Goal: Task Accomplishment & Management: Manage account settings

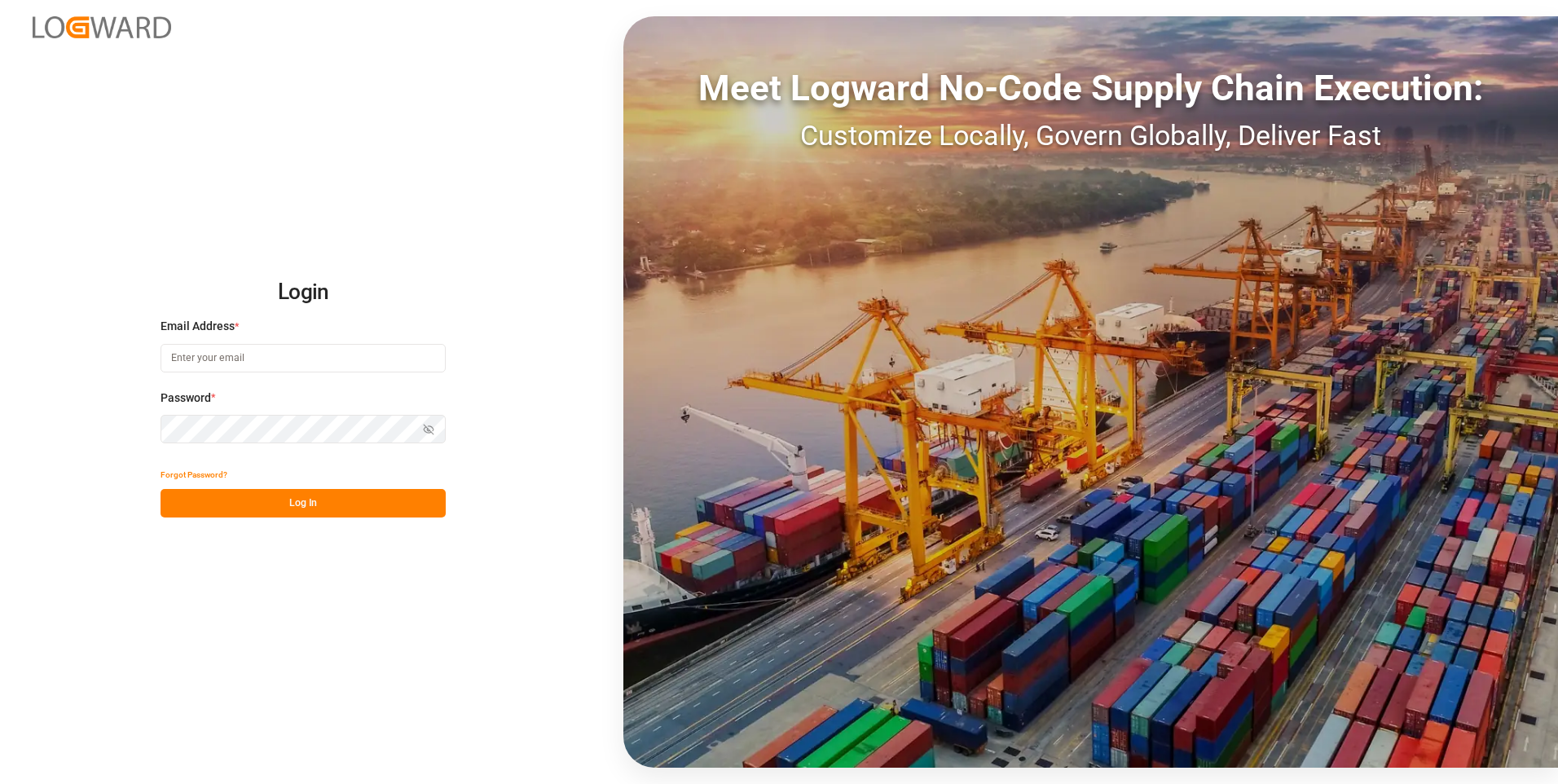
type input "[EMAIL_ADDRESS][DOMAIN_NAME]"
click at [295, 495] on button "Log In" at bounding box center [303, 503] width 285 height 28
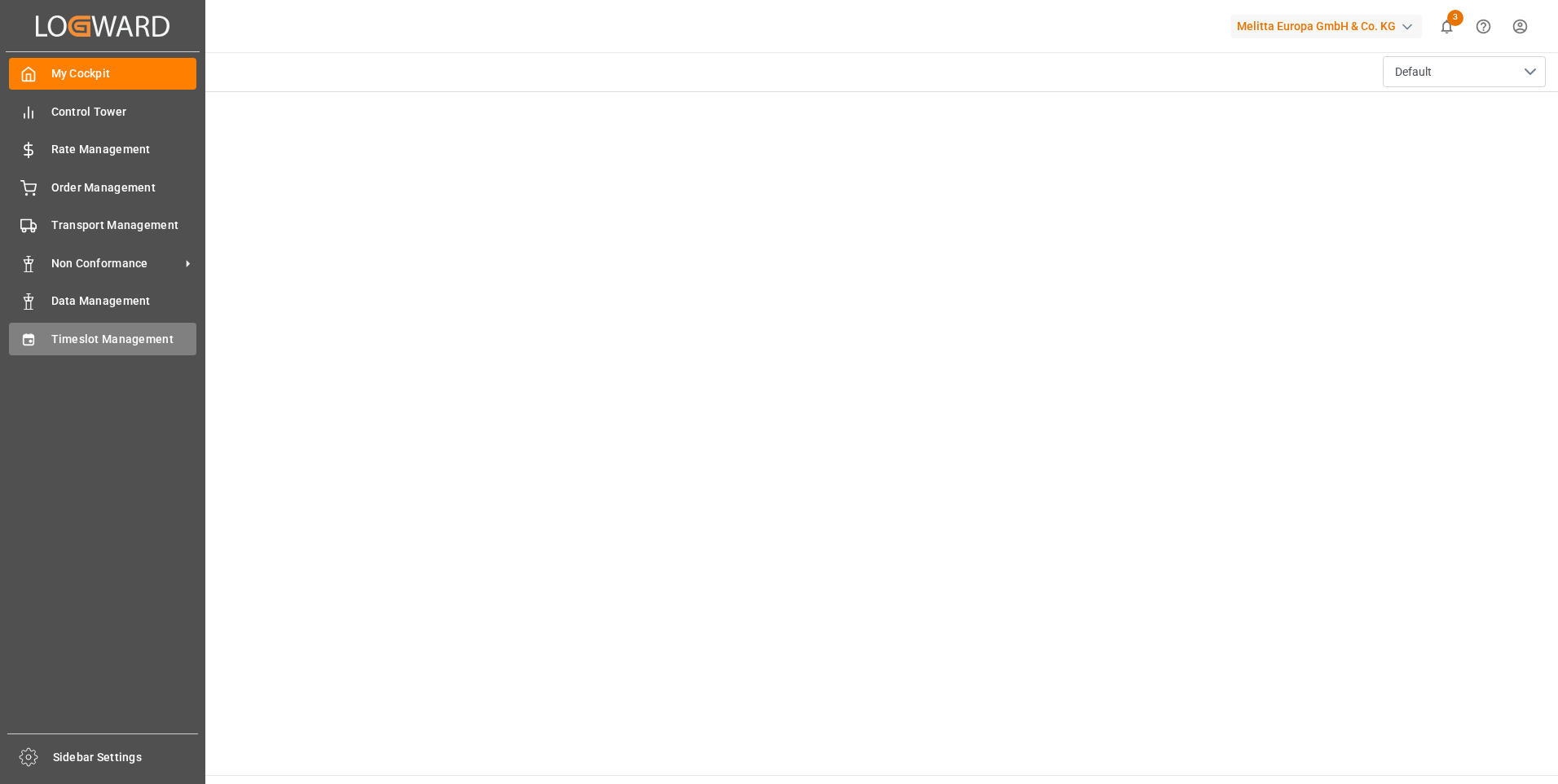
drag, startPoint x: 5, startPoint y: 346, endPoint x: 16, endPoint y: 344, distance: 11.2
click at [5, 346] on div "My Cockpit My Cockpit Control Tower Control Tower Rate Management Rate Manageme…" at bounding box center [102, 393] width 194 height 681
click at [64, 336] on span "Timeslot Management" at bounding box center [124, 339] width 146 height 17
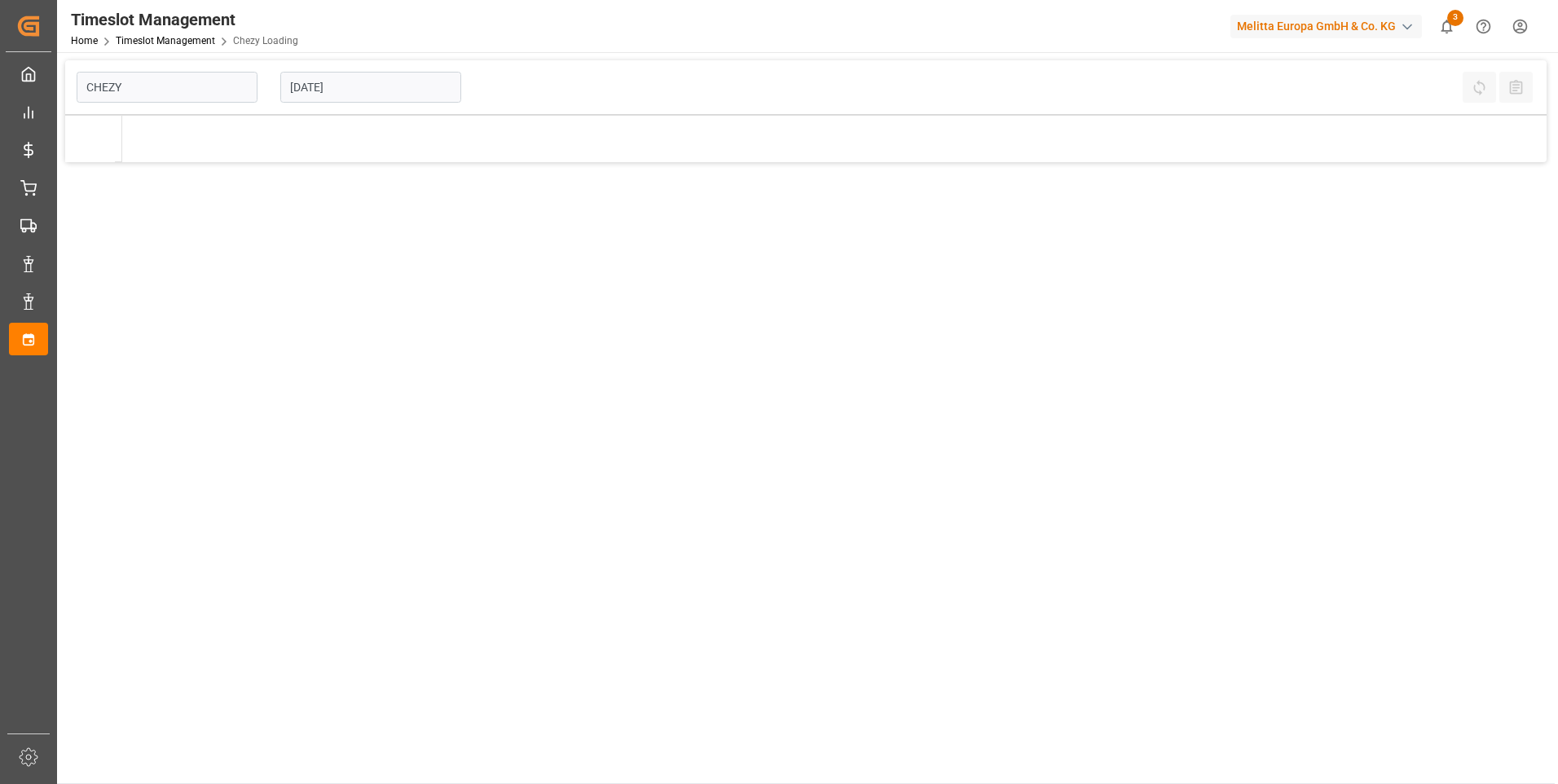
type input "Chezy Loading"
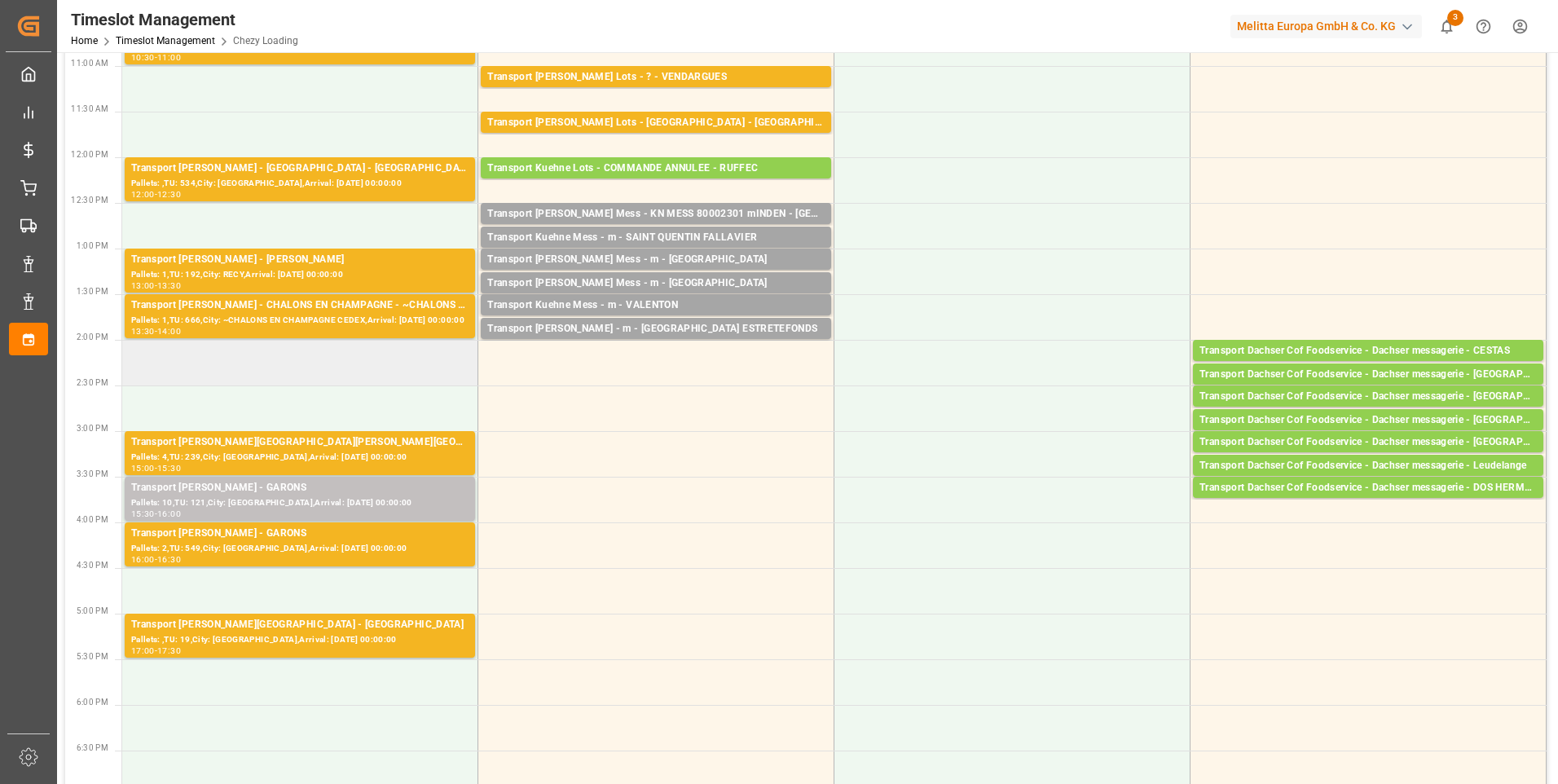
scroll to position [407, 0]
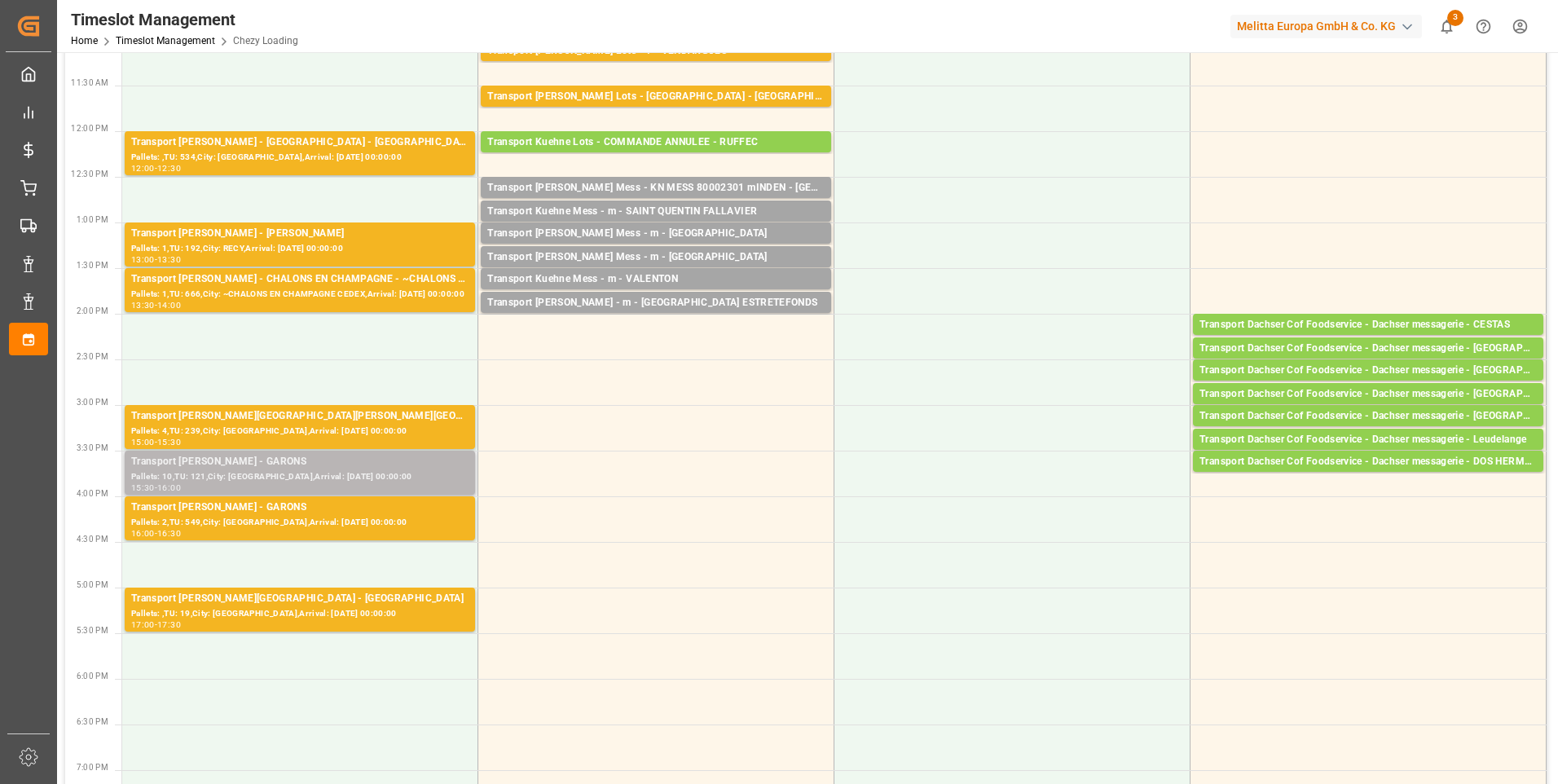
click at [359, 459] on div "Transport [PERSON_NAME] - GARONS" at bounding box center [300, 462] width 337 height 16
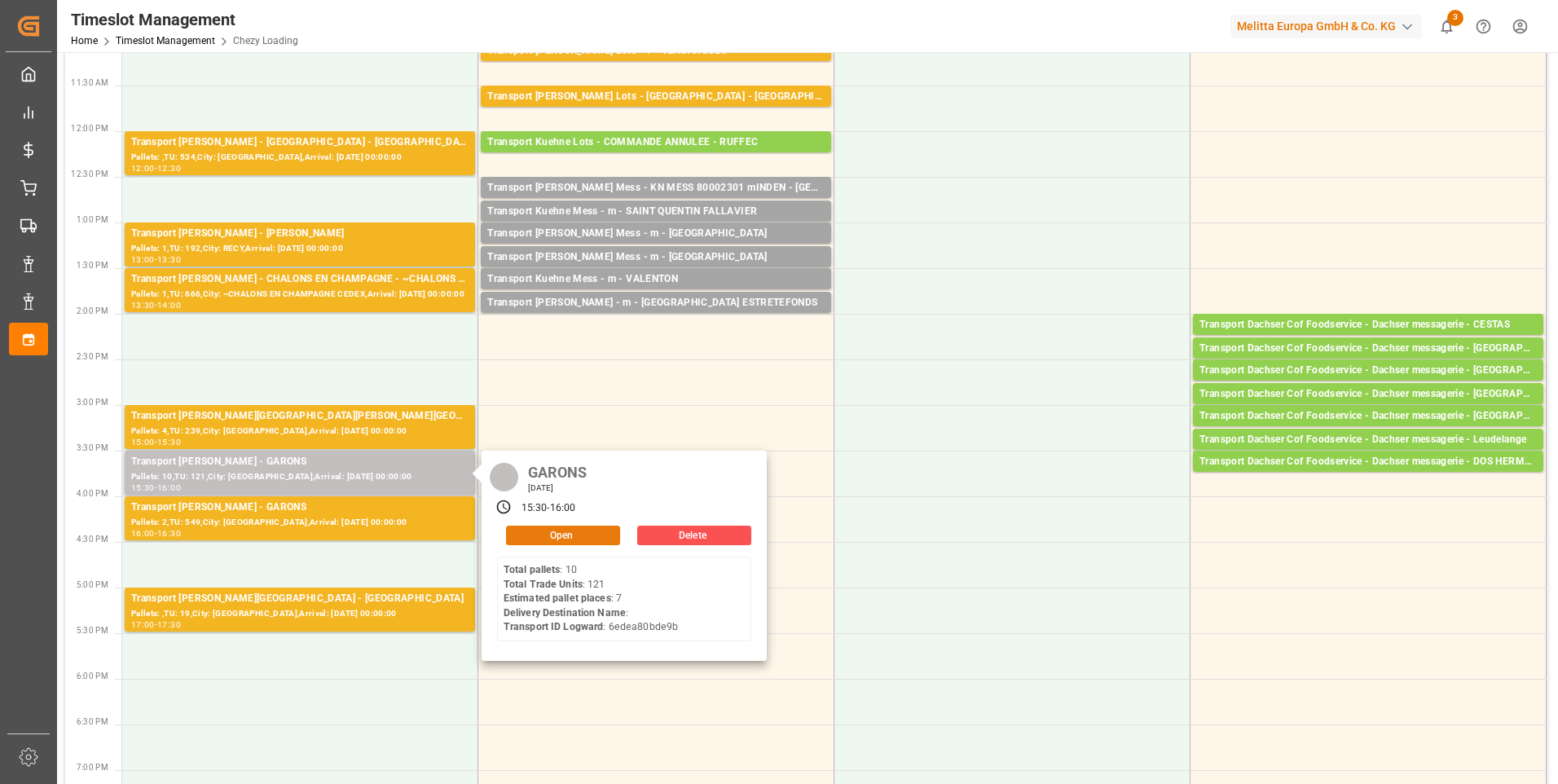
click at [540, 531] on button "Open" at bounding box center [563, 535] width 114 height 20
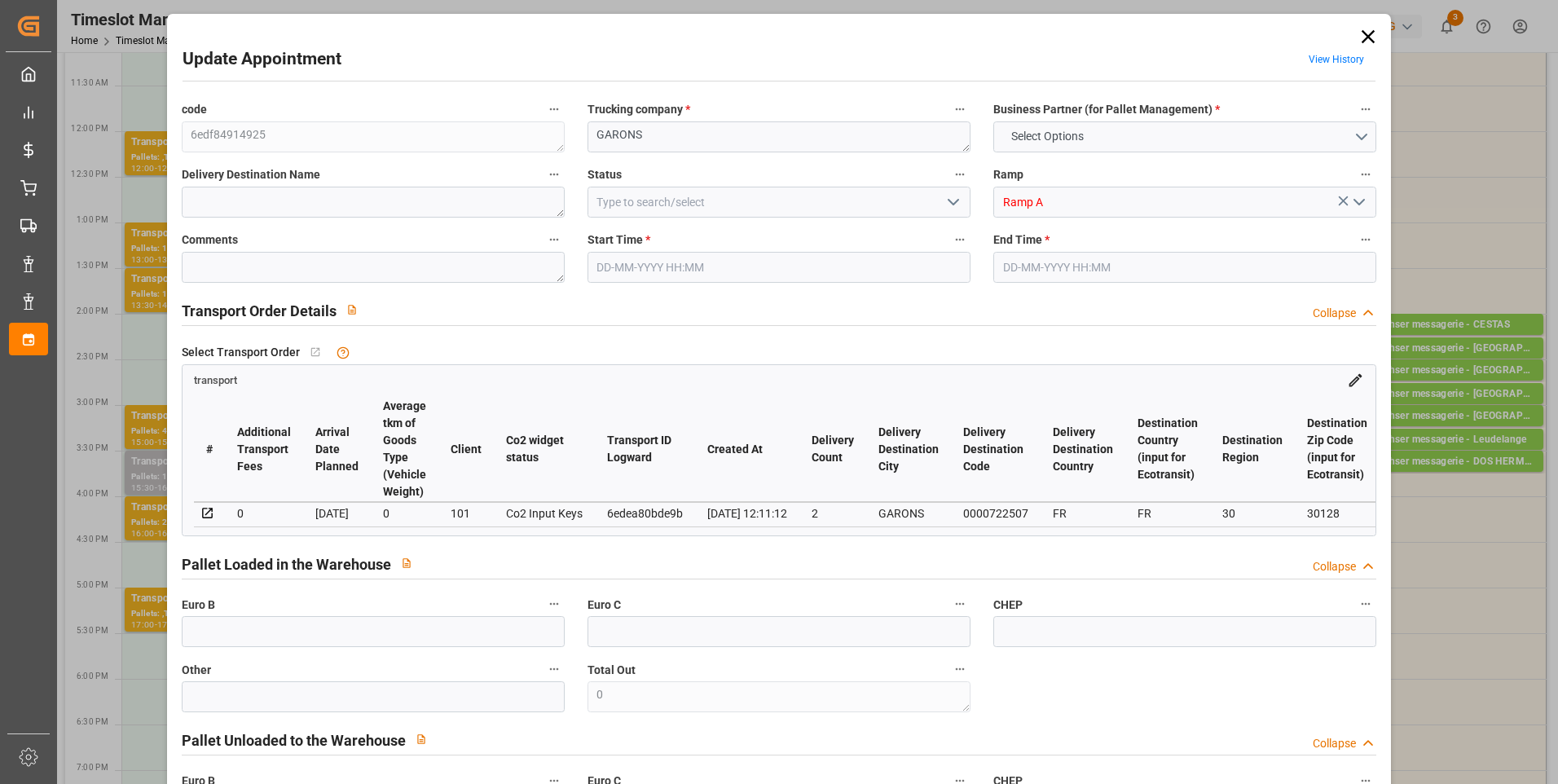
type input "7"
type input "462.15"
type input "0"
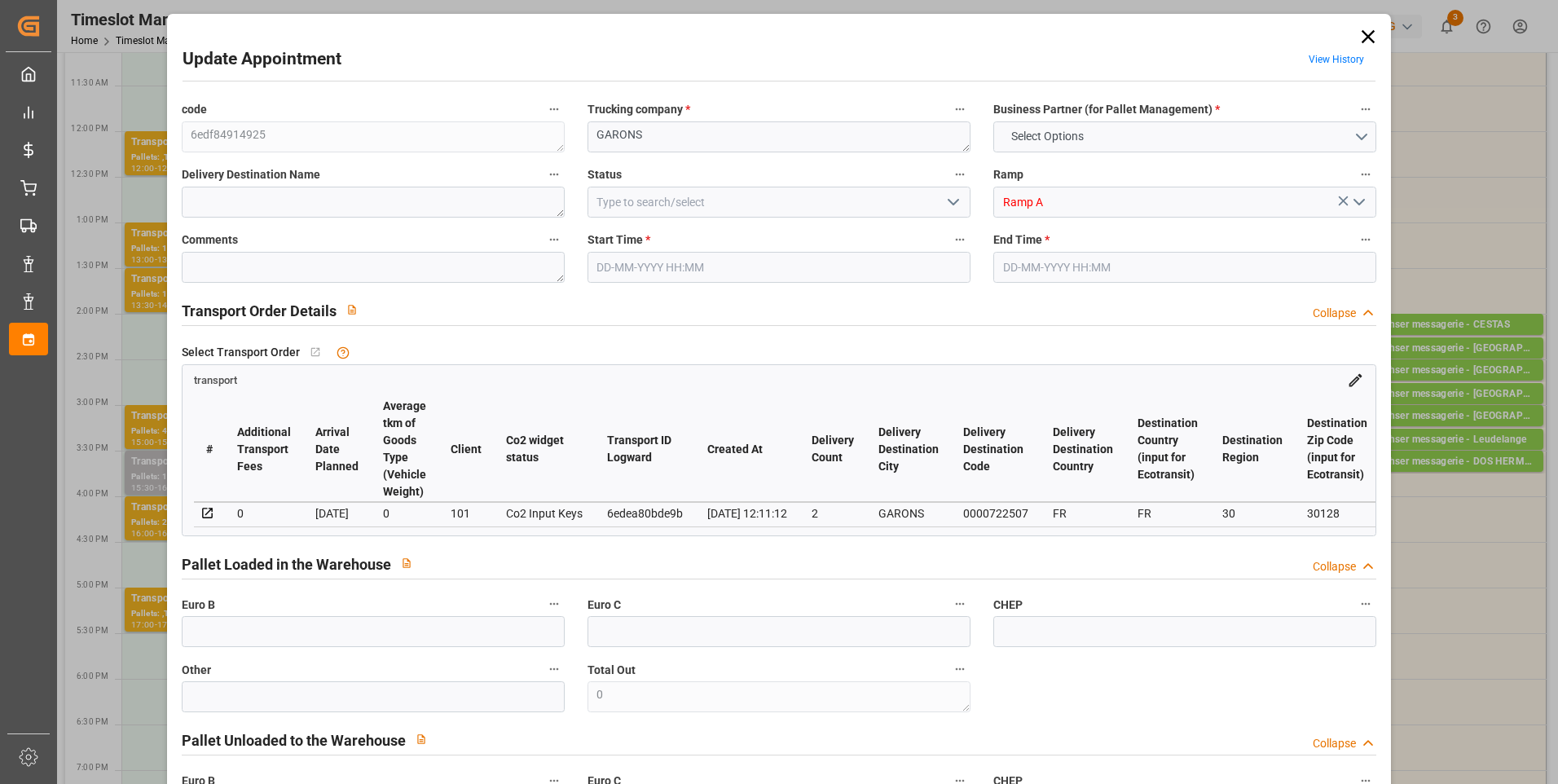
type input "443.4329"
type input "-18.7171"
type input "0"
type input "982.498"
type input "1721.166"
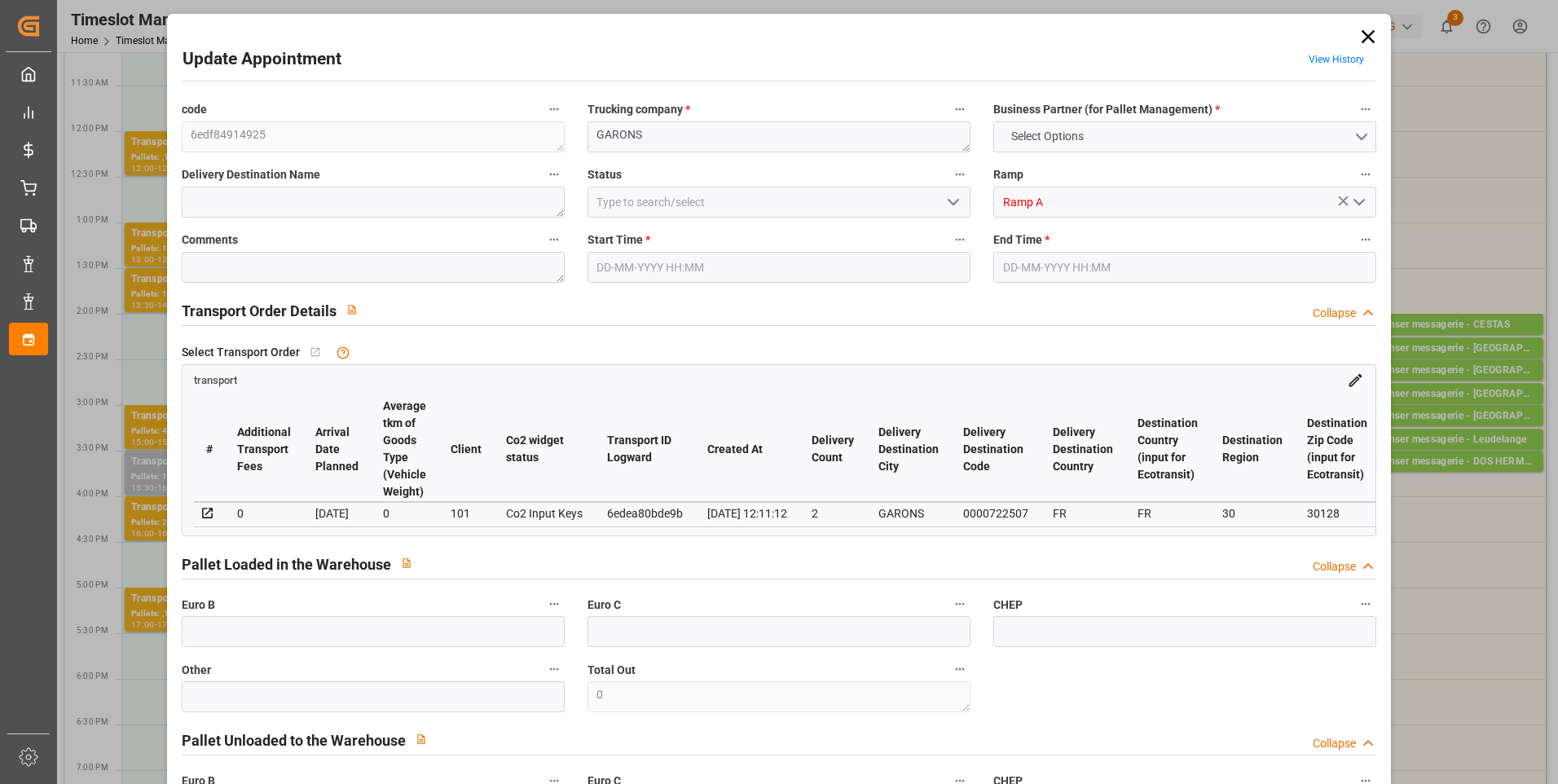
type input "7108"
type input "30"
type input "10"
type input "121"
type input "20"
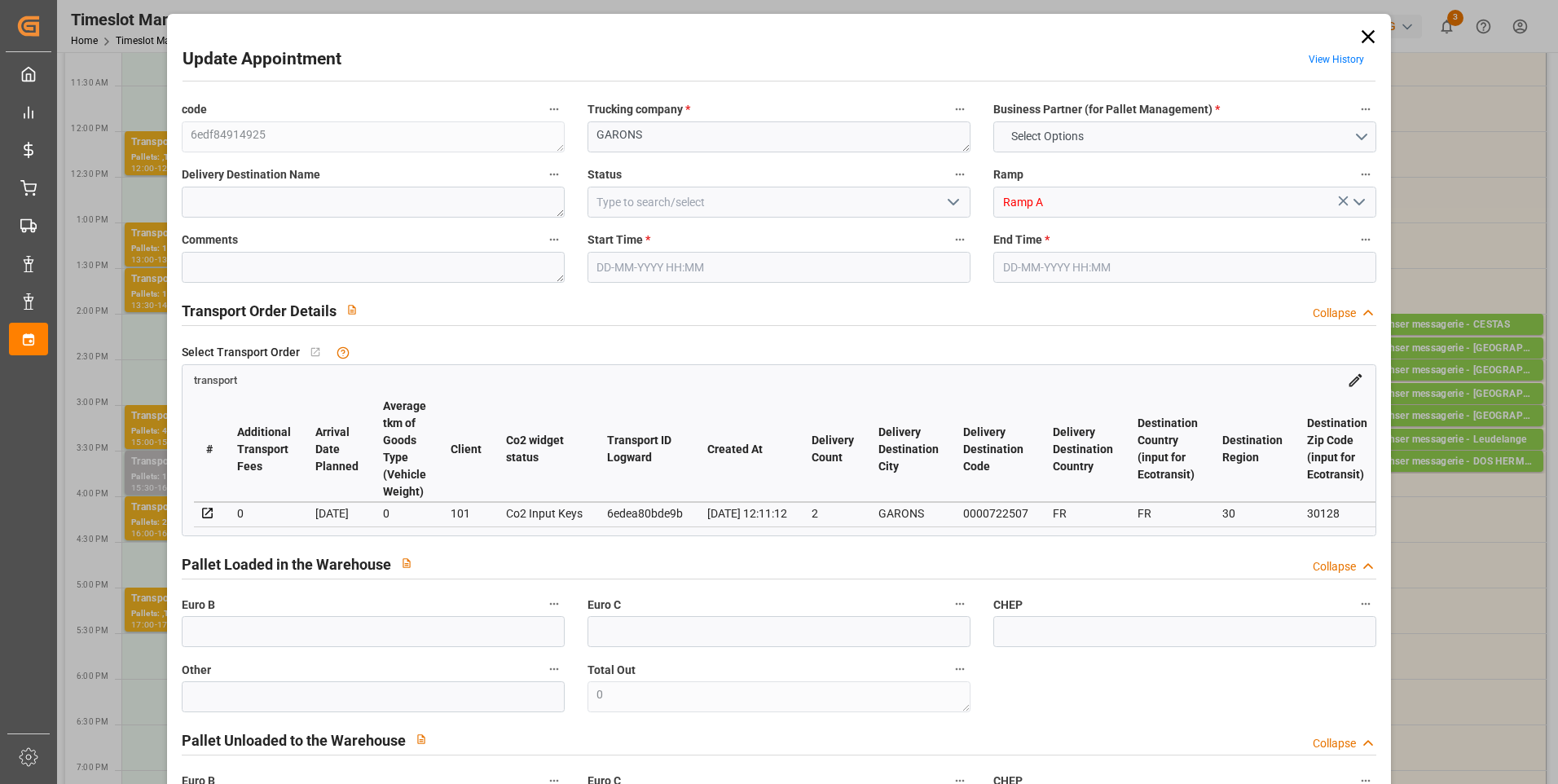
type input "101"
type input "1217.486"
type input "0"
type input "4710.8598"
type input "0"
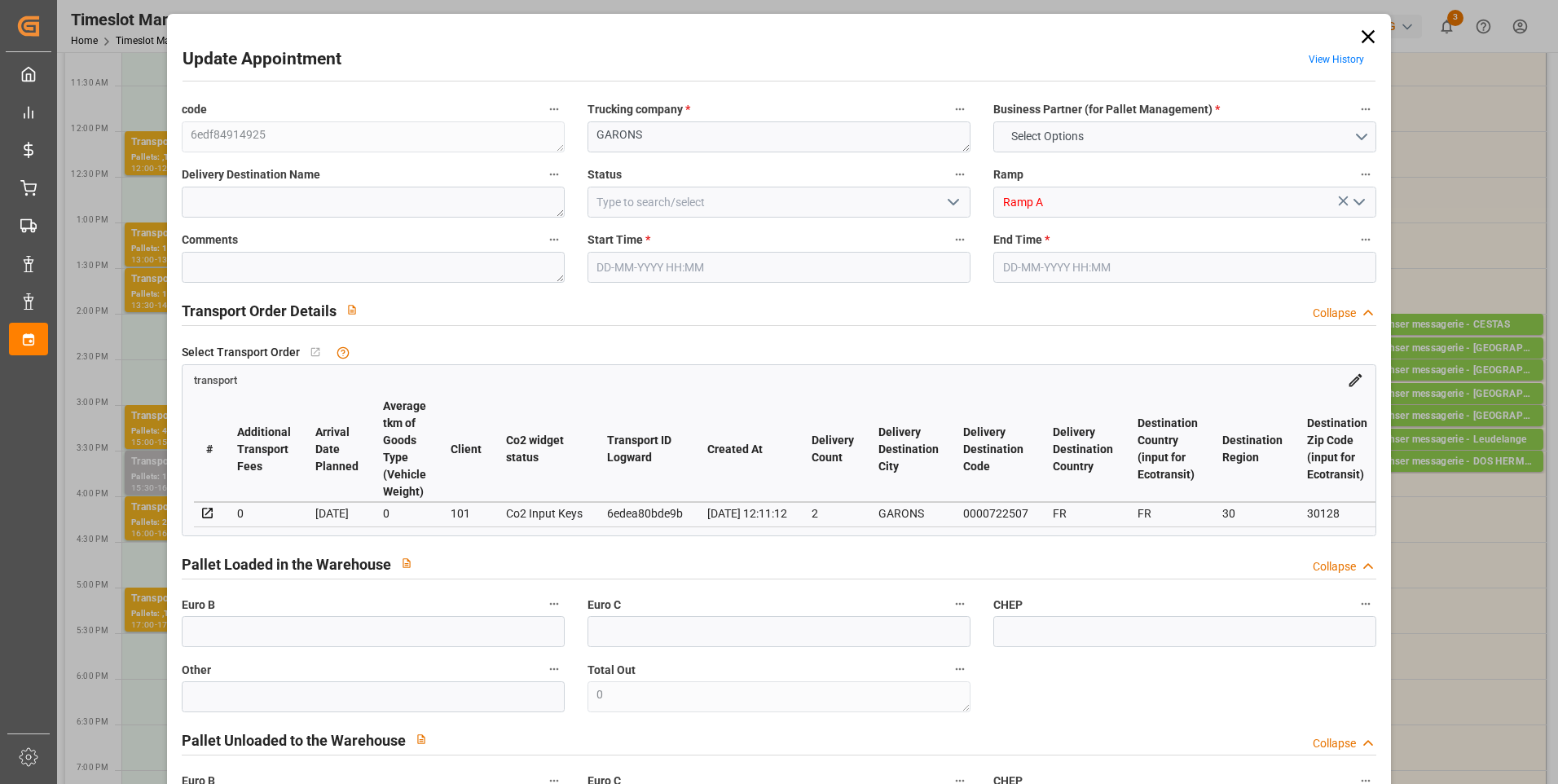
type input "0"
type input "21"
type input "35"
type input "[DATE] 15:30"
type input "[DATE] 16:00"
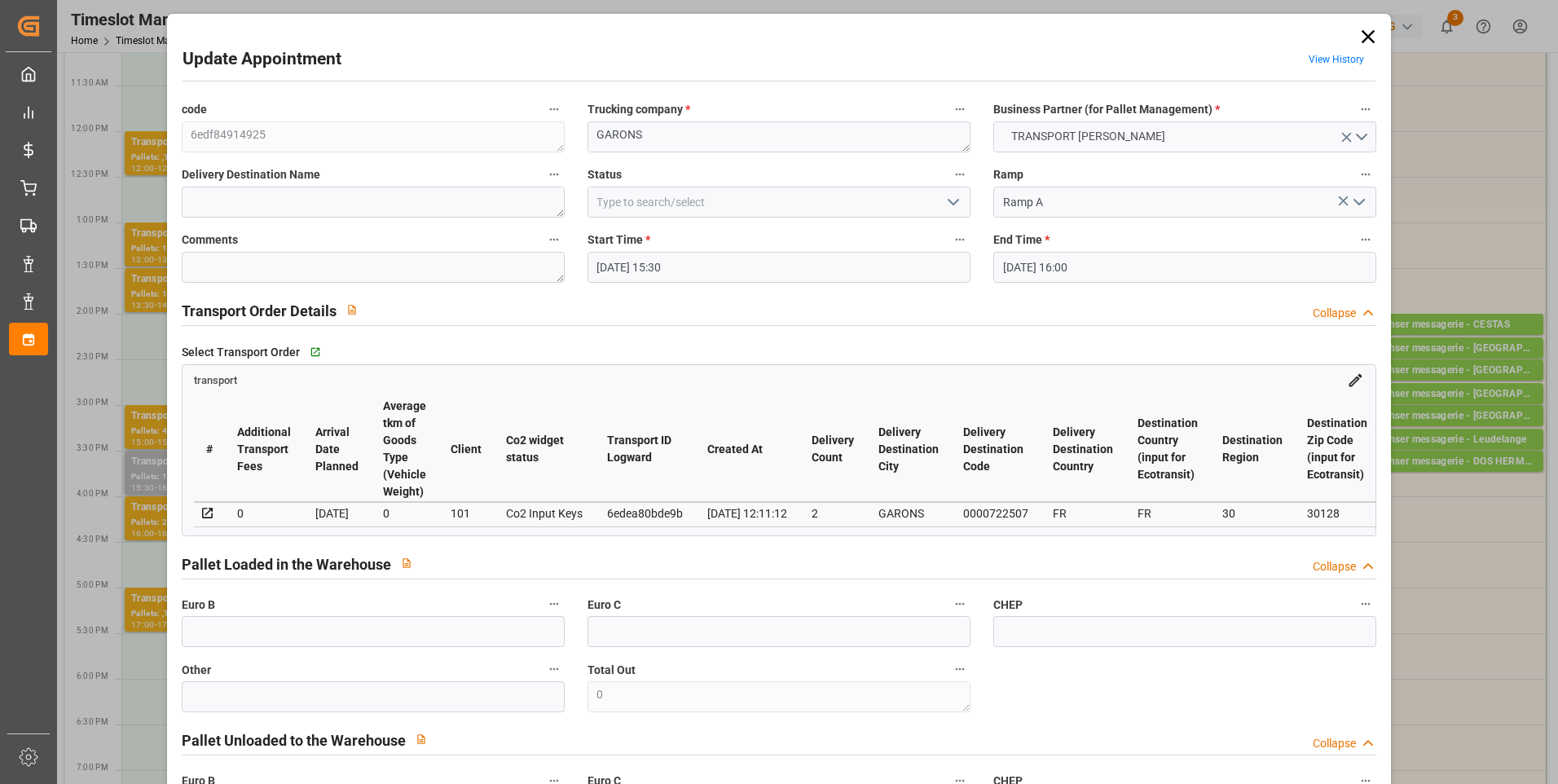
type input "[DATE] 14:58"
type input "[DATE] 12:11"
type input "[DATE]"
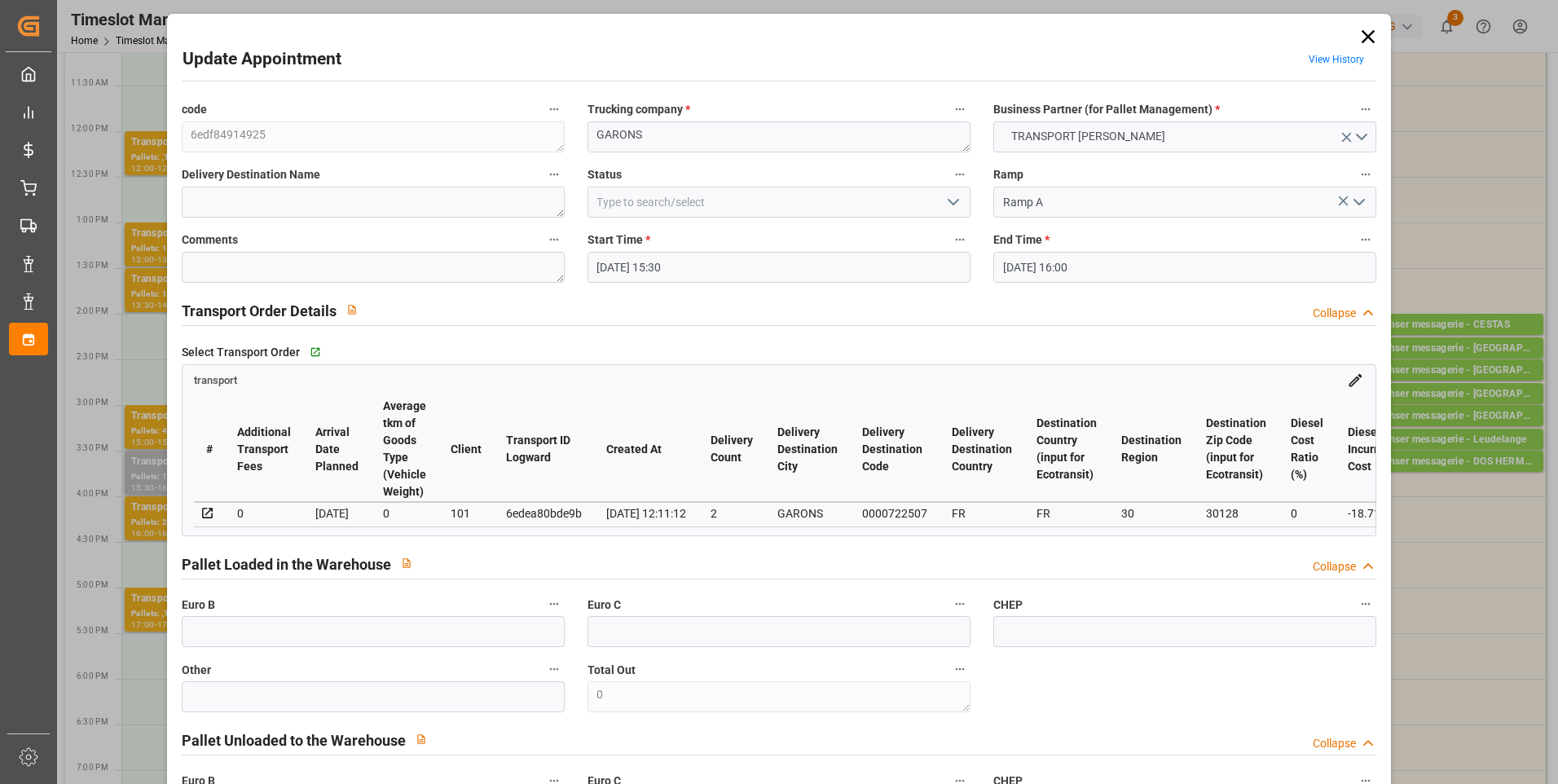
click at [954, 203] on icon "open menu" at bounding box center [954, 202] width 20 height 20
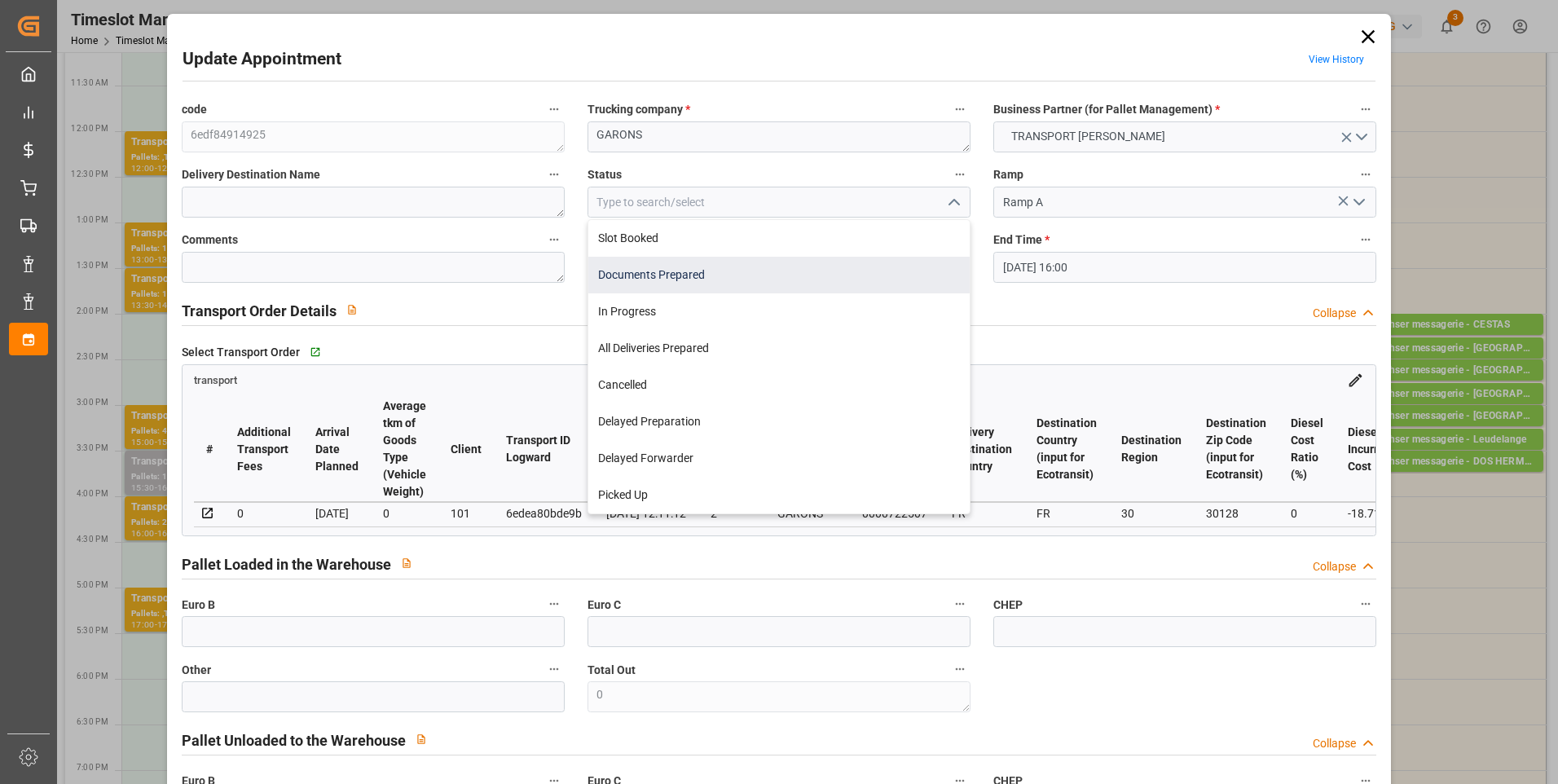
click at [692, 278] on div "Documents Prepared" at bounding box center [779, 274] width 382 height 36
type input "Documents Prepared"
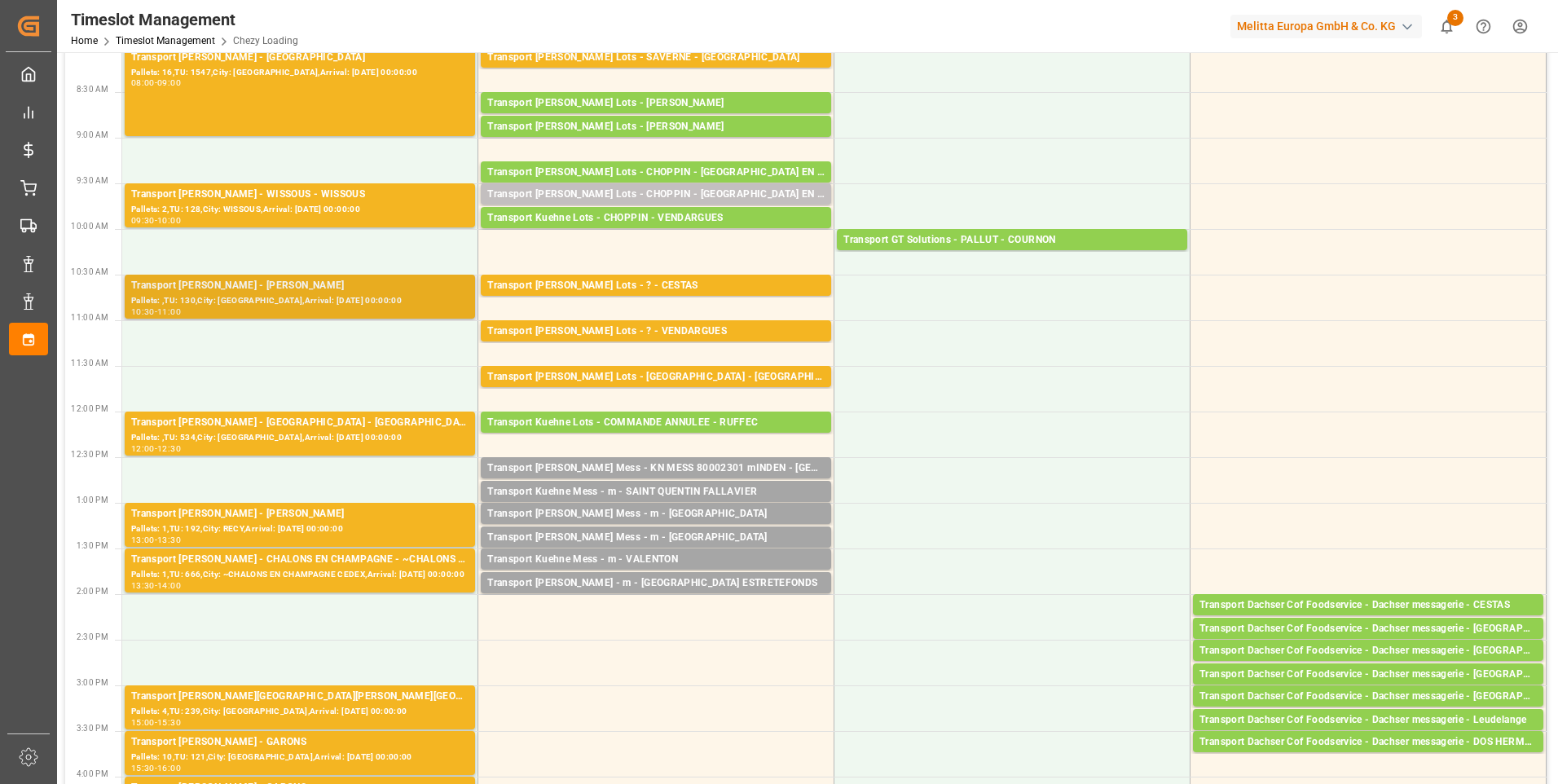
scroll to position [0, 0]
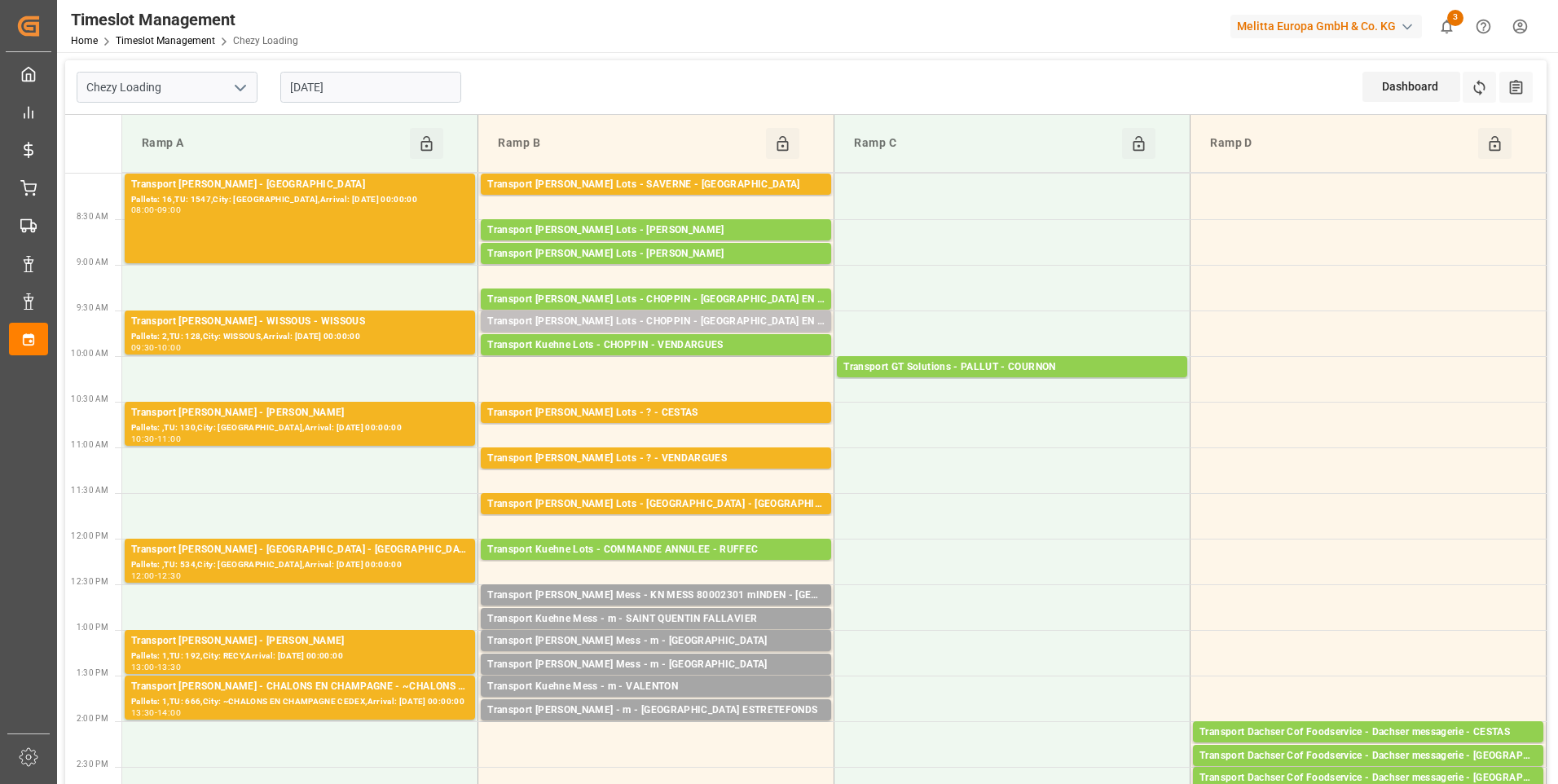
click at [369, 86] on input "[DATE]" at bounding box center [371, 87] width 181 height 31
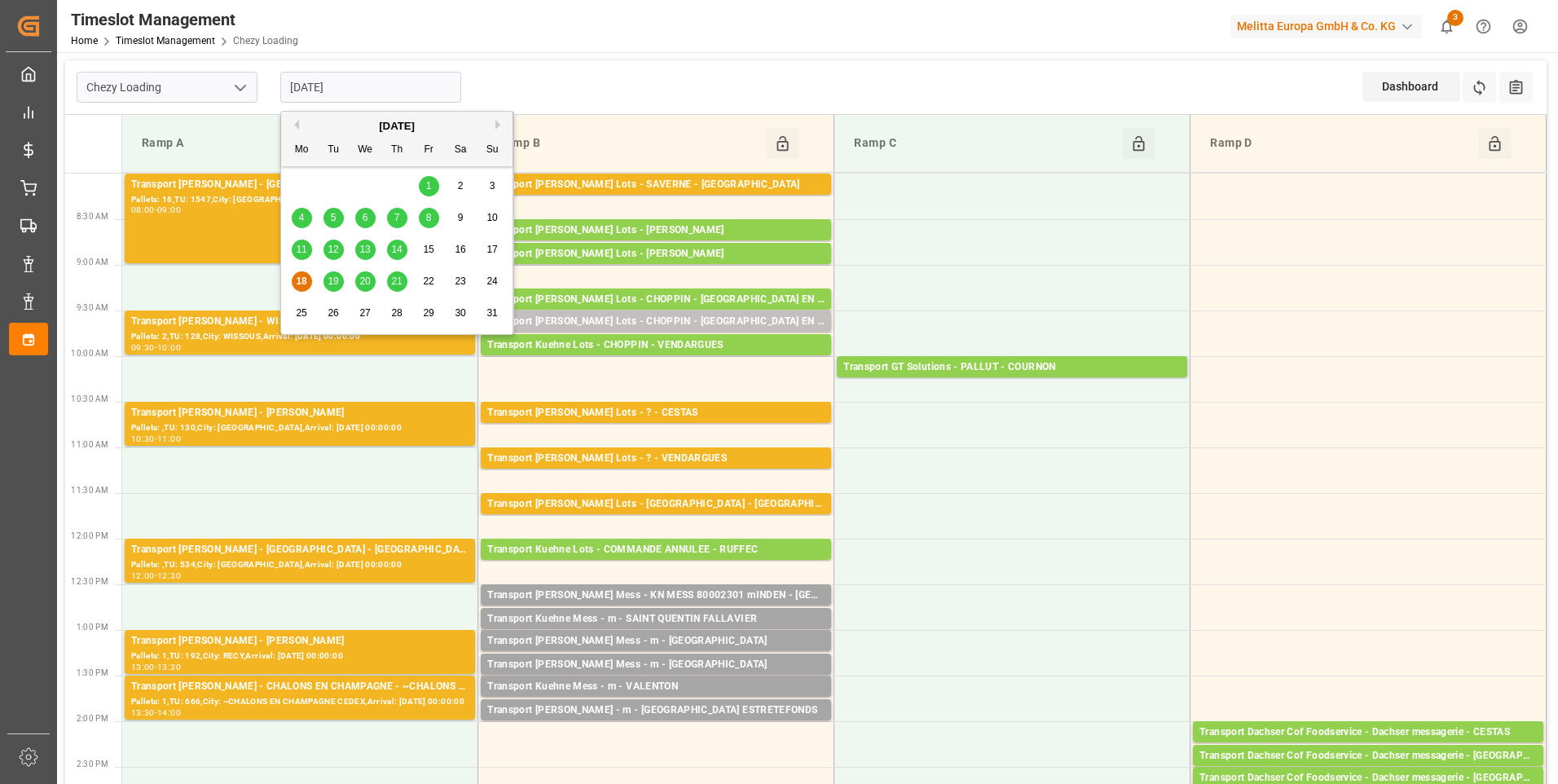
click at [246, 82] on icon "open menu" at bounding box center [240, 88] width 20 height 20
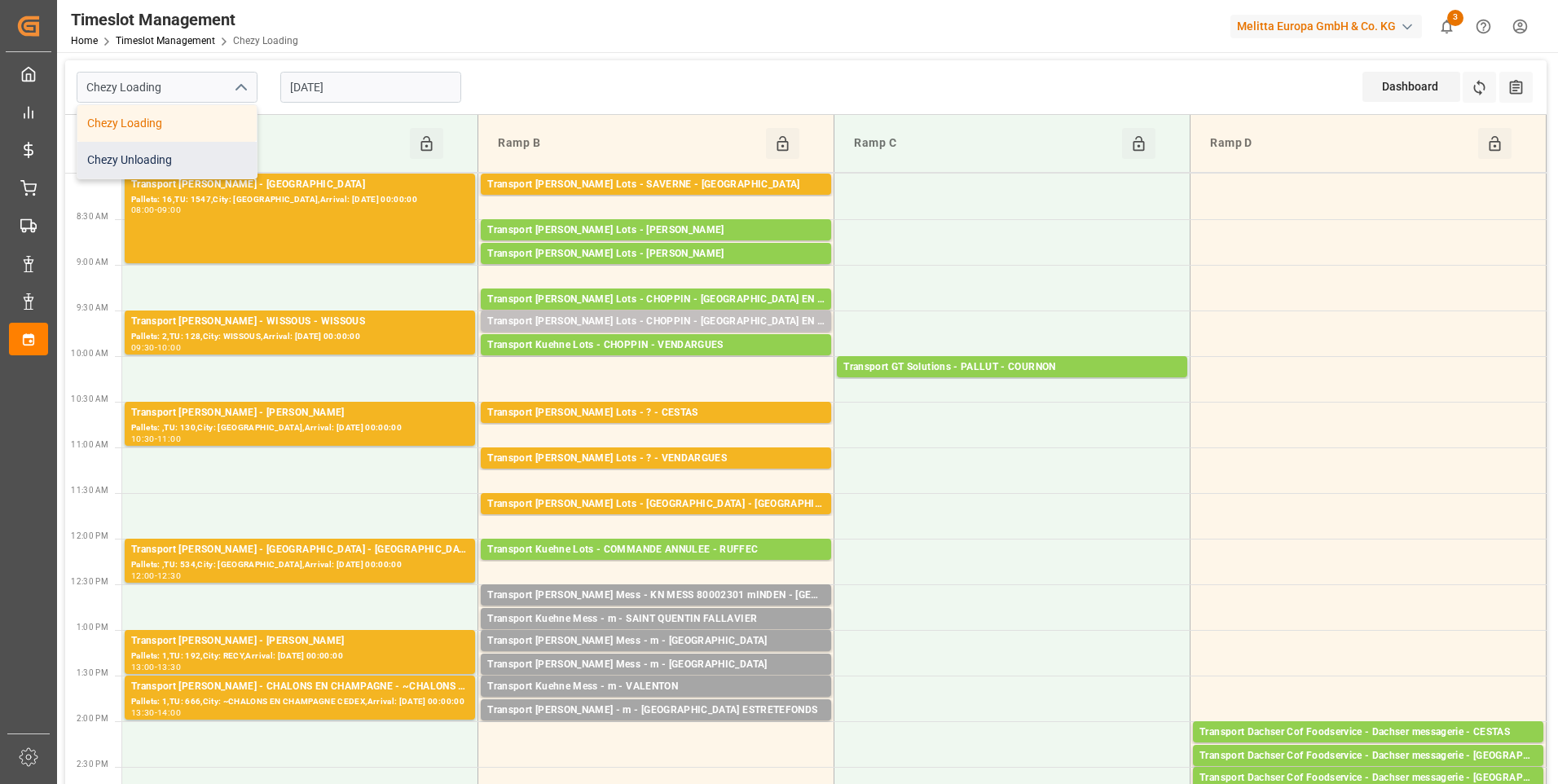
click at [122, 160] on div "Chezy Unloading" at bounding box center [167, 160] width 179 height 36
type input "Chezy Unloading"
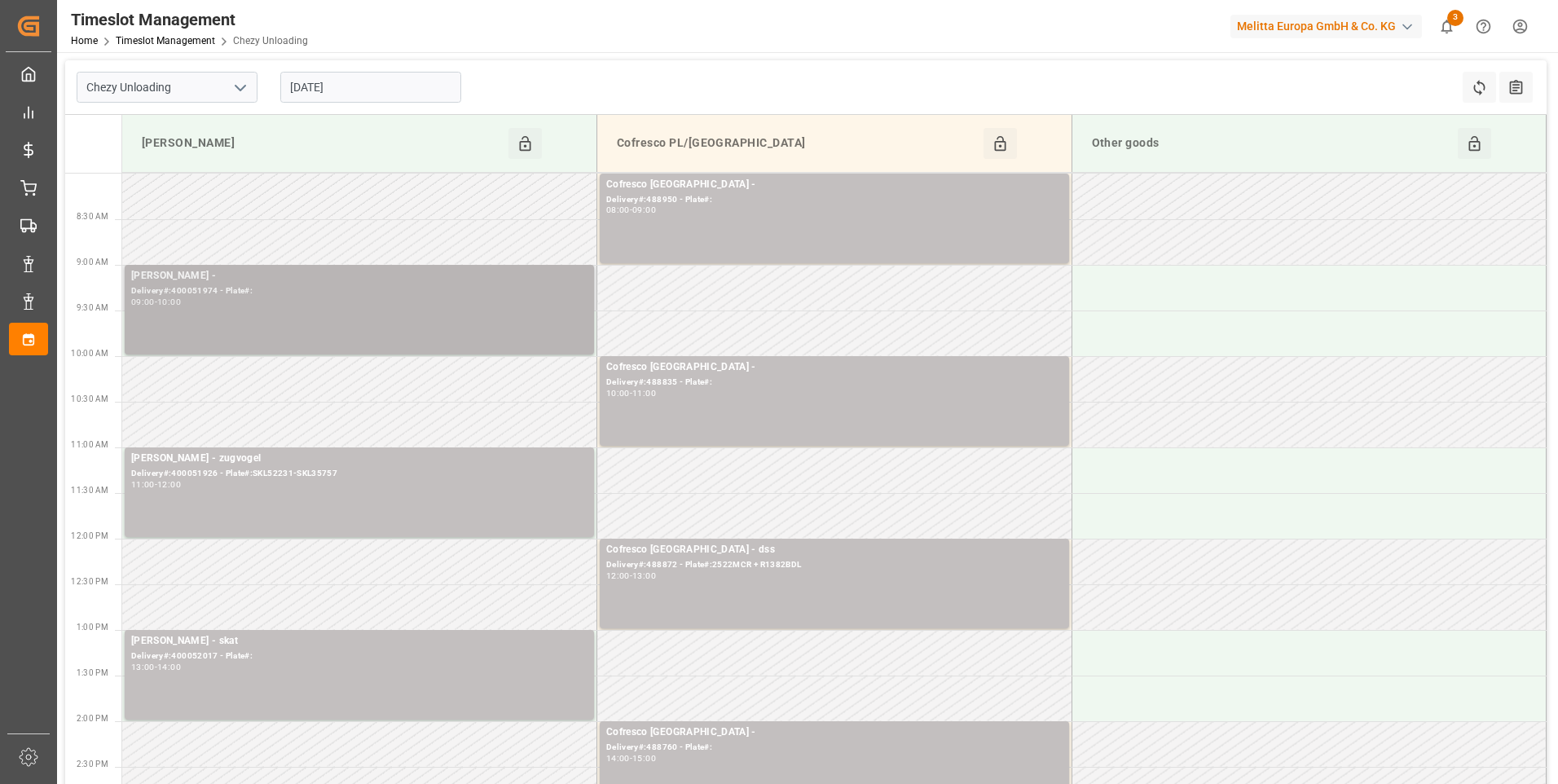
click at [406, 310] on div "[PERSON_NAME] - Delivery#:400051974 - Plate#: 09:00 - 10:00" at bounding box center [359, 310] width 456 height 83
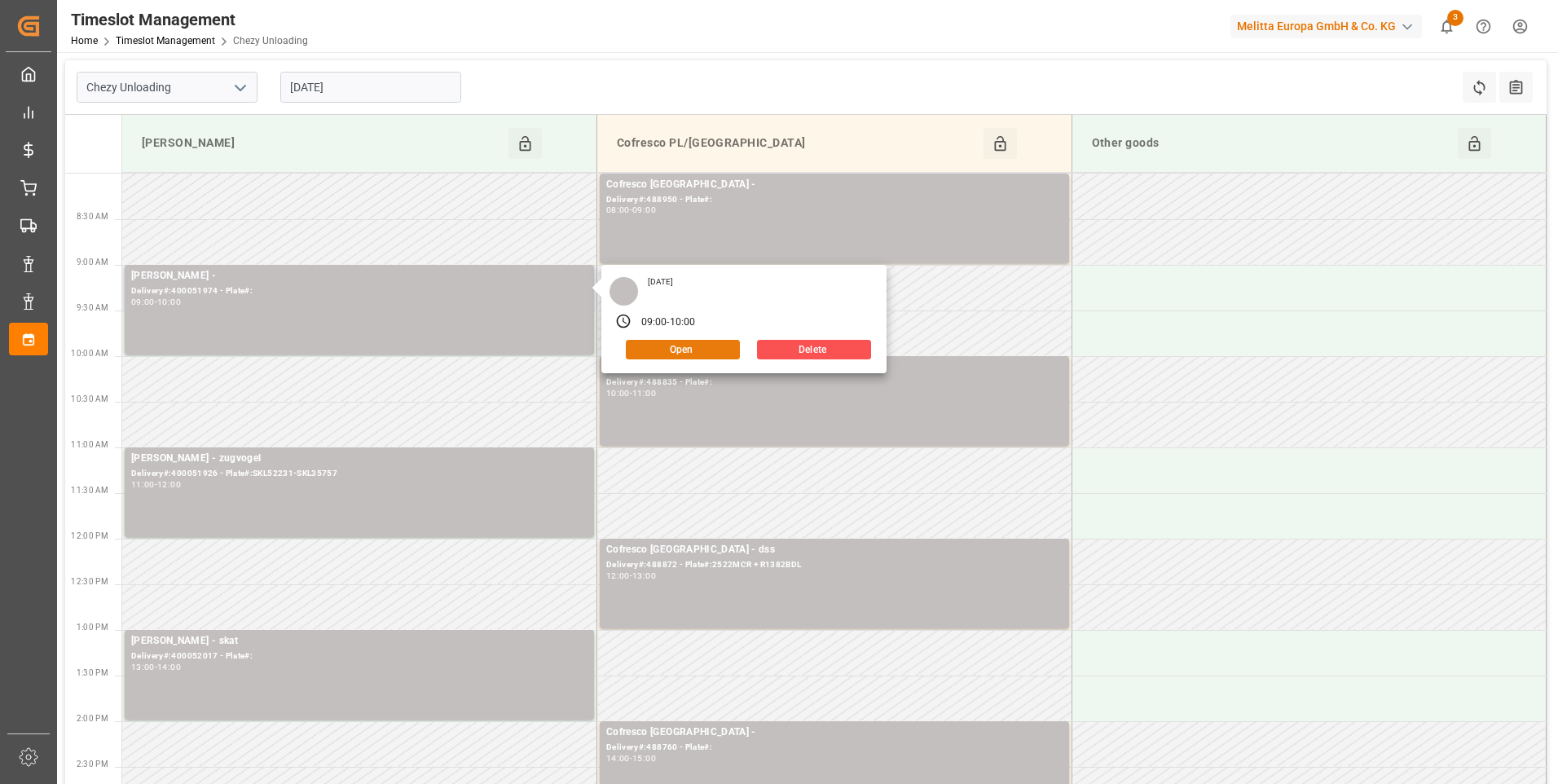
click at [689, 346] on button "Open" at bounding box center [682, 349] width 114 height 20
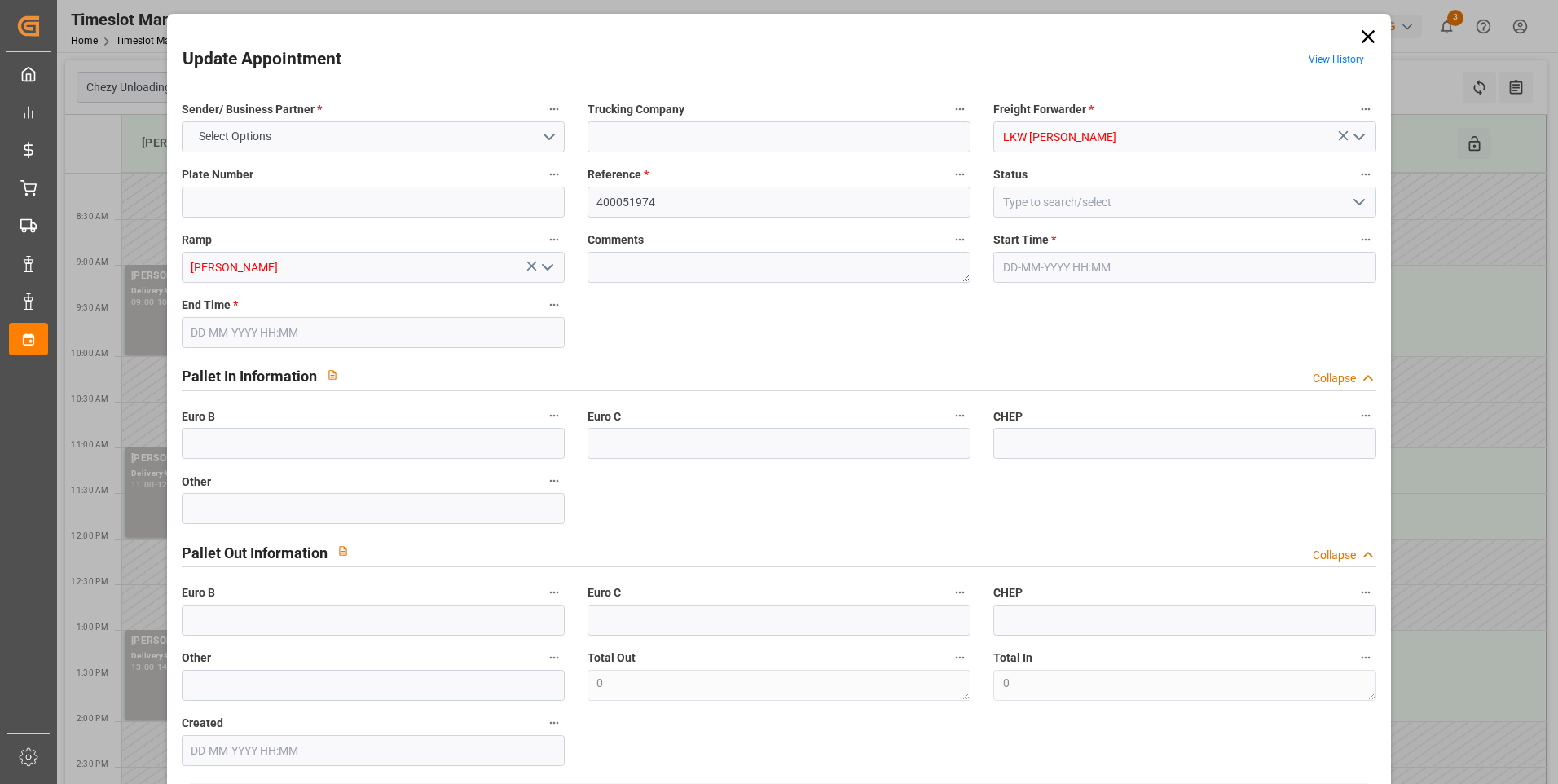
type input "7"
type input "462.15"
type input "0"
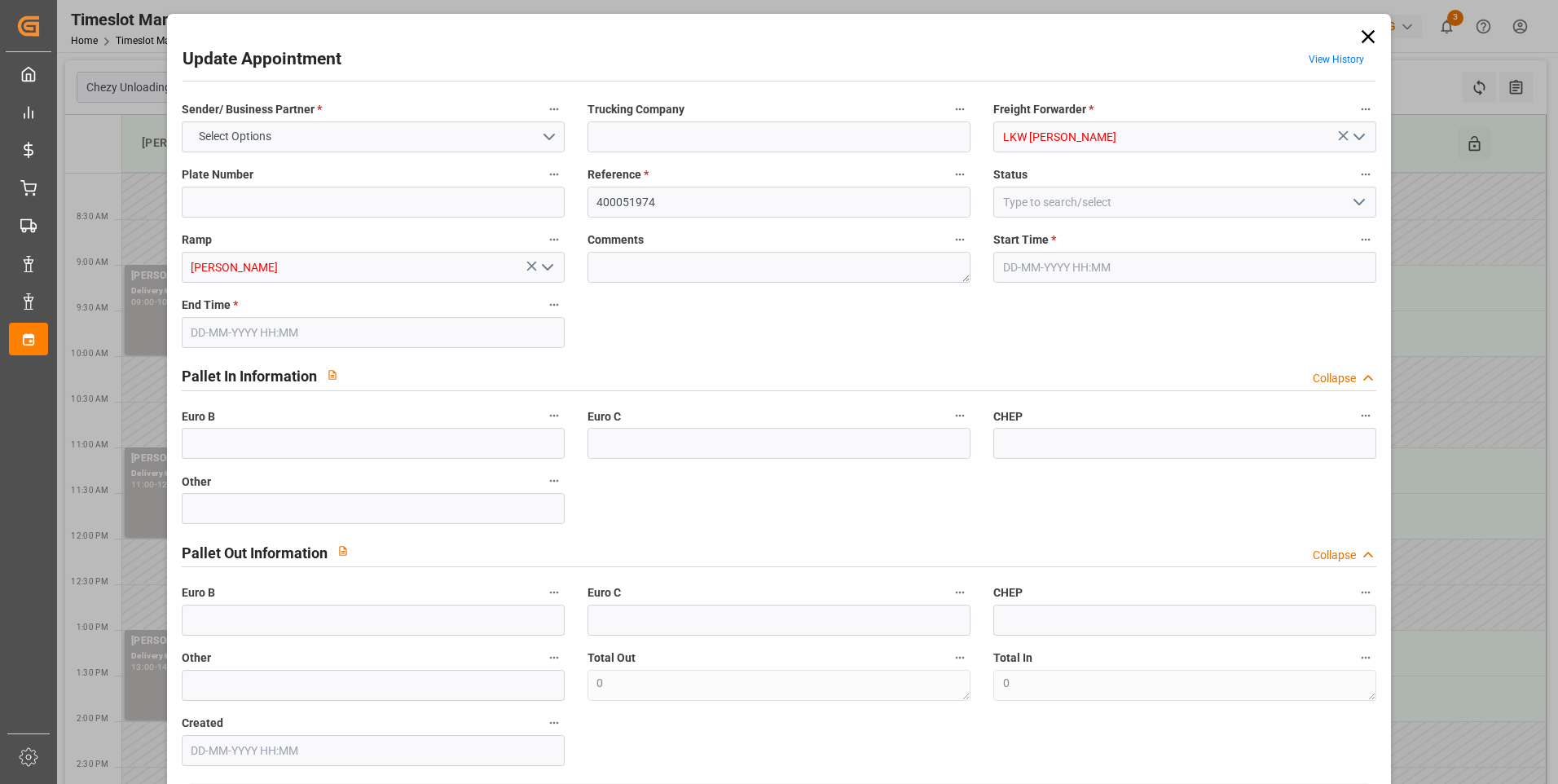
type input "443.4329"
type input "-18.7171"
type input "0"
type input "982.498"
type input "1721.166"
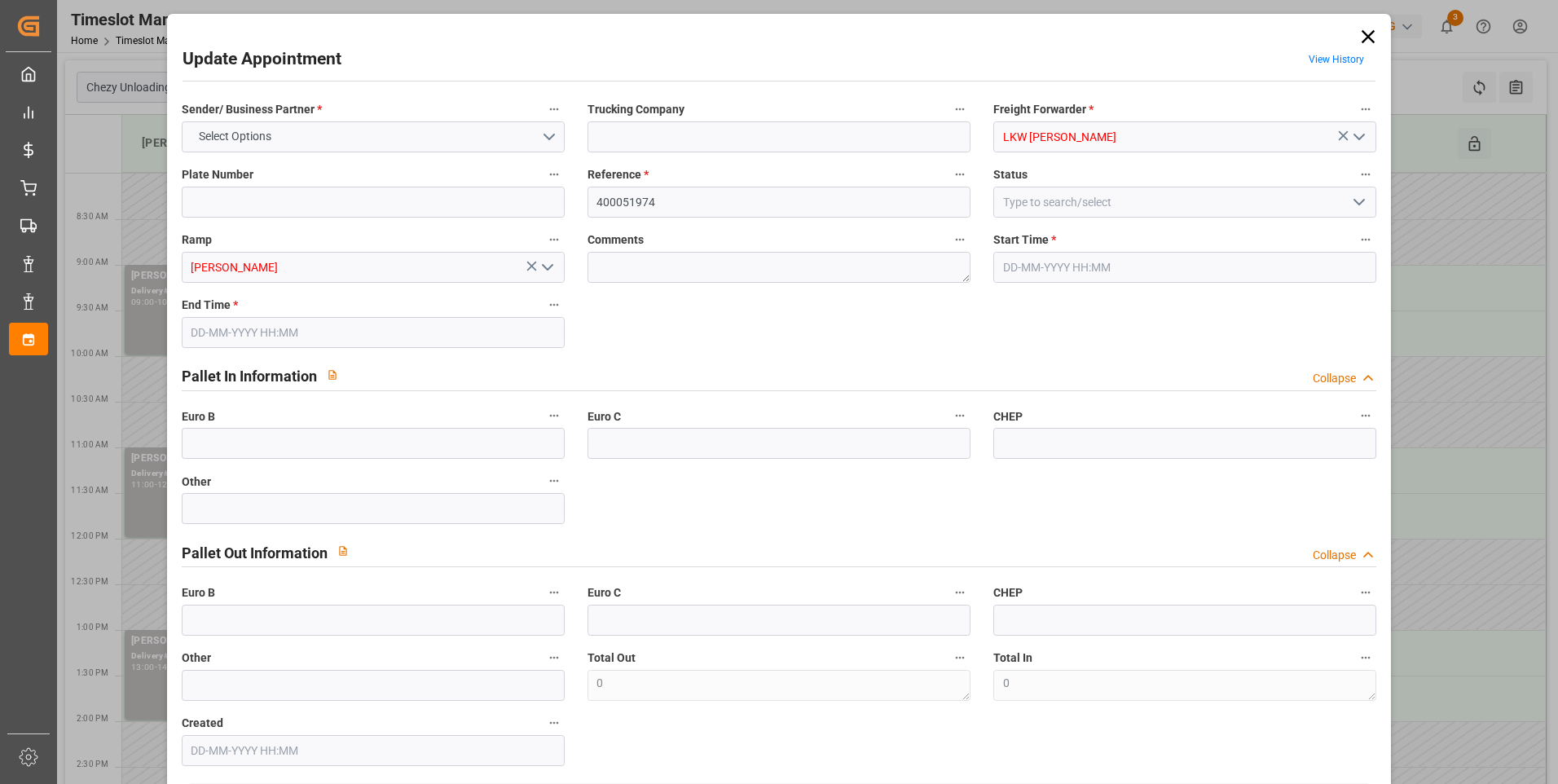
type input "7108"
type input "30"
type input "10"
type input "121"
type input "20"
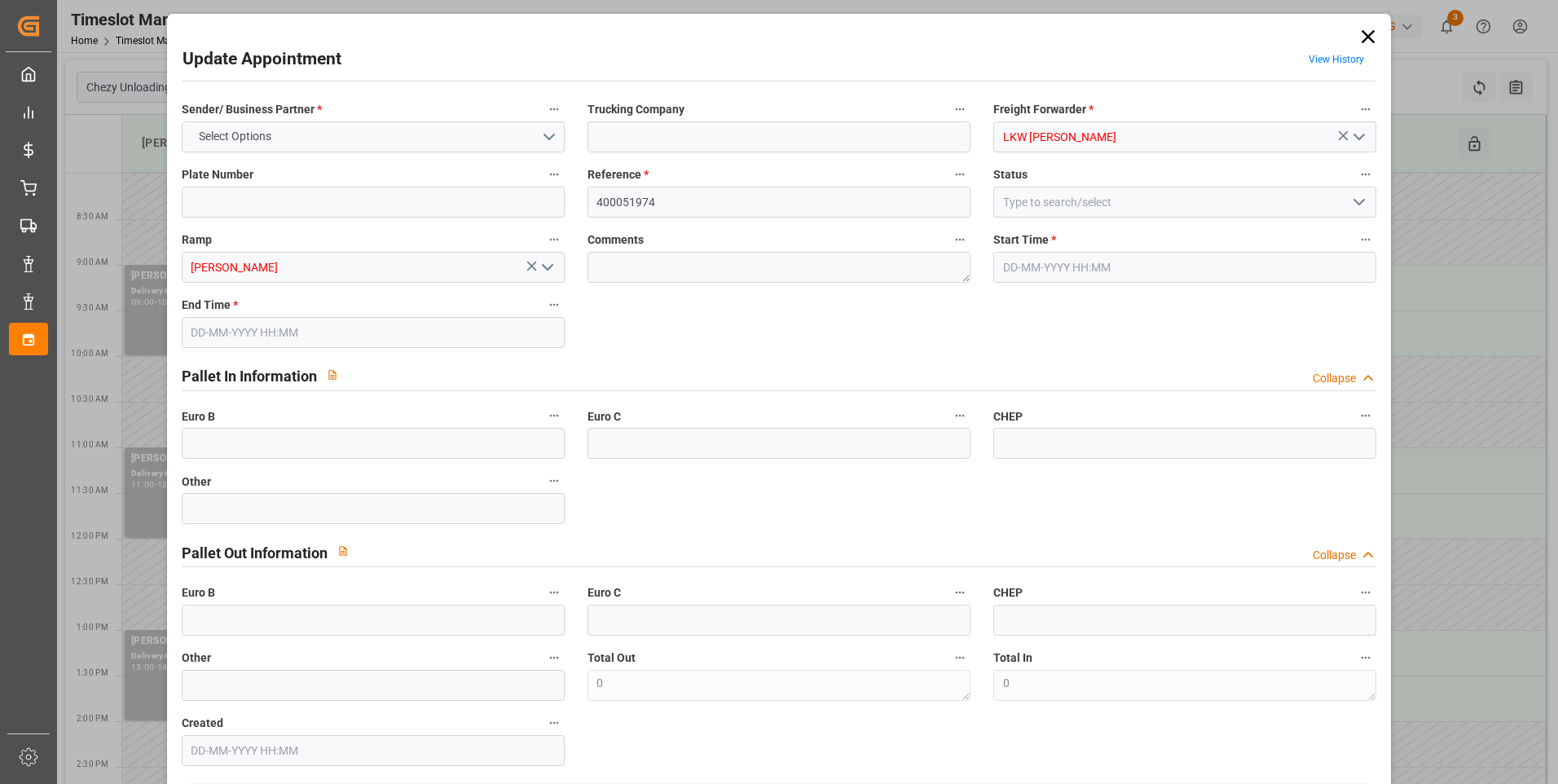
type input "101"
type input "1217.486"
type input "0"
type input "4710.8598"
type input "0"
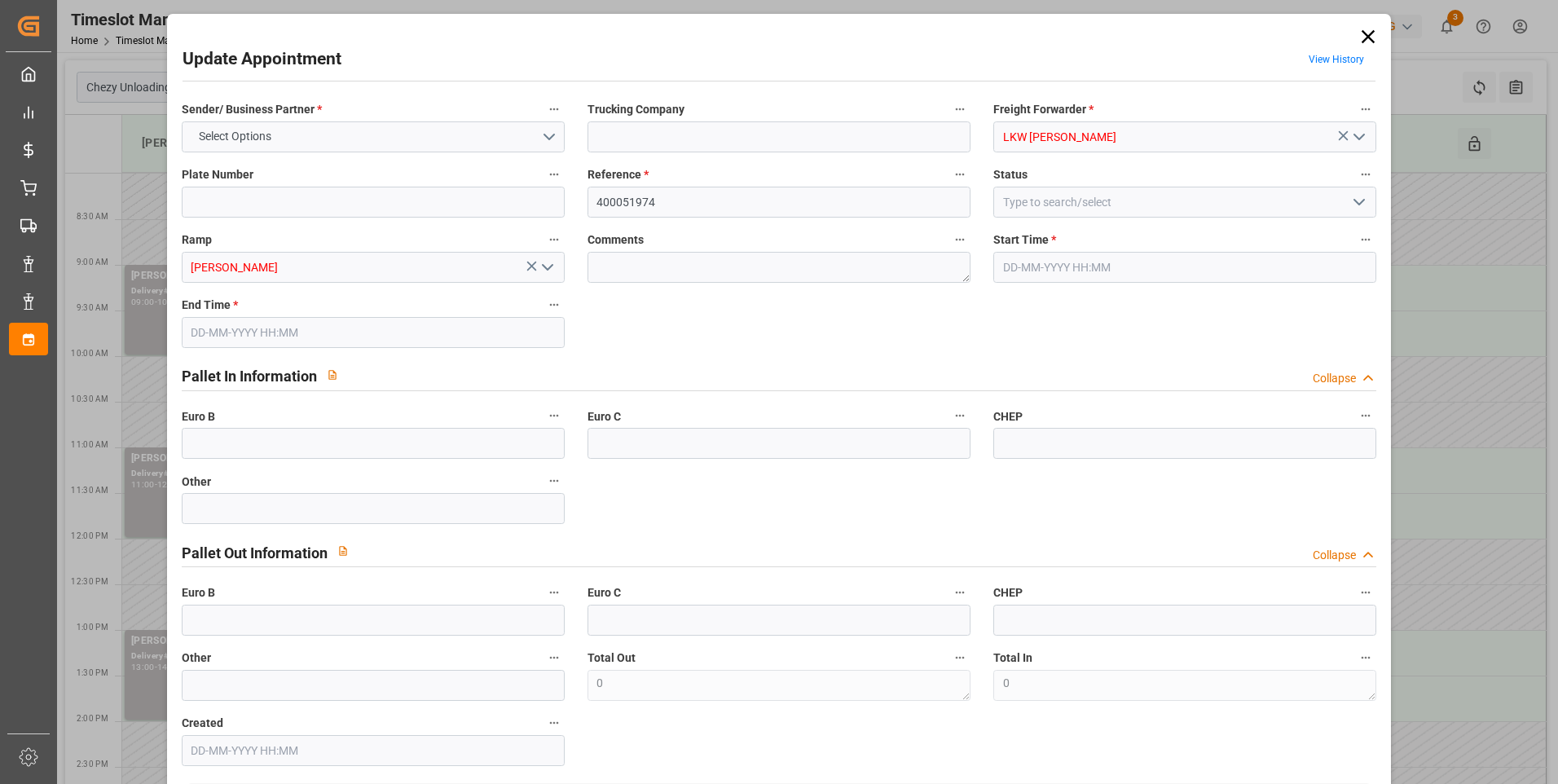
type input "0"
type input "21"
type input "35"
type input "[DATE] 09:00"
type input "[DATE] 10:00"
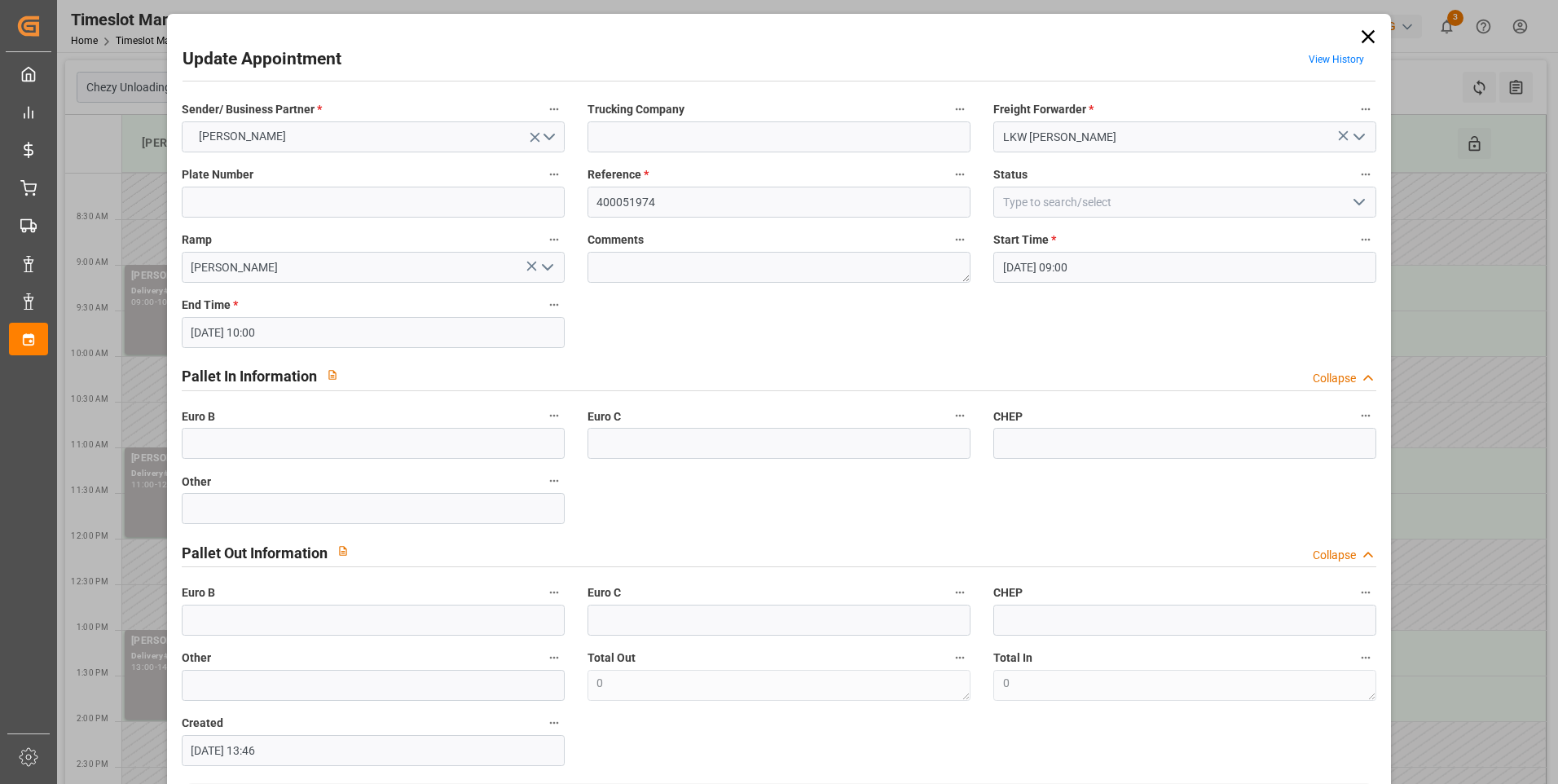
type input "[DATE] 13:46"
type input "[DATE] 12:11"
type input "[DATE]"
click at [548, 265] on icon "open menu" at bounding box center [547, 267] width 20 height 20
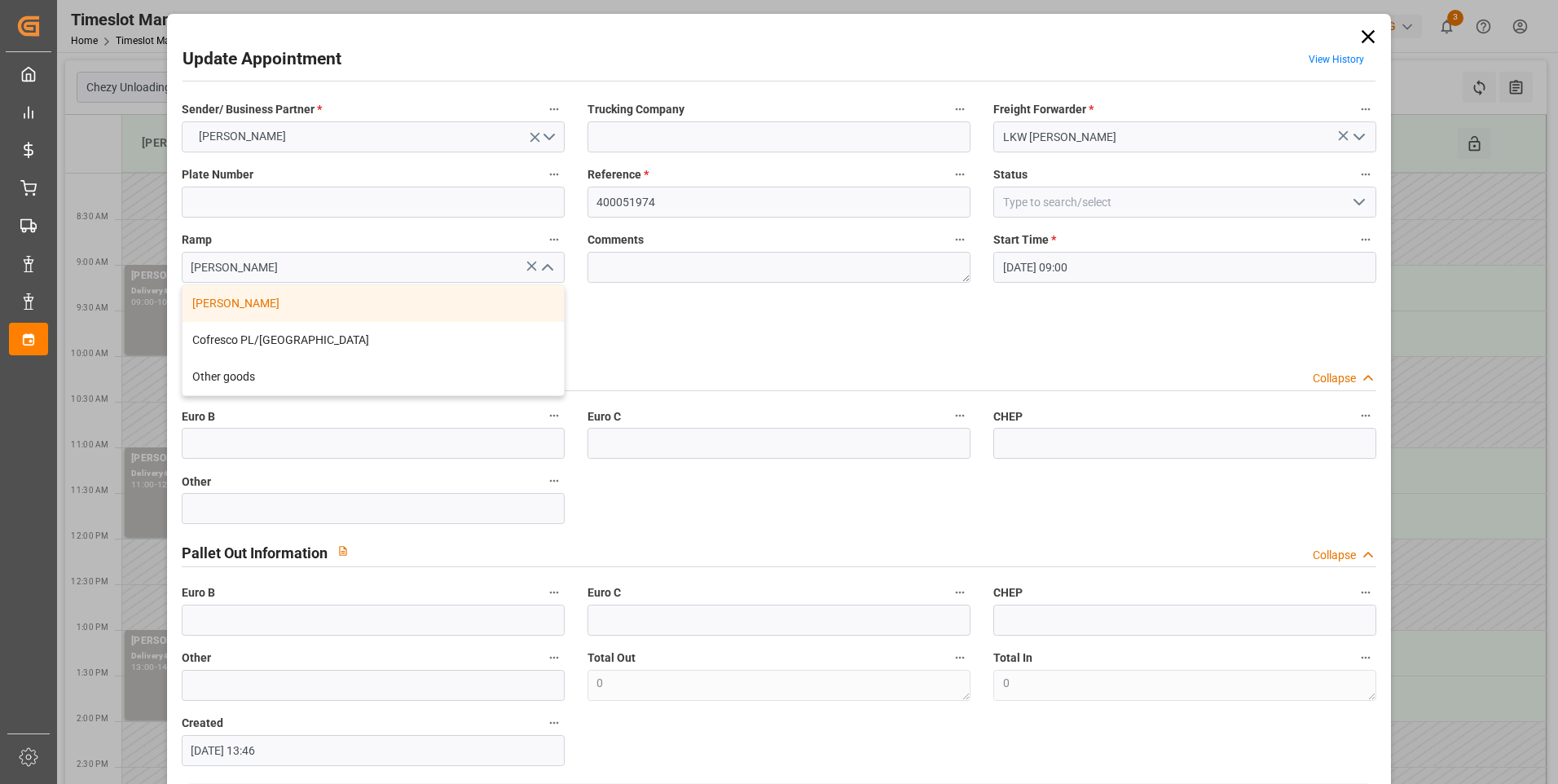
drag, startPoint x: 669, startPoint y: 345, endPoint x: 719, endPoint y: 316, distance: 57.8
click at [669, 345] on div "Sender/ Business Partner * [PERSON_NAME] Trucking Company Freight Forwarder * L…" at bounding box center [779, 432] width 1218 height 678
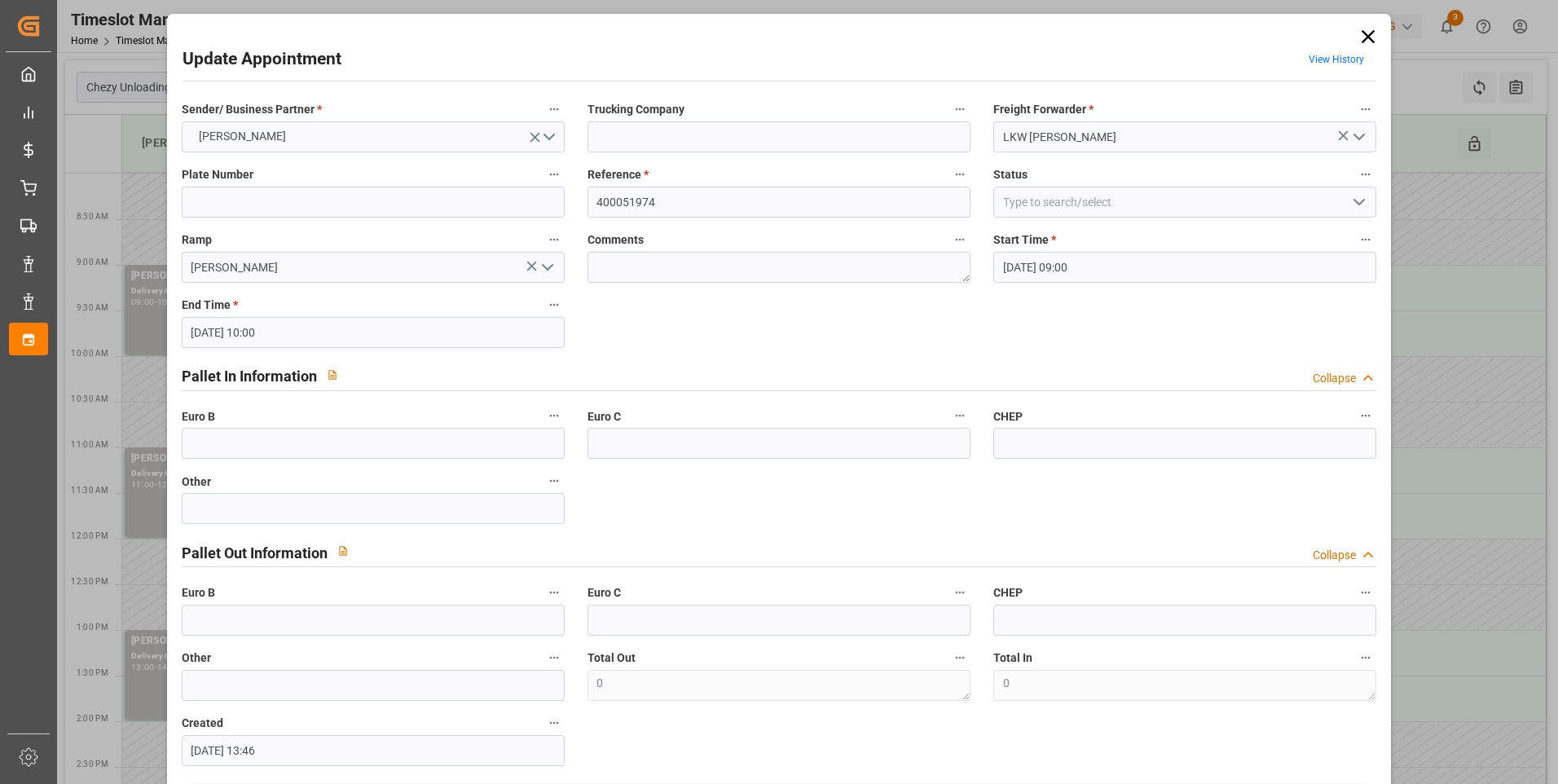
click at [1355, 203] on polyline "open menu" at bounding box center [1359, 202] width 10 height 5
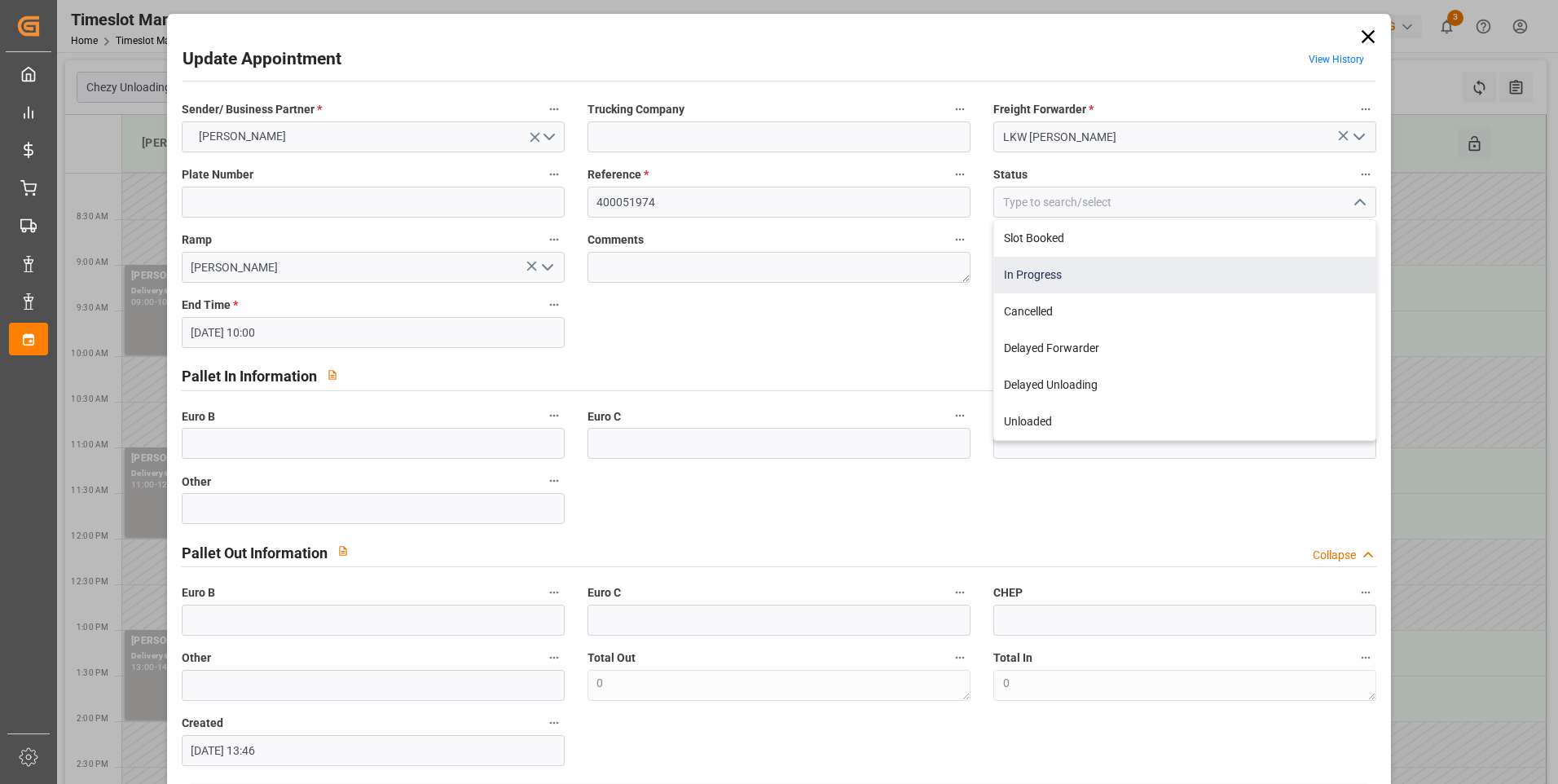
click at [1024, 272] on div "In Progress" at bounding box center [1185, 274] width 382 height 36
type input "In Progress"
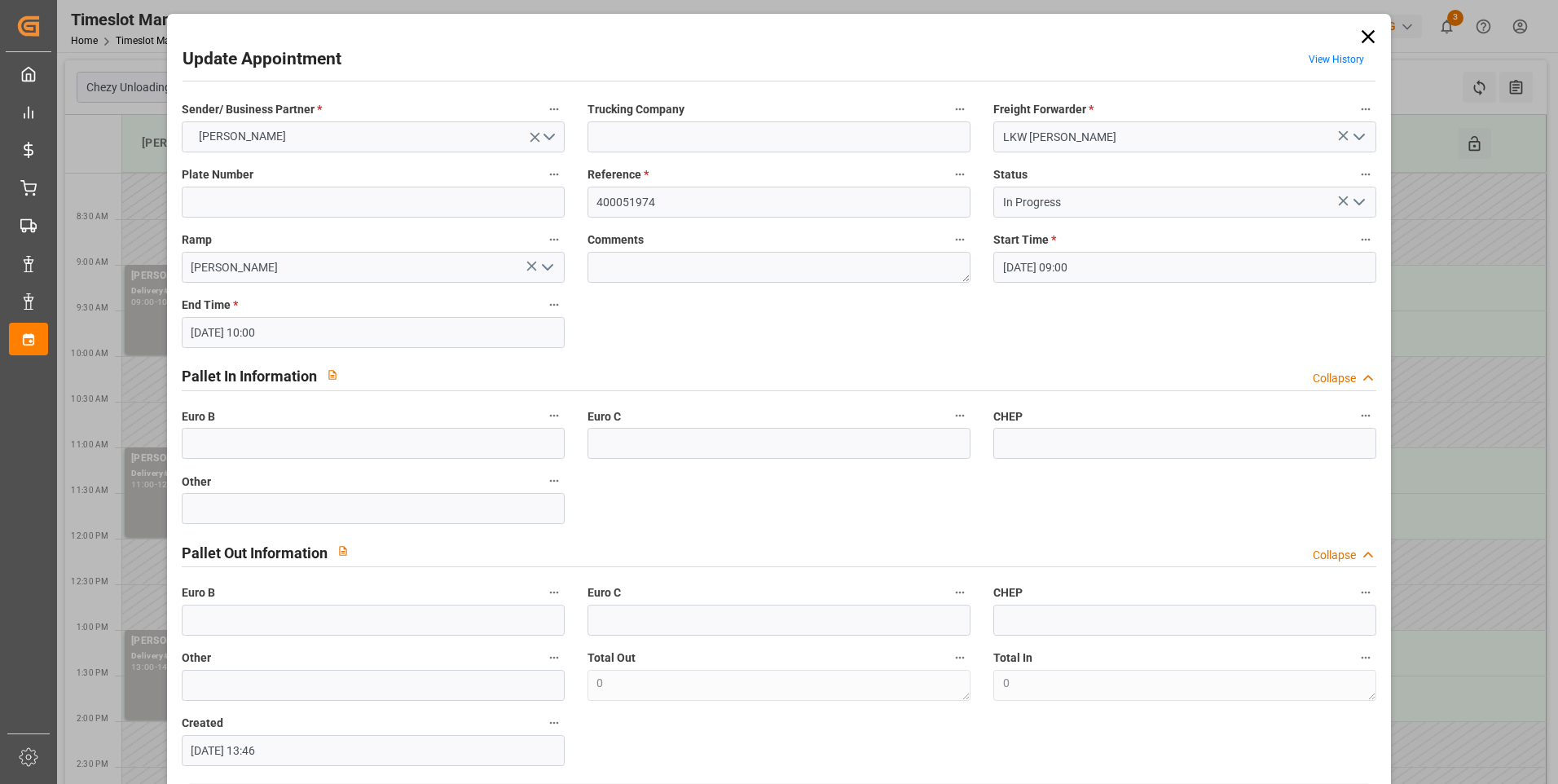
click at [1363, 35] on icon at bounding box center [1368, 36] width 23 height 23
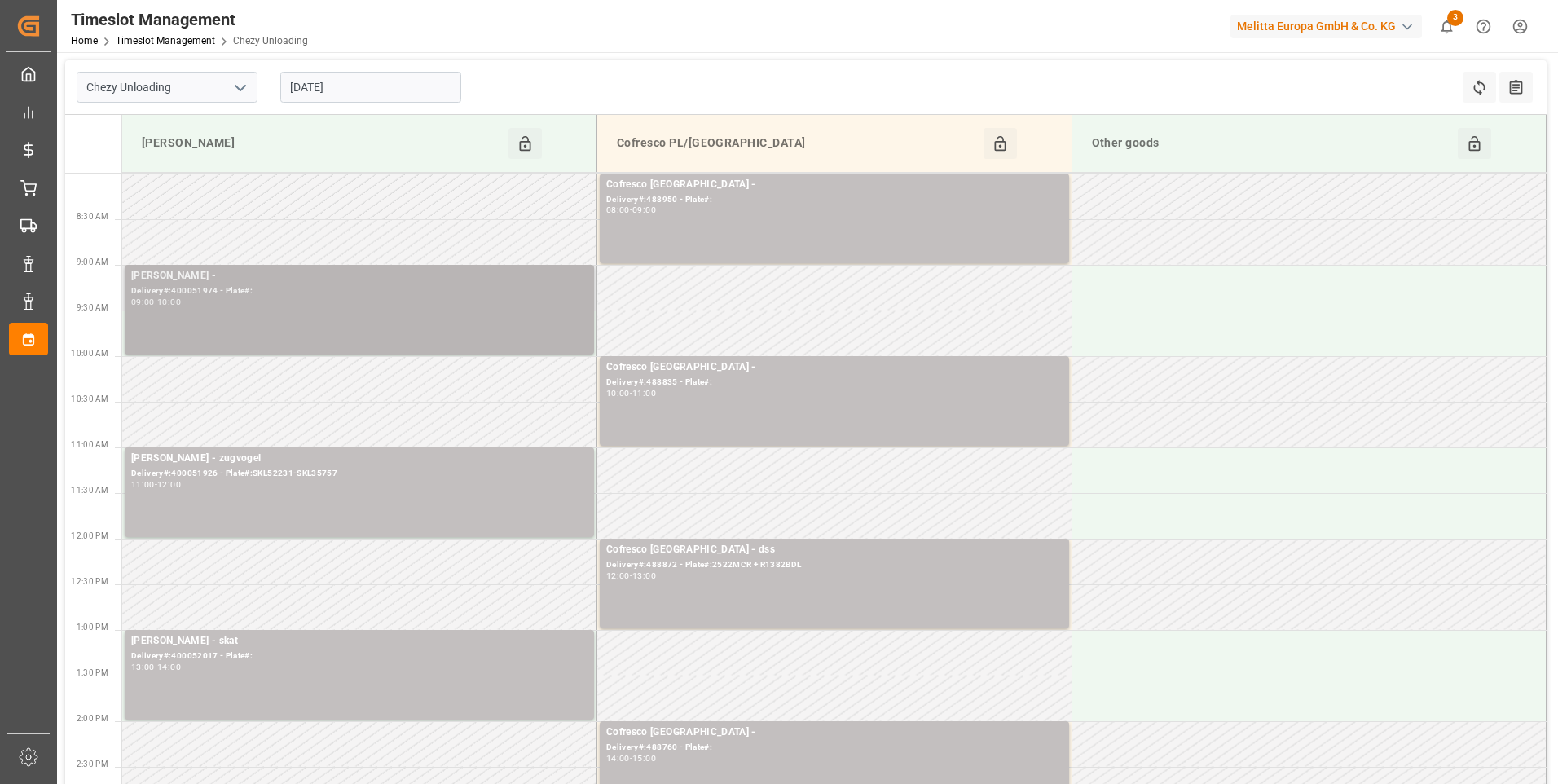
click at [251, 299] on div "09:00 - 10:00" at bounding box center [359, 302] width 456 height 9
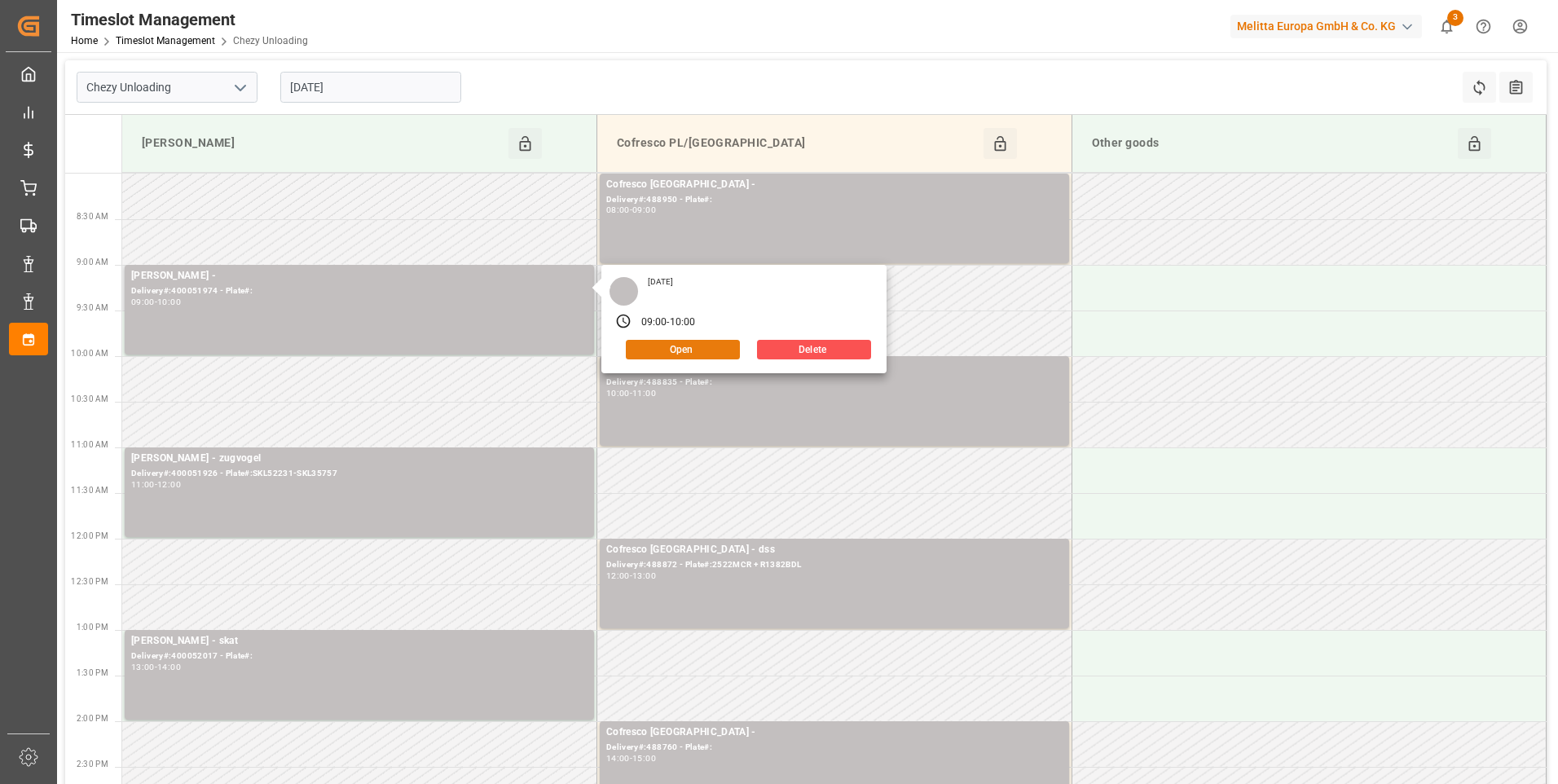
click at [686, 345] on button "Open" at bounding box center [682, 349] width 114 height 20
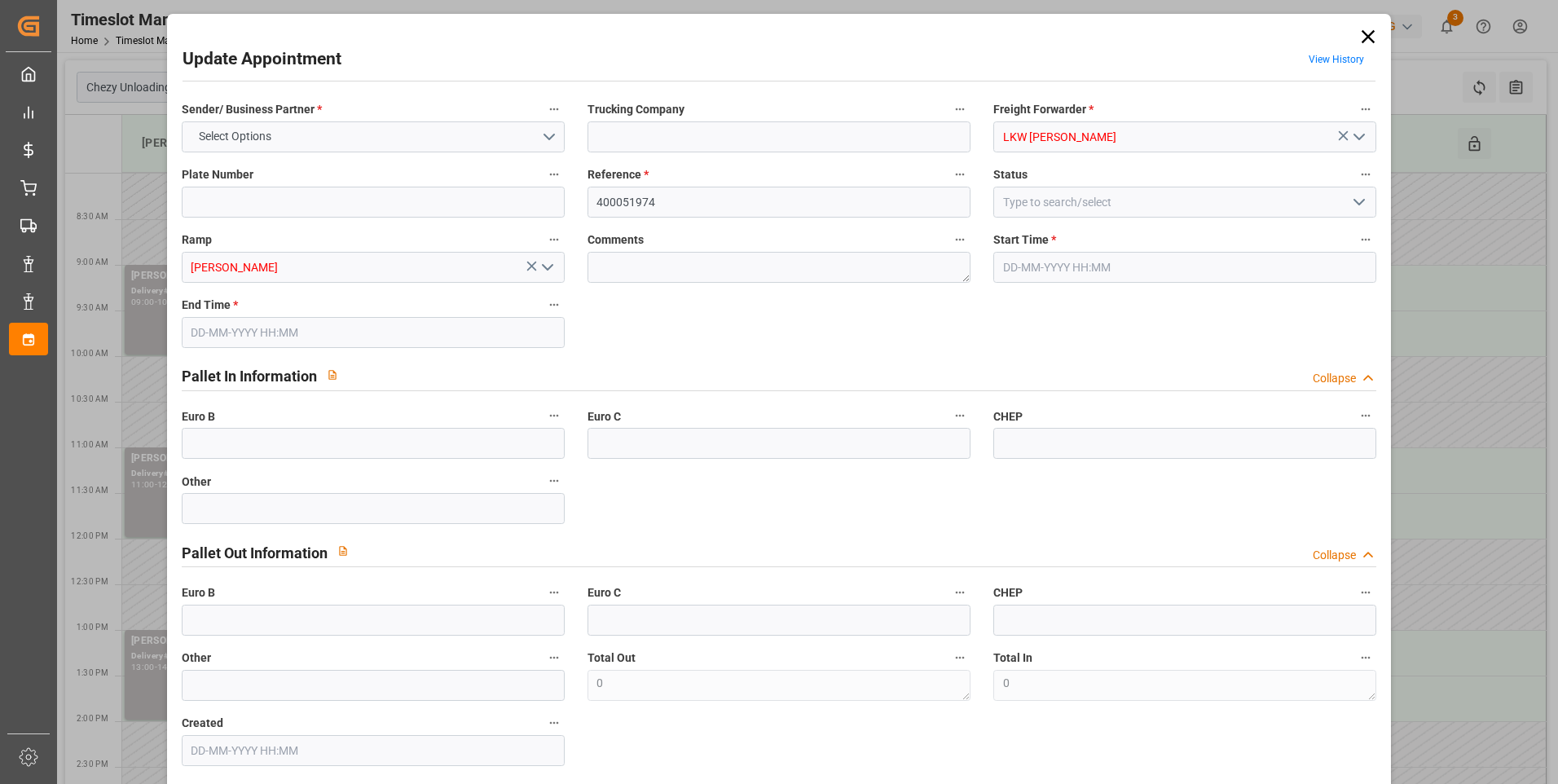
type input "[DATE] 09:00"
type input "[DATE] 10:00"
type input "[DATE] 13:46"
click at [1357, 203] on icon "open menu" at bounding box center [1359, 202] width 20 height 20
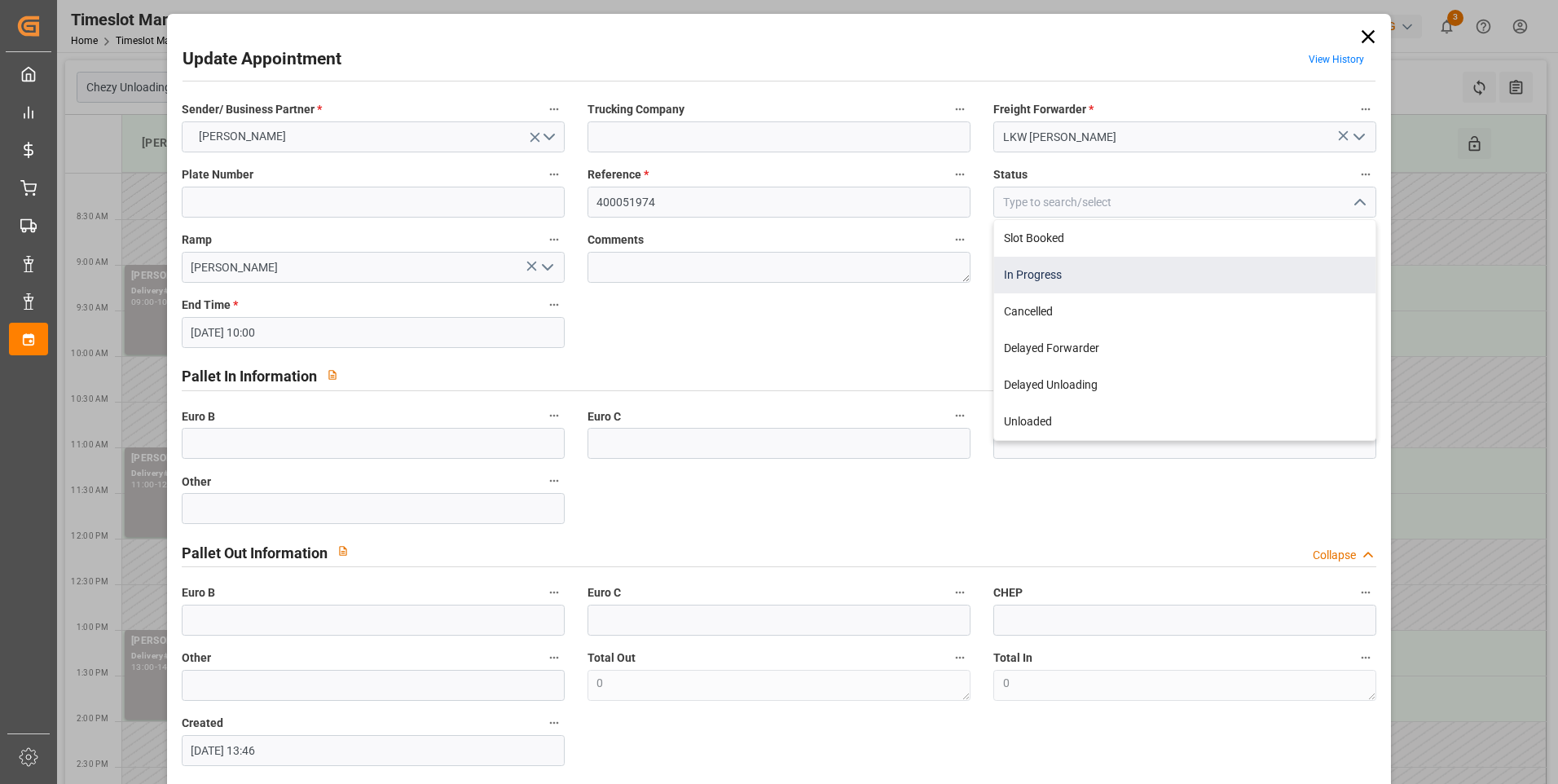
click at [1034, 272] on div "In Progress" at bounding box center [1185, 274] width 382 height 36
type input "In Progress"
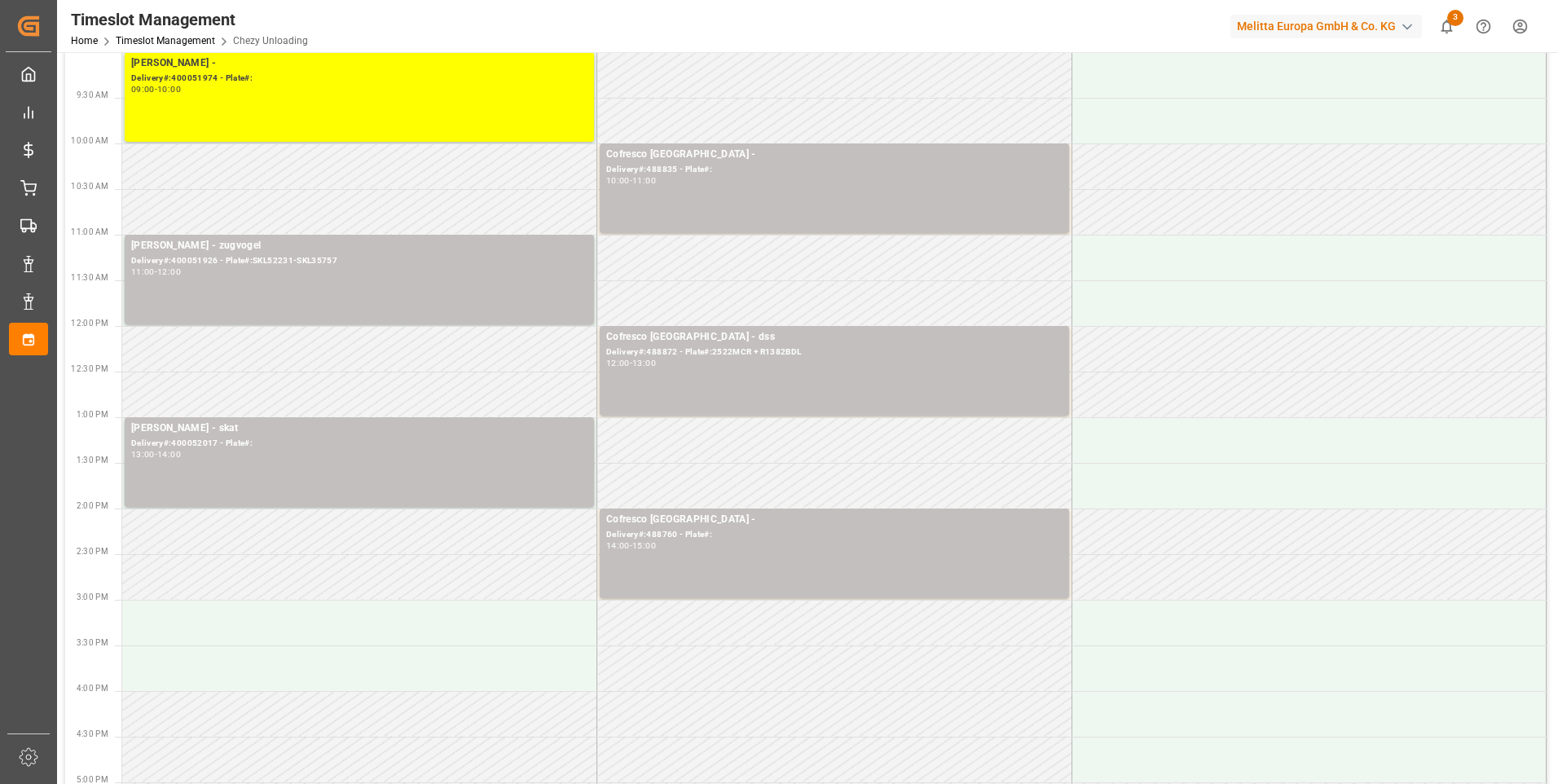
scroll to position [245, 0]
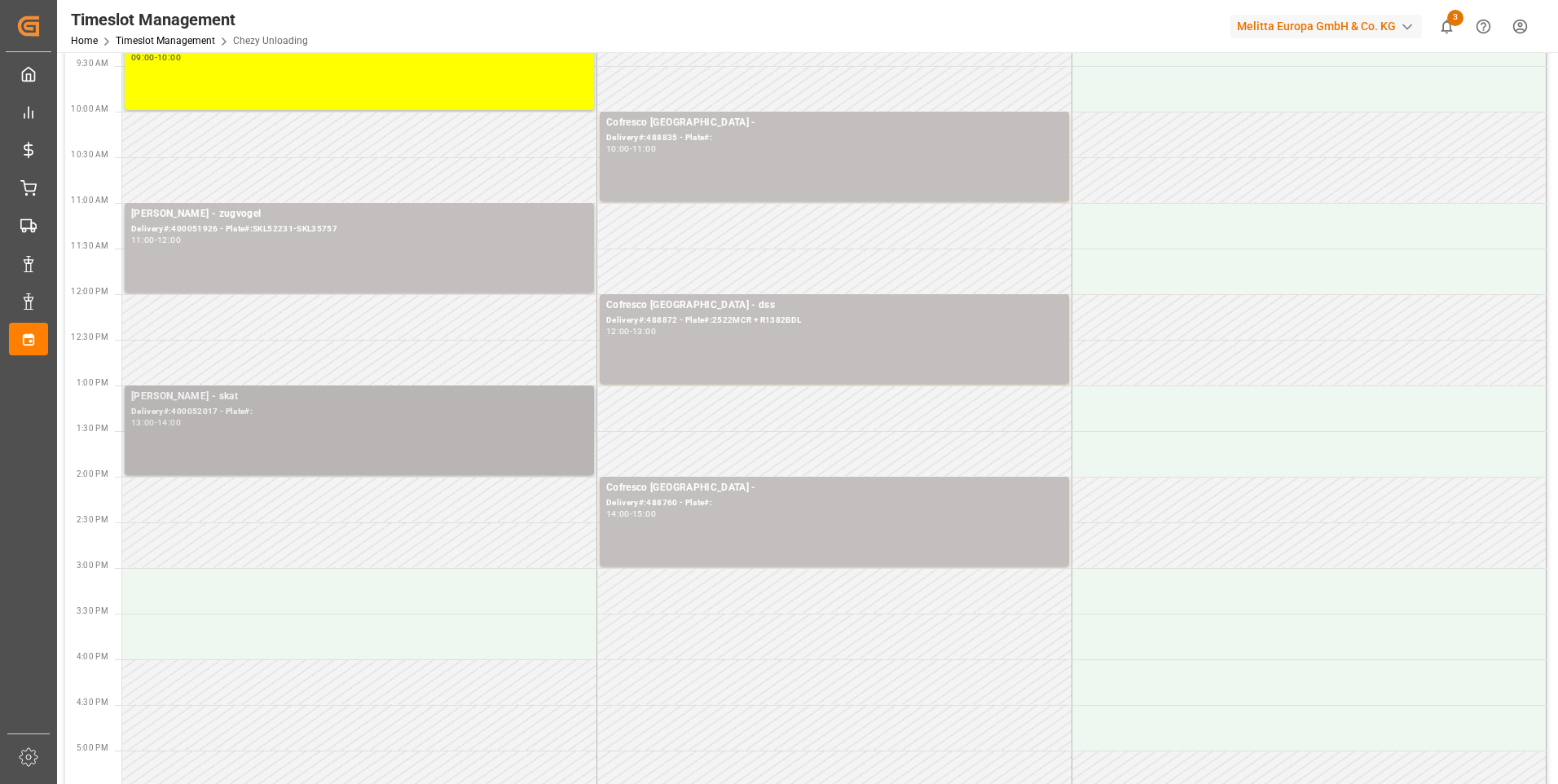
click at [266, 415] on div "Delivery#:400052017 - Plate#:" at bounding box center [359, 412] width 456 height 14
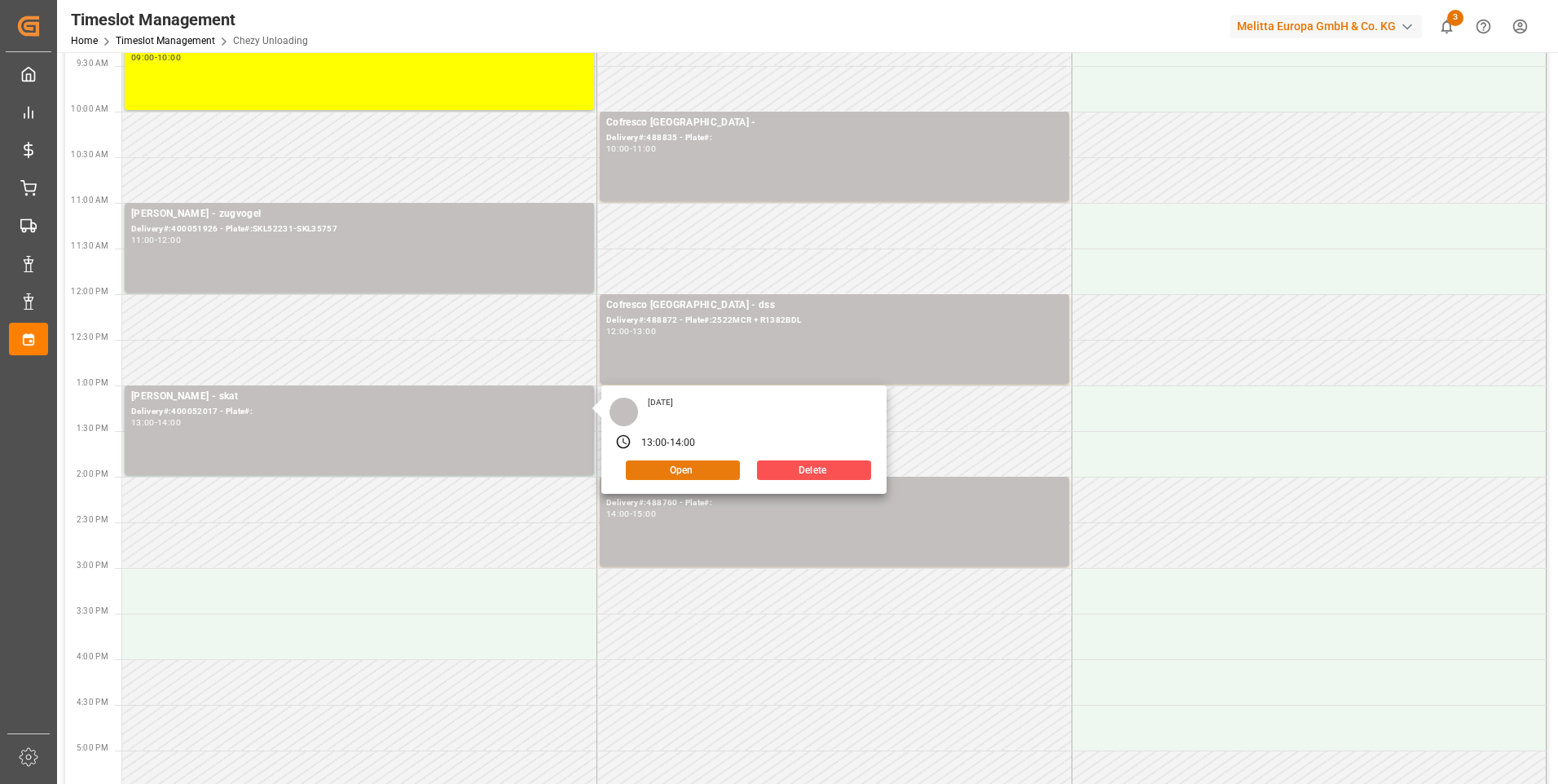
click at [656, 465] on button "Open" at bounding box center [682, 470] width 114 height 20
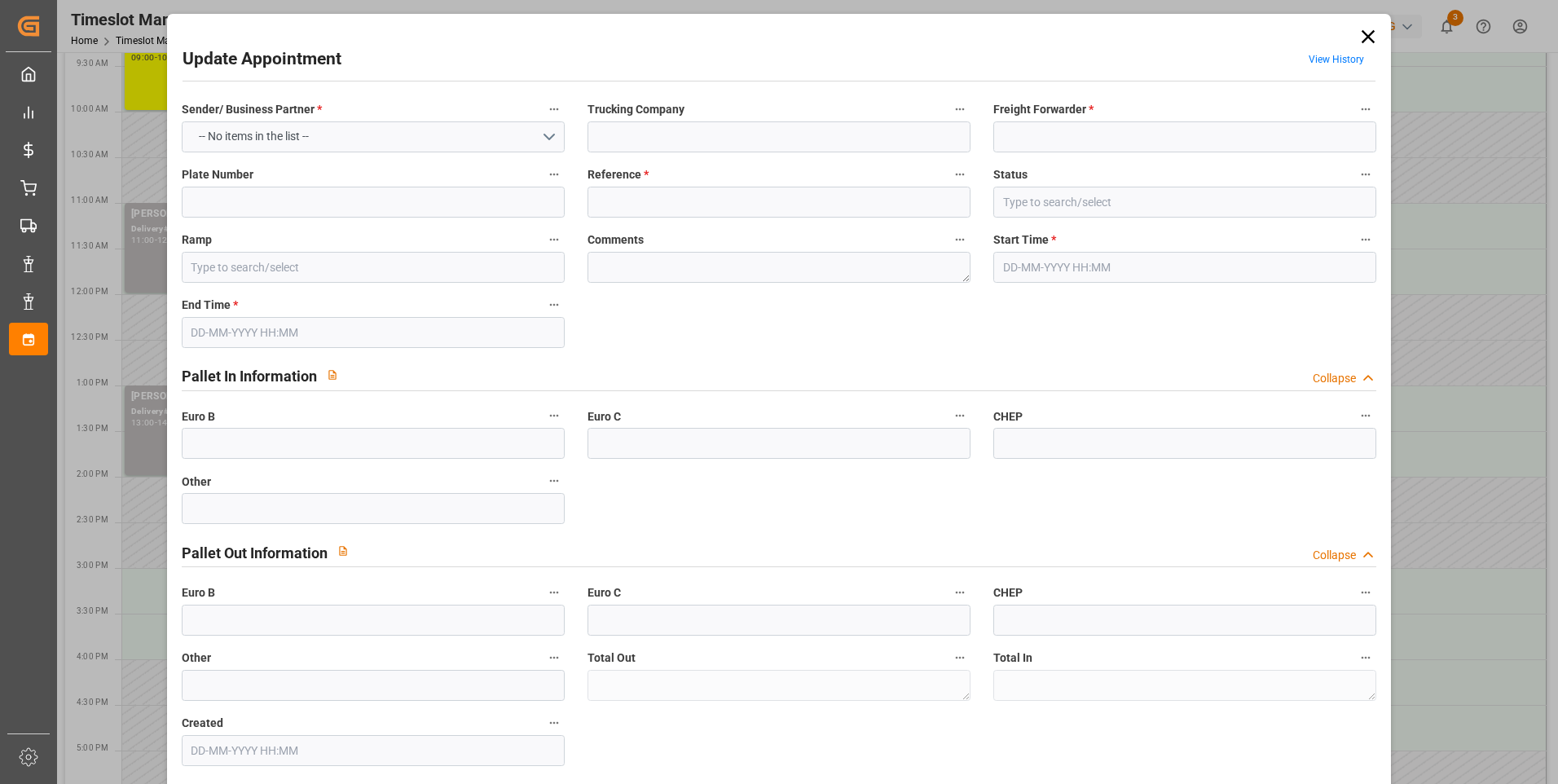
type input "skat"
type input "Skat"
type input "400052017"
type input "[PERSON_NAME]"
type textarea "0"
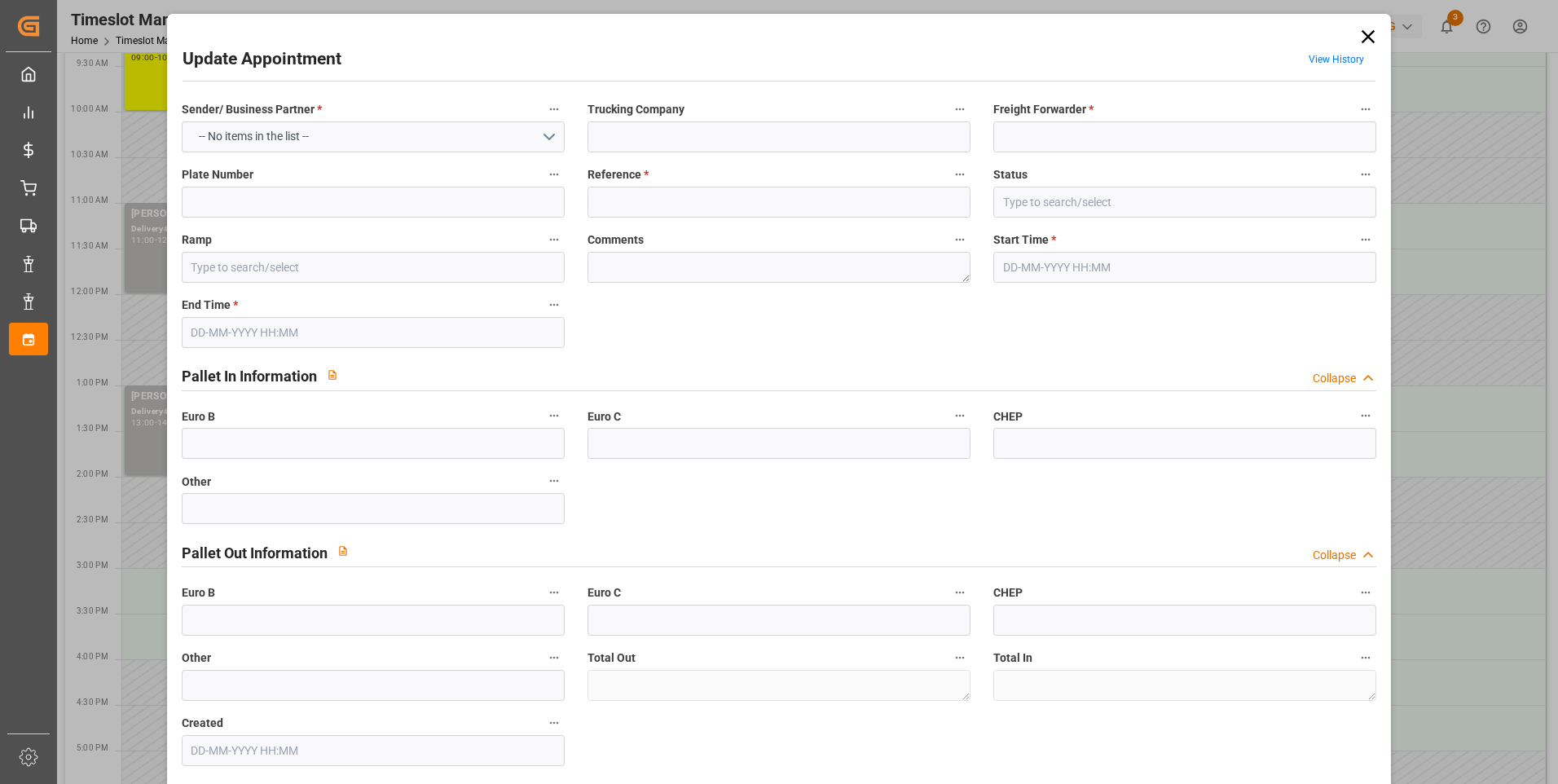
type textarea "0"
type input "[DATE] 13:00"
type input "[DATE] 14:00"
type input "[DATE] 09:58"
click at [1356, 200] on icon "open menu" at bounding box center [1359, 202] width 20 height 20
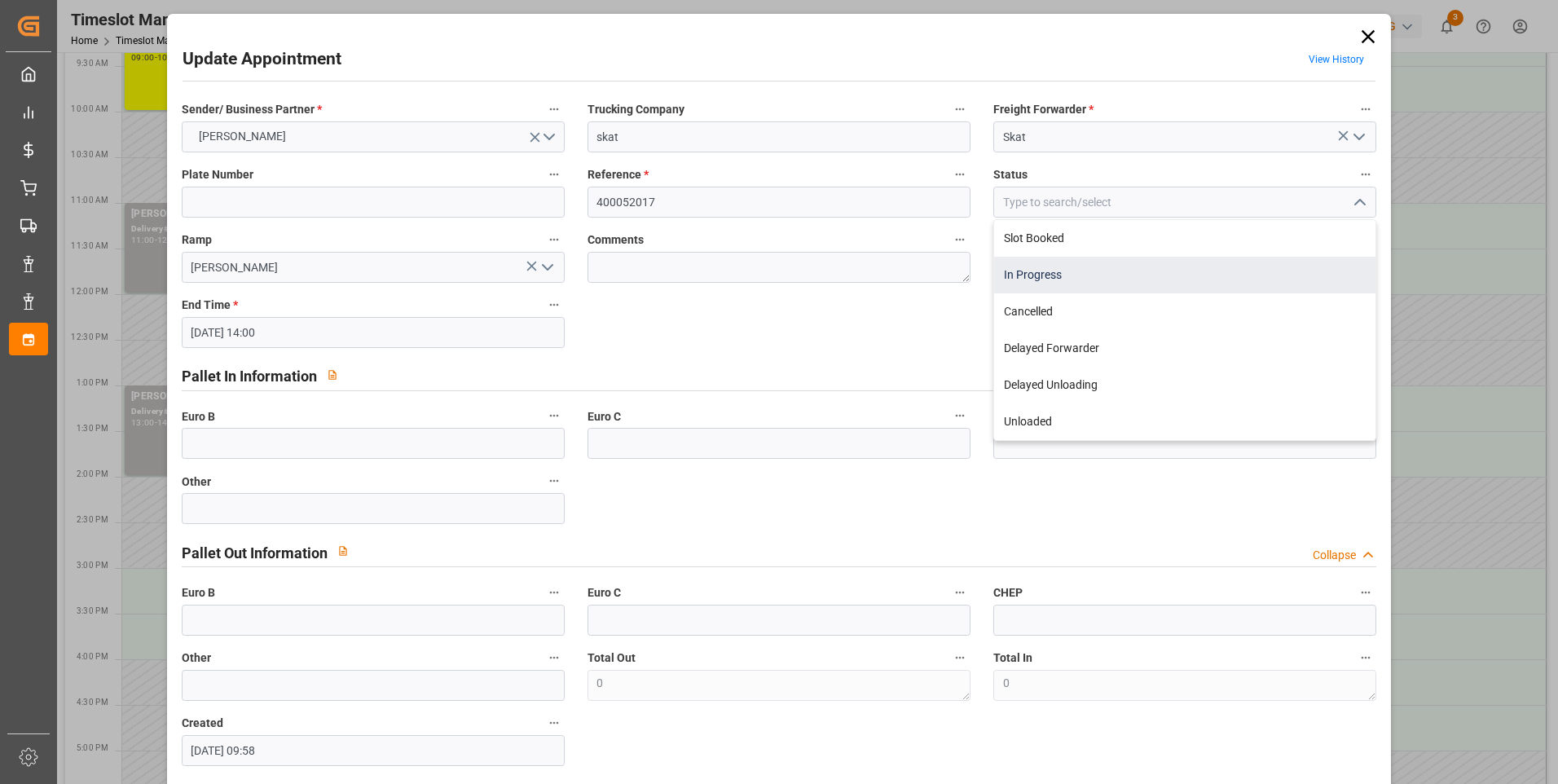
click at [1020, 271] on div "In Progress" at bounding box center [1185, 274] width 382 height 36
type input "In Progress"
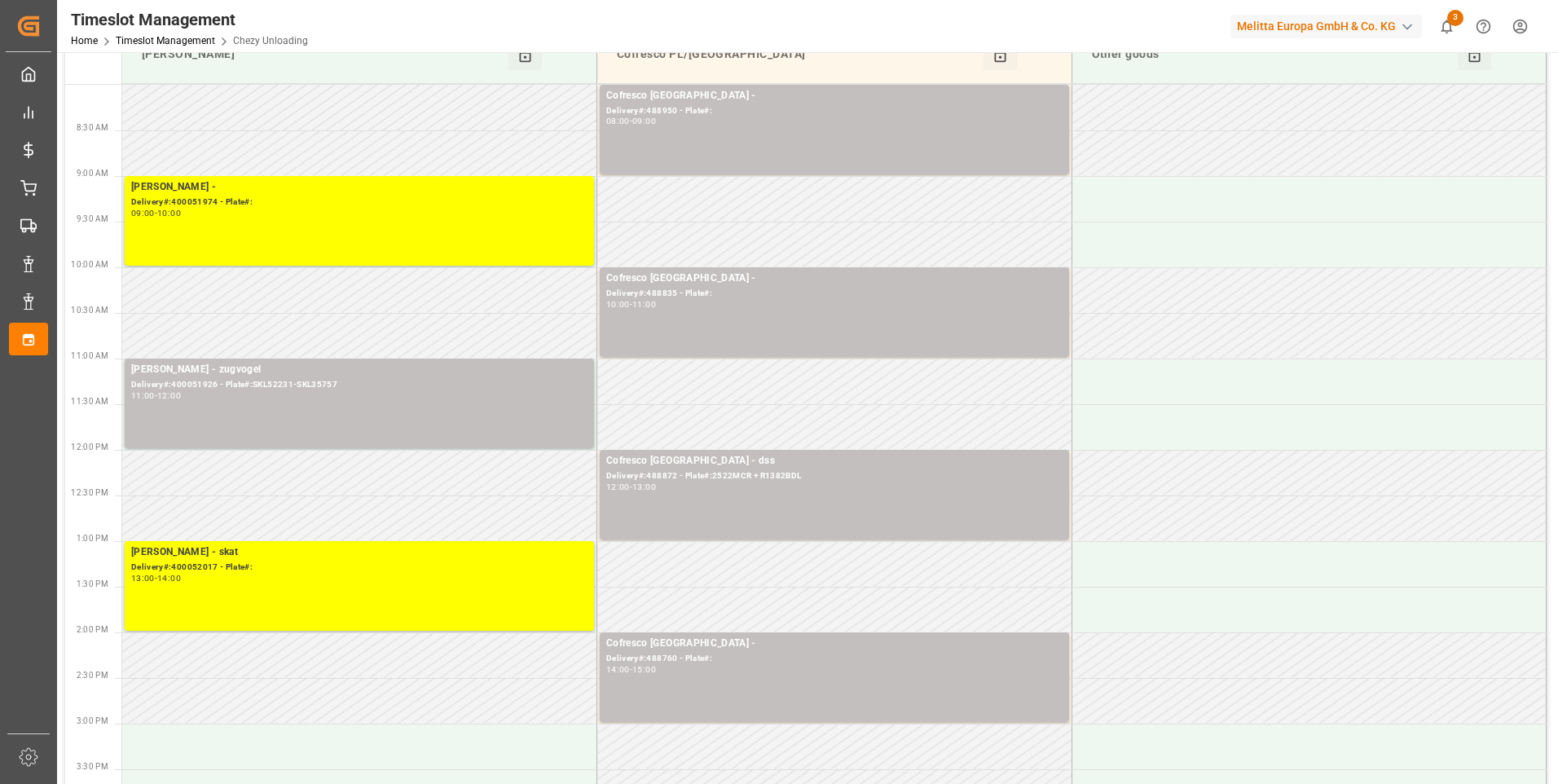
scroll to position [0, 0]
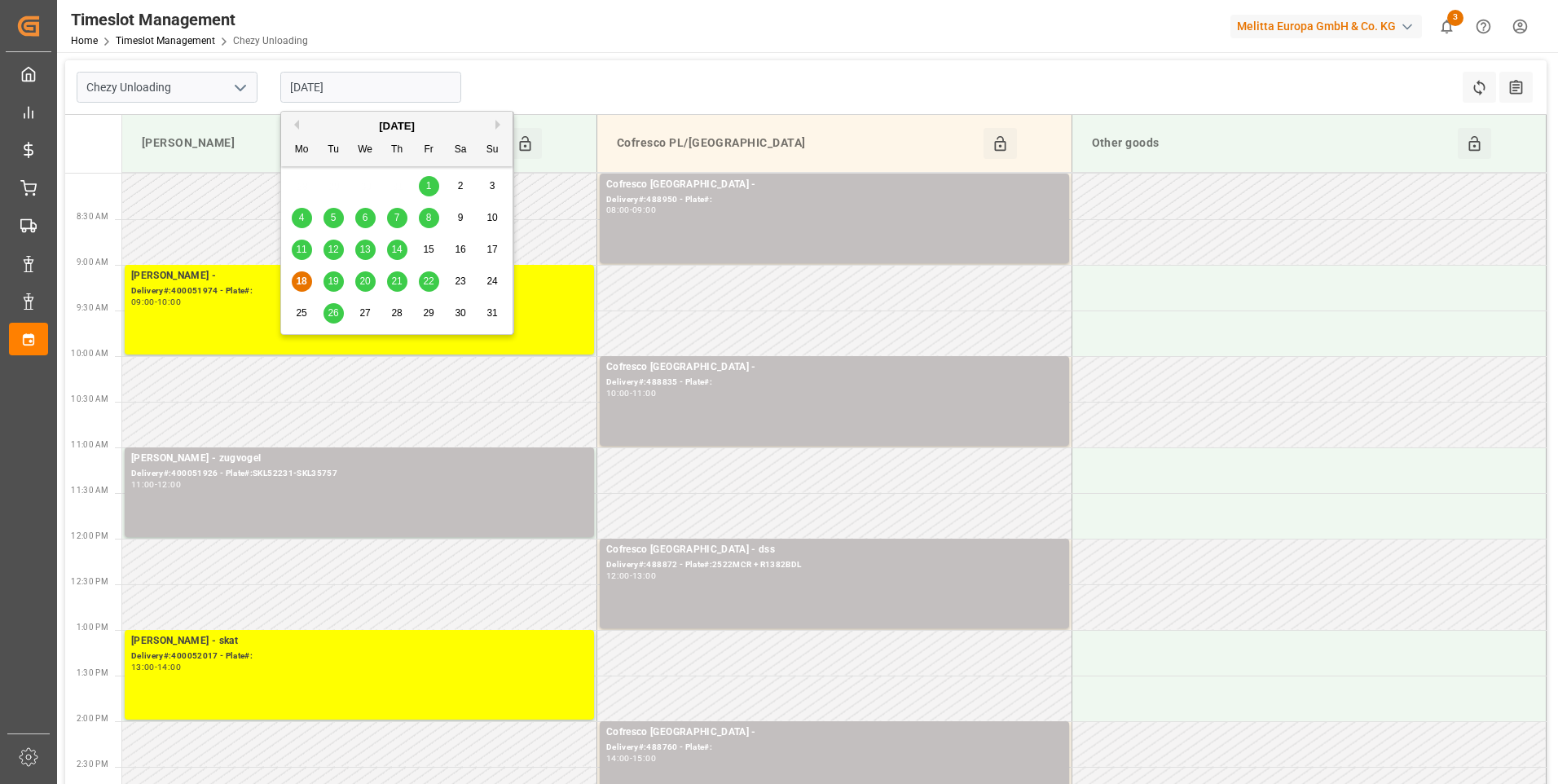
click at [354, 88] on input "[DATE]" at bounding box center [371, 87] width 181 height 31
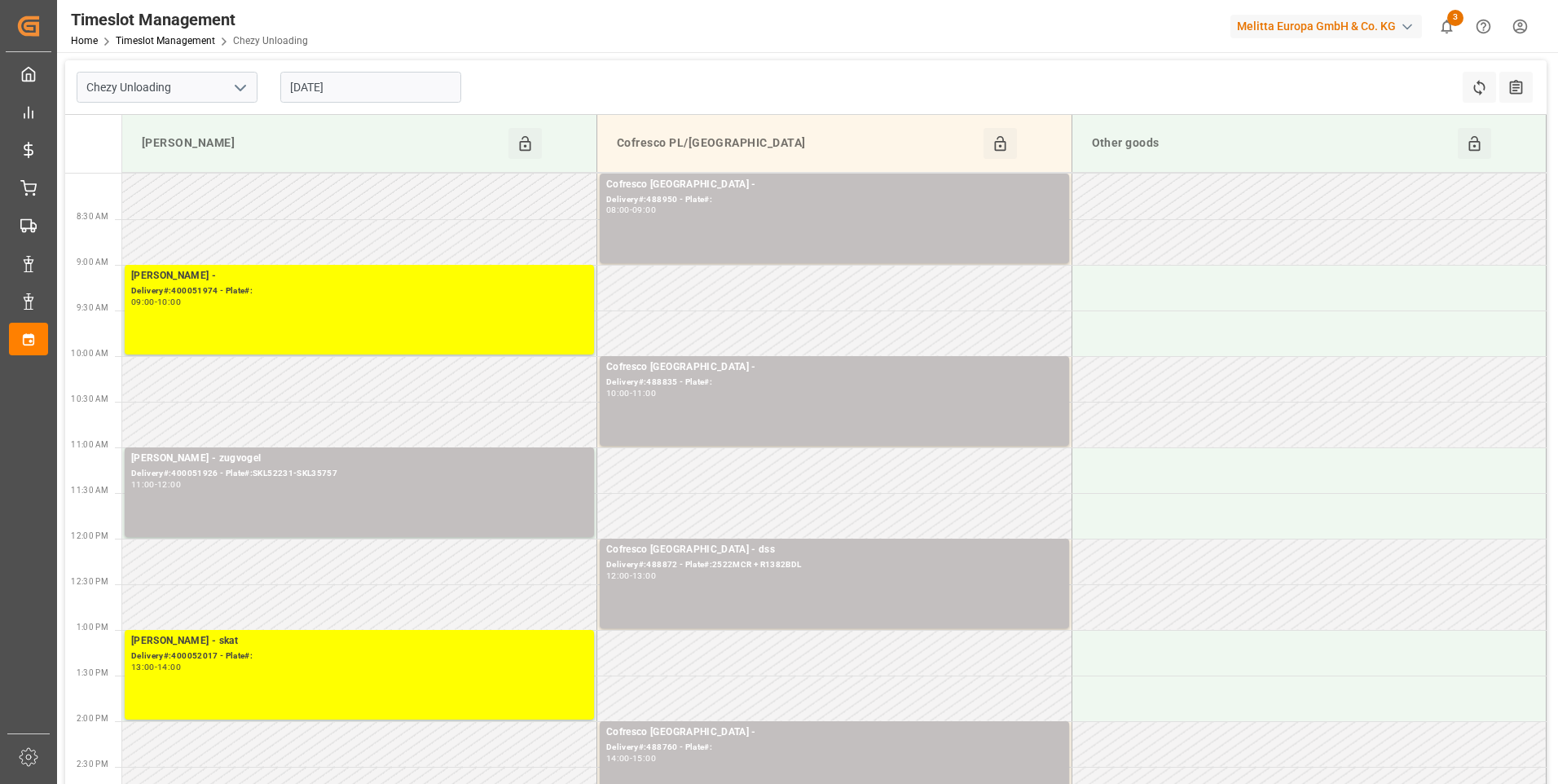
click at [561, 81] on div "Chezy Unloading [DATE] Refresh Time Slots All Audits" at bounding box center [806, 88] width 1482 height 55
click at [241, 87] on icon "open menu" at bounding box center [240, 88] width 20 height 20
click at [165, 121] on div "Chezy Loading" at bounding box center [167, 122] width 179 height 36
type input "Chezy Loading"
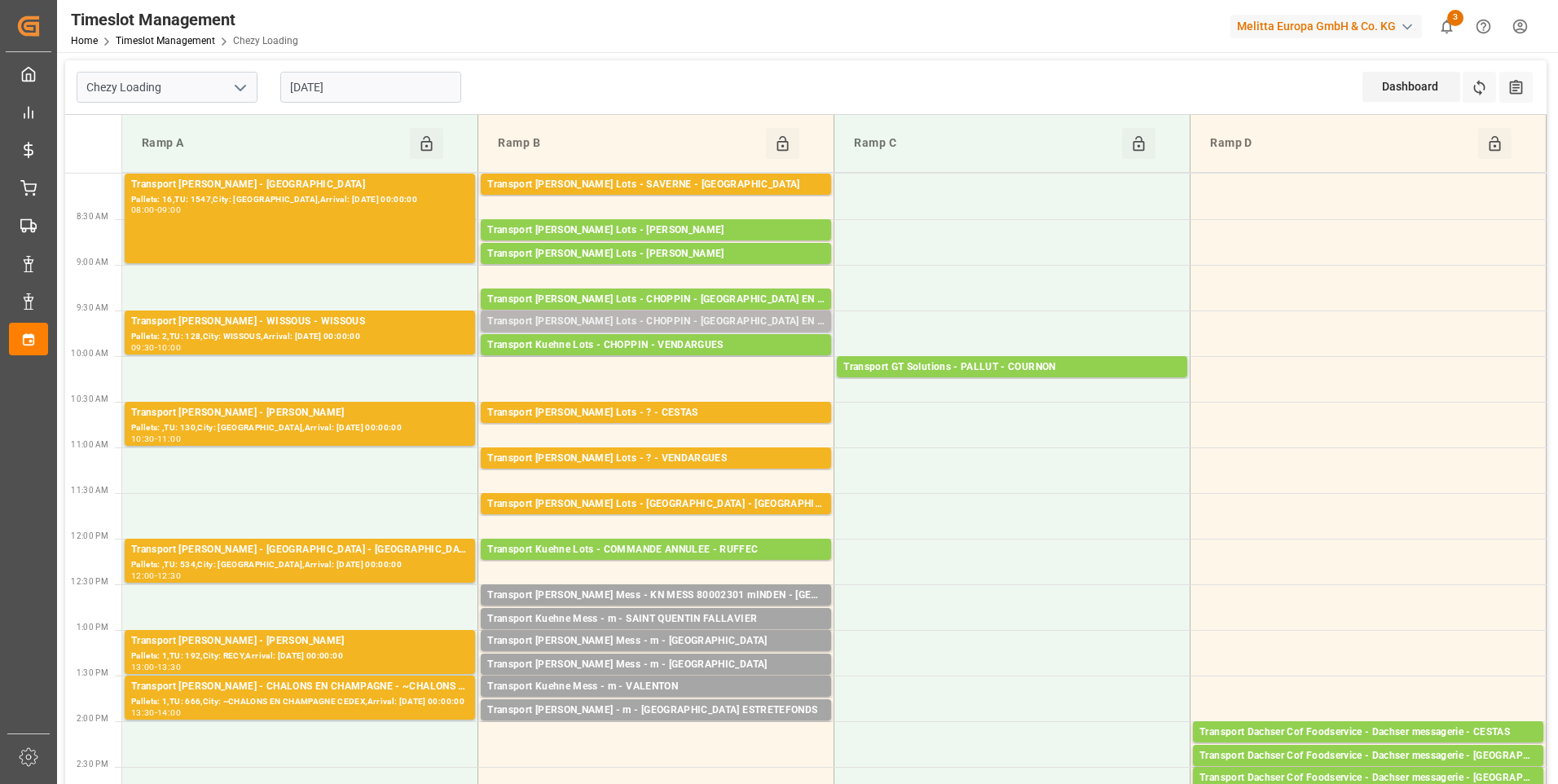
click at [664, 315] on div "Transport [PERSON_NAME] Lots - CHOPPIN - [GEOGRAPHIC_DATA] EN [GEOGRAPHIC_DATA]" at bounding box center [656, 322] width 337 height 16
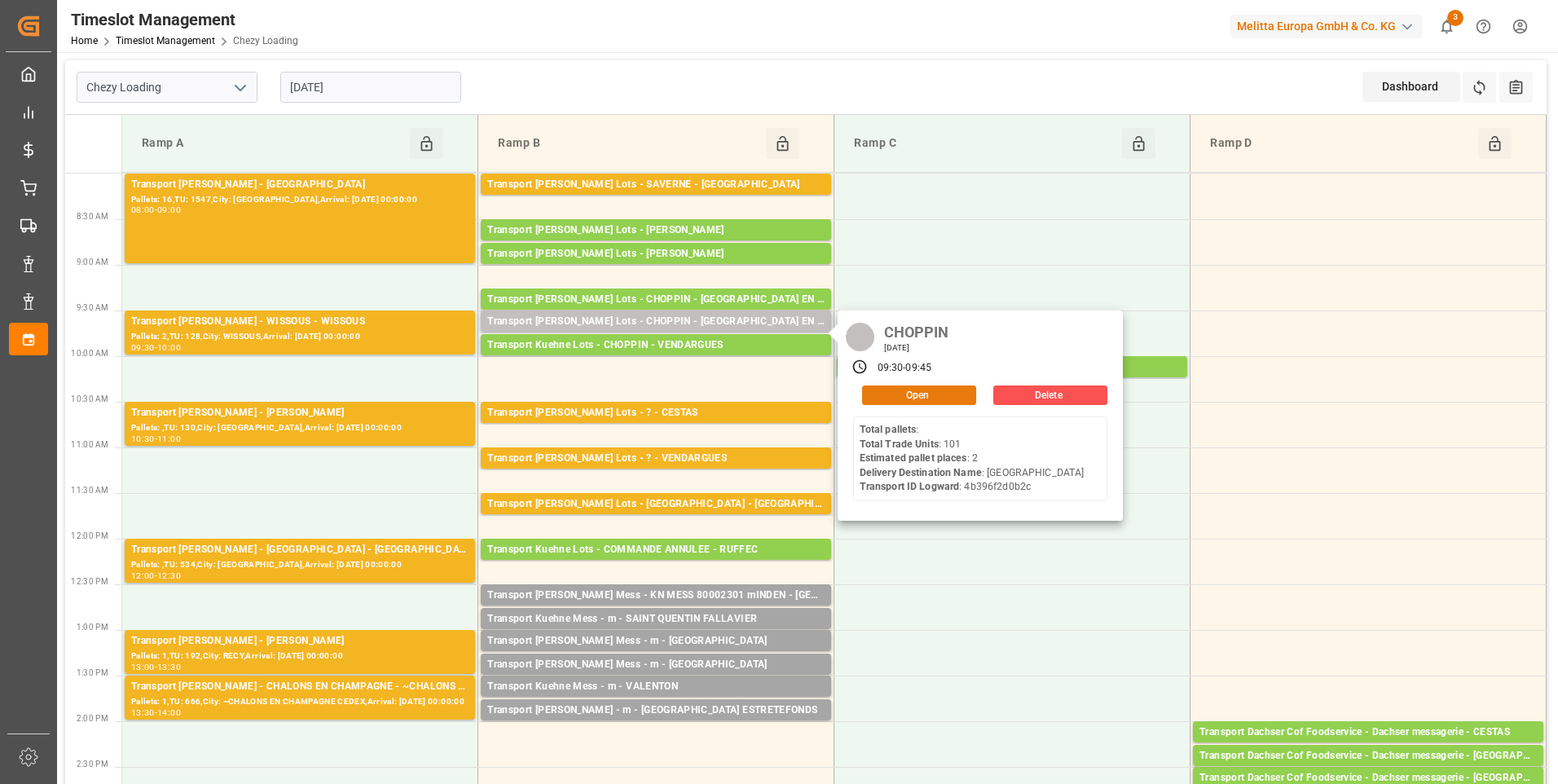
click at [893, 395] on button "Open" at bounding box center [919, 395] width 114 height 20
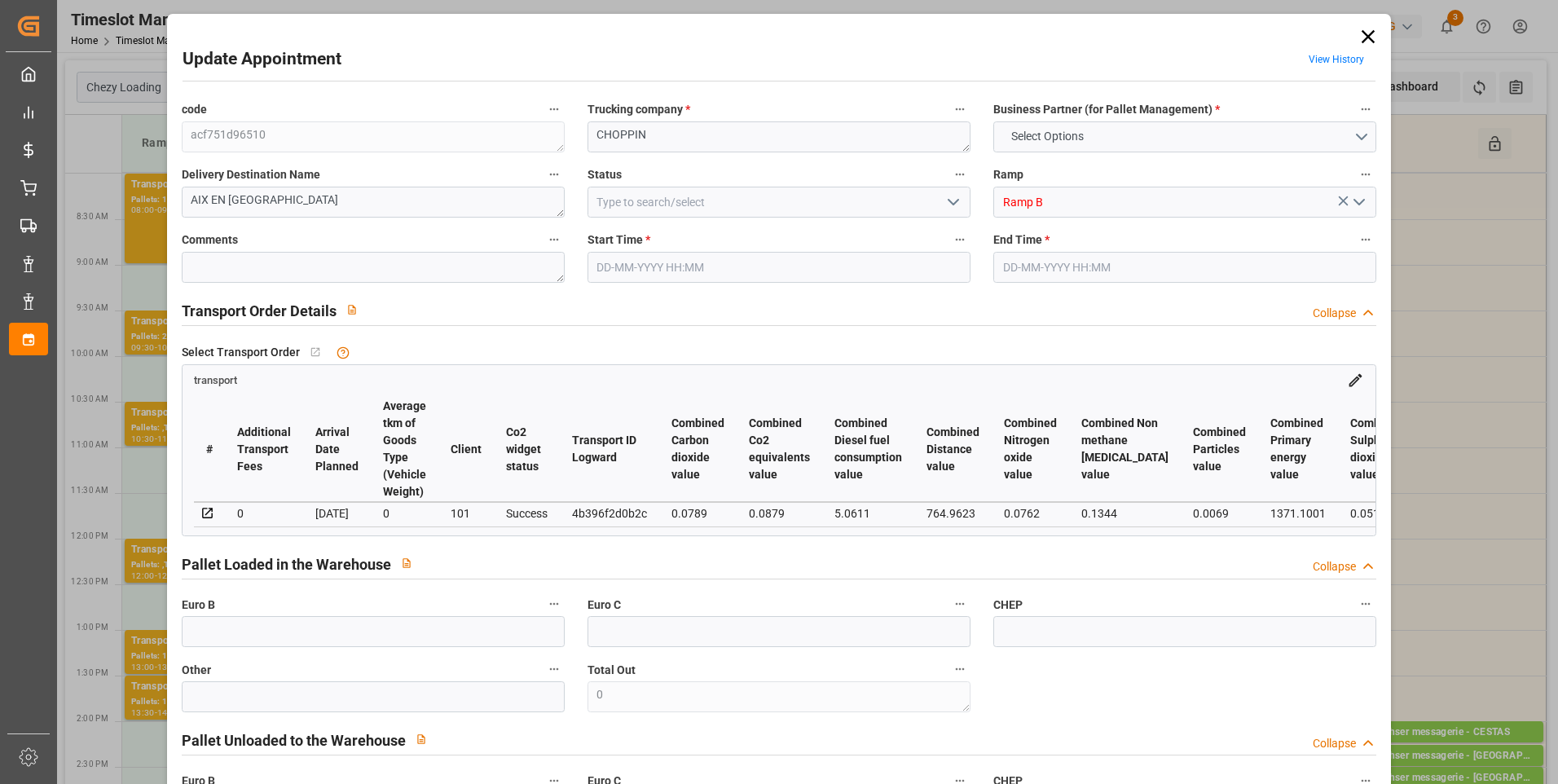
type input "2"
type input "0"
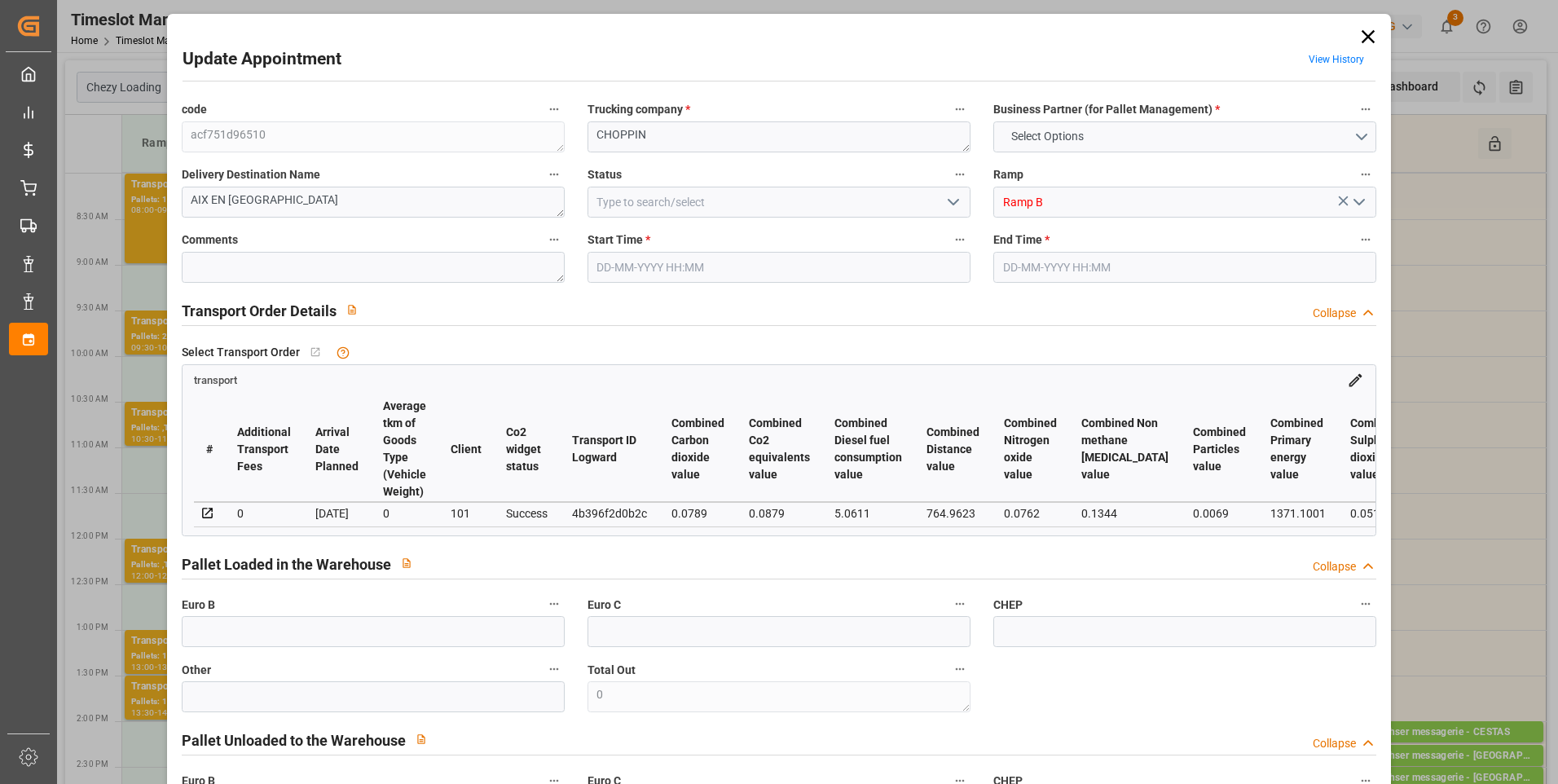
type input "0"
type input "158.988"
type input "429.188"
type input "843.827"
type input "13"
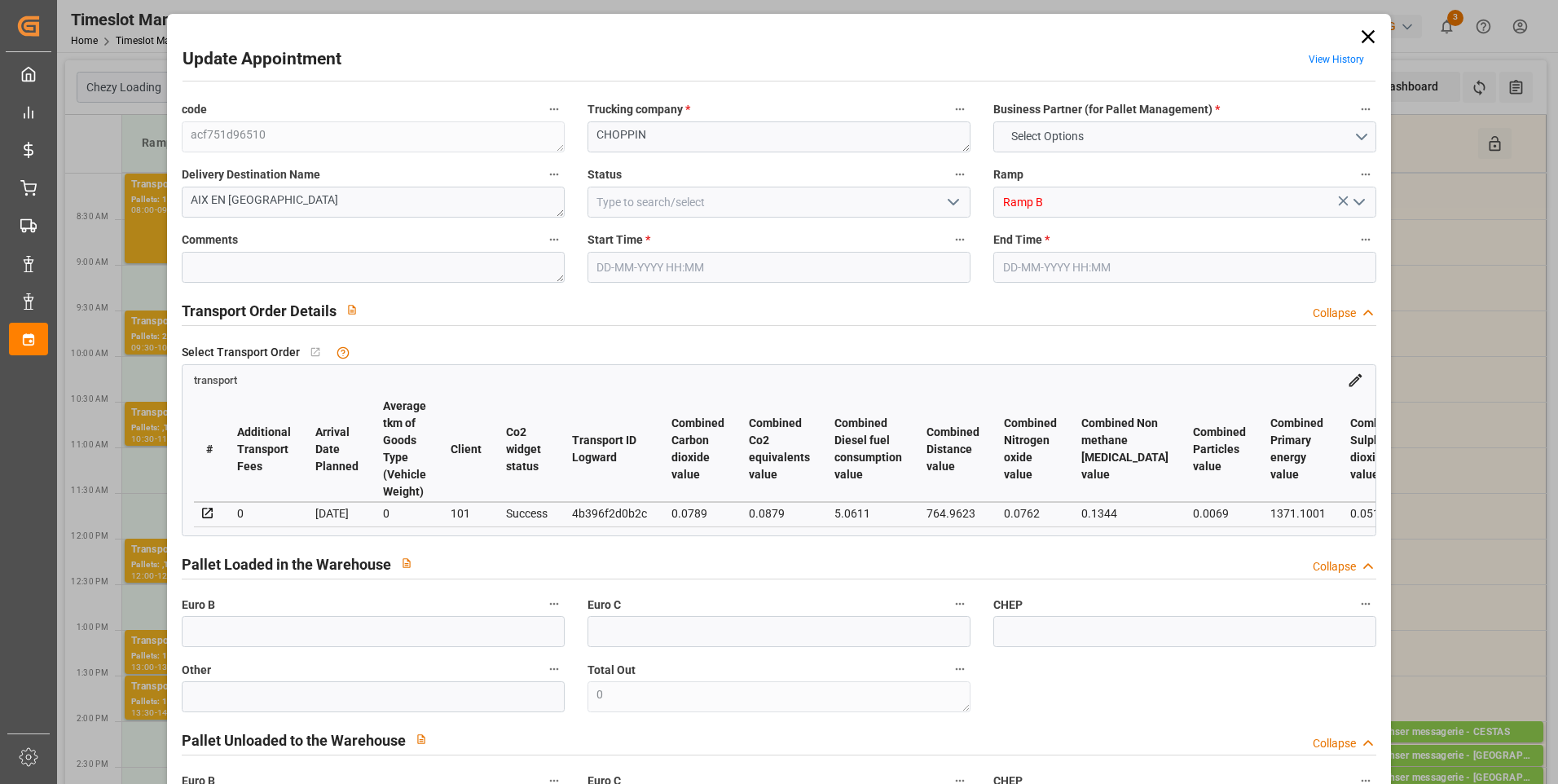
type input "0"
type input "101"
type input "10"
type input "101"
type input "199.188"
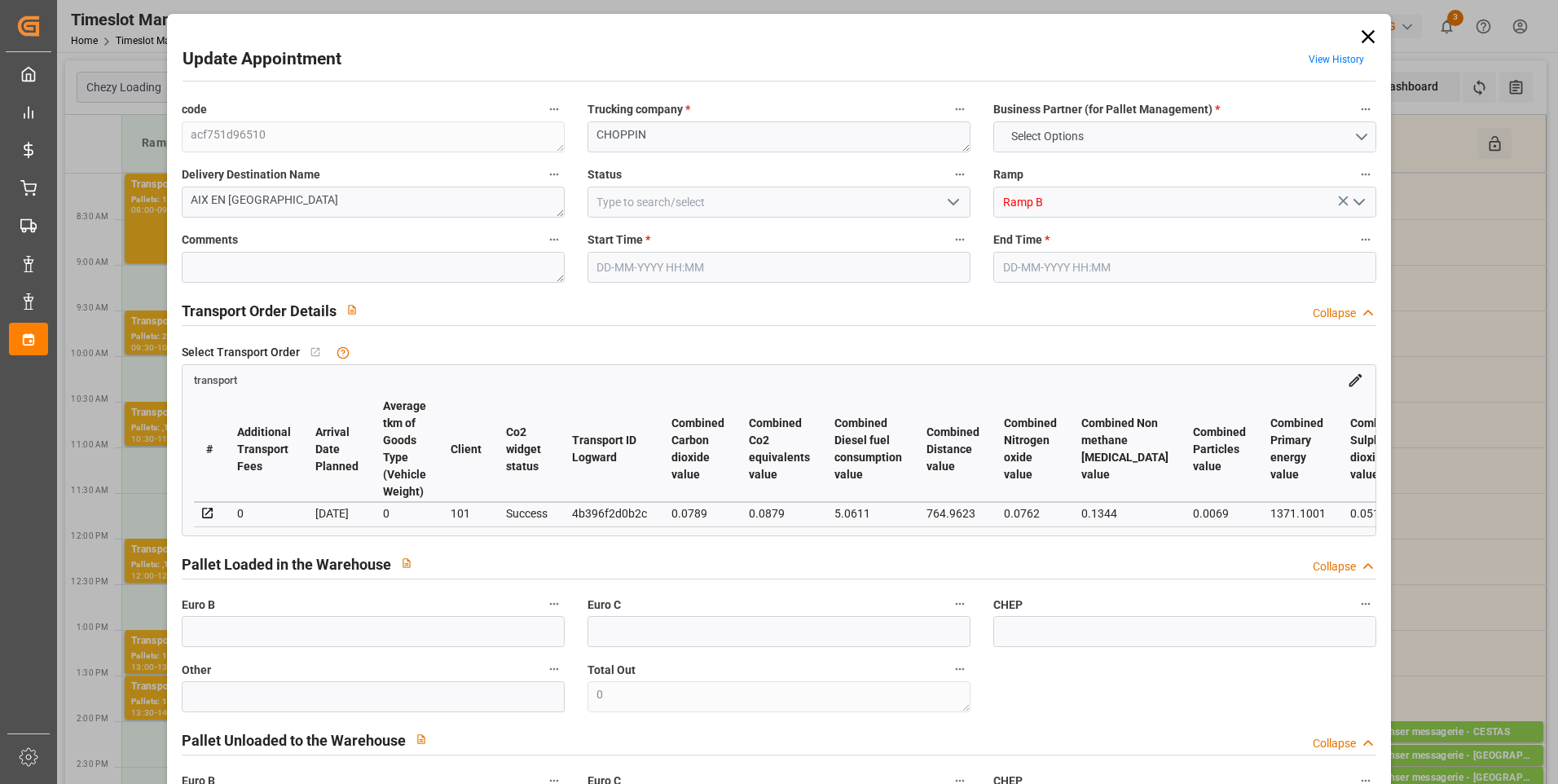
type input "0"
type input "4710.8598"
type input "0"
type input "21"
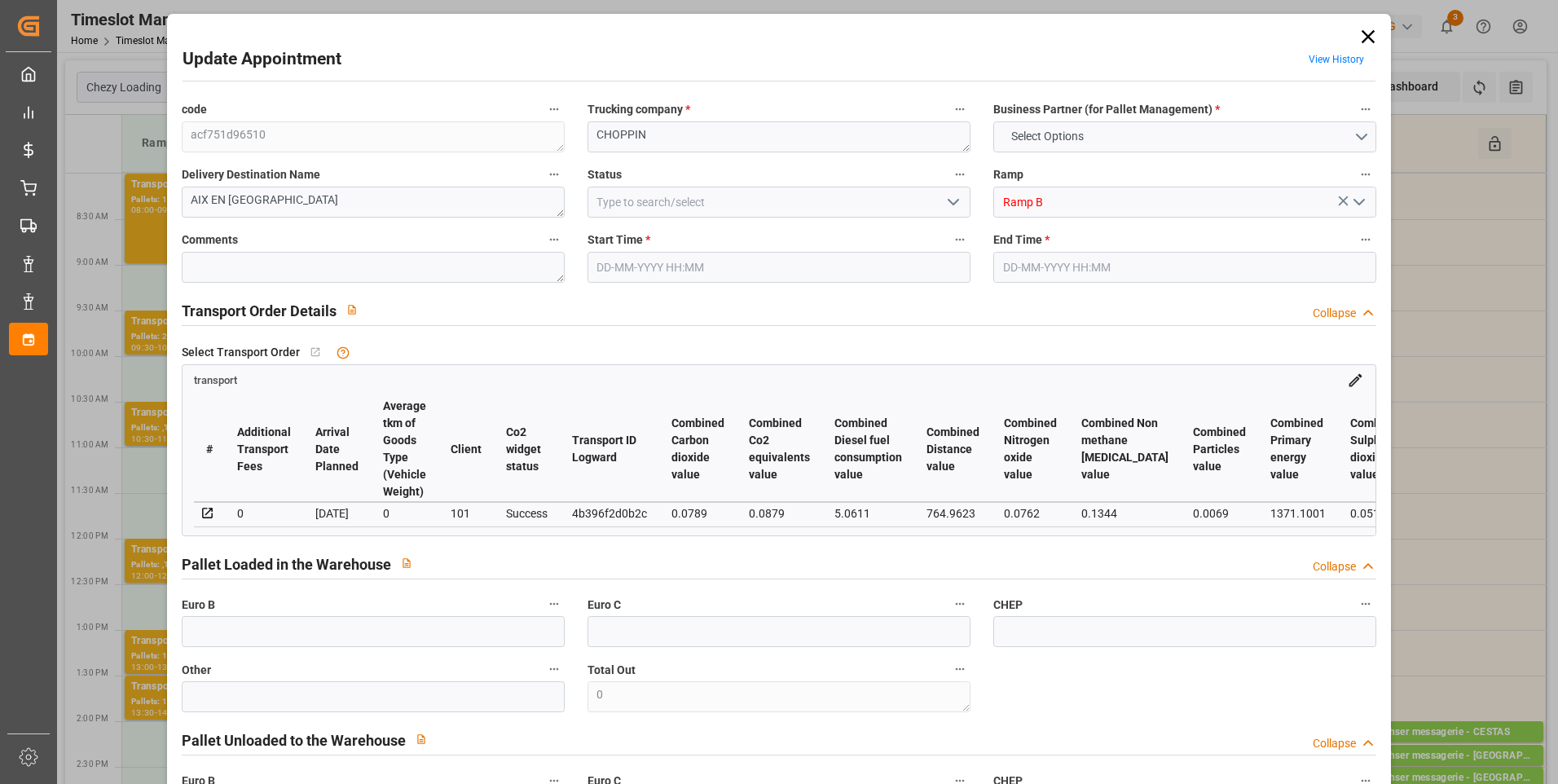
type input "35"
type input "[DATE] 09:30"
type input "[DATE] 09:45"
type input "[DATE] 14:13"
type input "[DATE] 12:23"
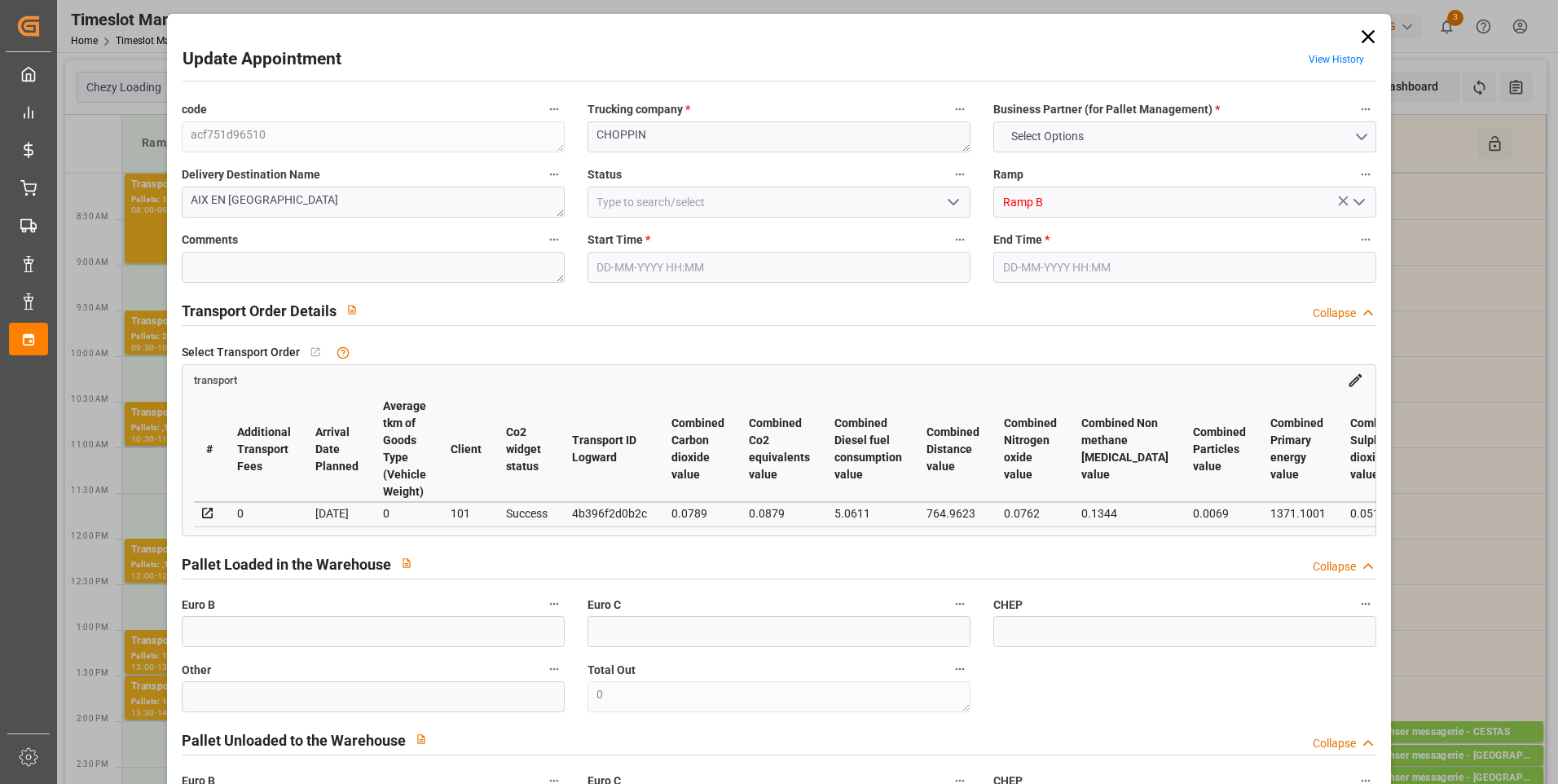
type input "[DATE]"
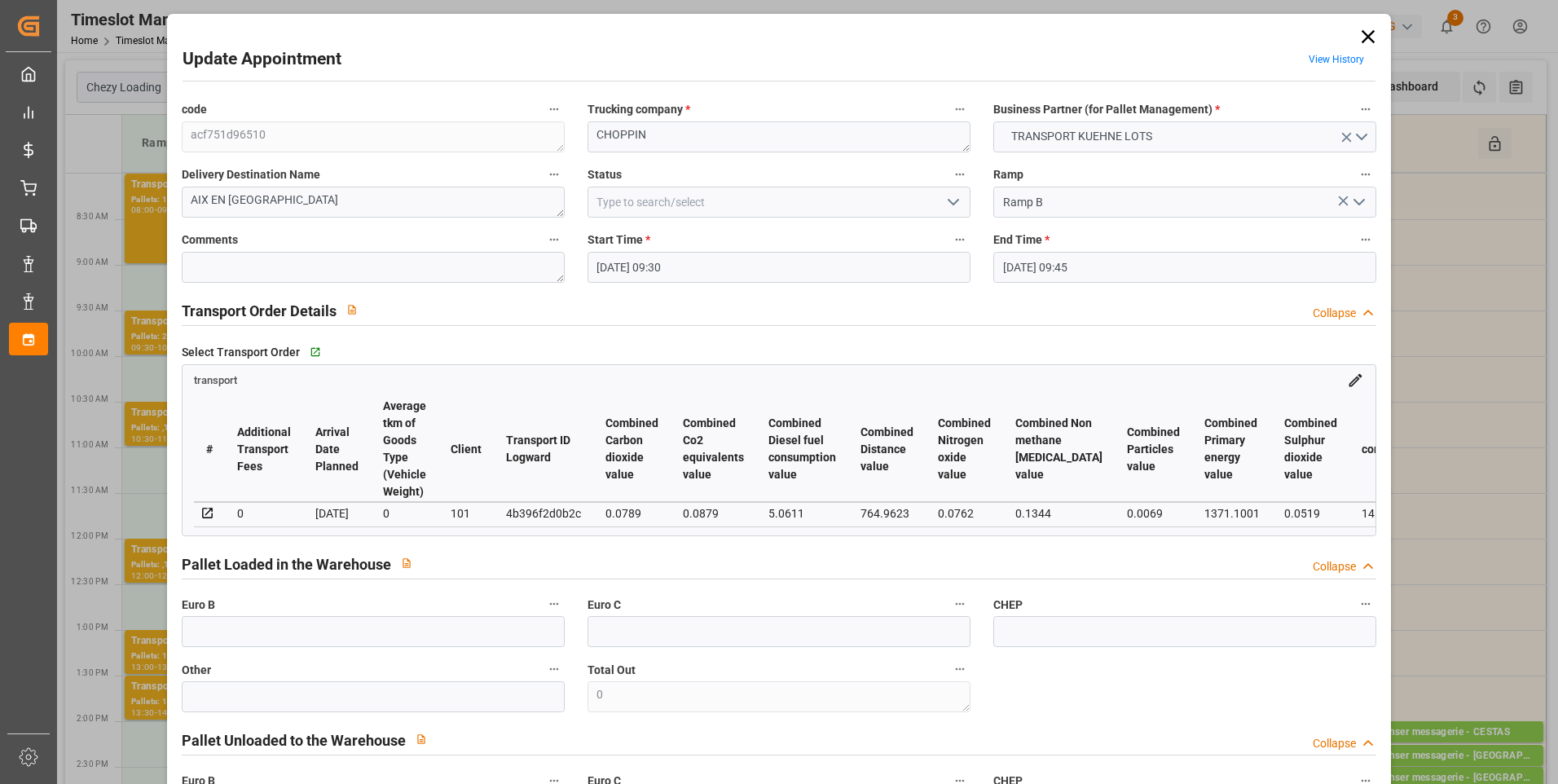
click at [953, 200] on icon "open menu" at bounding box center [954, 202] width 20 height 20
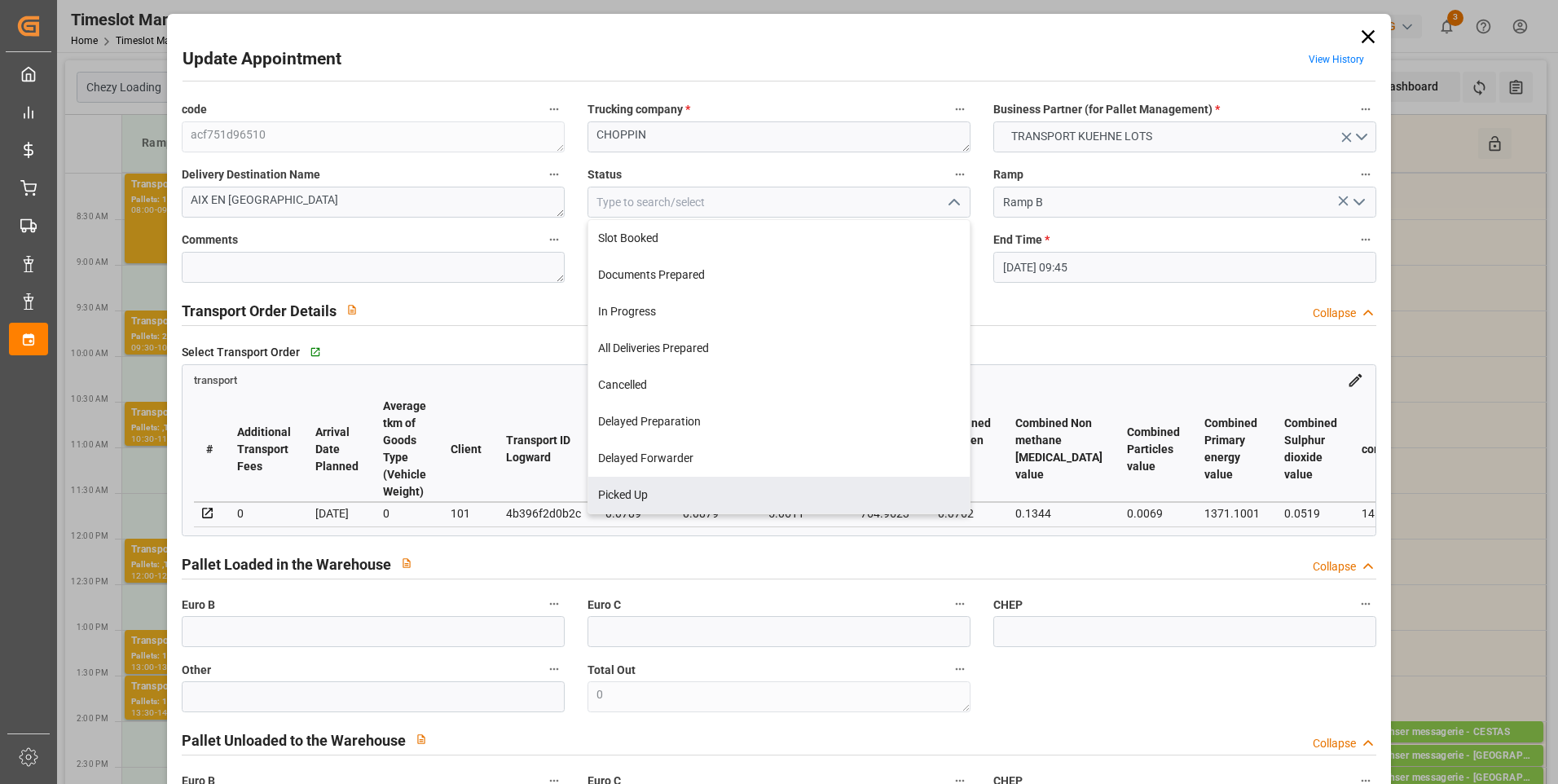
click at [1491, 259] on div "Update Appointment View History code acf751d96510 Trucking company * CHOPPIN Bu…" at bounding box center [779, 392] width 1558 height 784
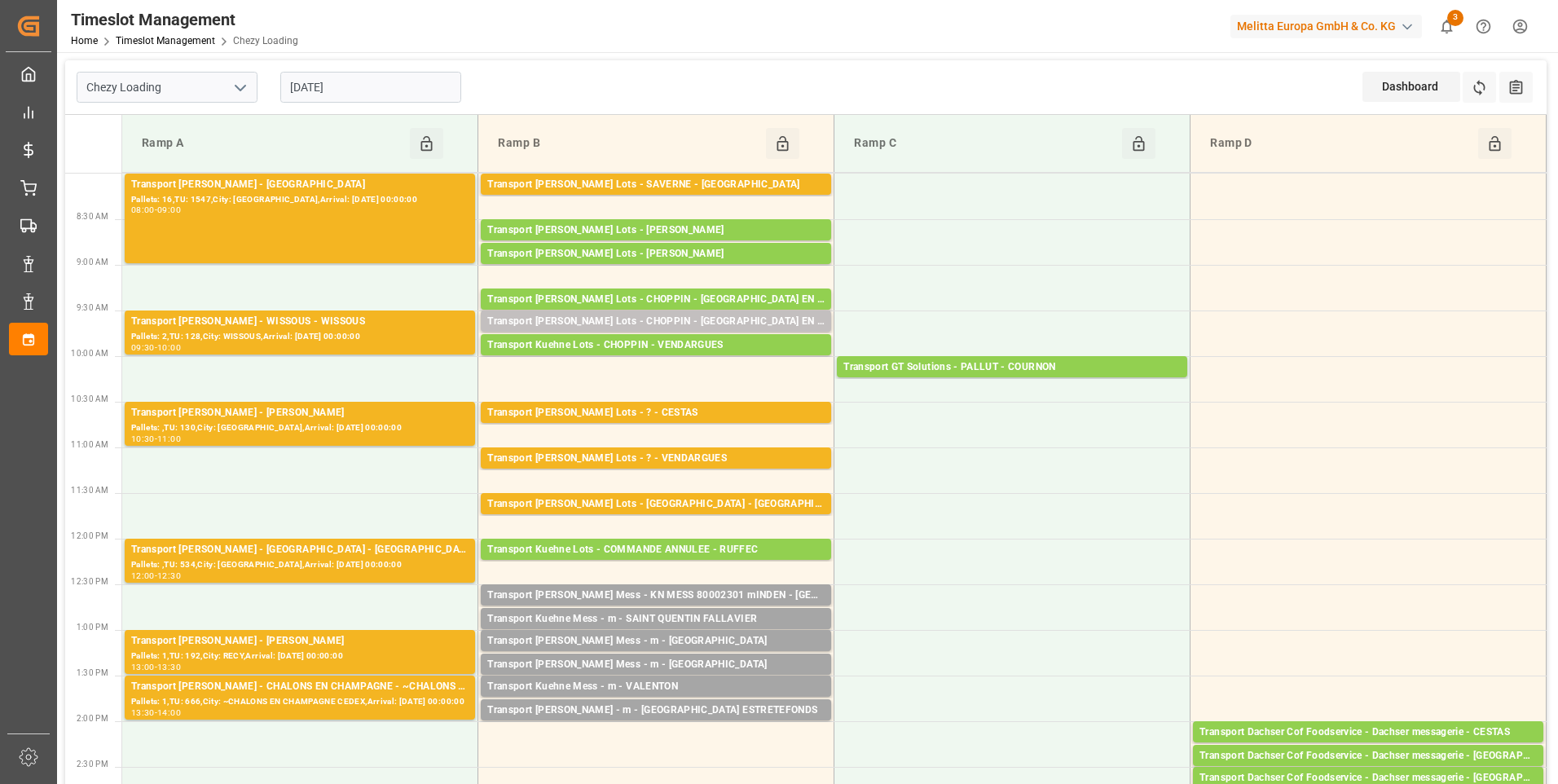
click at [244, 87] on polyline "open menu" at bounding box center [240, 88] width 10 height 5
click at [138, 159] on div "Chezy Unloading" at bounding box center [167, 160] width 179 height 36
type input "Chezy Unloading"
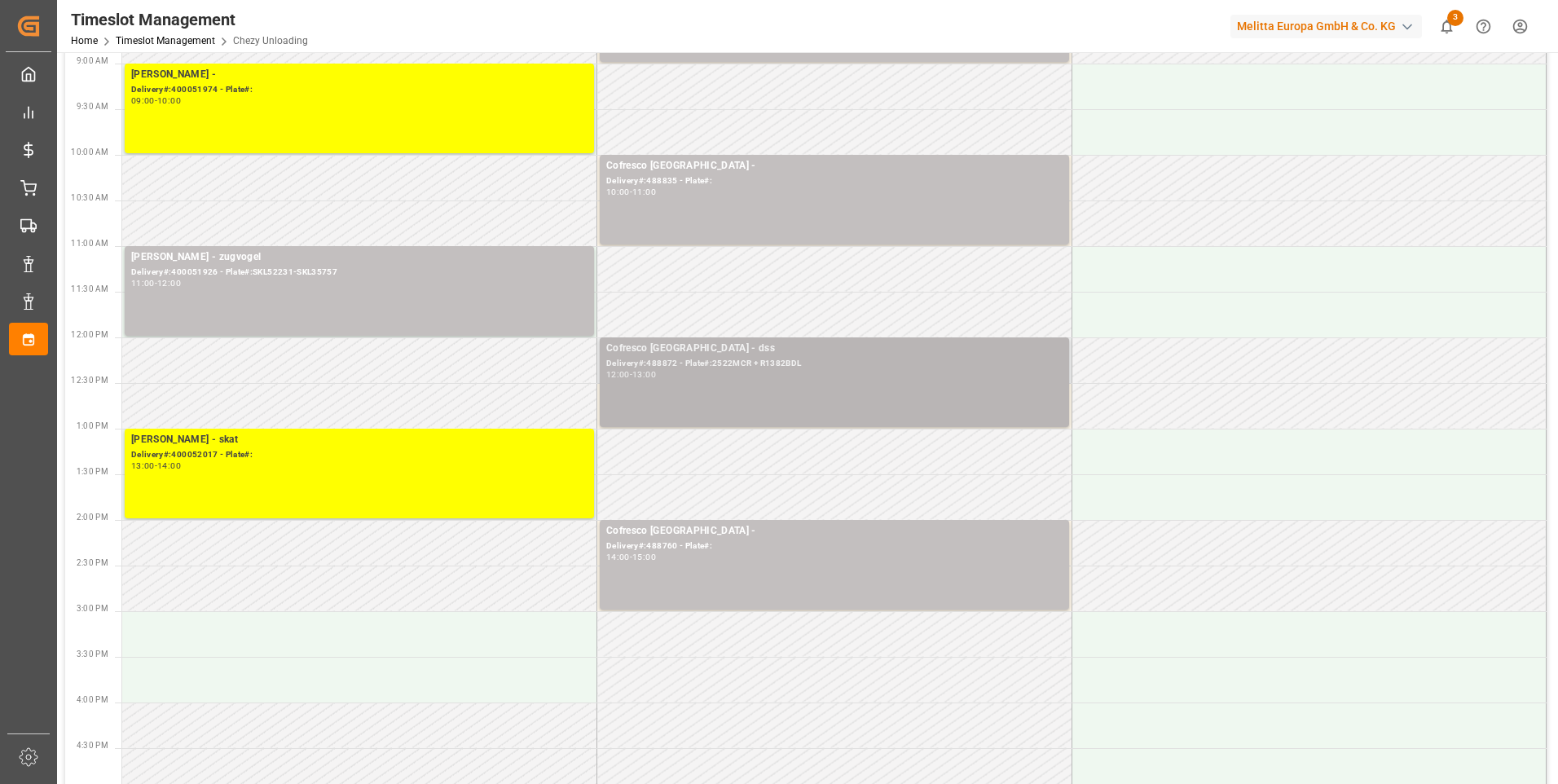
scroll to position [245, 0]
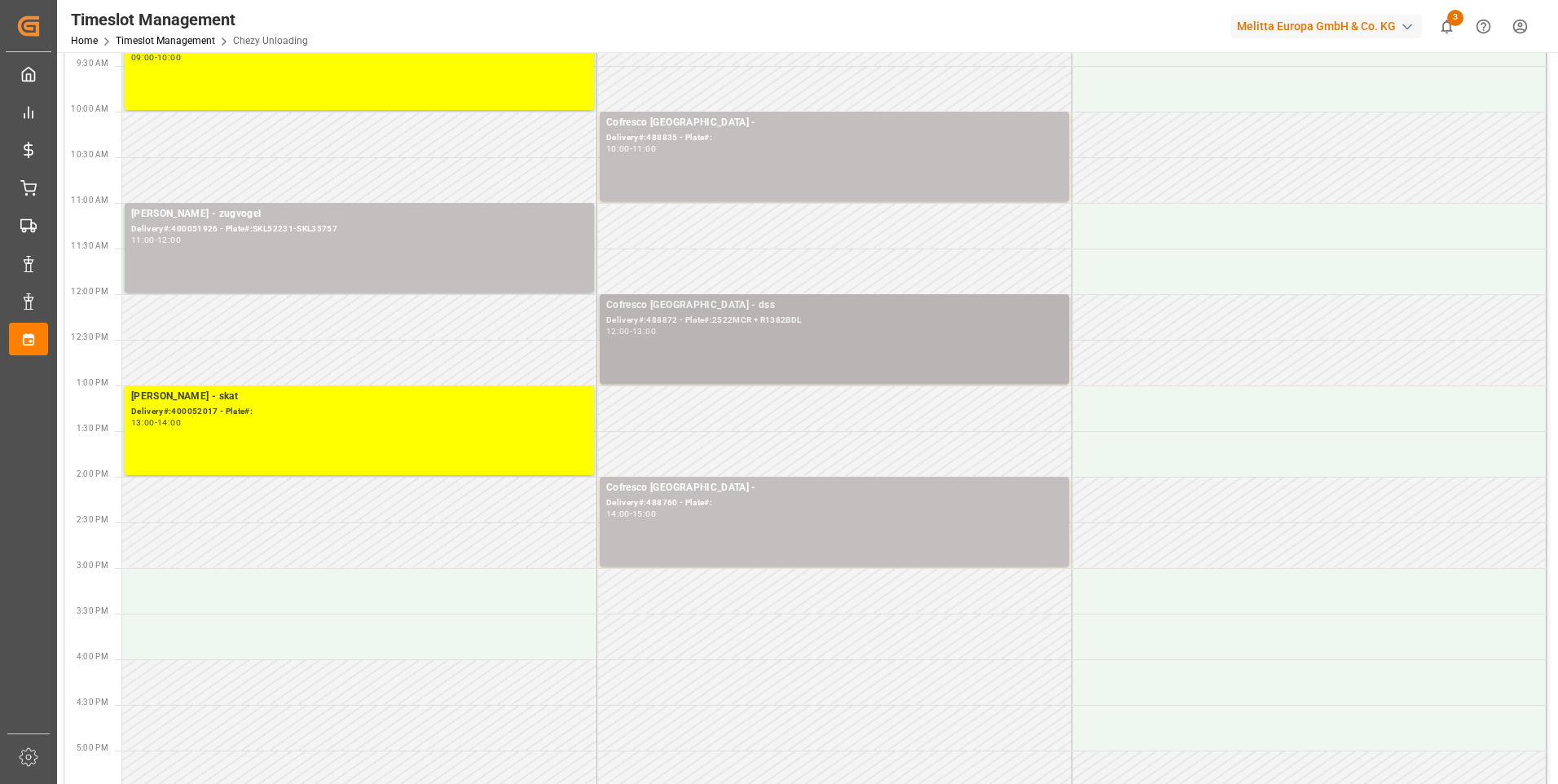
click at [694, 321] on div "Delivery#:488872 - Plate#:2522MCR + R1382BDL" at bounding box center [834, 321] width 456 height 14
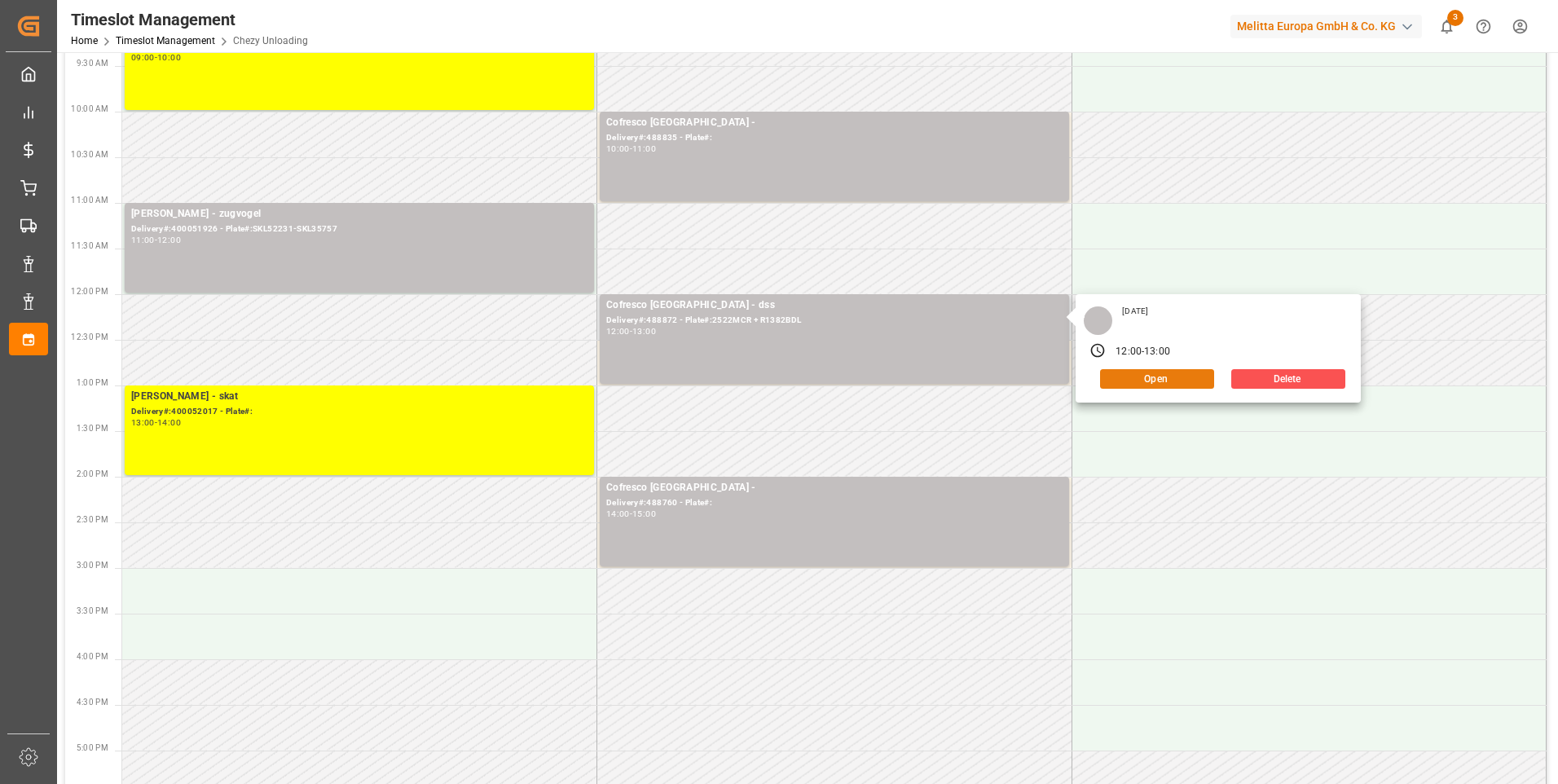
click at [1162, 375] on button "Open" at bounding box center [1157, 379] width 114 height 20
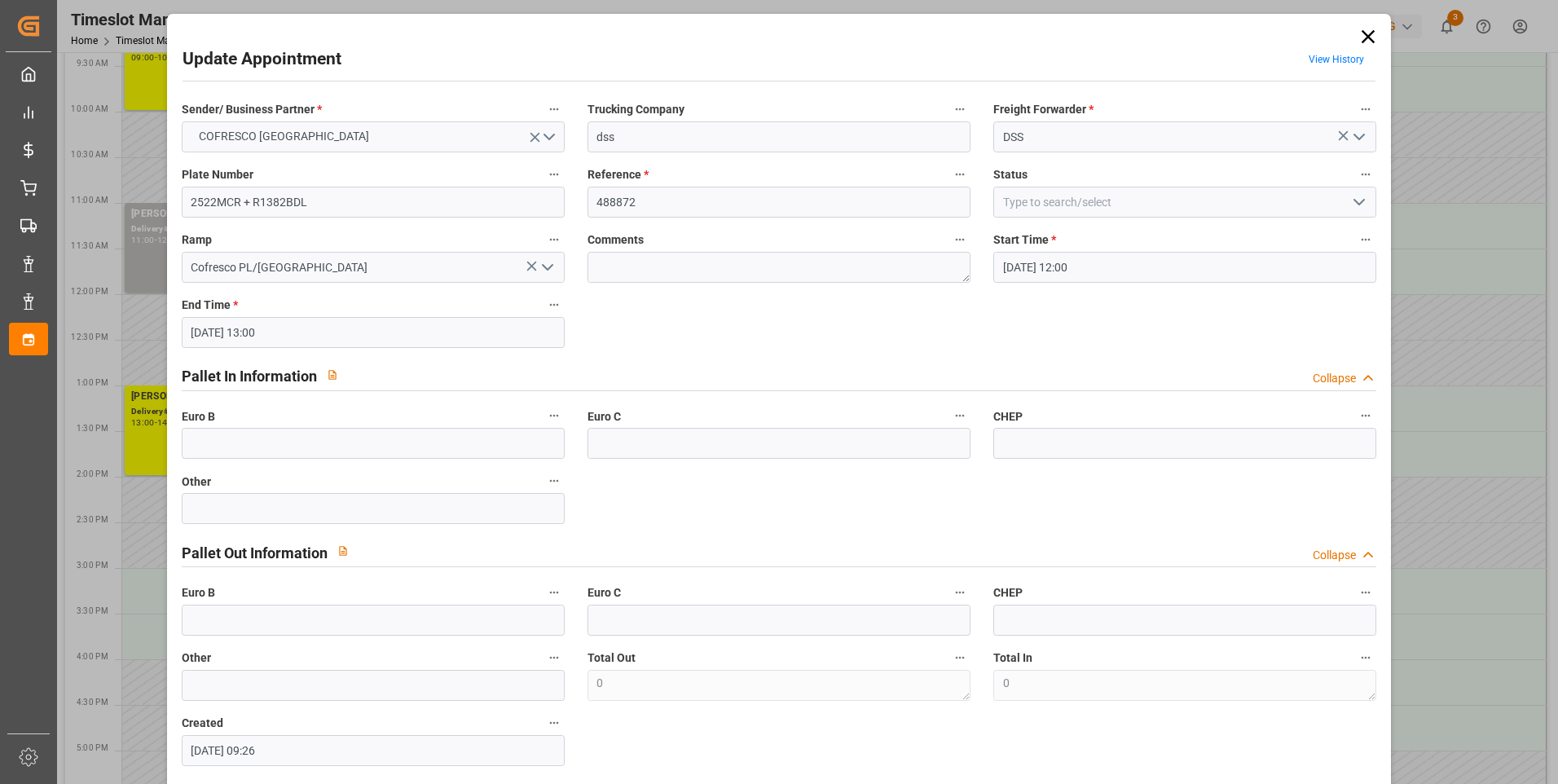
click at [1350, 207] on icon "open menu" at bounding box center [1359, 202] width 20 height 20
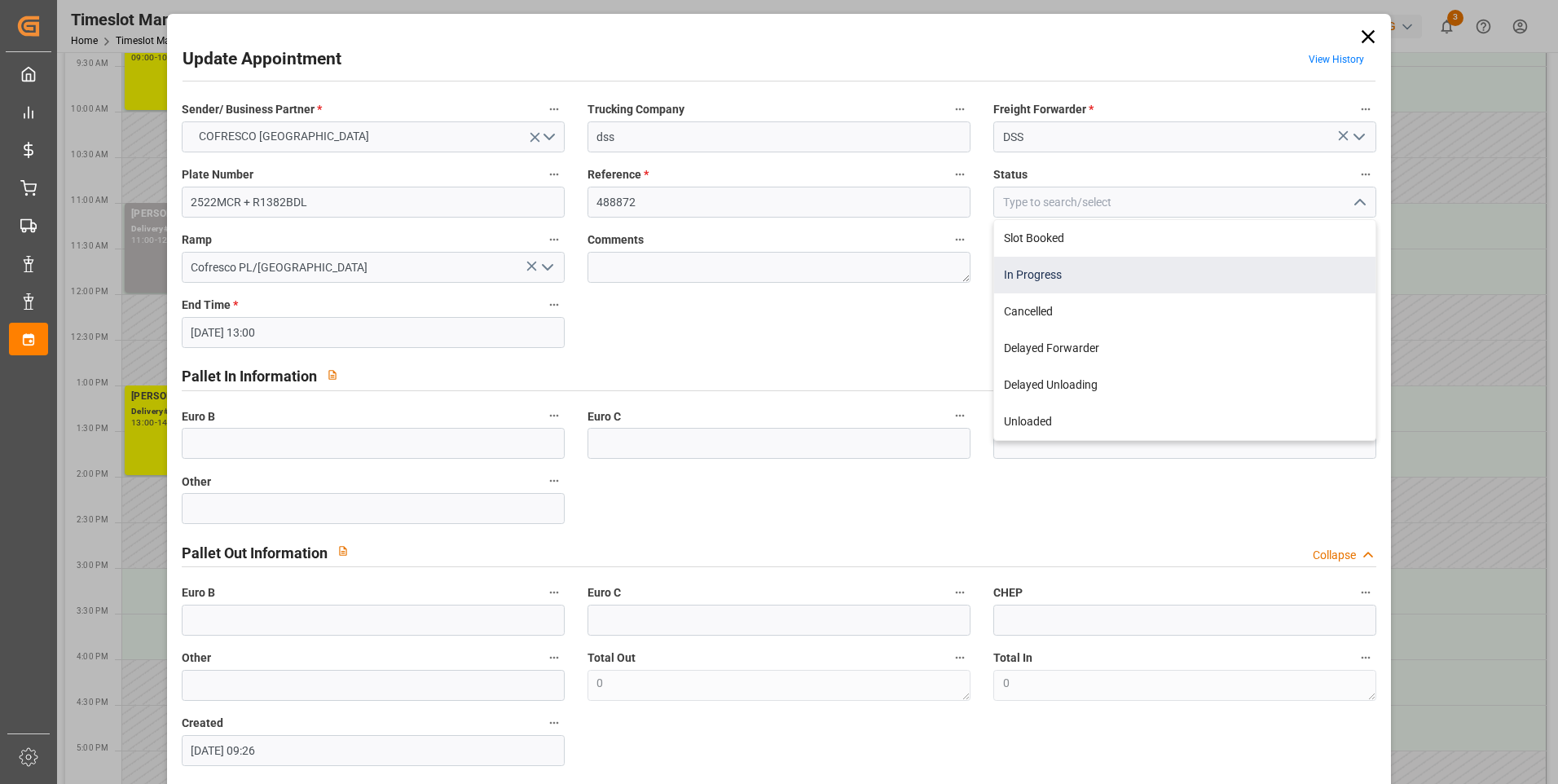
click at [1030, 278] on div "In Progress" at bounding box center [1185, 274] width 382 height 36
type input "In Progress"
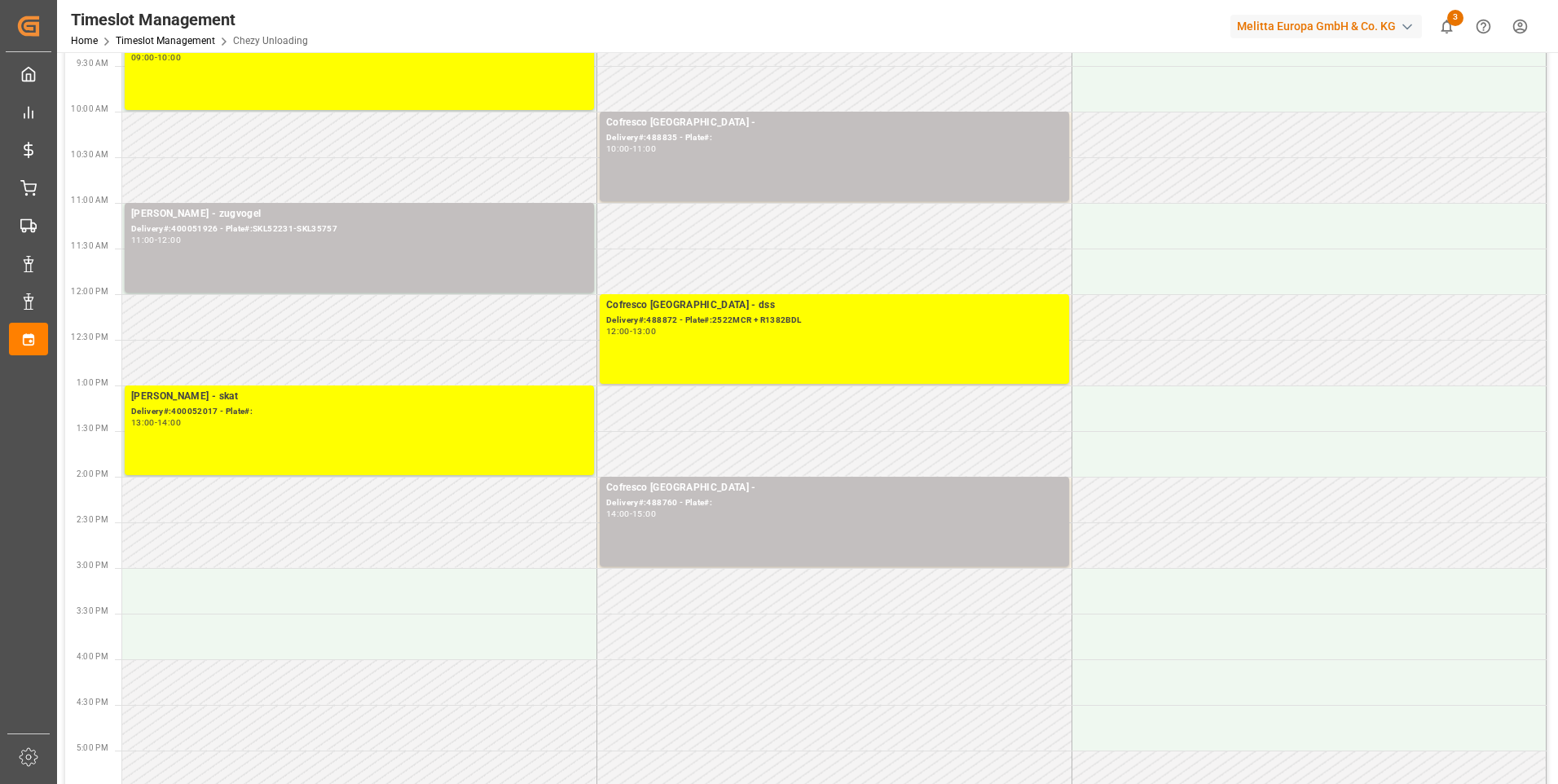
scroll to position [0, 0]
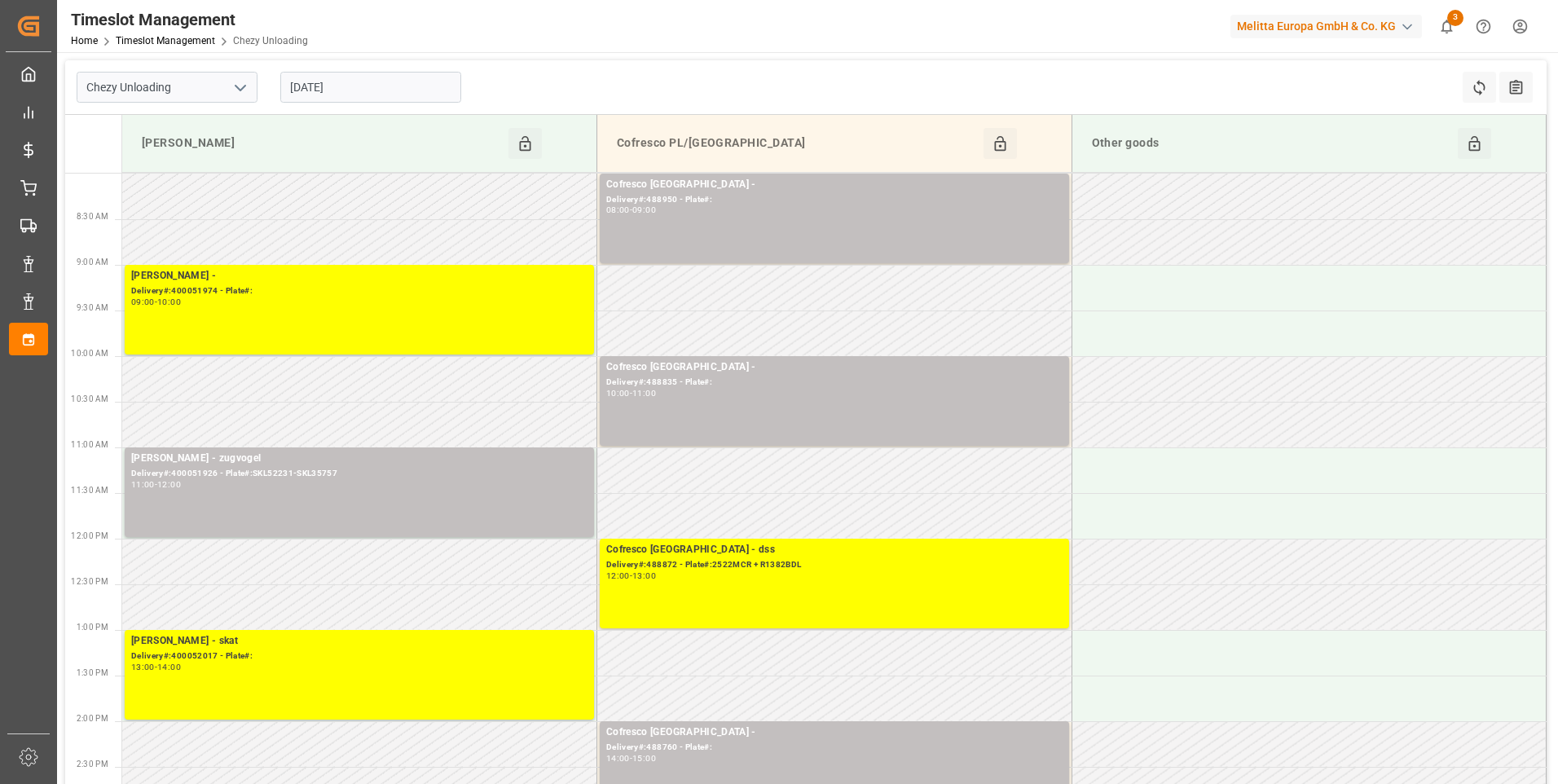
click at [233, 87] on icon "open menu" at bounding box center [240, 88] width 20 height 20
click at [167, 128] on div "Chezy Loading" at bounding box center [167, 122] width 179 height 36
type input "Chezy Loading"
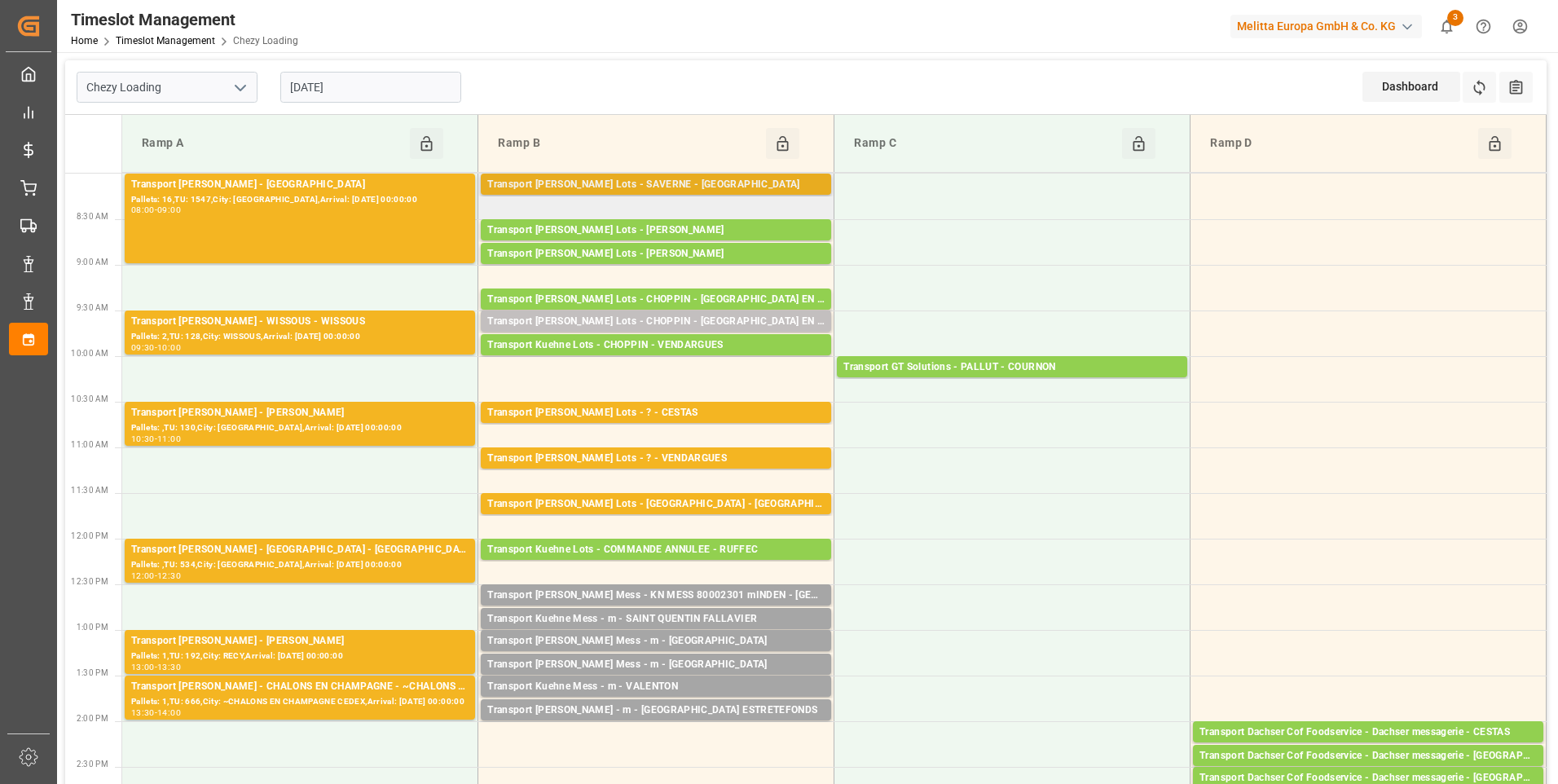
click at [681, 178] on div "Transport [PERSON_NAME] Lots - SAVERNE - [GEOGRAPHIC_DATA]" at bounding box center [656, 184] width 337 height 16
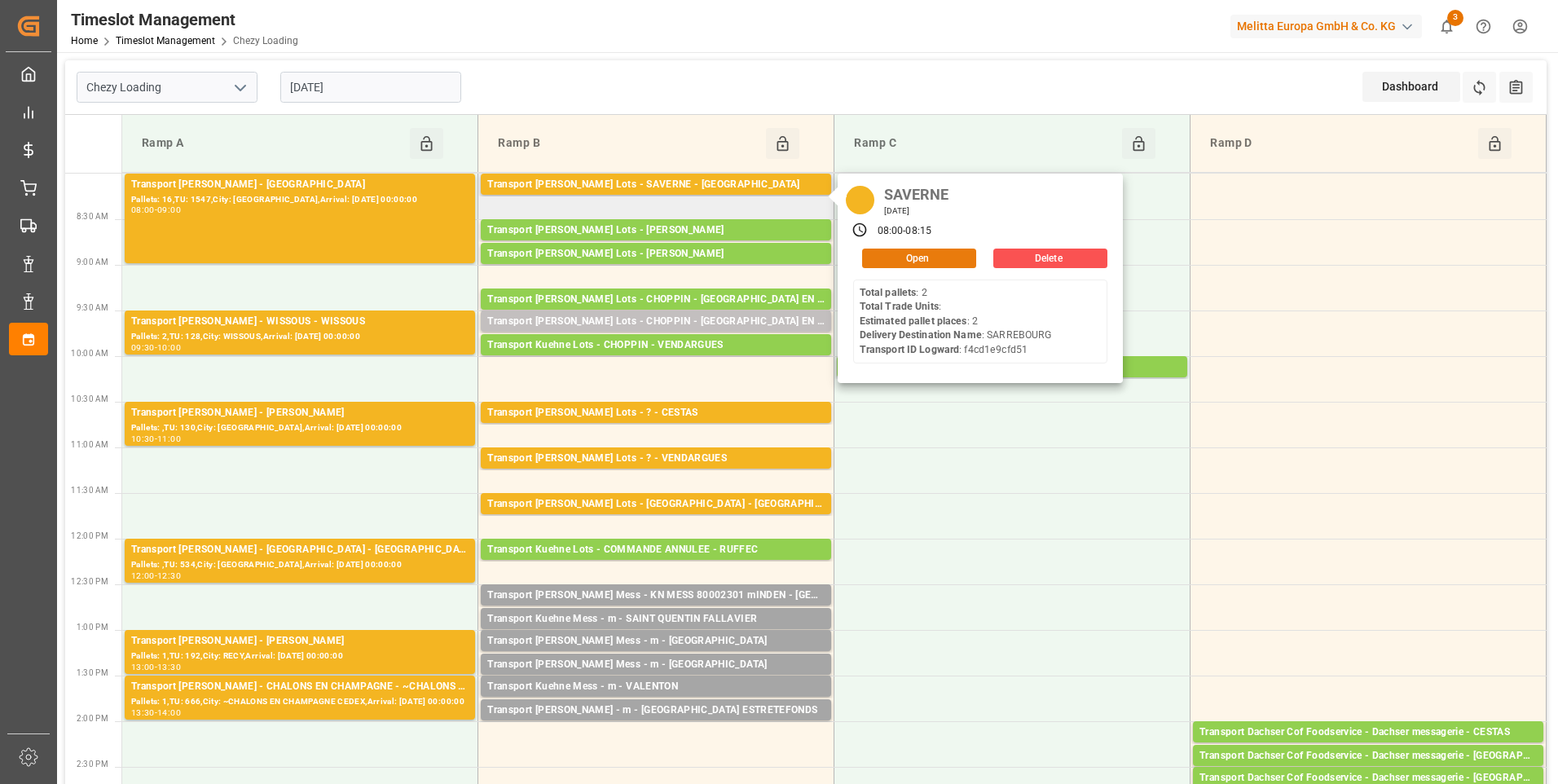
click at [904, 253] on button "Open" at bounding box center [919, 258] width 114 height 20
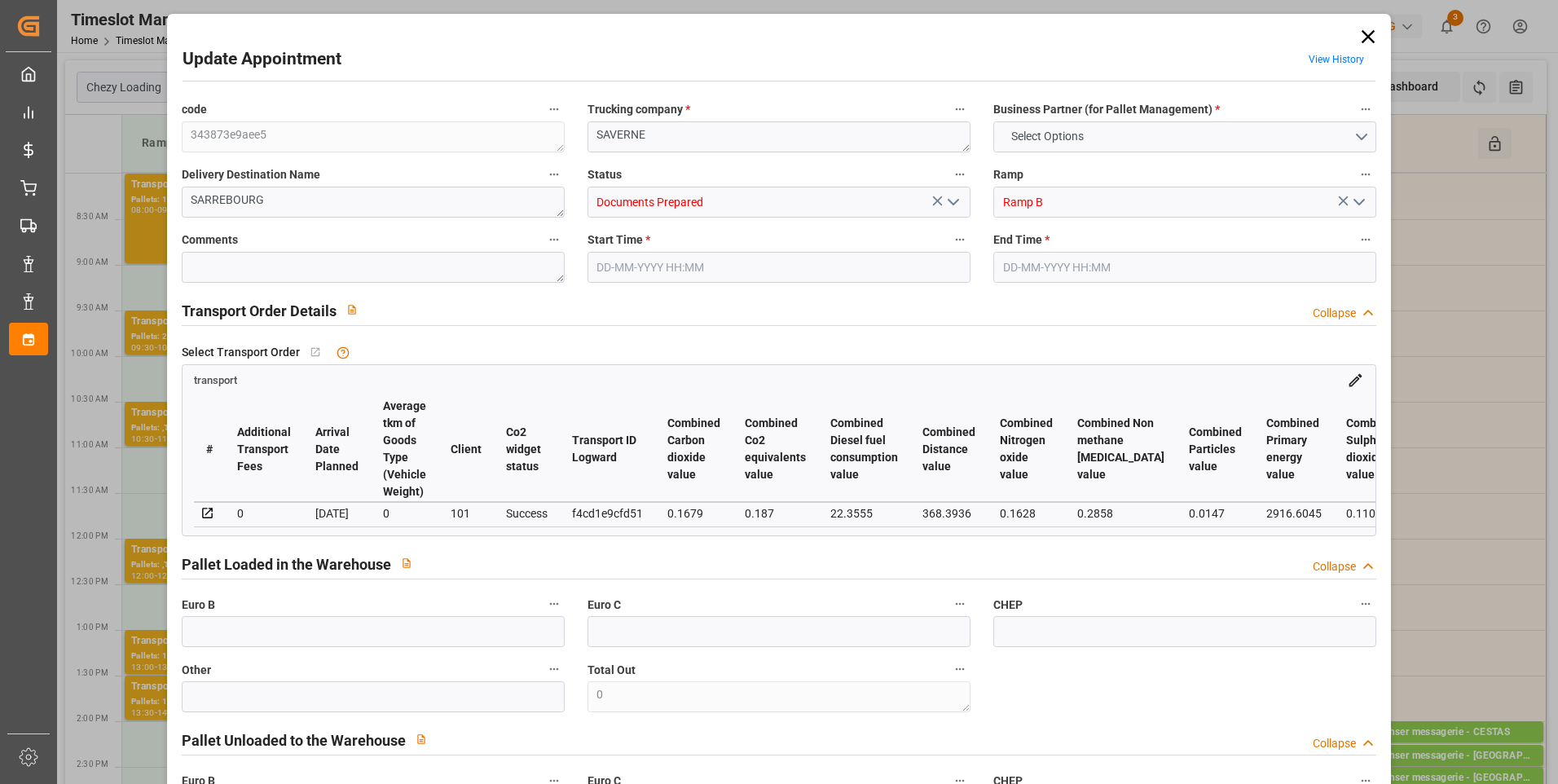
type input "2"
type input "141.18"
type input "0"
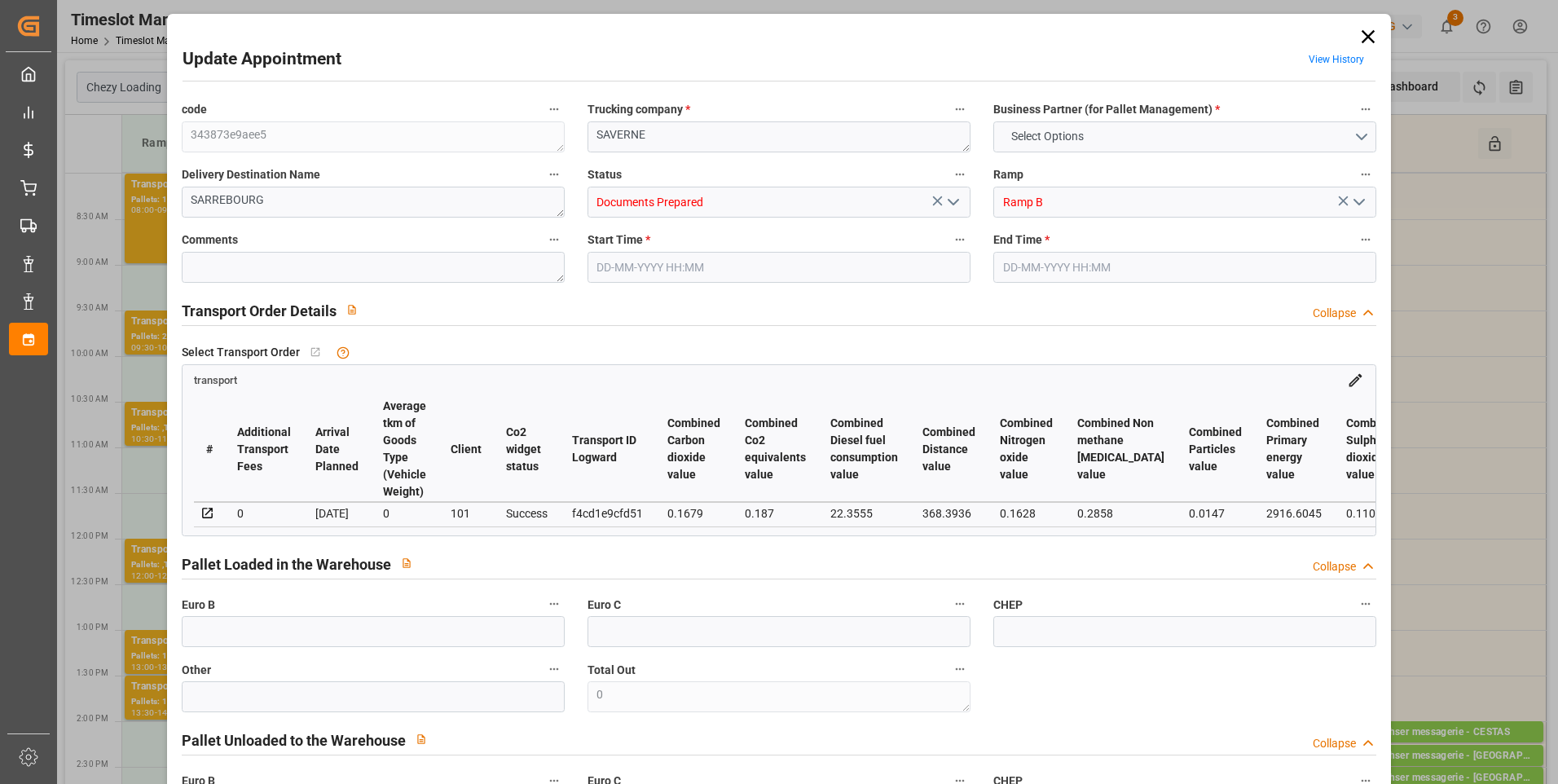
type input "141.18"
type input "0"
type input "865.728"
type input "970"
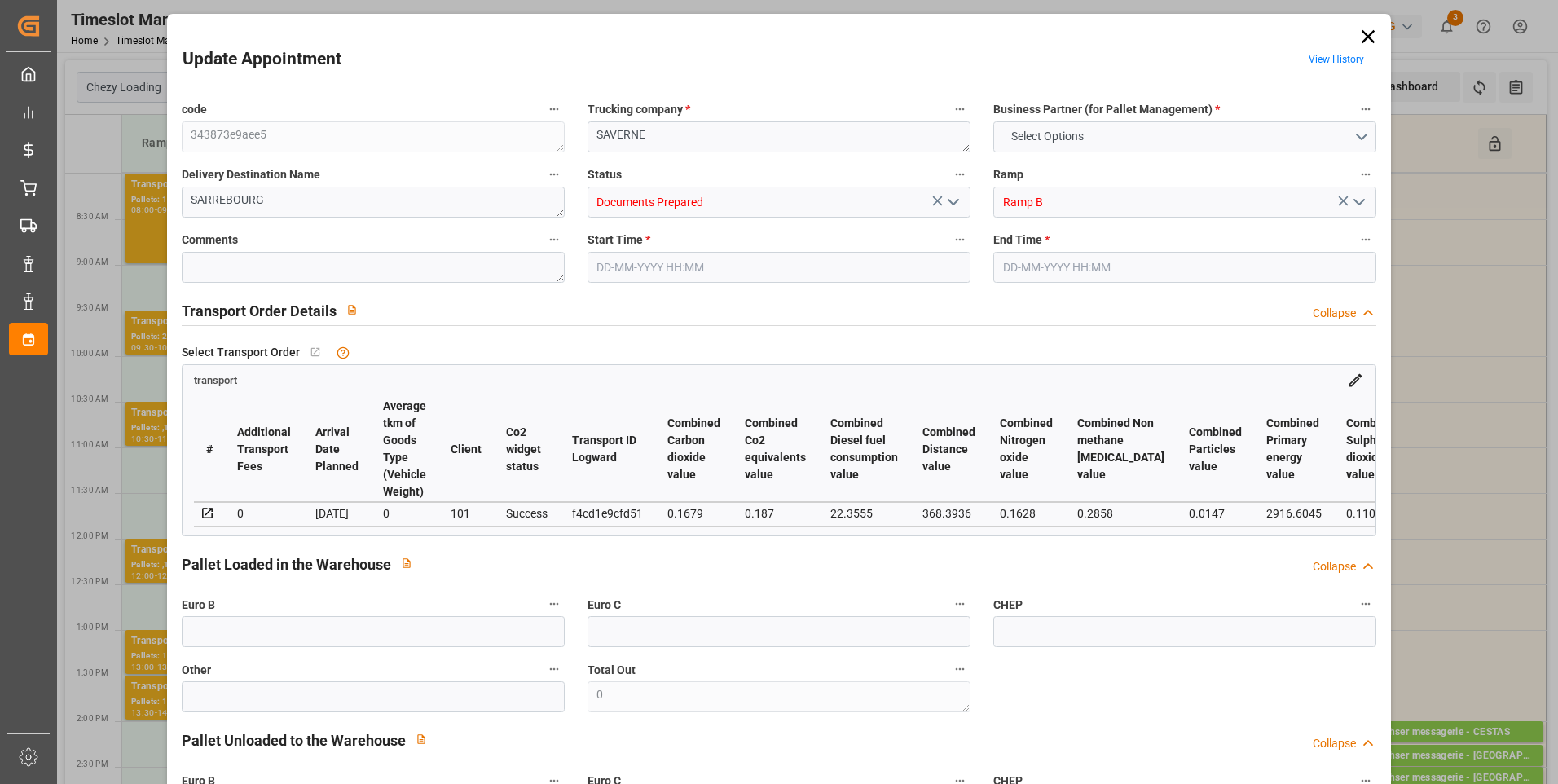
type input "2515.2"
type input "57"
type input "2"
type input "0"
type input "2"
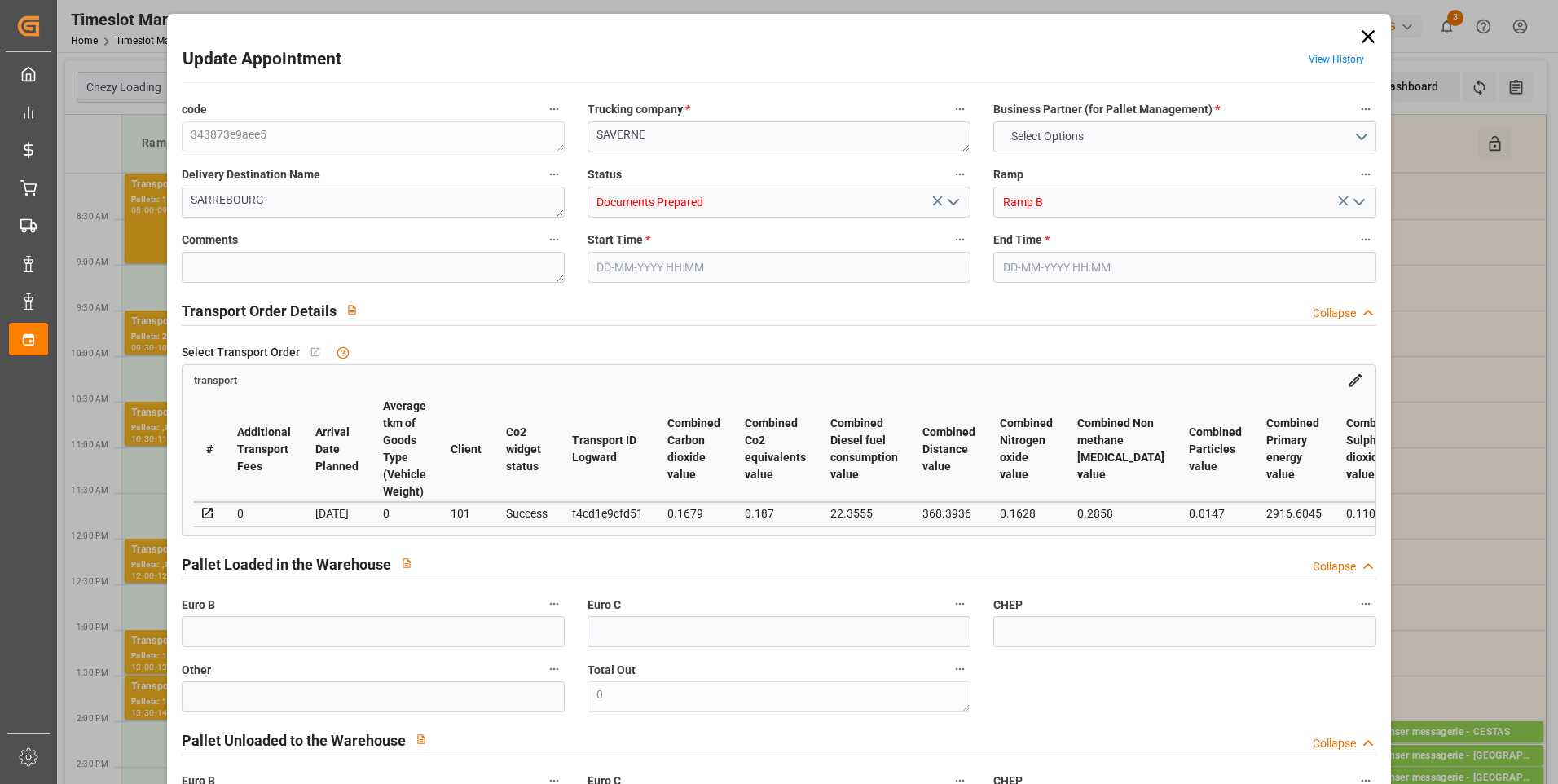
type input "101"
type input "874.176"
type input "0"
type input "4710.8598"
type input "0"
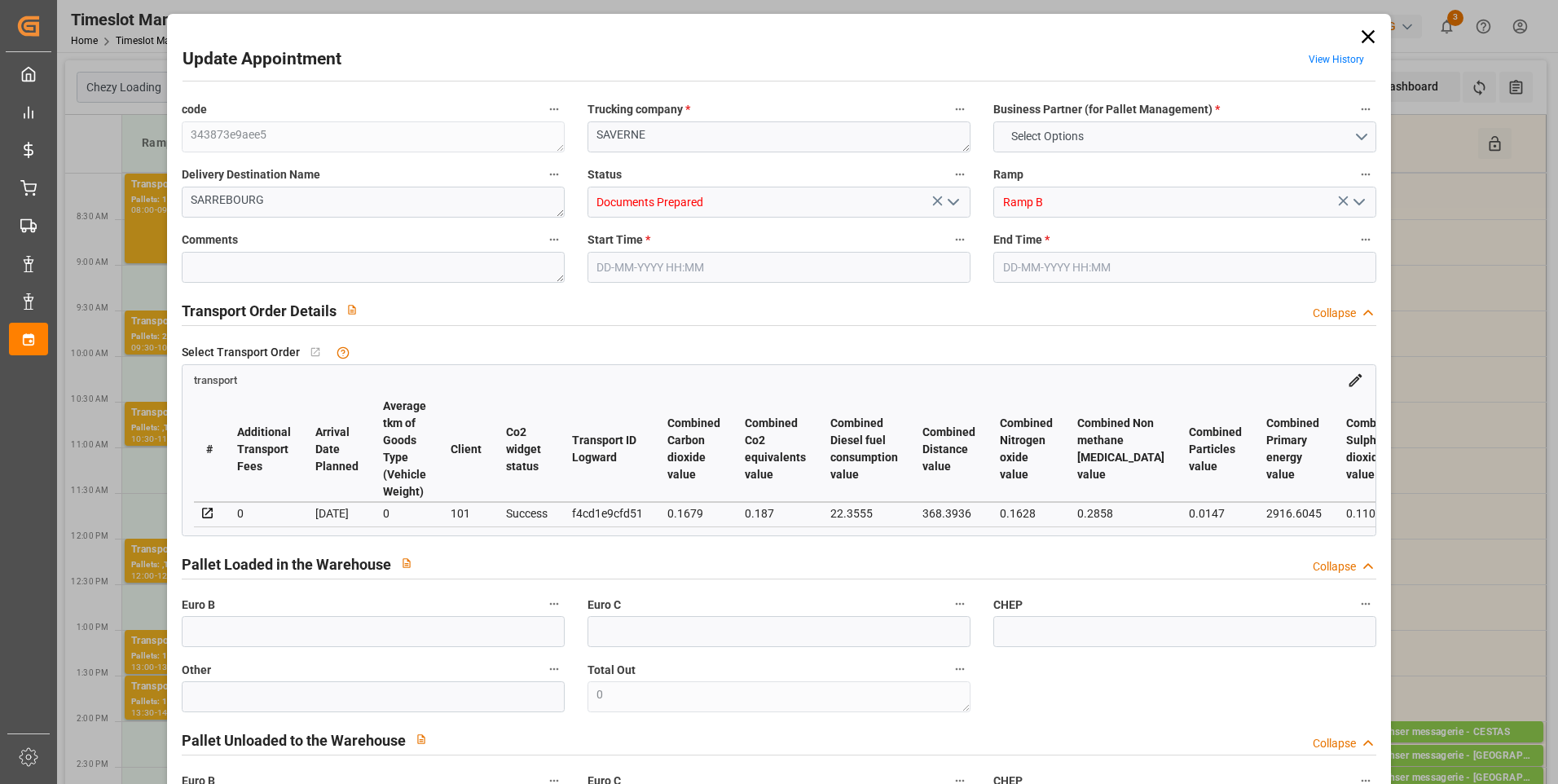
type input "0"
type input "21"
type input "35"
type input "[DATE] 08:00"
type input "[DATE] 08:15"
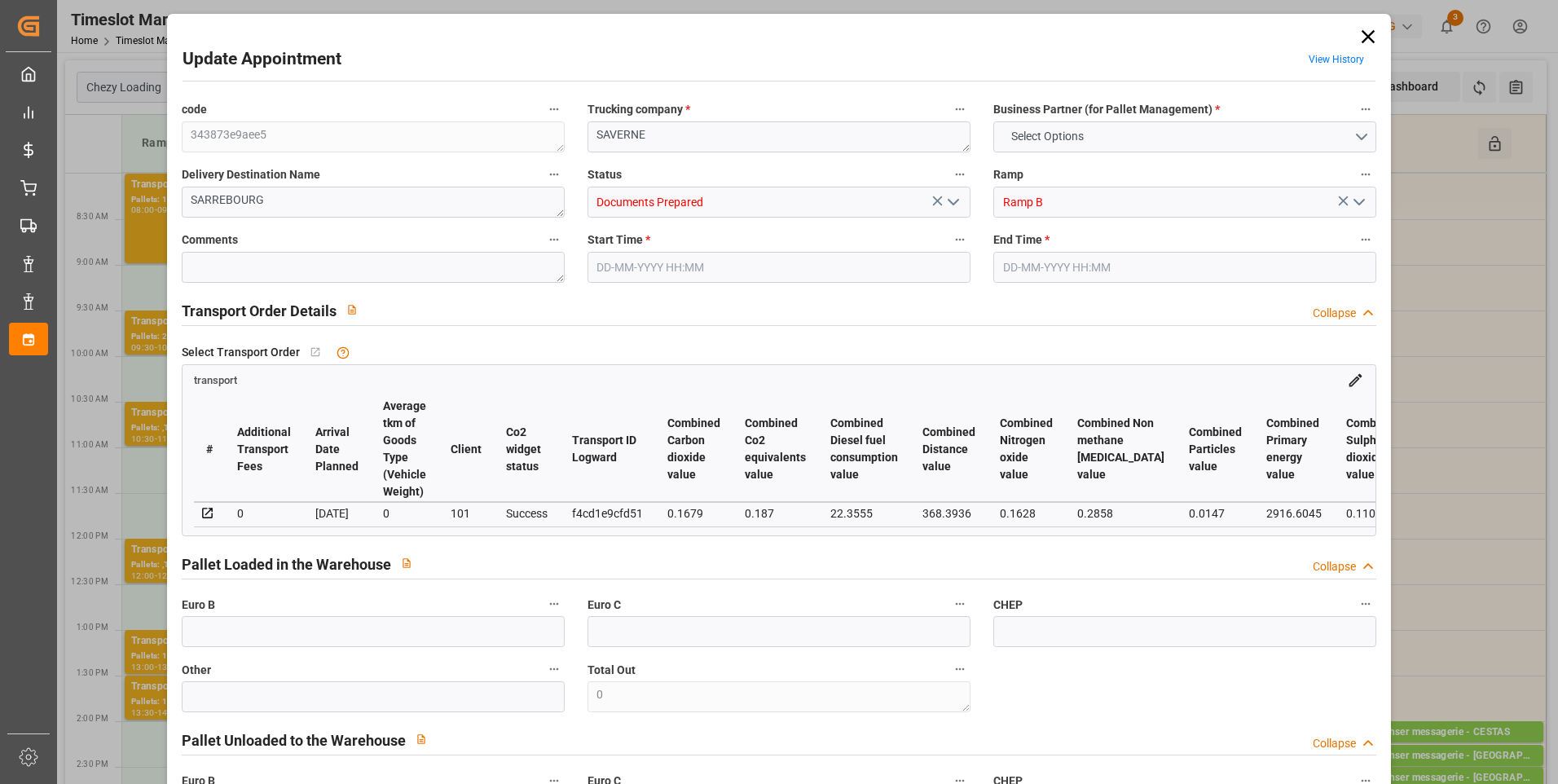
type input "[DATE] 15:06"
type input "[DATE] 12:11"
type input "[DATE]"
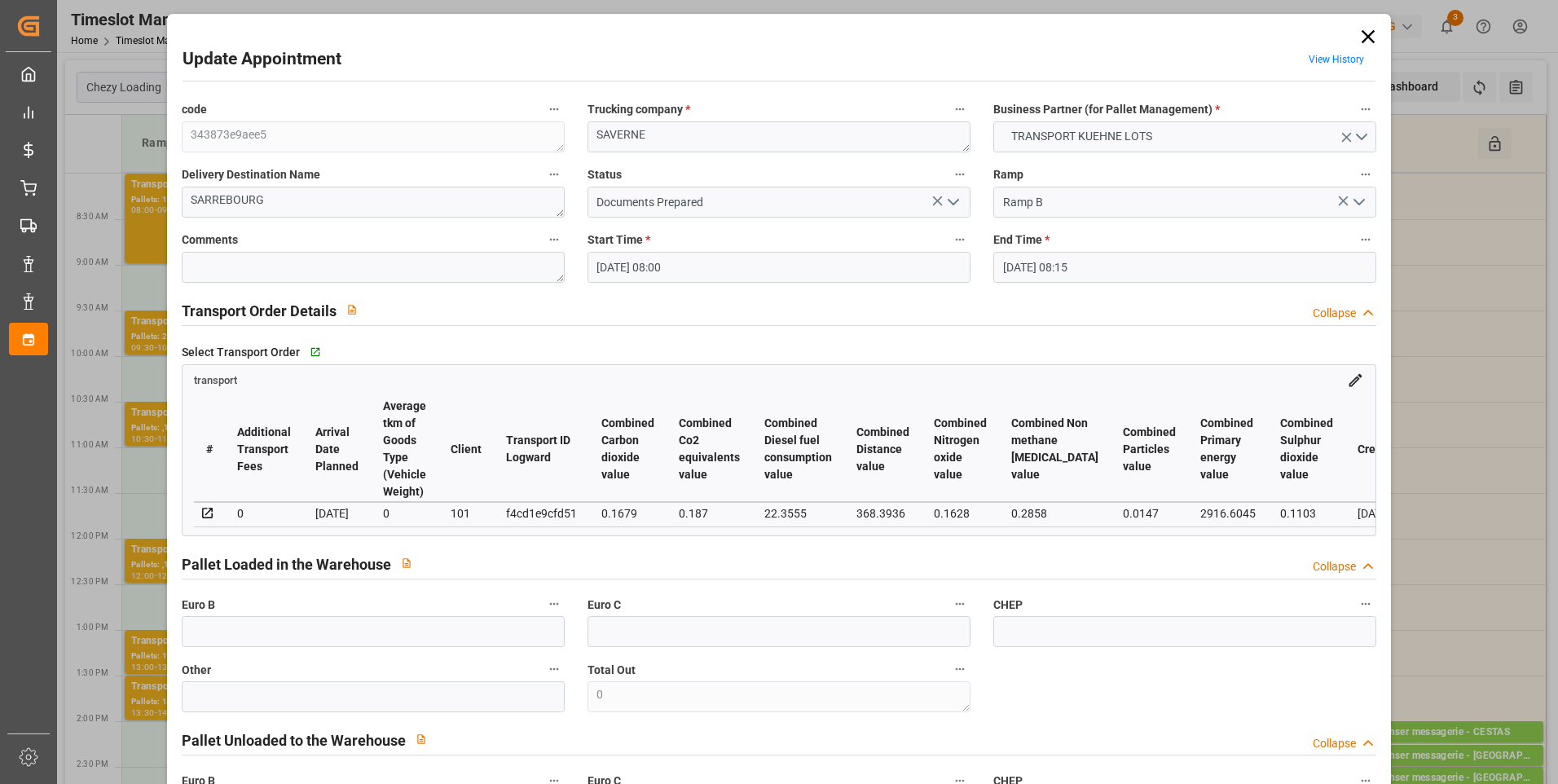
click at [947, 205] on icon "open menu" at bounding box center [954, 202] width 20 height 20
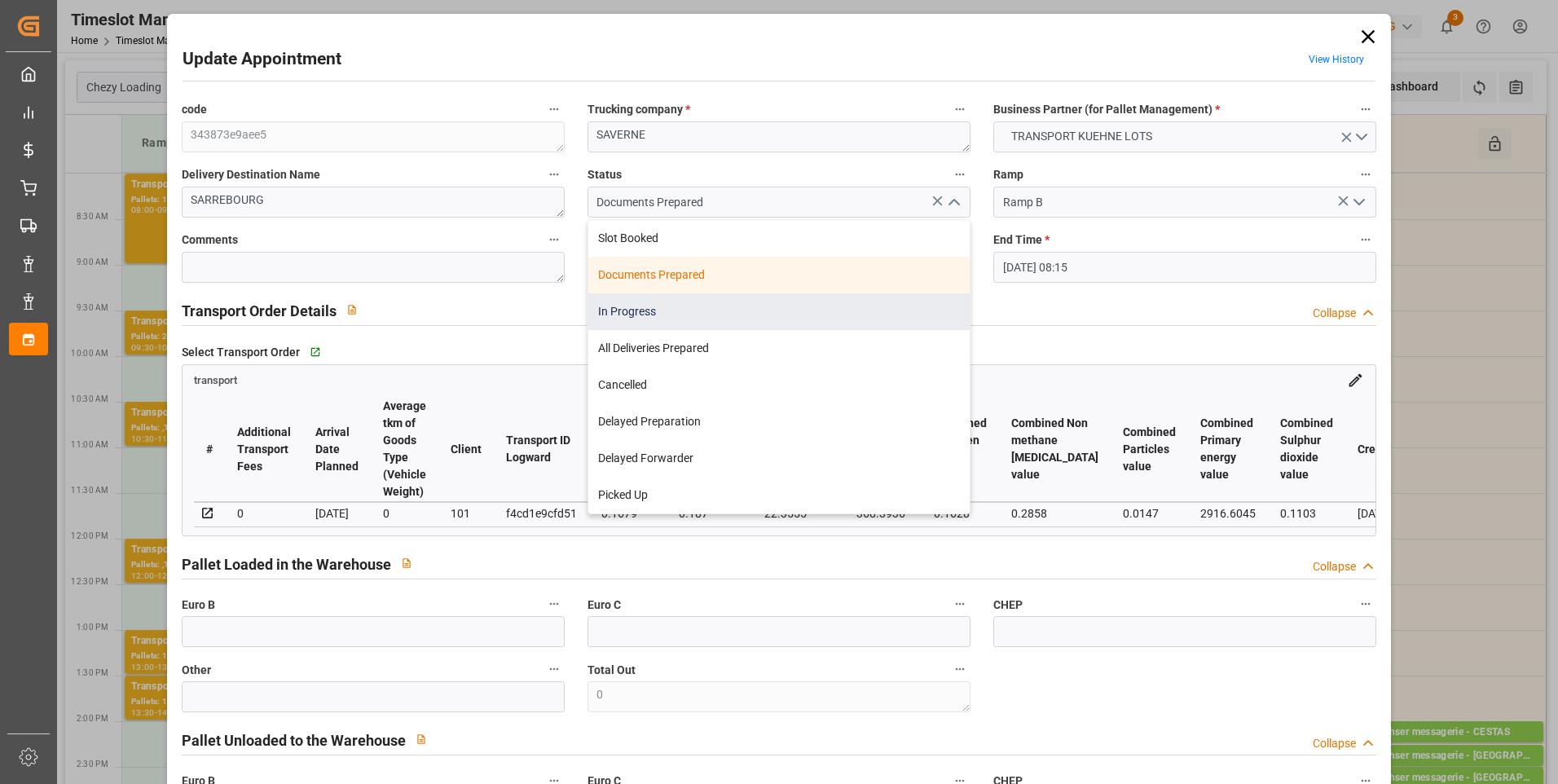
click at [621, 310] on div "In Progress" at bounding box center [779, 311] width 382 height 36
type input "In Progress"
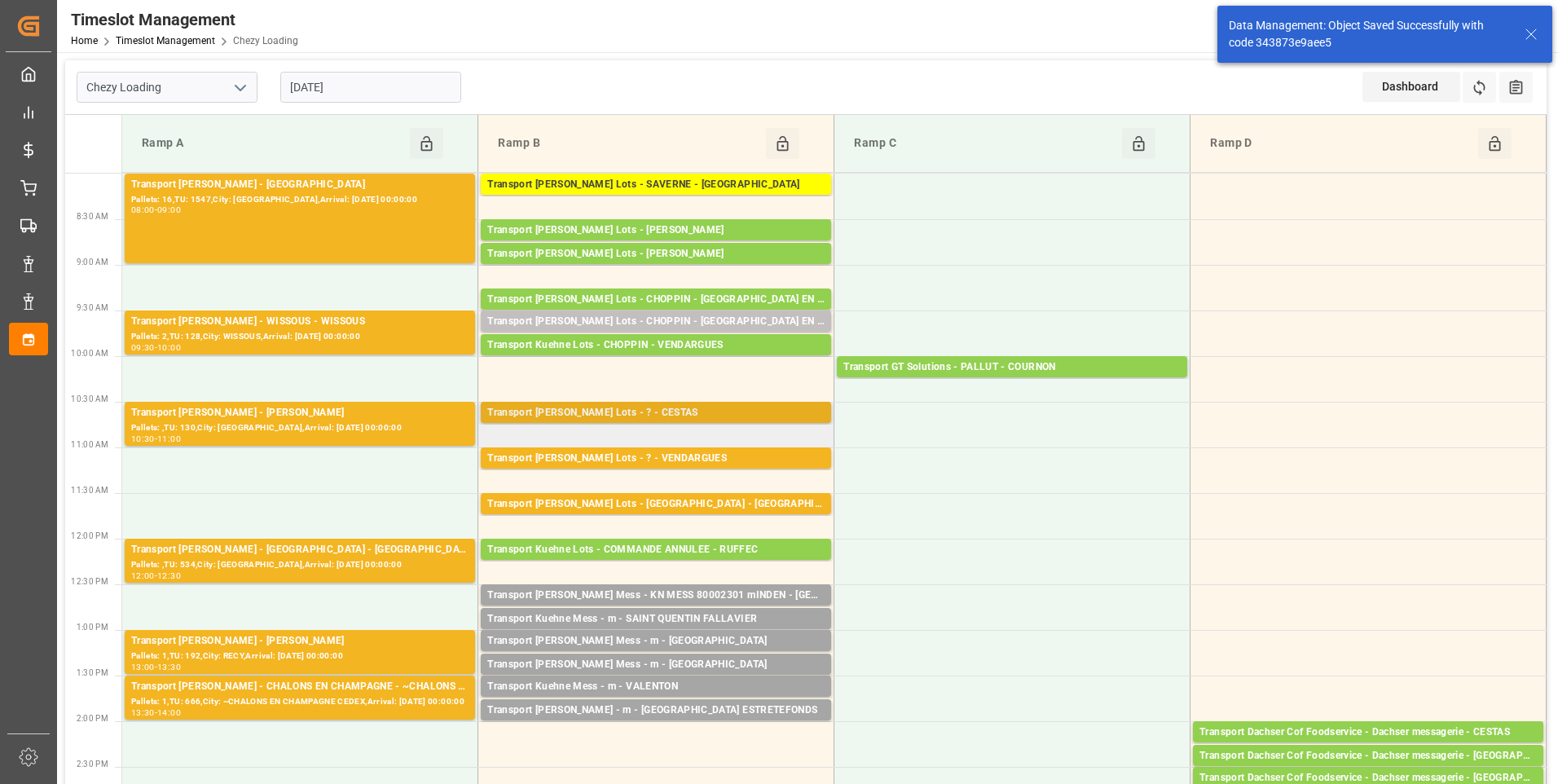
click at [647, 413] on div "Transport [PERSON_NAME] Lots - ? - CESTAS" at bounding box center [656, 413] width 337 height 16
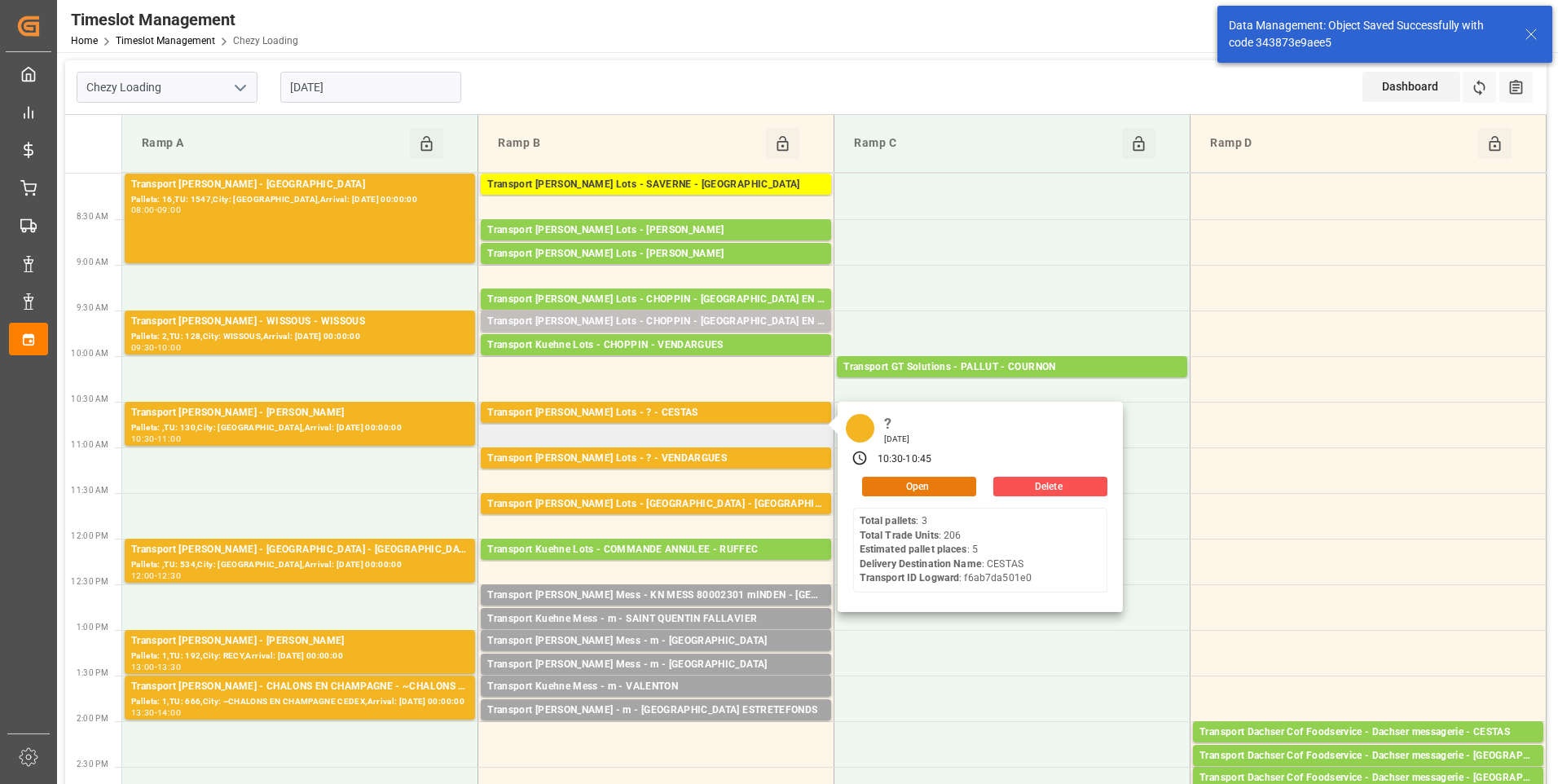
click at [920, 482] on button "Open" at bounding box center [919, 486] width 114 height 20
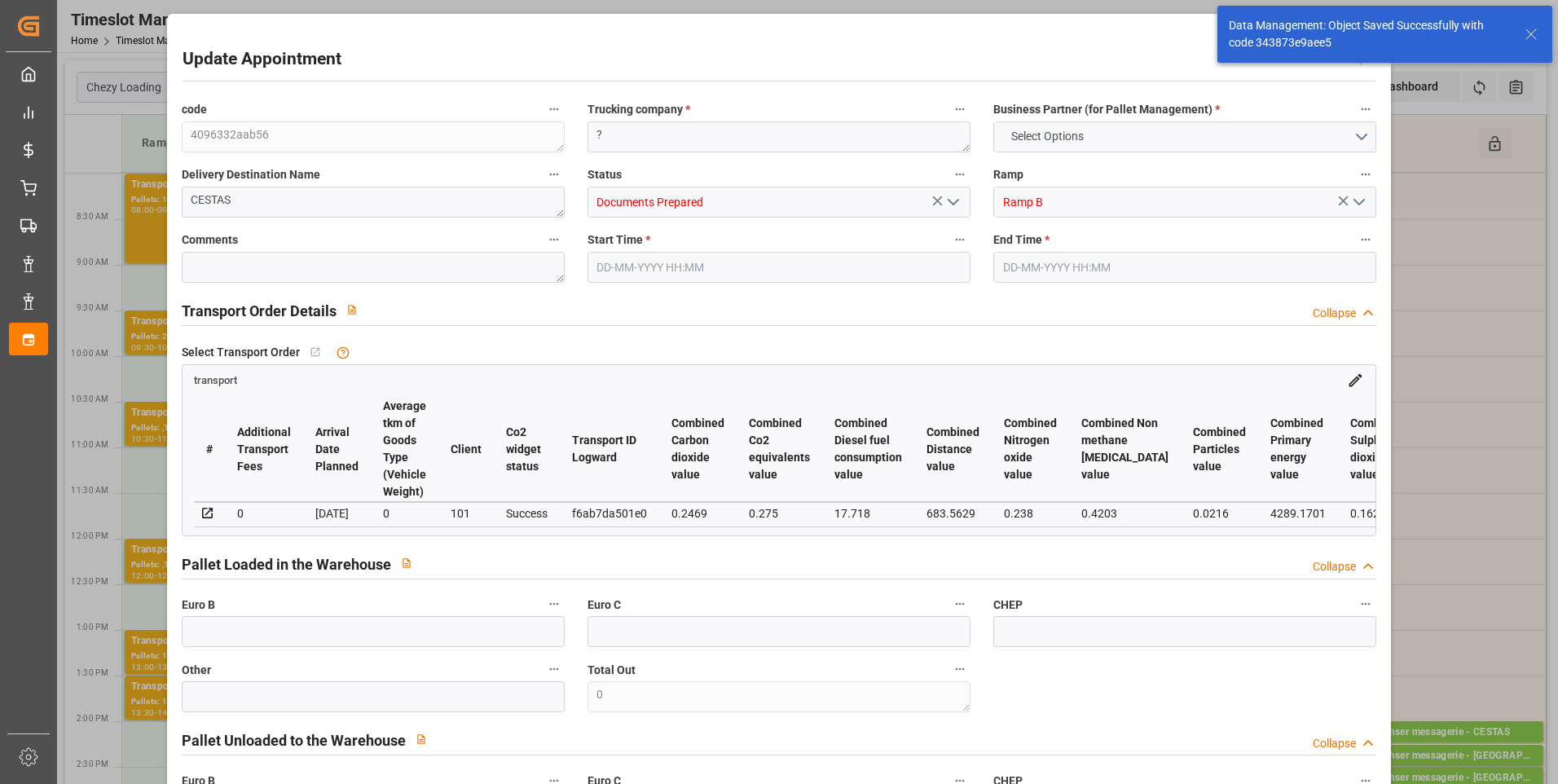
type input "5"
type input "336.21"
type input "0"
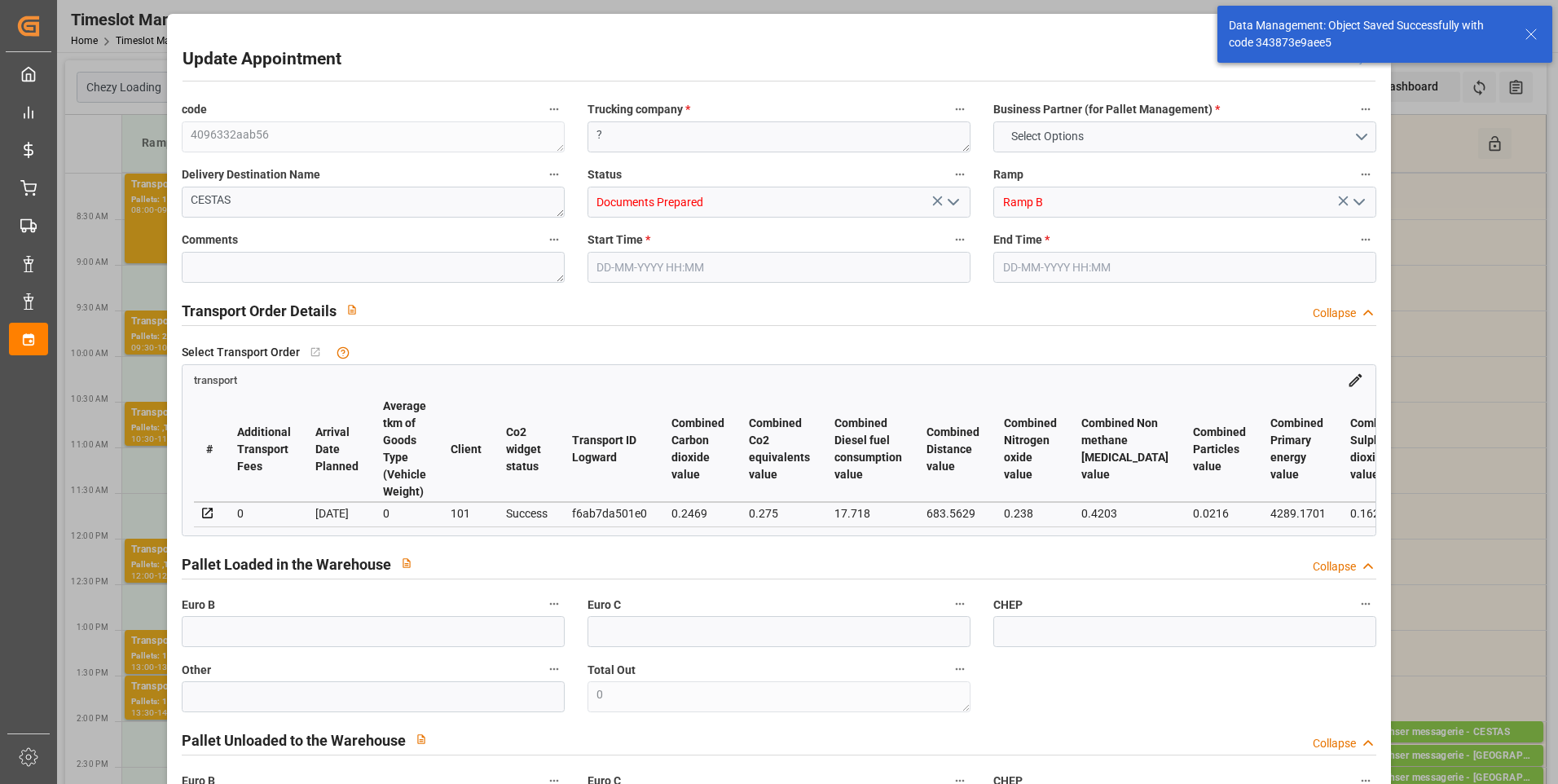
type input "336.21"
type input "0"
type input "551.403"
type input "1048.782"
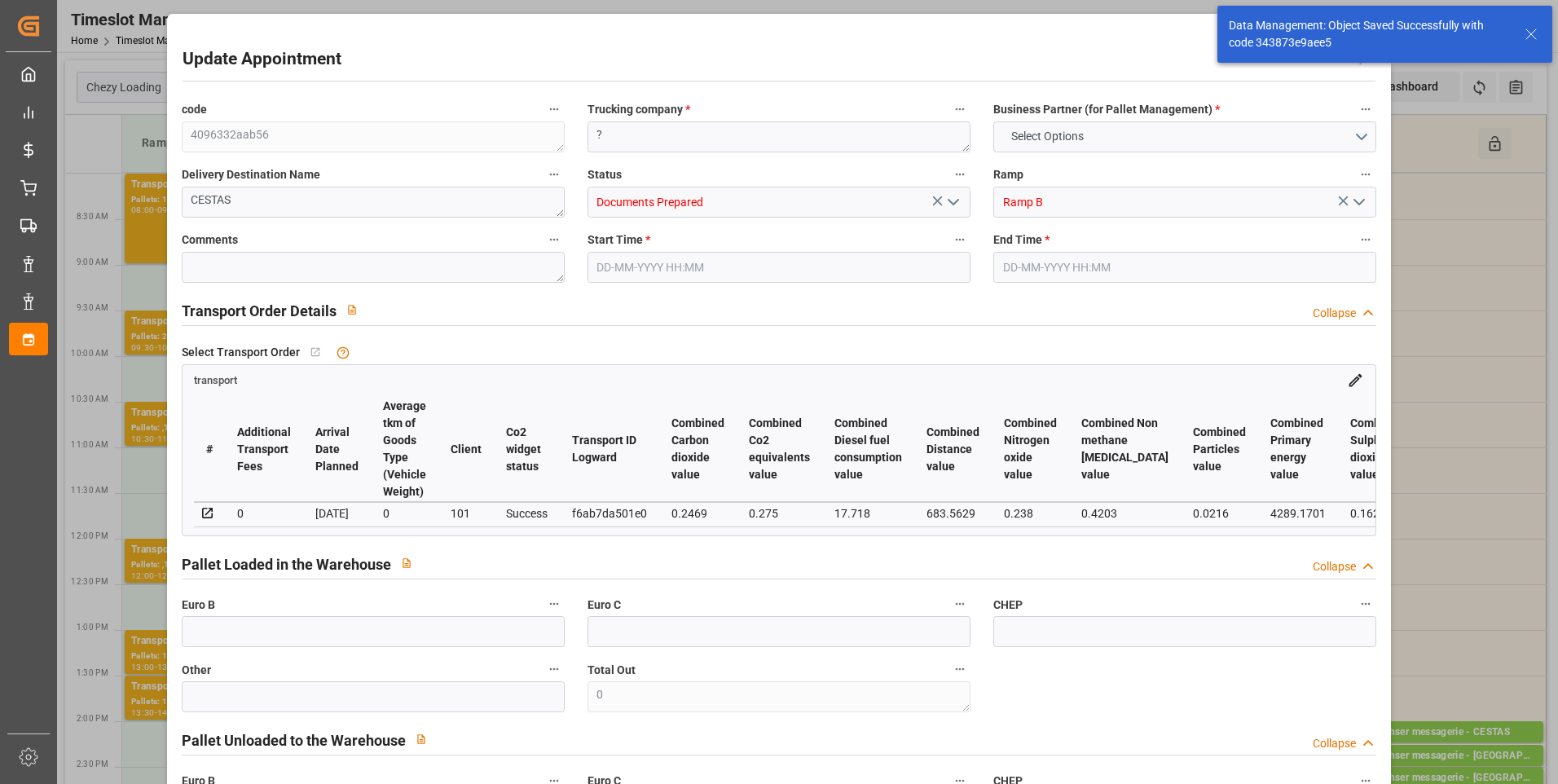
type input "3493.158"
type input "33"
type input "3"
type input "206"
type input "15"
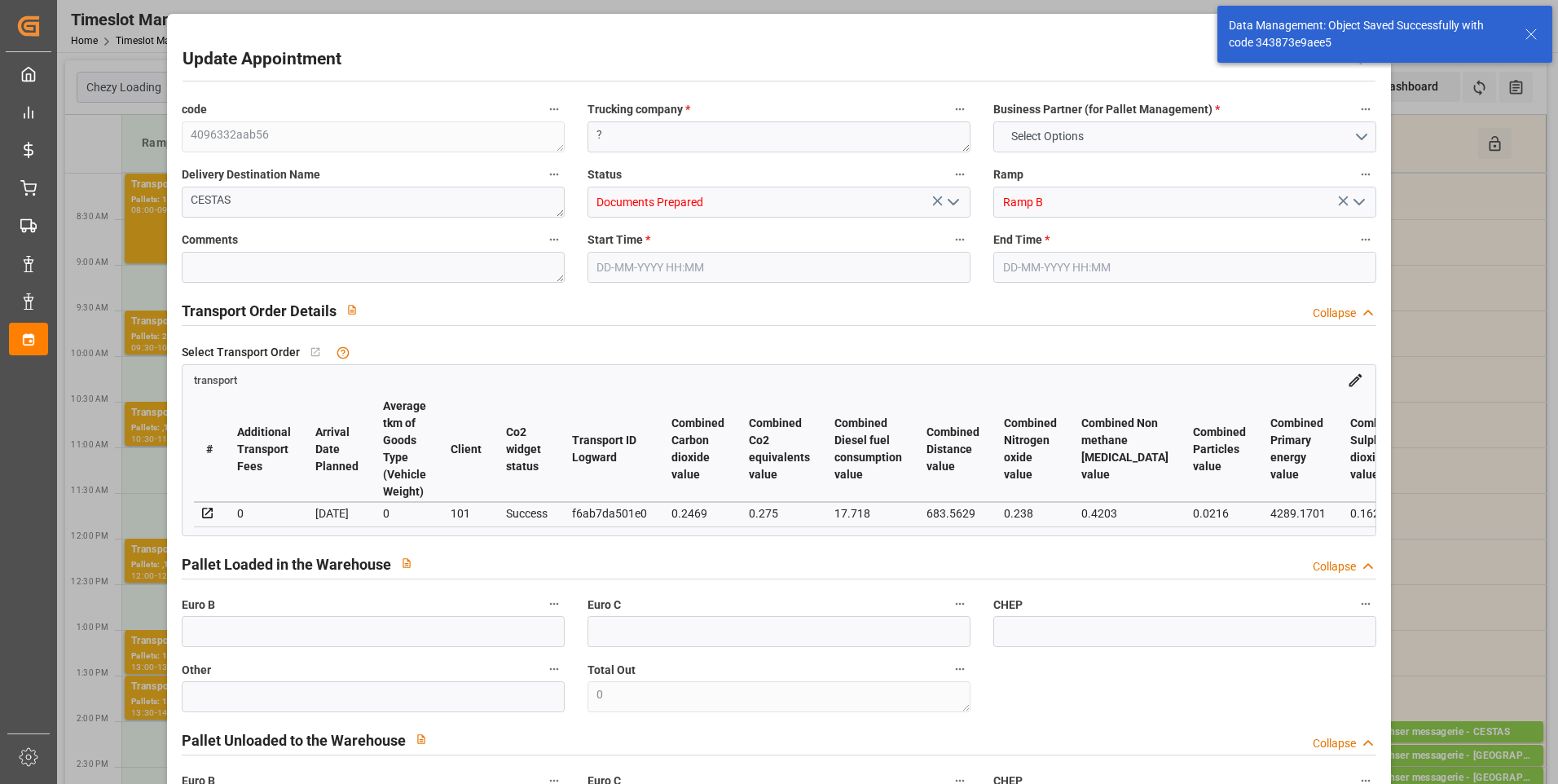
type input "101"
type input "689.582"
type input "0"
type input "4710.8598"
type input "0"
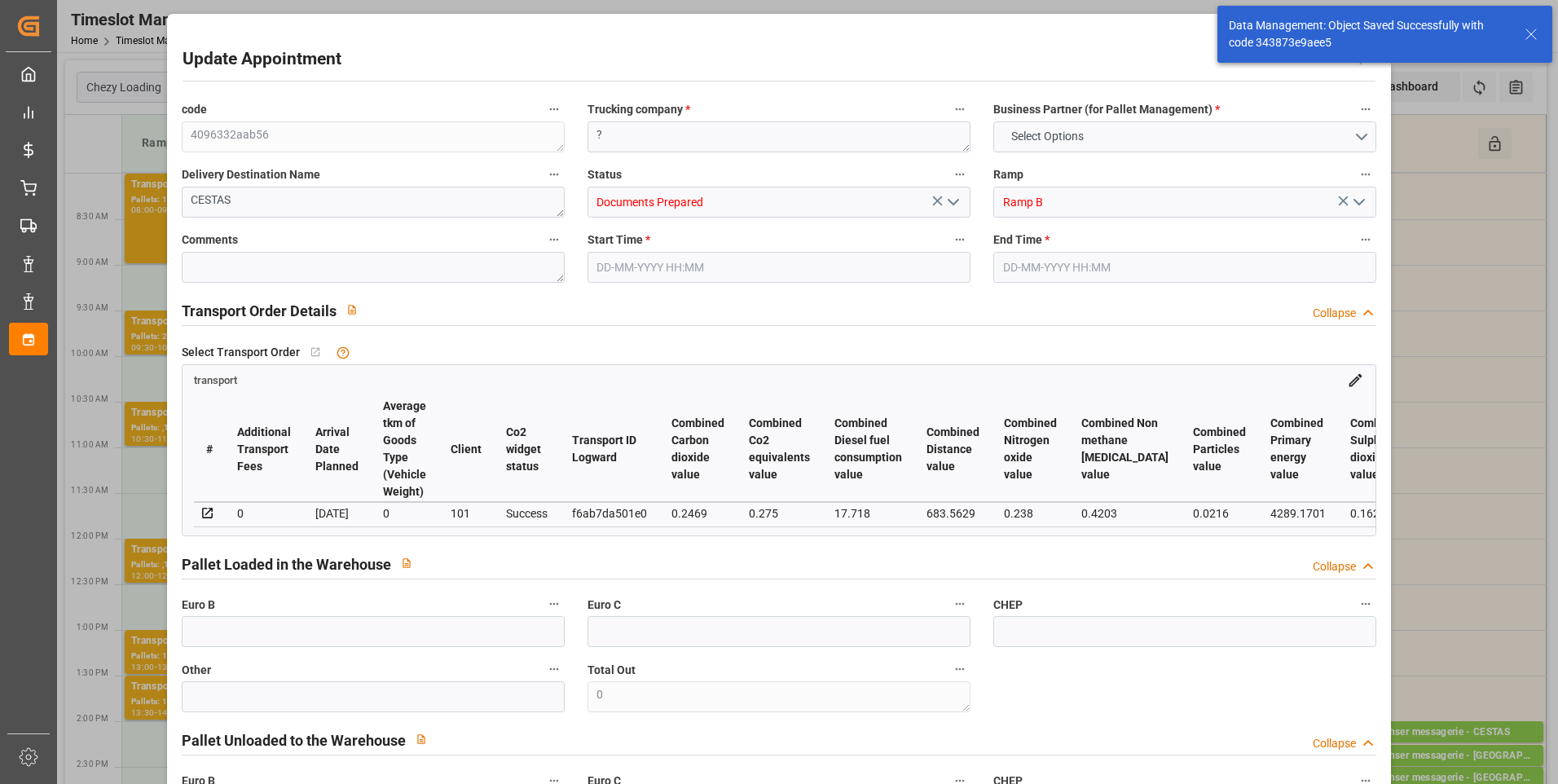
type input "0"
type input "21"
type input "35"
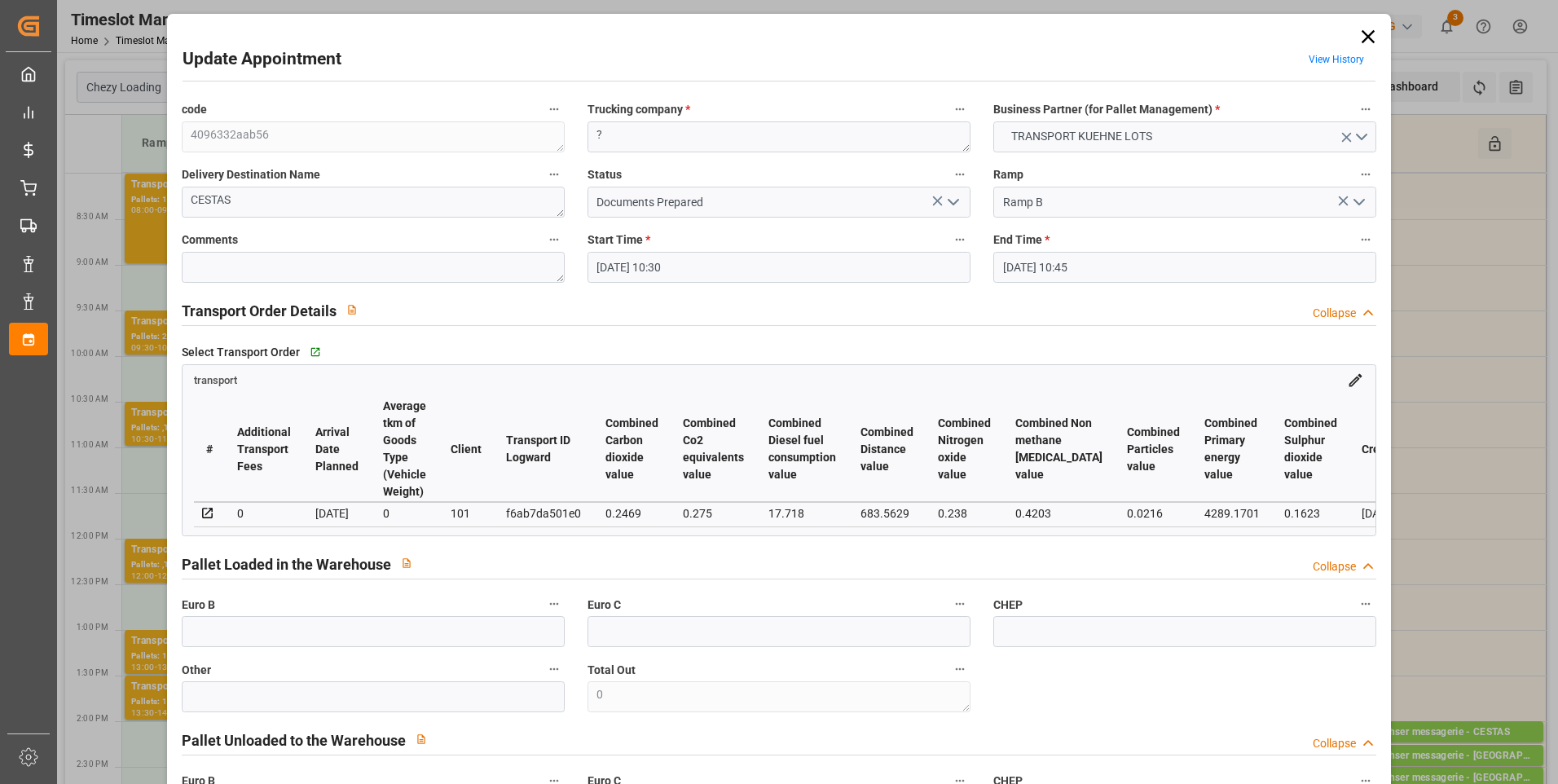
type input "[DATE] 10:30"
type input "[DATE] 10:45"
type input "[DATE] 15:12"
type input "[DATE] 11:54"
type input "[DATE]"
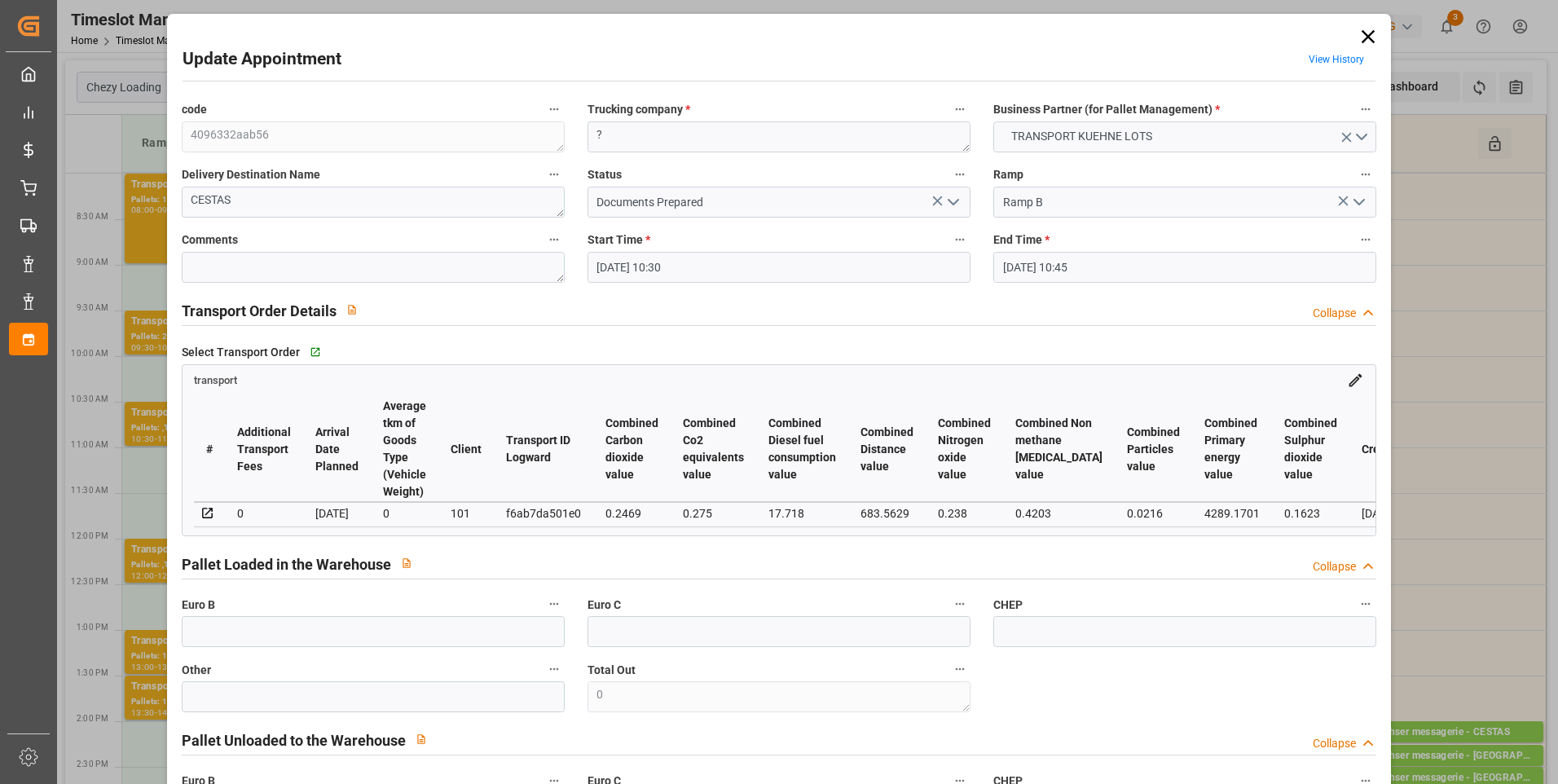
type input "[DATE]"
click at [950, 204] on polyline "open menu" at bounding box center [953, 202] width 10 height 5
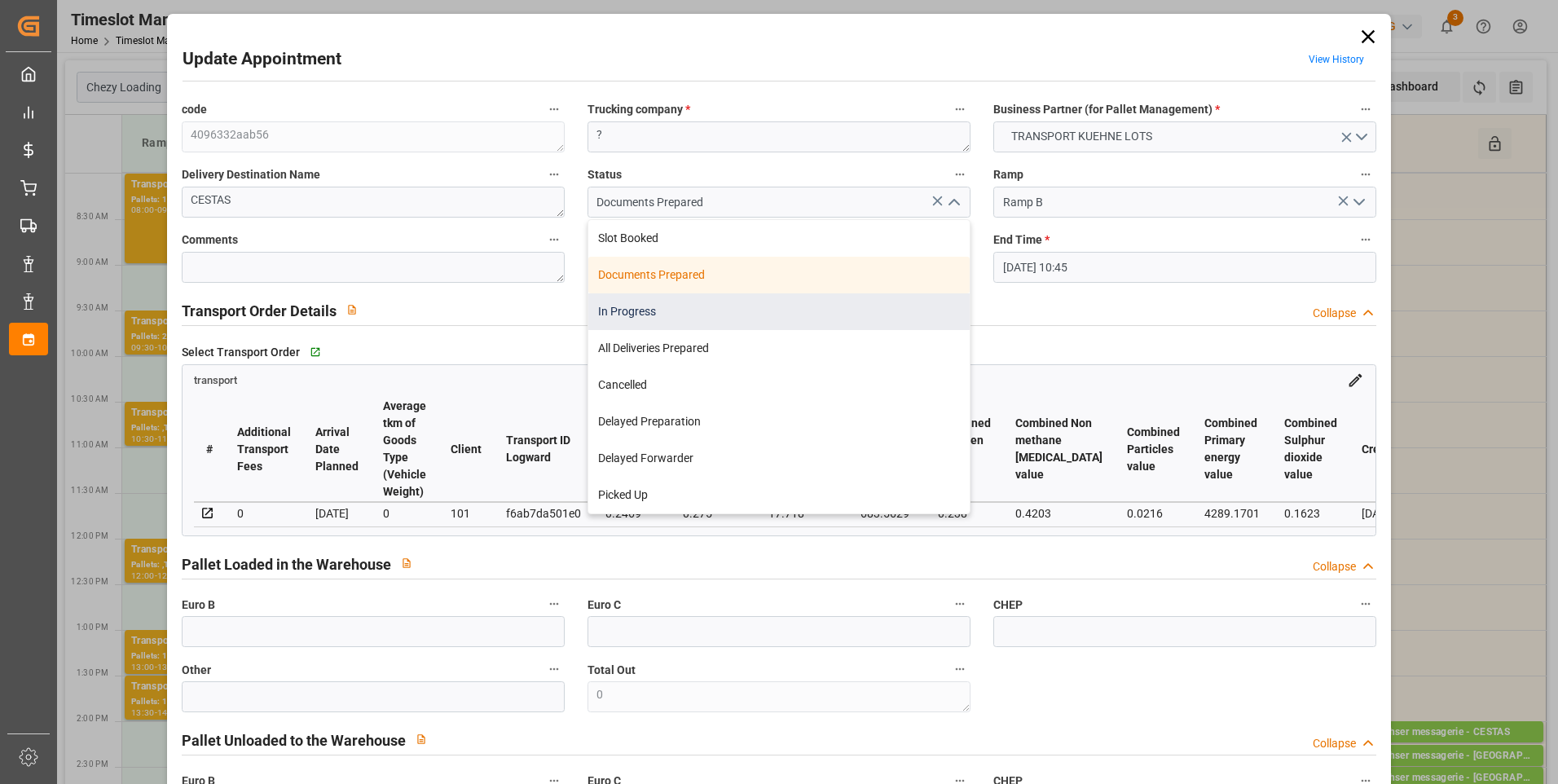
click at [657, 308] on div "In Progress" at bounding box center [779, 311] width 382 height 36
type input "In Progress"
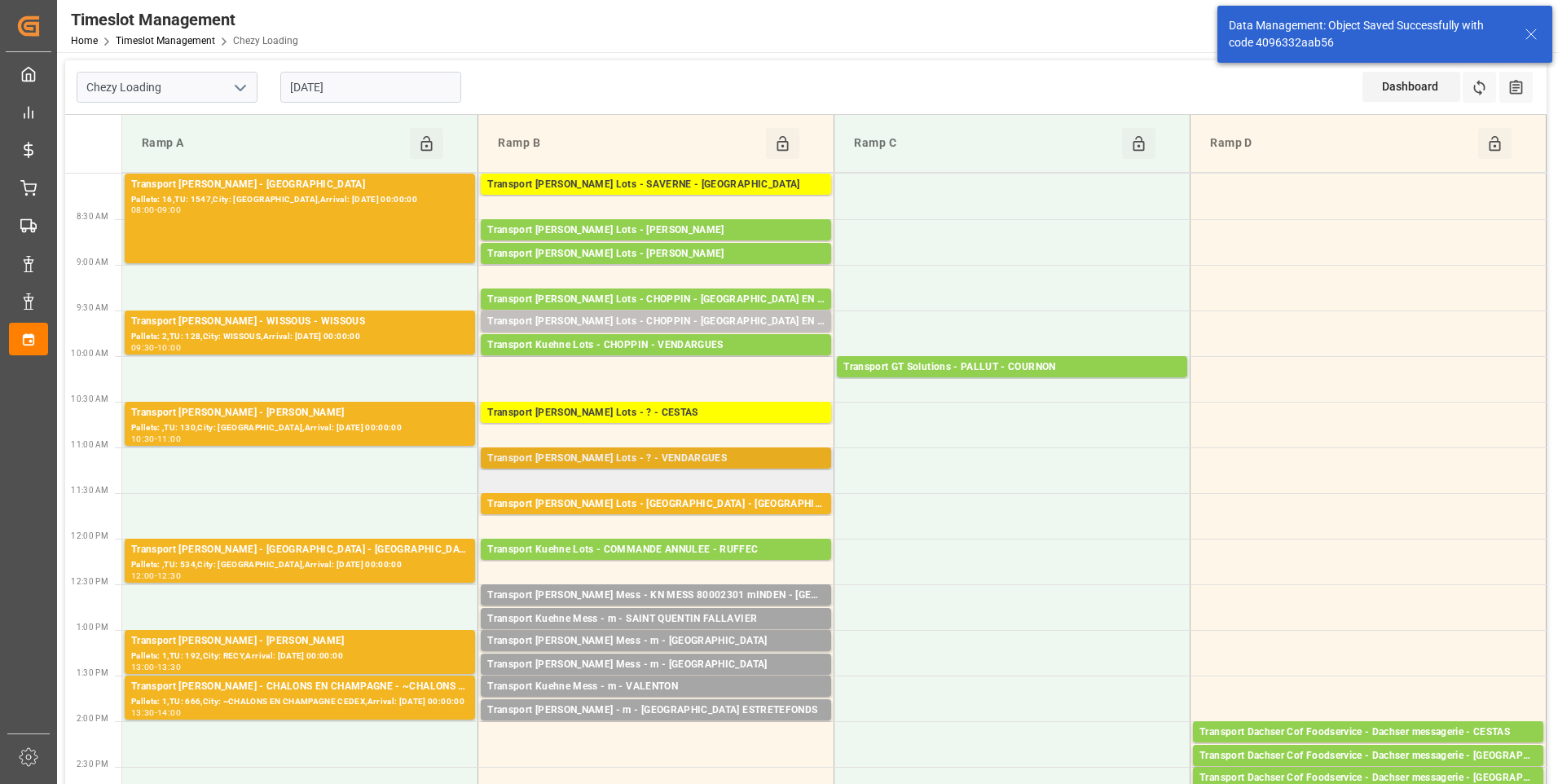
click at [641, 457] on div "Transport [PERSON_NAME] Lots - ? - VENDARGUES" at bounding box center [656, 459] width 337 height 16
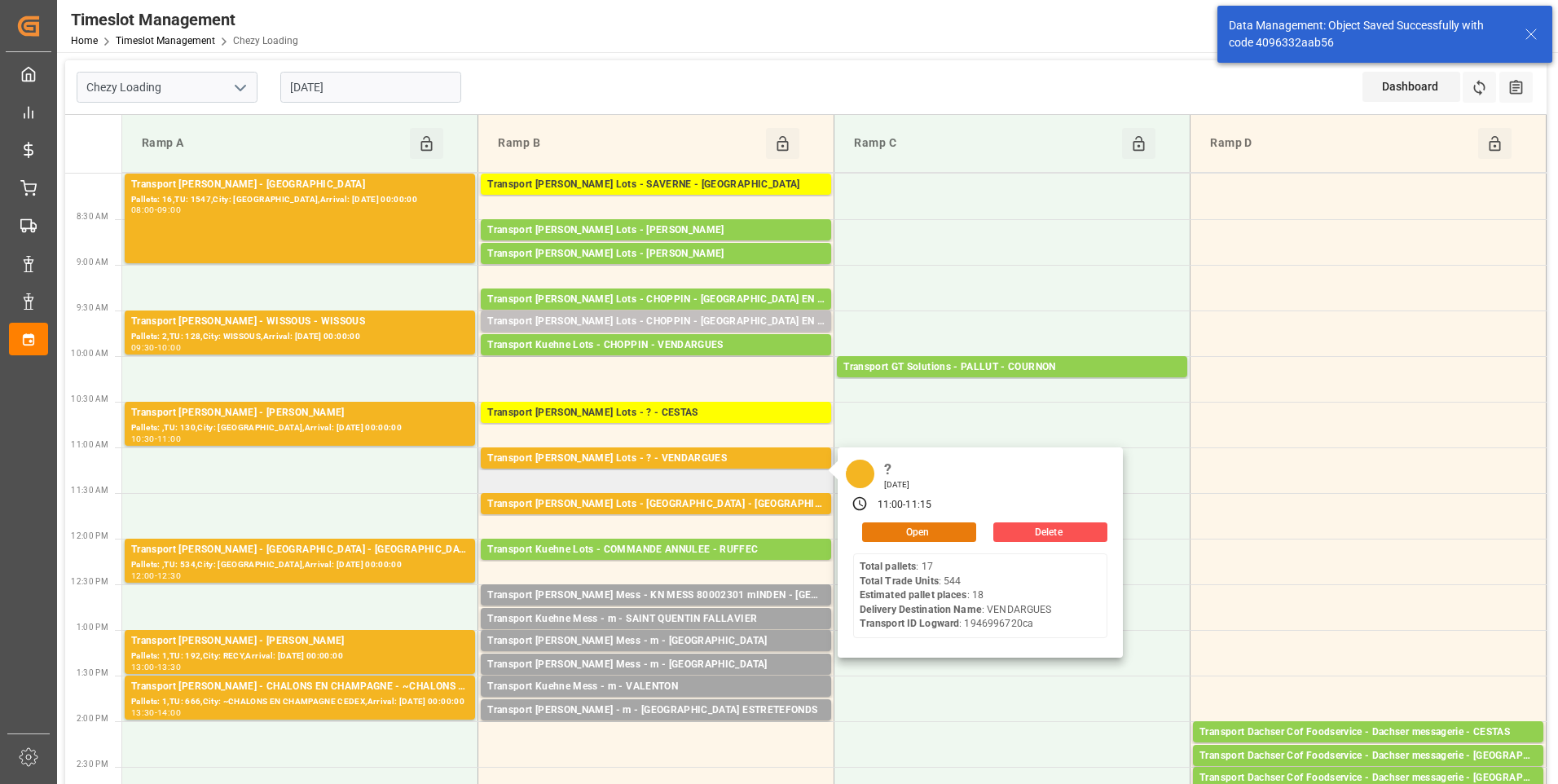
click at [911, 527] on button "Open" at bounding box center [919, 532] width 114 height 20
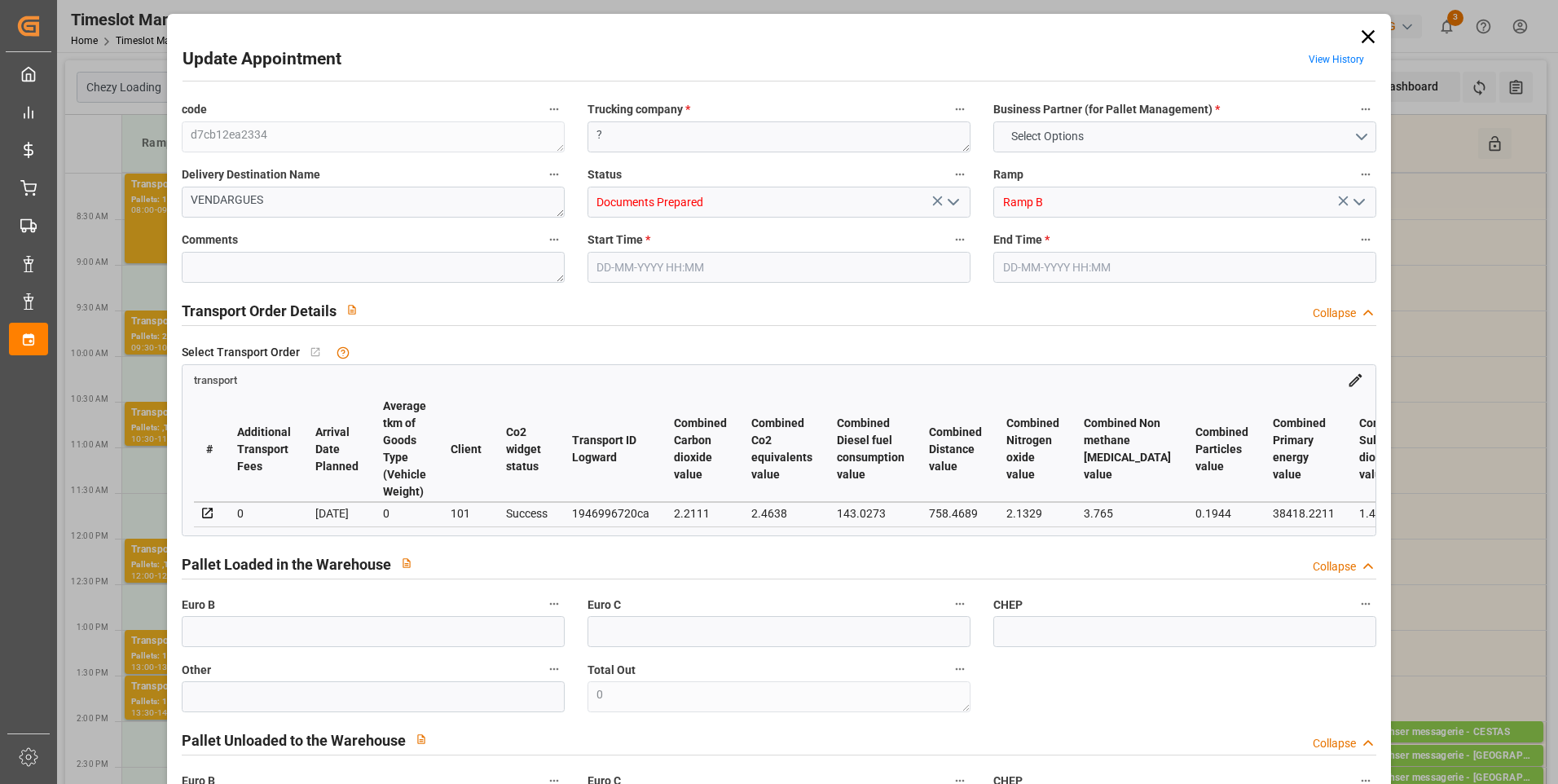
type input "18"
type input "0"
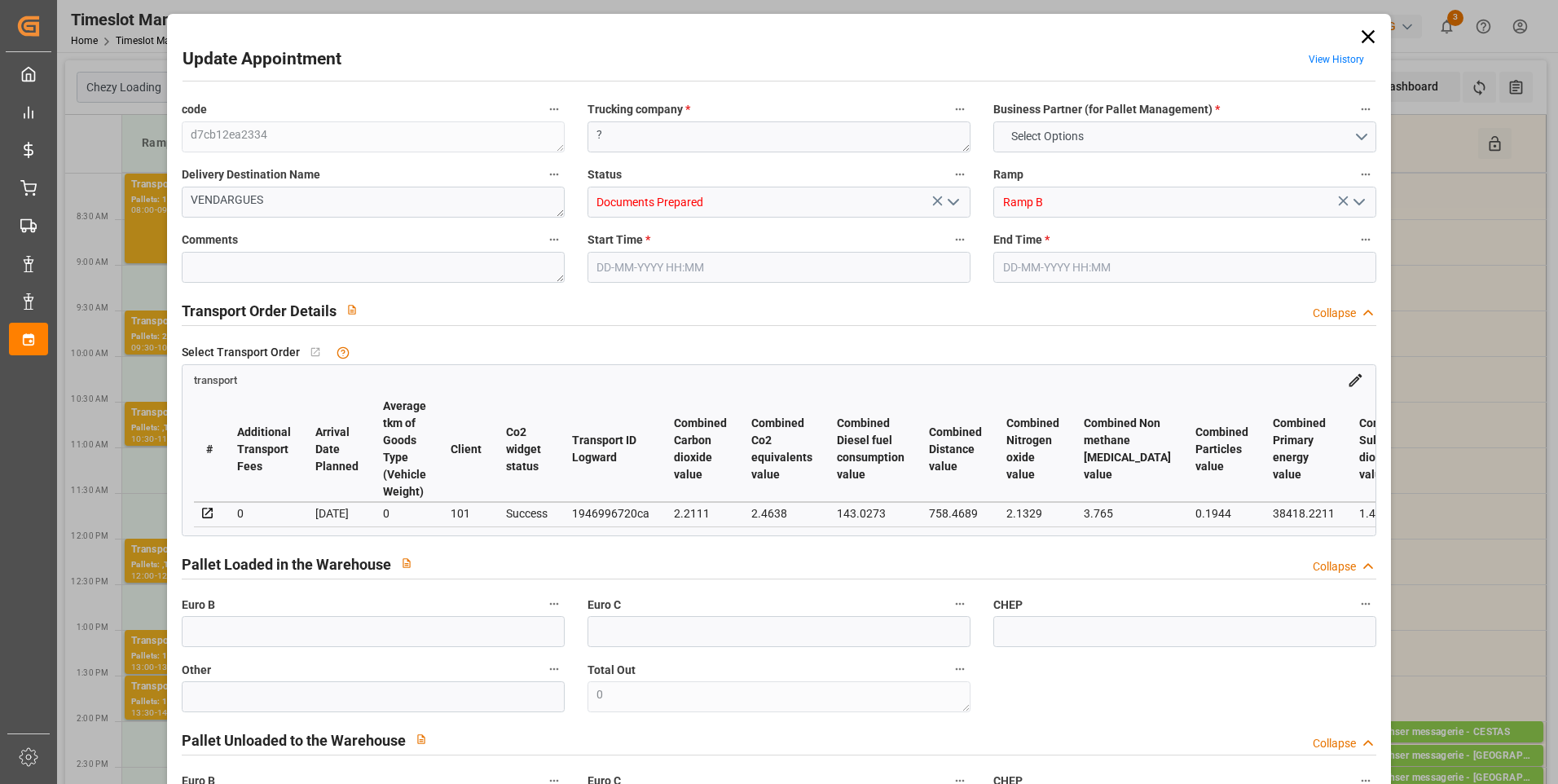
type input "0"
type input "4530.8"
type input "6456.6"
type input "20038.56"
type input "34"
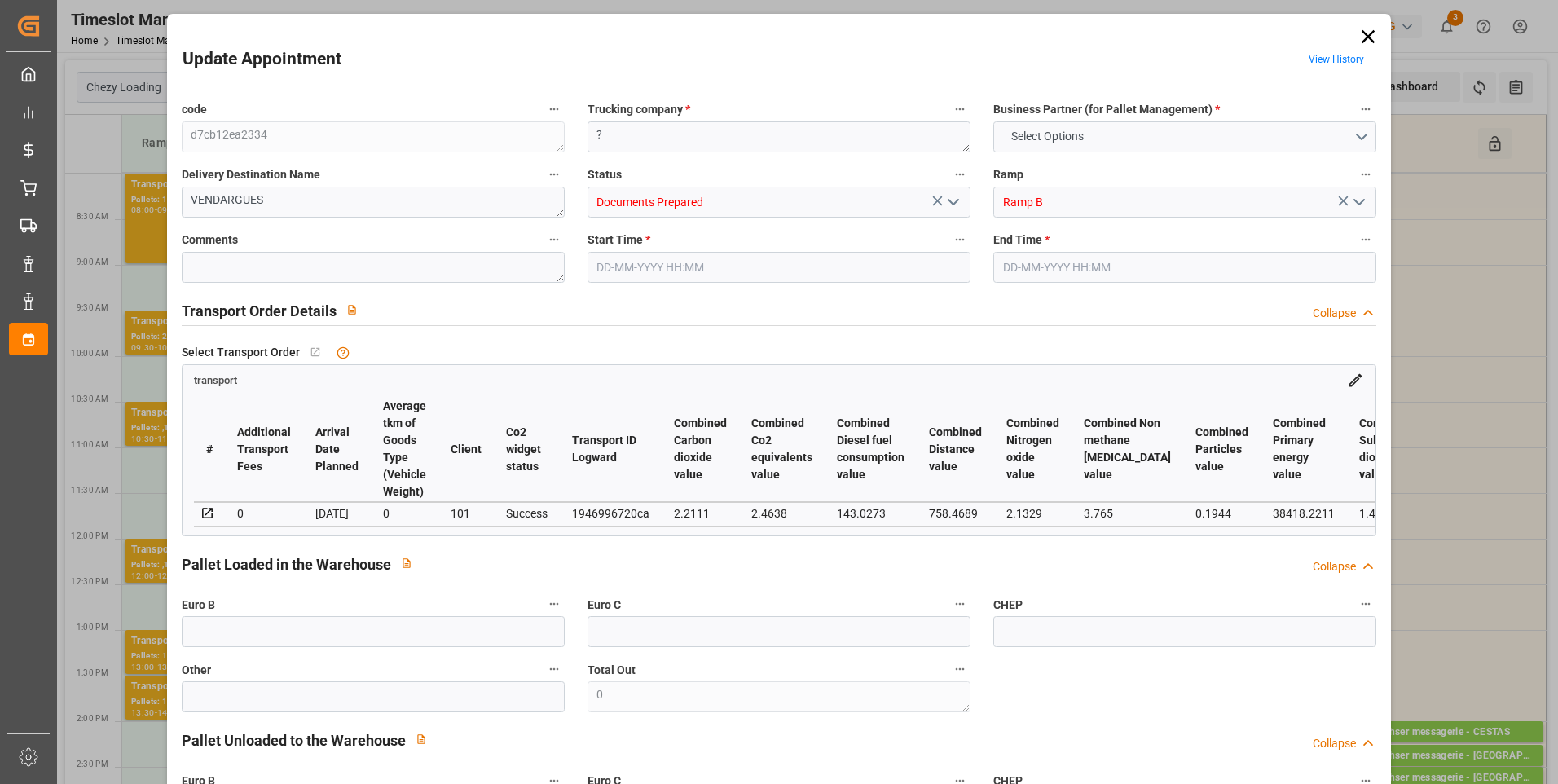
type input "17"
type input "544"
type input "22"
type input "101"
type input "5628"
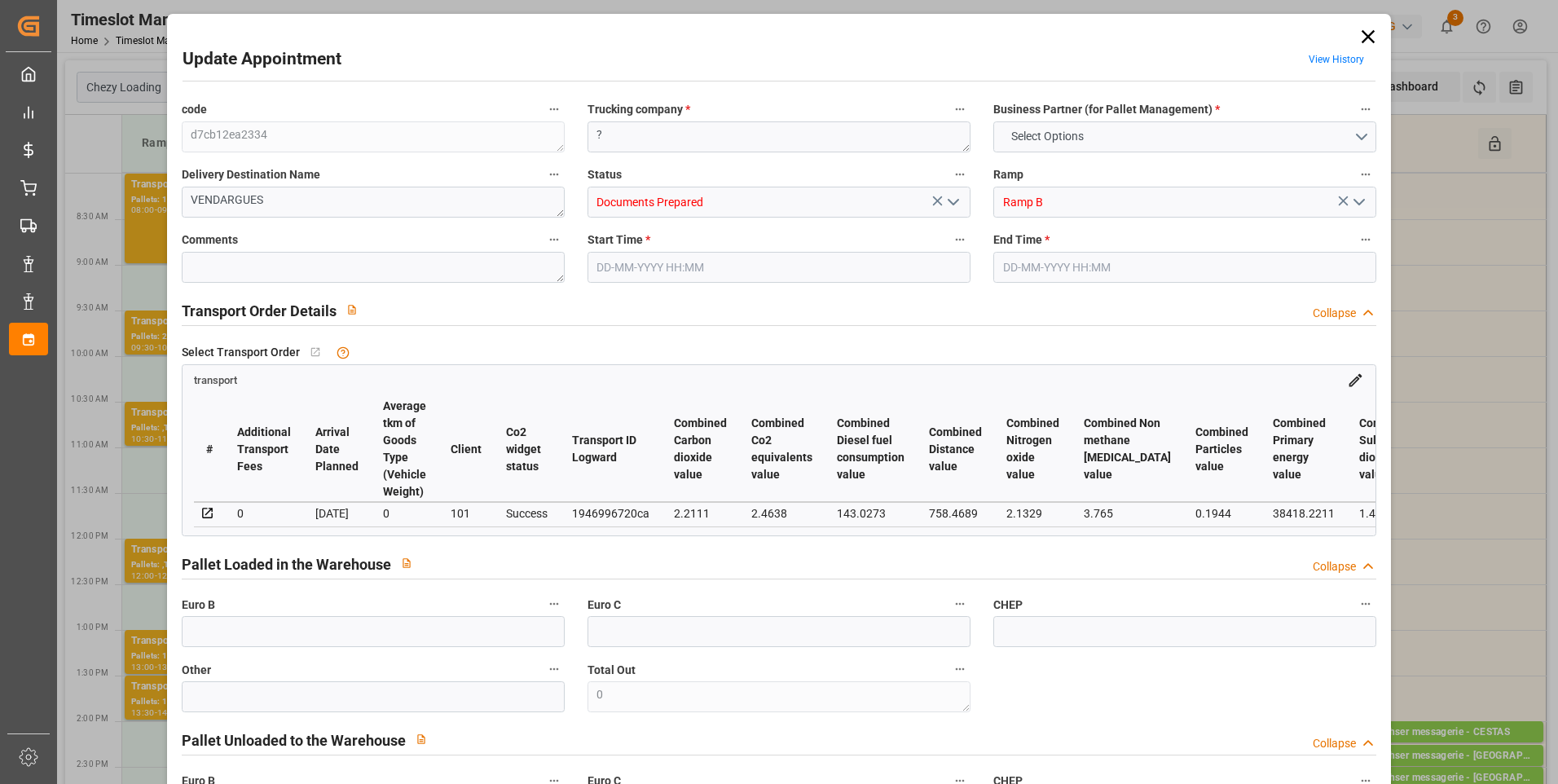
type input "0"
type input "4710.8598"
type input "0"
type input "21"
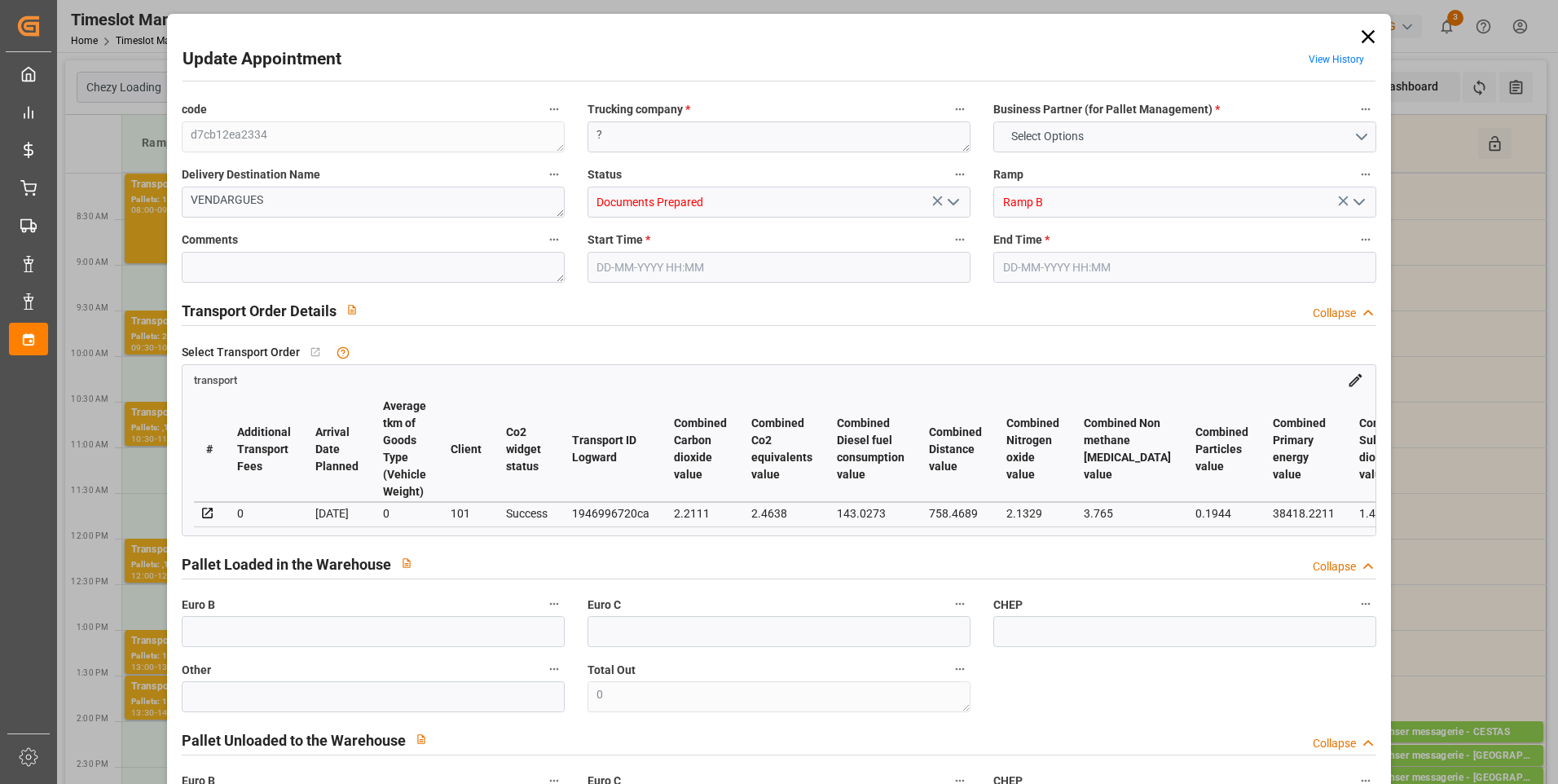
type input "35"
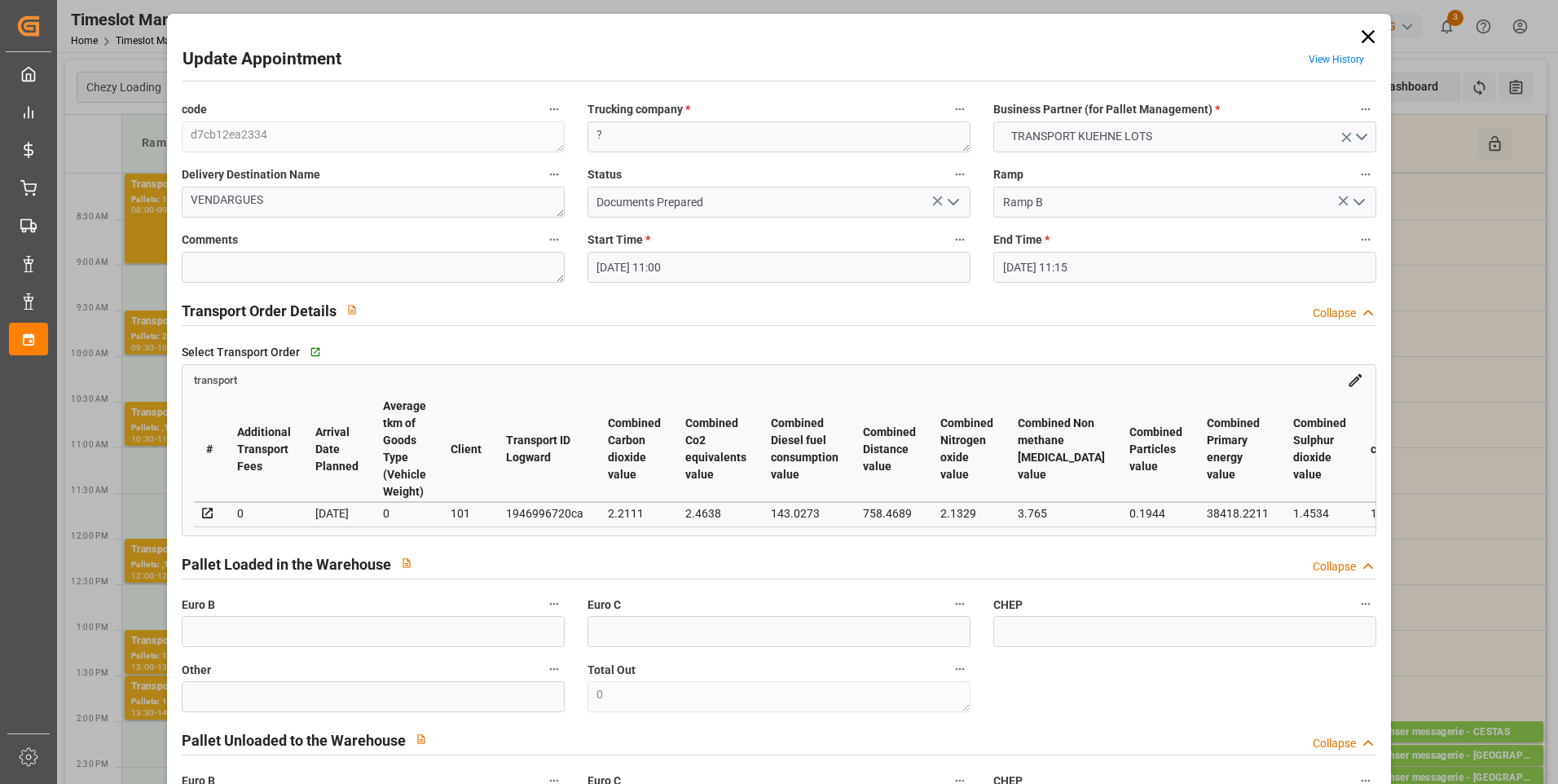
type input "[DATE] 11:00"
type input "[DATE] 11:15"
type input "[DATE] 15:13"
type input "[DATE] 11:55"
type input "[DATE]"
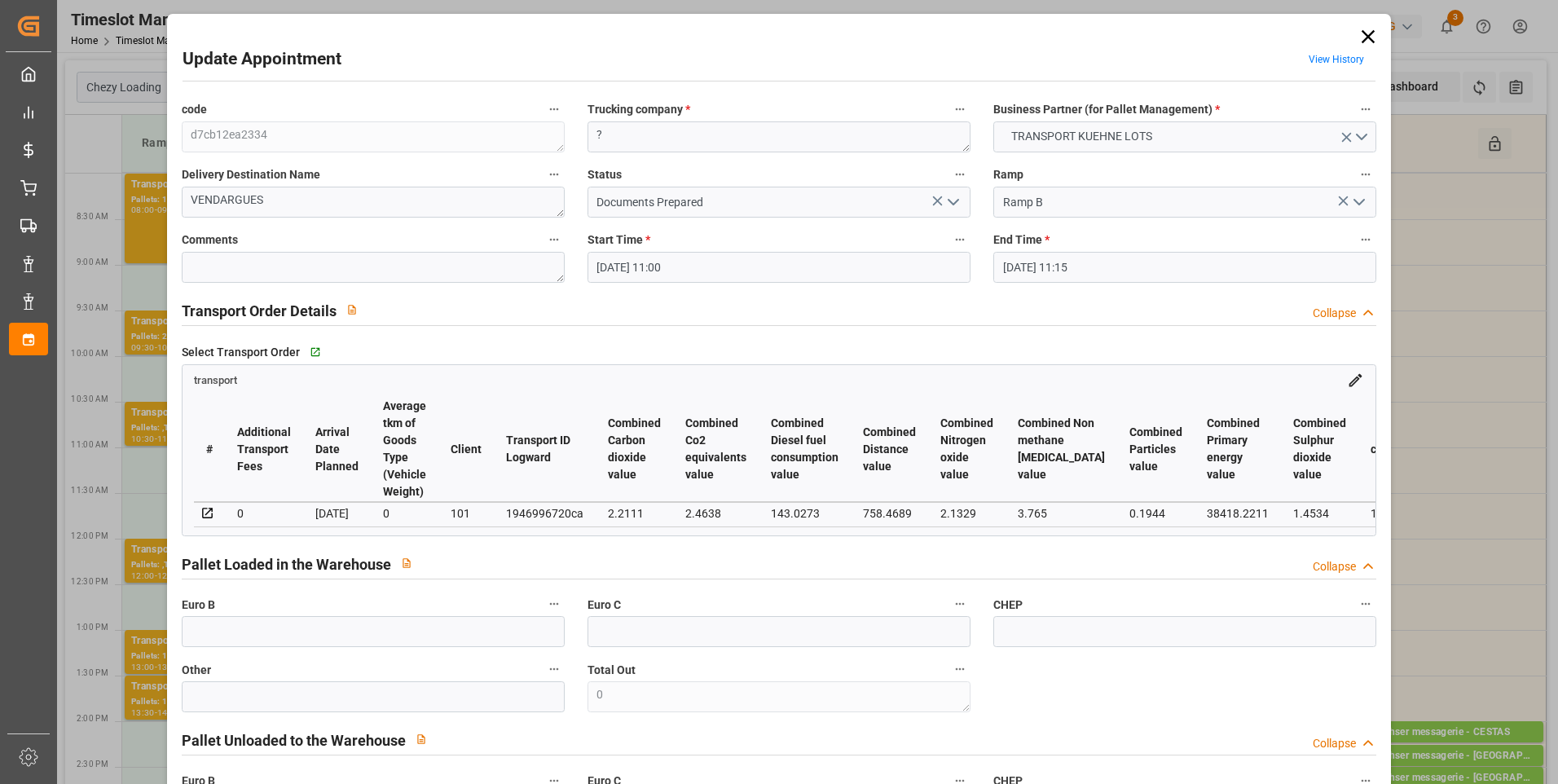
click at [946, 197] on icon "open menu" at bounding box center [954, 202] width 20 height 20
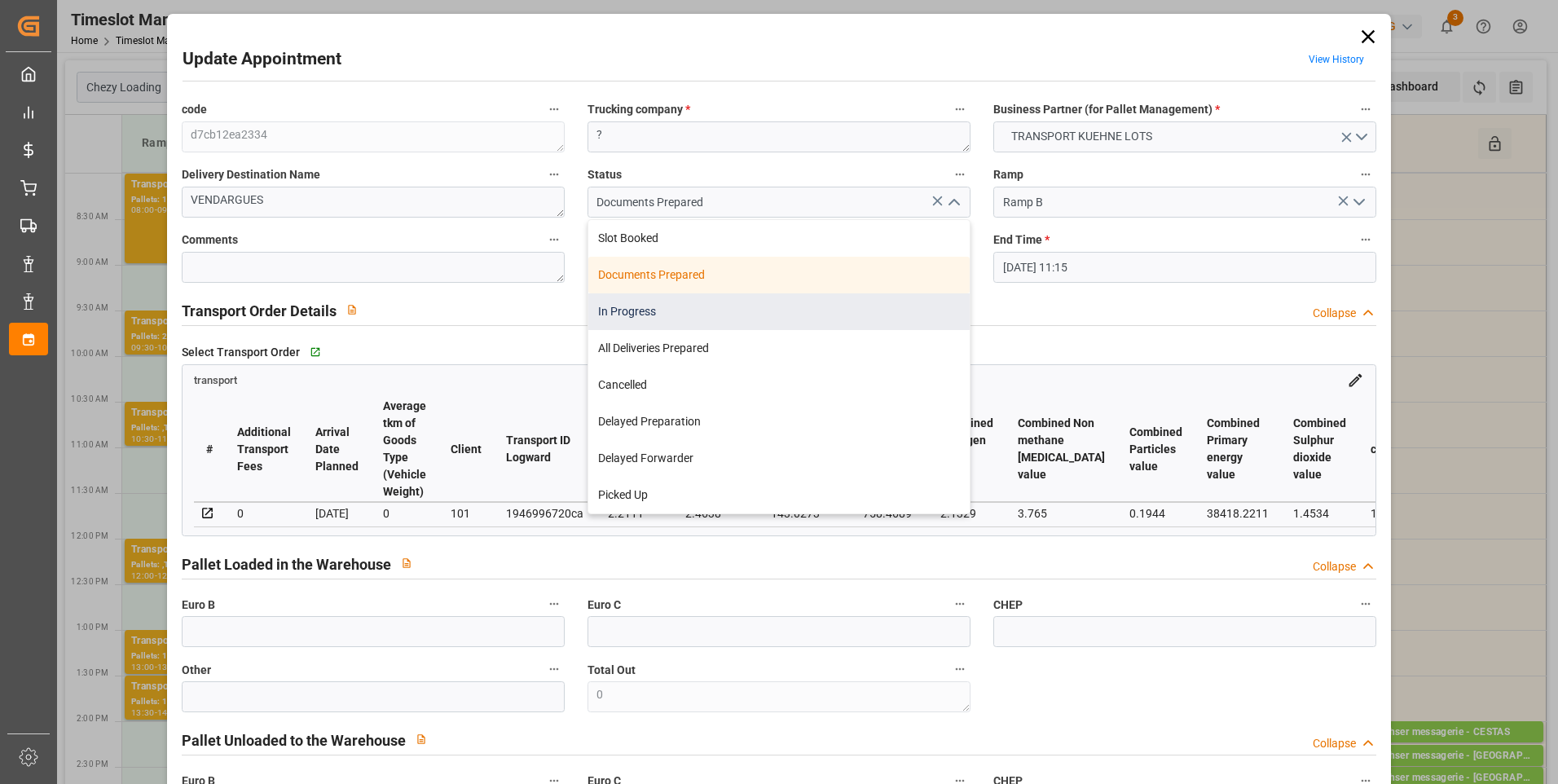
click at [626, 308] on div "In Progress" at bounding box center [779, 311] width 382 height 36
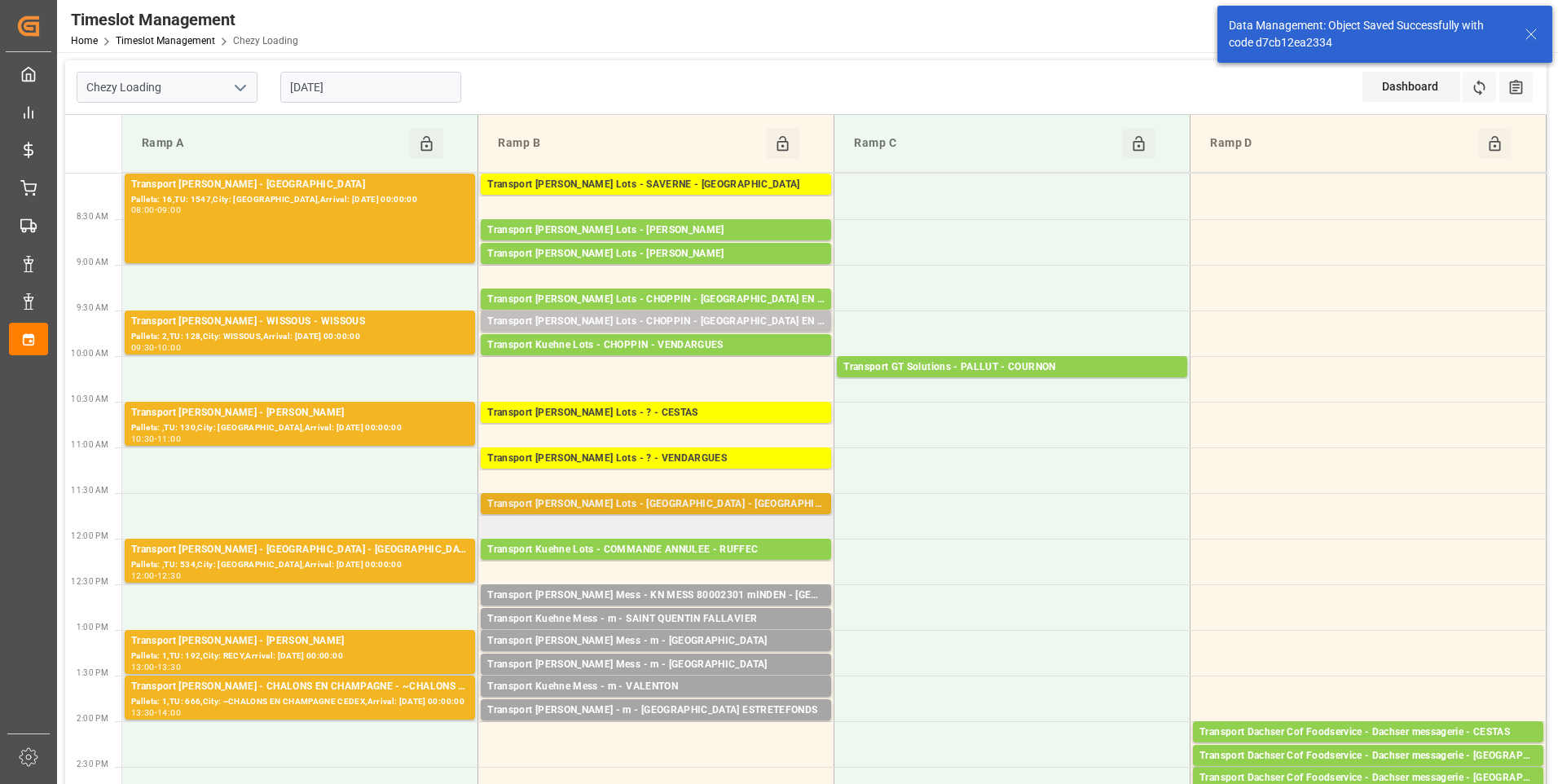
click at [659, 511] on div "Transport [PERSON_NAME] Lots - [GEOGRAPHIC_DATA] - [GEOGRAPHIC_DATA]" at bounding box center [656, 504] width 337 height 16
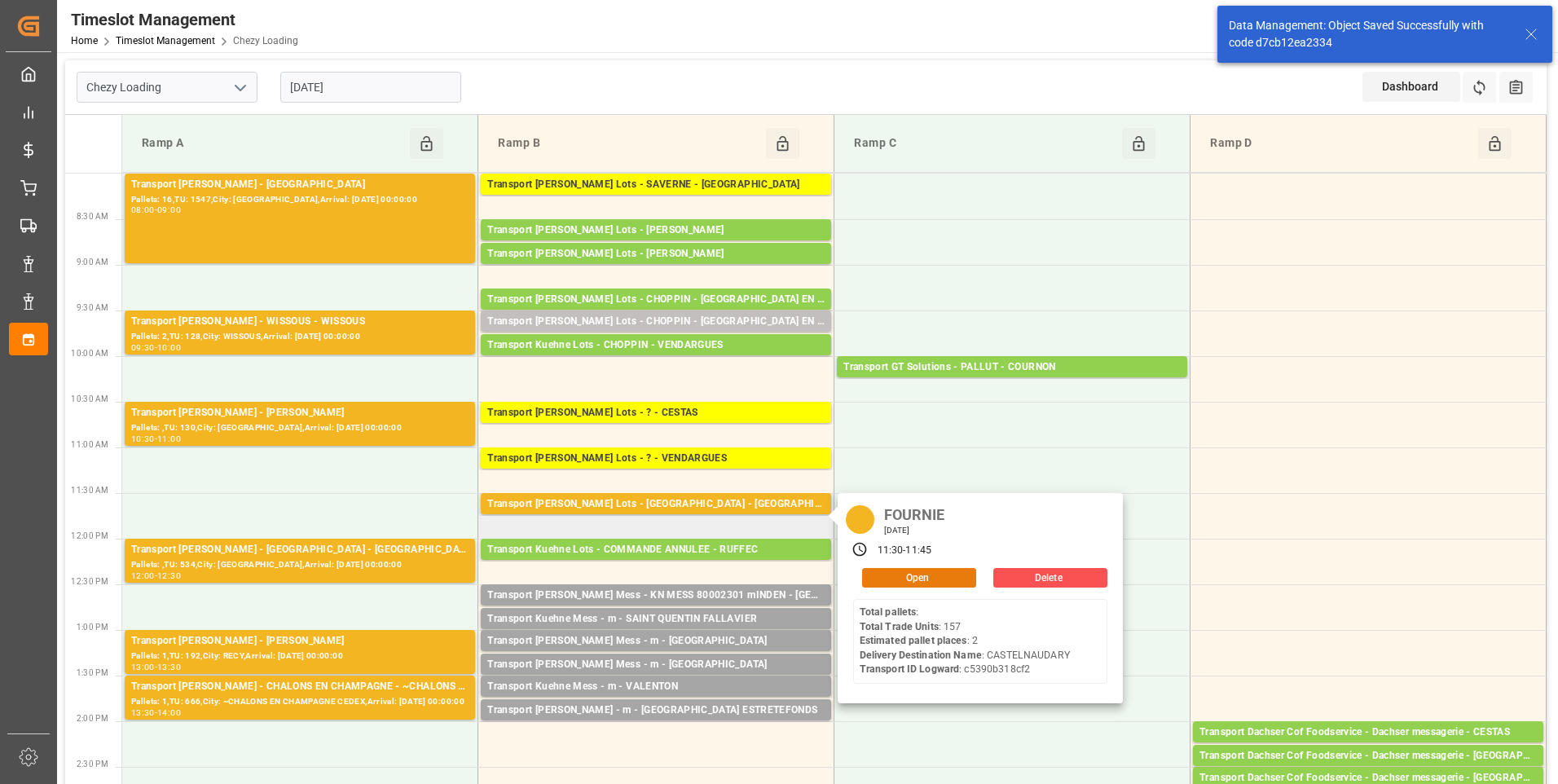
click at [919, 584] on button "Open" at bounding box center [919, 577] width 114 height 20
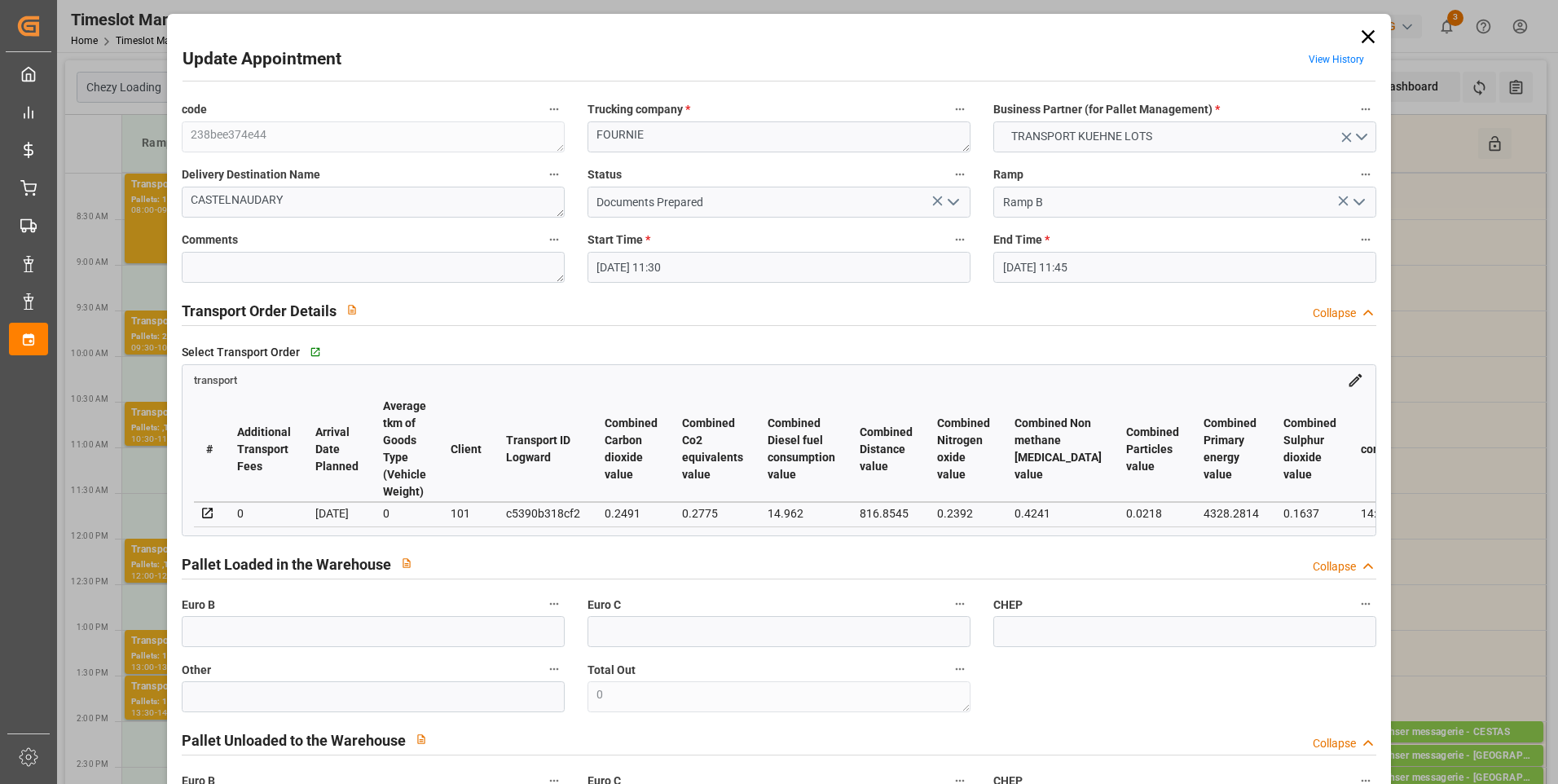
click at [955, 203] on icon "open menu" at bounding box center [954, 202] width 20 height 20
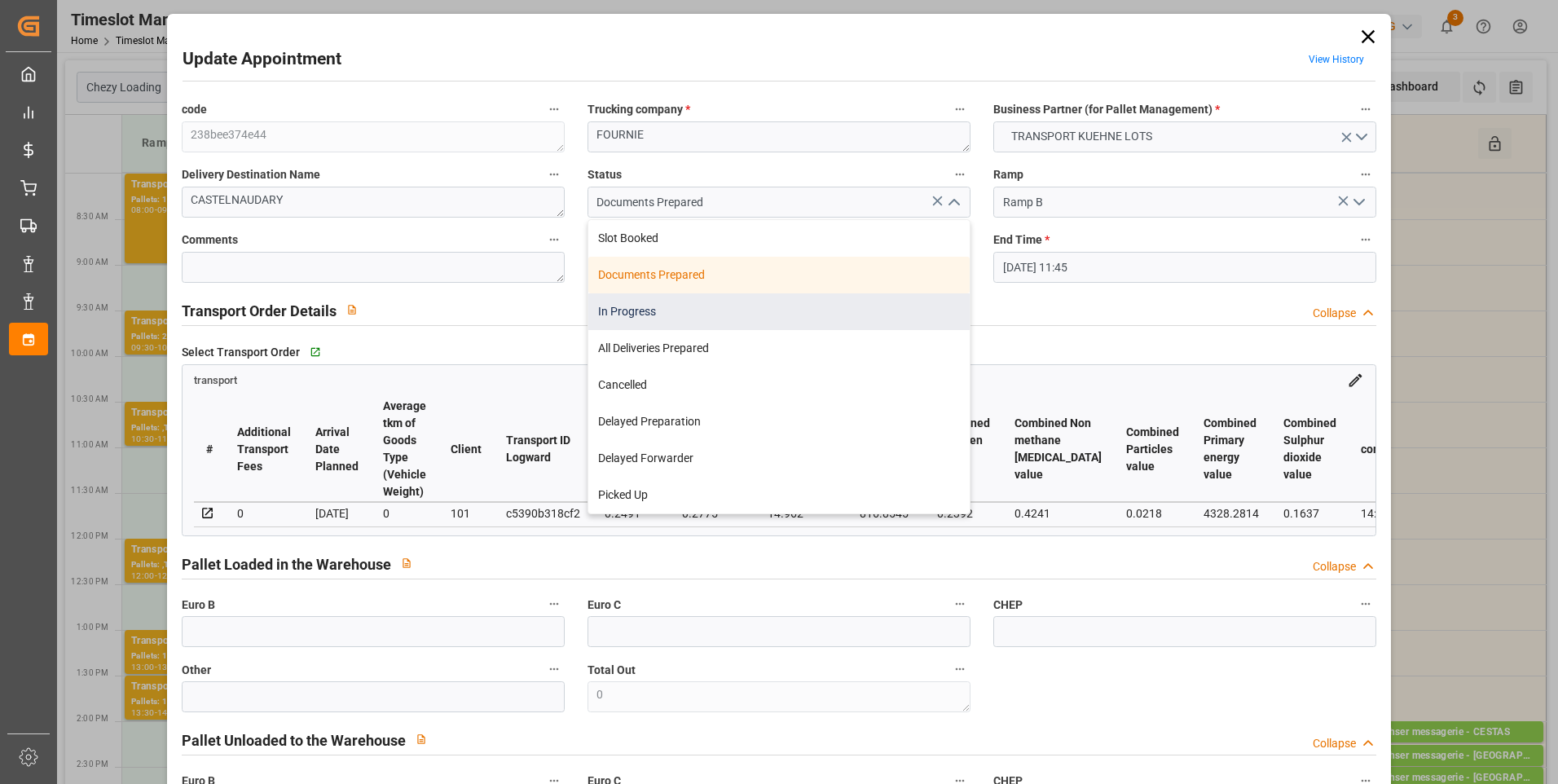
click at [634, 314] on div "In Progress" at bounding box center [779, 311] width 382 height 36
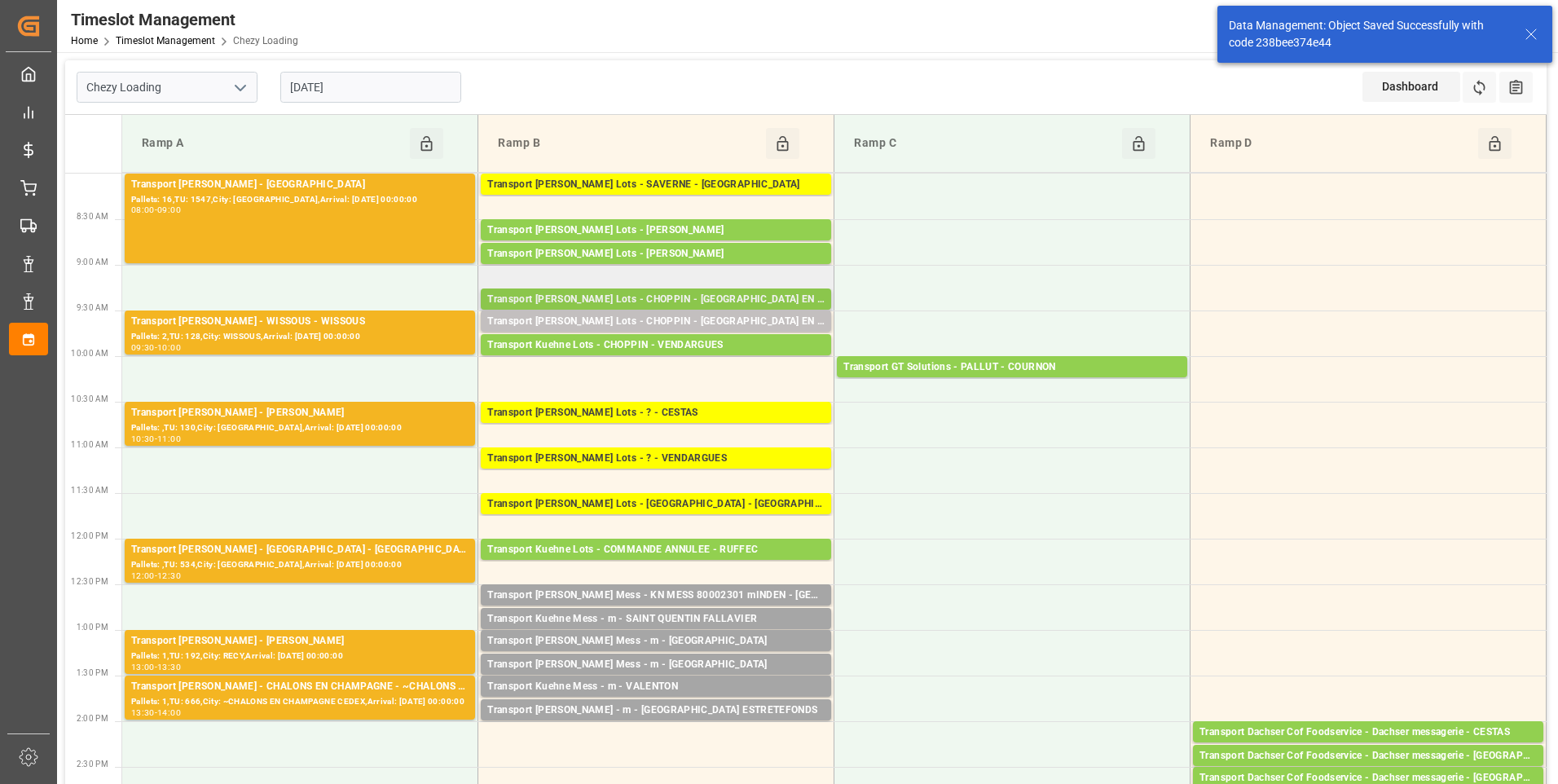
click at [647, 298] on div "Transport [PERSON_NAME] Lots - CHOPPIN - [GEOGRAPHIC_DATA] EN [GEOGRAPHIC_DATA]" at bounding box center [656, 300] width 337 height 16
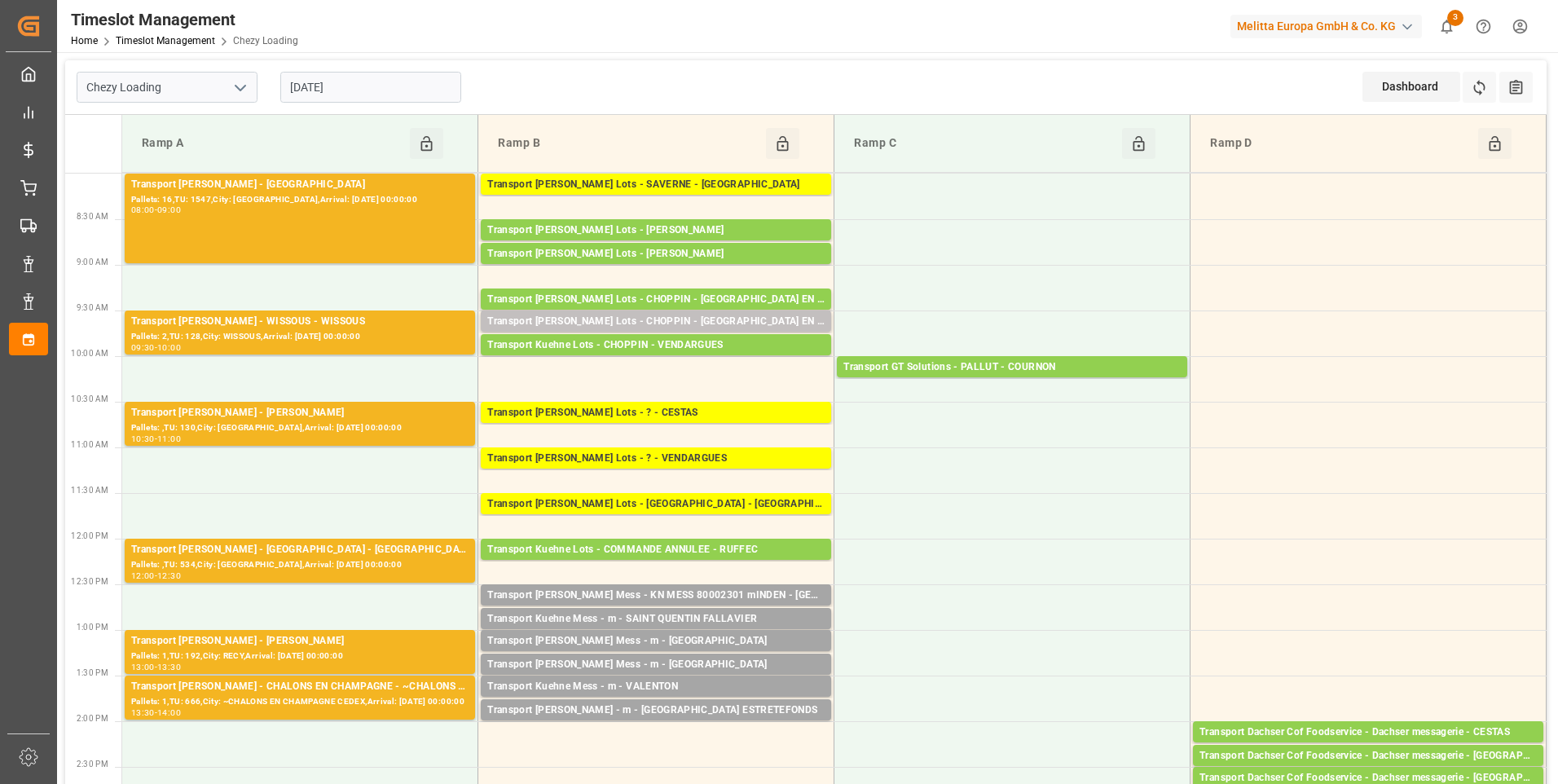
click at [718, 315] on div "Transport [PERSON_NAME] Lots - CHOPPIN - [GEOGRAPHIC_DATA] EN [GEOGRAPHIC_DATA]" at bounding box center [656, 322] width 337 height 16
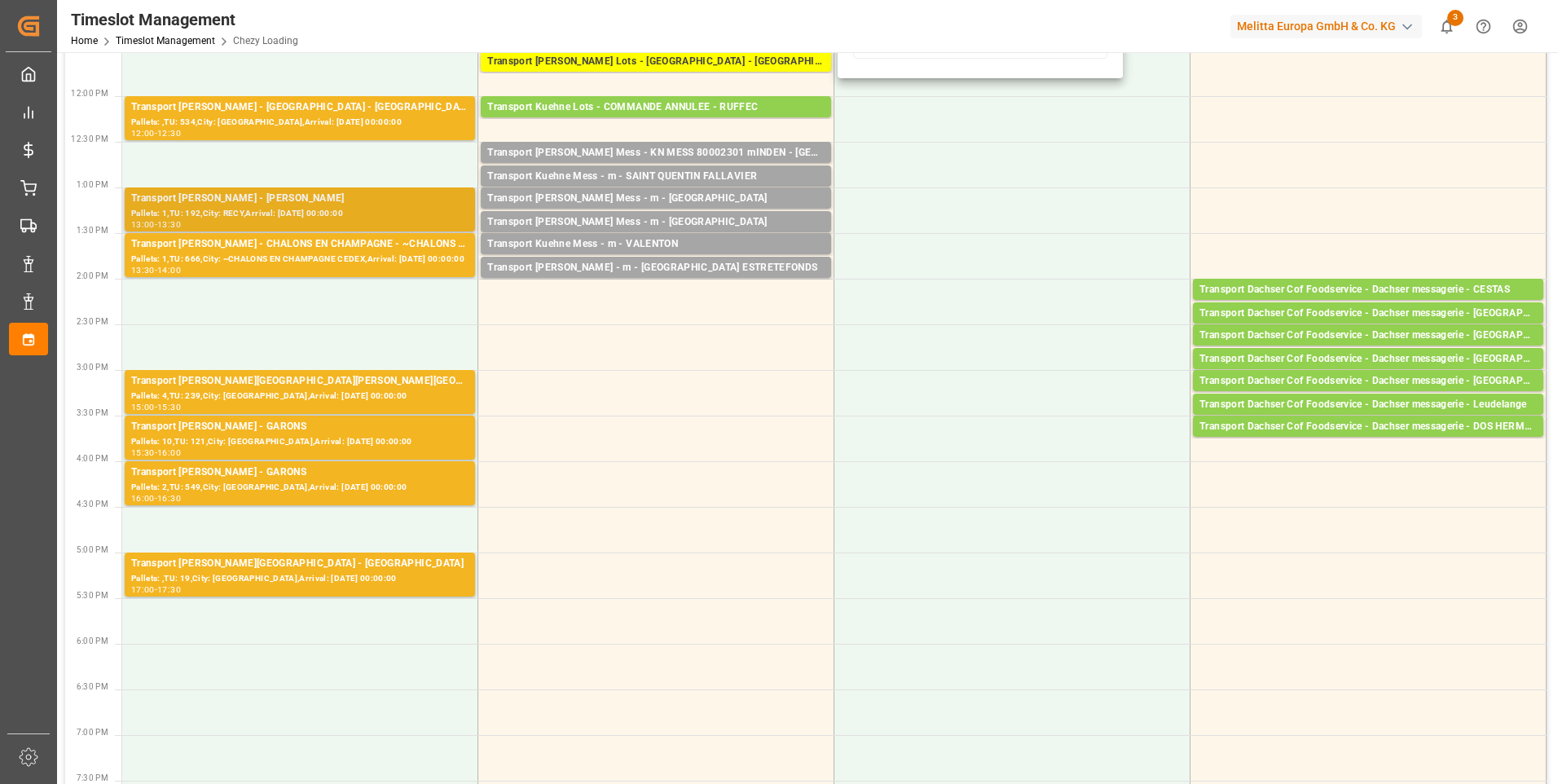
scroll to position [489, 0]
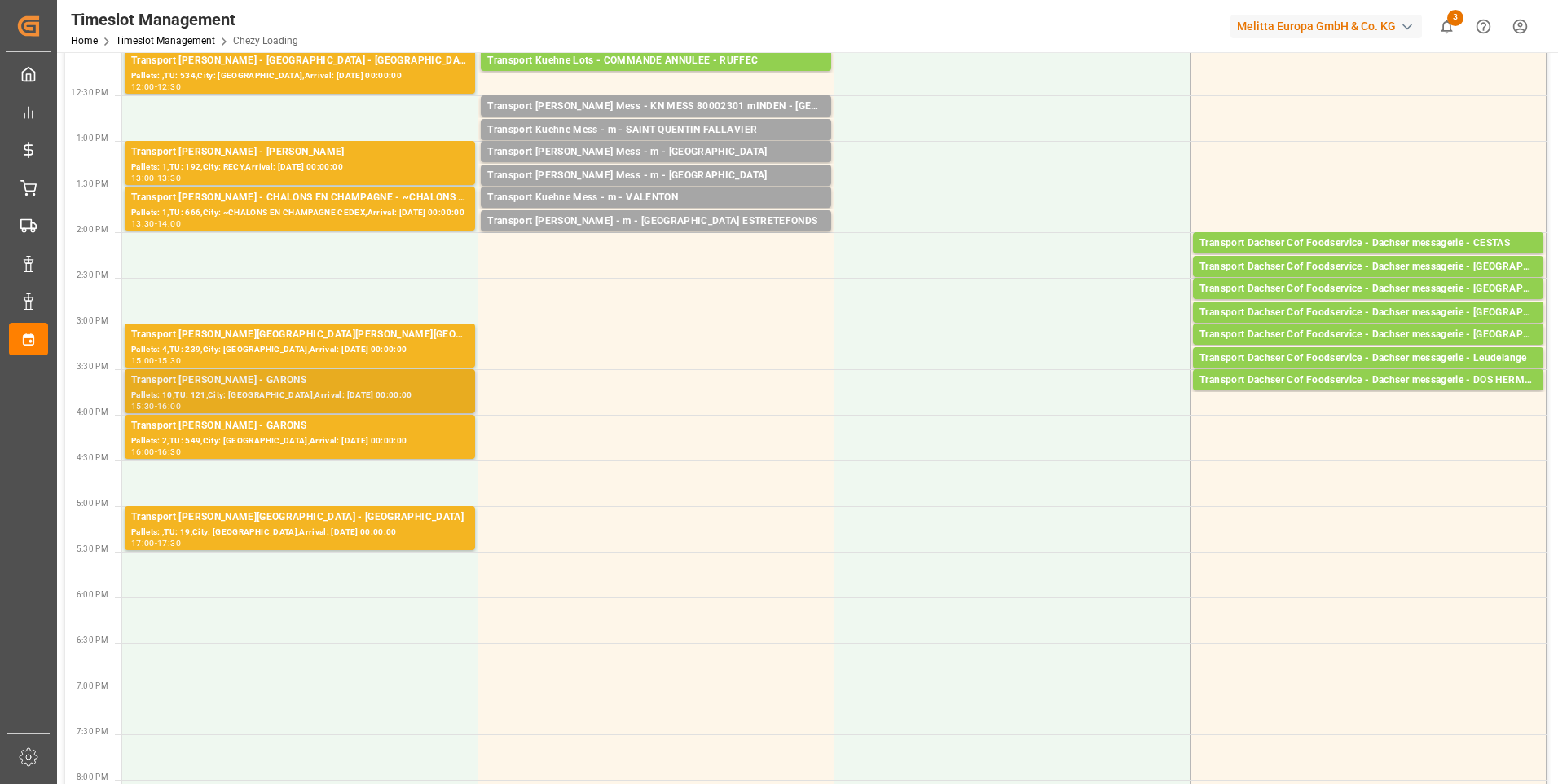
click at [387, 385] on div "Transport [PERSON_NAME] - GARONS" at bounding box center [300, 380] width 337 height 16
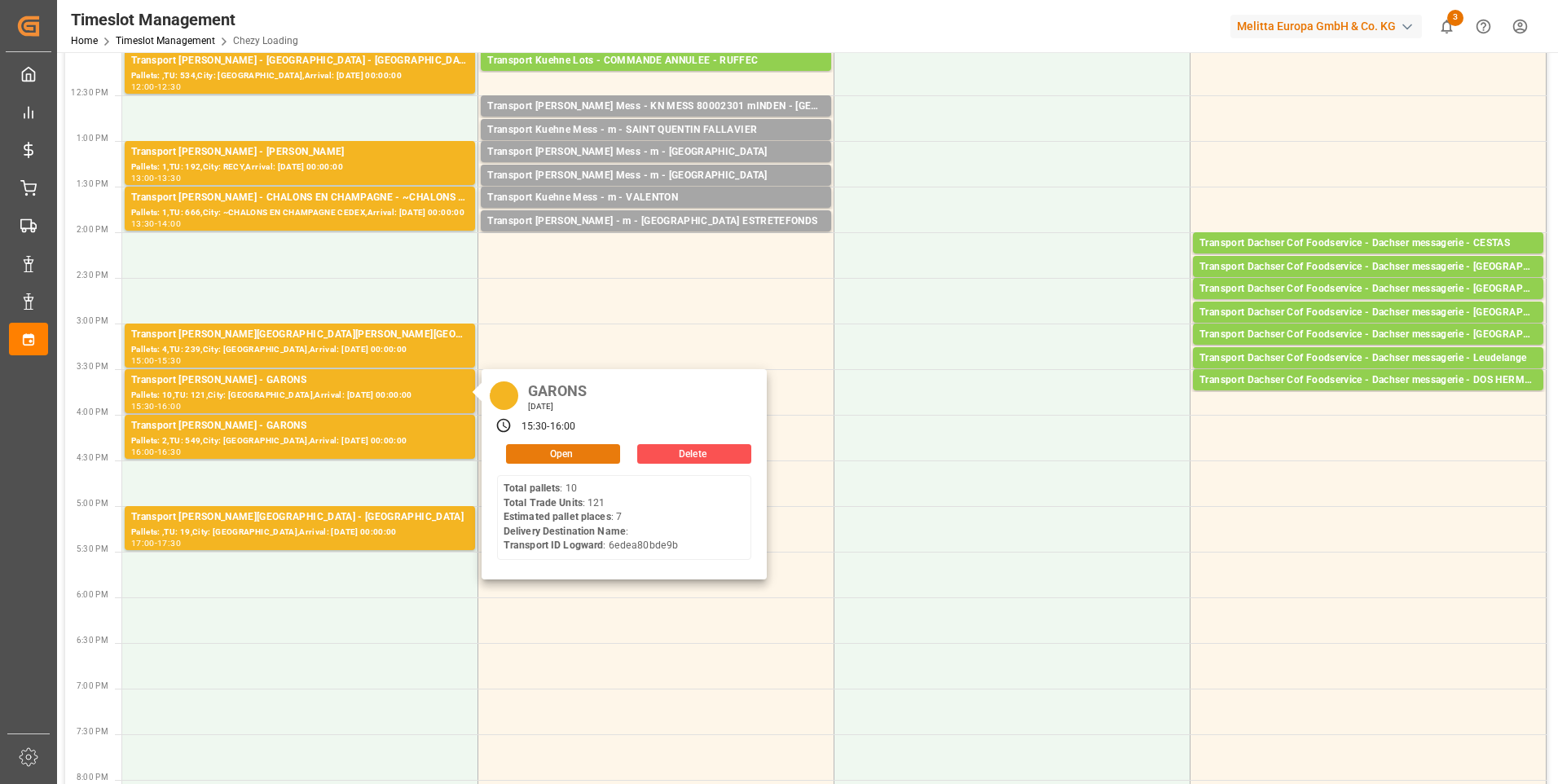
click at [578, 448] on button "Open" at bounding box center [563, 454] width 114 height 20
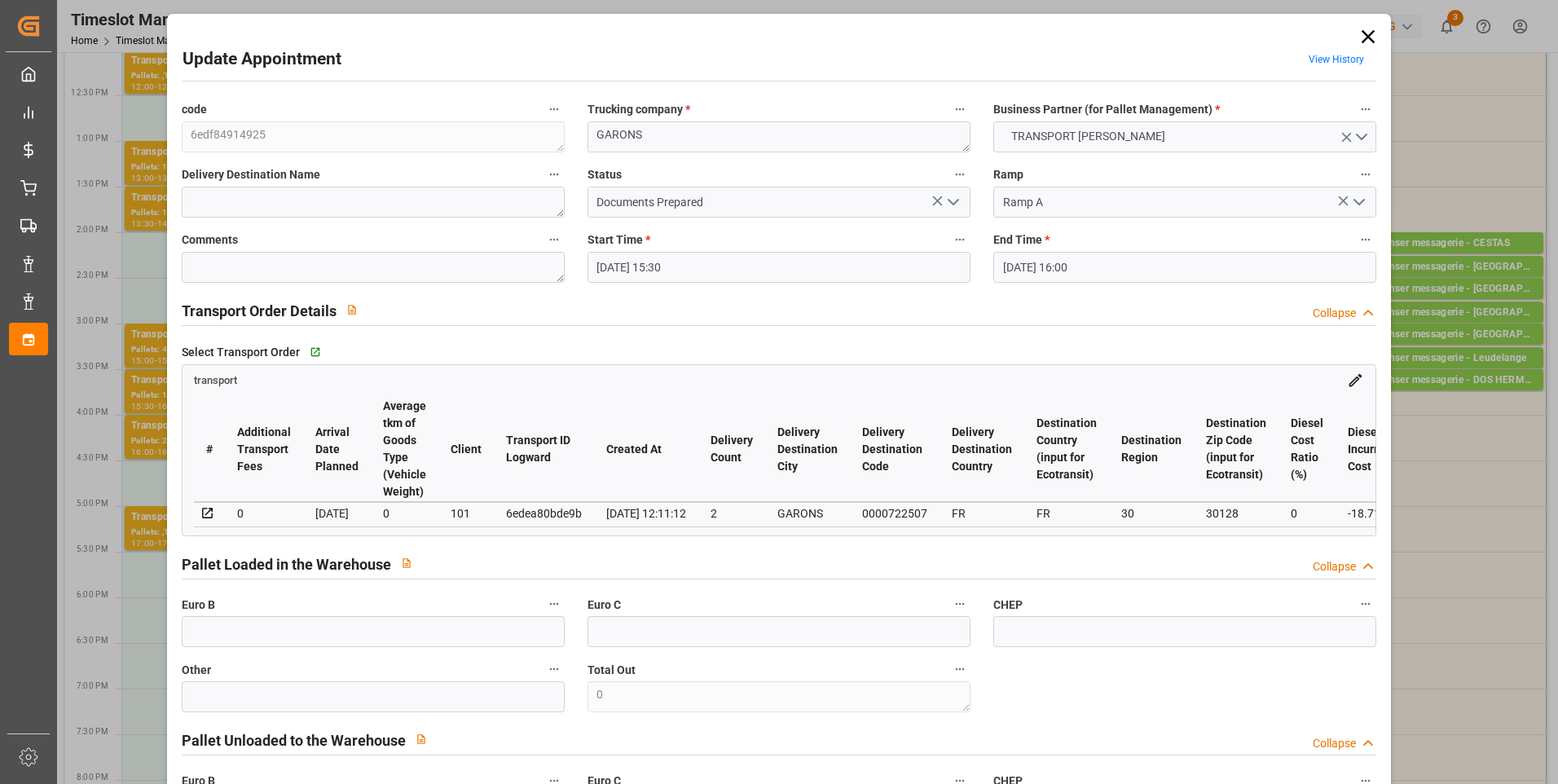
click at [948, 201] on polyline "open menu" at bounding box center [953, 202] width 10 height 5
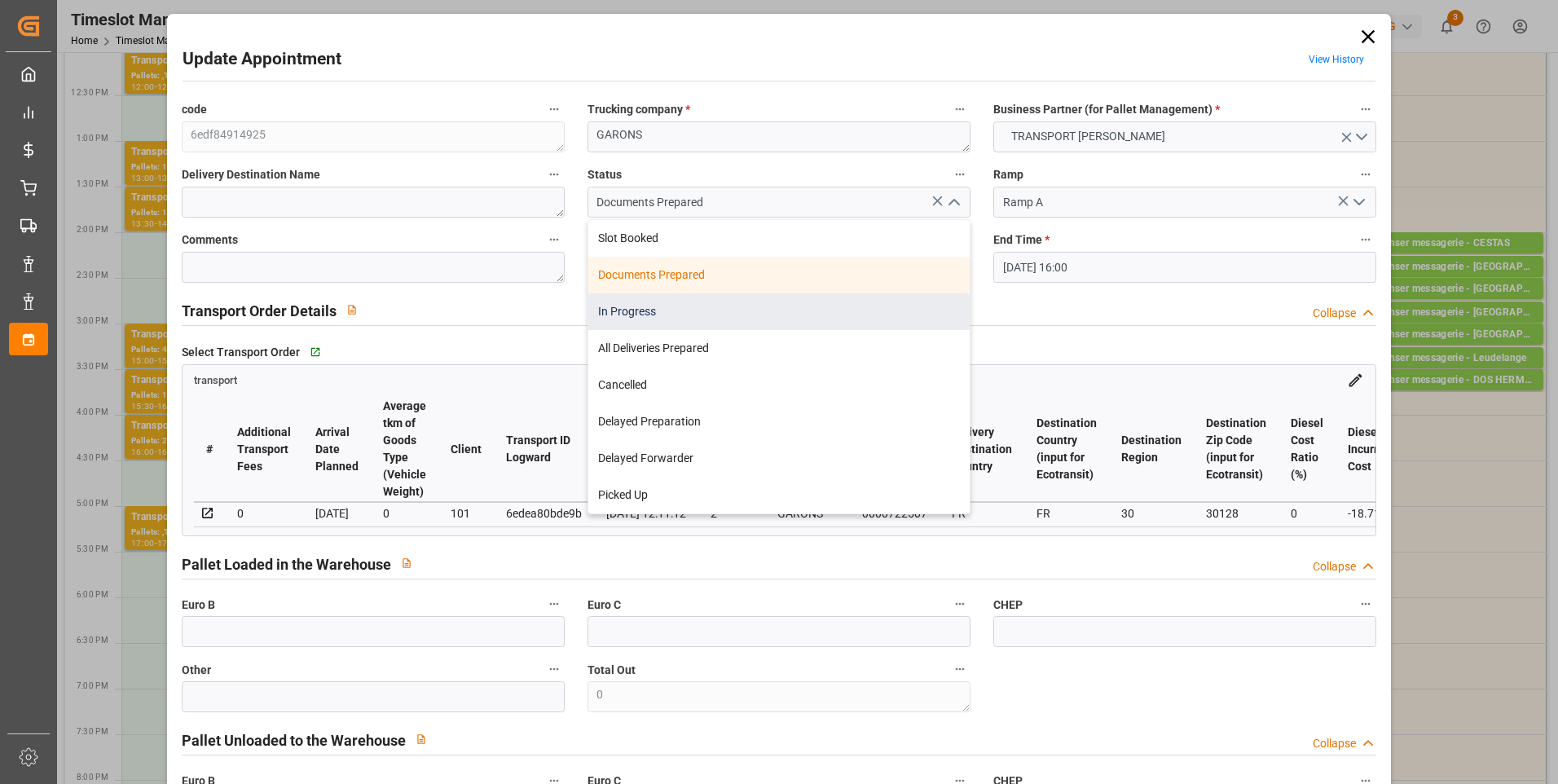
click at [629, 316] on div "In Progress" at bounding box center [779, 311] width 382 height 36
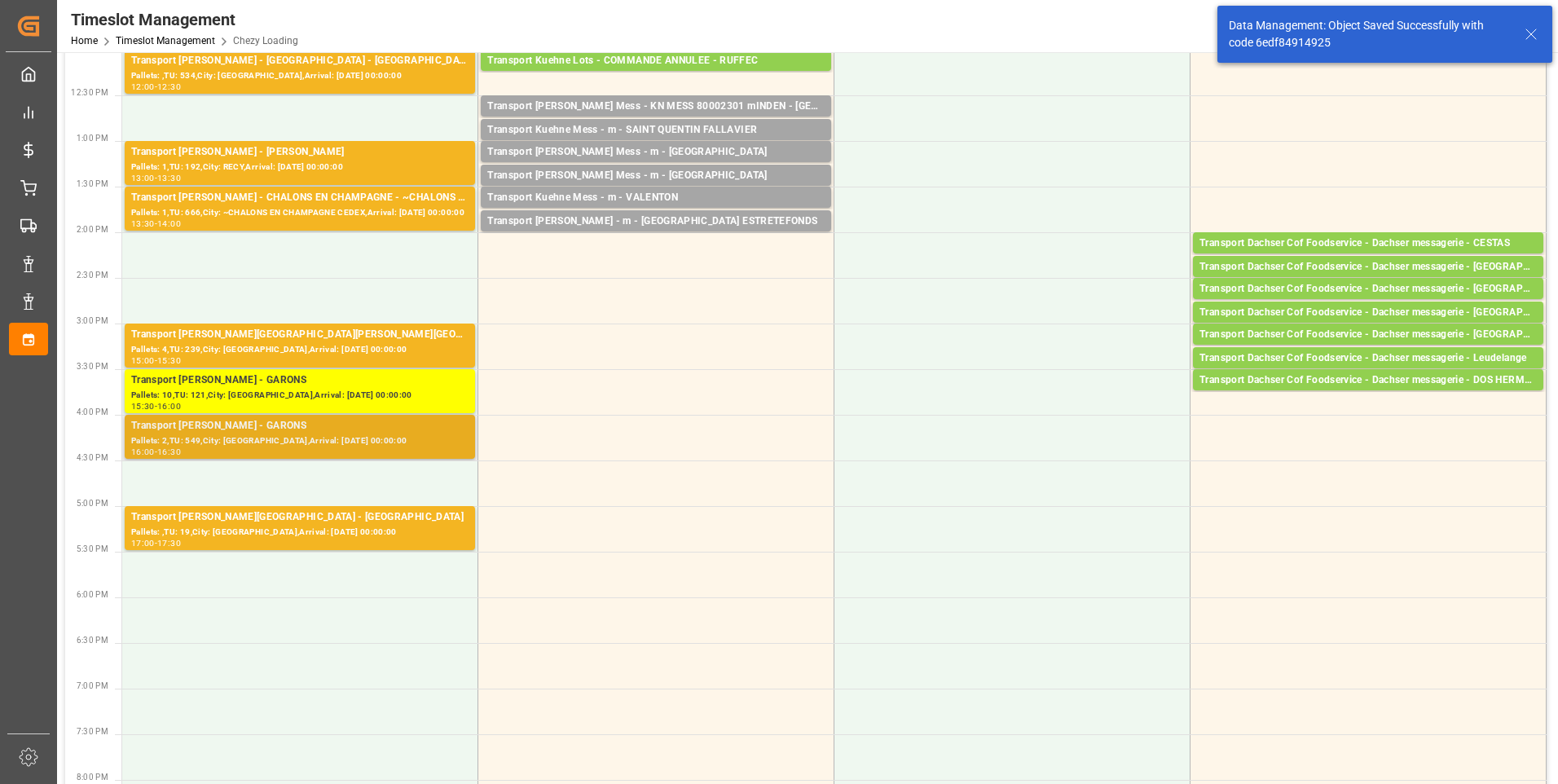
click at [450, 435] on div "Pallets: 2,TU: 549,City: [GEOGRAPHIC_DATA],Arrival: [DATE] 00:00:00" at bounding box center [300, 442] width 337 height 14
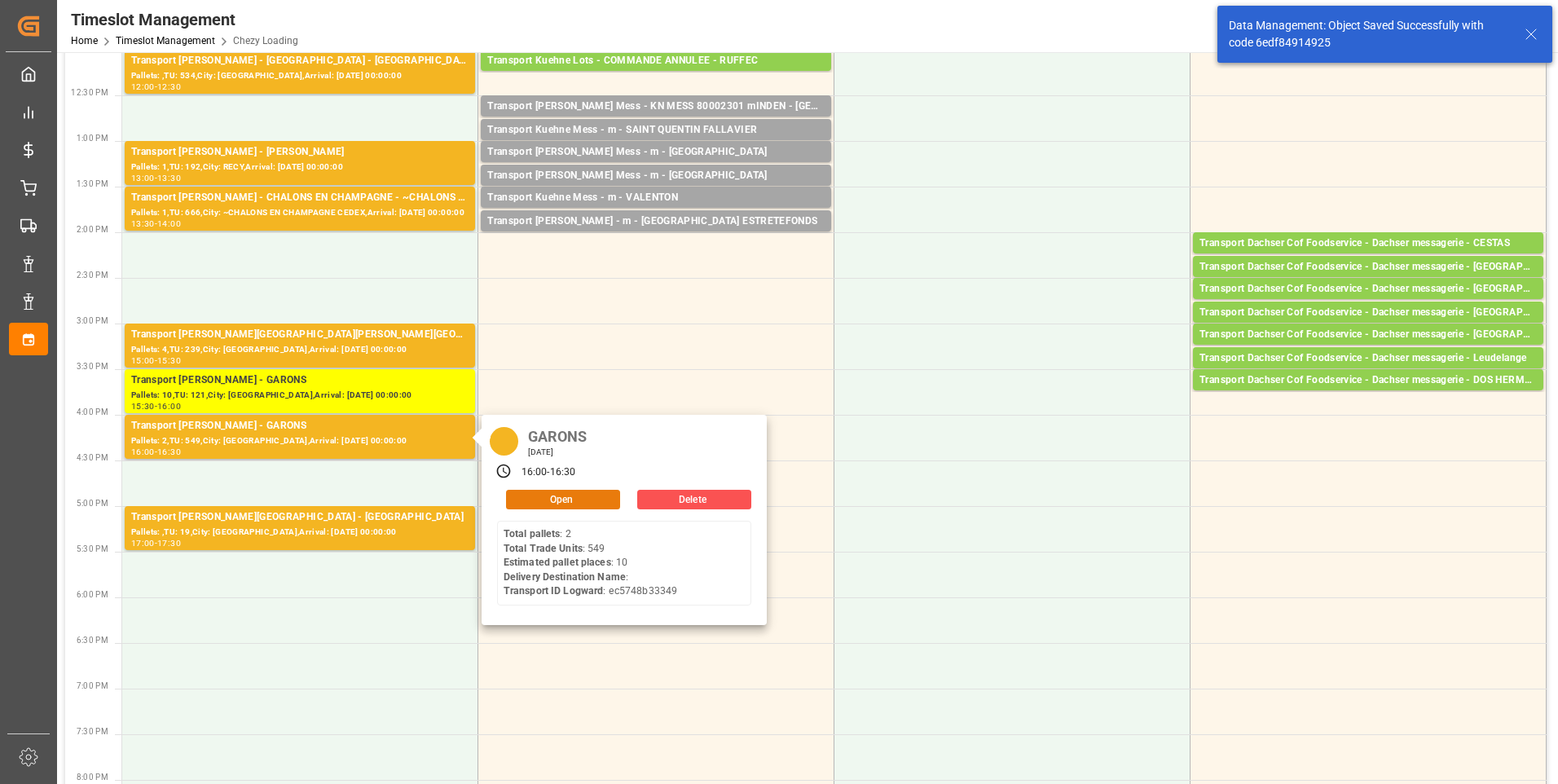
click at [562, 498] on button "Open" at bounding box center [563, 499] width 114 height 20
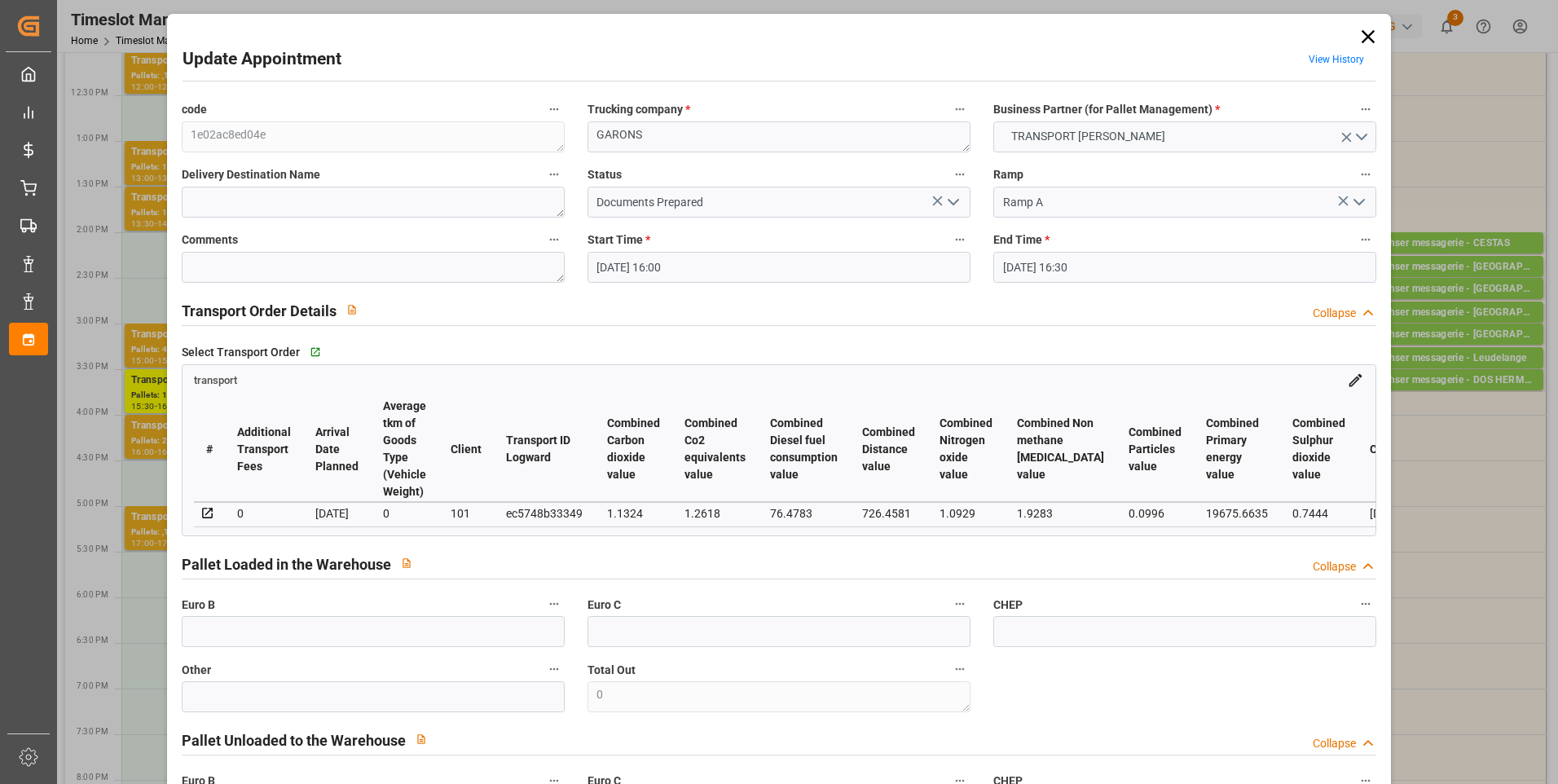
click at [948, 199] on icon "open menu" at bounding box center [954, 202] width 20 height 20
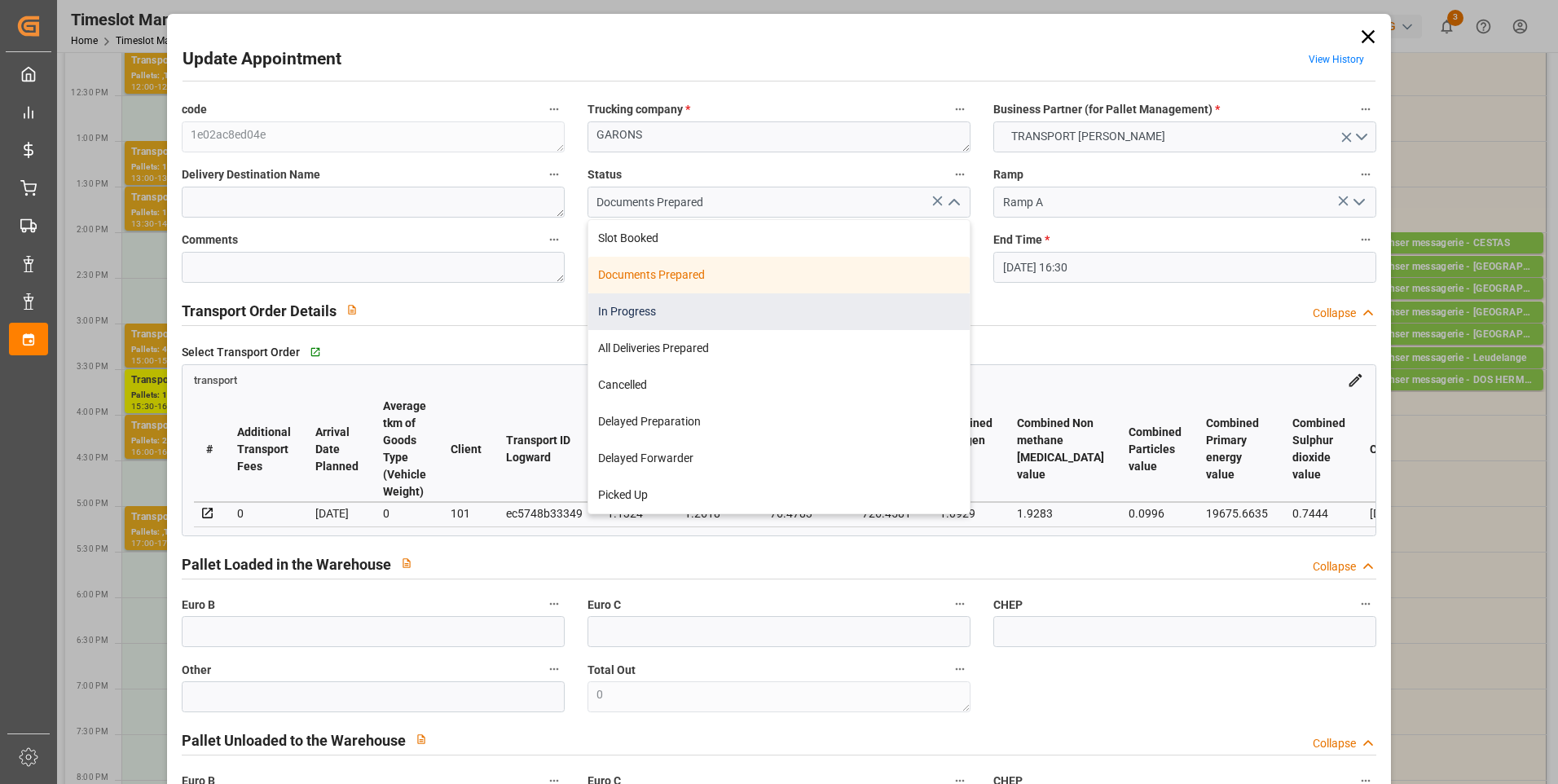
click at [629, 309] on div "In Progress" at bounding box center [779, 311] width 382 height 36
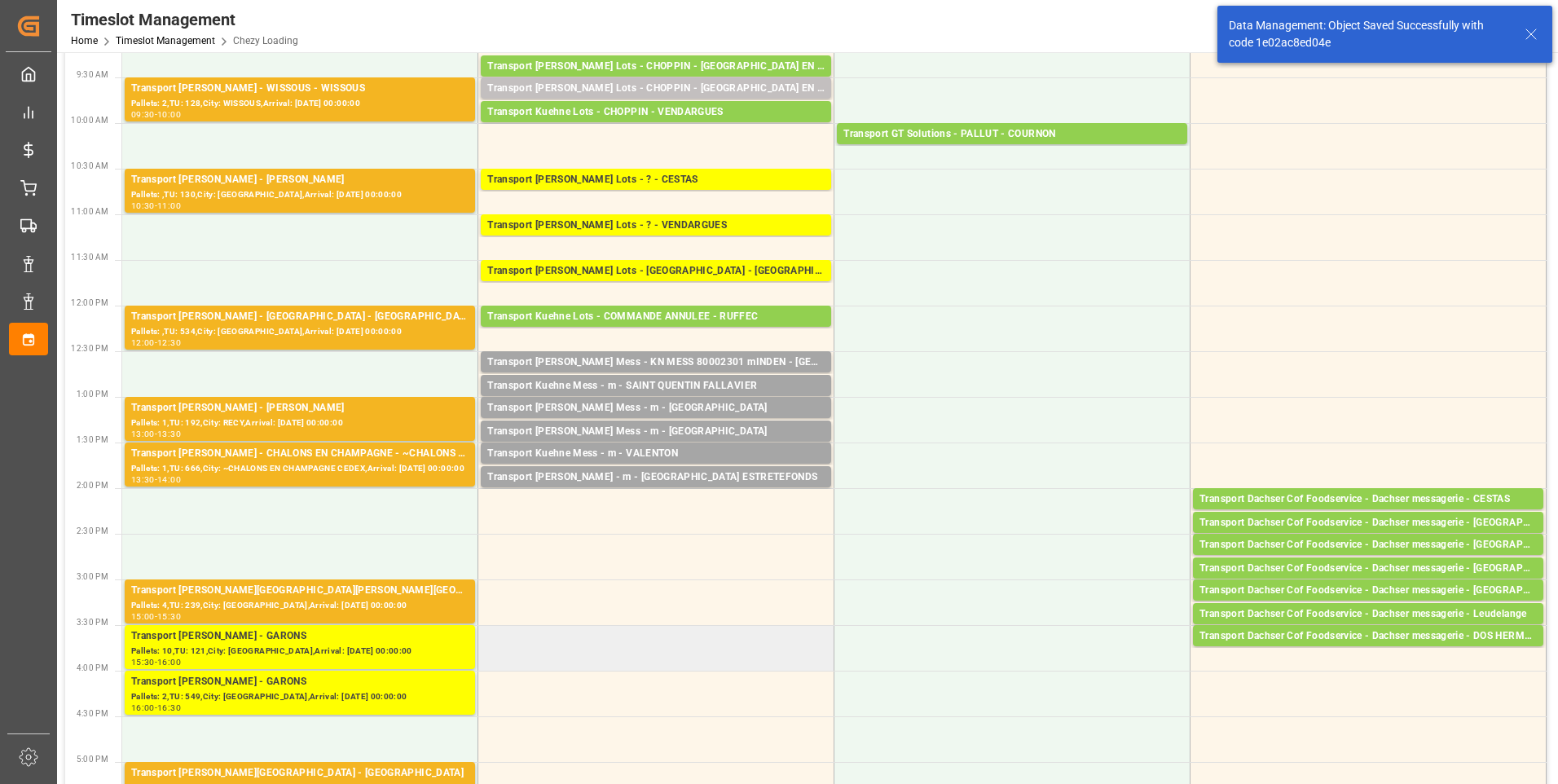
scroll to position [163, 0]
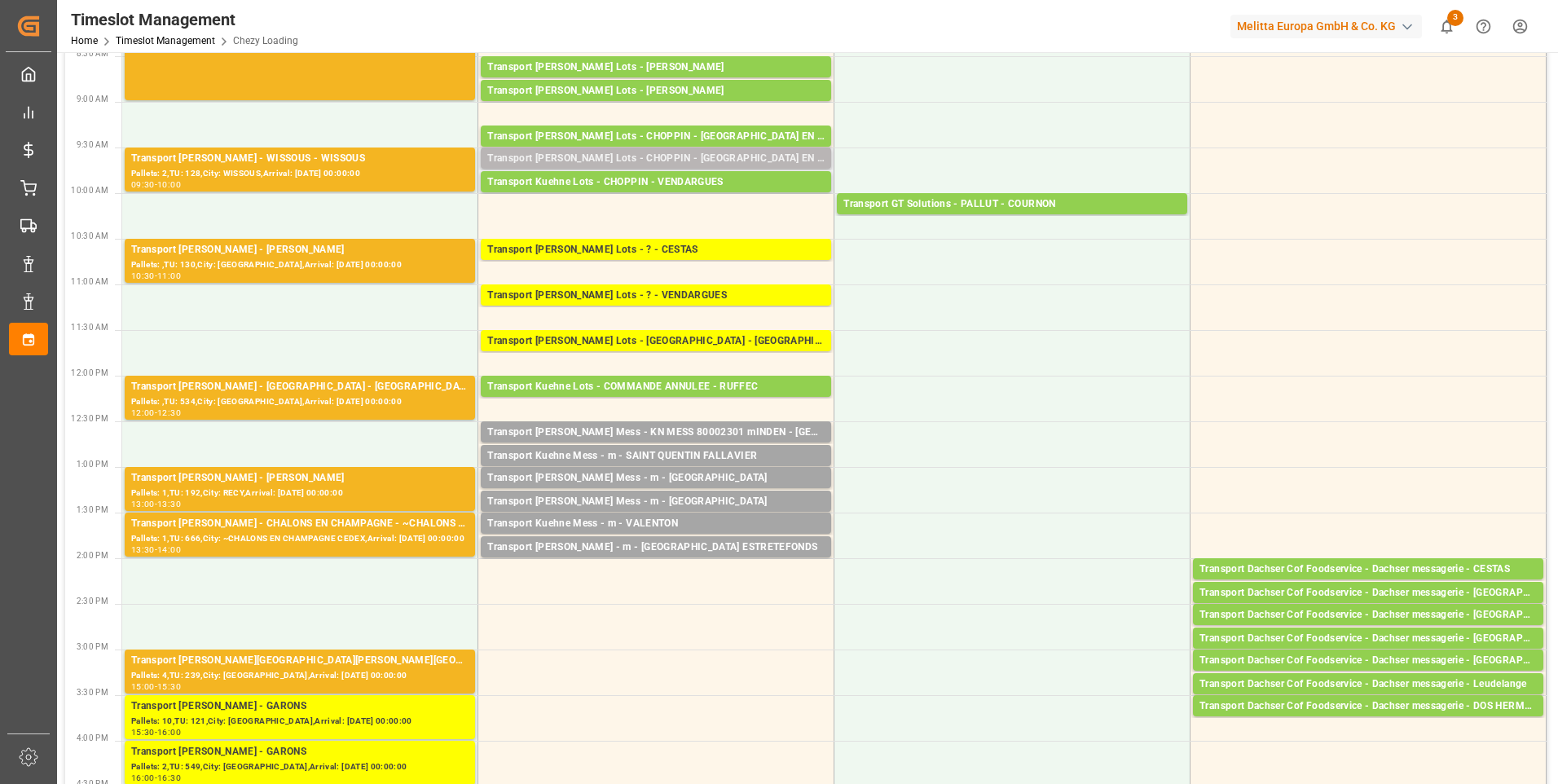
click at [633, 158] on div "Transport [PERSON_NAME] Lots - CHOPPIN - [GEOGRAPHIC_DATA] EN [GEOGRAPHIC_DATA]" at bounding box center [656, 159] width 337 height 16
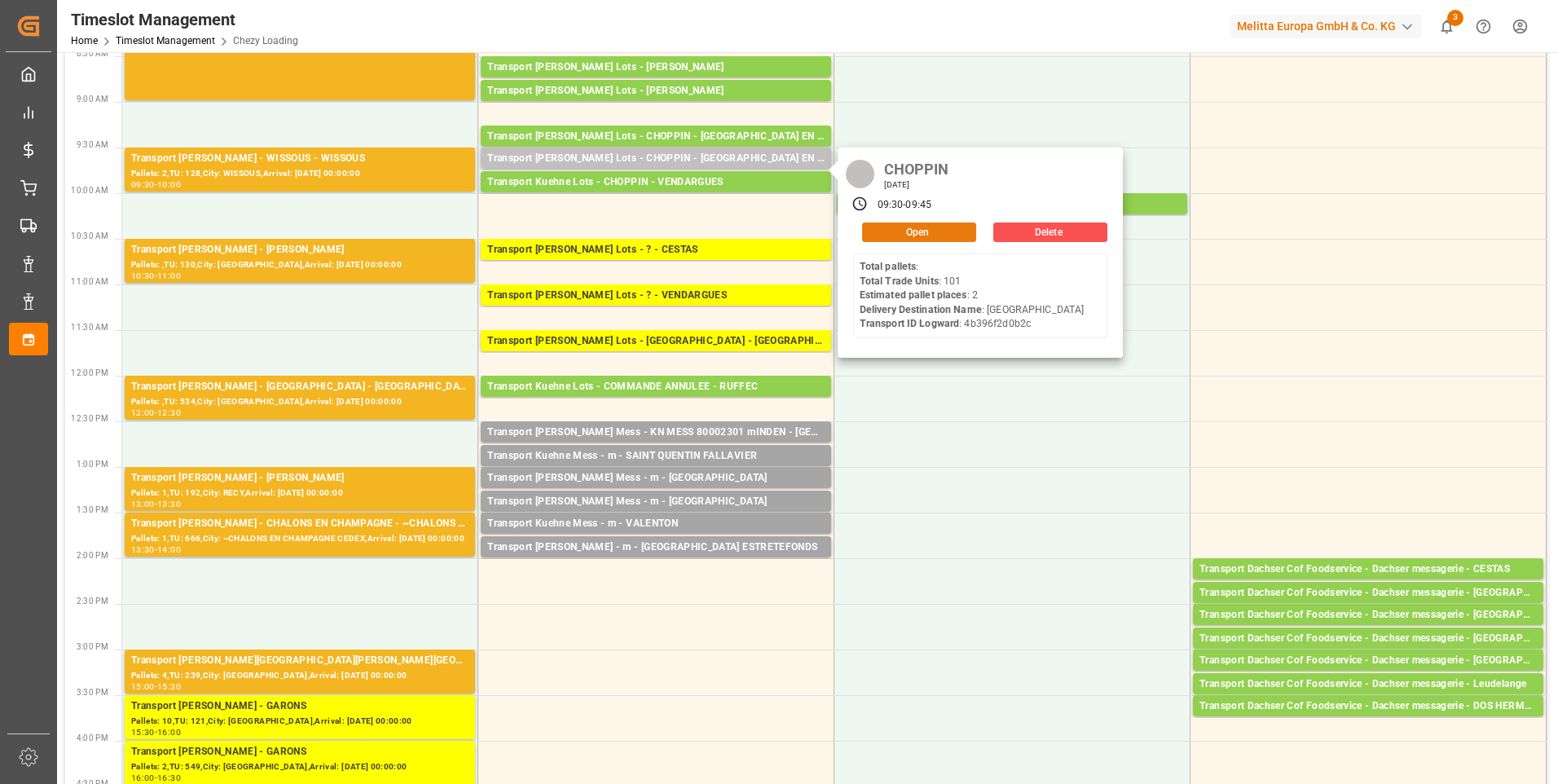
click at [881, 225] on button "Open" at bounding box center [919, 232] width 114 height 20
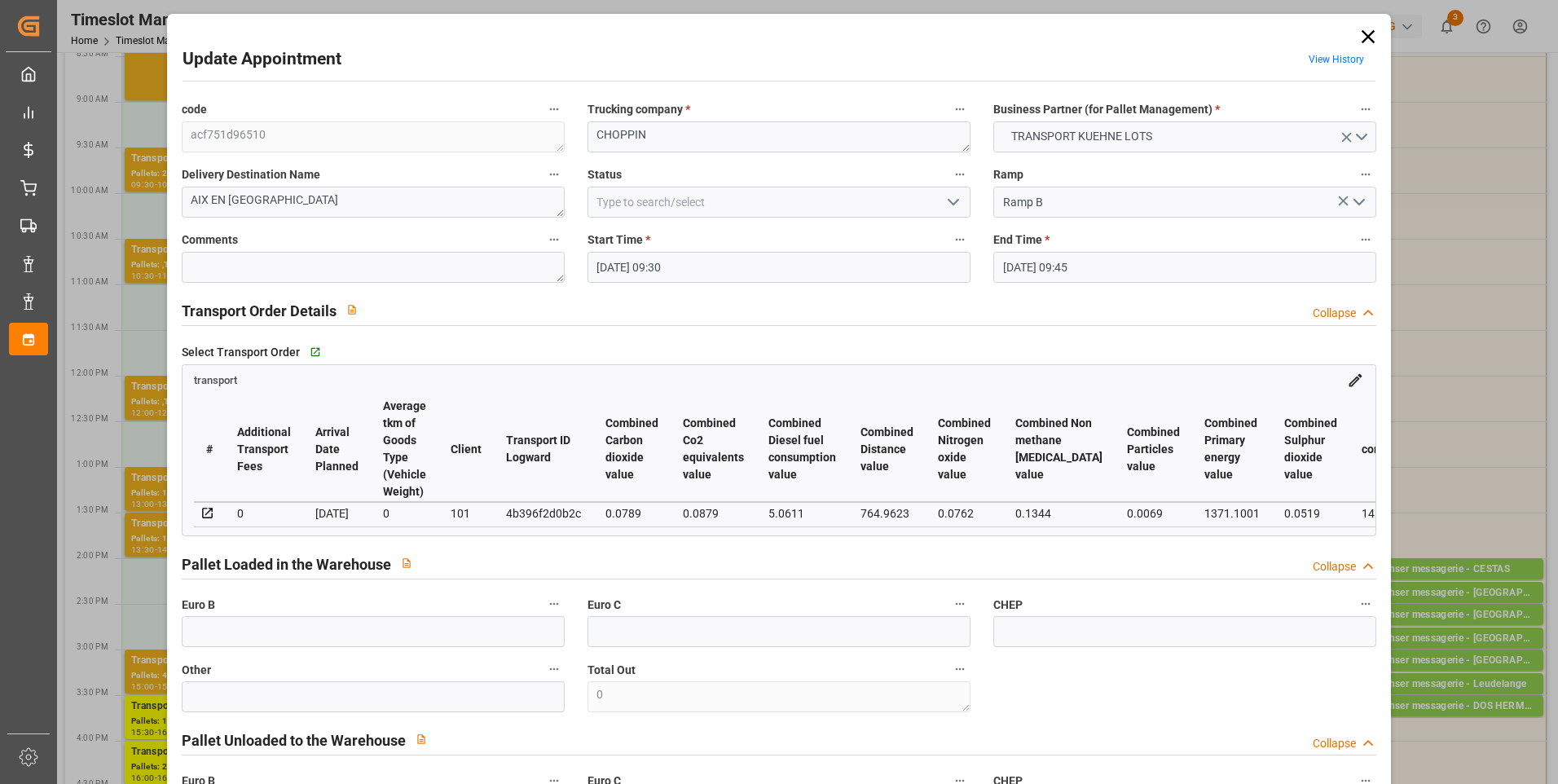
click at [952, 197] on icon "open menu" at bounding box center [954, 202] width 20 height 20
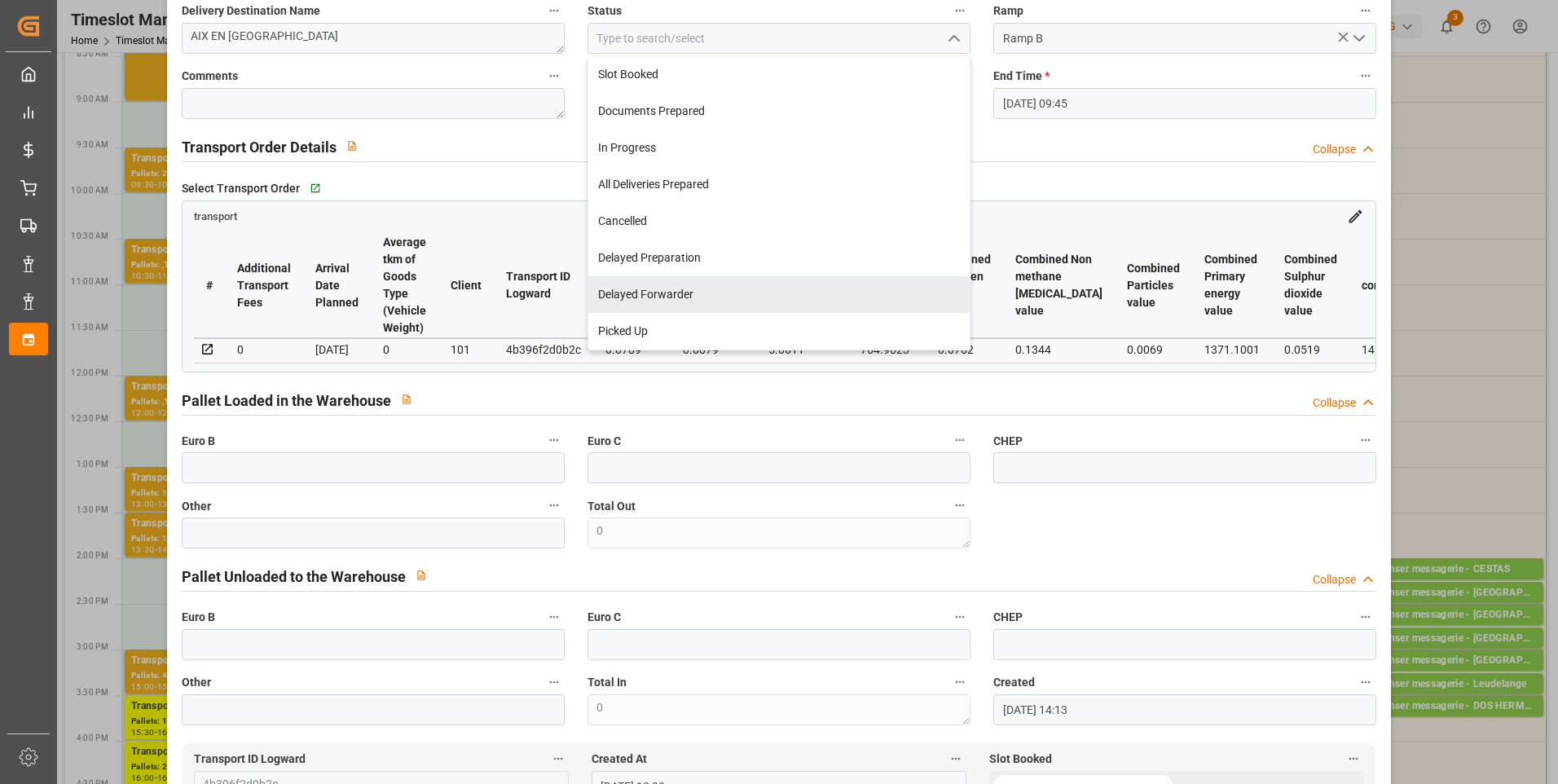
scroll to position [0, 0]
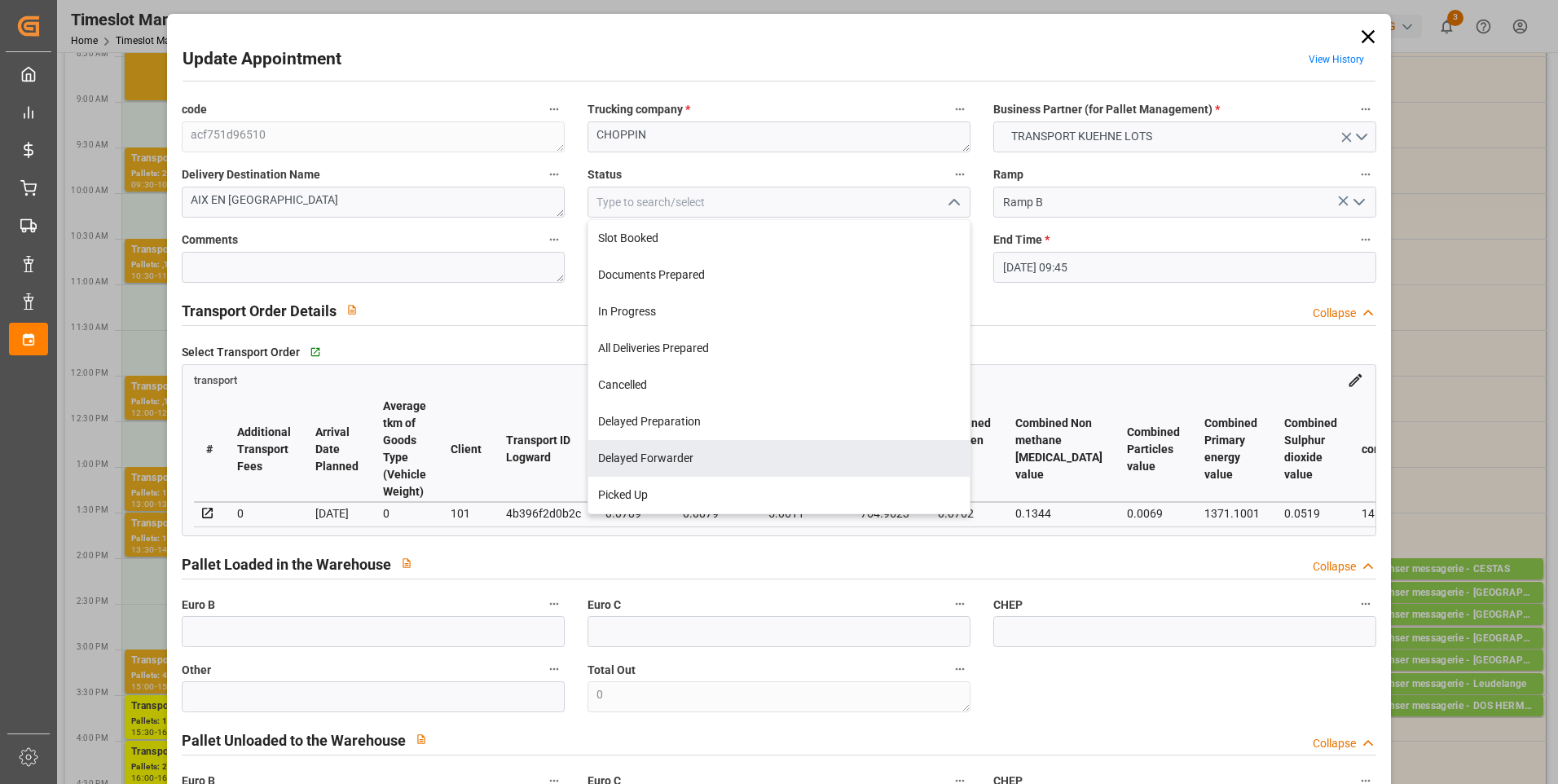
click at [1365, 35] on icon at bounding box center [1368, 36] width 13 height 13
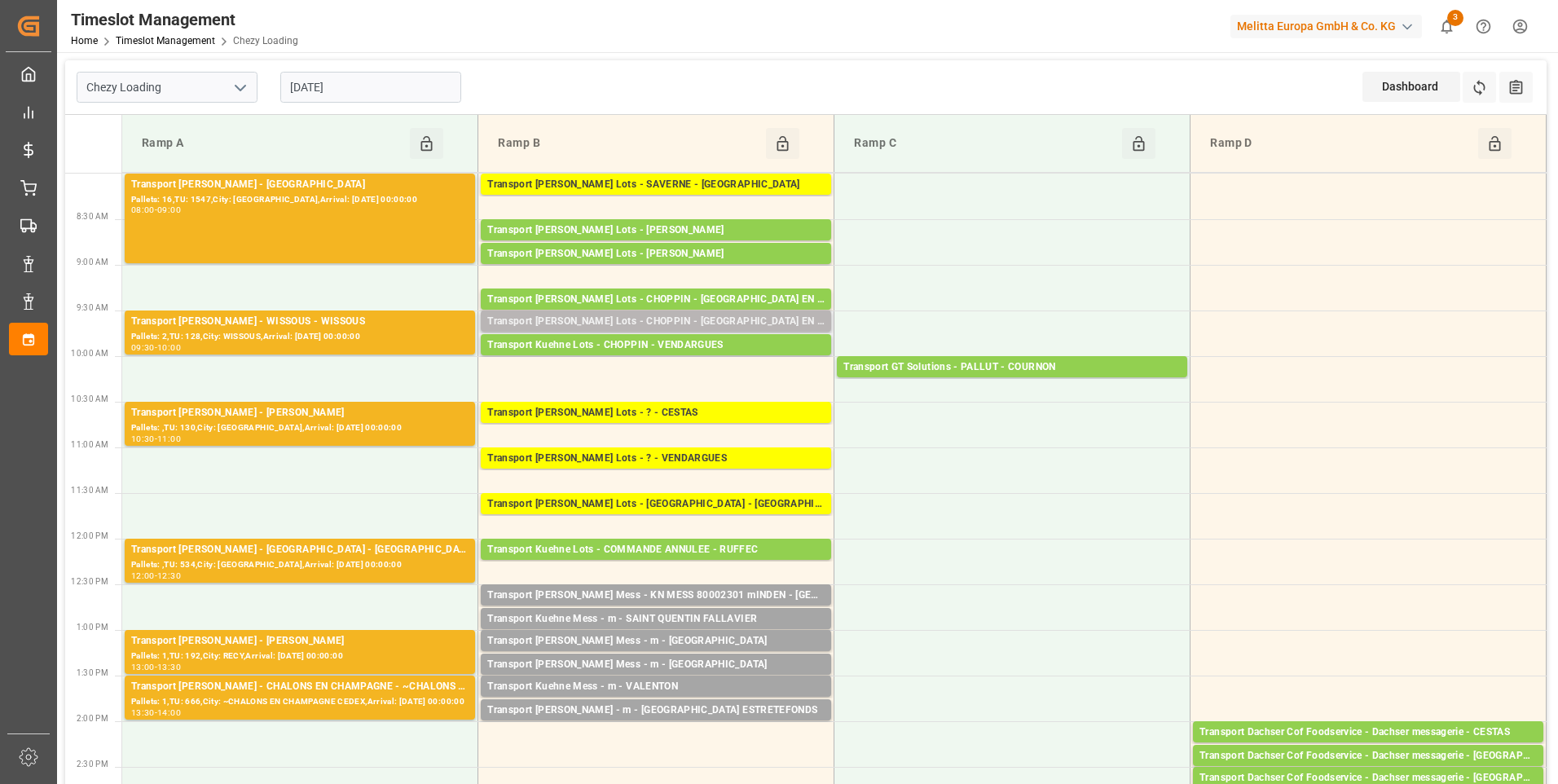
click at [645, 318] on div "Transport [PERSON_NAME] Lots - CHOPPIN - [GEOGRAPHIC_DATA] EN [GEOGRAPHIC_DATA]" at bounding box center [656, 322] width 337 height 16
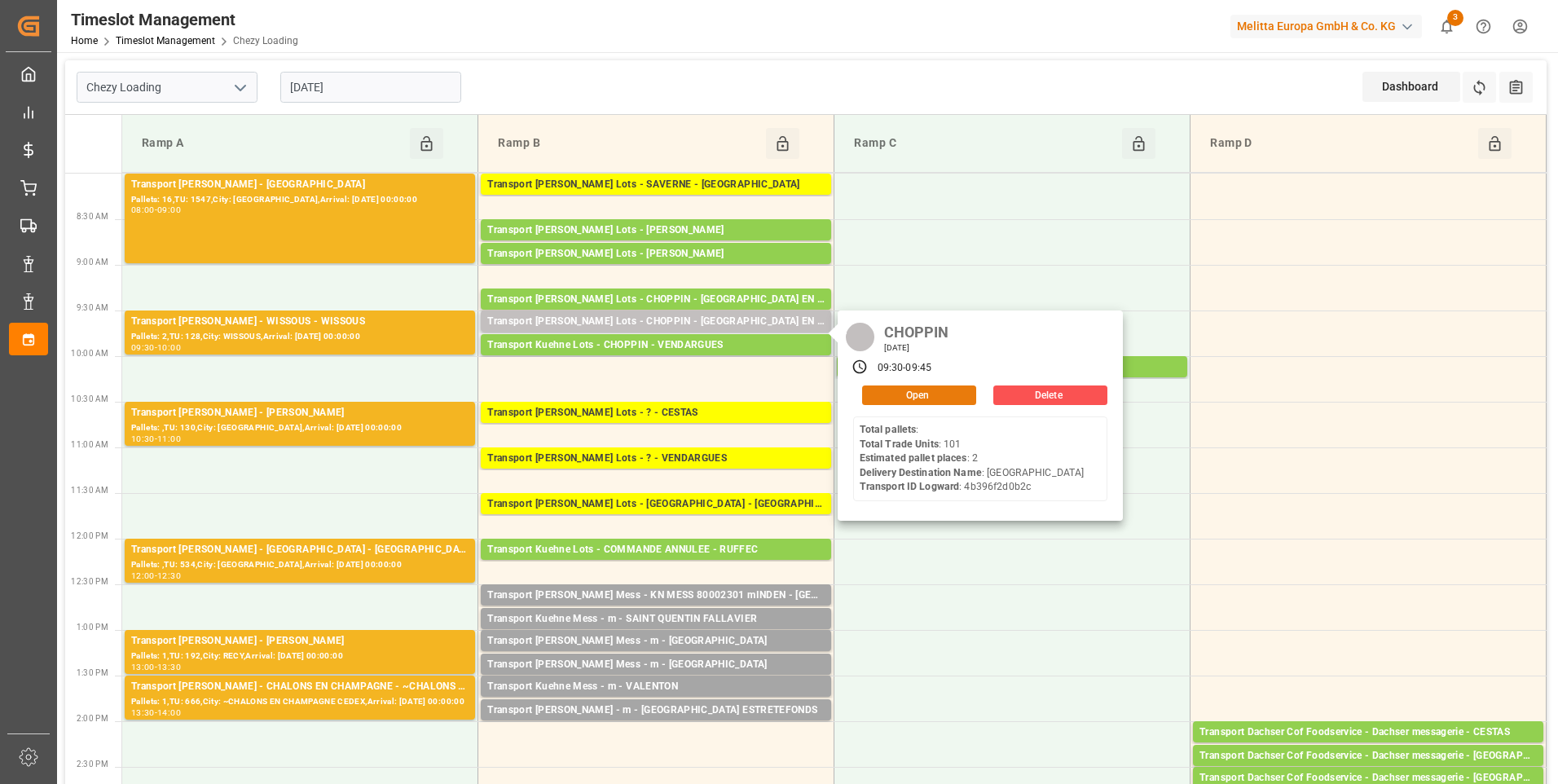
click at [916, 396] on button "Open" at bounding box center [919, 395] width 114 height 20
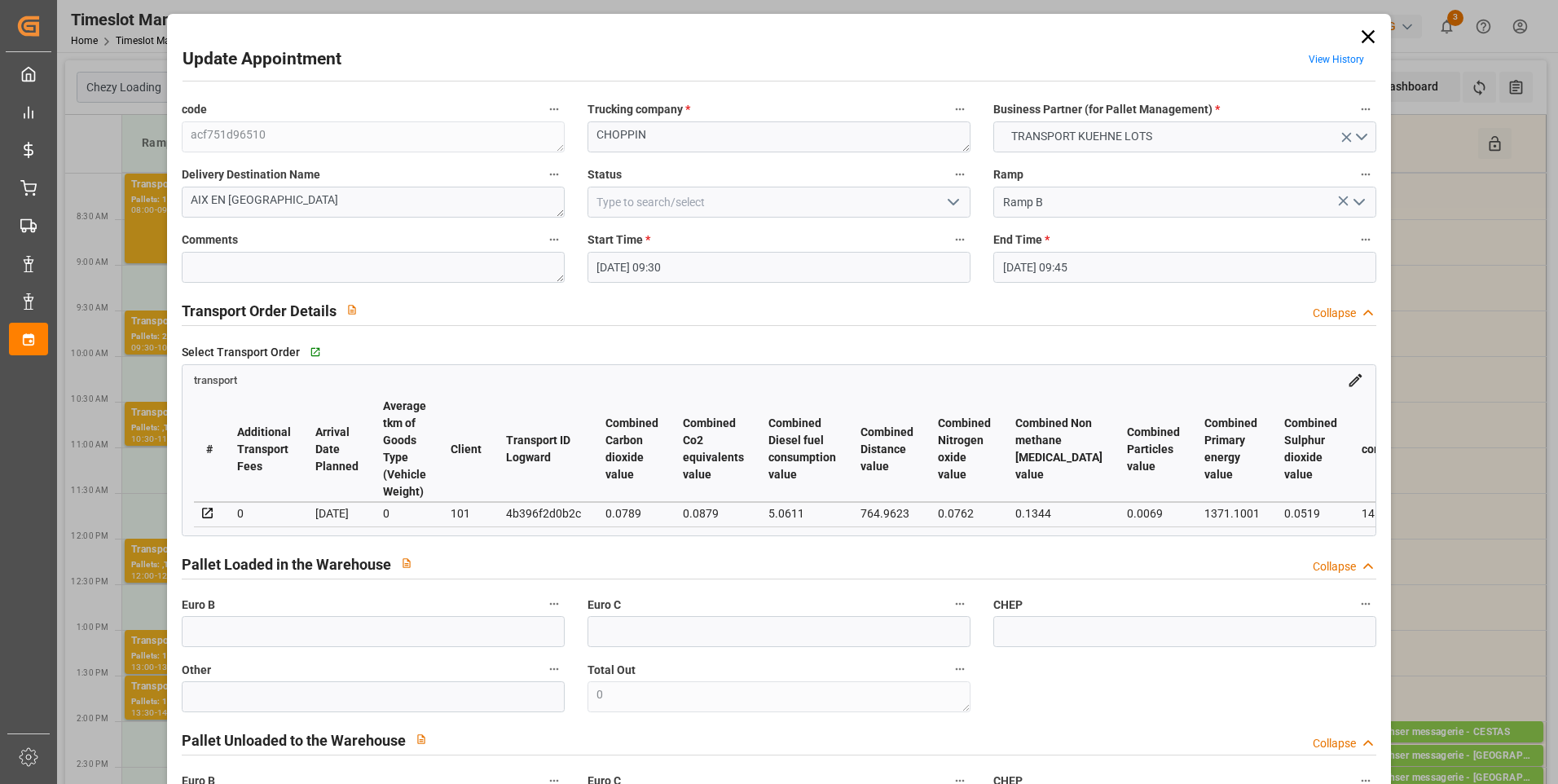
click at [944, 201] on icon "open menu" at bounding box center [954, 202] width 20 height 20
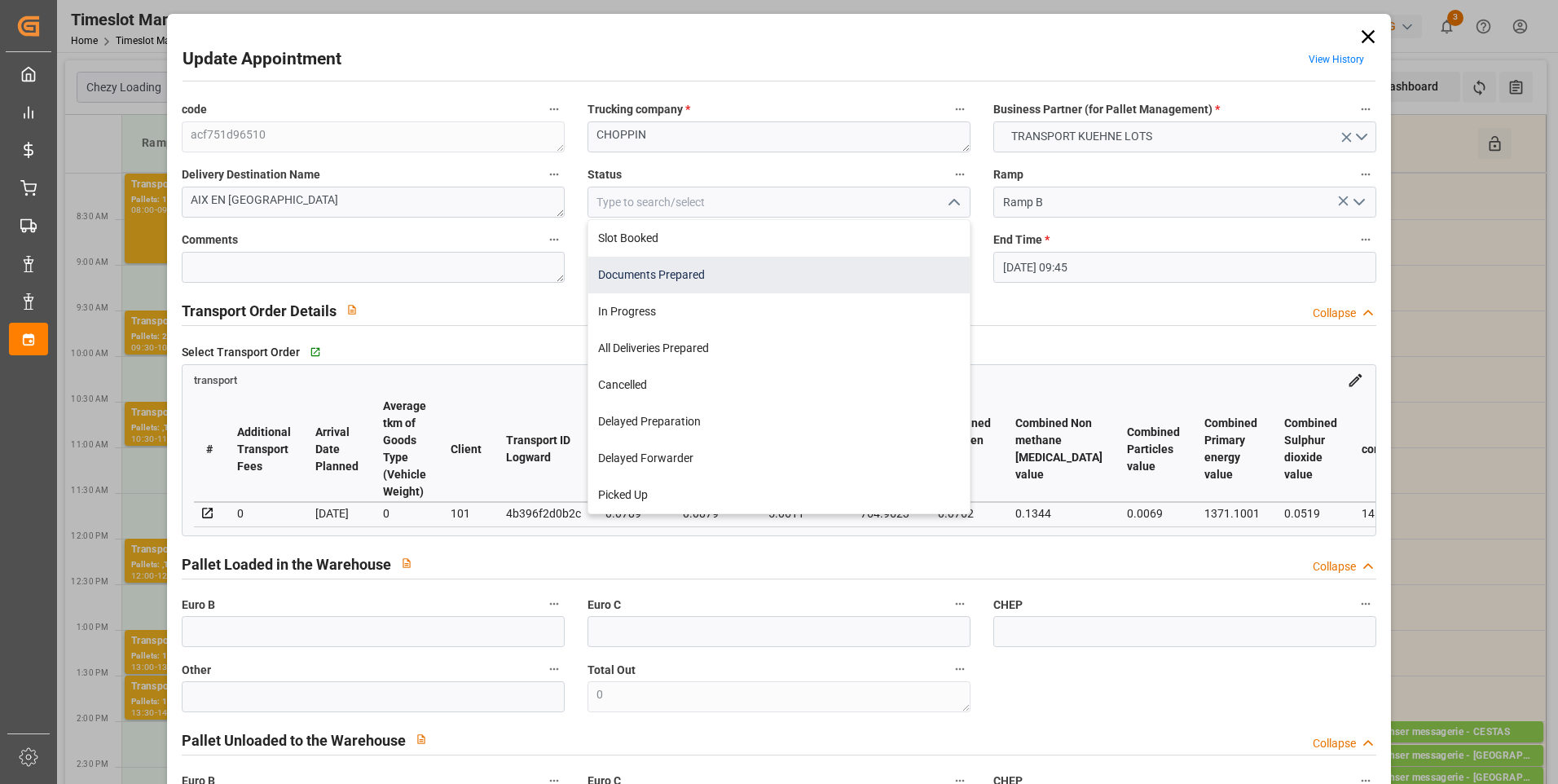
click at [628, 277] on div "Documents Prepared" at bounding box center [779, 274] width 382 height 36
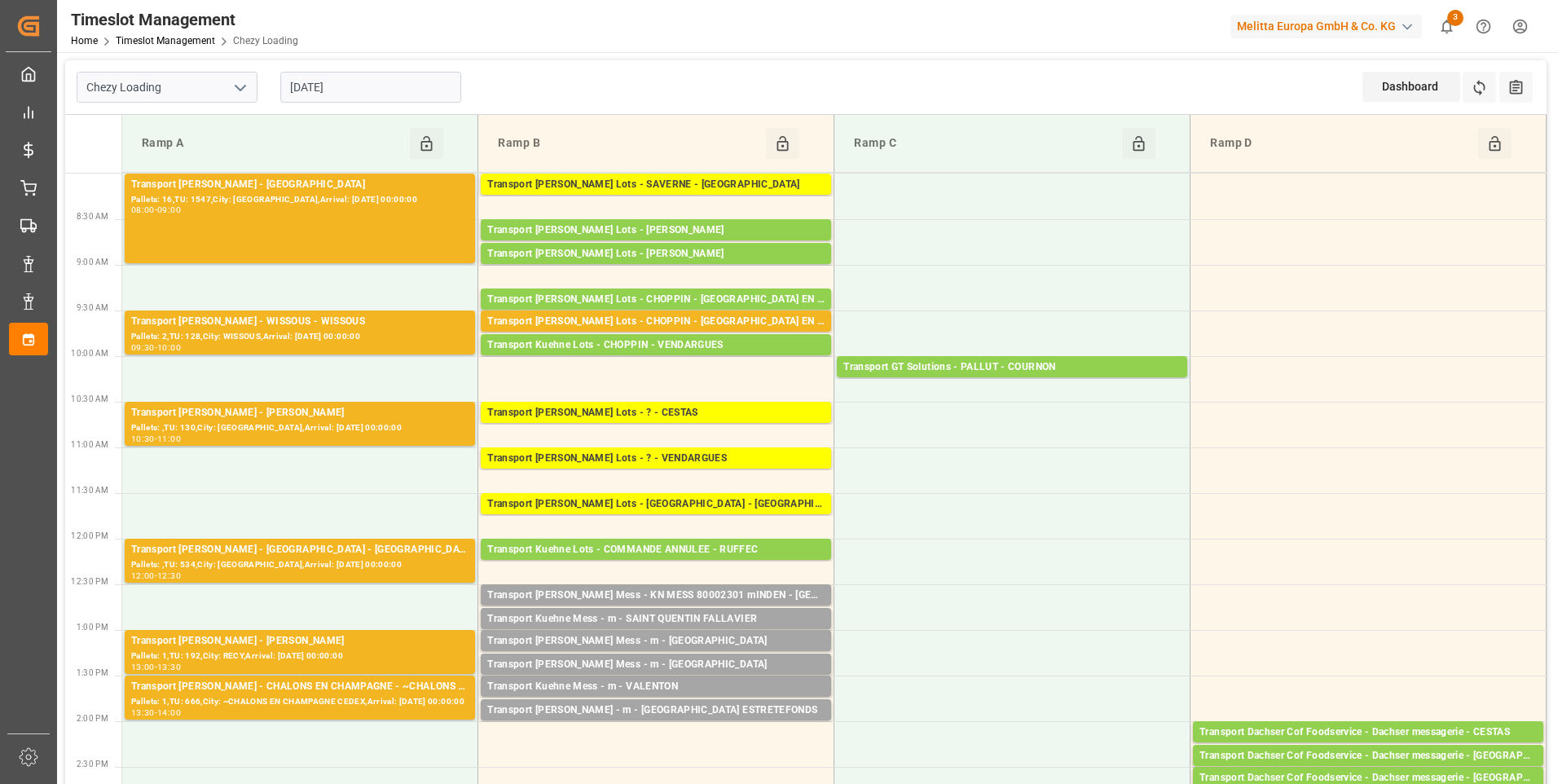
click at [350, 90] on input "[DATE]" at bounding box center [371, 87] width 181 height 31
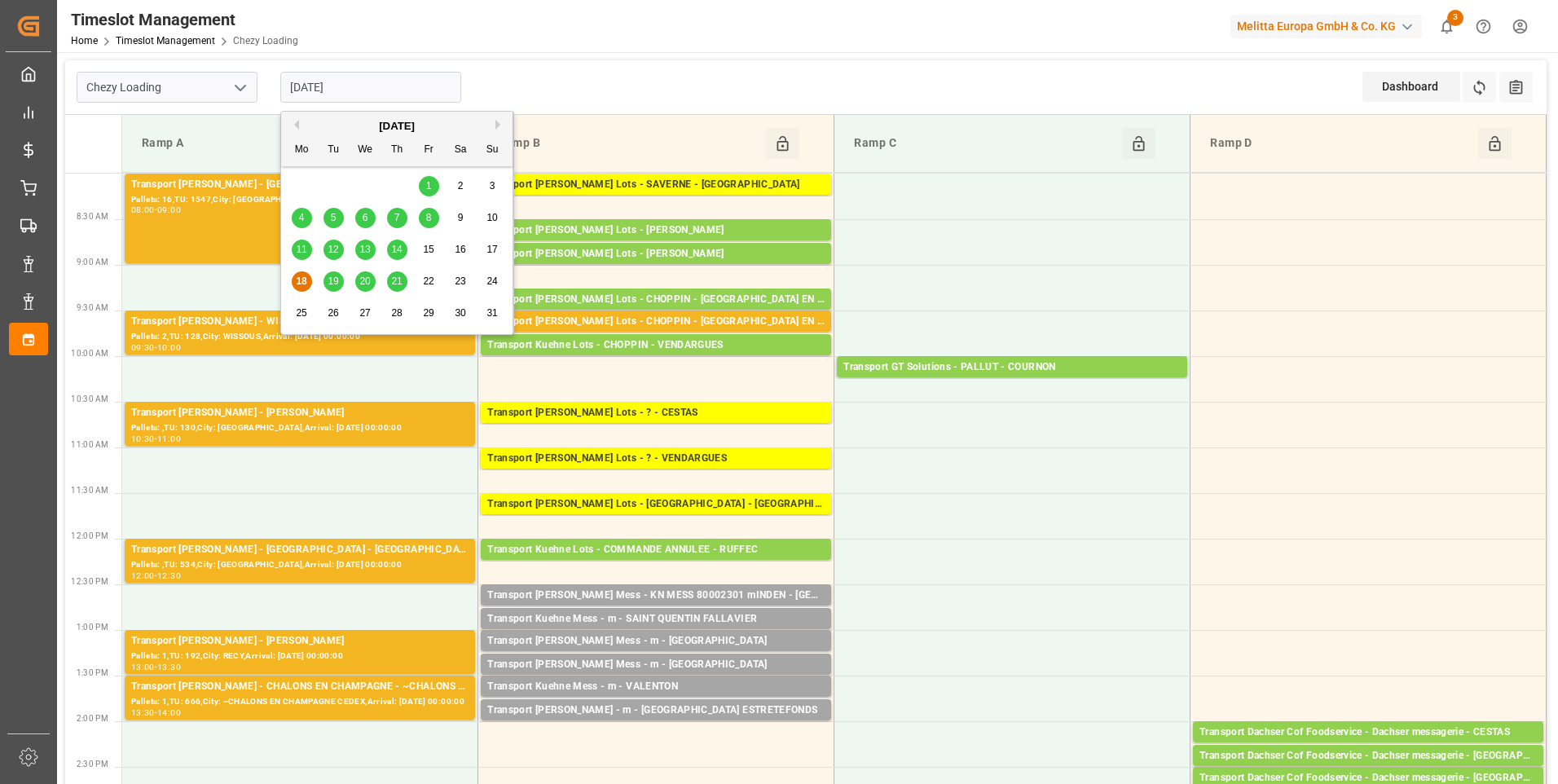
click at [335, 283] on span "19" at bounding box center [333, 280] width 11 height 12
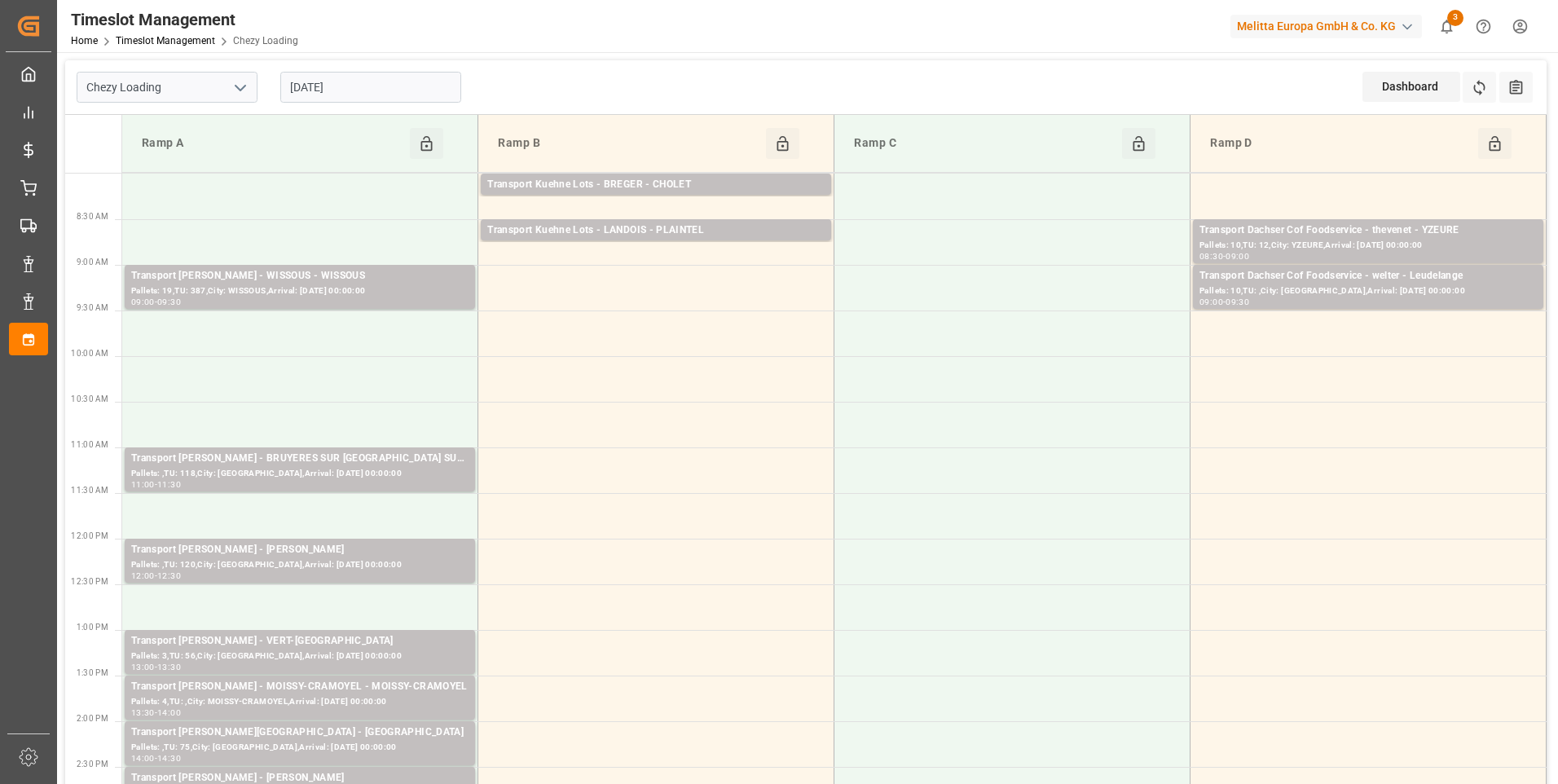
click at [329, 82] on input "[DATE]" at bounding box center [371, 87] width 181 height 31
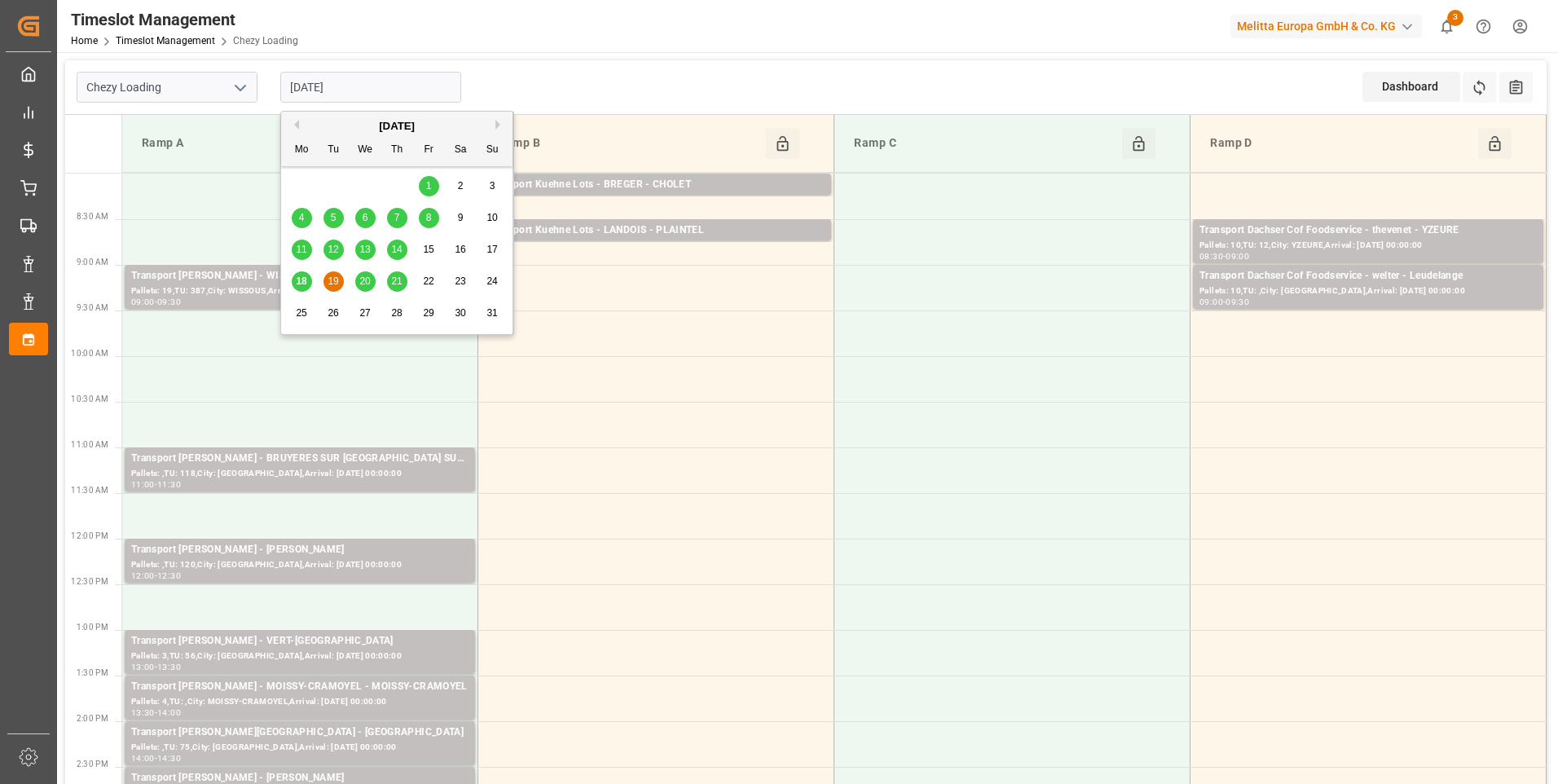
click at [366, 278] on span "20" at bounding box center [365, 280] width 11 height 12
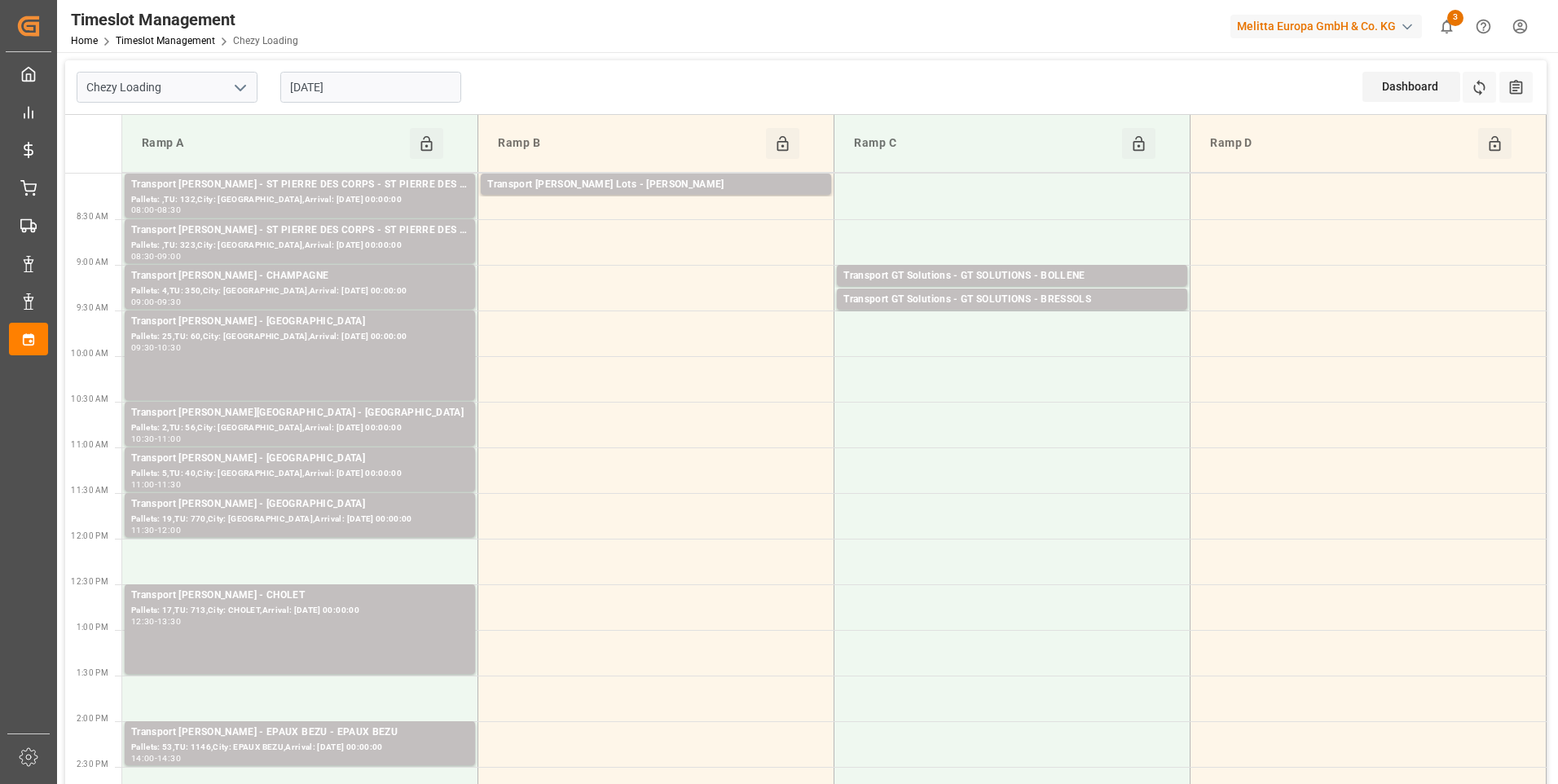
click at [338, 89] on input "[DATE]" at bounding box center [371, 87] width 181 height 31
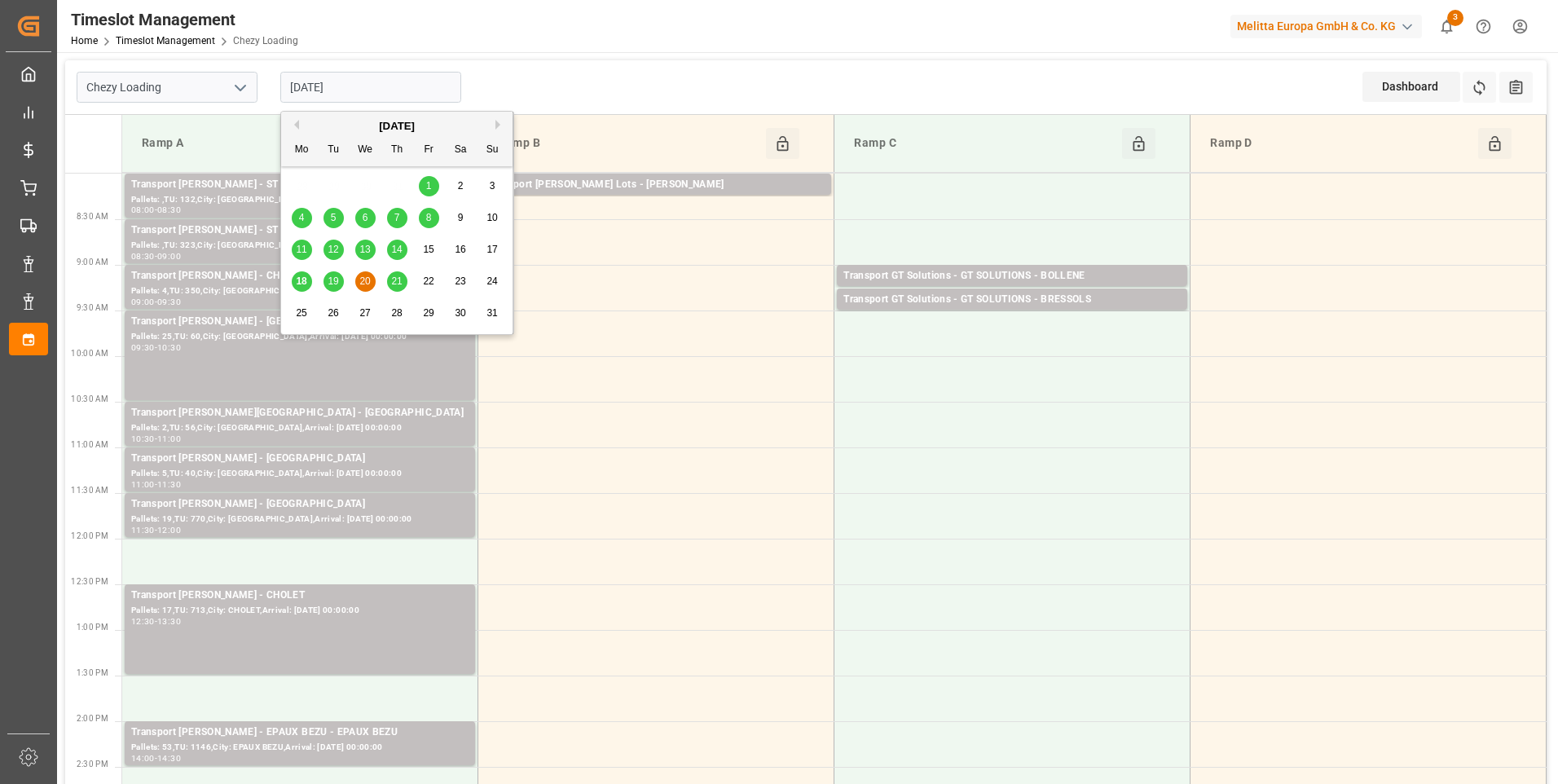
click at [398, 285] on span "21" at bounding box center [397, 280] width 11 height 12
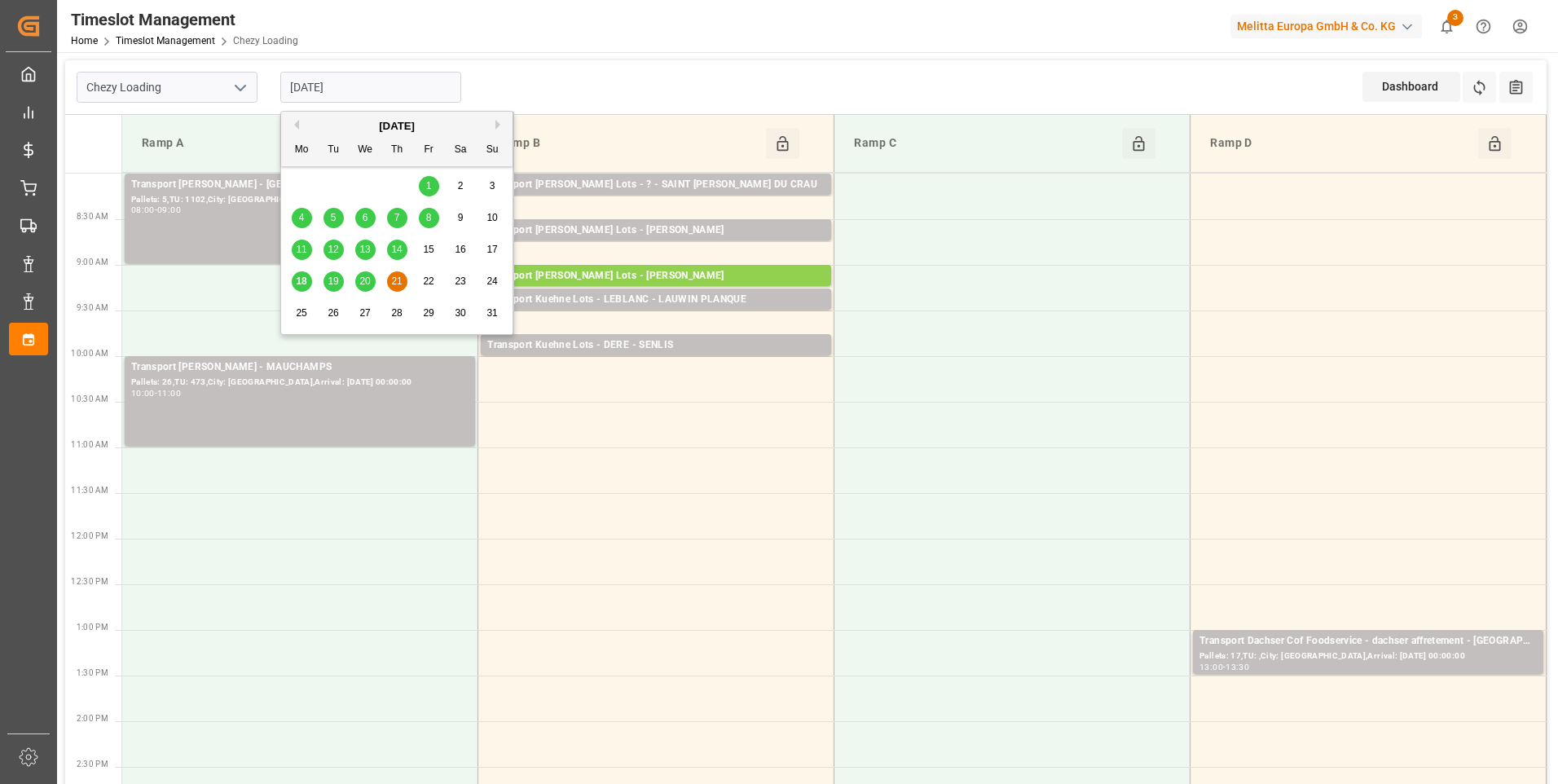
click at [345, 93] on input "[DATE]" at bounding box center [371, 87] width 181 height 31
click at [303, 278] on span "18" at bounding box center [301, 280] width 11 height 12
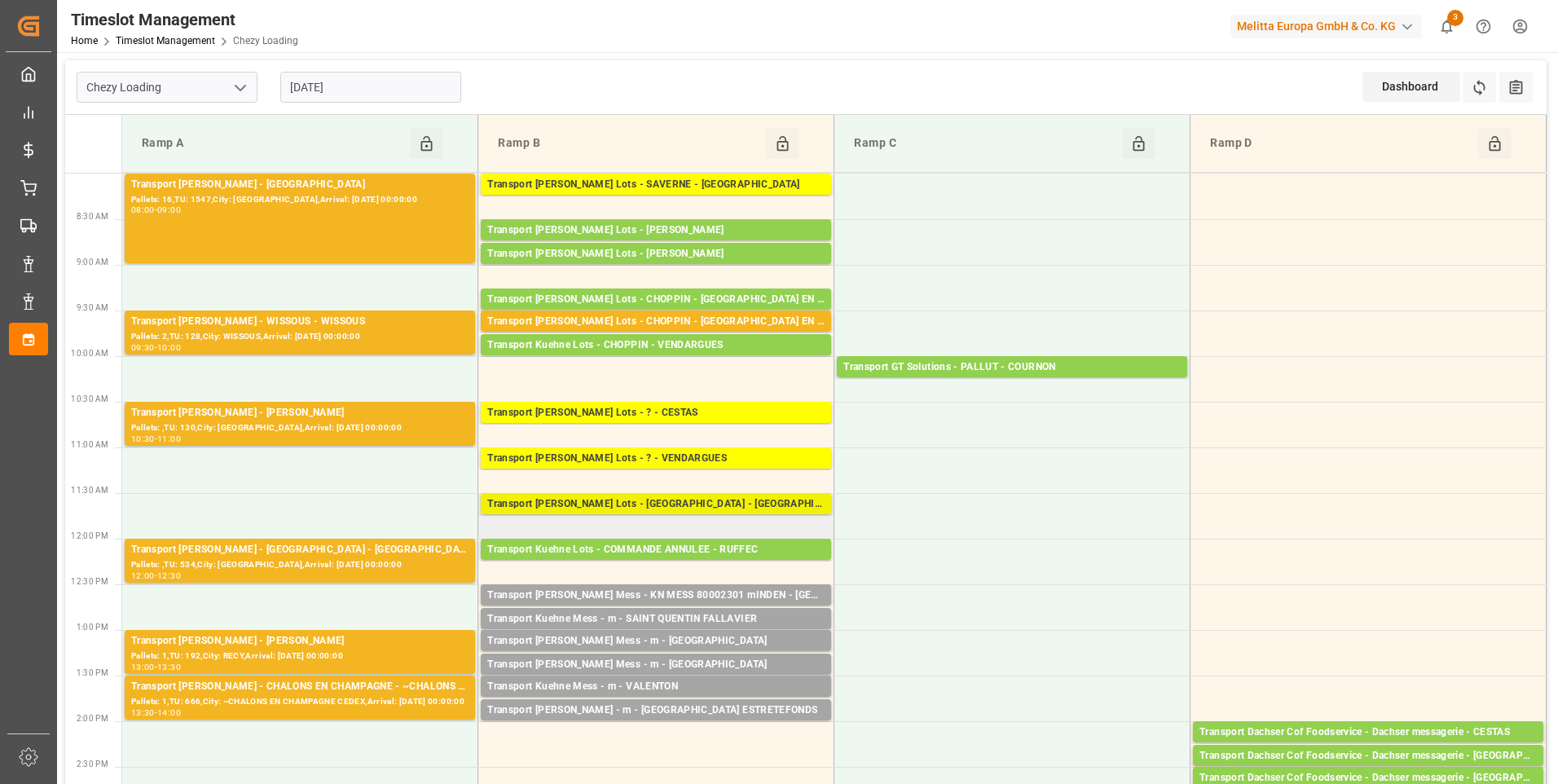
click at [700, 504] on div "Transport [PERSON_NAME] Lots - [GEOGRAPHIC_DATA] - [GEOGRAPHIC_DATA]" at bounding box center [656, 504] width 337 height 16
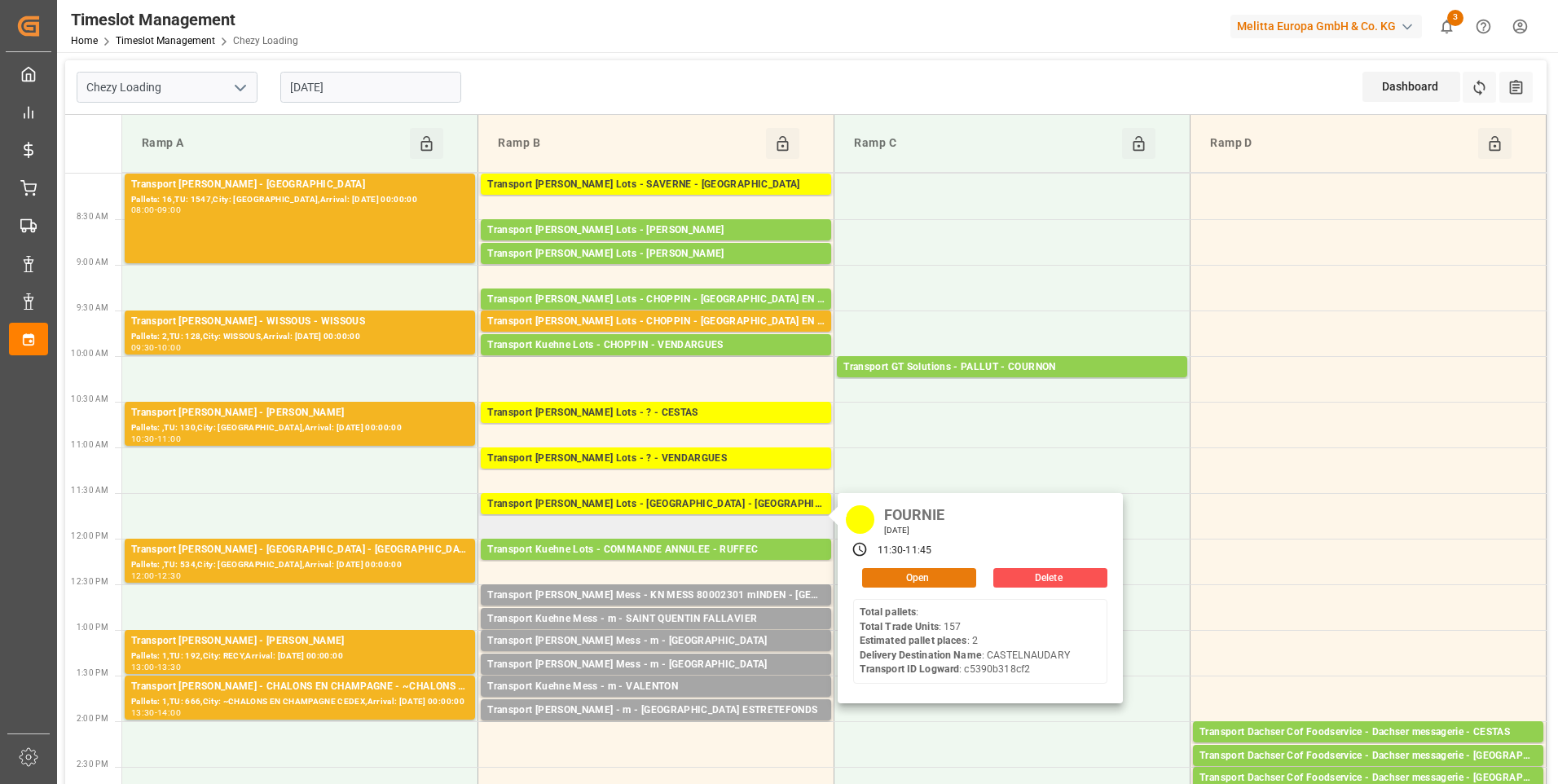
click at [965, 579] on button "Open" at bounding box center [919, 577] width 114 height 20
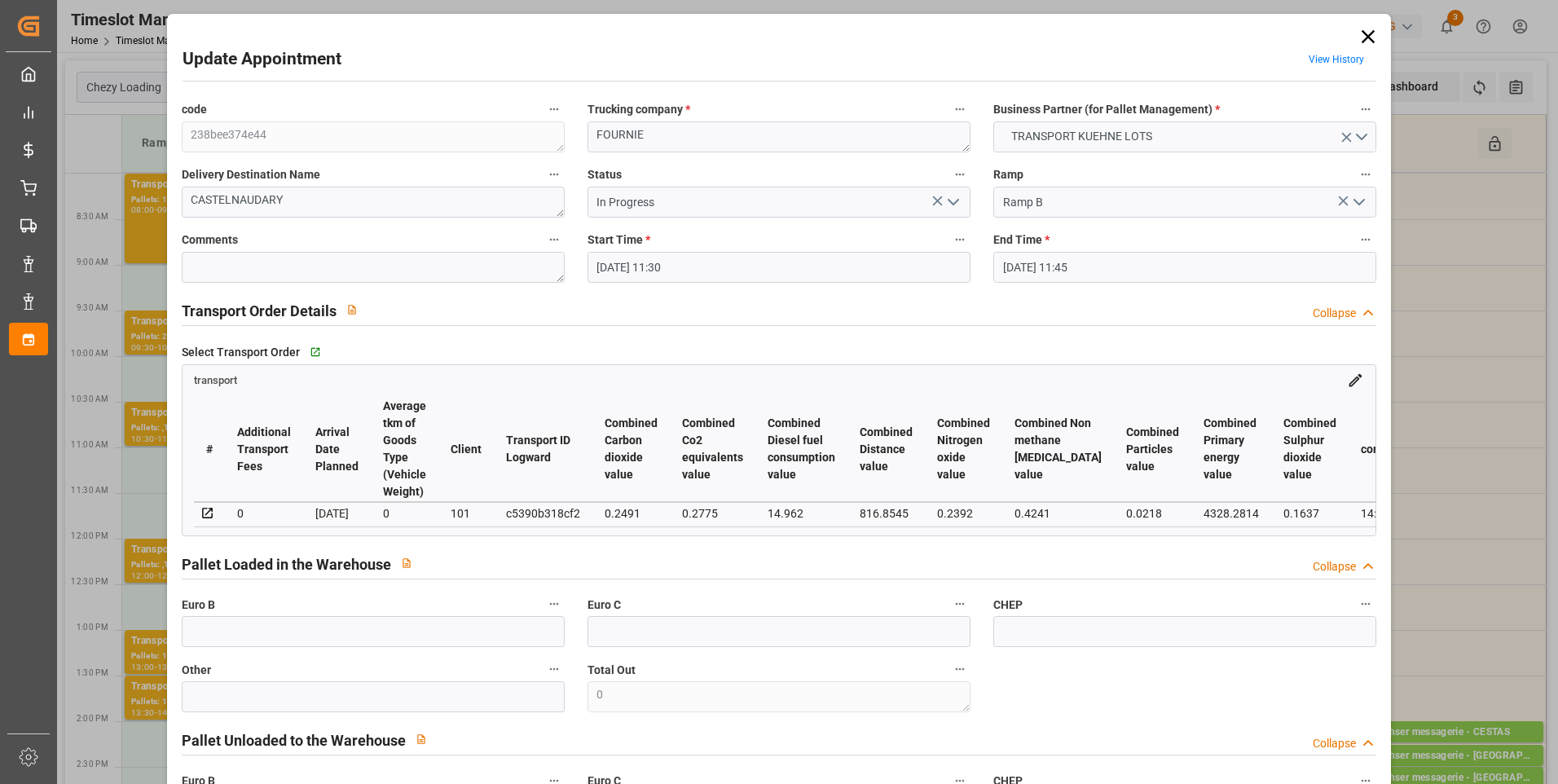
click at [1365, 32] on icon at bounding box center [1368, 36] width 23 height 23
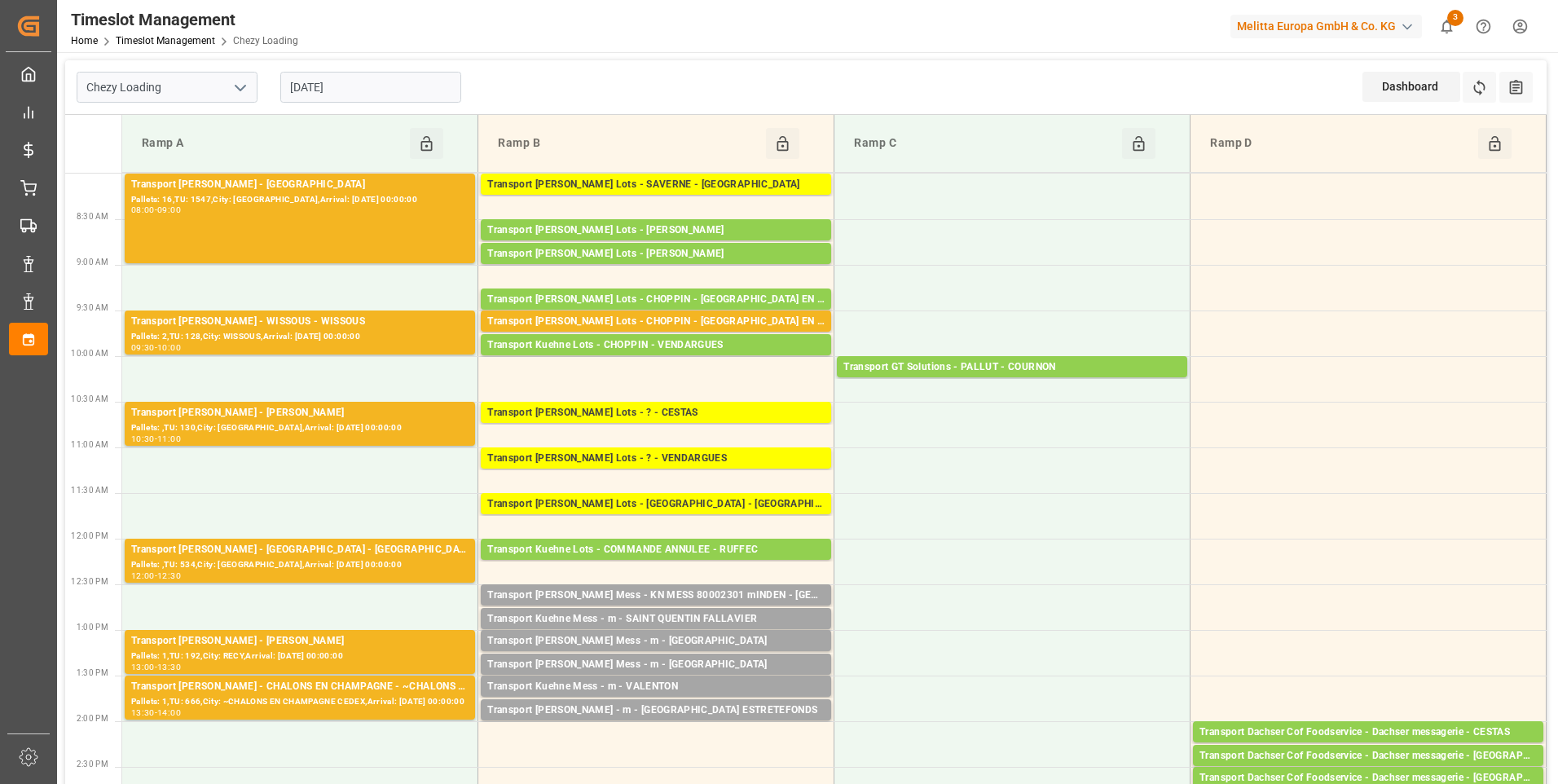
click at [380, 88] on input "[DATE]" at bounding box center [371, 87] width 181 height 31
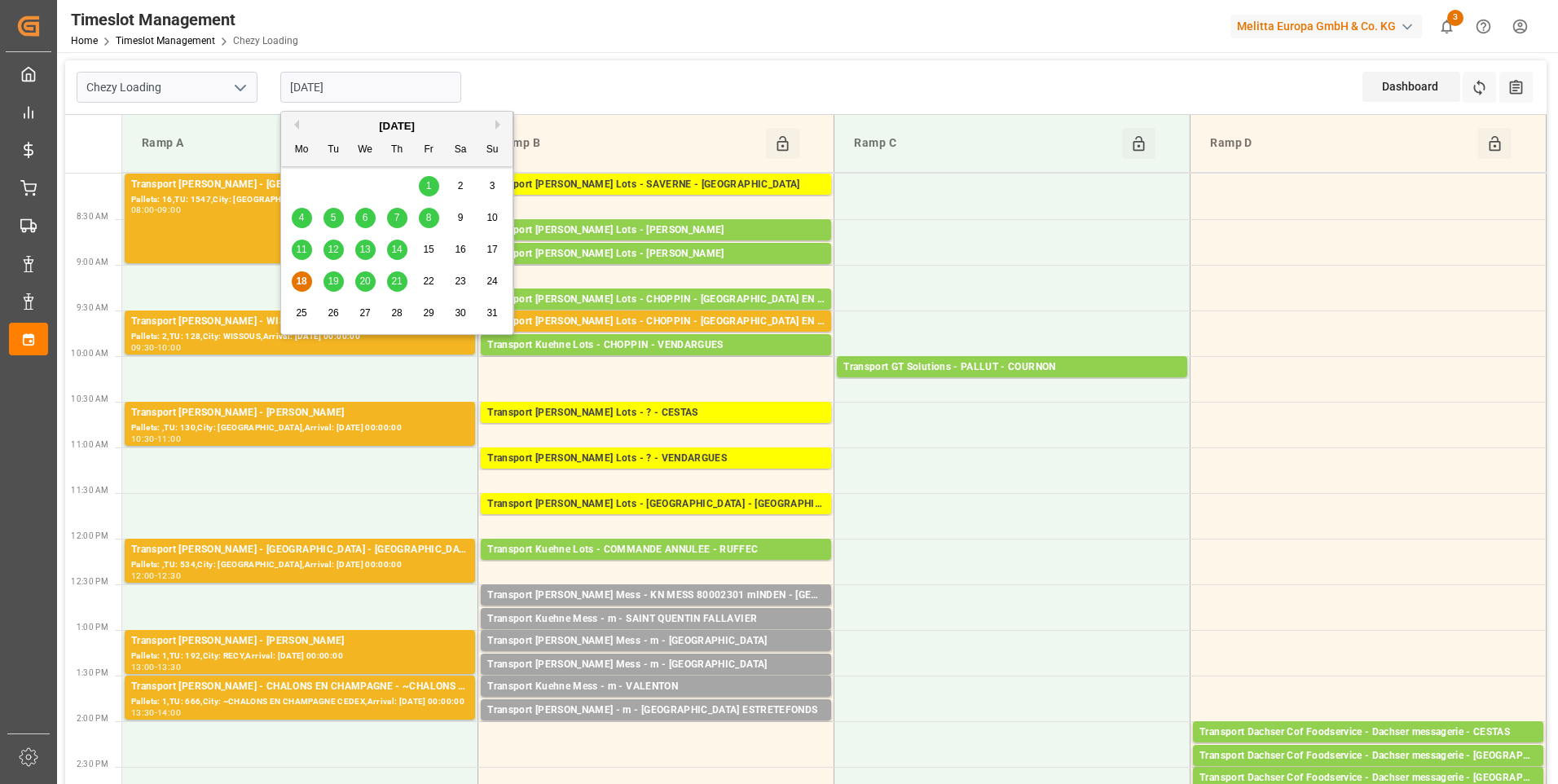
click at [679, 73] on div "Chezy Loading [DATE] Dashboard View Dashboard Refresh Time Slots All Audits" at bounding box center [806, 88] width 1482 height 55
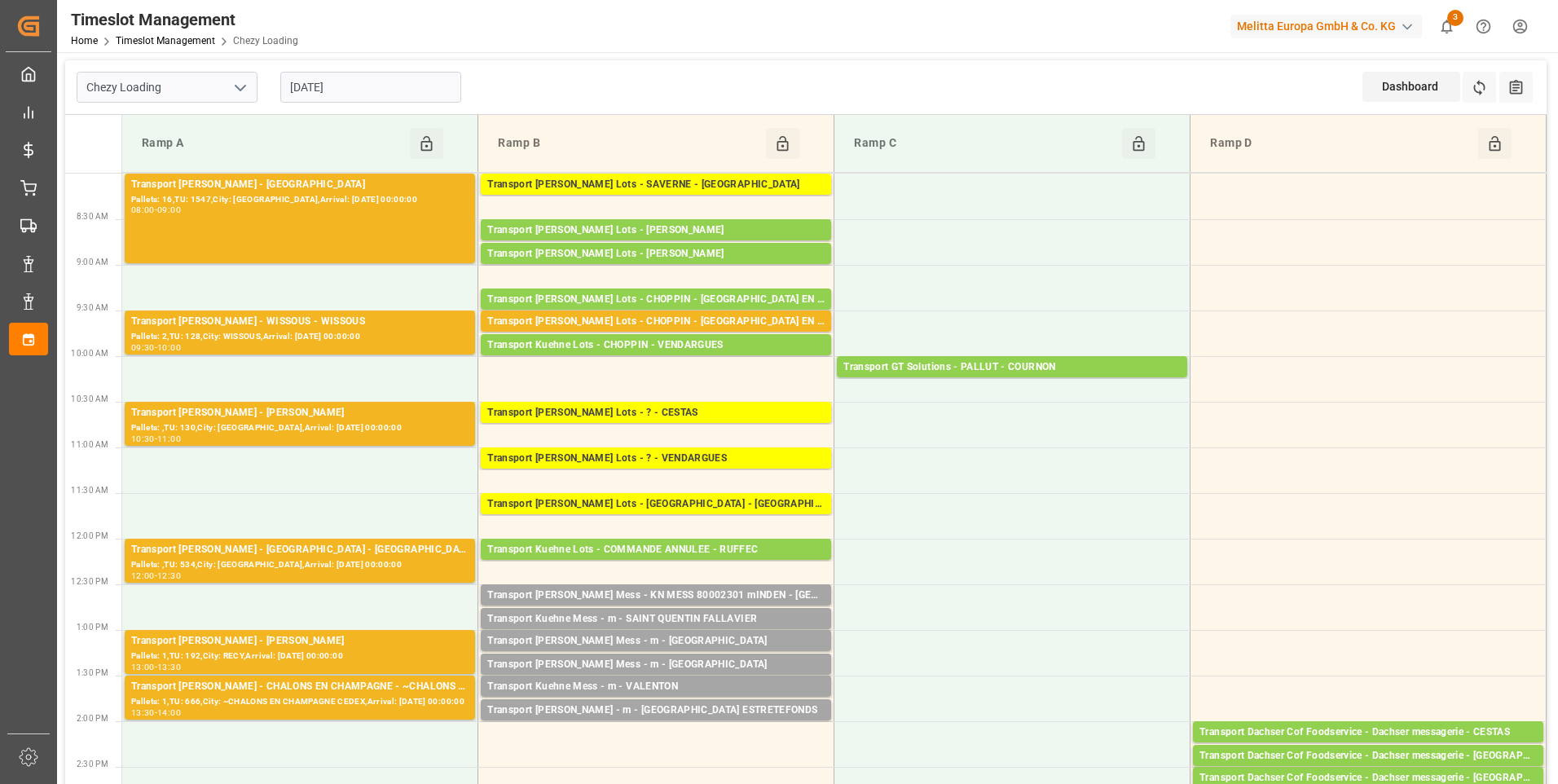
drag, startPoint x: 244, startPoint y: 86, endPoint x: 235, endPoint y: 78, distance: 12.0
click at [244, 85] on icon "open menu" at bounding box center [240, 88] width 20 height 20
click at [129, 154] on div "Chezy Unloading" at bounding box center [167, 160] width 179 height 36
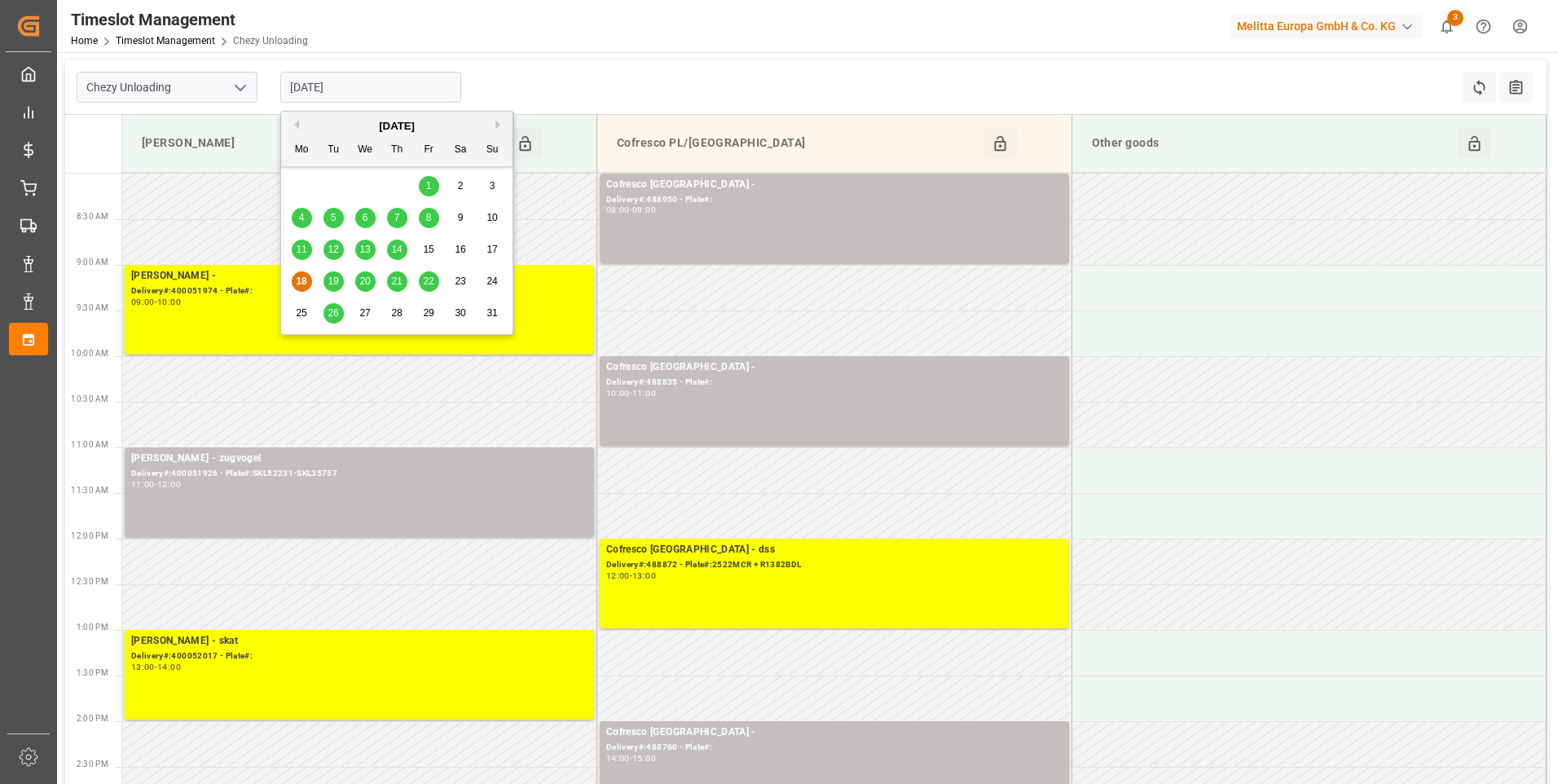
click at [376, 80] on input "[DATE]" at bounding box center [371, 87] width 181 height 31
click at [337, 283] on span "19" at bounding box center [333, 280] width 11 height 12
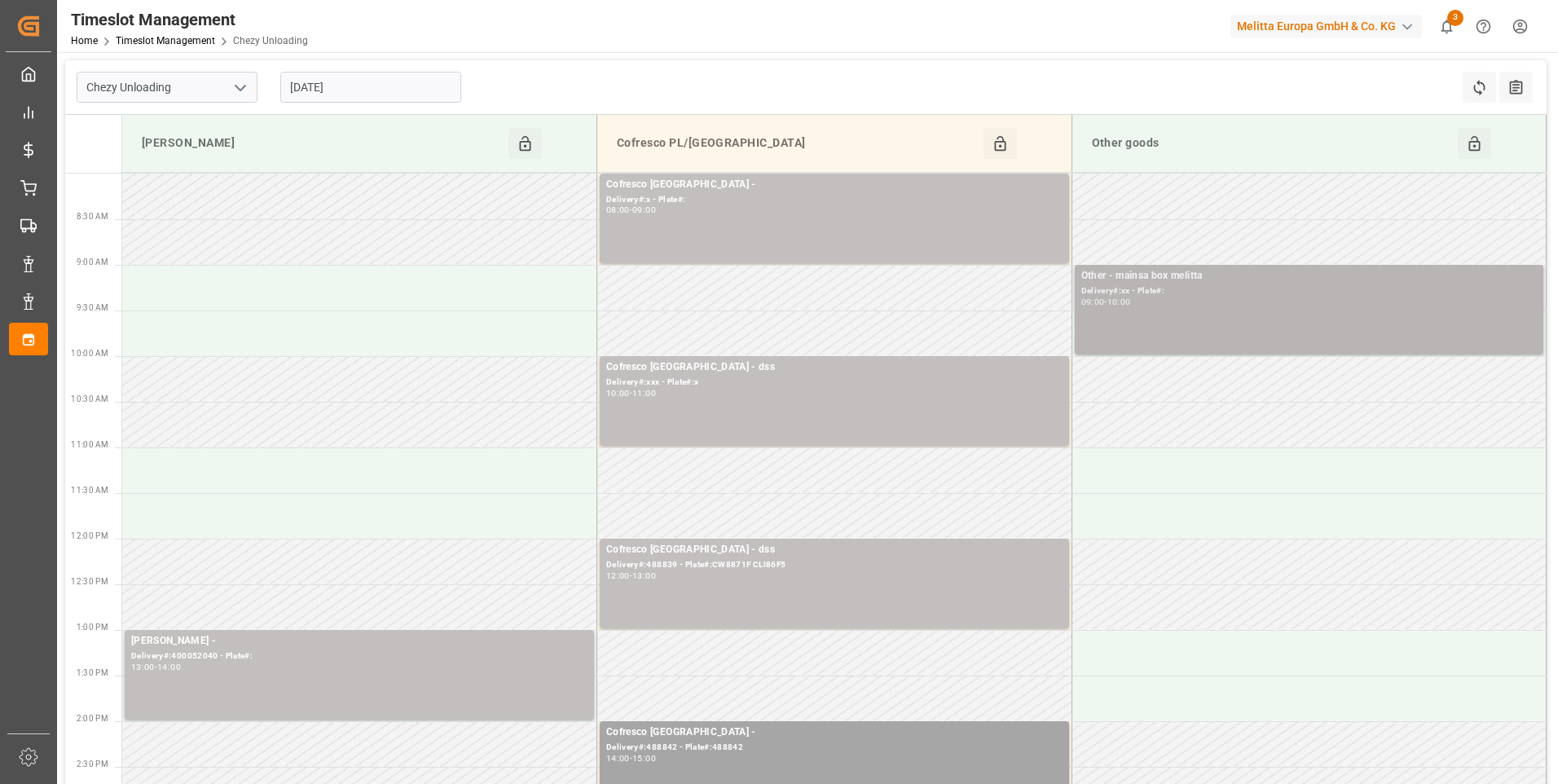
click at [1205, 319] on div "Other - mainsa box [PERSON_NAME]#:xx - Plate#: 09:00 - 10:00" at bounding box center [1310, 310] width 456 height 83
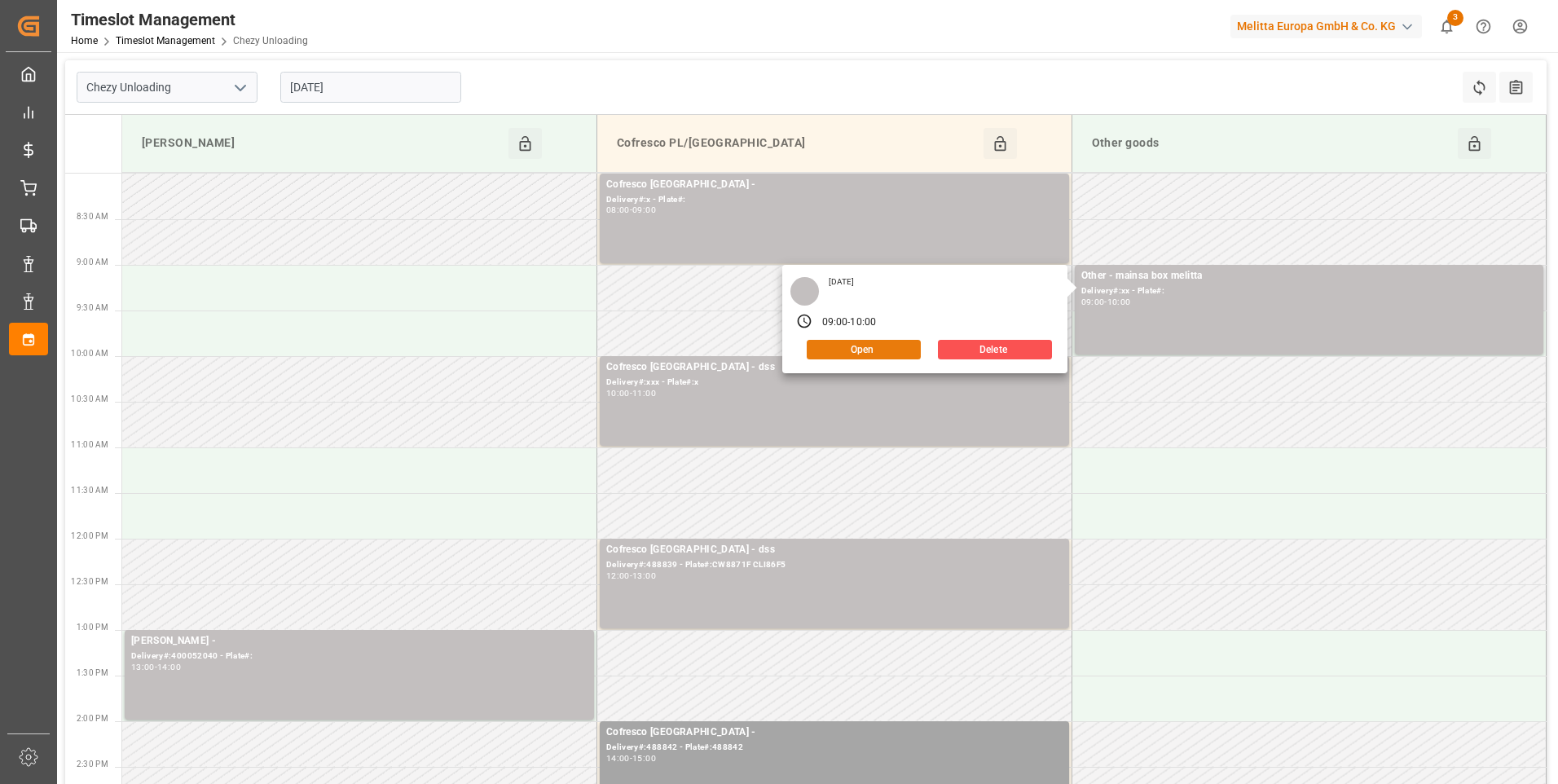
click at [860, 348] on button "Open" at bounding box center [863, 349] width 114 height 20
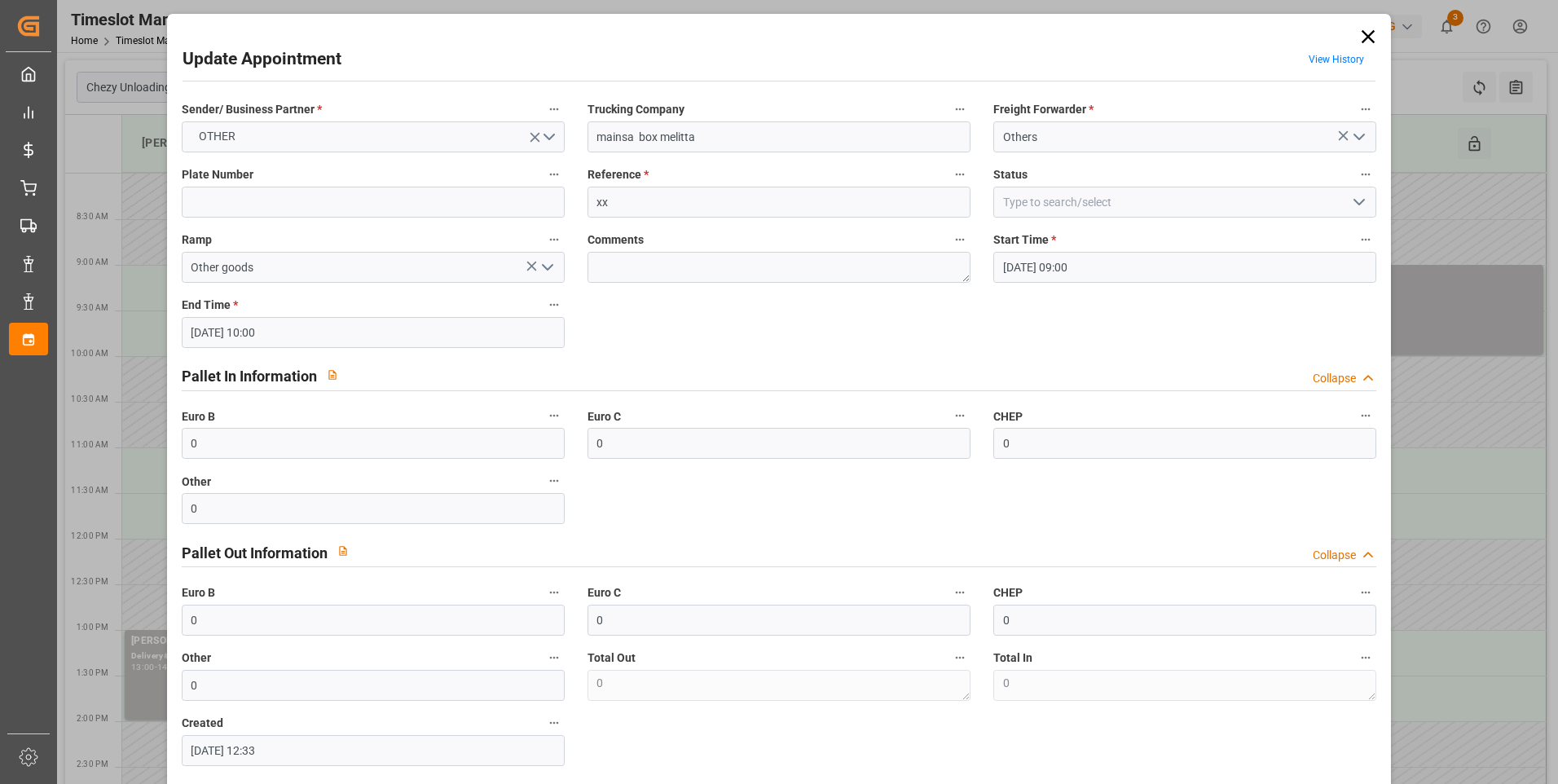
click at [1349, 202] on icon "open menu" at bounding box center [1359, 202] width 20 height 20
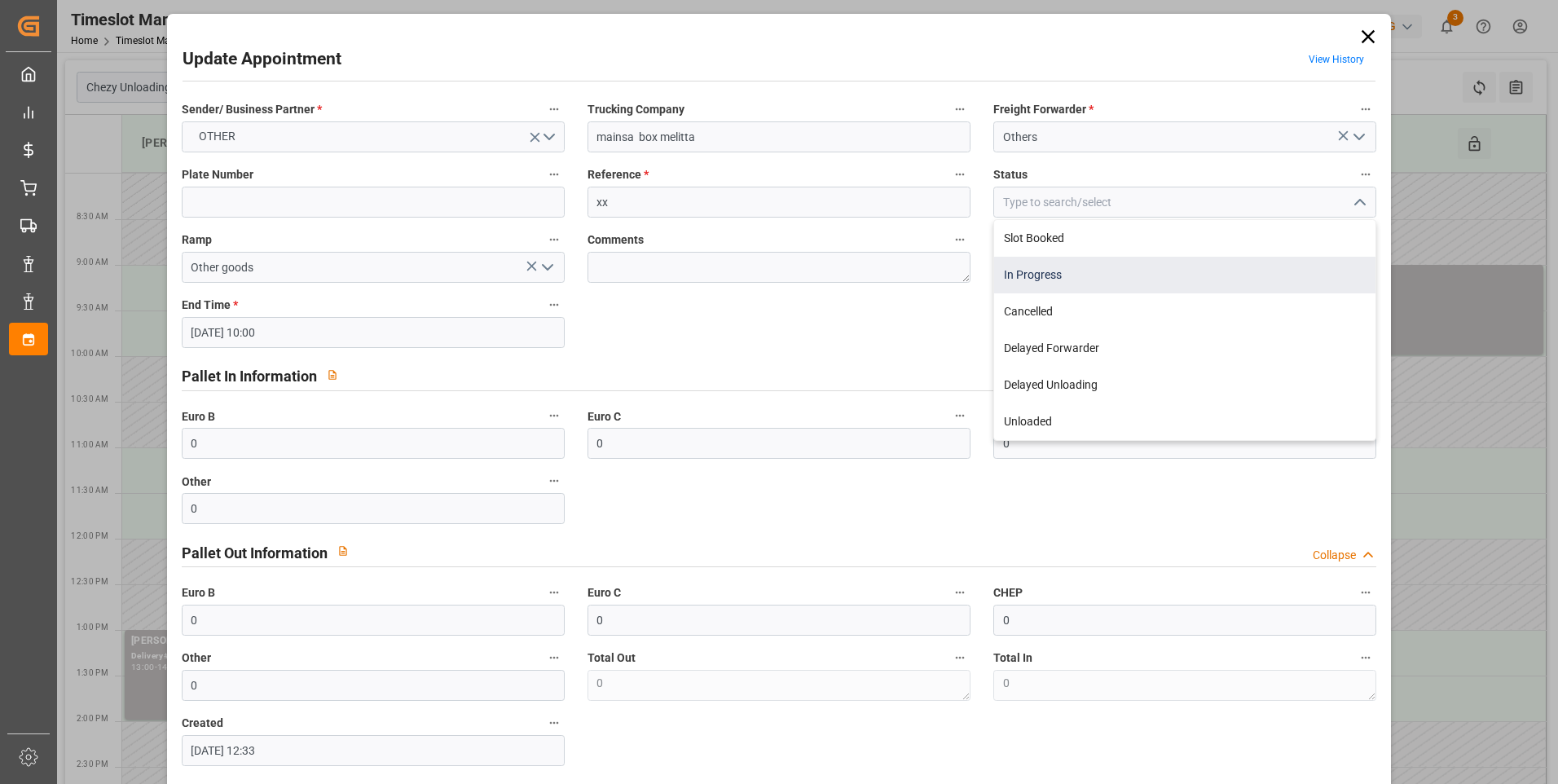
click at [1036, 275] on div "In Progress" at bounding box center [1185, 274] width 382 height 36
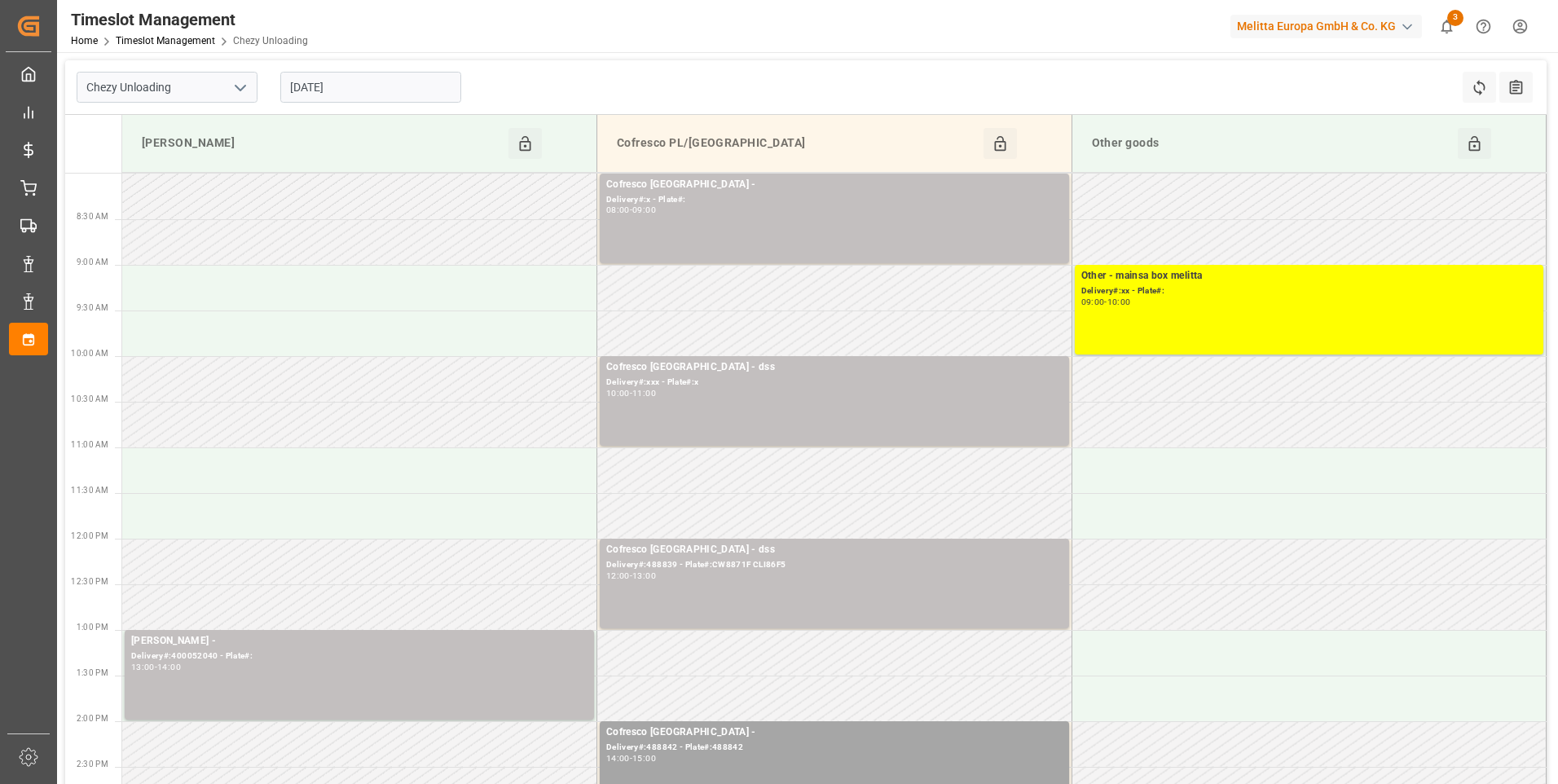
click at [367, 75] on input "[DATE]" at bounding box center [371, 87] width 181 height 31
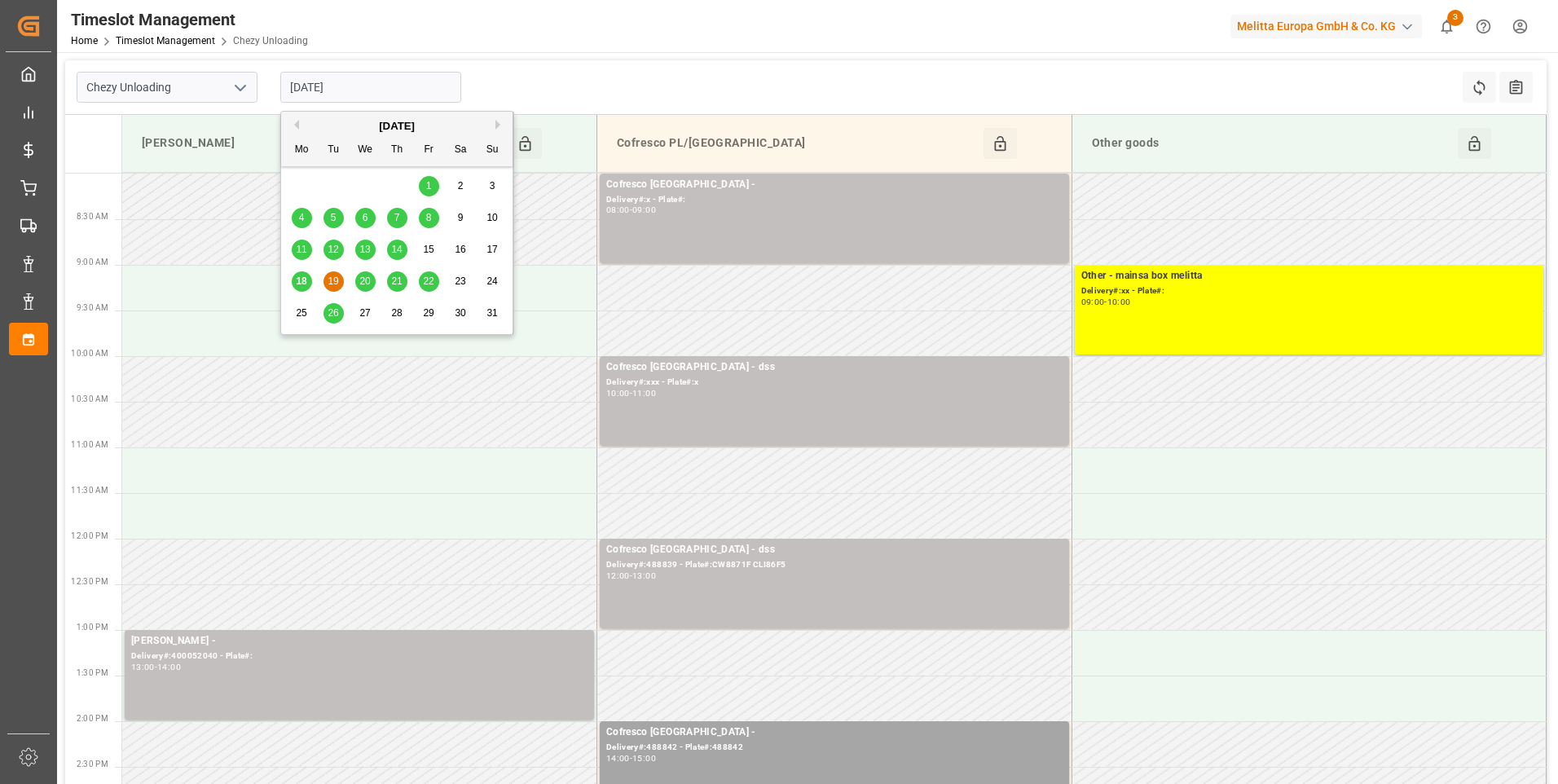
click at [299, 280] on span "18" at bounding box center [301, 280] width 11 height 12
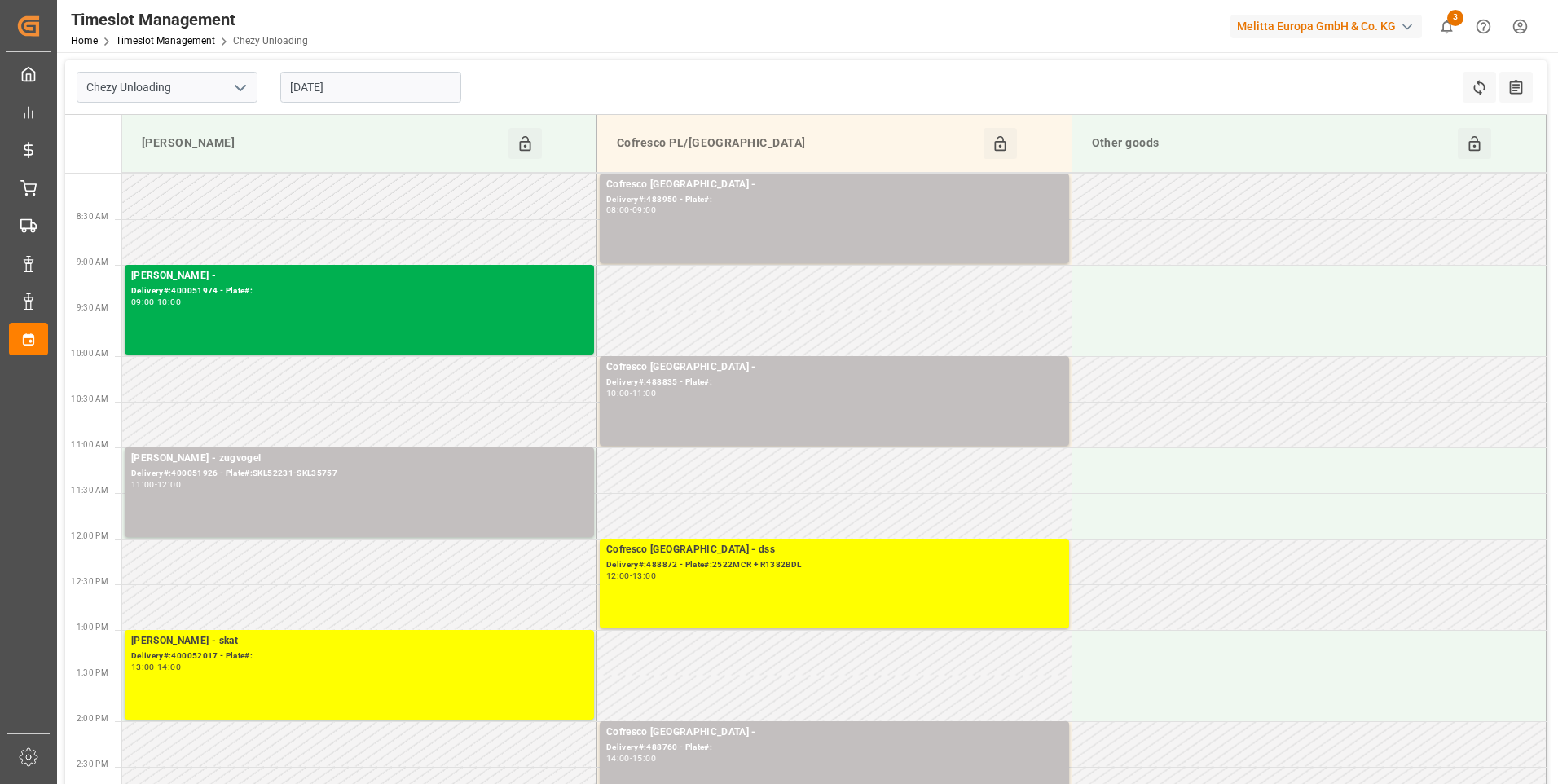
click at [371, 97] on input "[DATE]" at bounding box center [371, 87] width 181 height 31
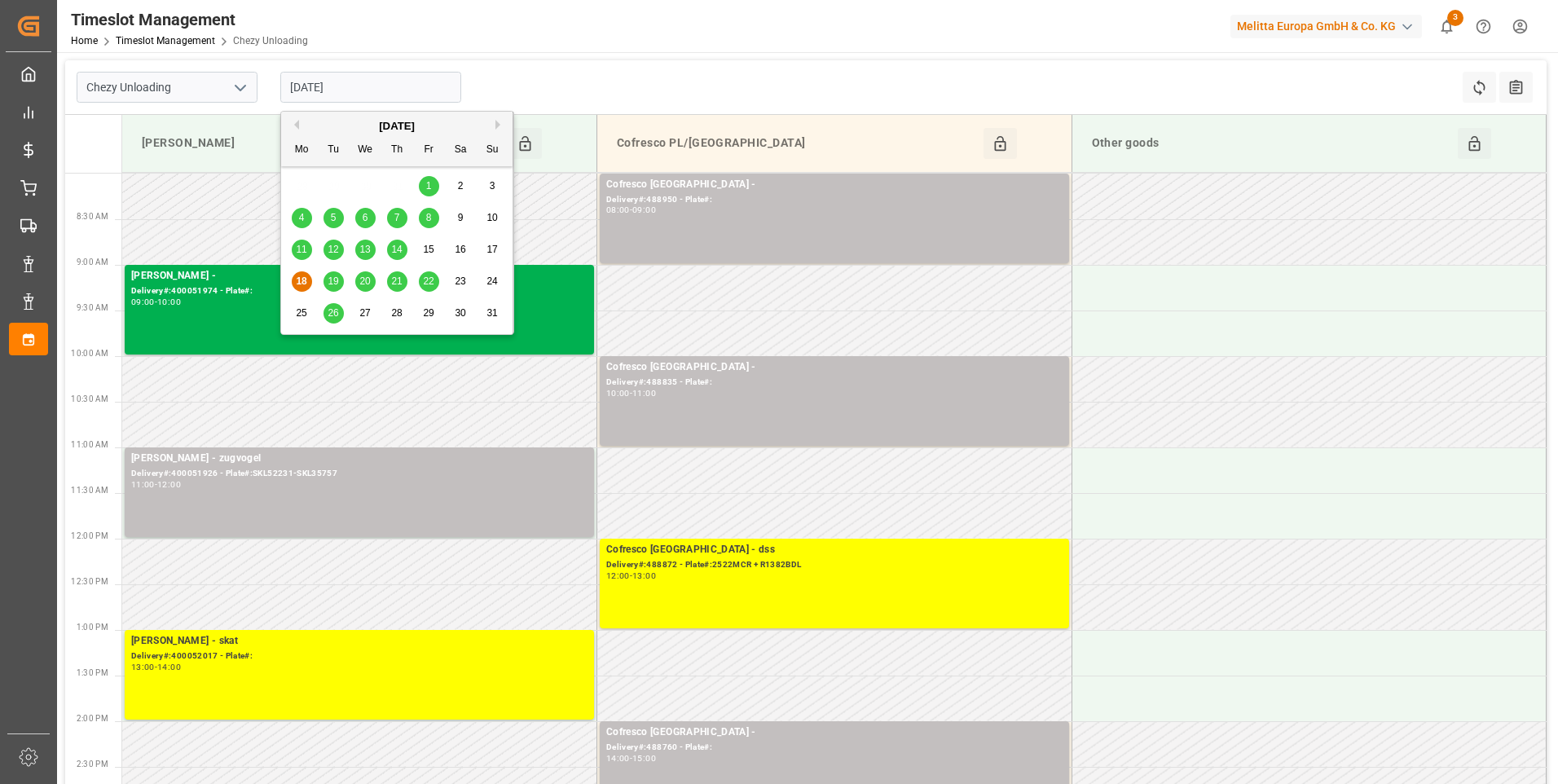
click at [240, 79] on icon "open menu" at bounding box center [240, 88] width 20 height 20
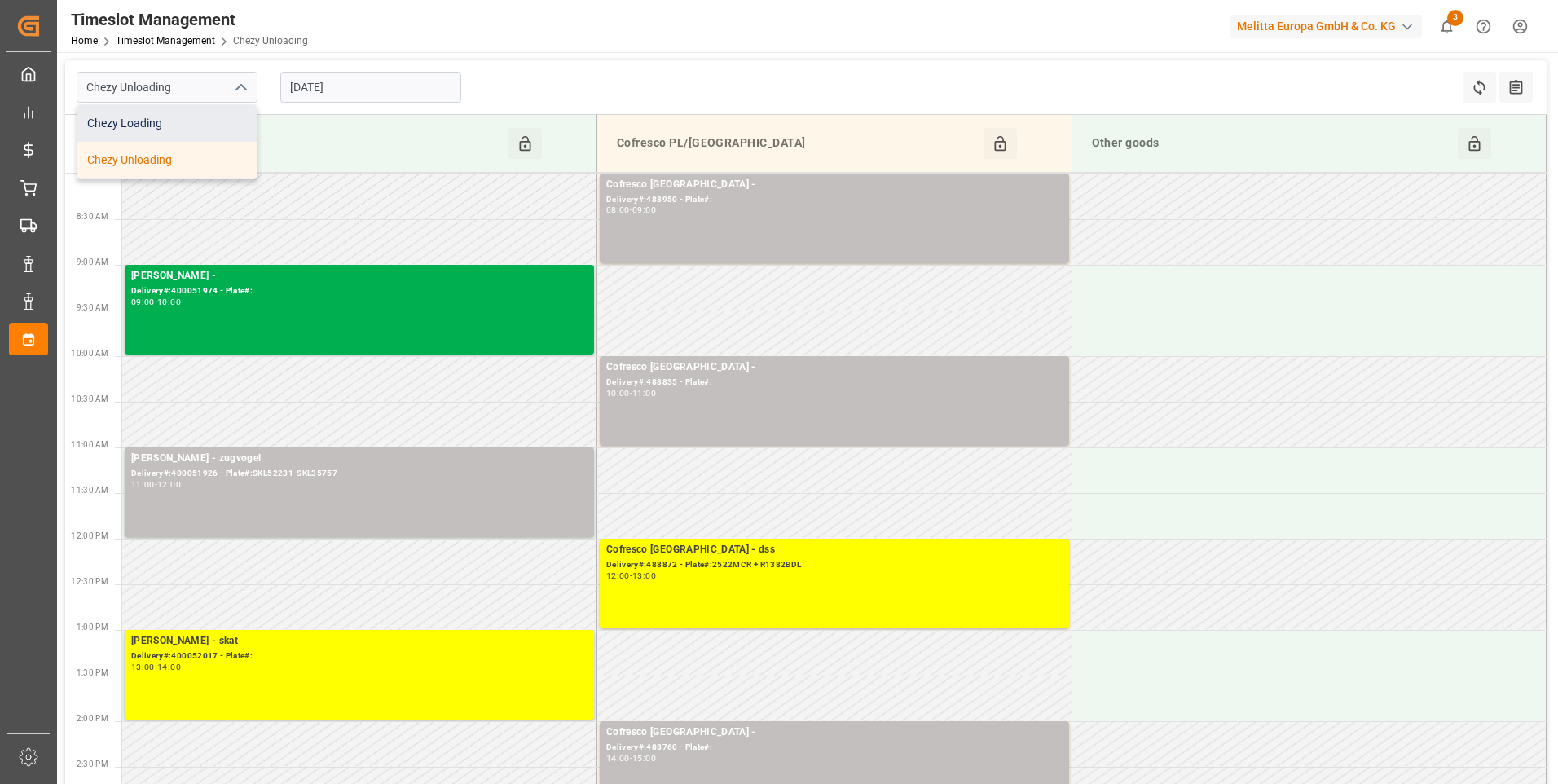
click at [141, 116] on div "Chezy Loading" at bounding box center [167, 122] width 179 height 36
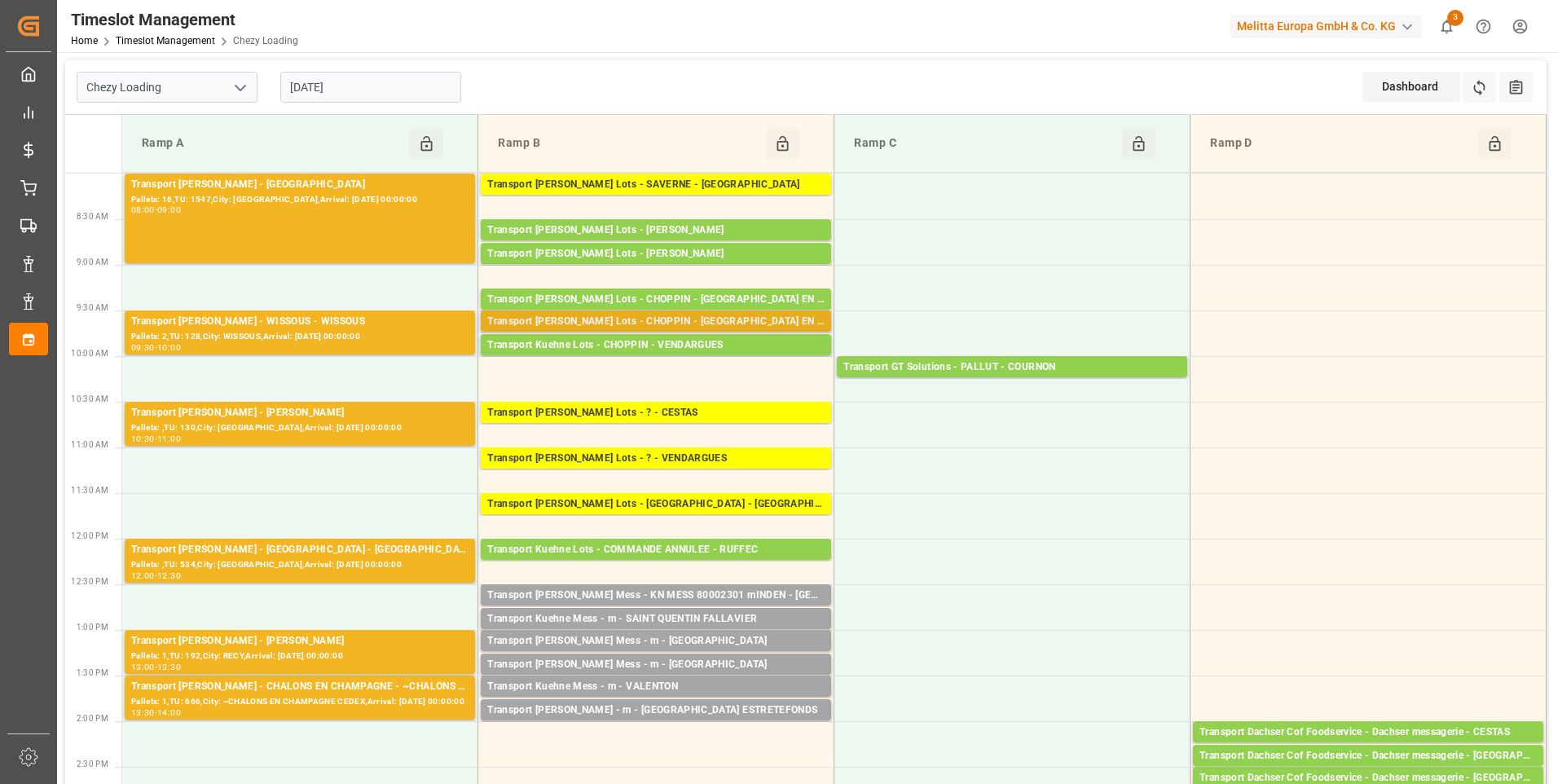
click at [673, 321] on div "Transport [PERSON_NAME] Lots - CHOPPIN - [GEOGRAPHIC_DATA] EN [GEOGRAPHIC_DATA]" at bounding box center [656, 322] width 337 height 16
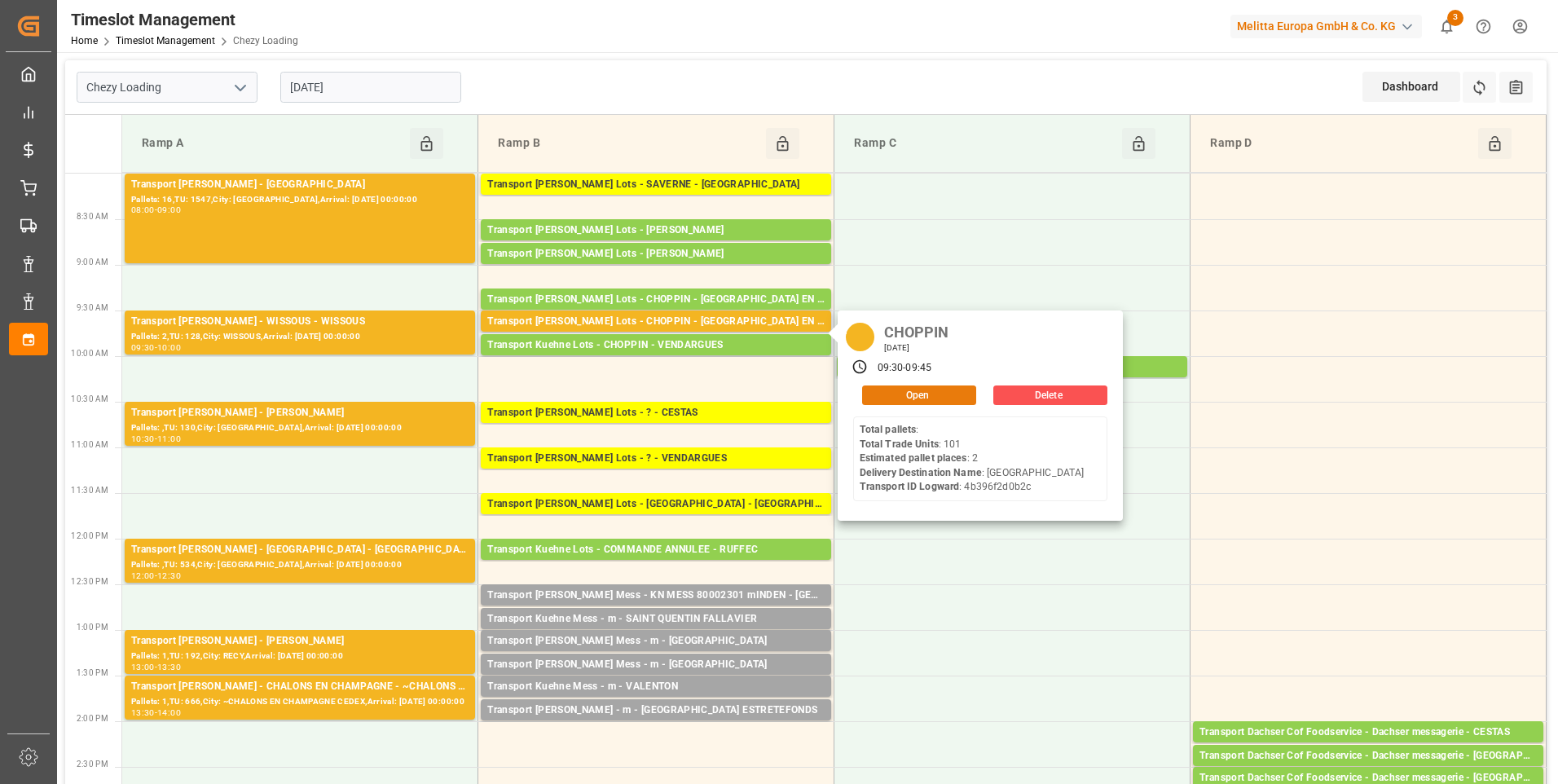
click at [899, 391] on button "Open" at bounding box center [919, 395] width 114 height 20
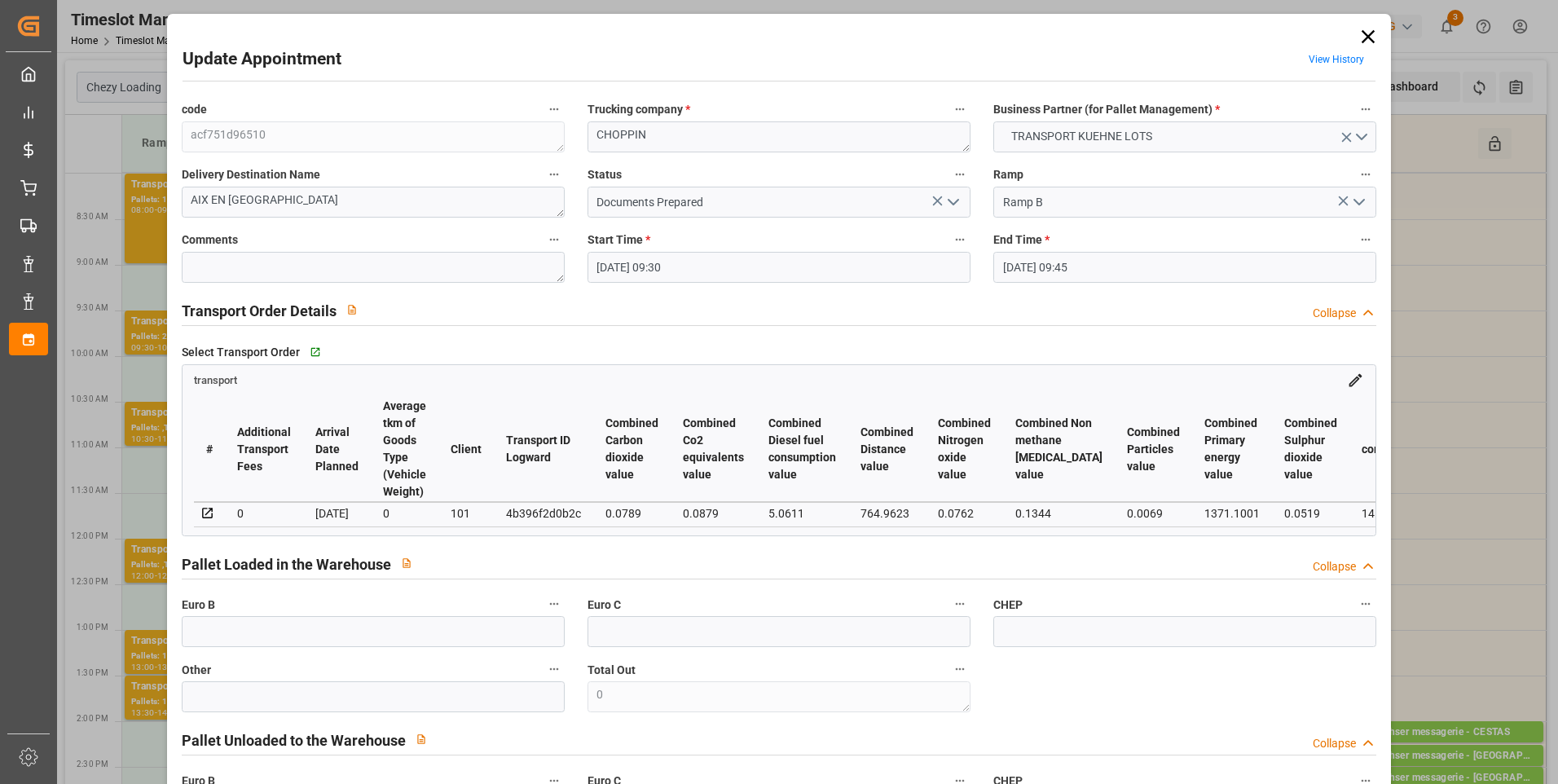
click at [948, 205] on icon "open menu" at bounding box center [954, 202] width 20 height 20
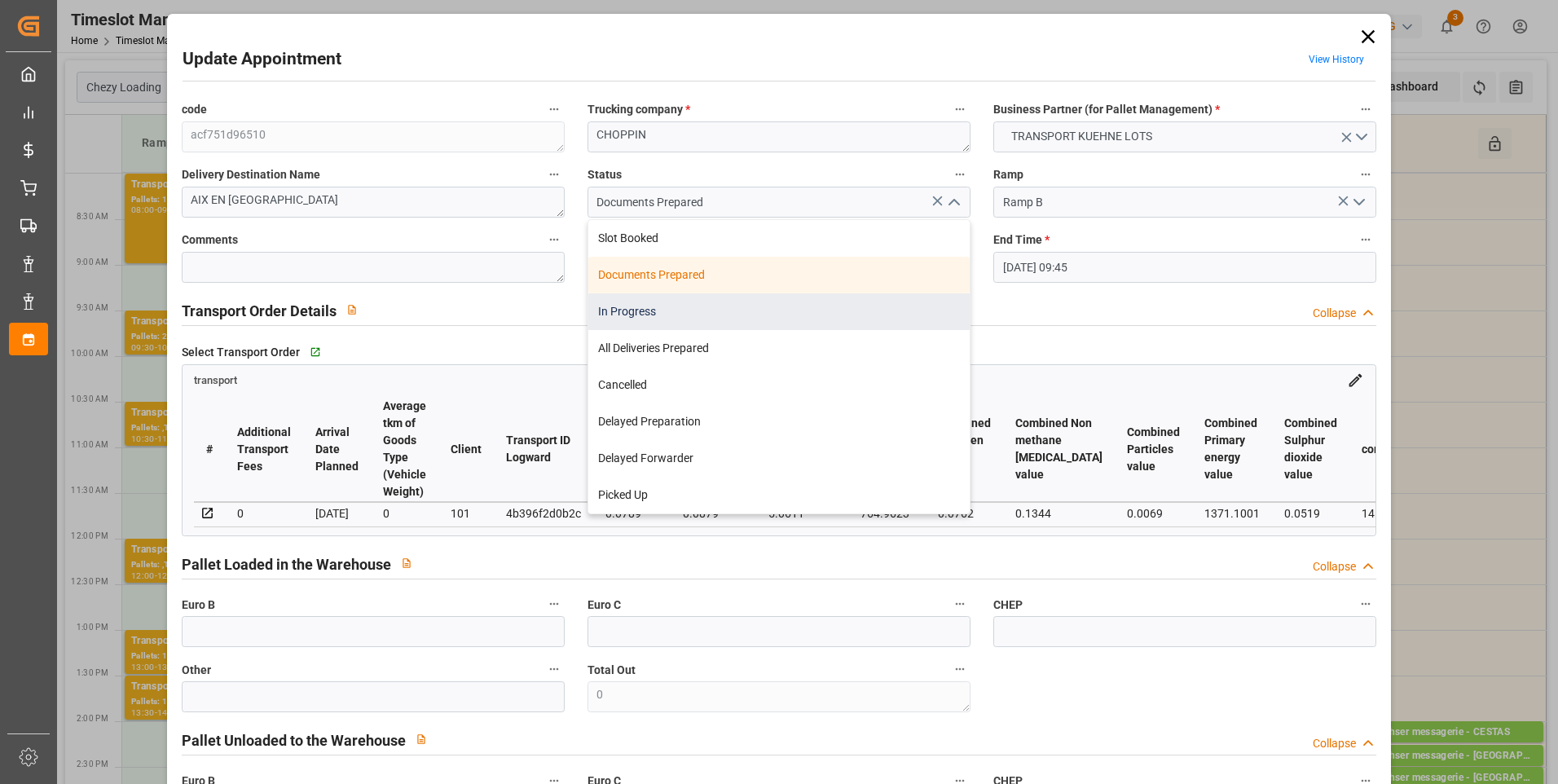
click at [622, 310] on div "In Progress" at bounding box center [779, 311] width 382 height 36
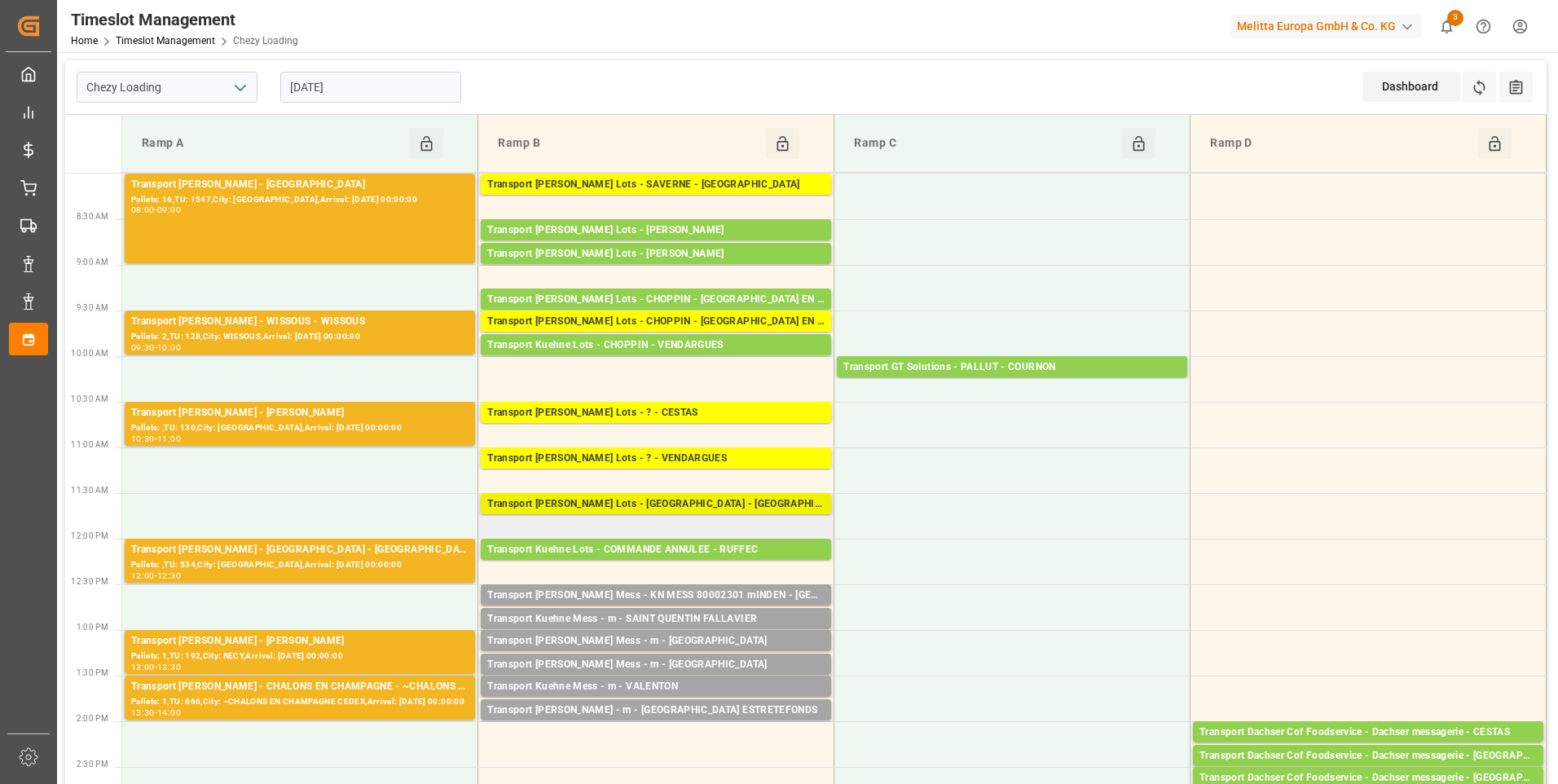
click at [634, 499] on div "Transport [PERSON_NAME] Lots - [GEOGRAPHIC_DATA] - [GEOGRAPHIC_DATA]" at bounding box center [656, 504] width 337 height 16
click at [655, 507] on div "Transport [PERSON_NAME] Lots - [GEOGRAPHIC_DATA] - [GEOGRAPHIC_DATA]" at bounding box center [656, 504] width 337 height 16
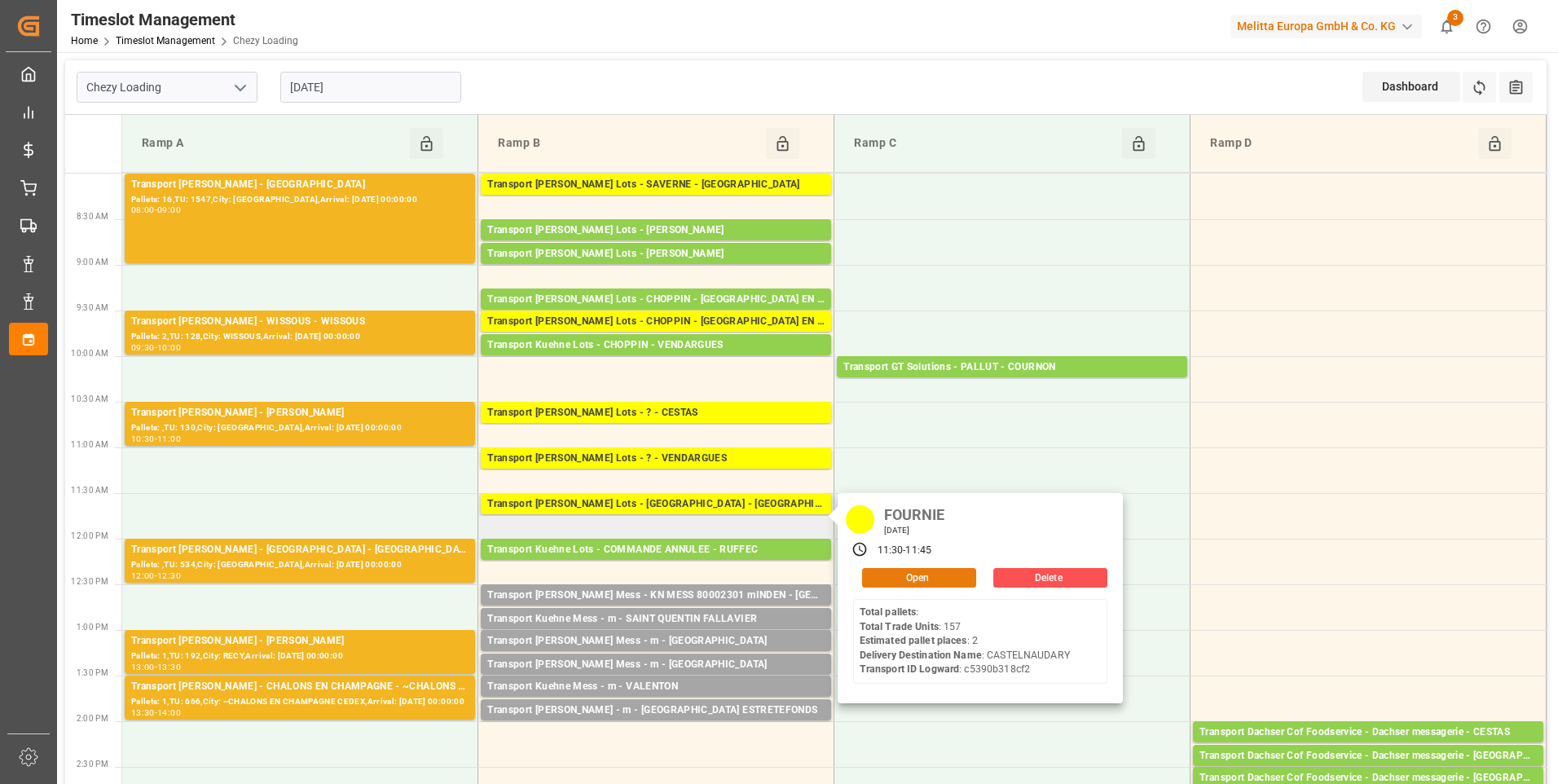
click at [909, 574] on button "Open" at bounding box center [919, 577] width 114 height 20
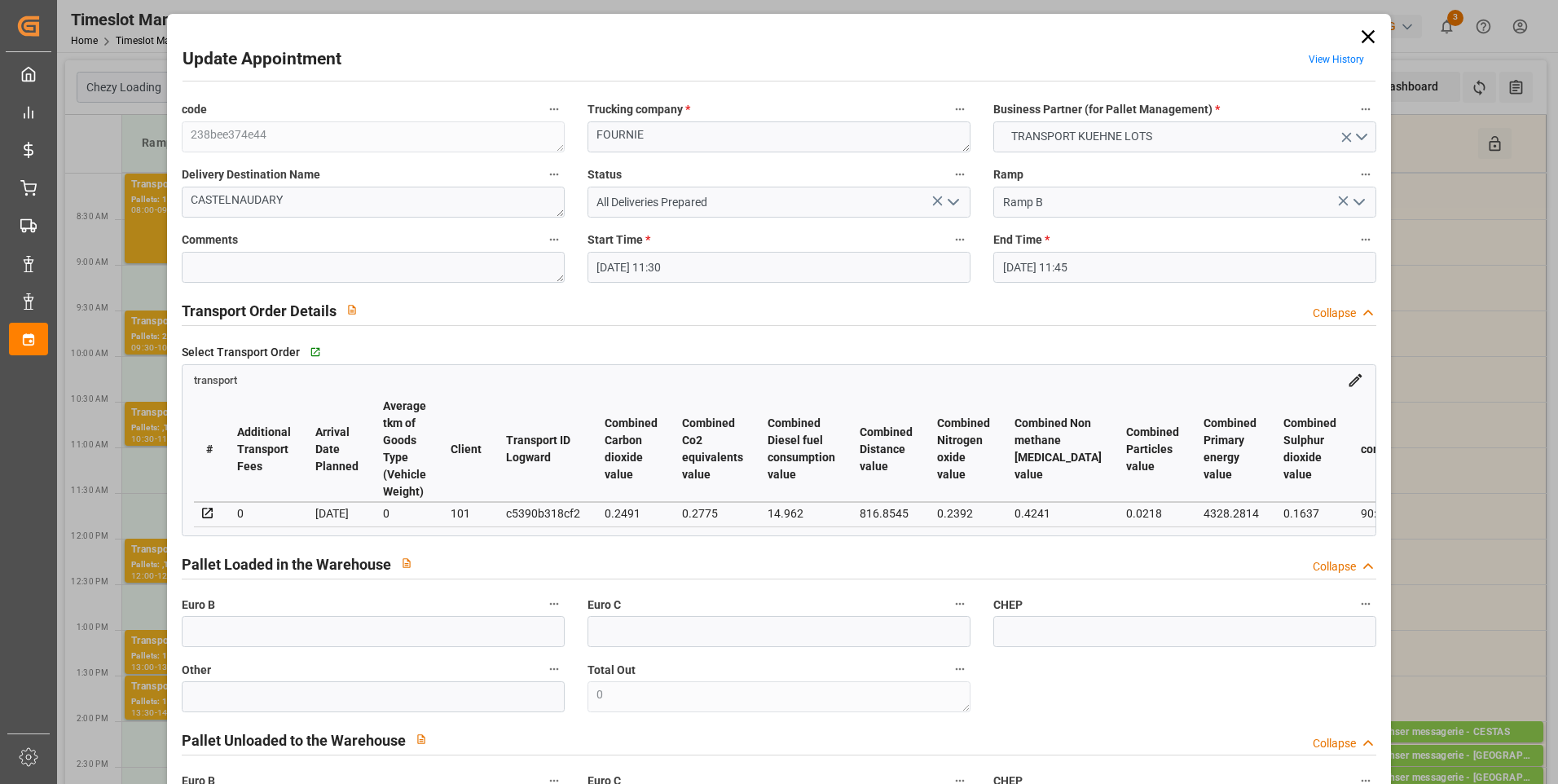
click at [949, 200] on icon "open menu" at bounding box center [954, 202] width 20 height 20
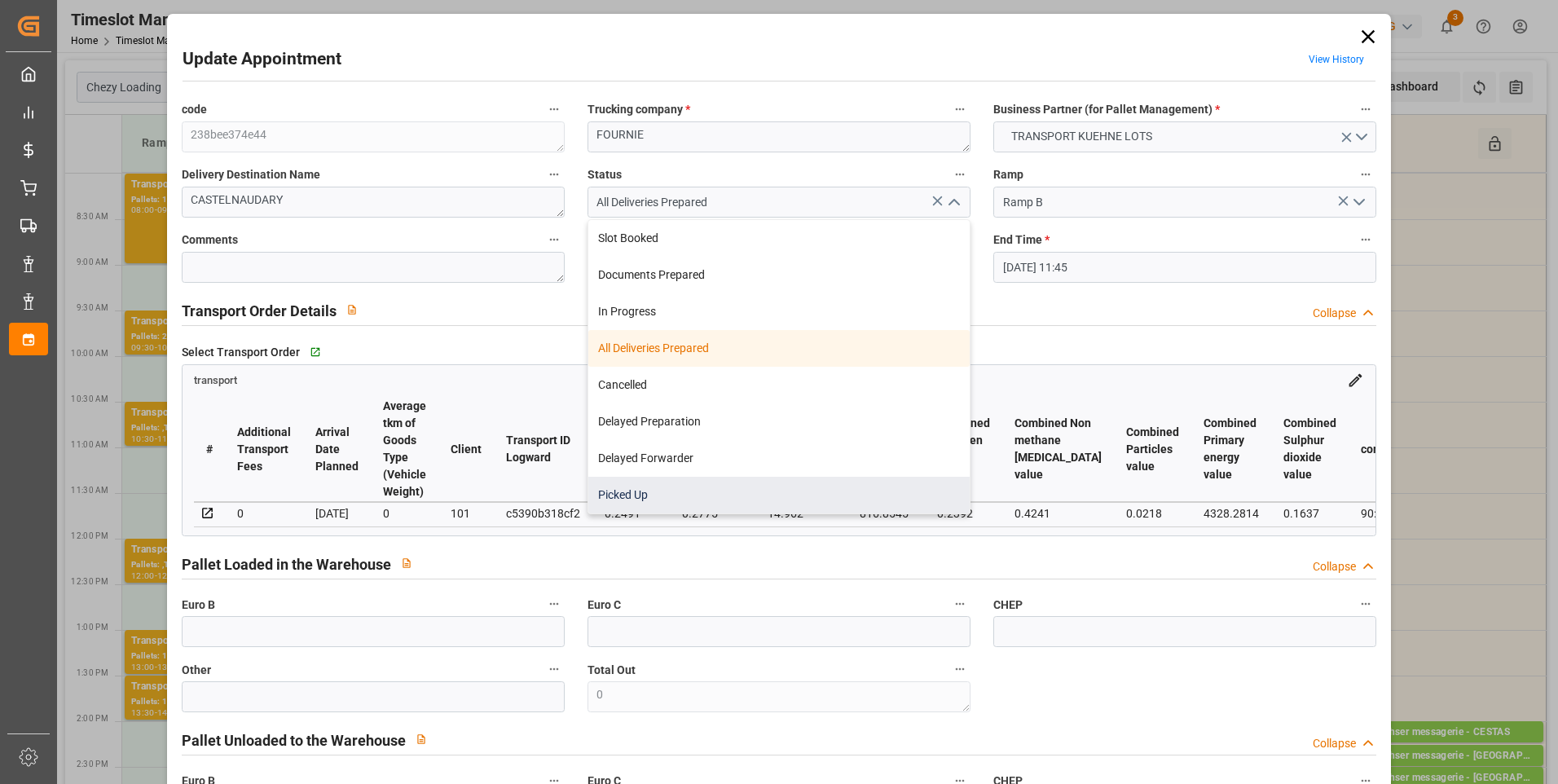
click at [641, 495] on div "Picked Up" at bounding box center [779, 494] width 382 height 36
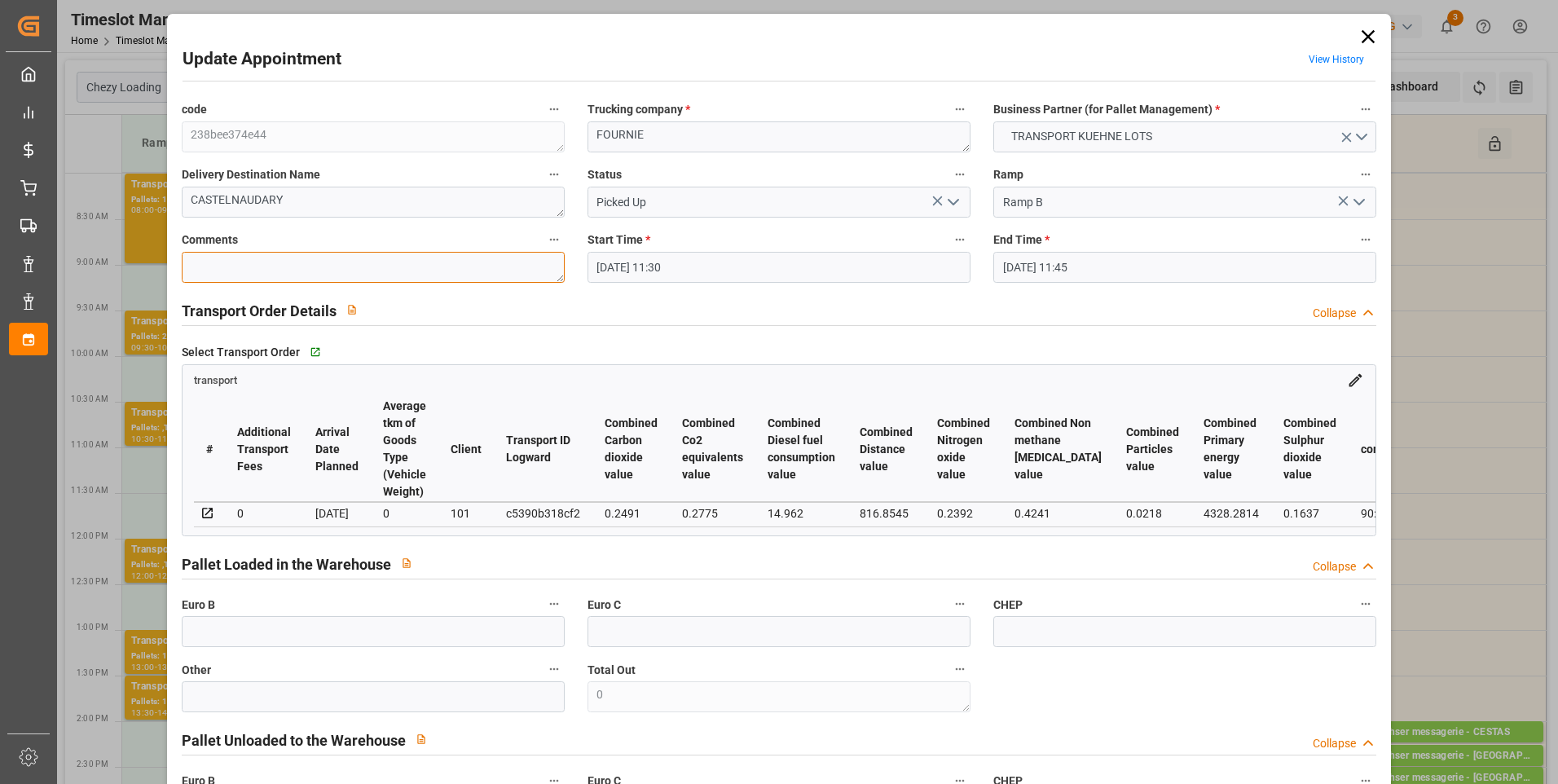
click at [276, 266] on textarea at bounding box center [374, 267] width 383 height 31
click at [218, 270] on textarea at bounding box center [374, 267] width 383 height 31
click at [260, 635] on input "text" at bounding box center [374, 631] width 383 height 31
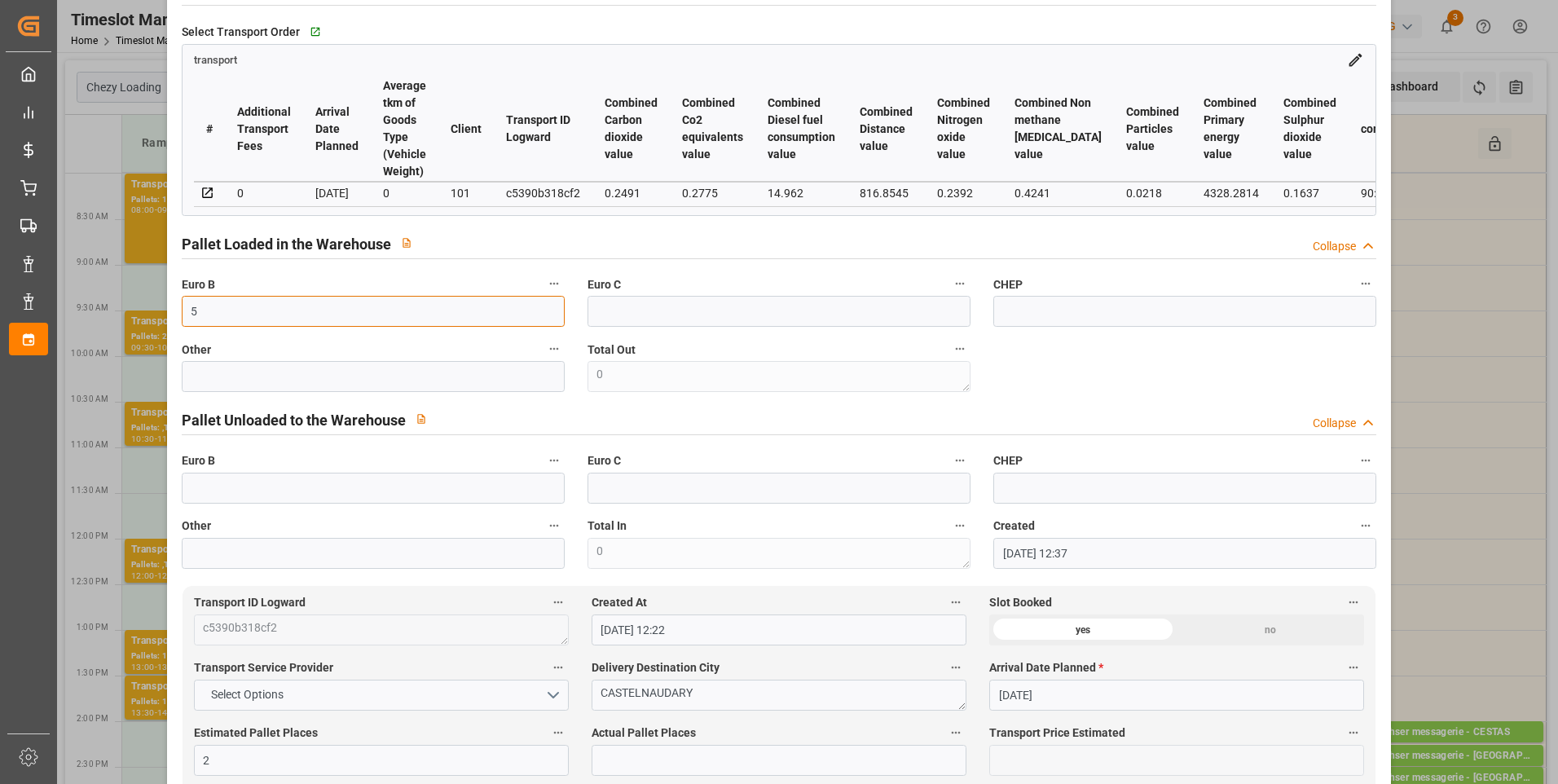
scroll to position [407, 0]
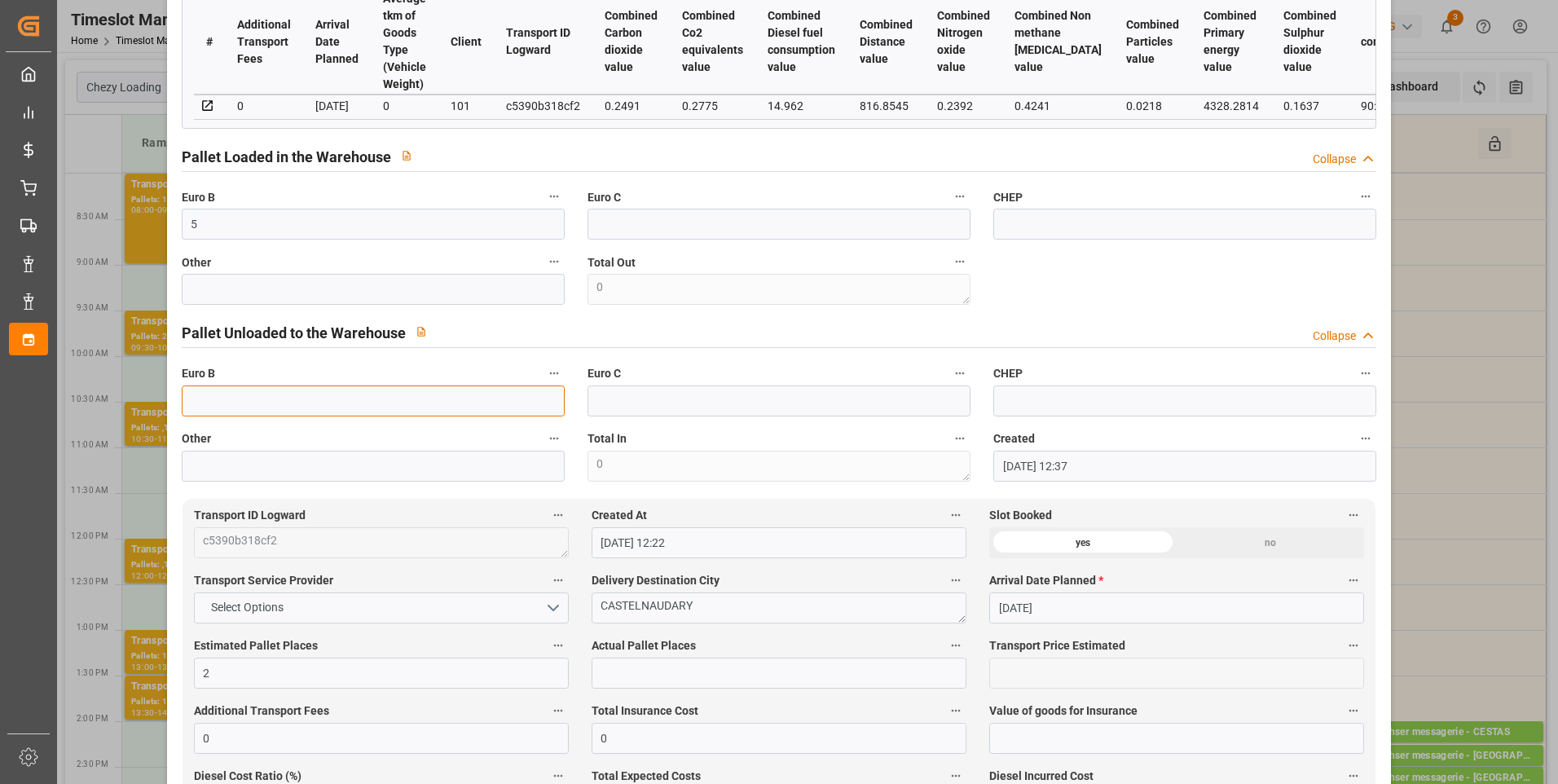
click at [202, 408] on input "text" at bounding box center [374, 400] width 383 height 31
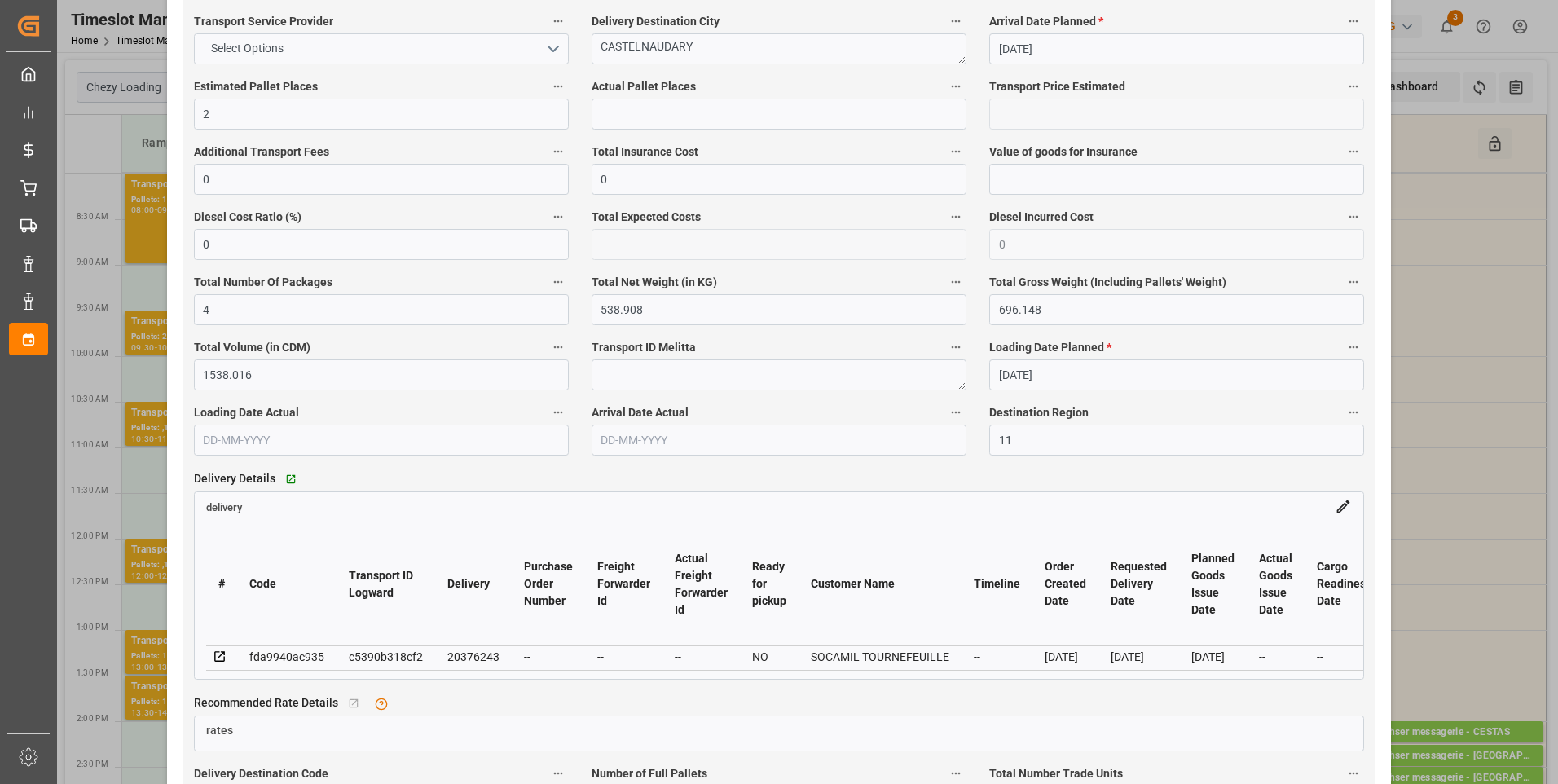
scroll to position [977, 0]
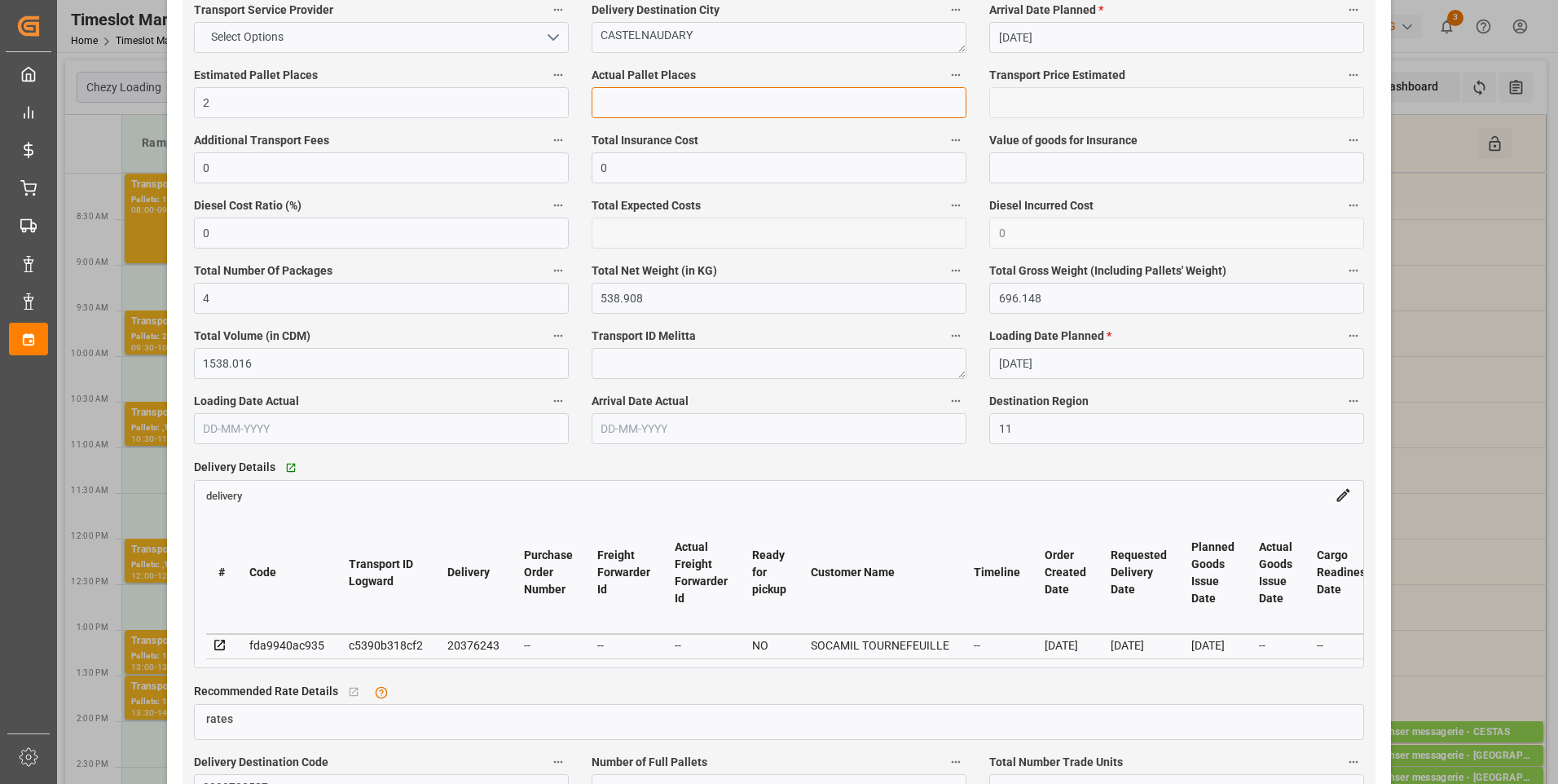
click at [610, 109] on input "text" at bounding box center [779, 102] width 375 height 31
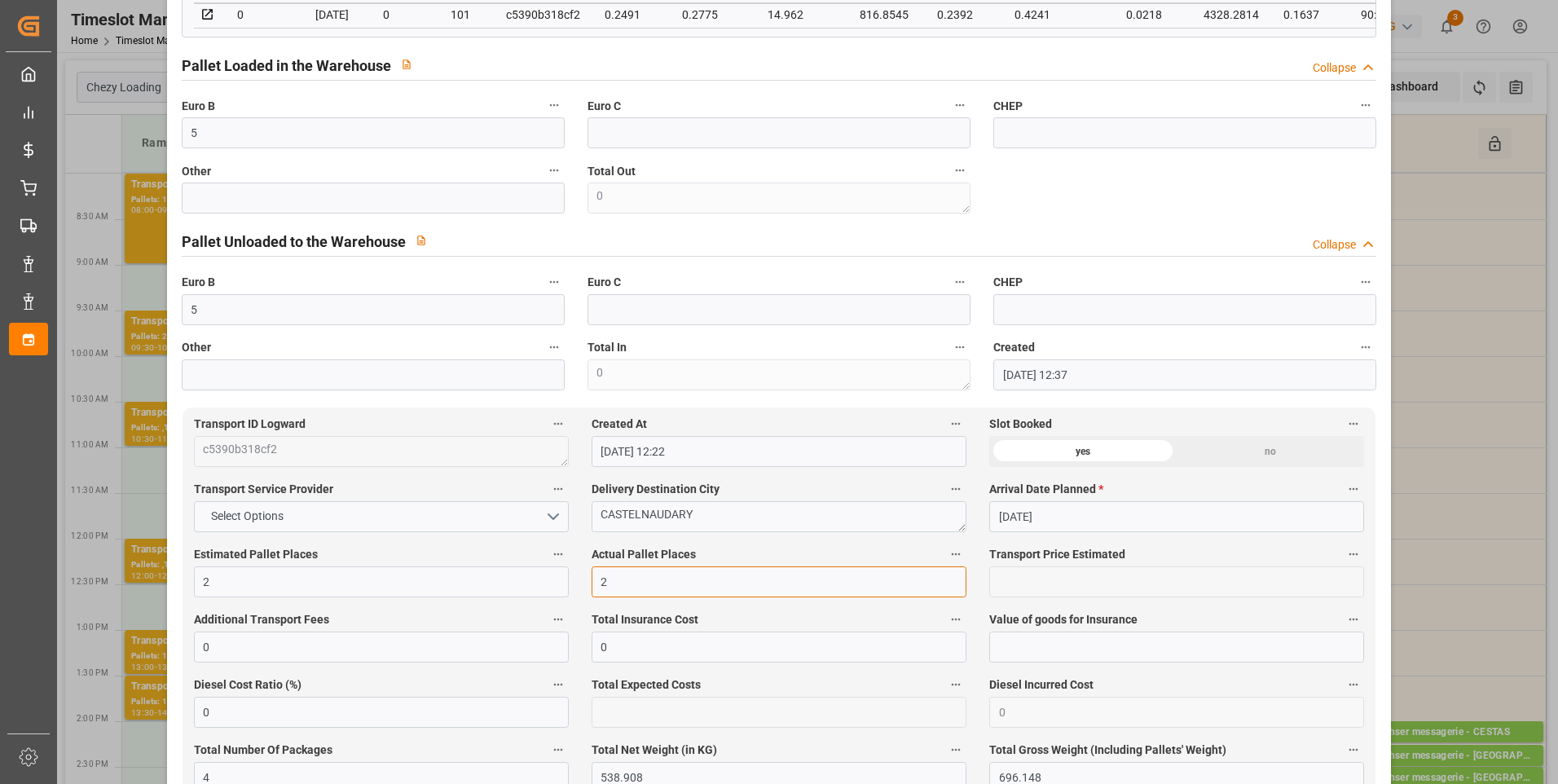
scroll to position [489, 0]
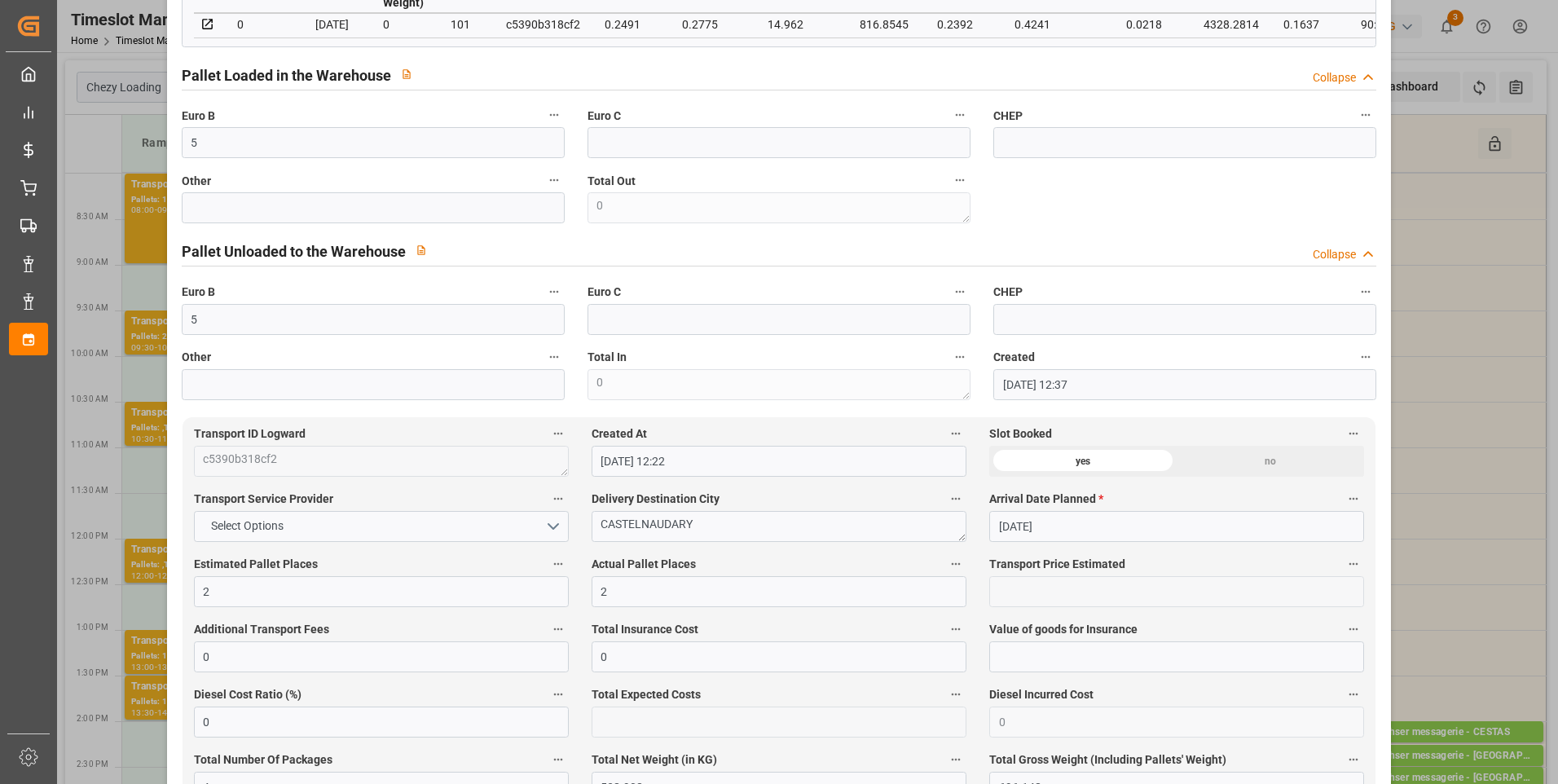
click at [1491, 255] on div "Update Appointment View History code 238bee374e44 Trucking company * FOURNIE Bu…" at bounding box center [779, 392] width 1558 height 784
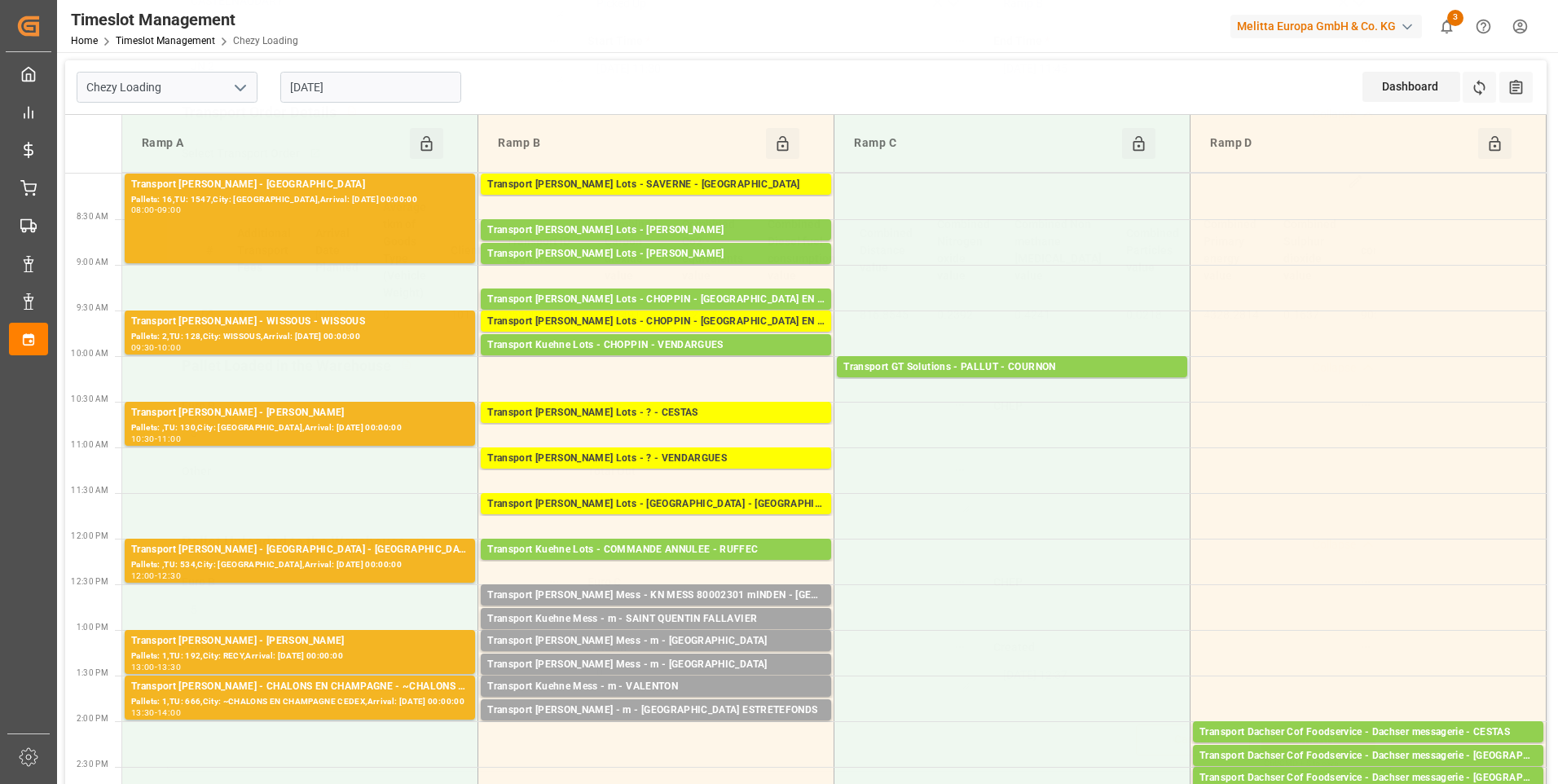
scroll to position [205, 0]
click at [645, 502] on div "Transport [PERSON_NAME] Lots - [GEOGRAPHIC_DATA] - [GEOGRAPHIC_DATA]" at bounding box center [656, 504] width 337 height 16
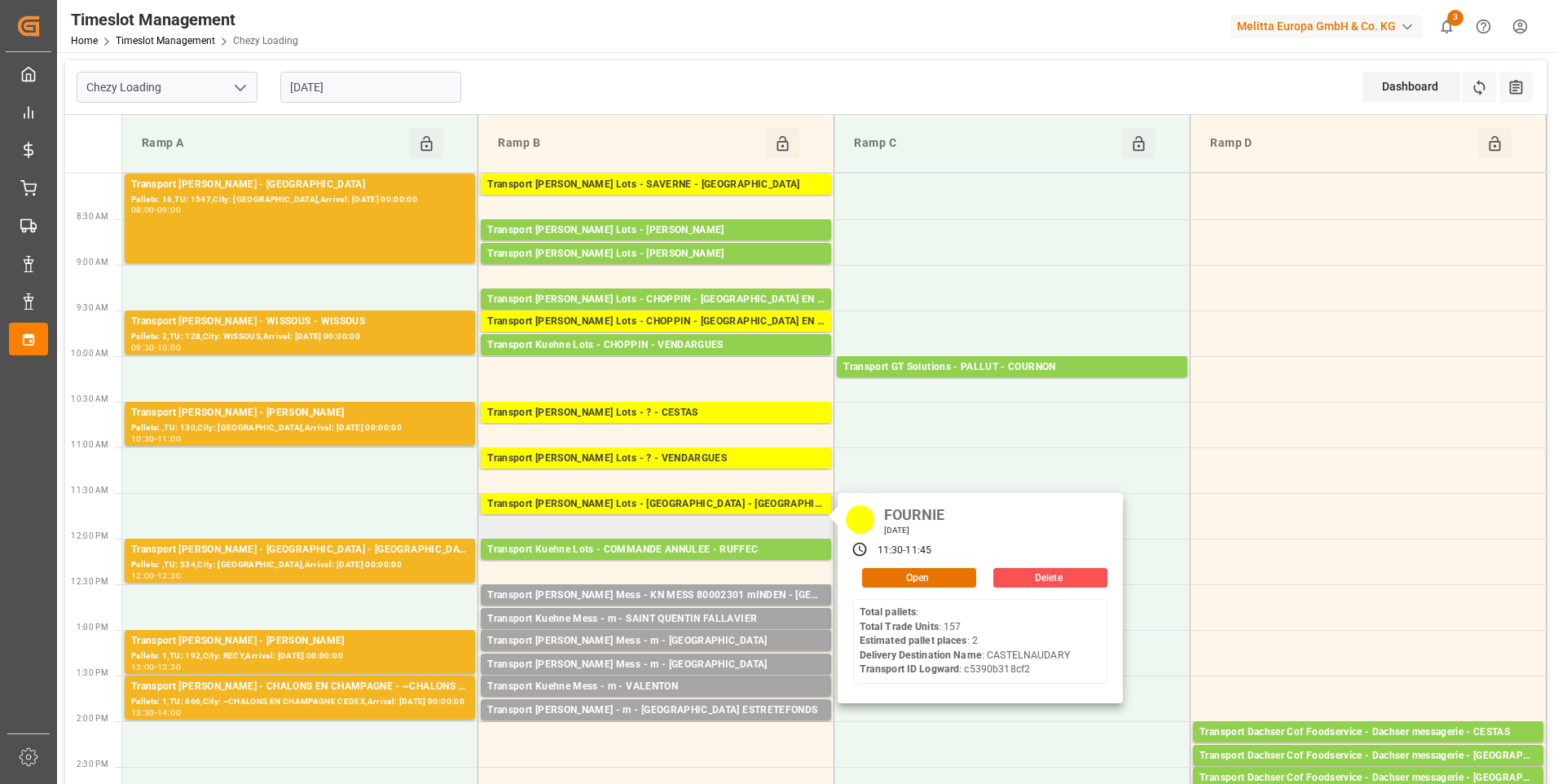
click at [921, 565] on div "FOURNIE [DATE] 11:30 - 11:45 Open Delete Total pallets : Total Trade Units : 15…" at bounding box center [980, 598] width 285 height 210
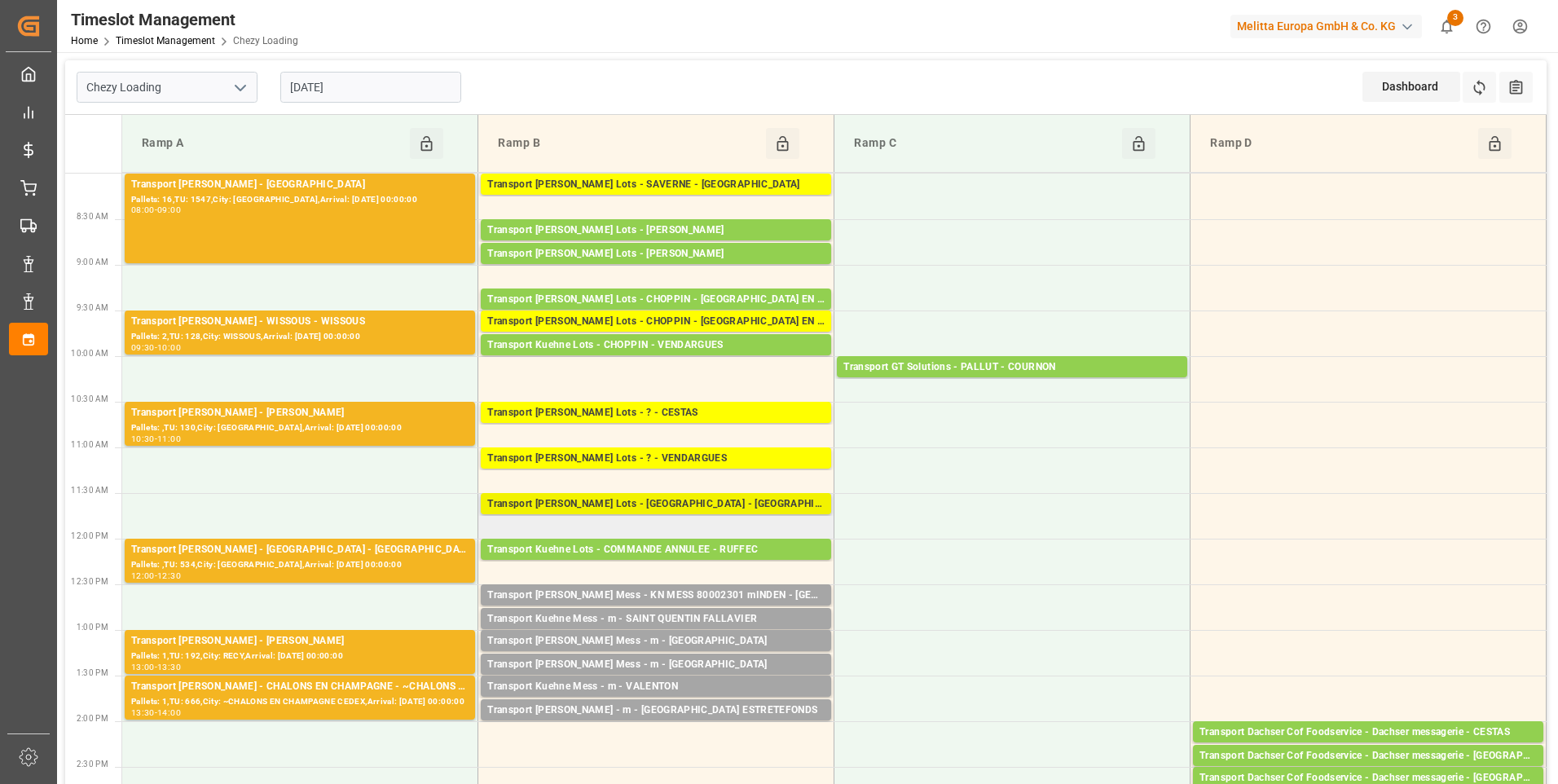
click at [729, 499] on div "Transport [PERSON_NAME] Lots - [GEOGRAPHIC_DATA] - [GEOGRAPHIC_DATA]" at bounding box center [656, 504] width 337 height 16
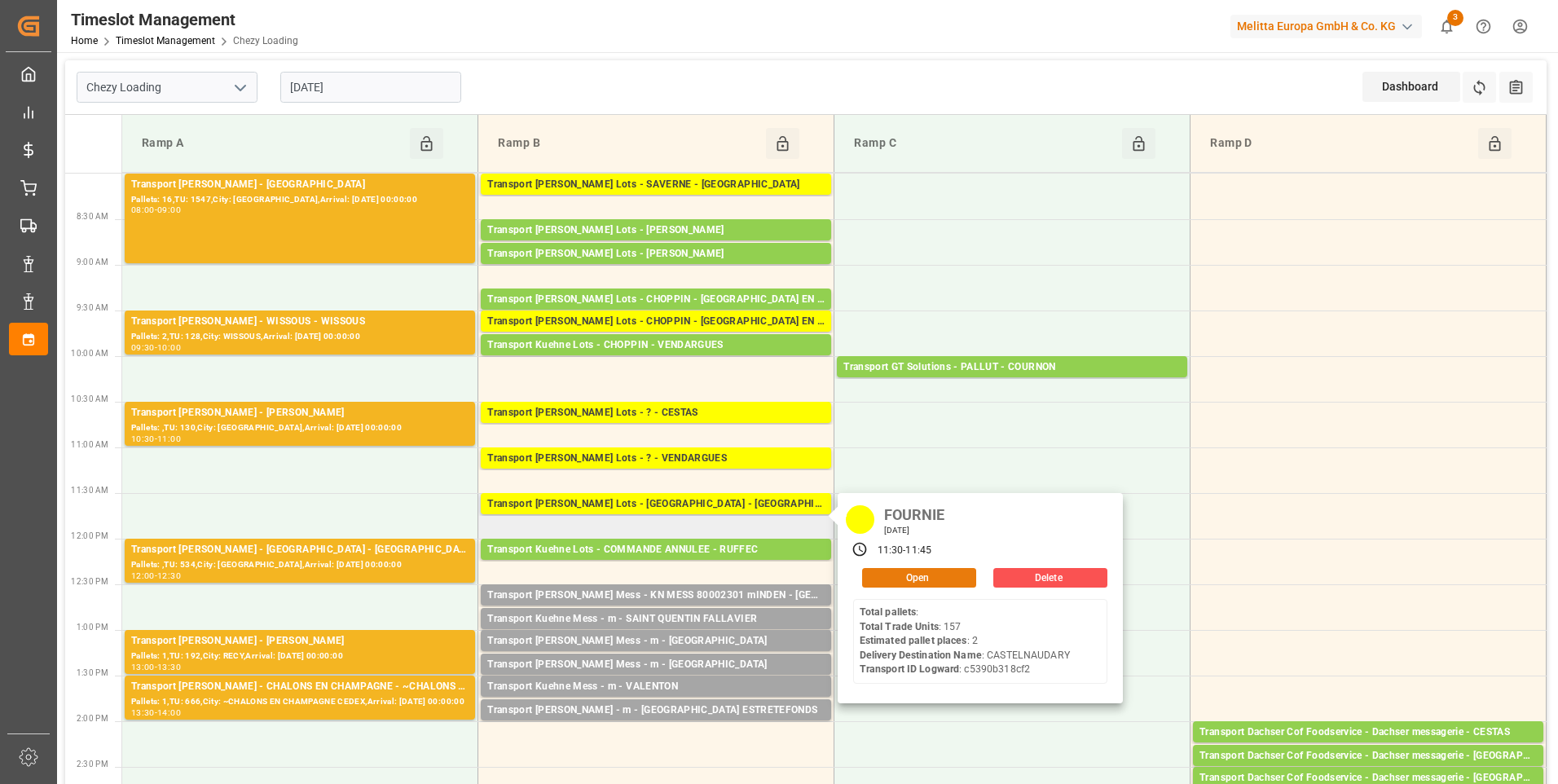
click at [946, 572] on button "Open" at bounding box center [919, 577] width 114 height 20
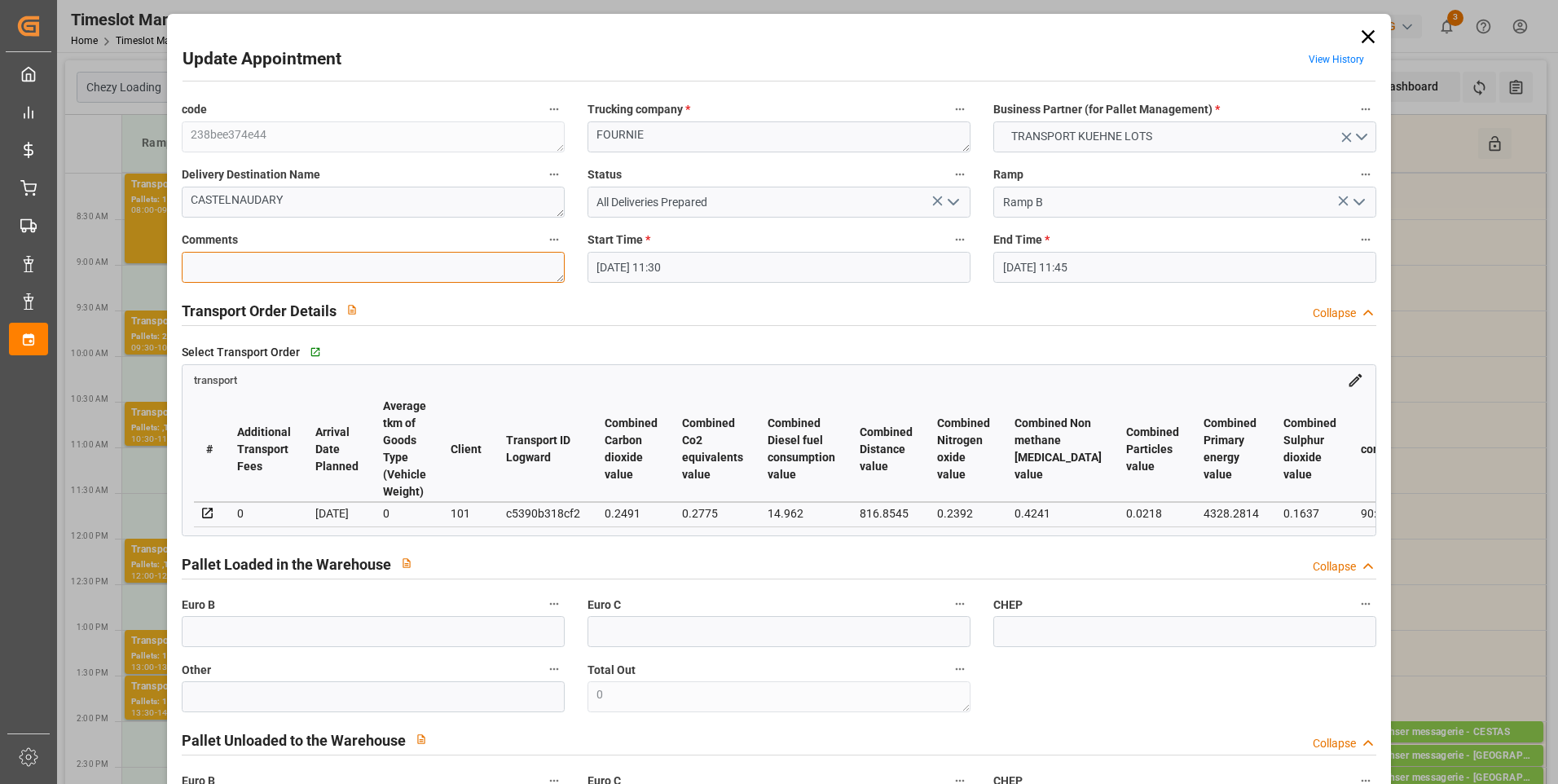
click at [217, 270] on textarea at bounding box center [374, 267] width 383 height 31
click at [270, 639] on input "text" at bounding box center [374, 631] width 383 height 31
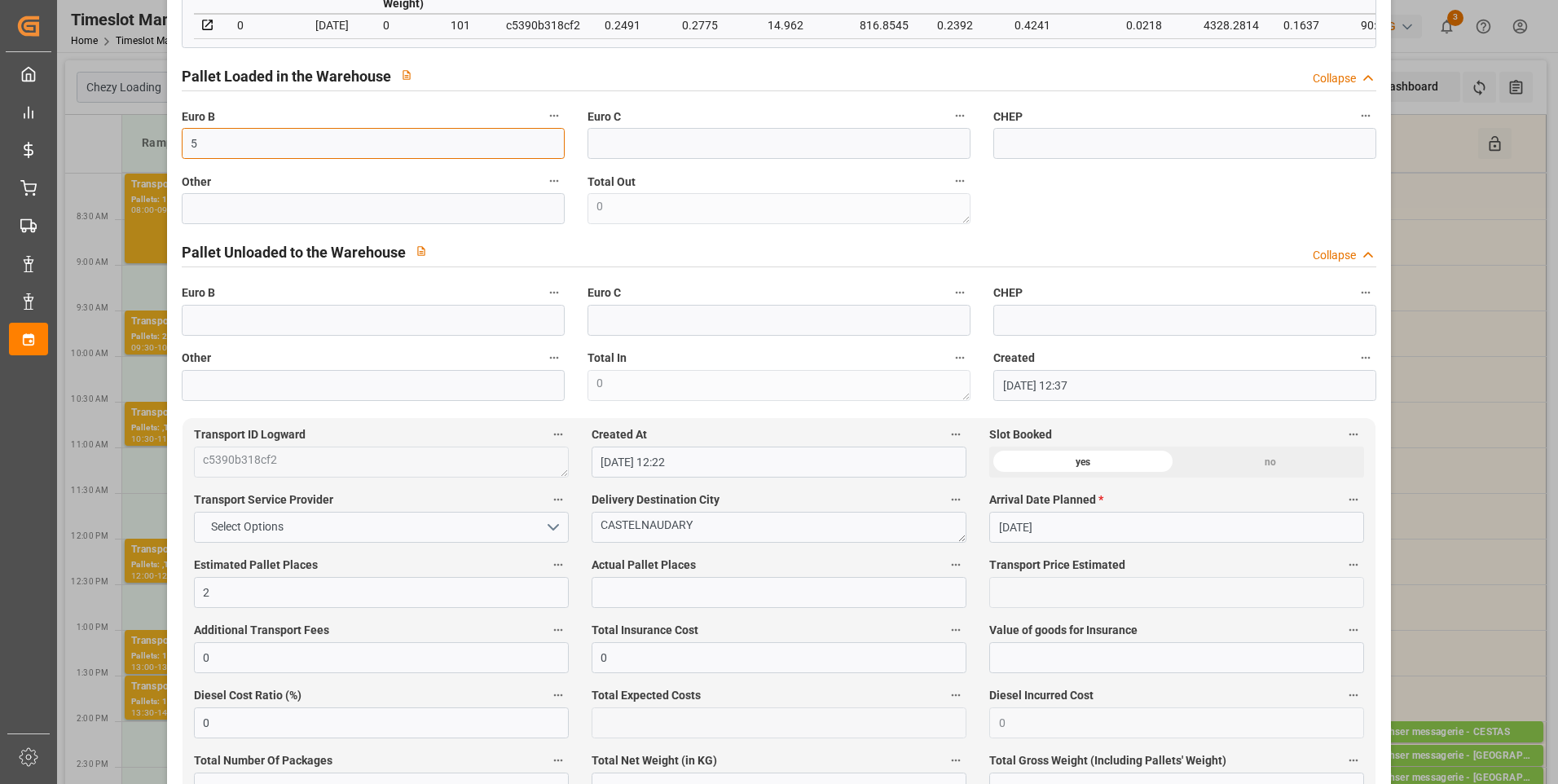
scroll to position [570, 0]
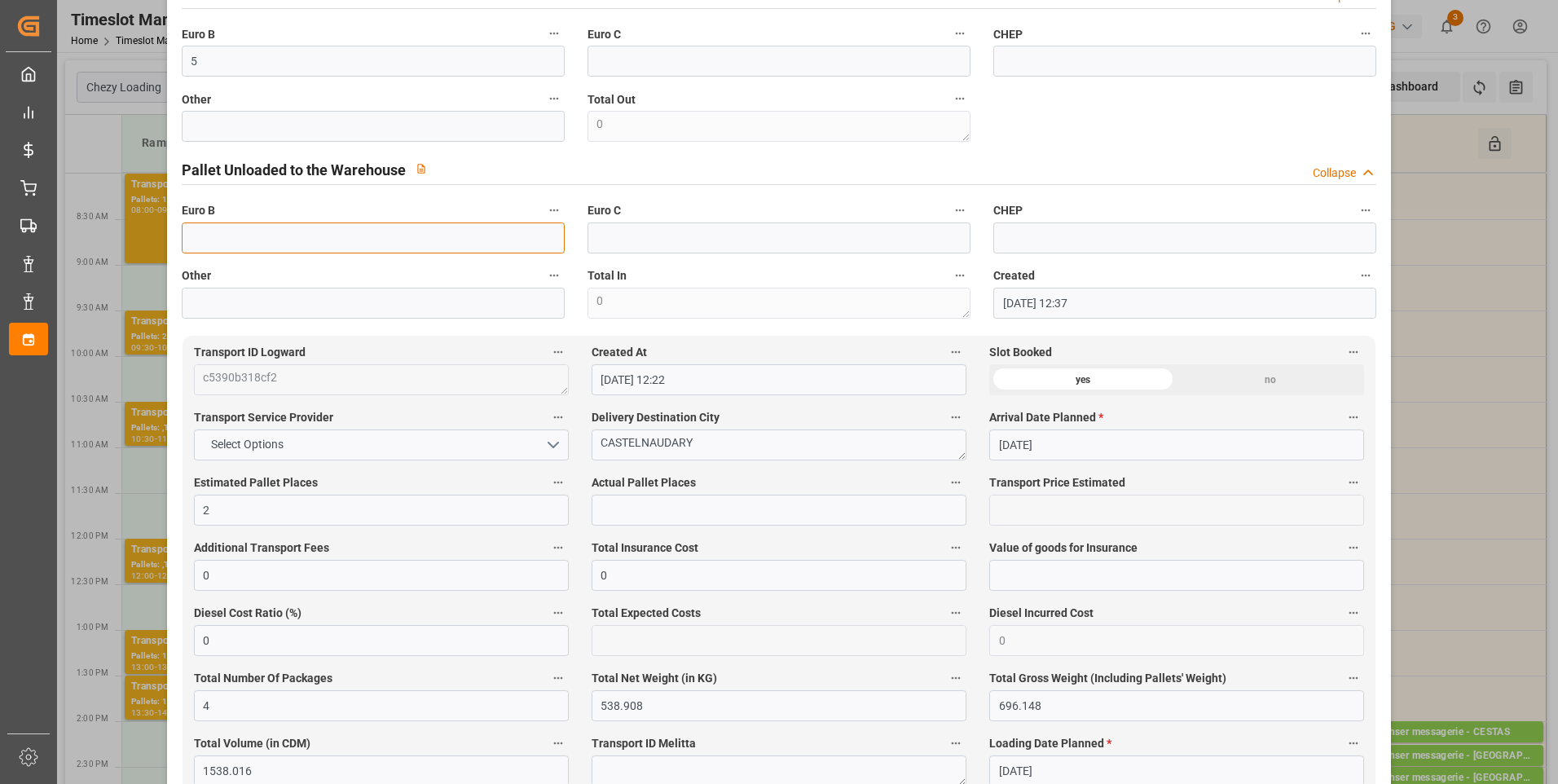
click at [219, 243] on input "text" at bounding box center [374, 238] width 383 height 31
click at [628, 515] on input "text" at bounding box center [779, 510] width 375 height 31
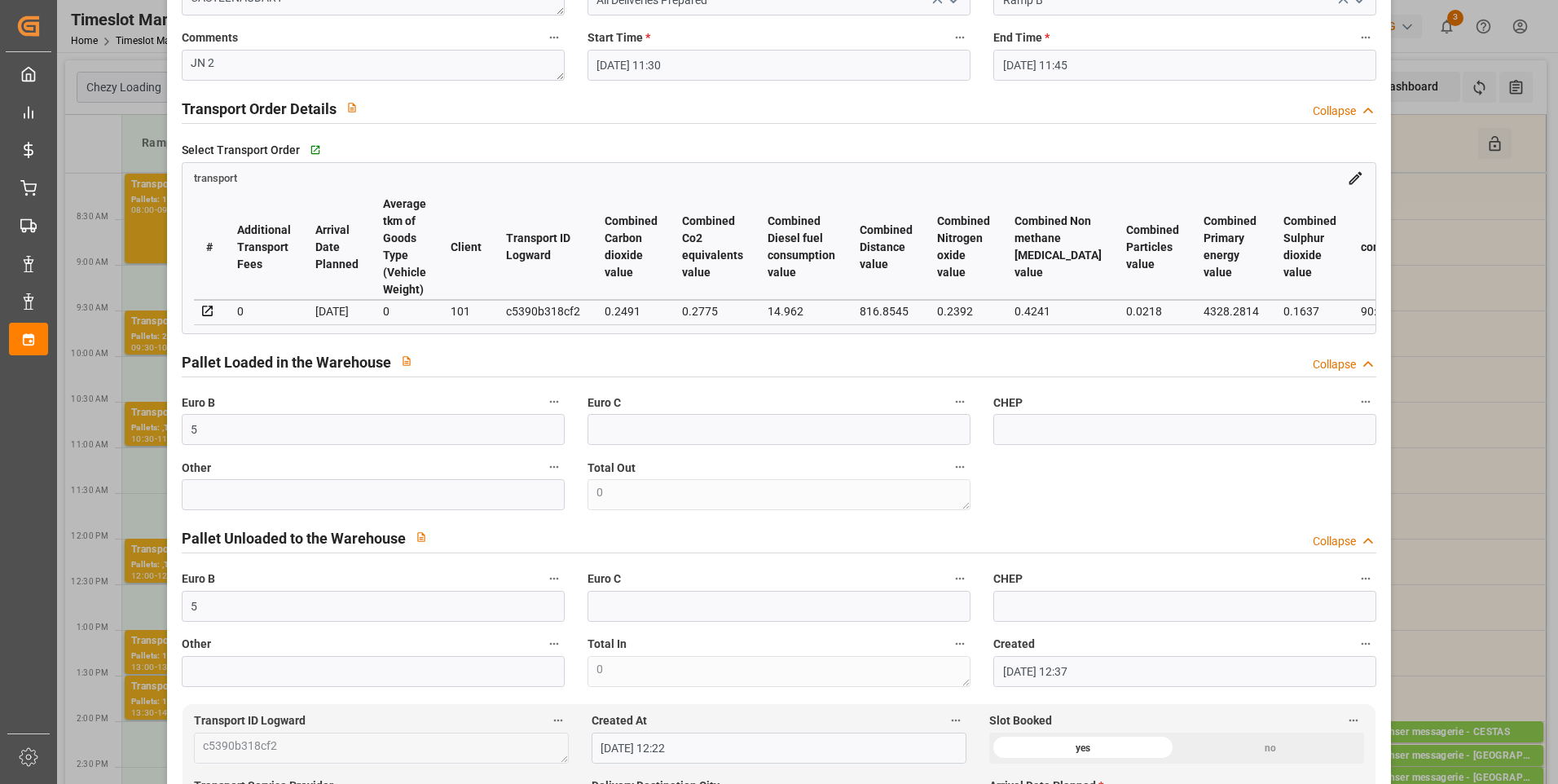
scroll to position [0, 0]
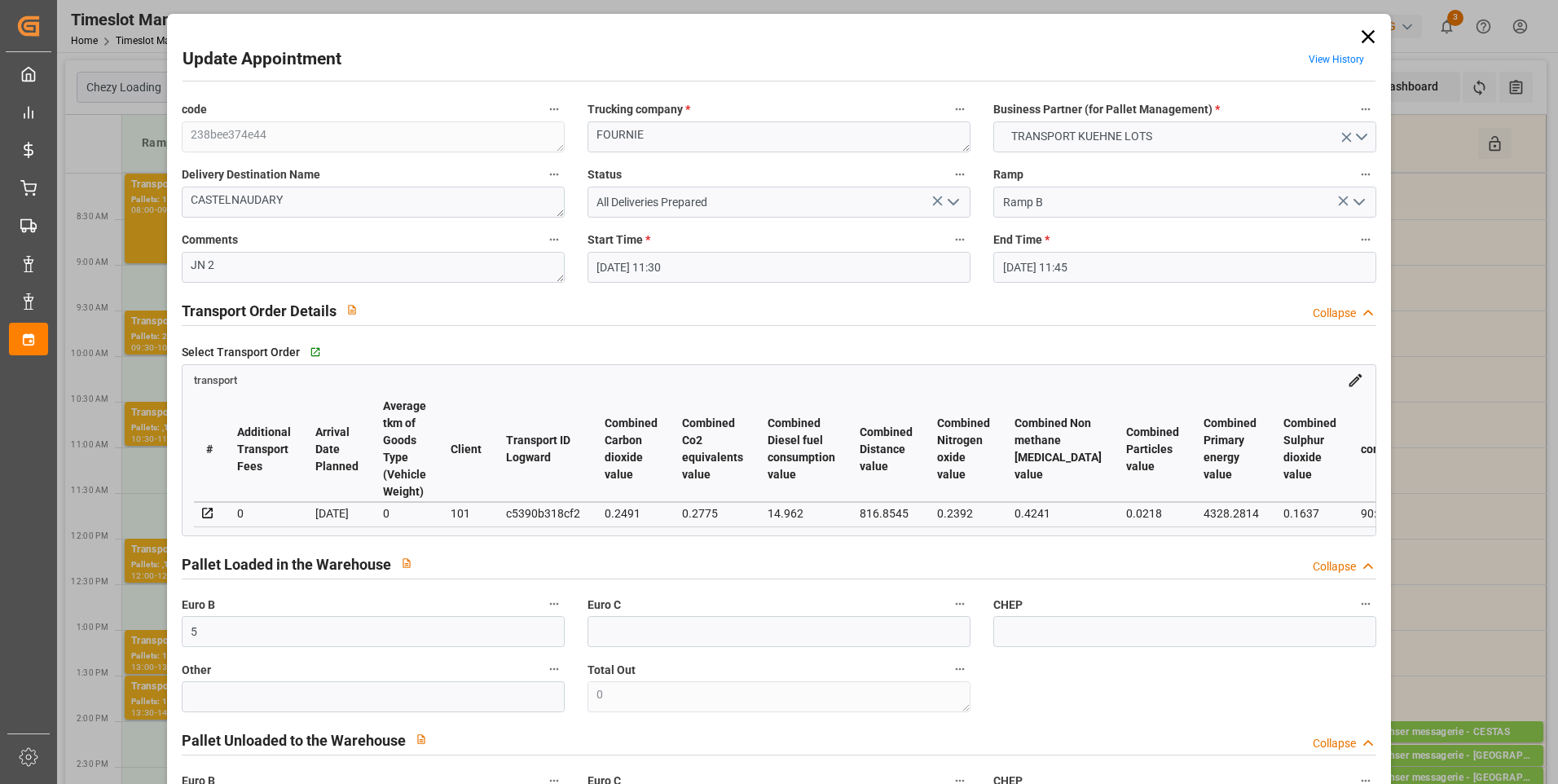
click at [948, 196] on icon "open menu" at bounding box center [954, 202] width 20 height 20
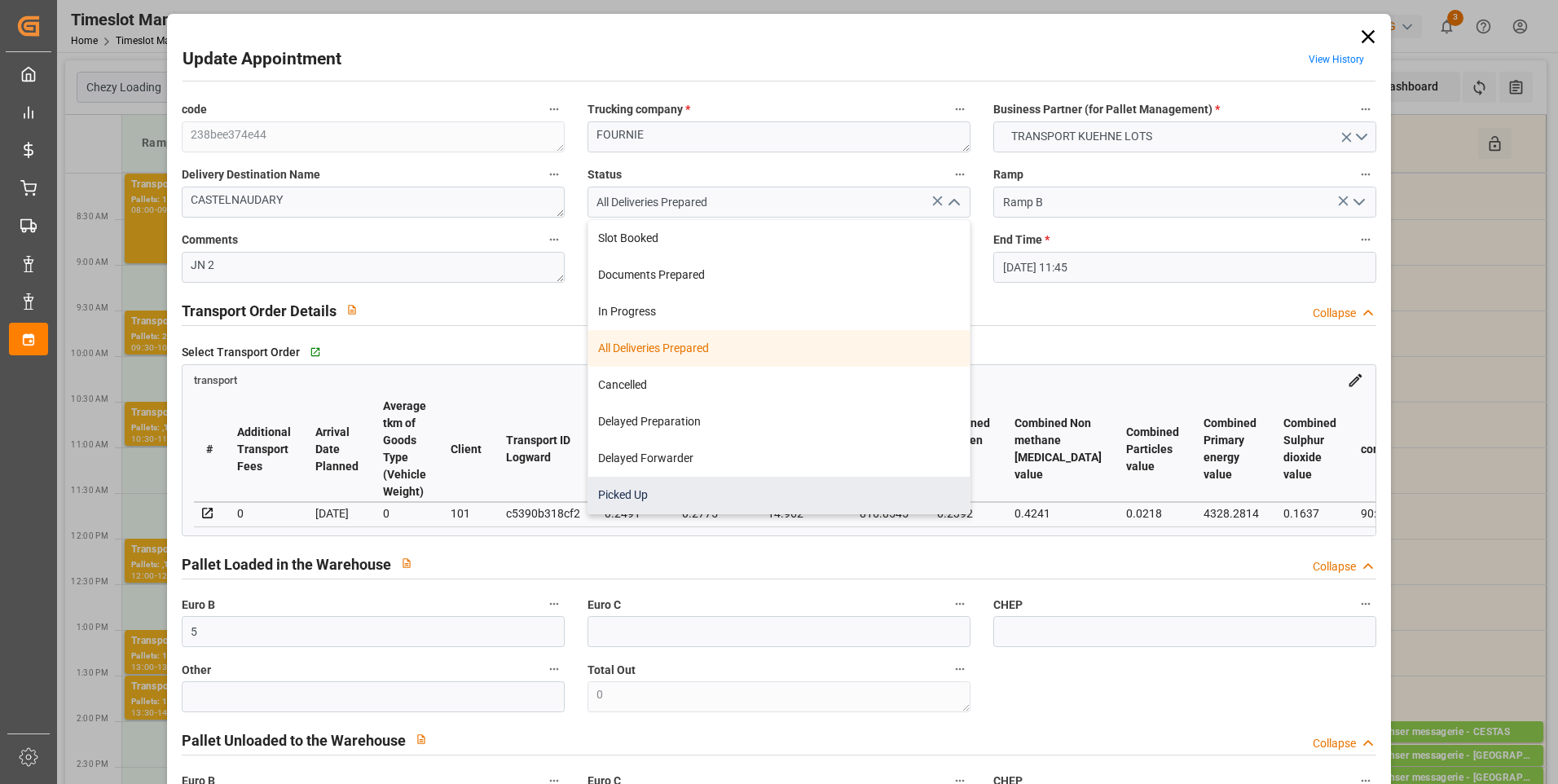
click at [627, 499] on div "Picked Up" at bounding box center [779, 494] width 382 height 36
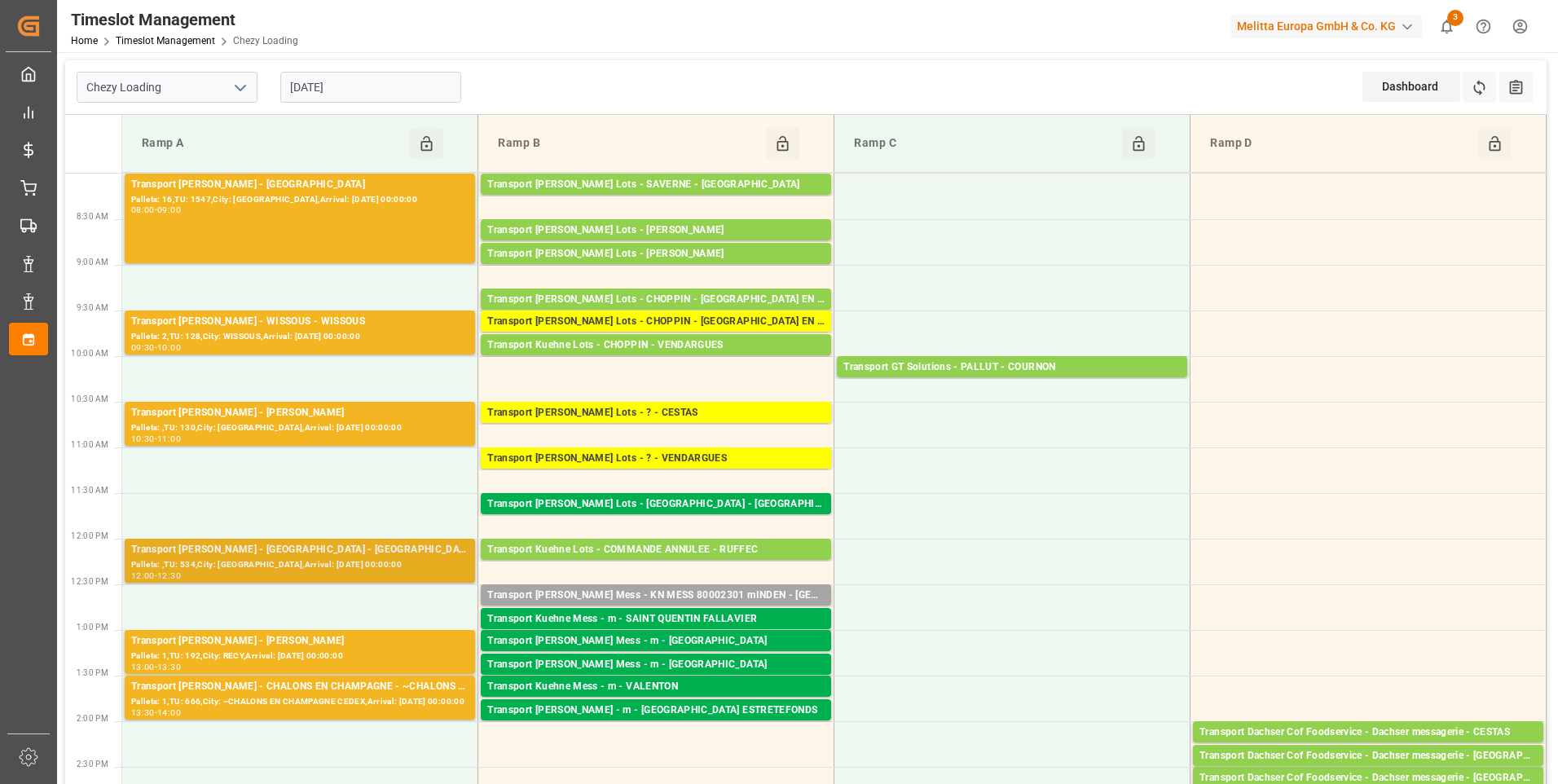
click at [321, 567] on div "Pallets: ,TU: 534,City: [GEOGRAPHIC_DATA],Arrival: [DATE] 00:00:00" at bounding box center [300, 565] width 337 height 14
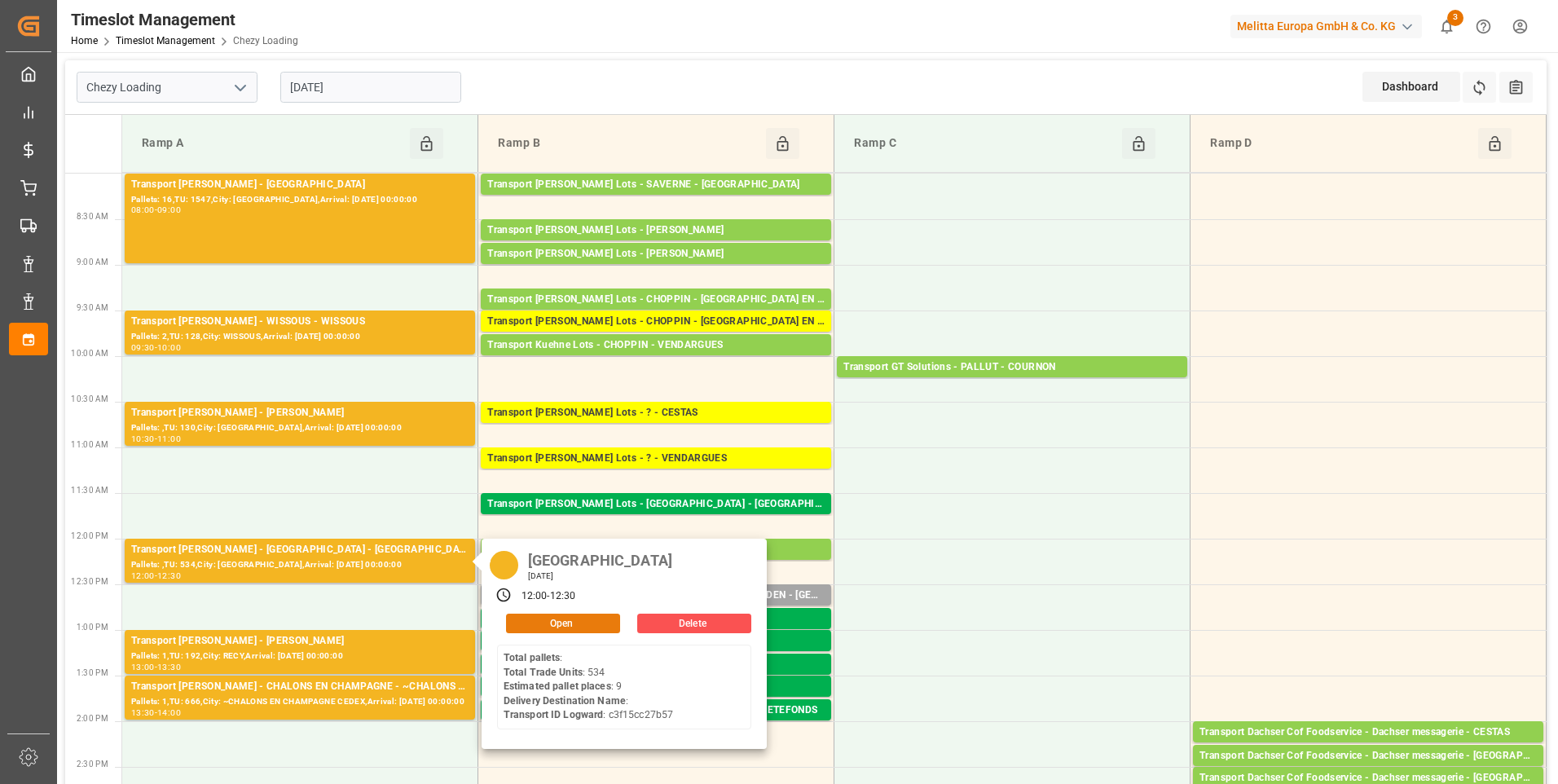
click at [527, 622] on button "Open" at bounding box center [563, 623] width 114 height 20
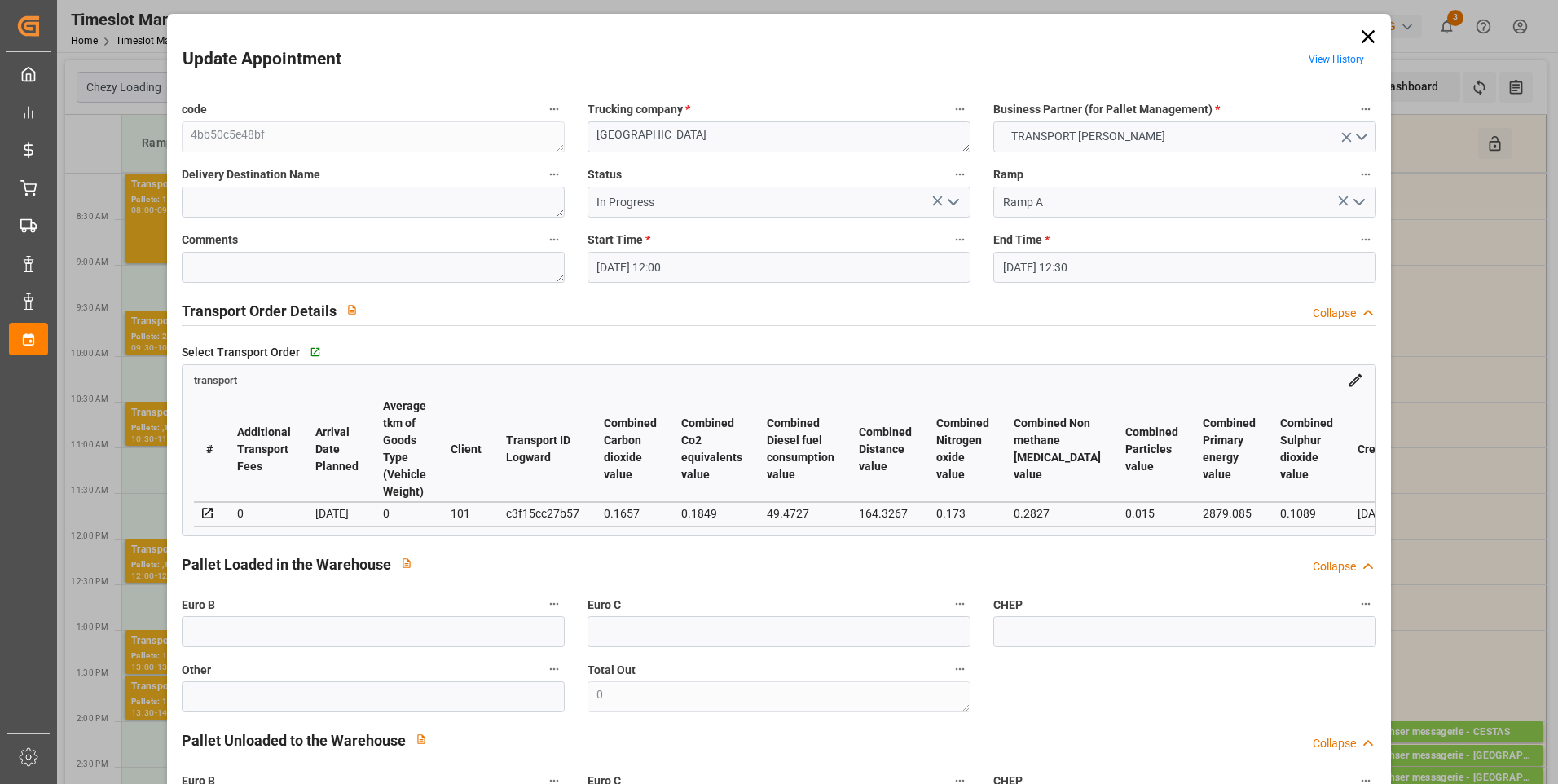
click at [954, 201] on polyline "open menu" at bounding box center [953, 202] width 10 height 5
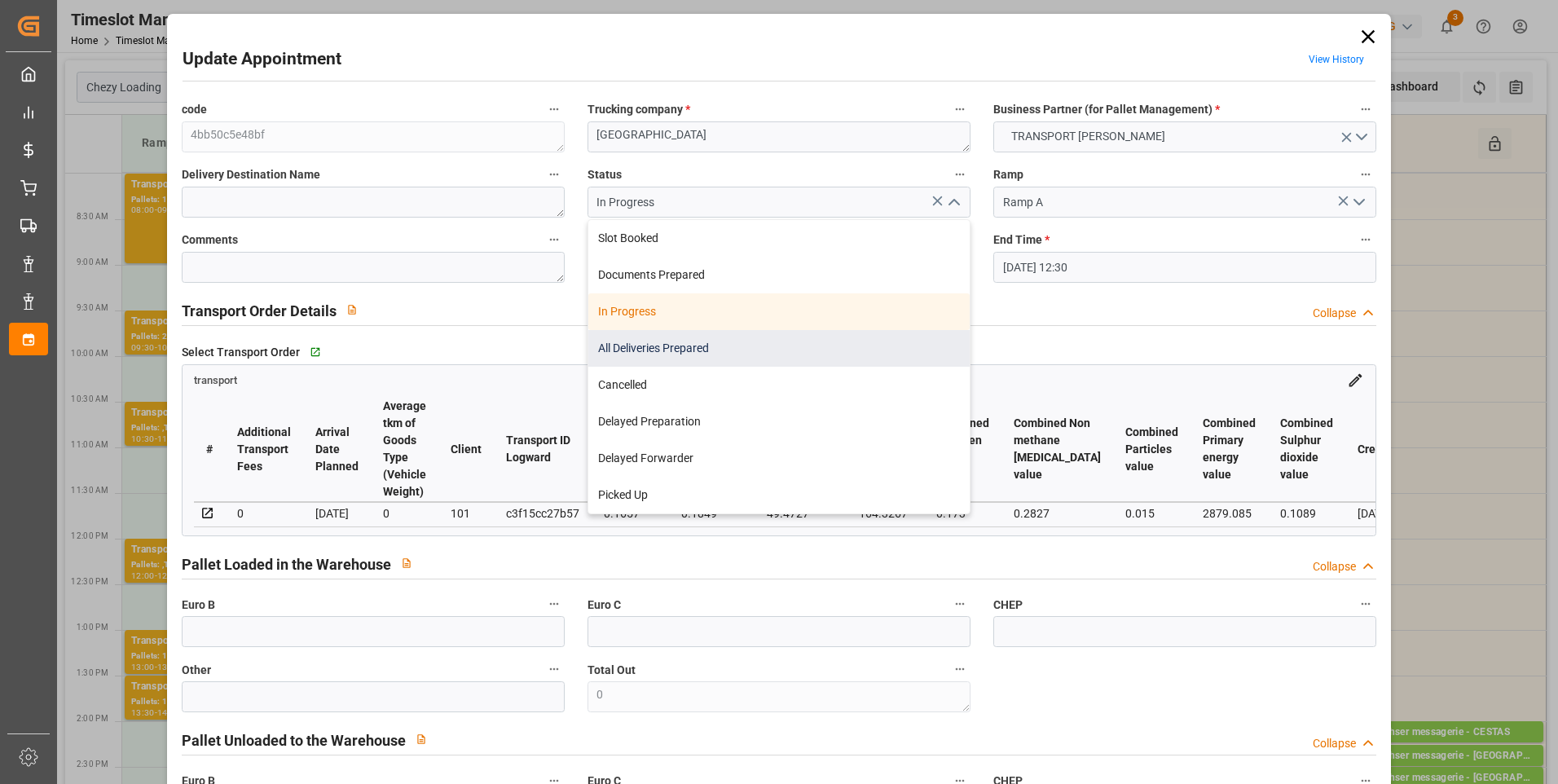
click at [661, 348] on div "All Deliveries Prepared" at bounding box center [779, 348] width 382 height 36
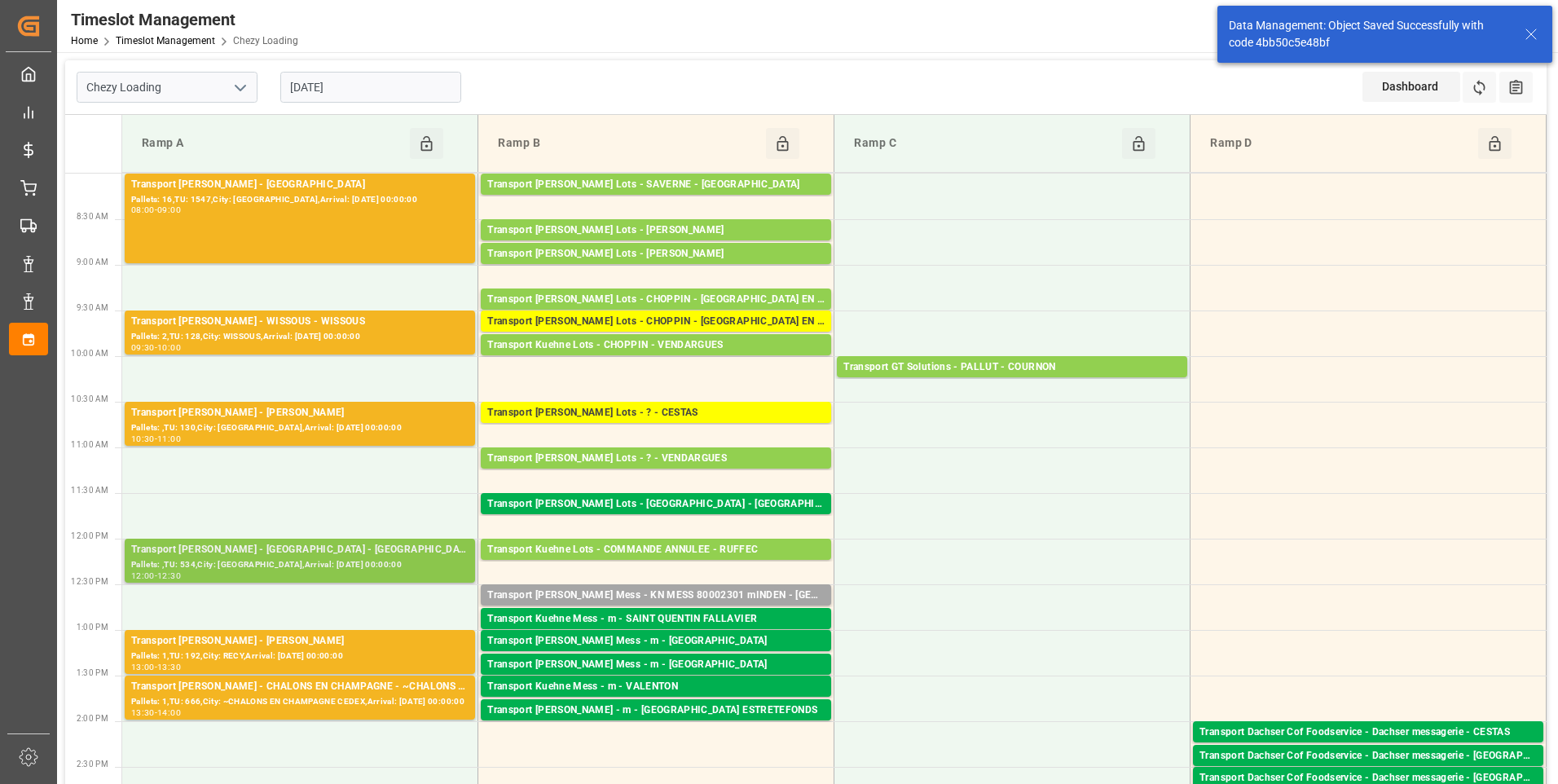
click at [340, 556] on div "Transport [PERSON_NAME] - [GEOGRAPHIC_DATA] - [GEOGRAPHIC_DATA]" at bounding box center [300, 550] width 337 height 16
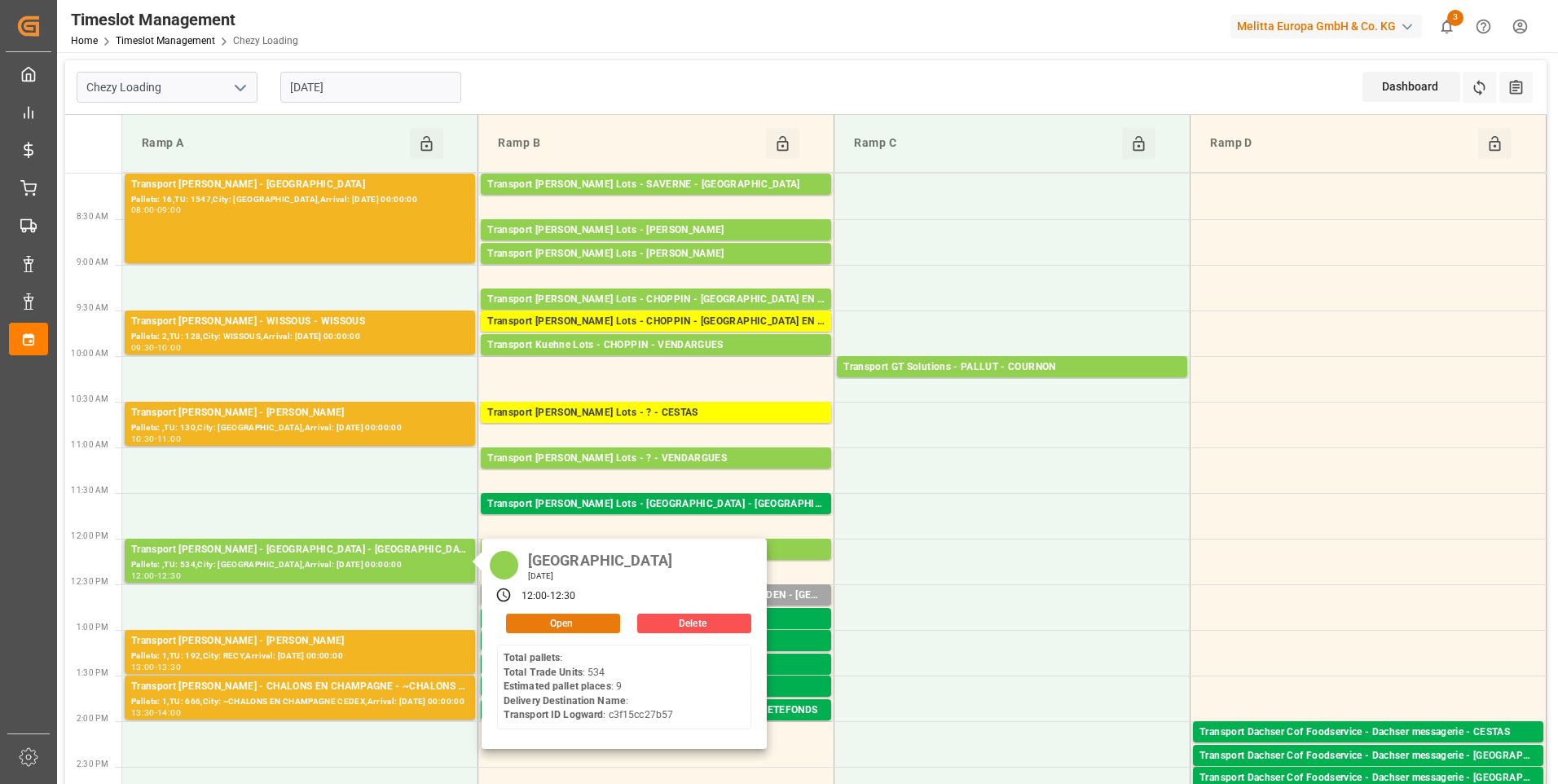
click at [529, 621] on button "Open" at bounding box center [563, 623] width 114 height 20
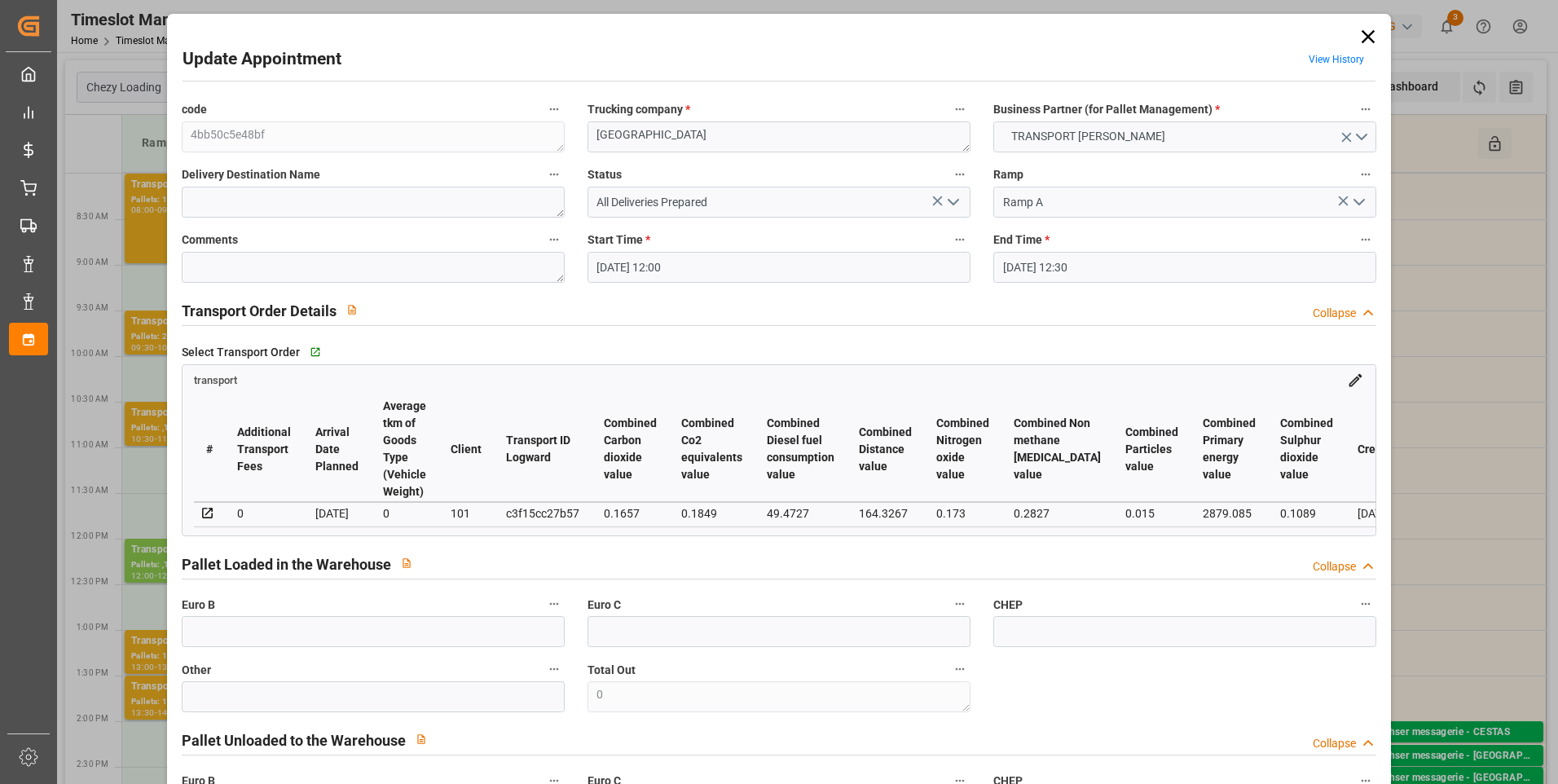
click at [929, 197] on icon at bounding box center [937, 200] width 17 height 17
click at [959, 199] on icon "open menu" at bounding box center [954, 202] width 20 height 20
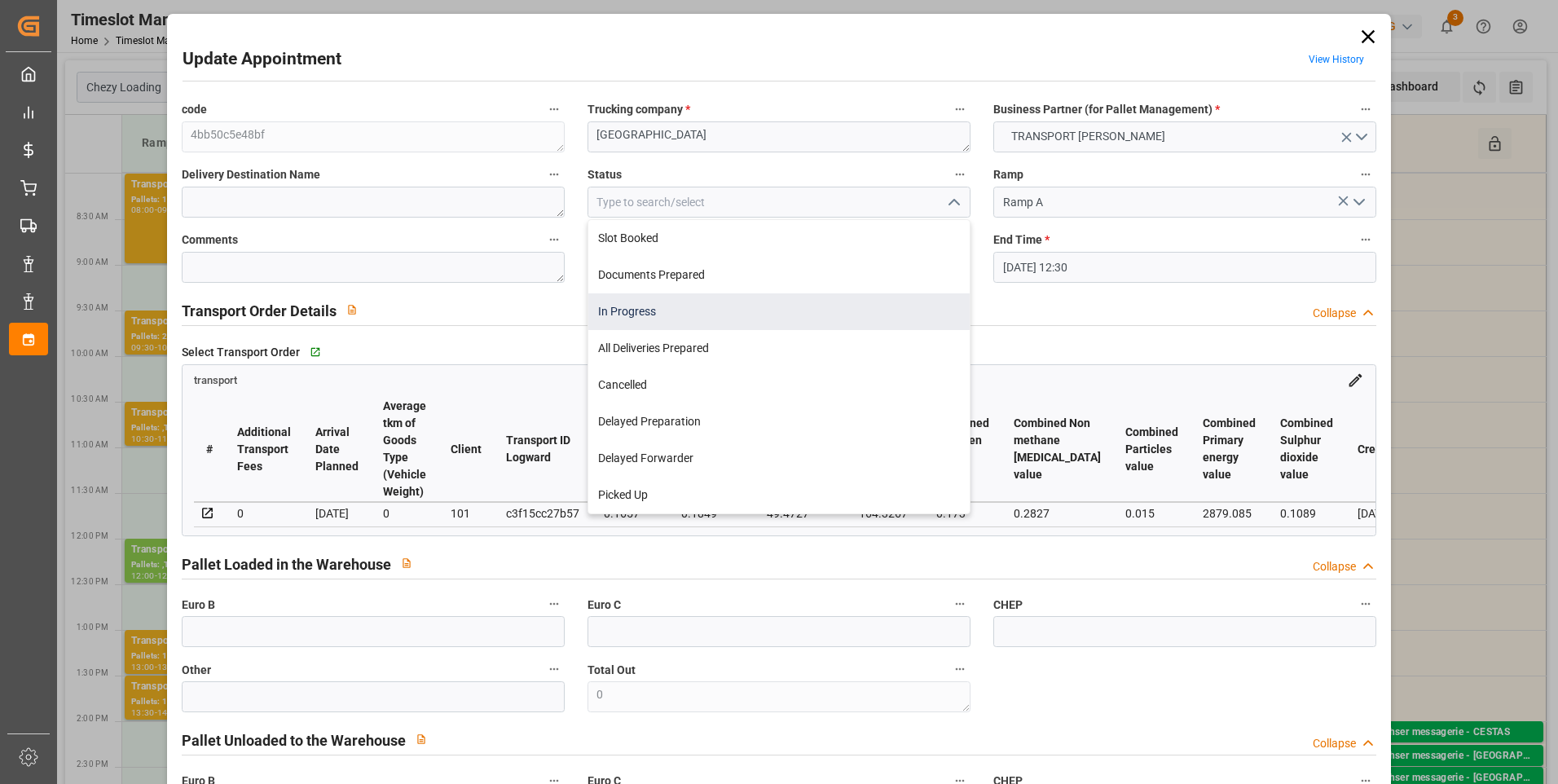
click at [668, 310] on div "In Progress" at bounding box center [779, 311] width 382 height 36
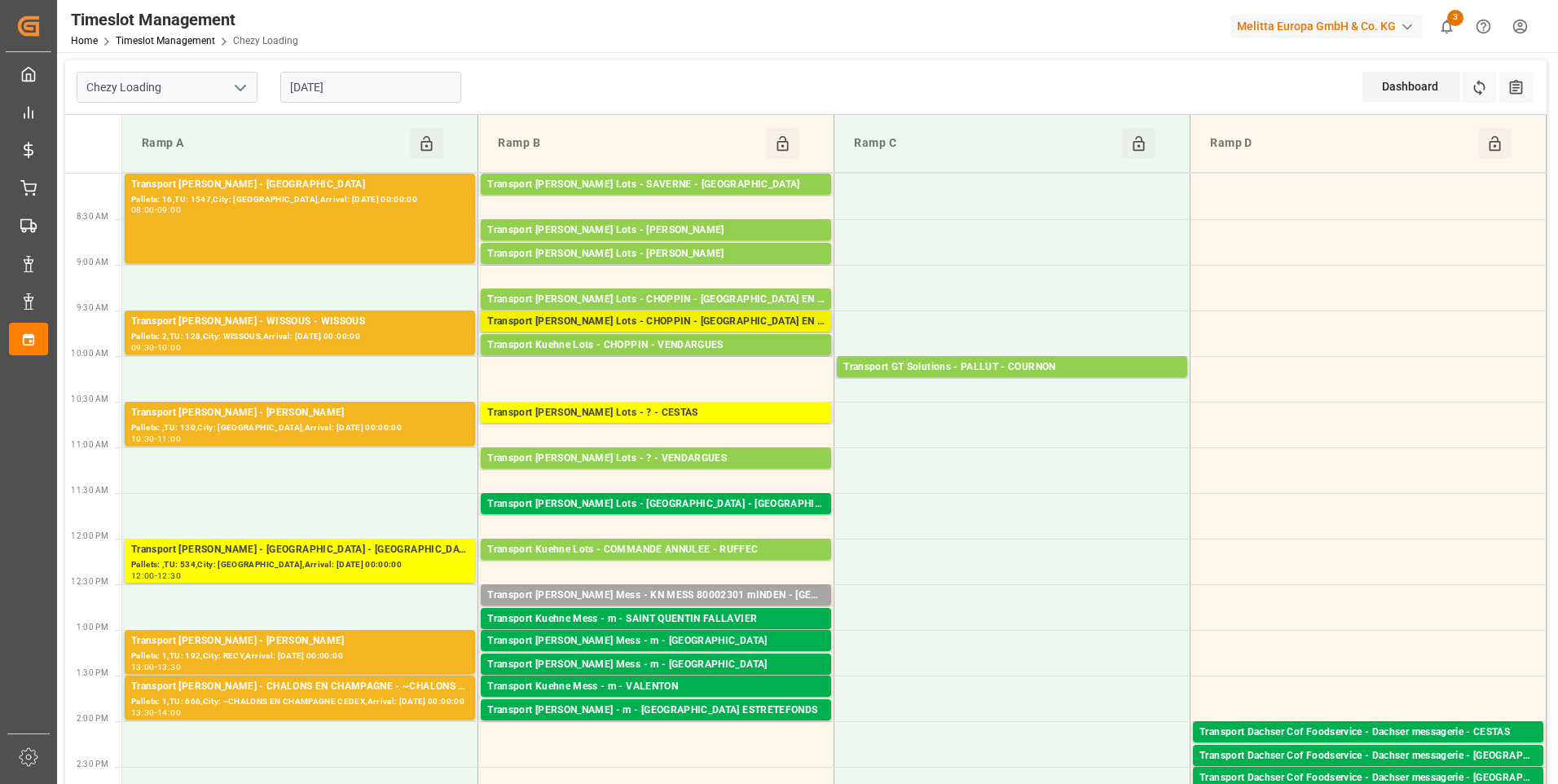
click at [712, 315] on div "Transport [PERSON_NAME] Lots - CHOPPIN - [GEOGRAPHIC_DATA] EN [GEOGRAPHIC_DATA]" at bounding box center [656, 322] width 337 height 16
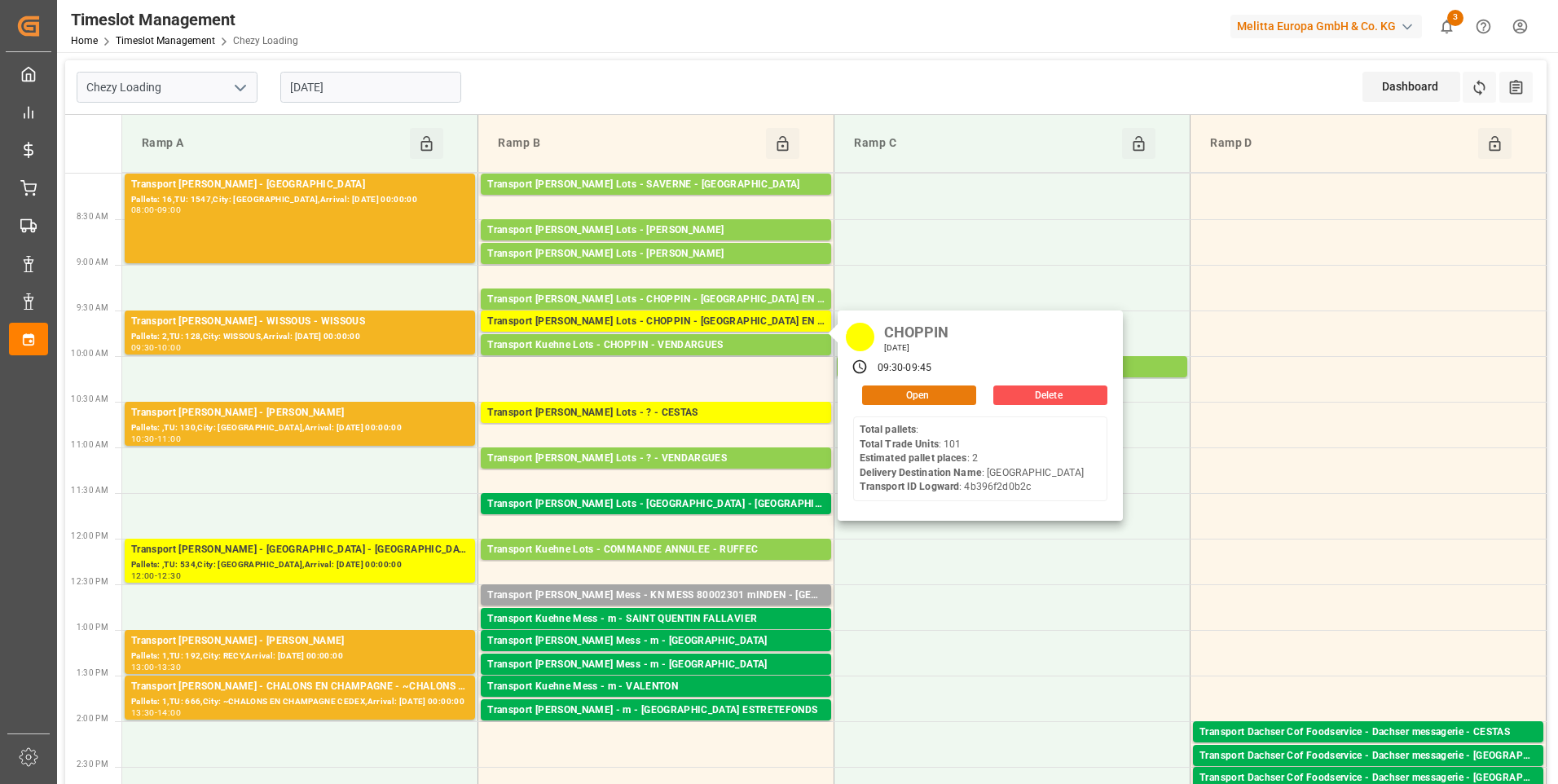
click at [902, 389] on button "Open" at bounding box center [919, 395] width 114 height 20
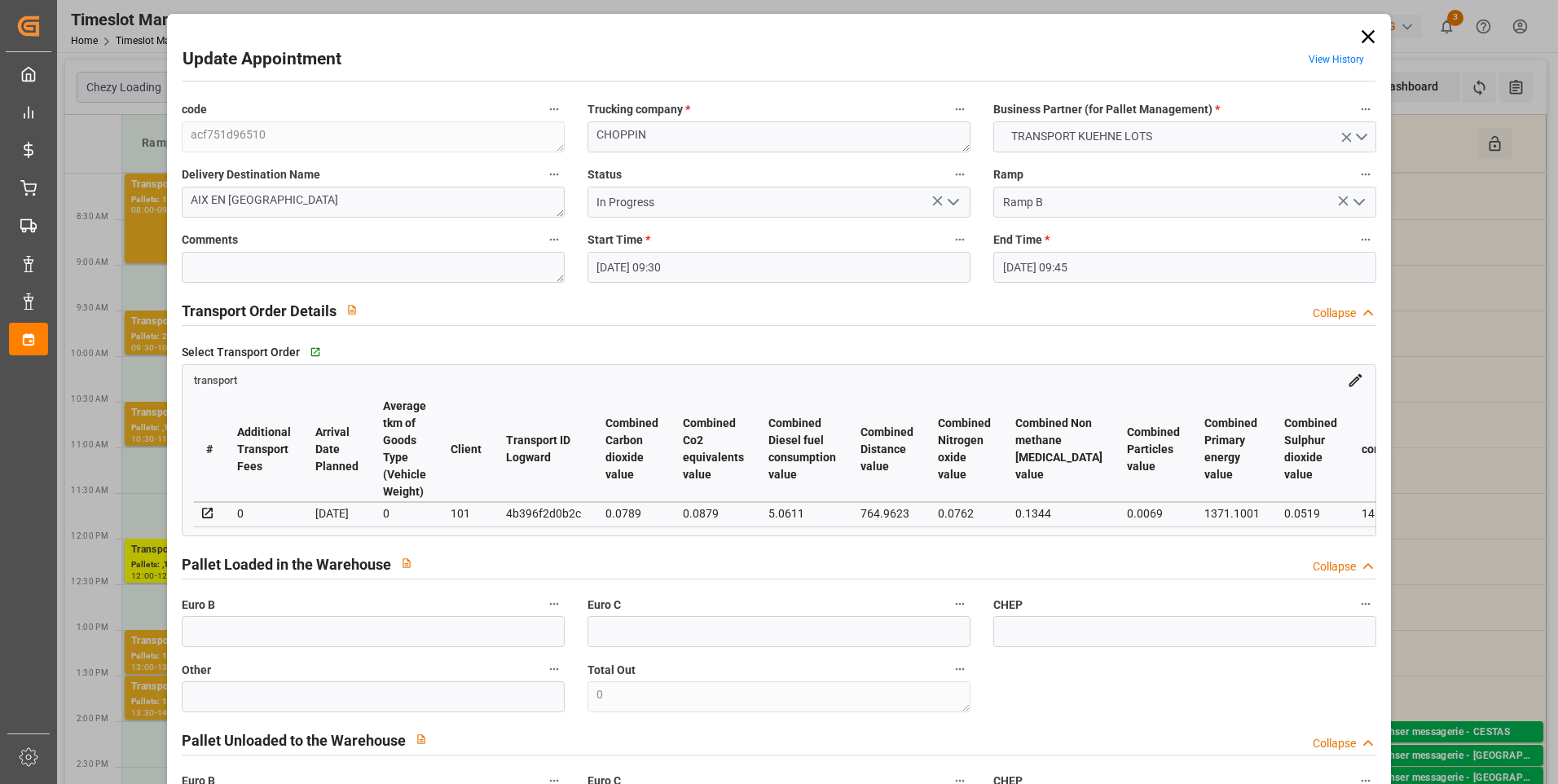
click at [945, 202] on icon "open menu" at bounding box center [954, 202] width 20 height 20
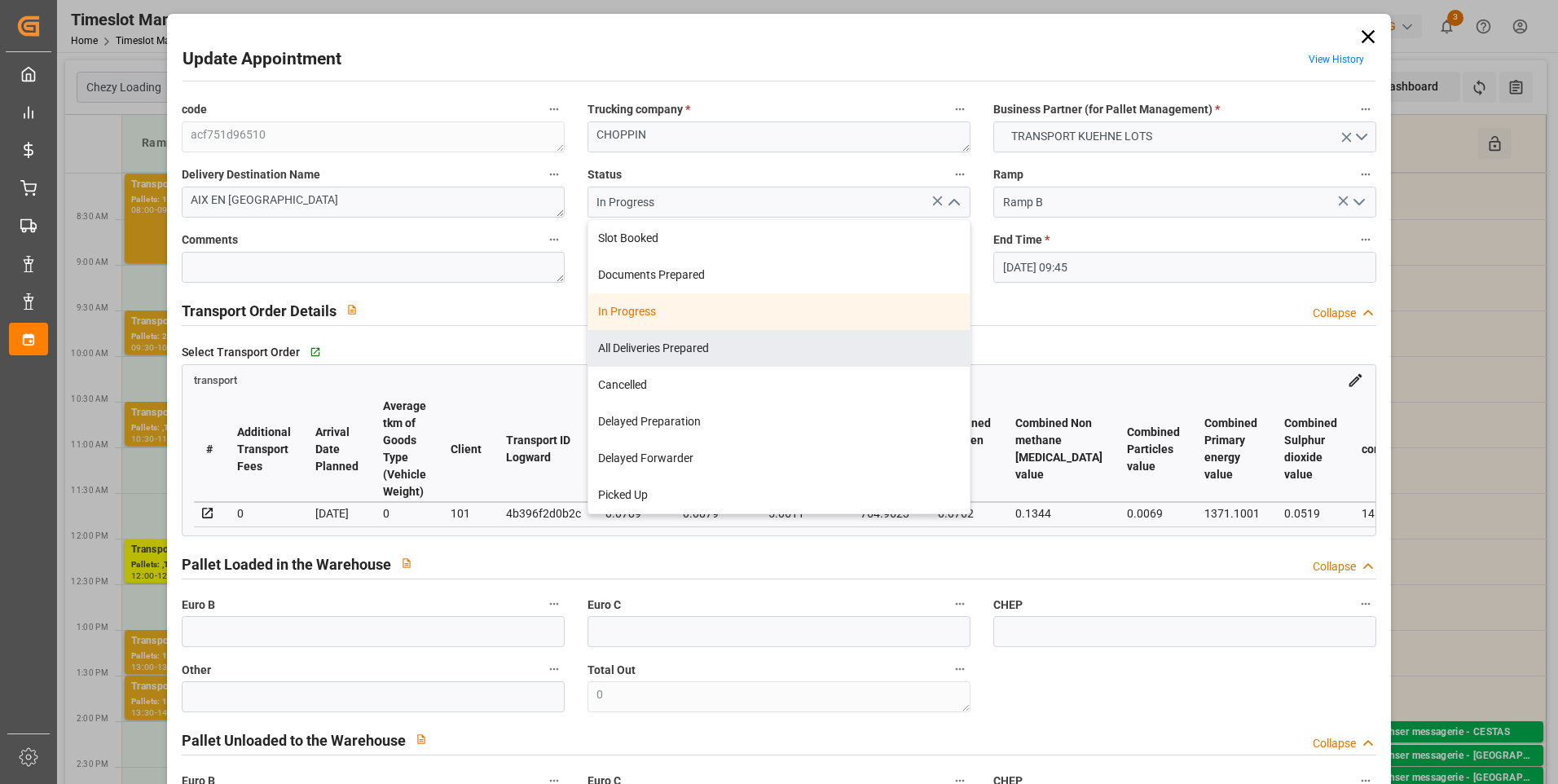
click at [645, 342] on div "All Deliveries Prepared" at bounding box center [779, 348] width 382 height 36
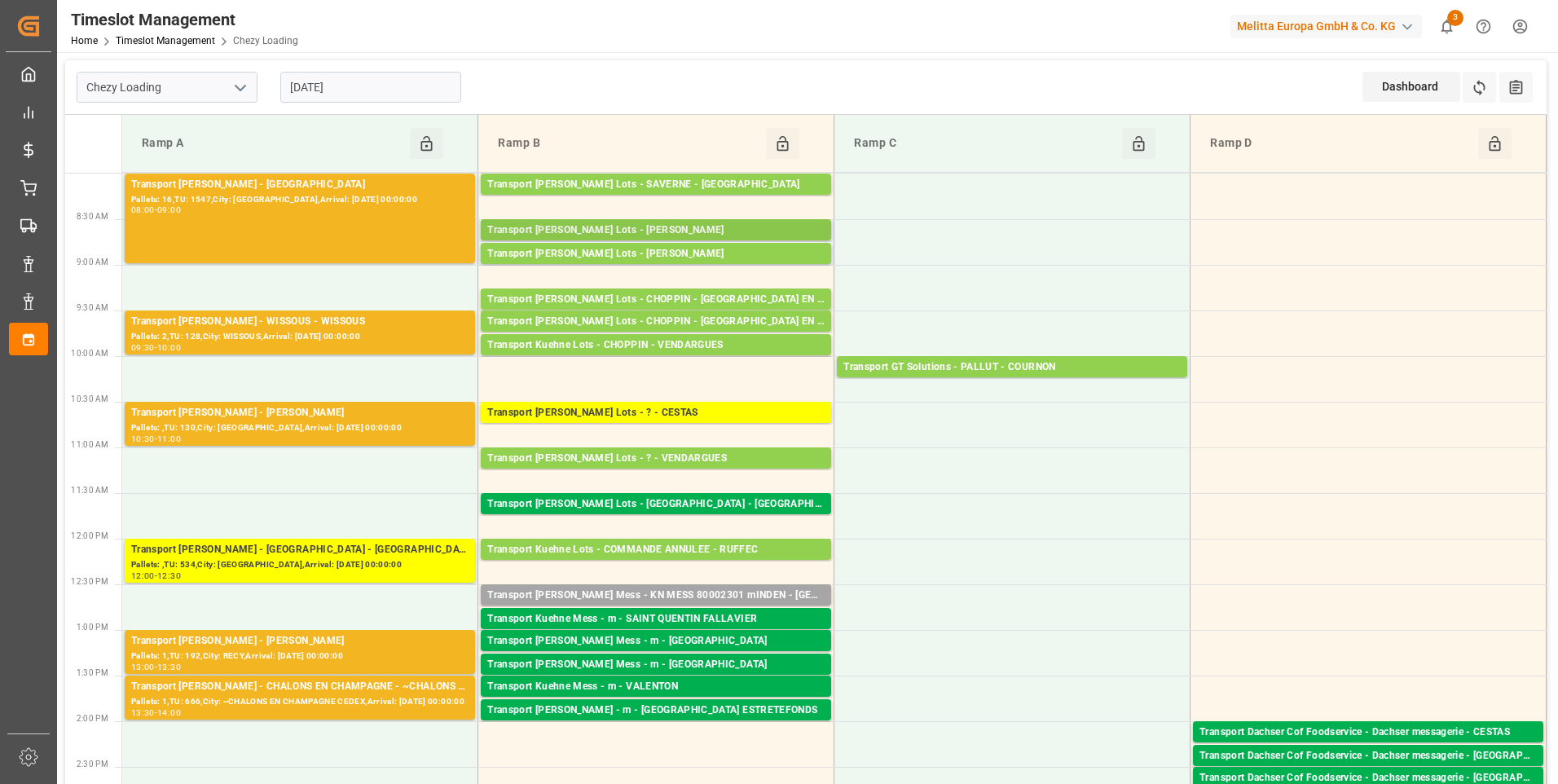
click at [635, 229] on div "Transport [PERSON_NAME] Lots - [PERSON_NAME]" at bounding box center [656, 231] width 337 height 16
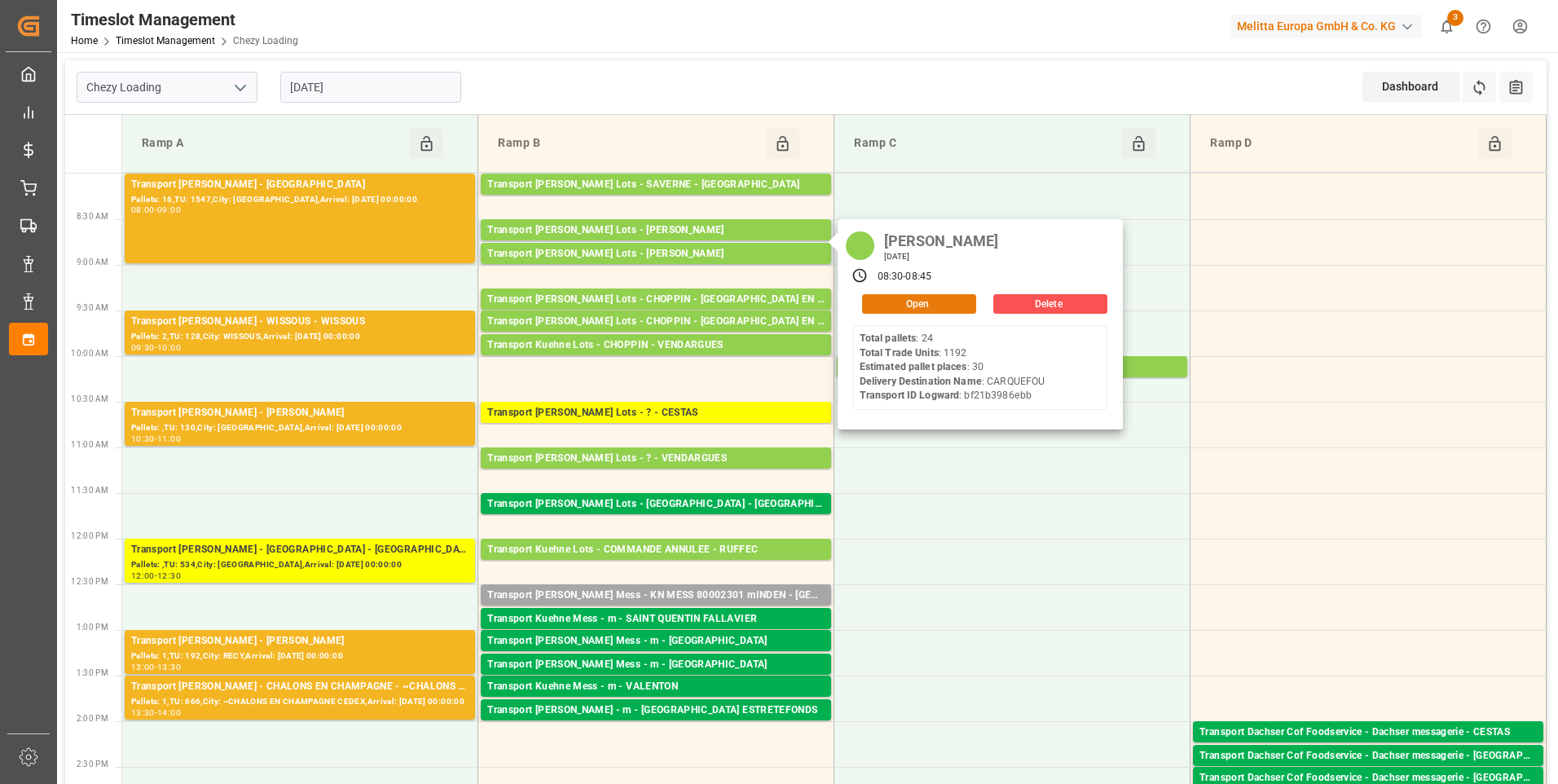
click at [893, 303] on button "Open" at bounding box center [919, 304] width 114 height 20
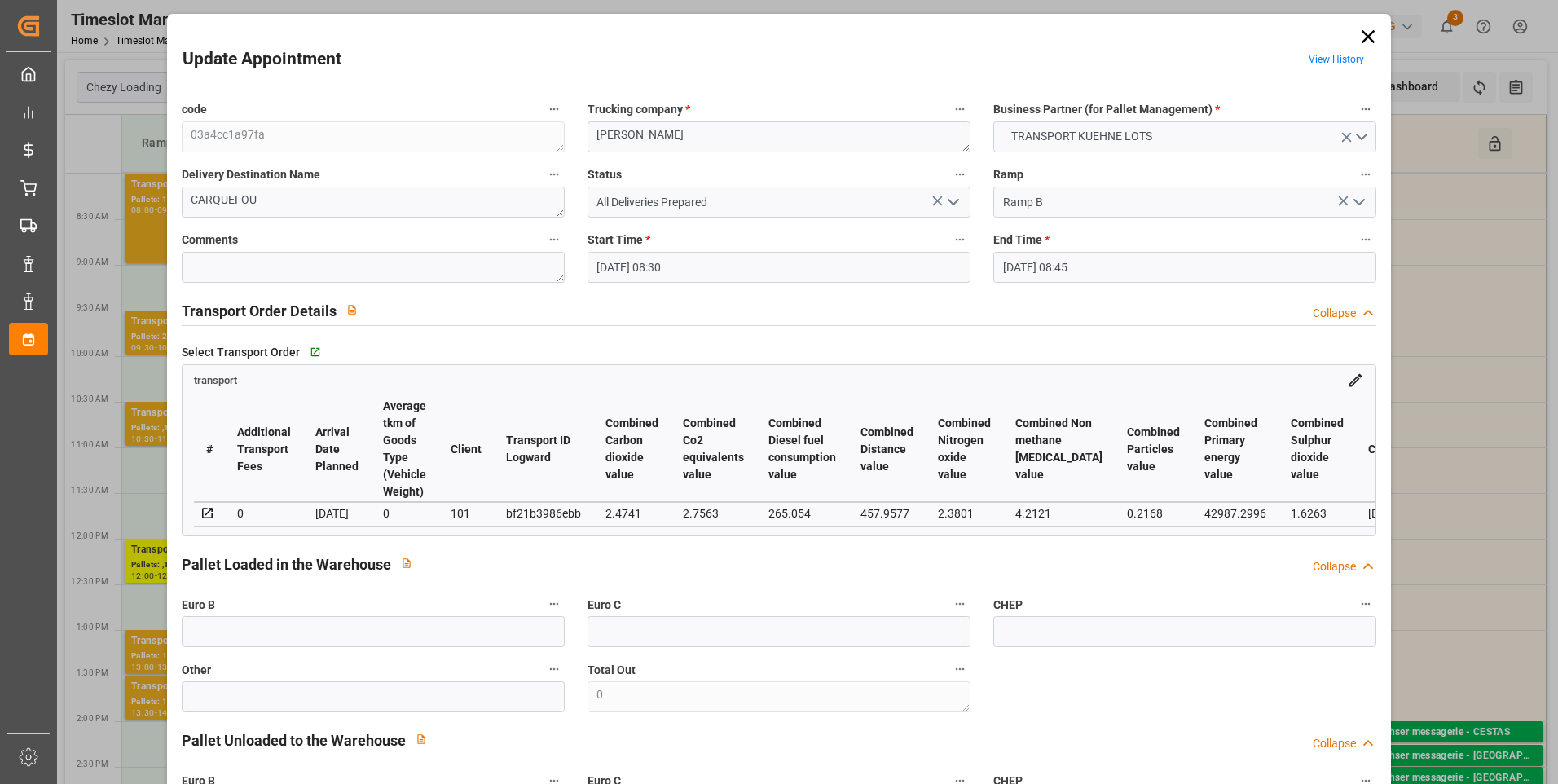
click at [1368, 33] on icon at bounding box center [1368, 36] width 13 height 13
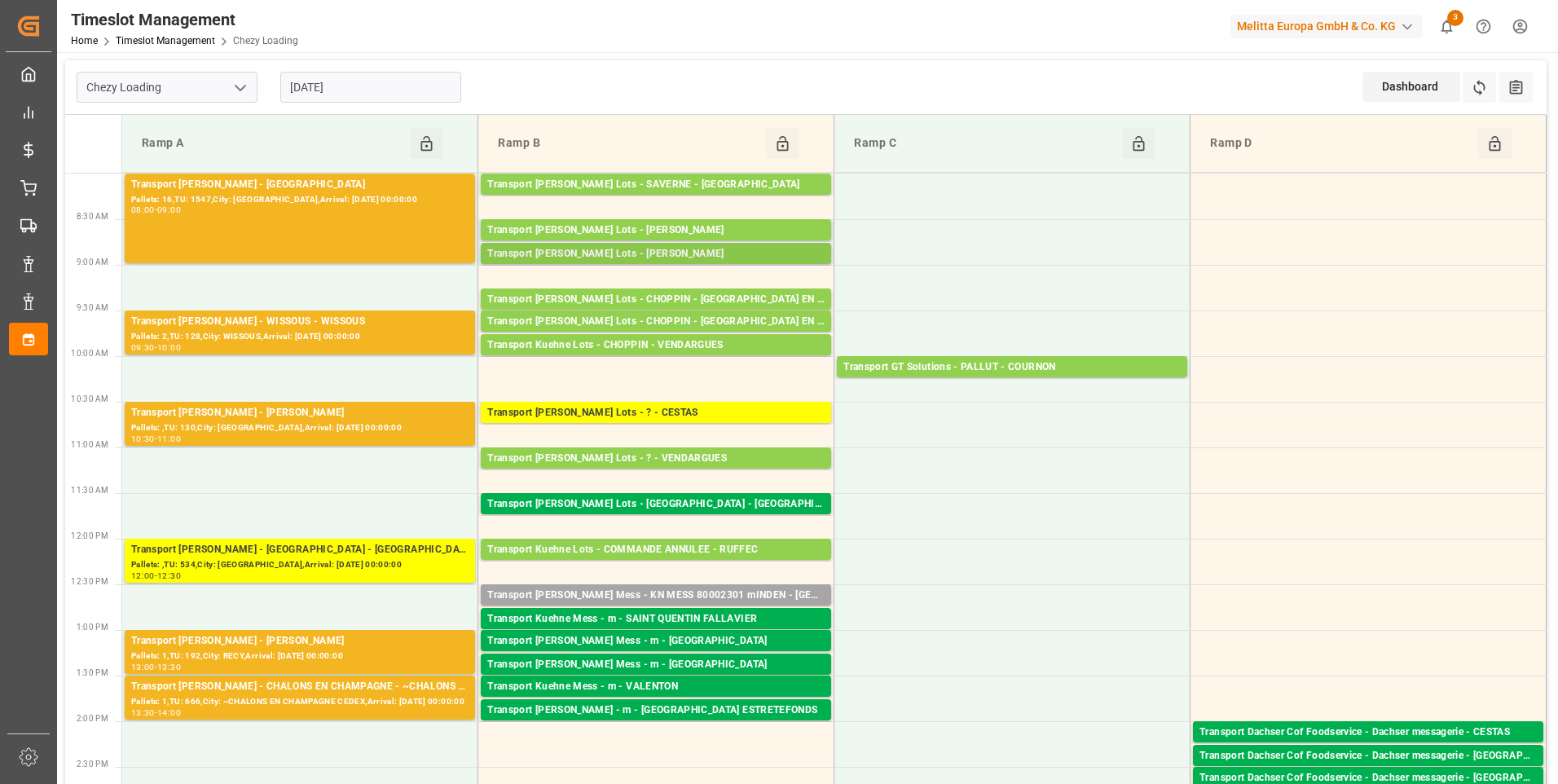
click at [683, 257] on div "Transport [PERSON_NAME] Lots - [PERSON_NAME]" at bounding box center [656, 254] width 337 height 16
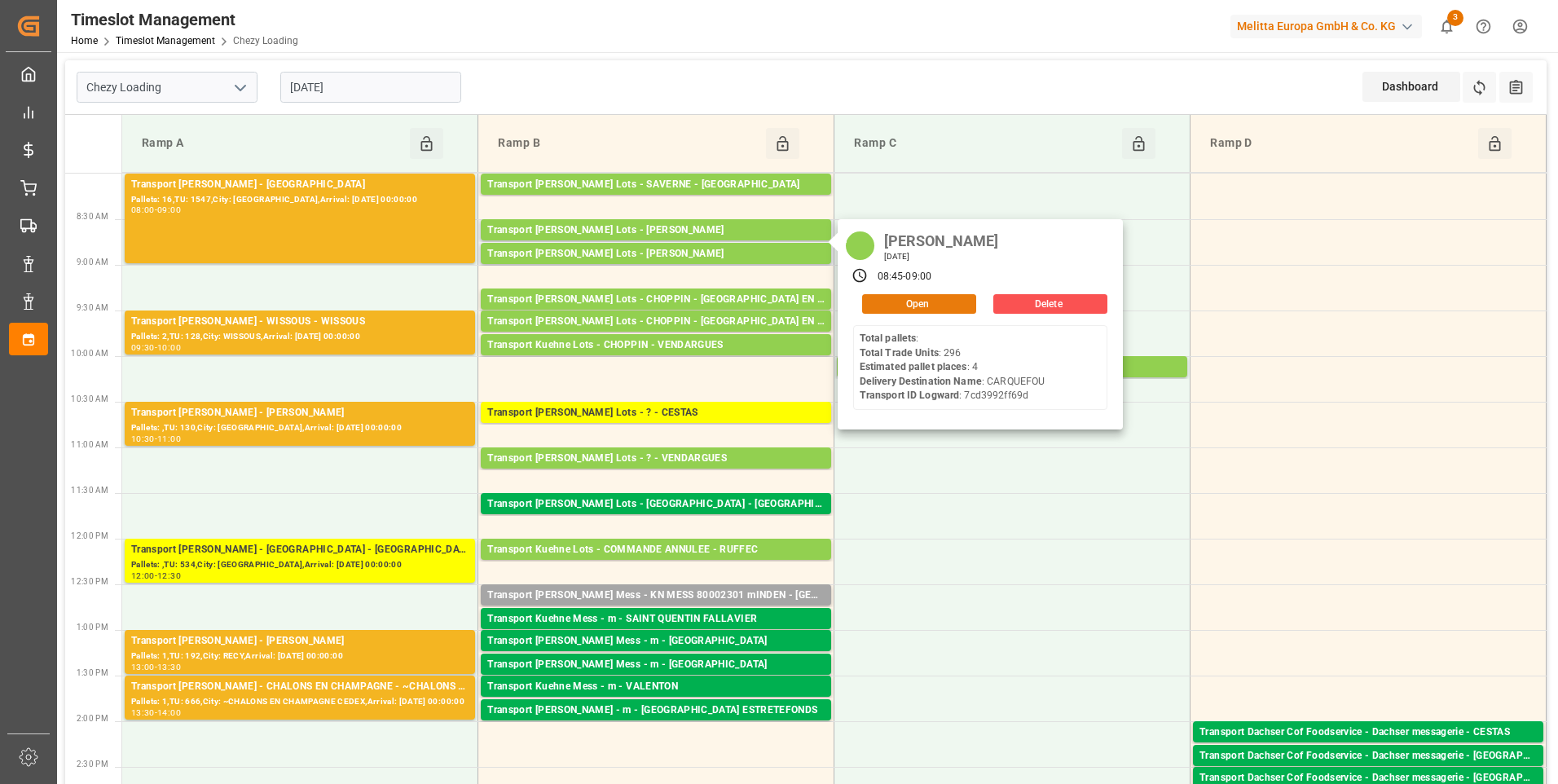
click at [904, 308] on button "Open" at bounding box center [919, 304] width 114 height 20
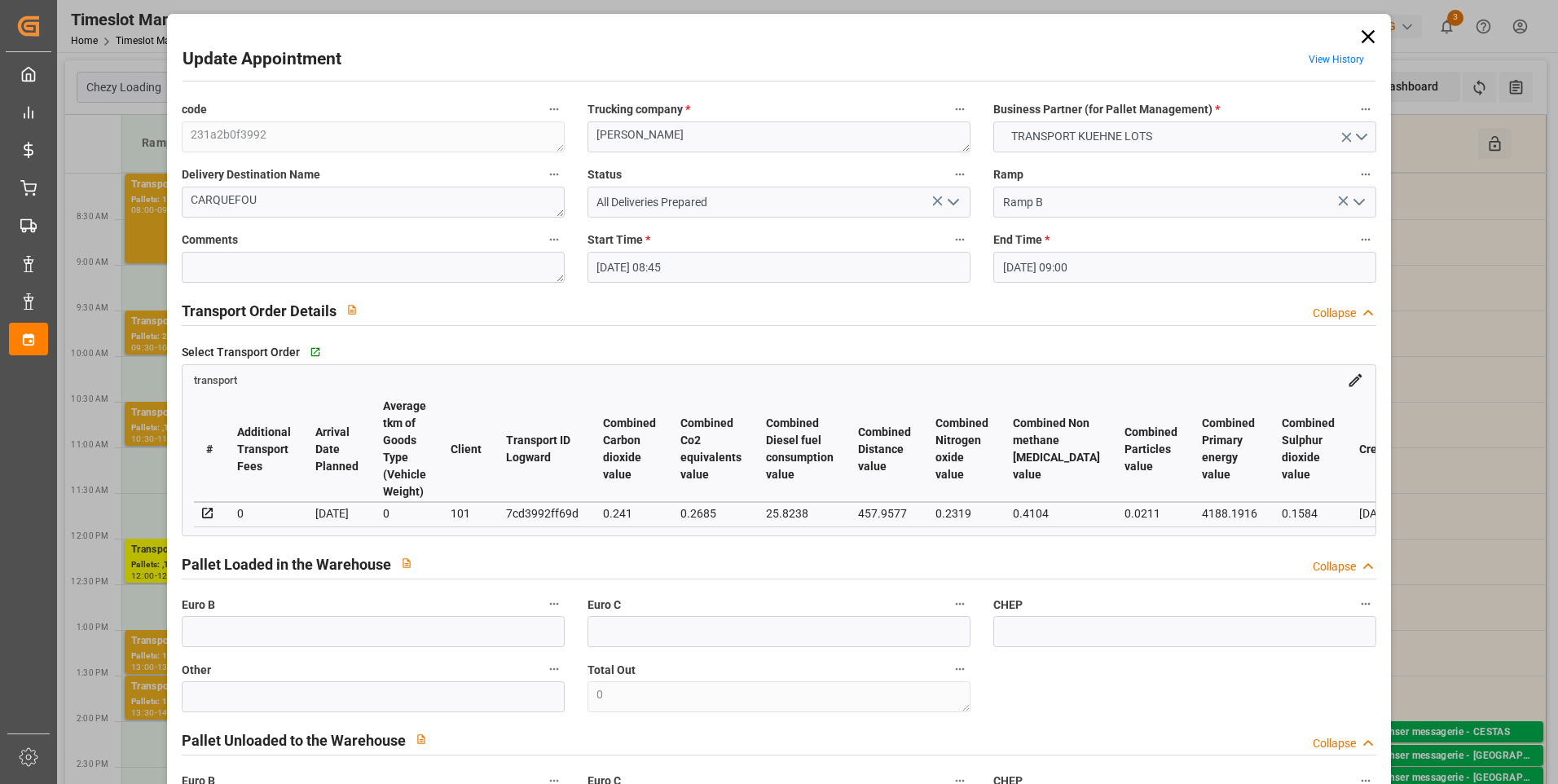
click at [1368, 33] on icon at bounding box center [1368, 36] width 13 height 13
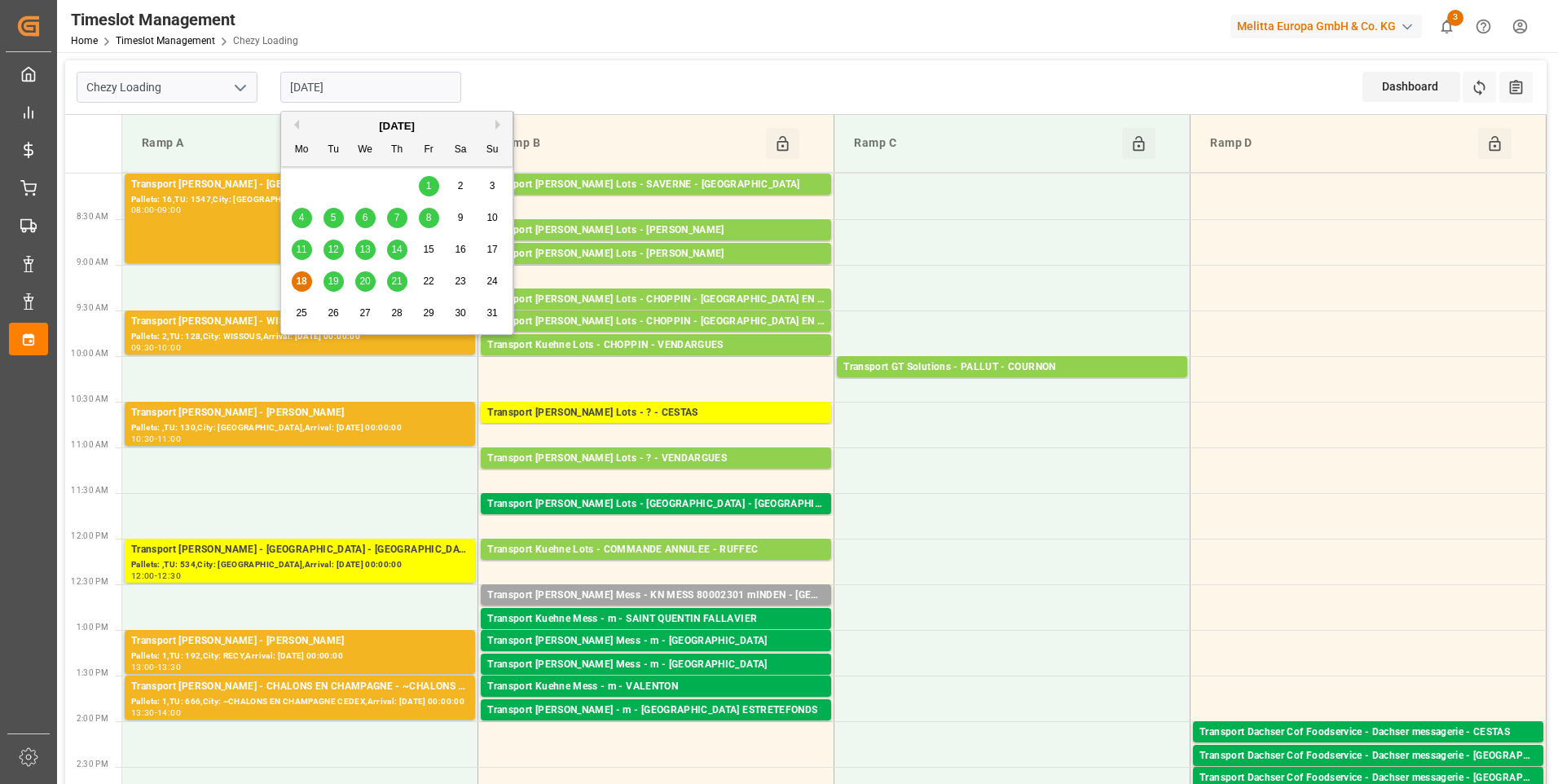
click at [375, 93] on input "[DATE]" at bounding box center [371, 87] width 181 height 31
click at [327, 278] on span "19" at bounding box center [333, 280] width 11 height 12
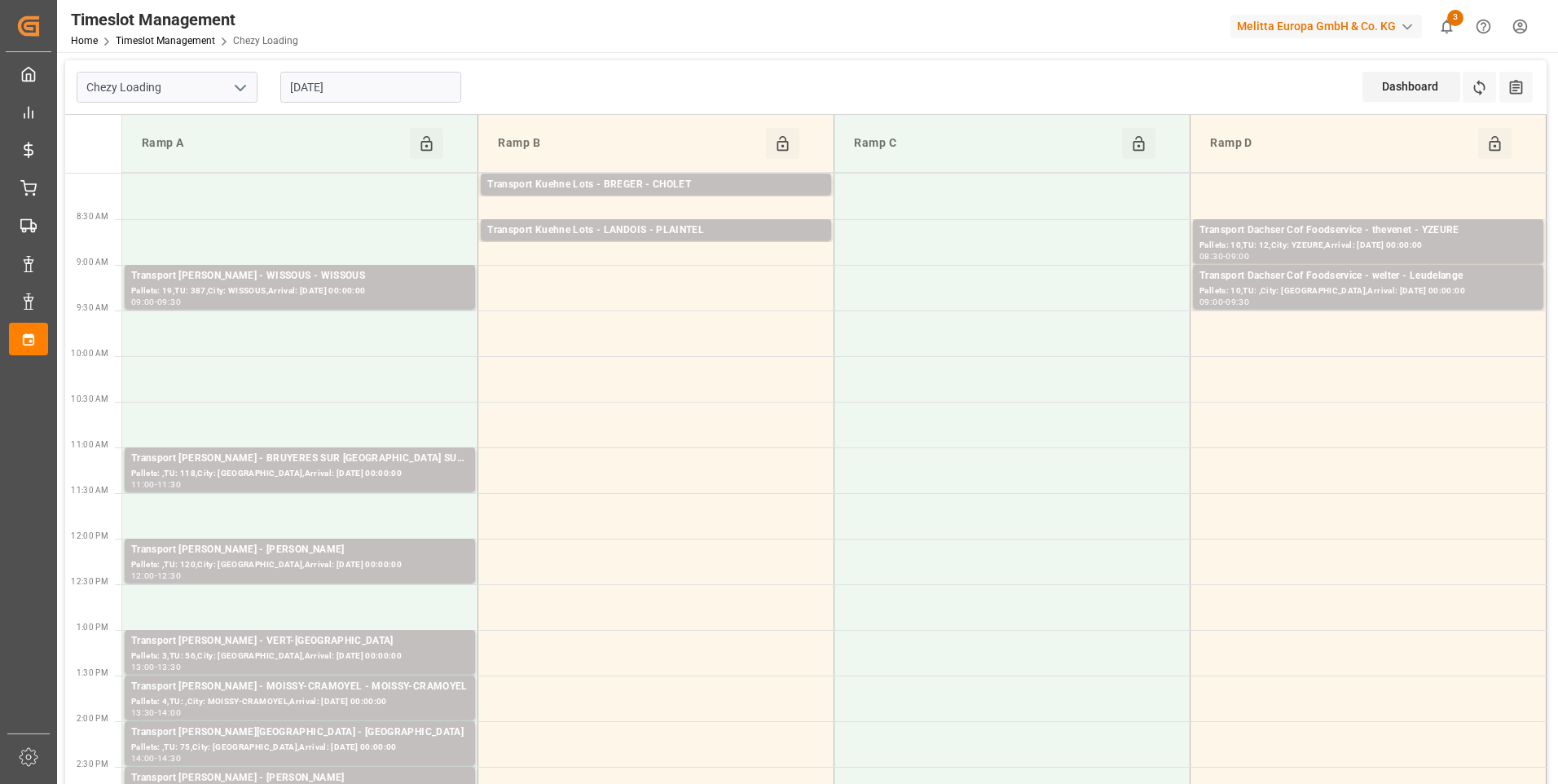
click at [395, 85] on input "[DATE]" at bounding box center [371, 87] width 181 height 31
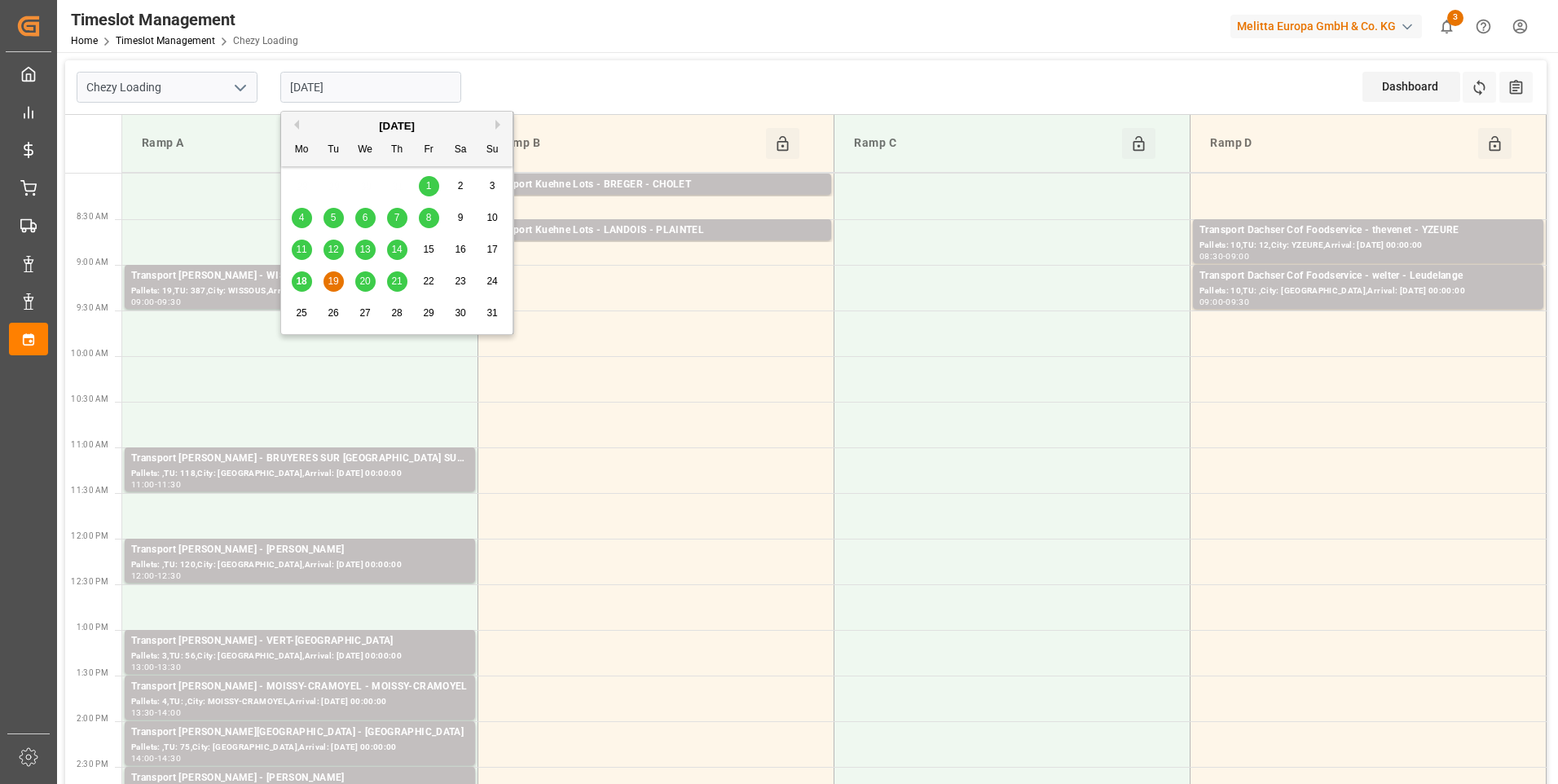
click at [303, 281] on span "18" at bounding box center [301, 280] width 11 height 12
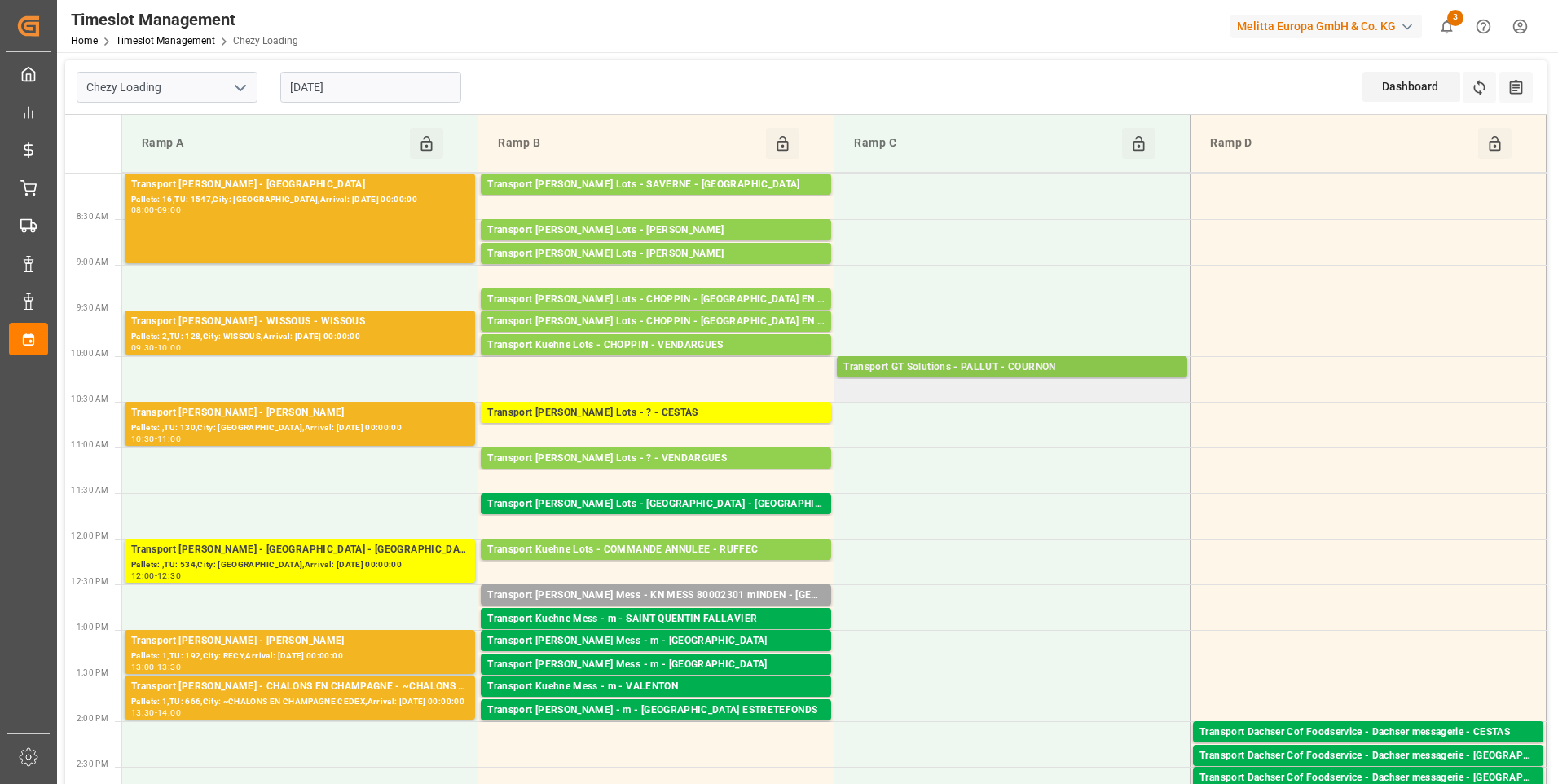
click at [1032, 365] on div "Transport GT Solutions - PALLUT - COURNON" at bounding box center [1012, 367] width 337 height 16
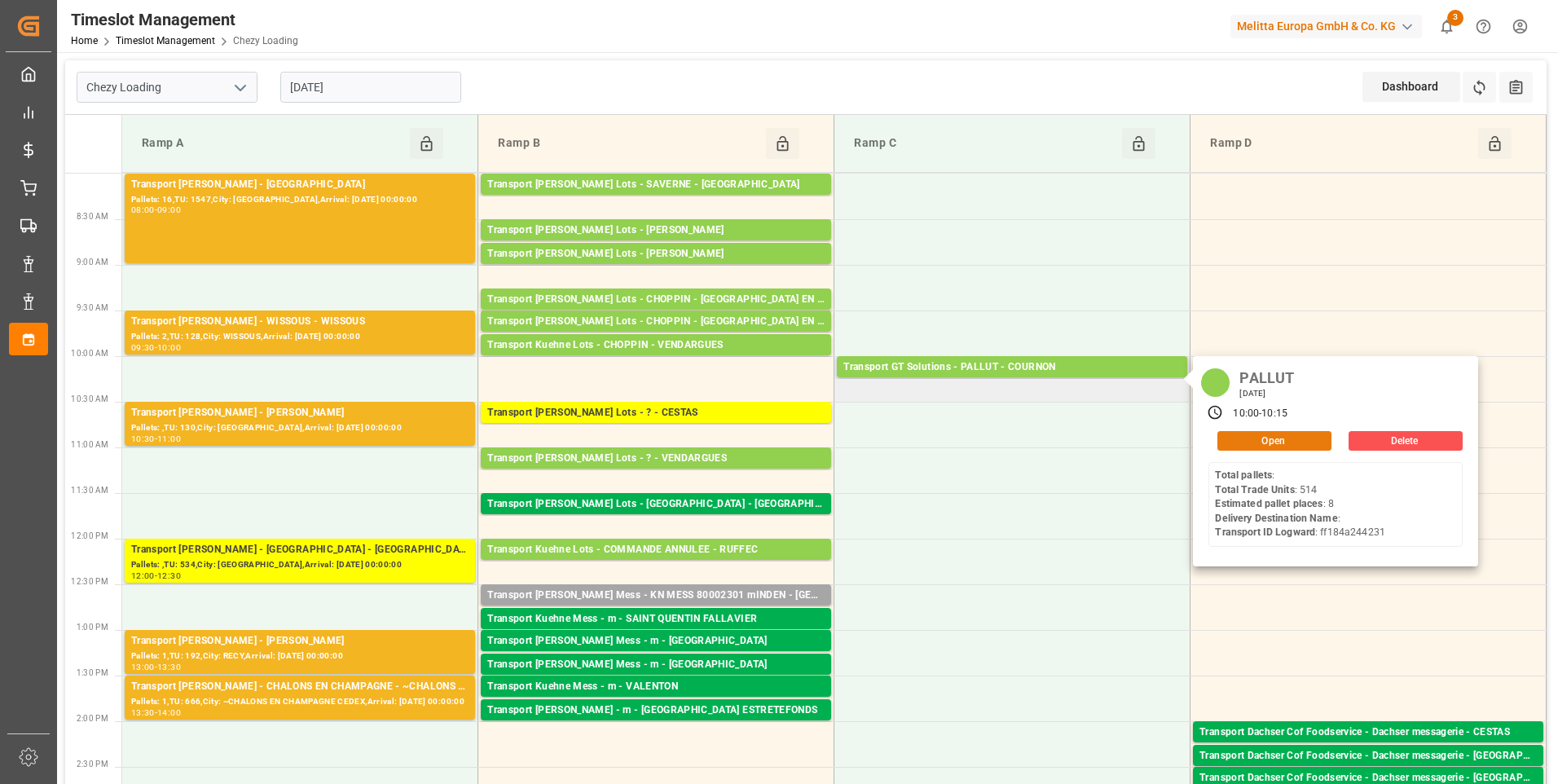
click at [1274, 442] on button "Open" at bounding box center [1274, 441] width 114 height 20
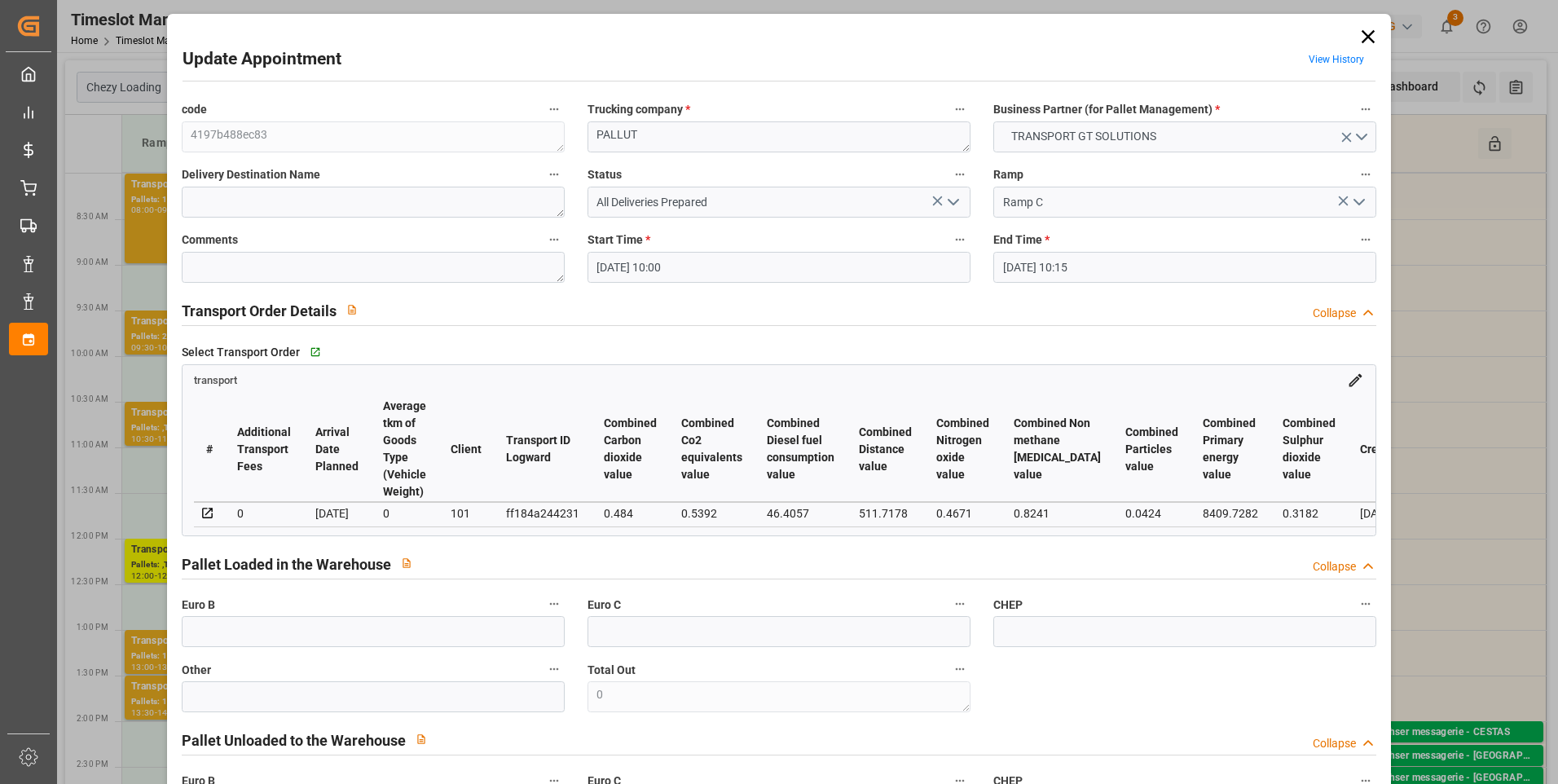
click at [956, 198] on icon "open menu" at bounding box center [954, 202] width 20 height 20
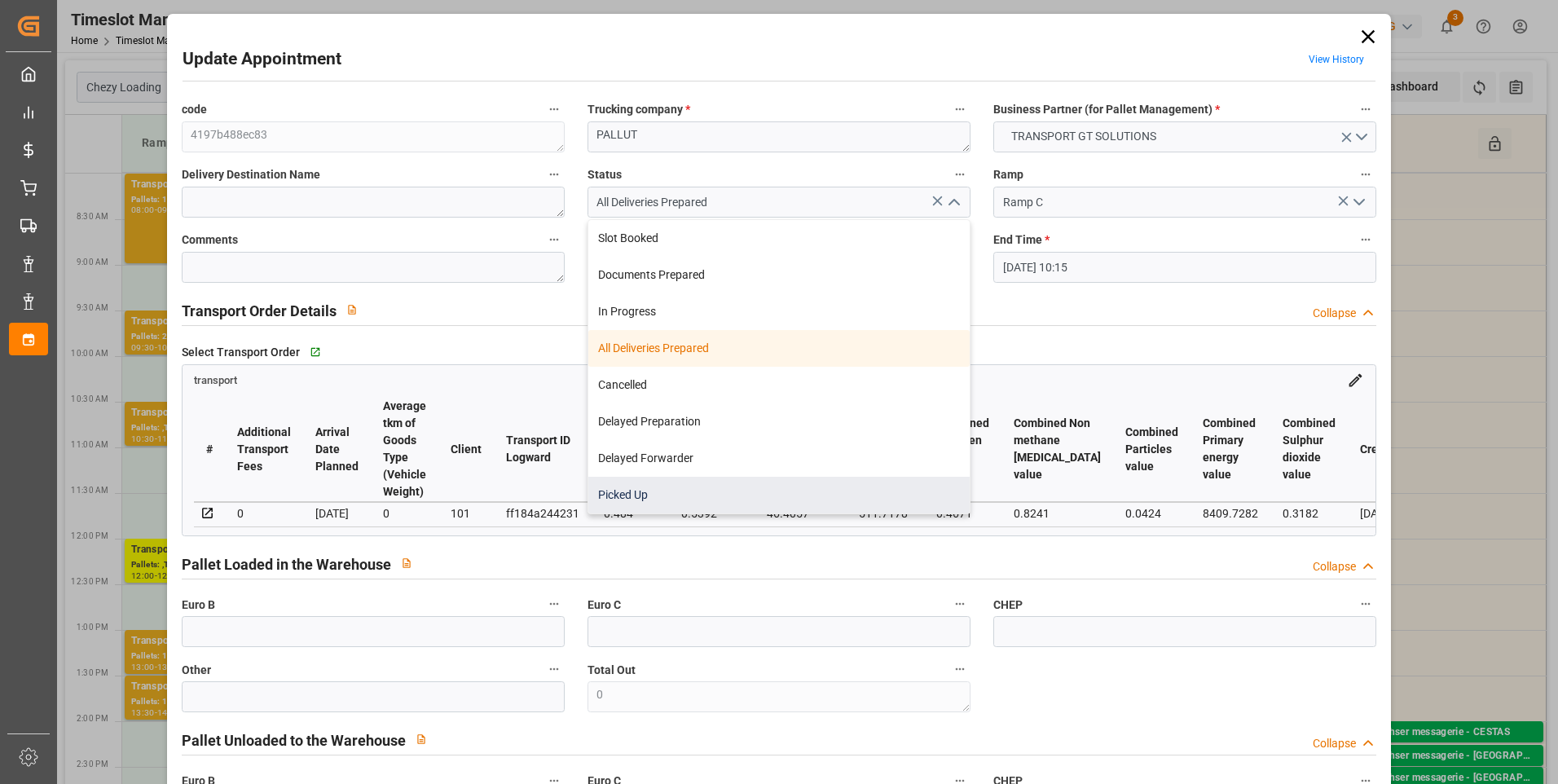
click at [643, 503] on div "Picked Up" at bounding box center [779, 494] width 382 height 36
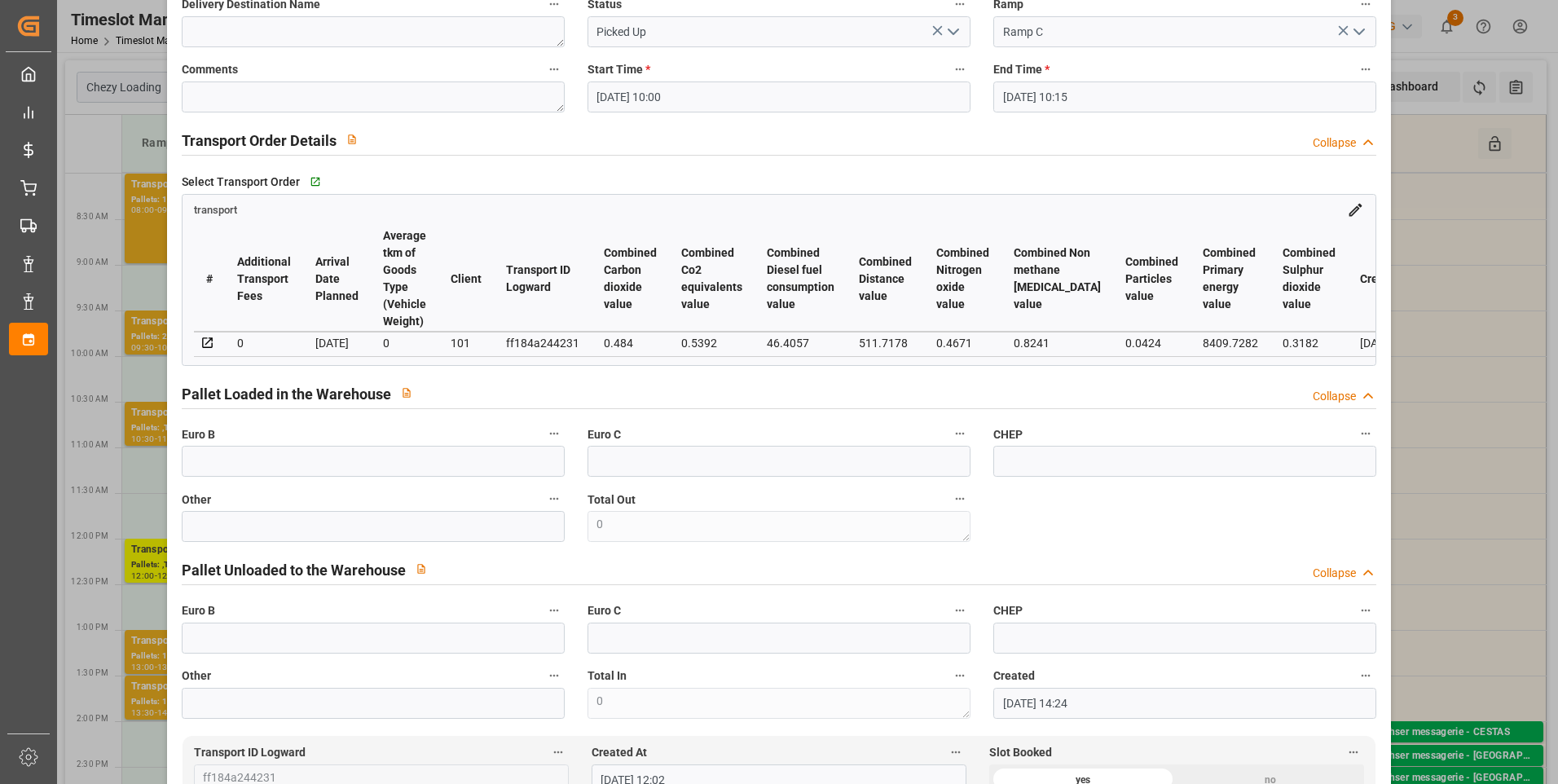
scroll to position [245, 0]
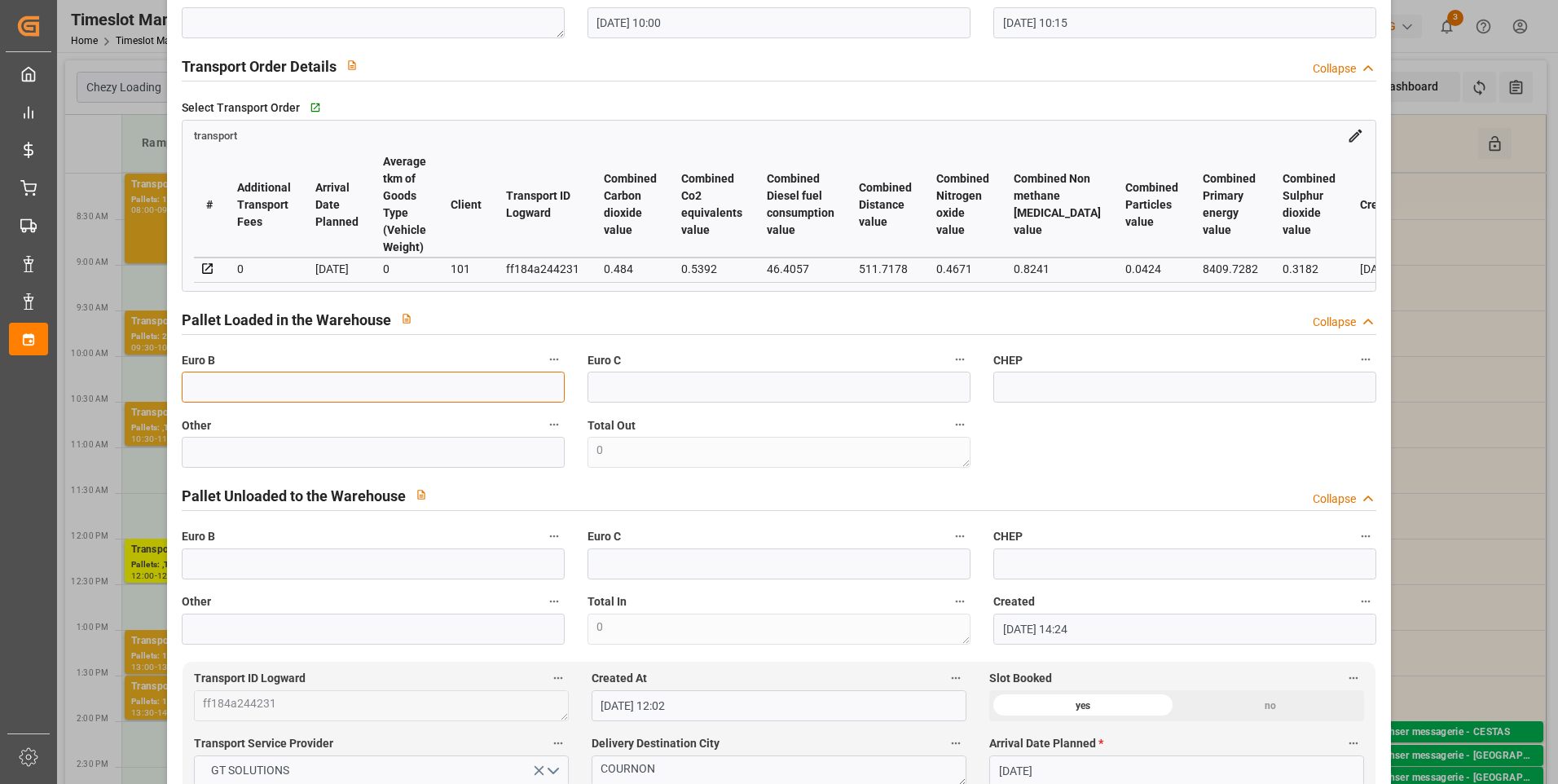
click at [221, 385] on input "text" at bounding box center [374, 387] width 383 height 31
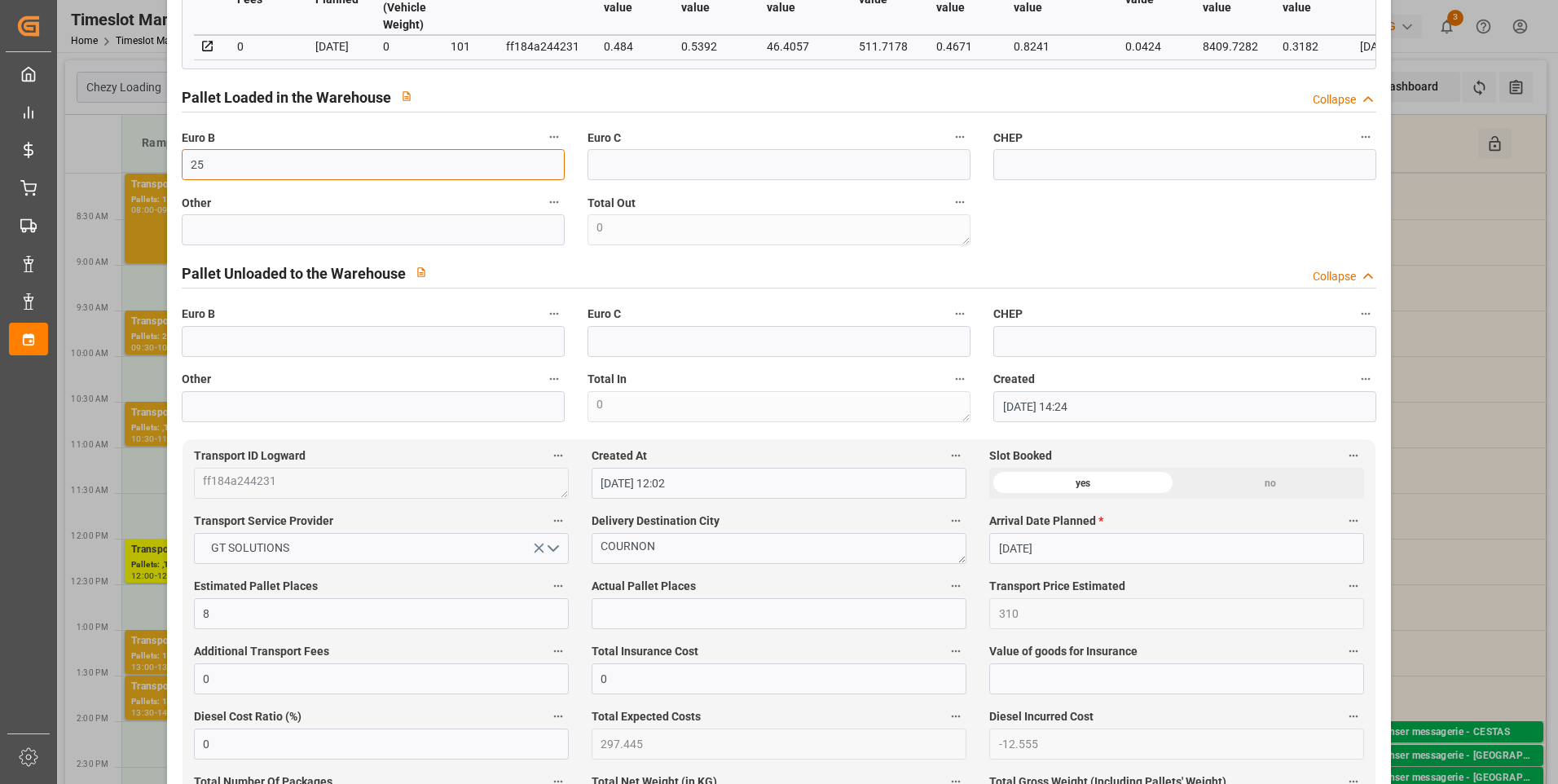
scroll to position [489, 0]
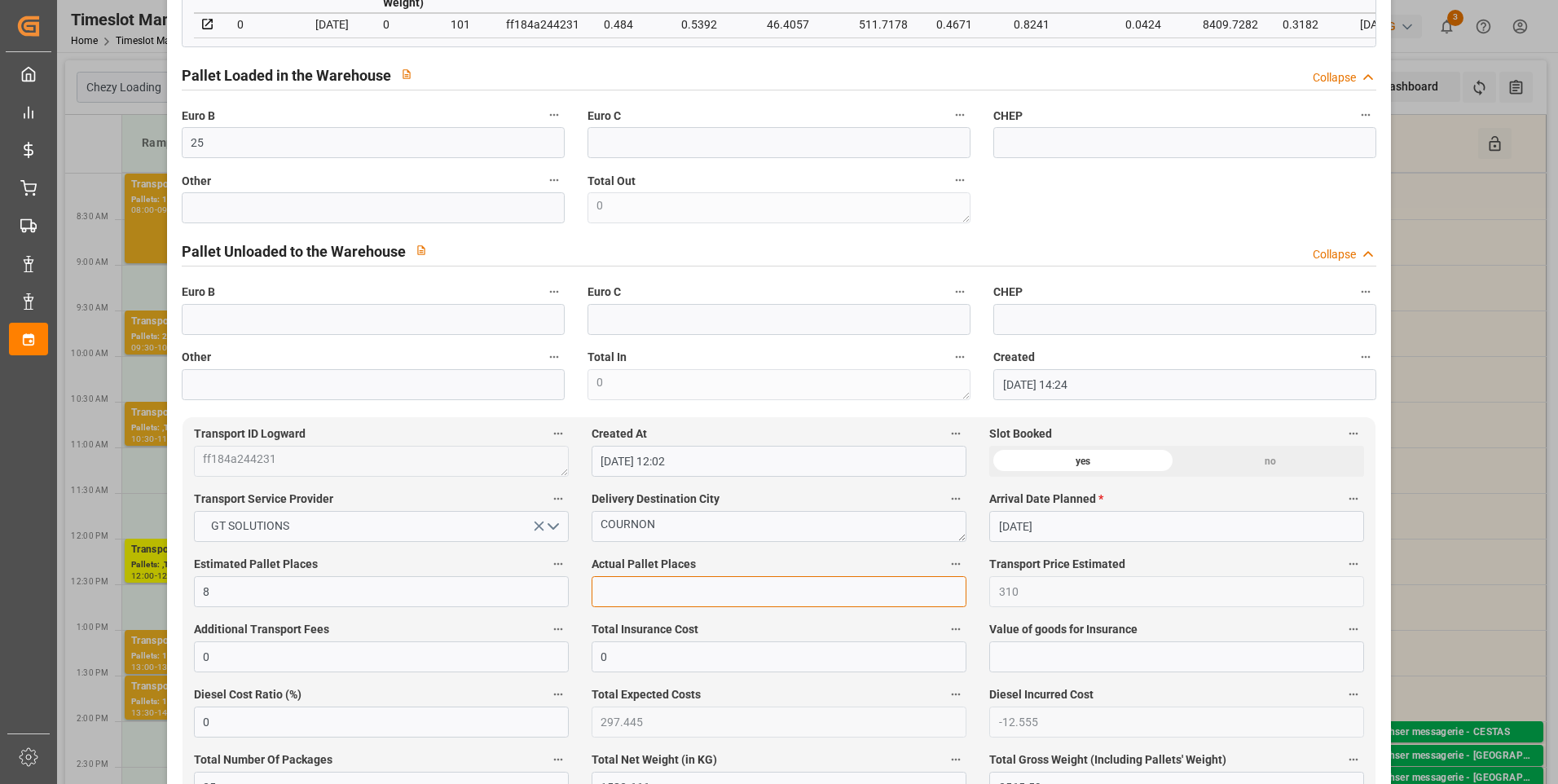
click at [608, 592] on input "text" at bounding box center [779, 591] width 375 height 31
click at [1240, 211] on div "code 4197b488ec83 Trucking company * PALLUT Business Partner (for Pallet Manage…" at bounding box center [779, 5] width 1218 height 802
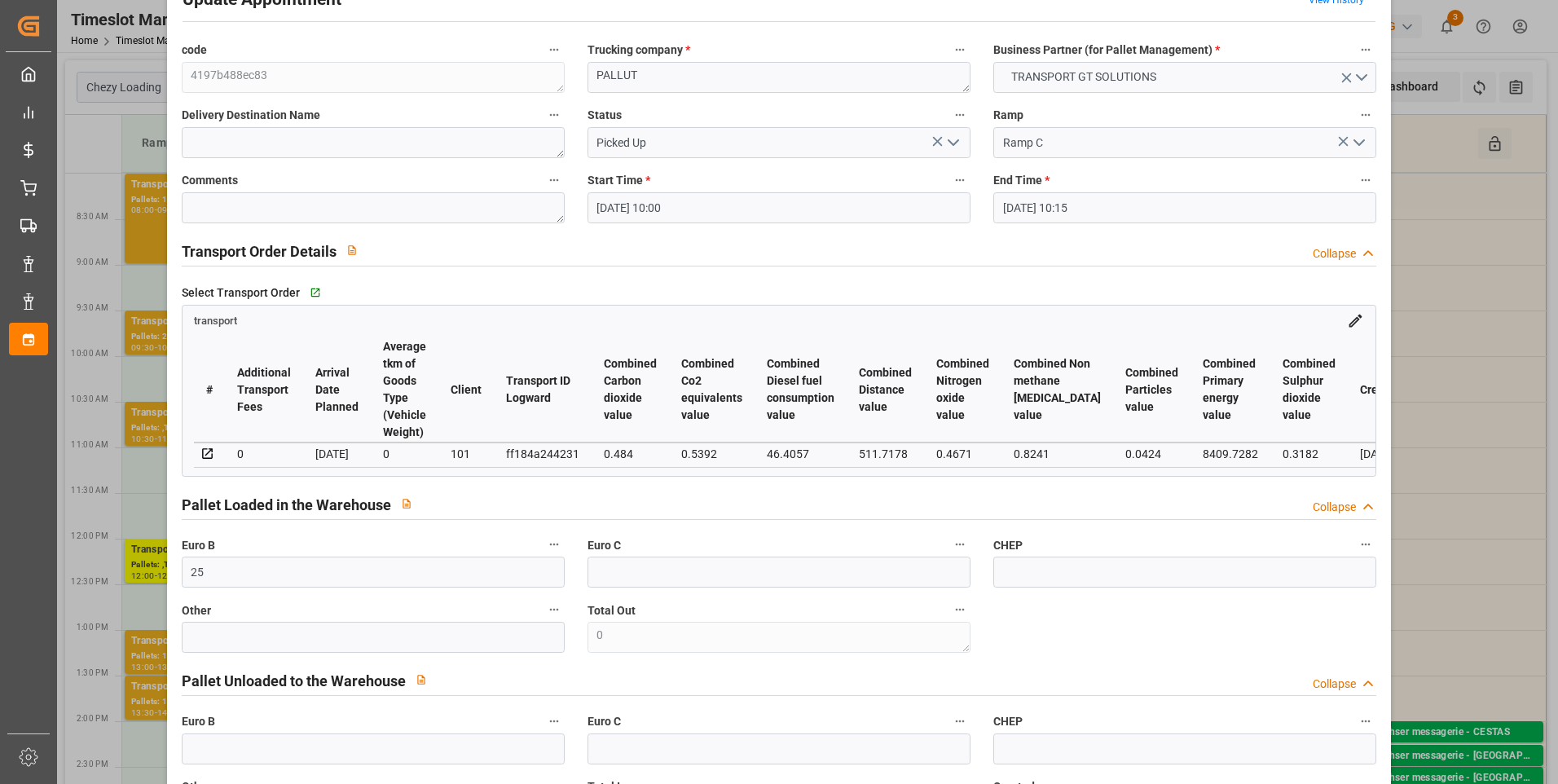
scroll to position [0, 0]
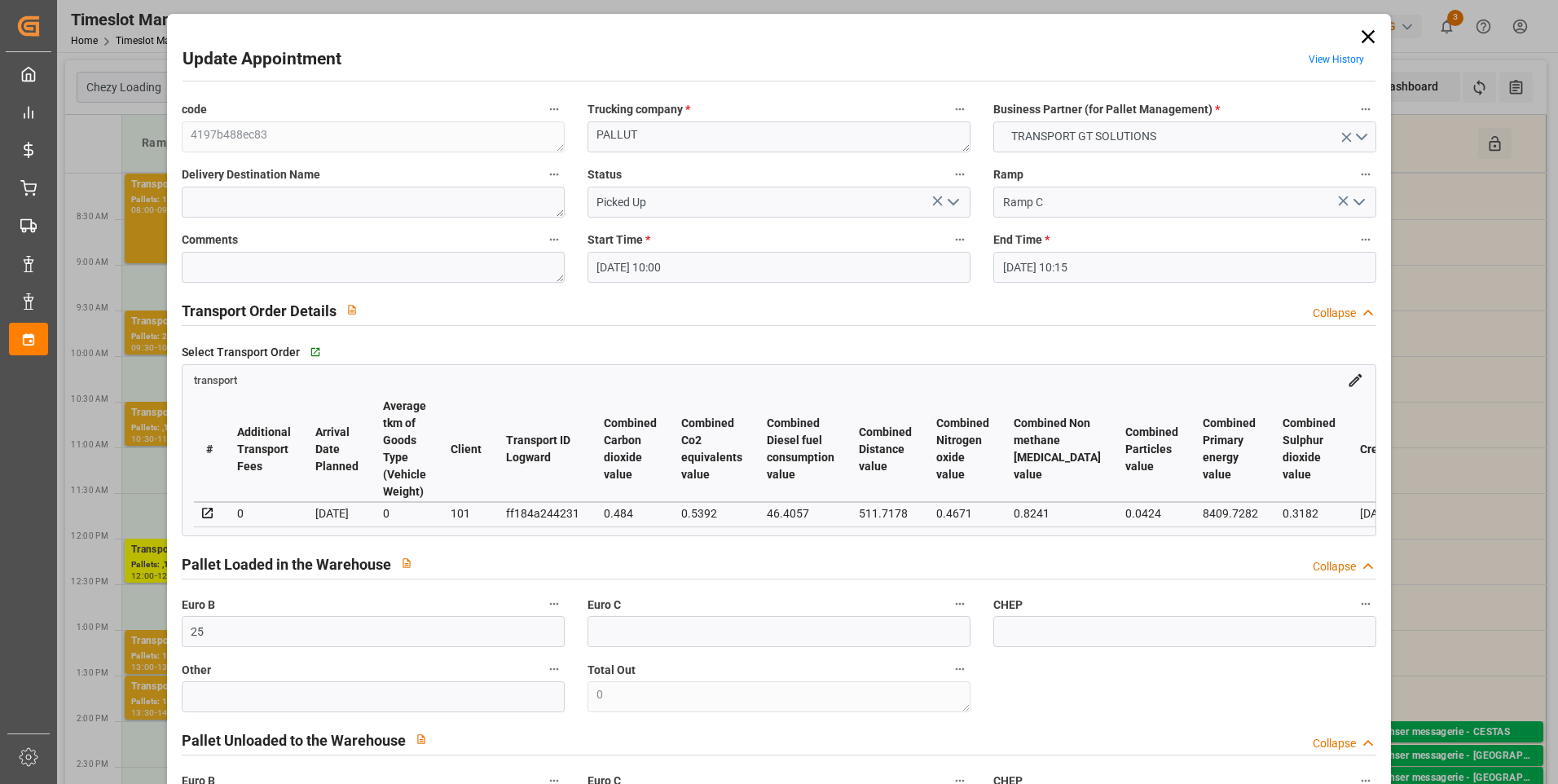
click at [951, 198] on icon "open menu" at bounding box center [954, 202] width 20 height 20
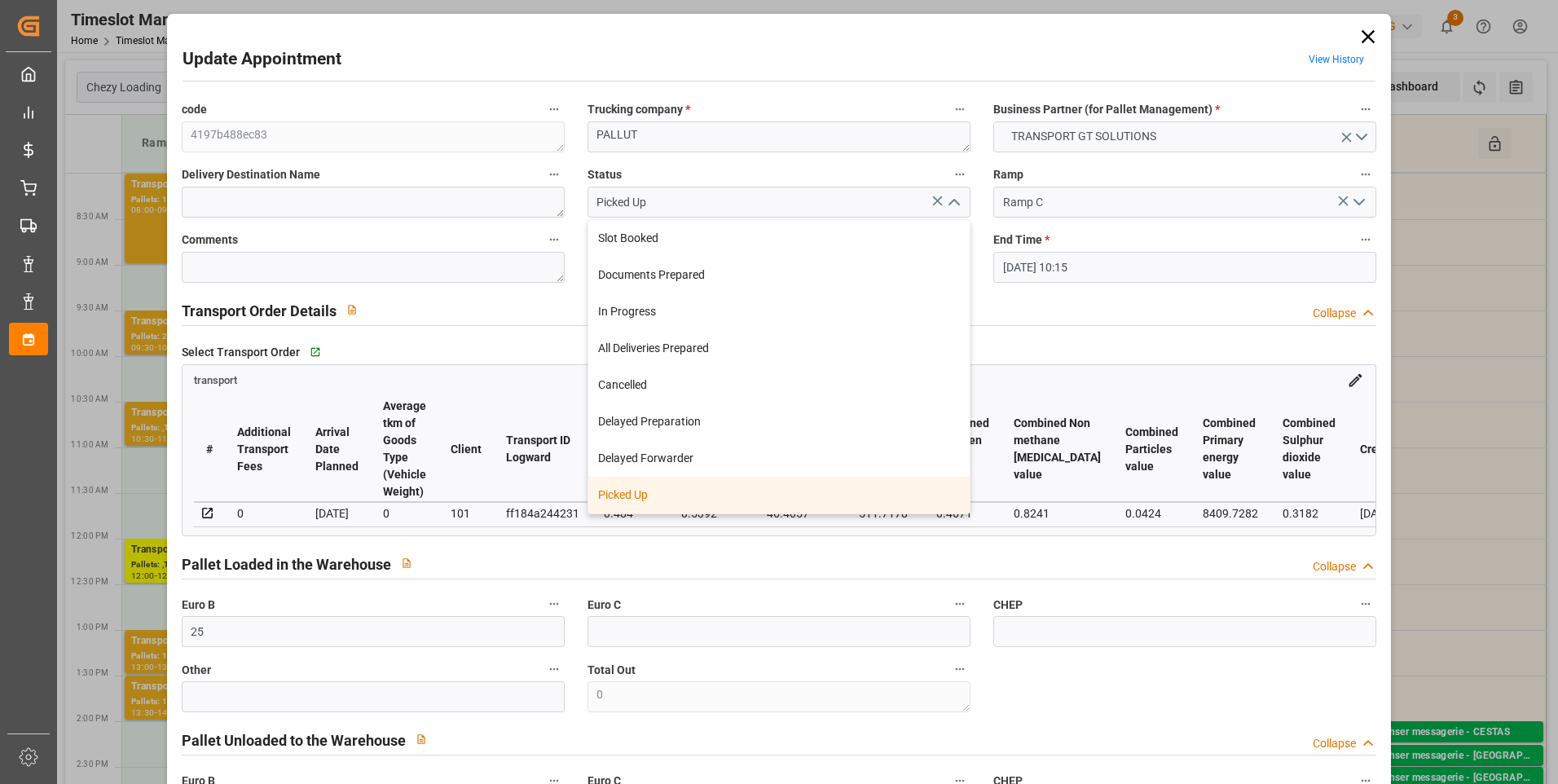
click at [629, 493] on div "Picked Up" at bounding box center [779, 494] width 382 height 36
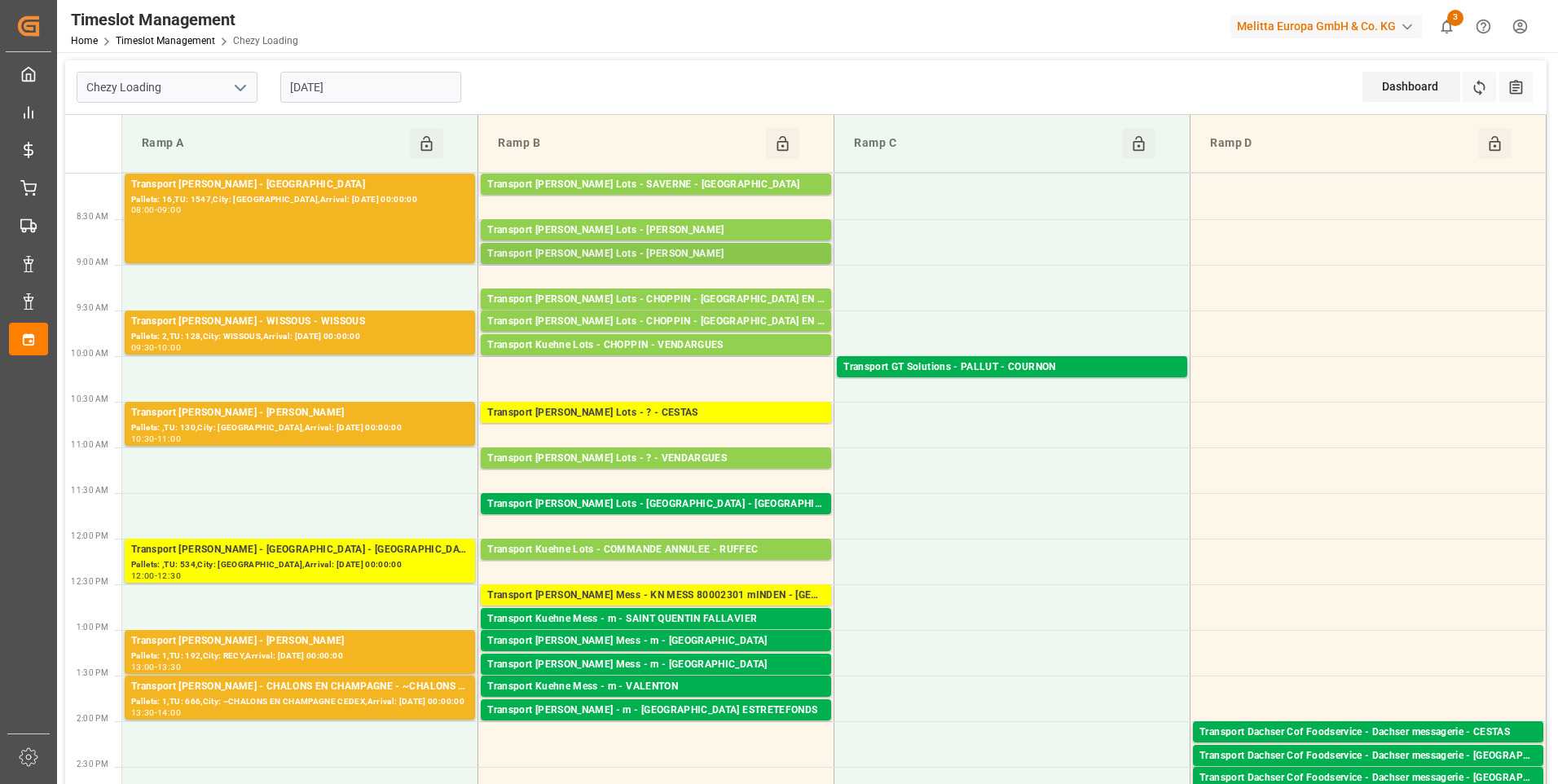
click at [682, 255] on div "Transport [PERSON_NAME] Lots - [PERSON_NAME]" at bounding box center [656, 254] width 337 height 16
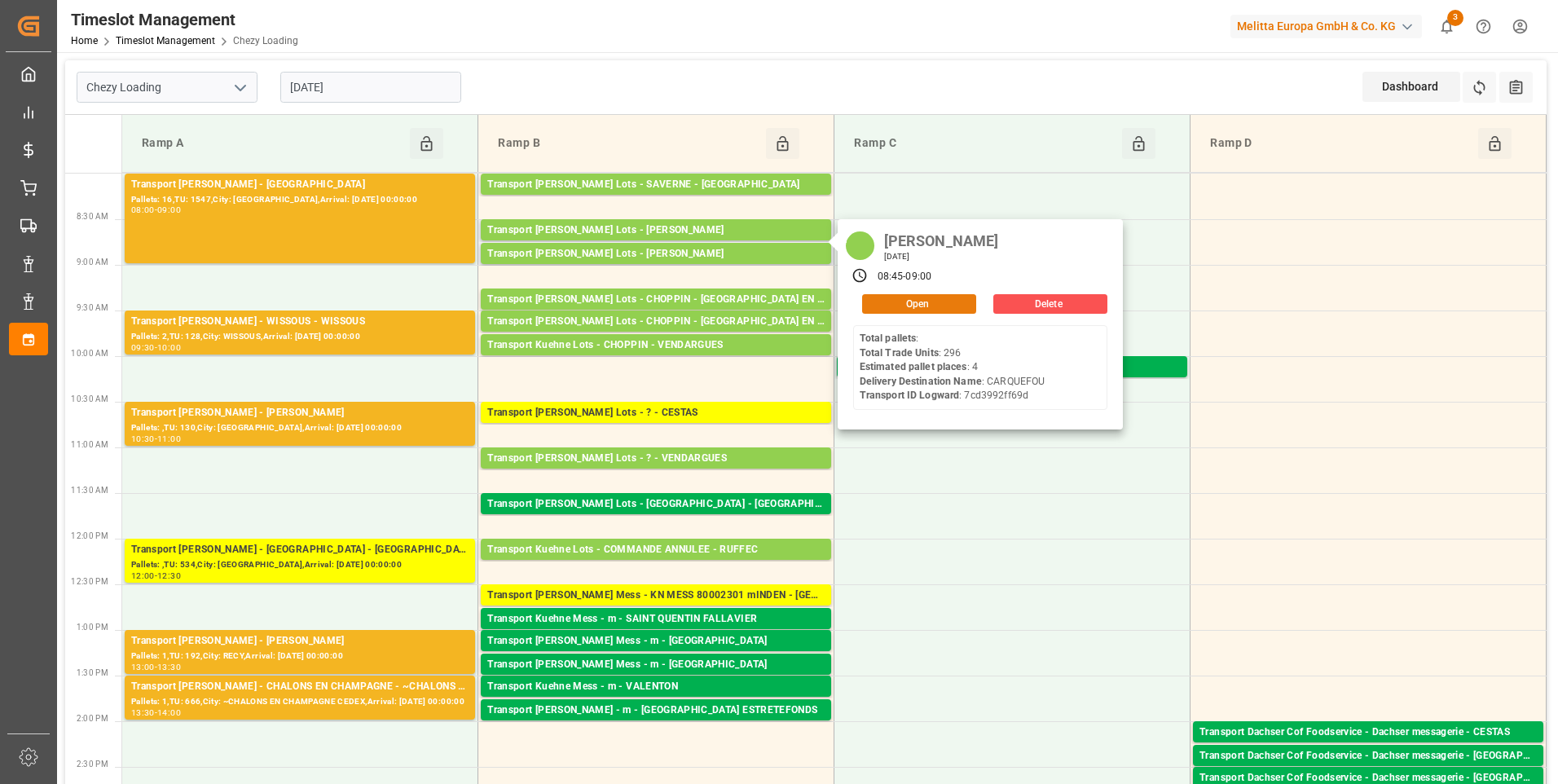
click at [912, 303] on button "Open" at bounding box center [919, 304] width 114 height 20
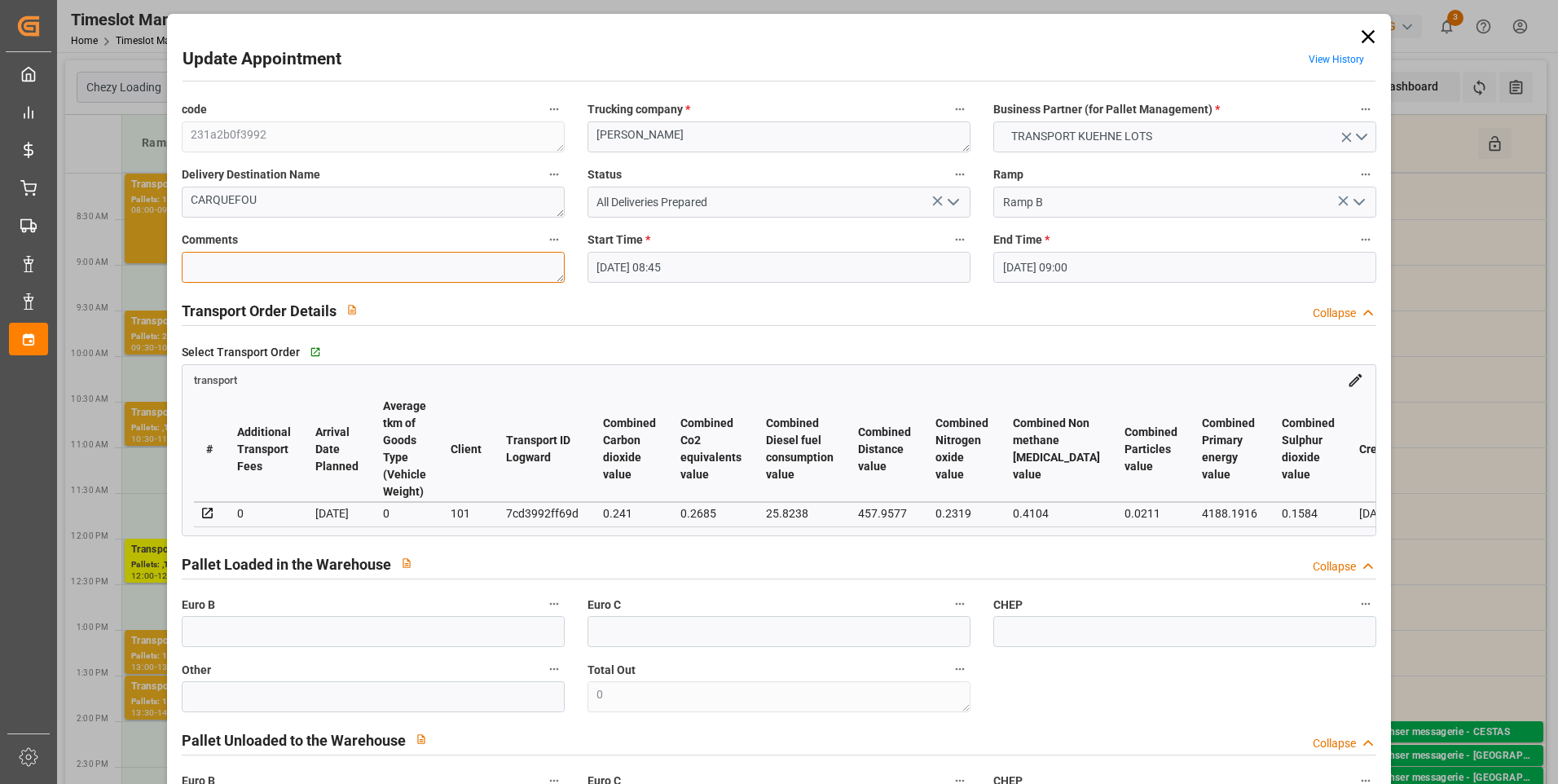
click at [222, 254] on textarea at bounding box center [374, 267] width 383 height 31
drag, startPoint x: 270, startPoint y: 635, endPoint x: 260, endPoint y: 631, distance: 10.8
click at [270, 635] on input "text" at bounding box center [374, 631] width 383 height 31
click at [951, 200] on icon "open menu" at bounding box center [954, 202] width 20 height 20
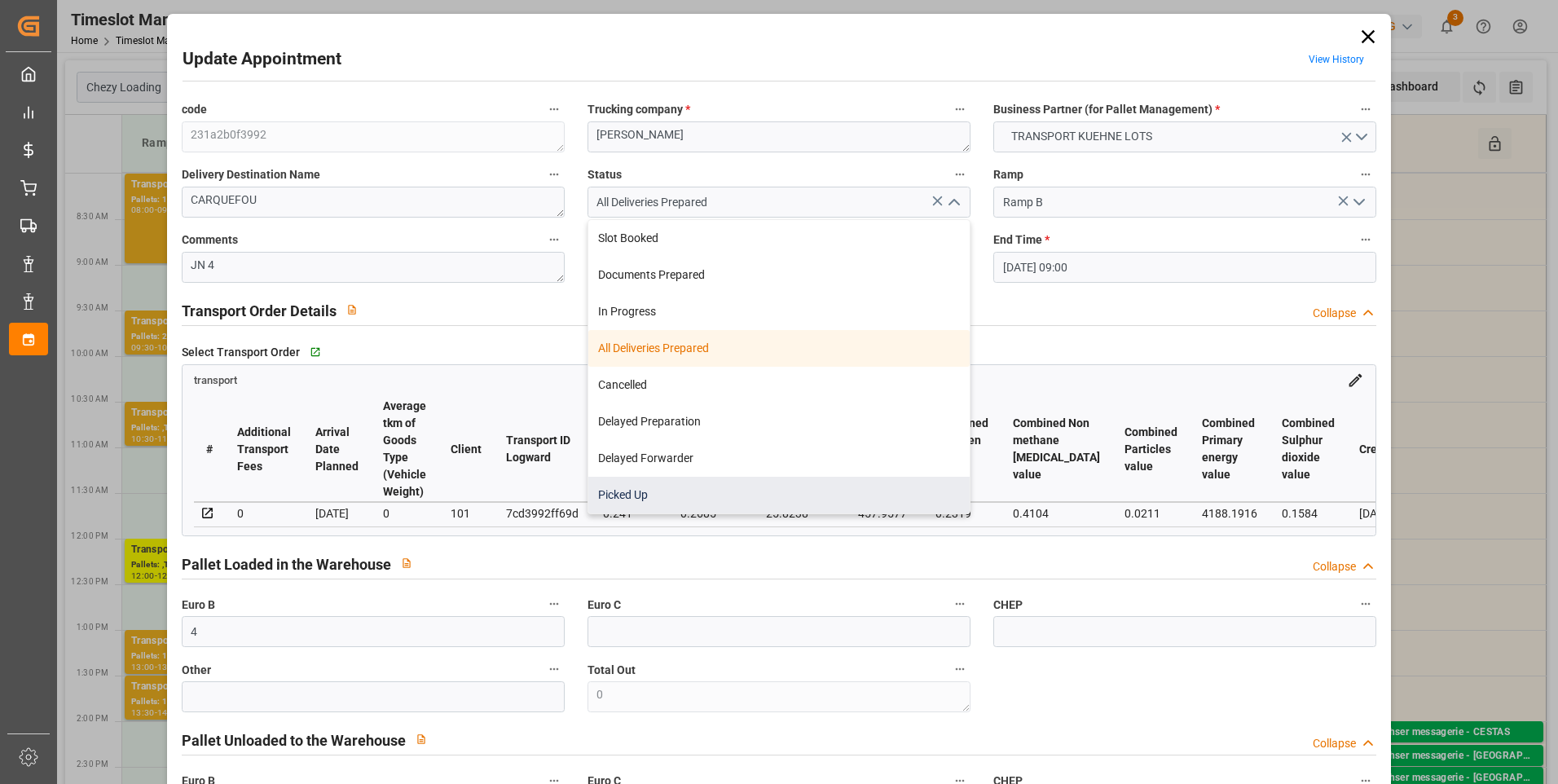
click at [661, 489] on div "Picked Up" at bounding box center [779, 494] width 382 height 36
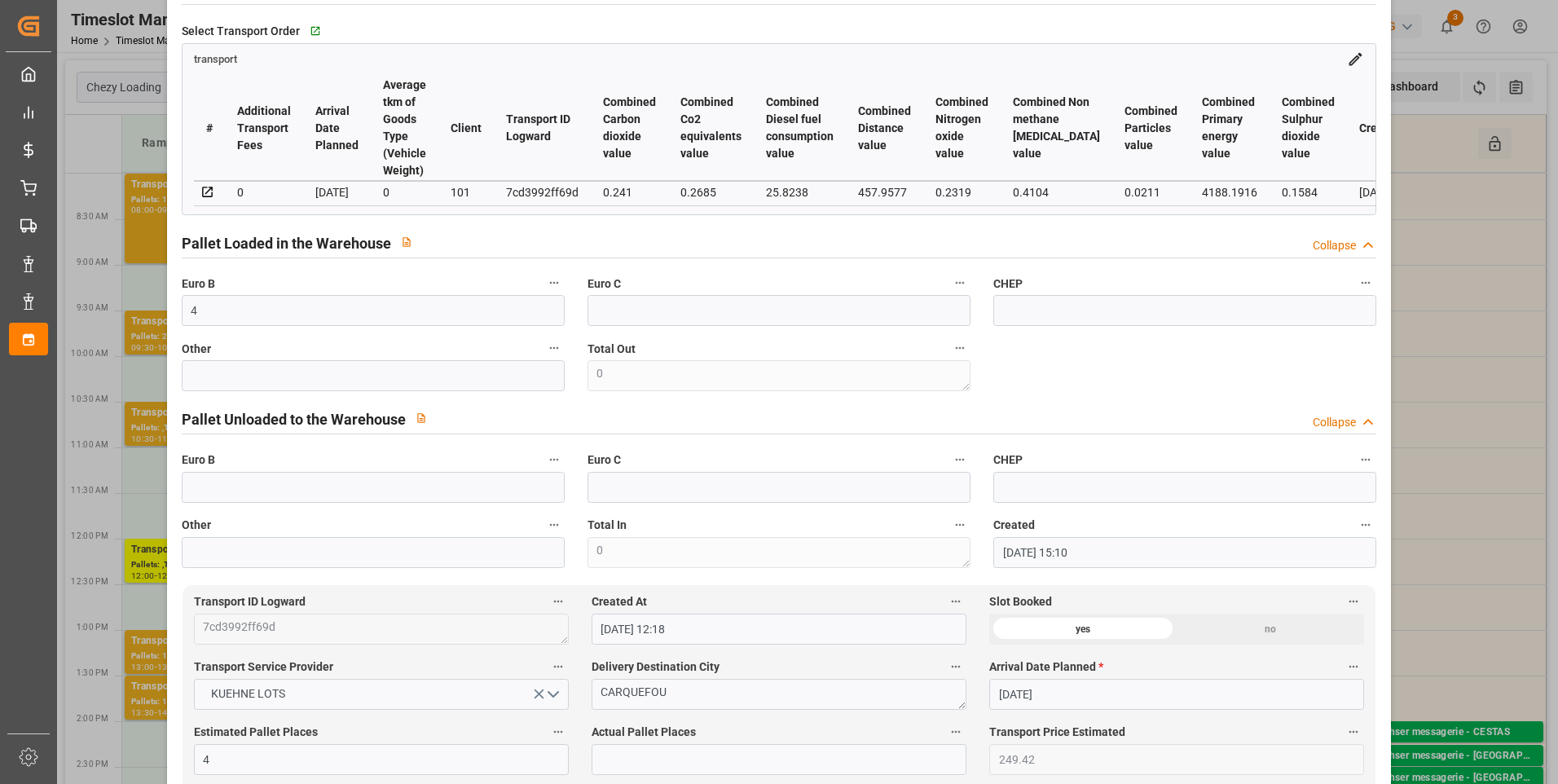
scroll to position [652, 0]
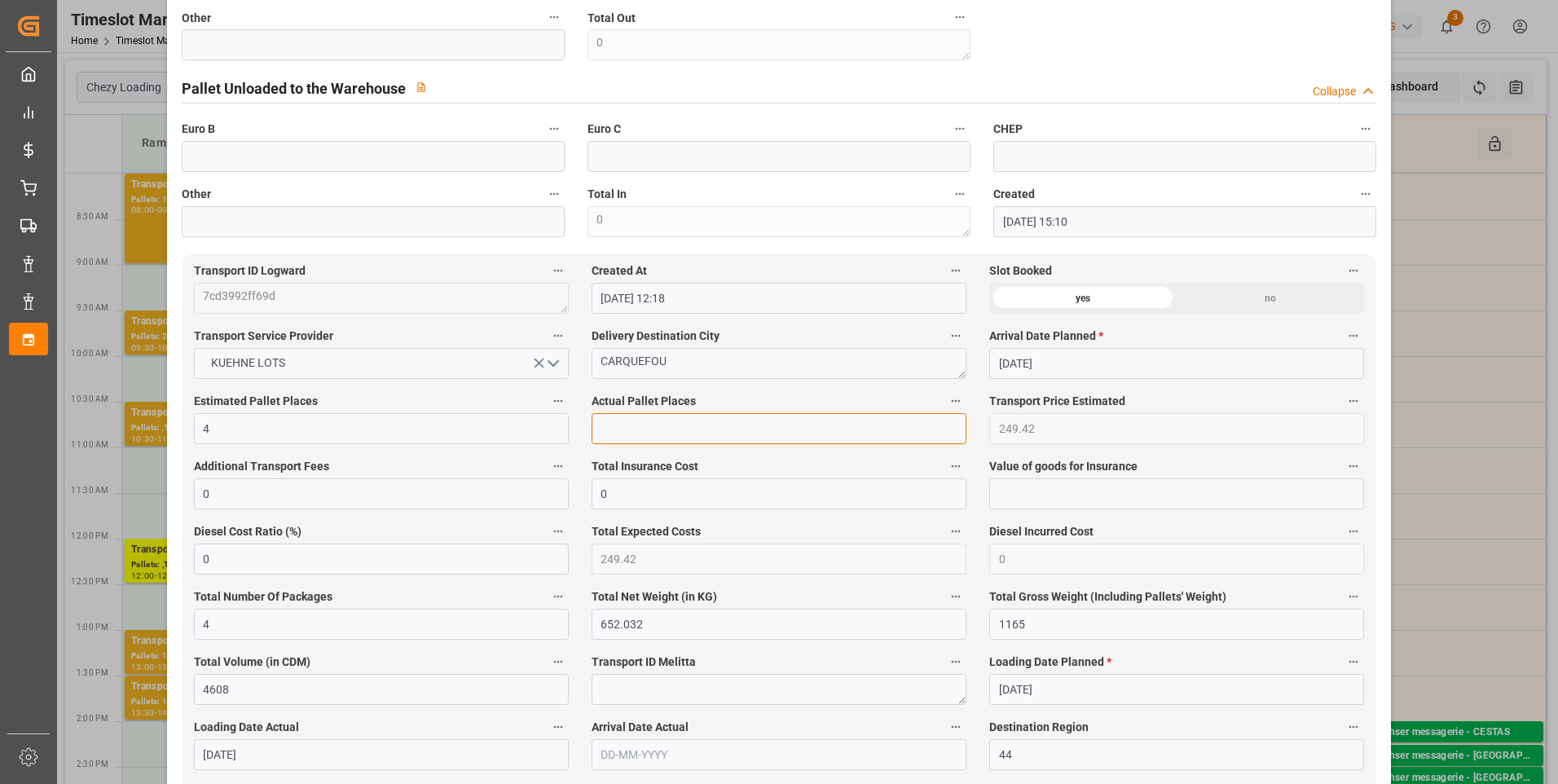
click at [623, 427] on input "text" at bounding box center [779, 428] width 375 height 31
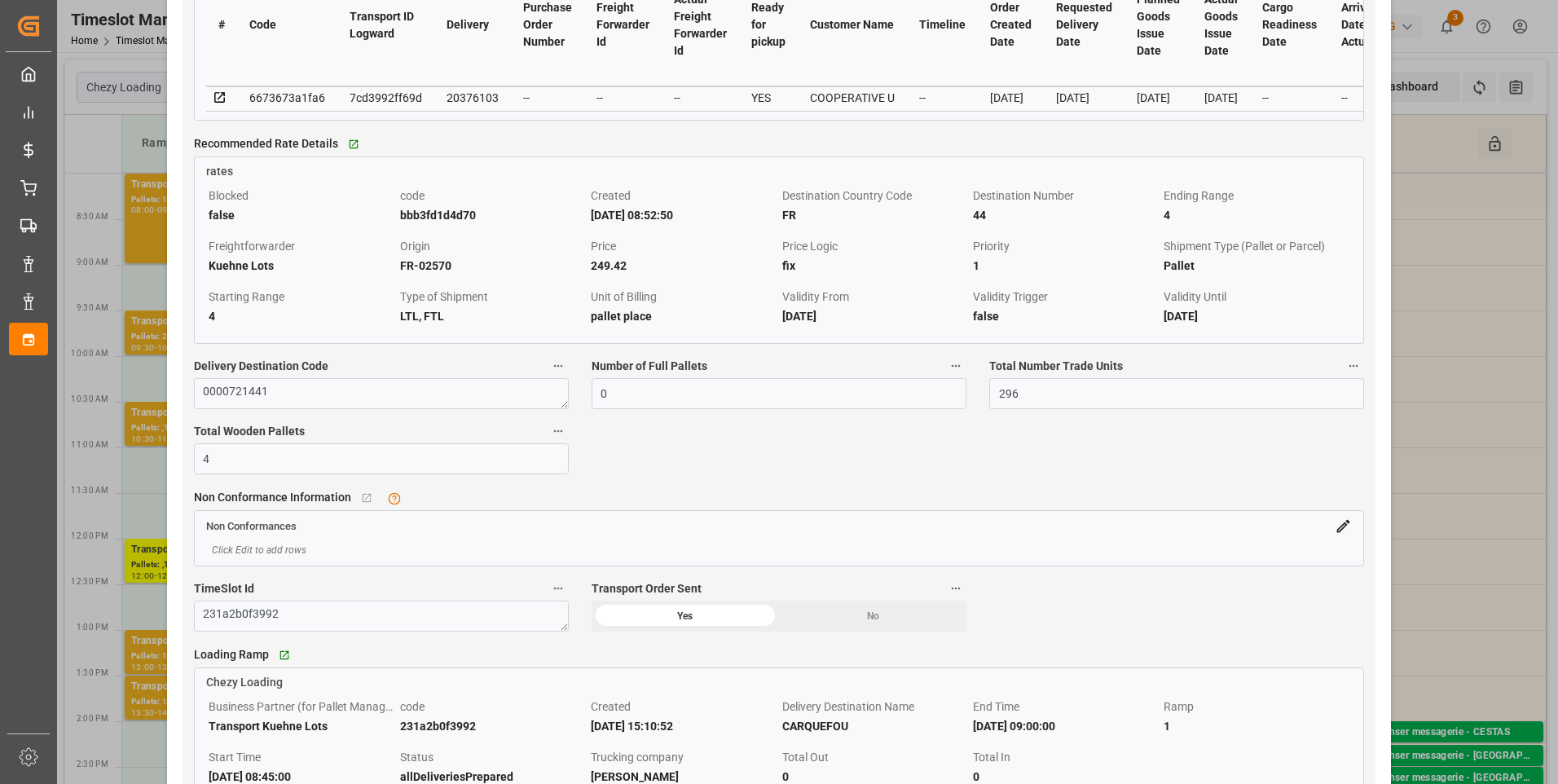
scroll to position [1548, 0]
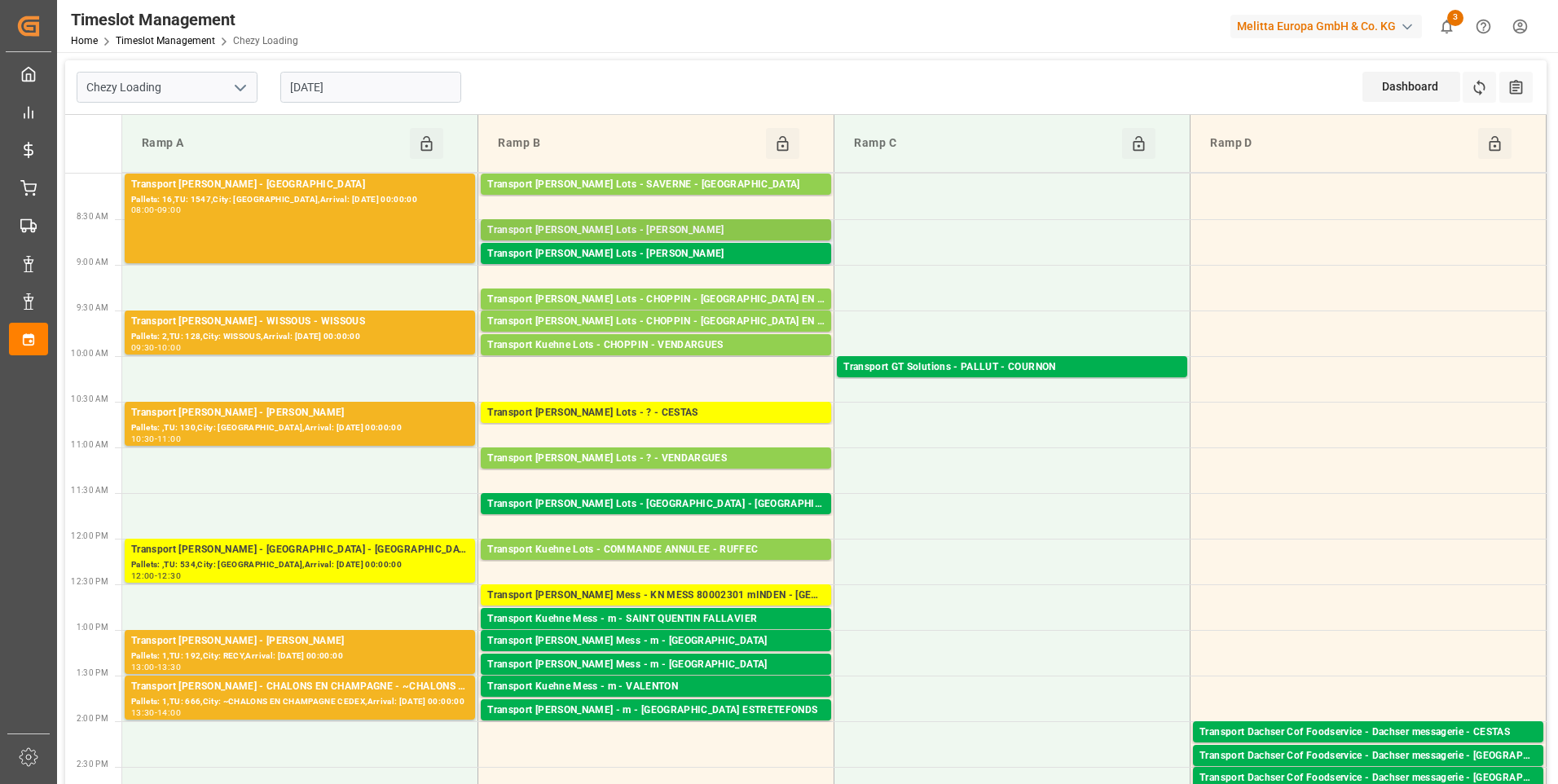
click at [681, 228] on div "Transport [PERSON_NAME] Lots - [PERSON_NAME]" at bounding box center [656, 231] width 337 height 16
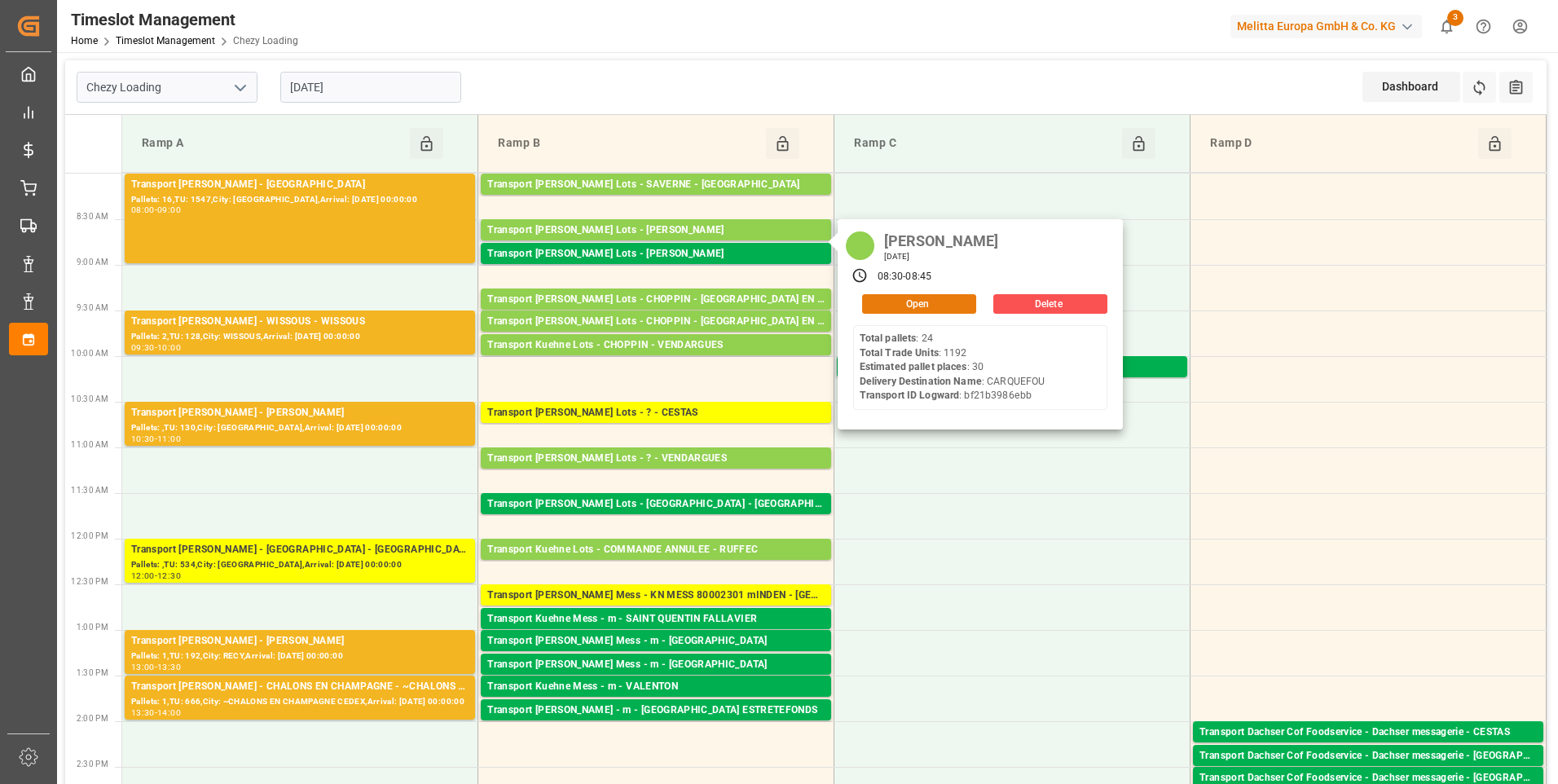
click at [893, 302] on button "Open" at bounding box center [919, 304] width 114 height 20
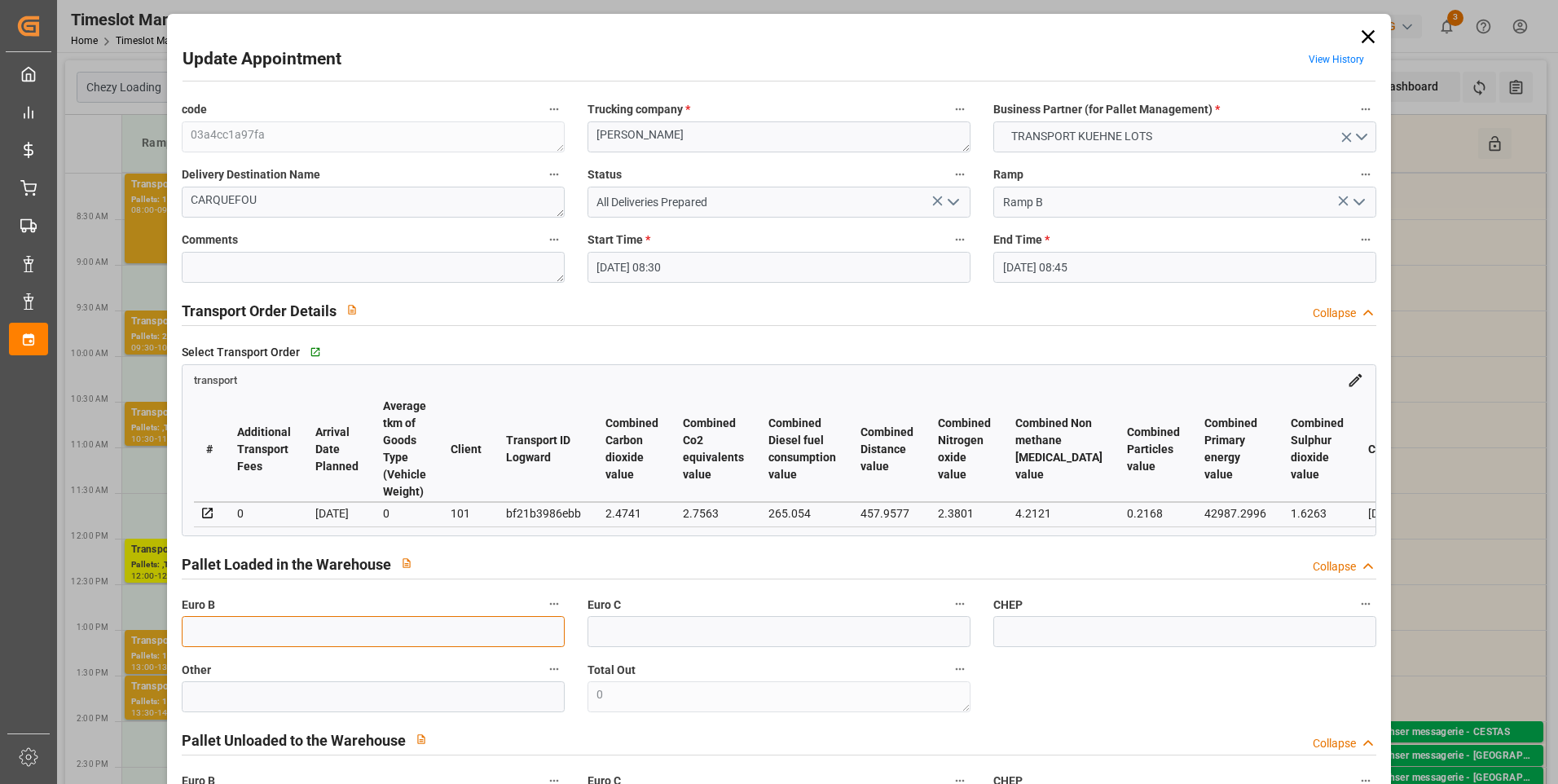
click at [216, 639] on input "text" at bounding box center [374, 631] width 383 height 31
click at [286, 267] on textarea at bounding box center [374, 267] width 383 height 31
click at [201, 632] on input "text" at bounding box center [374, 631] width 383 height 31
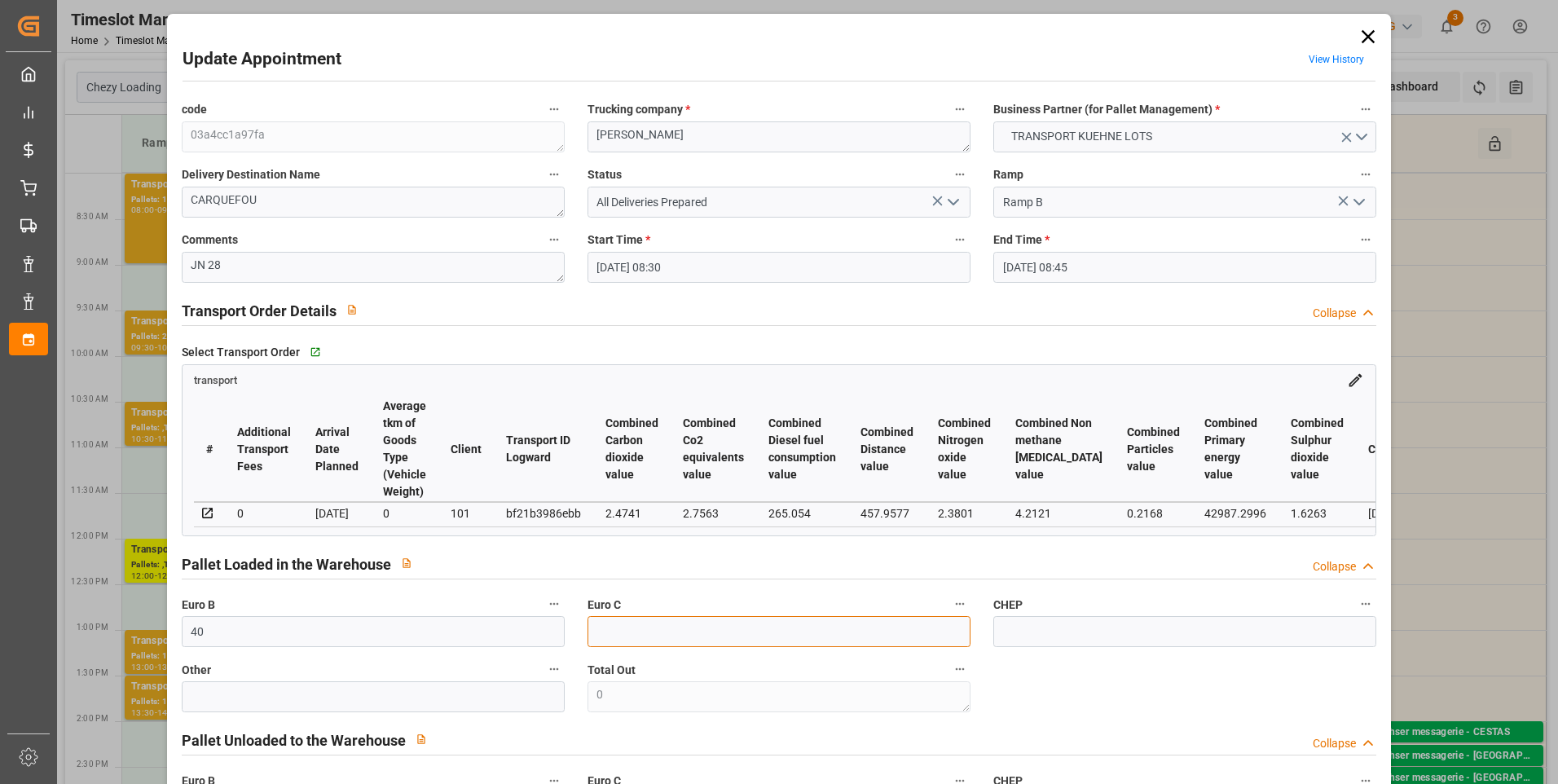
click at [630, 636] on input "text" at bounding box center [779, 631] width 383 height 31
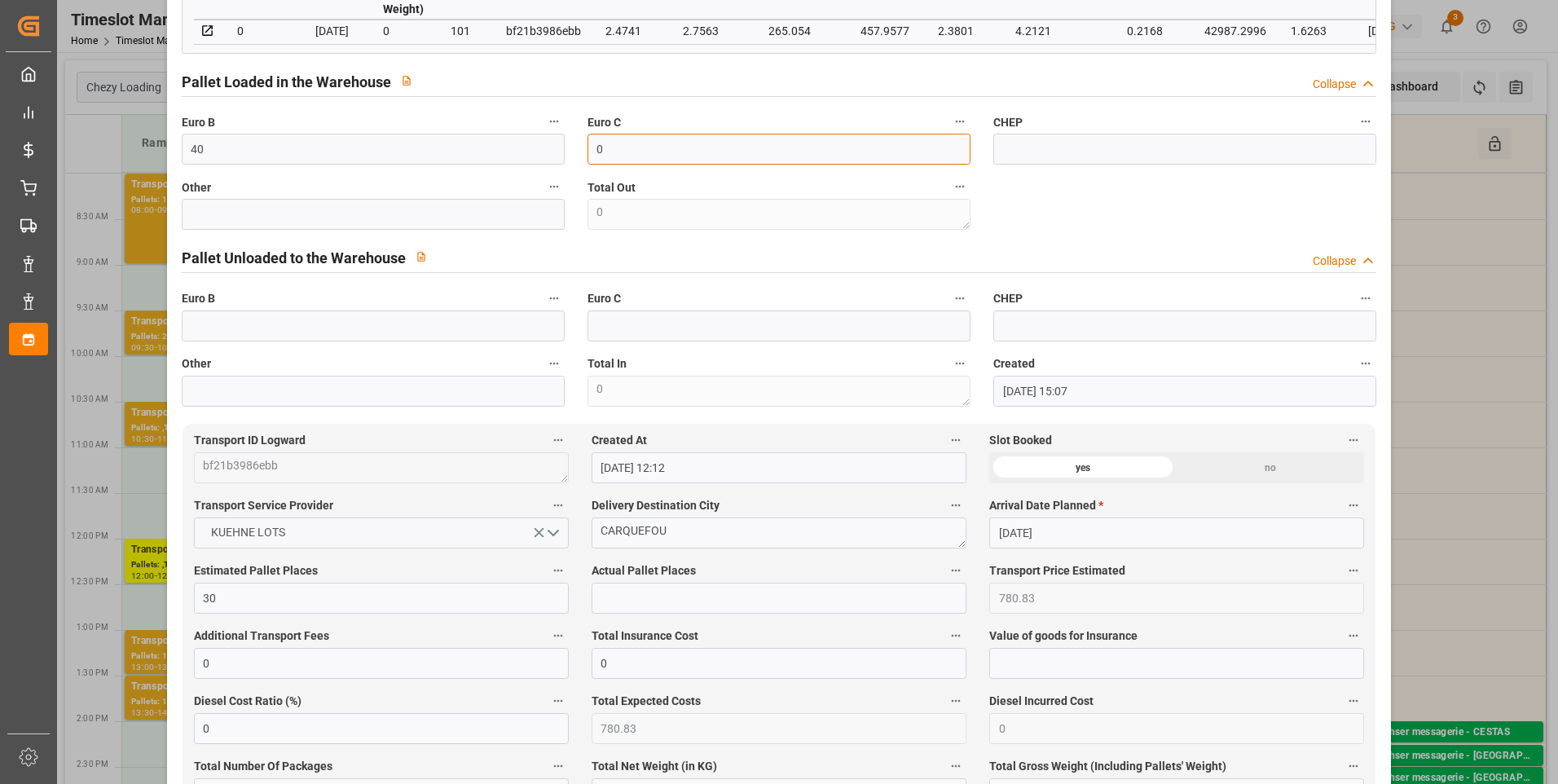
scroll to position [570, 0]
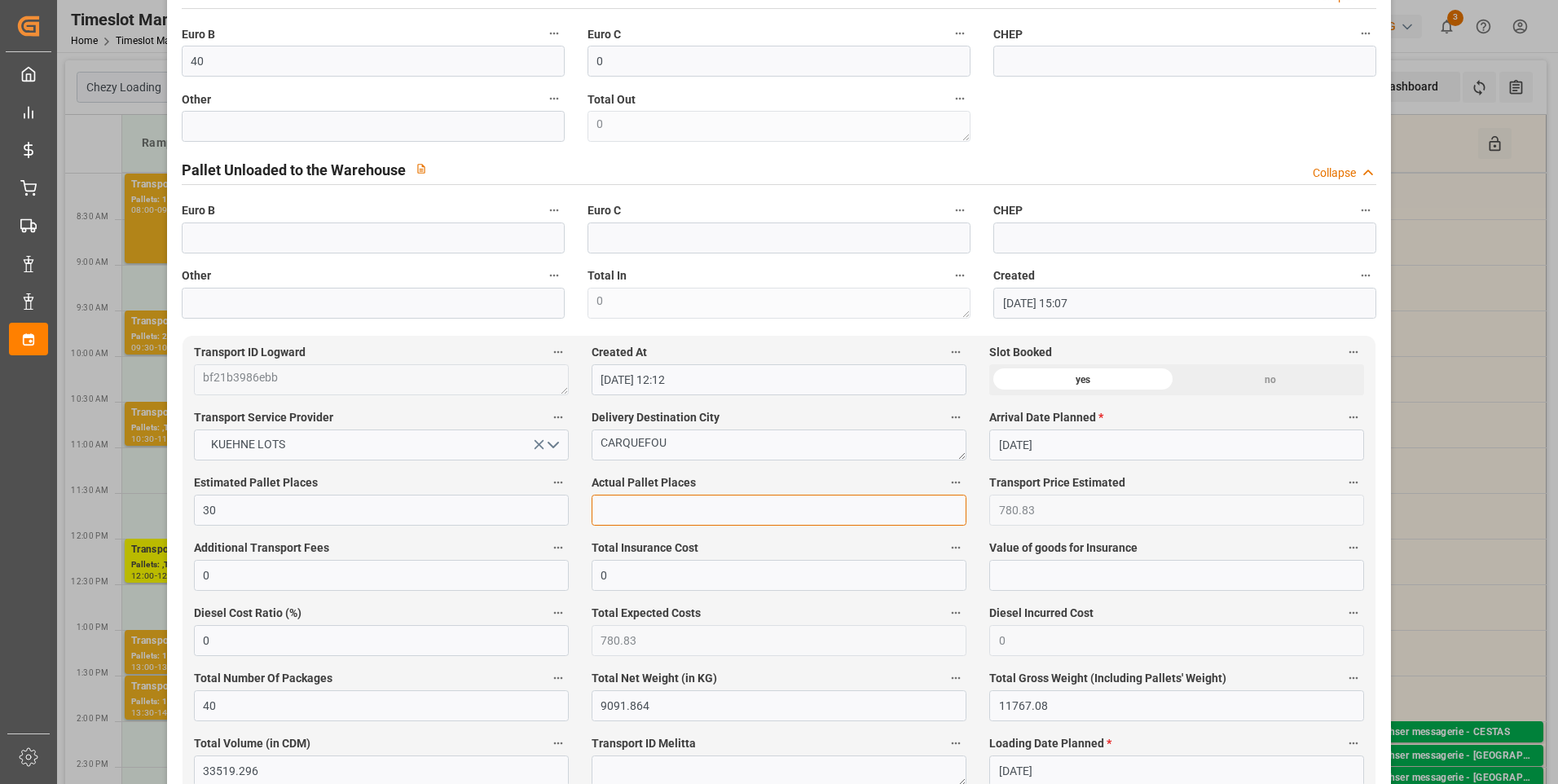
click at [623, 506] on input "text" at bounding box center [779, 510] width 375 height 31
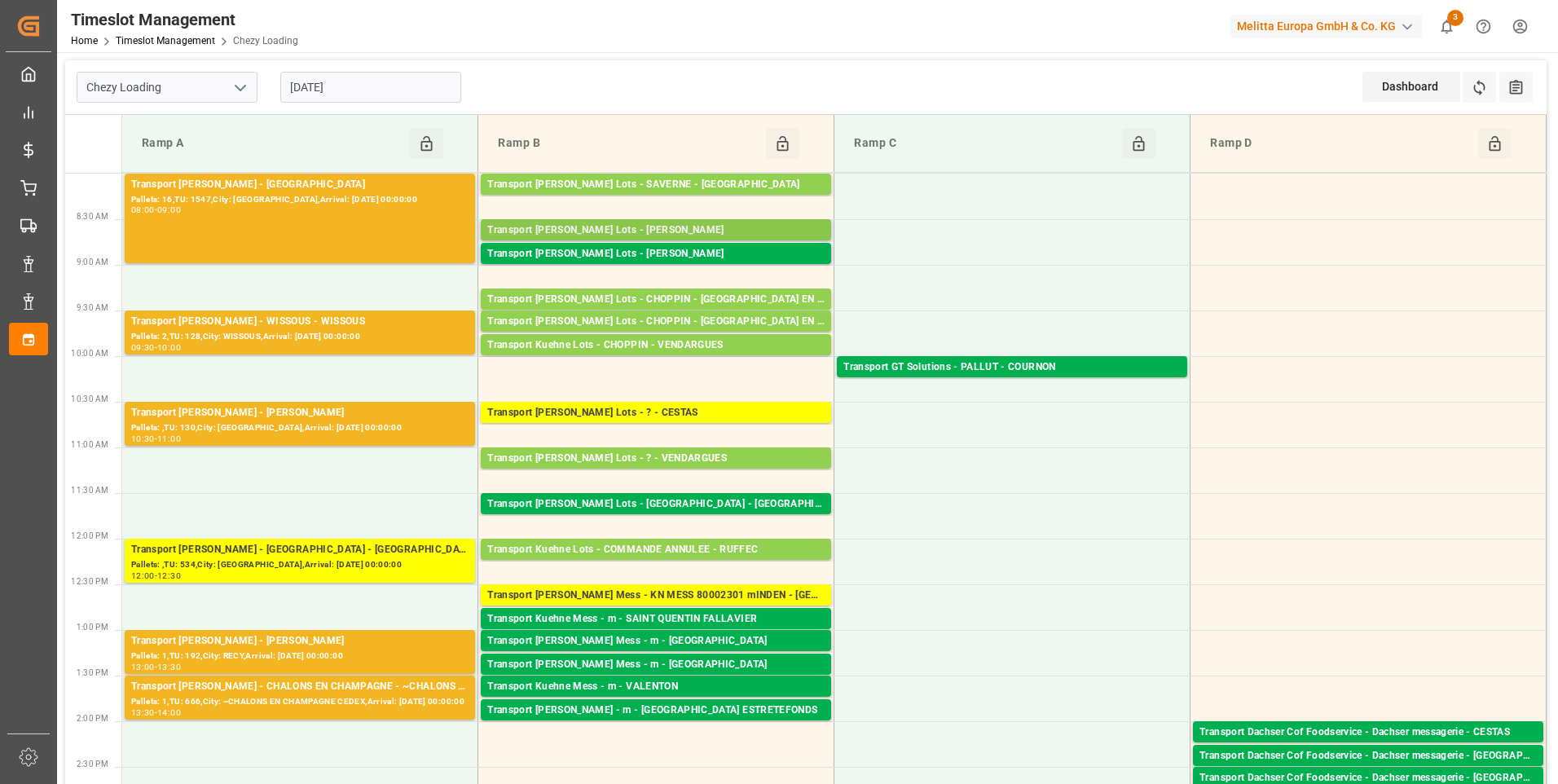
click at [705, 225] on div "Transport [PERSON_NAME] Lots - [PERSON_NAME]" at bounding box center [656, 231] width 337 height 16
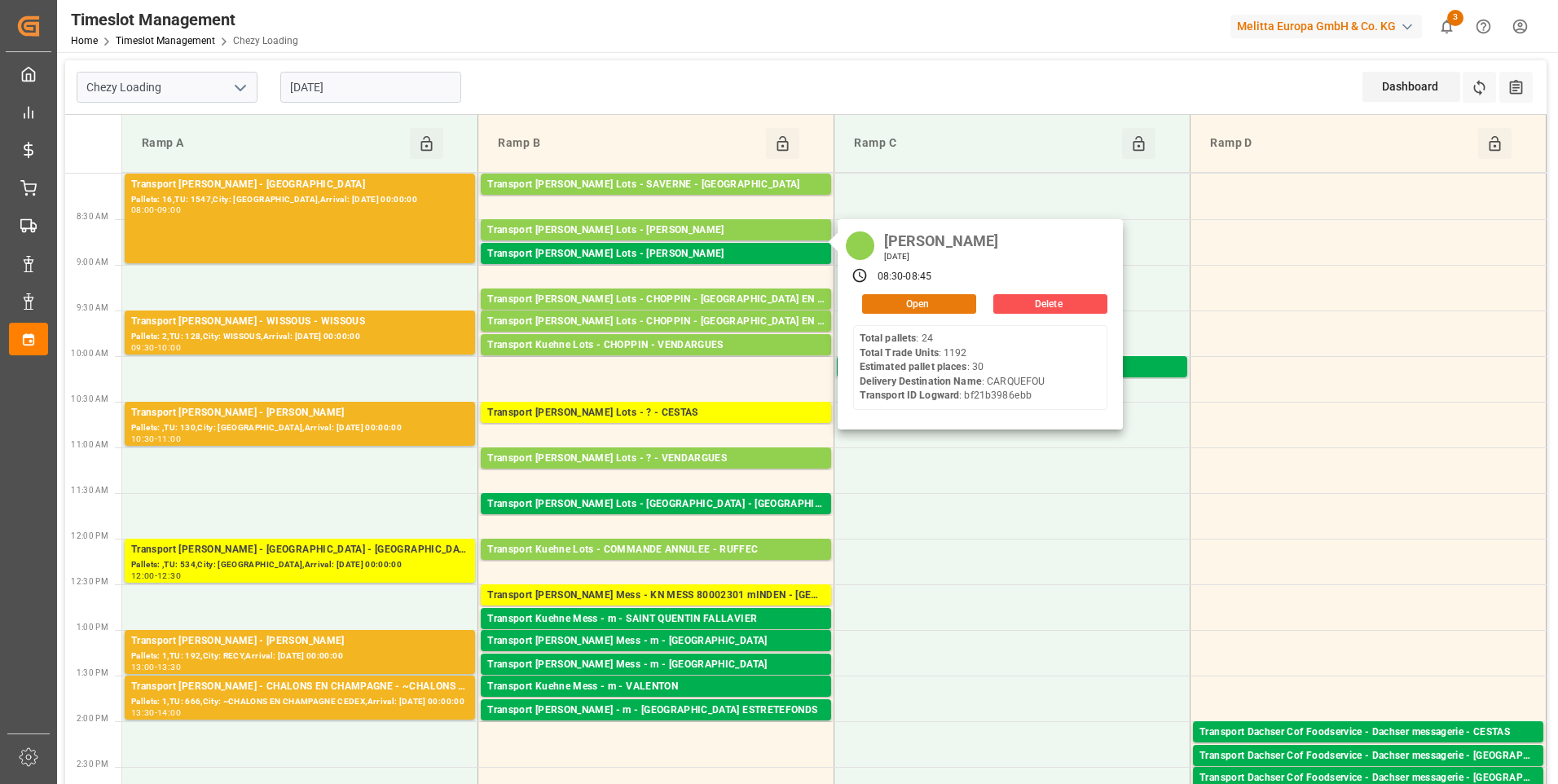
click at [885, 304] on button "Open" at bounding box center [919, 304] width 114 height 20
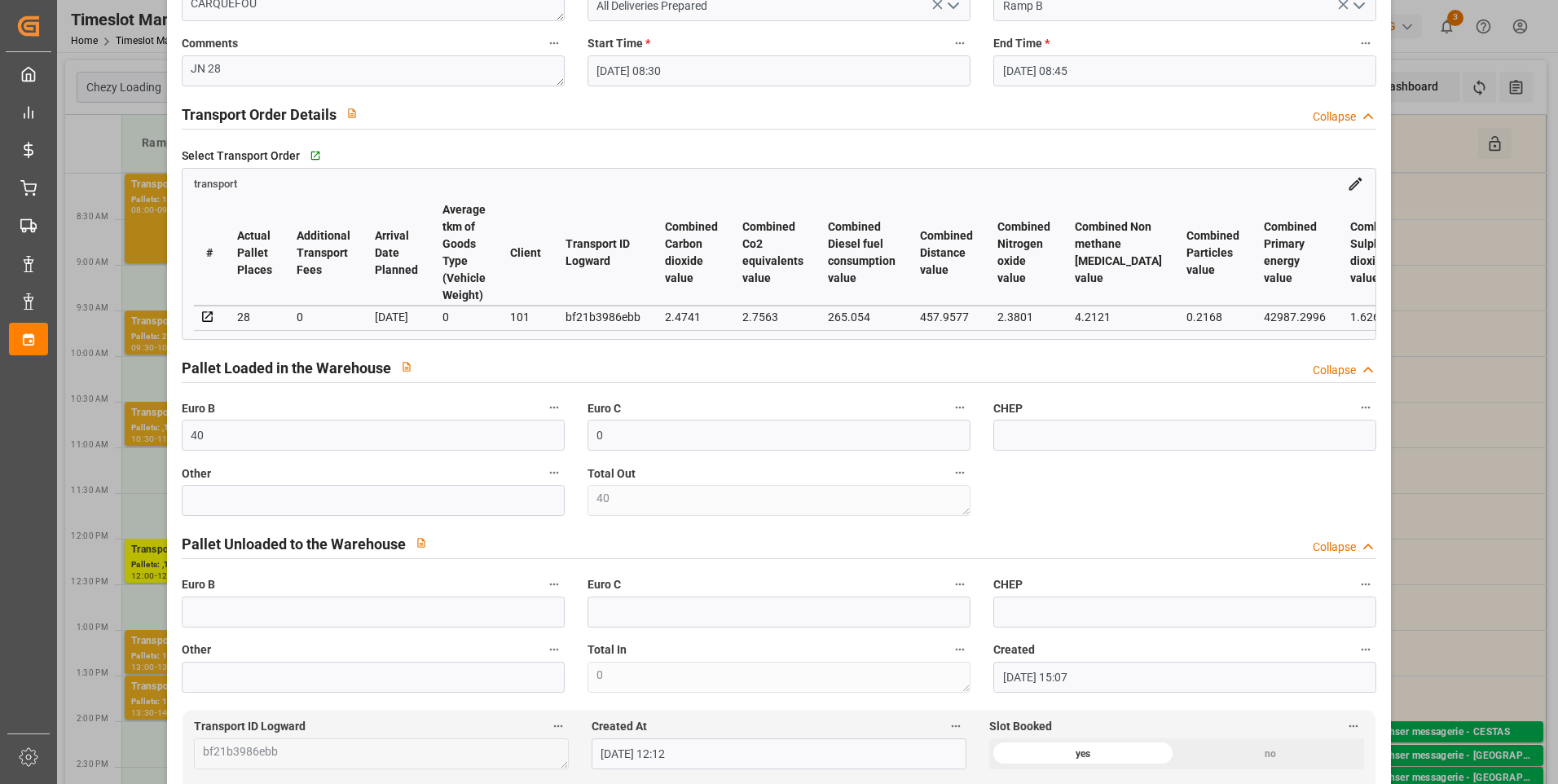
scroll to position [245, 0]
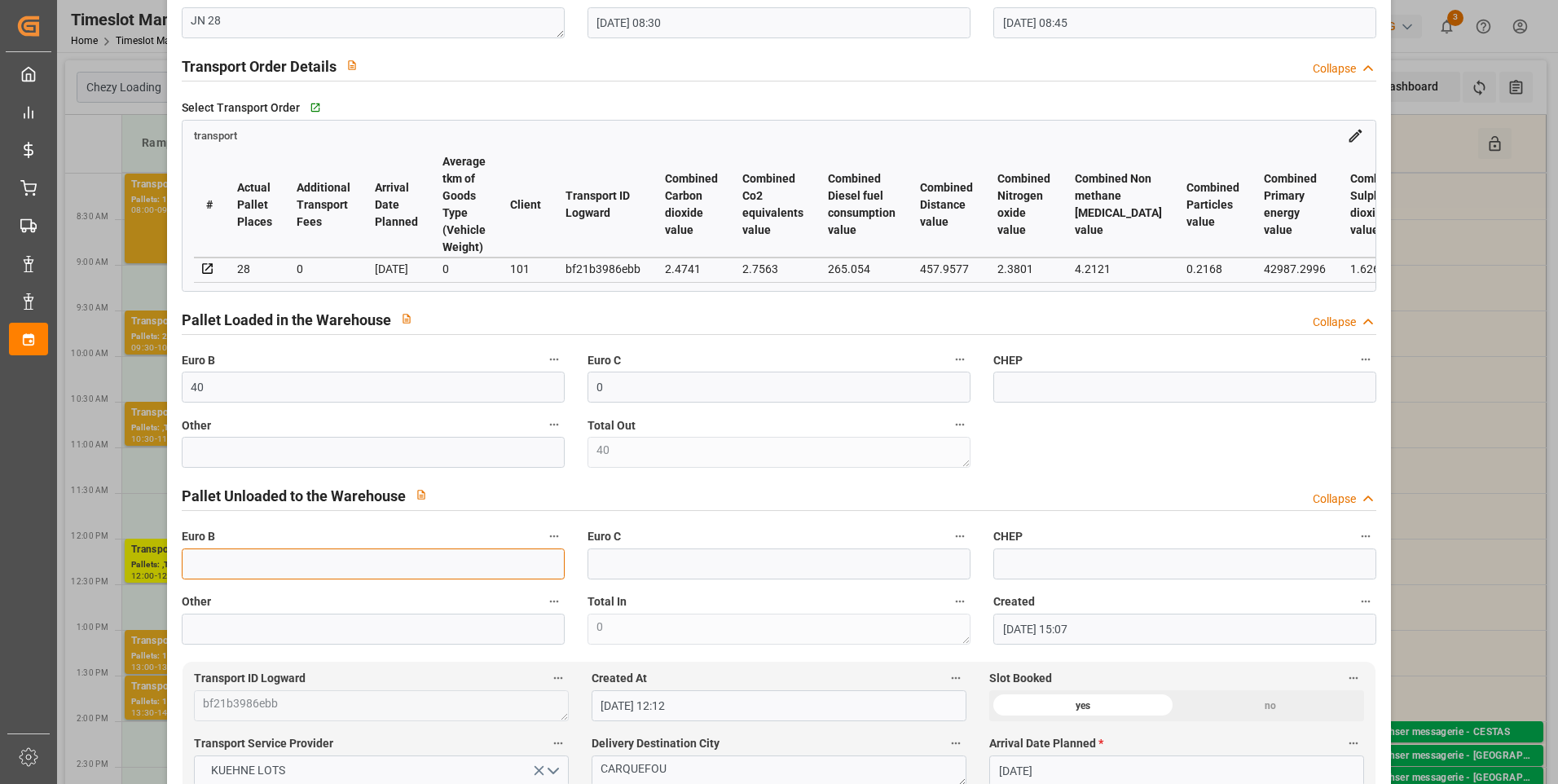
click at [252, 562] on input "text" at bounding box center [374, 563] width 383 height 31
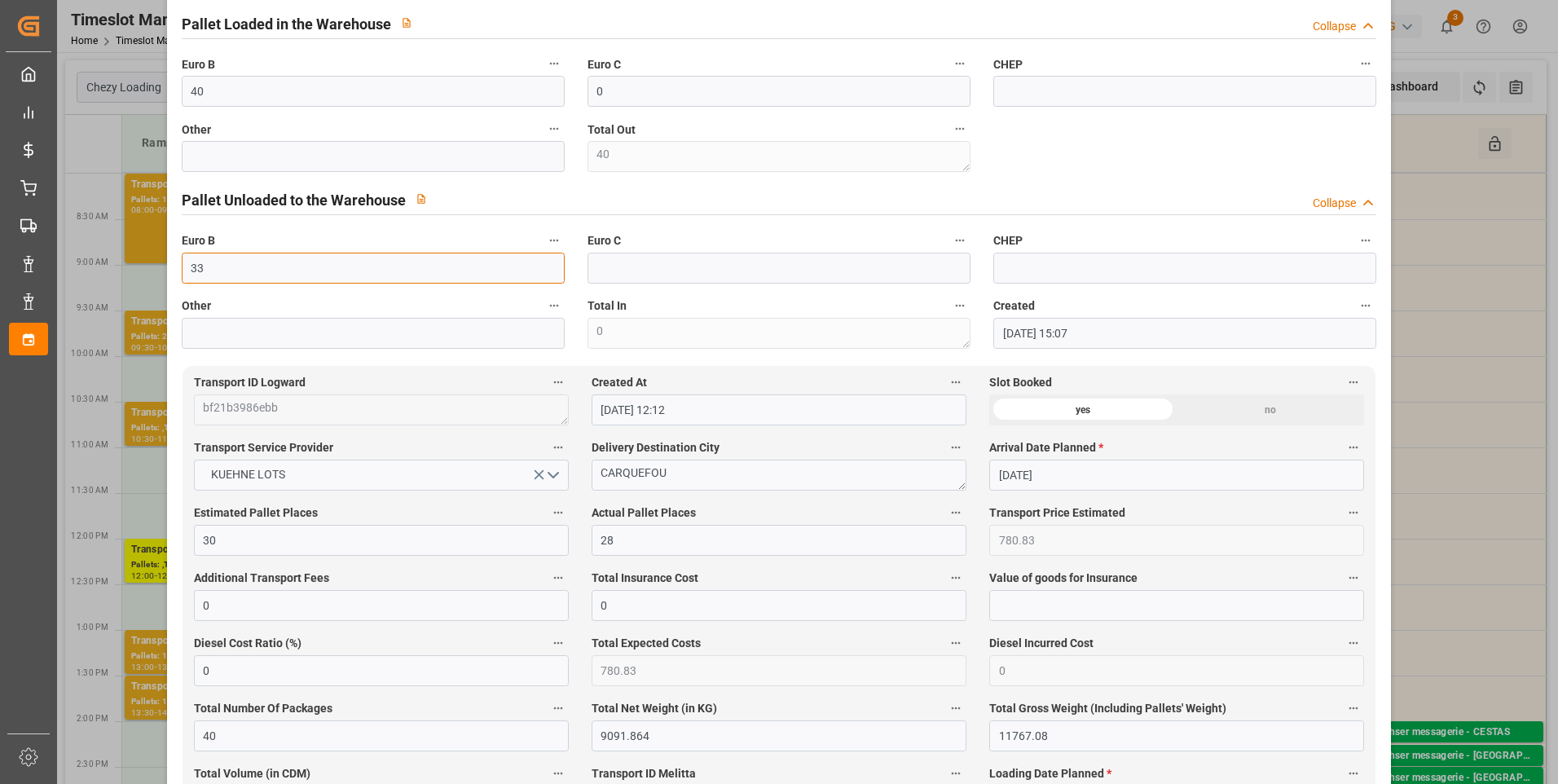
scroll to position [570, 0]
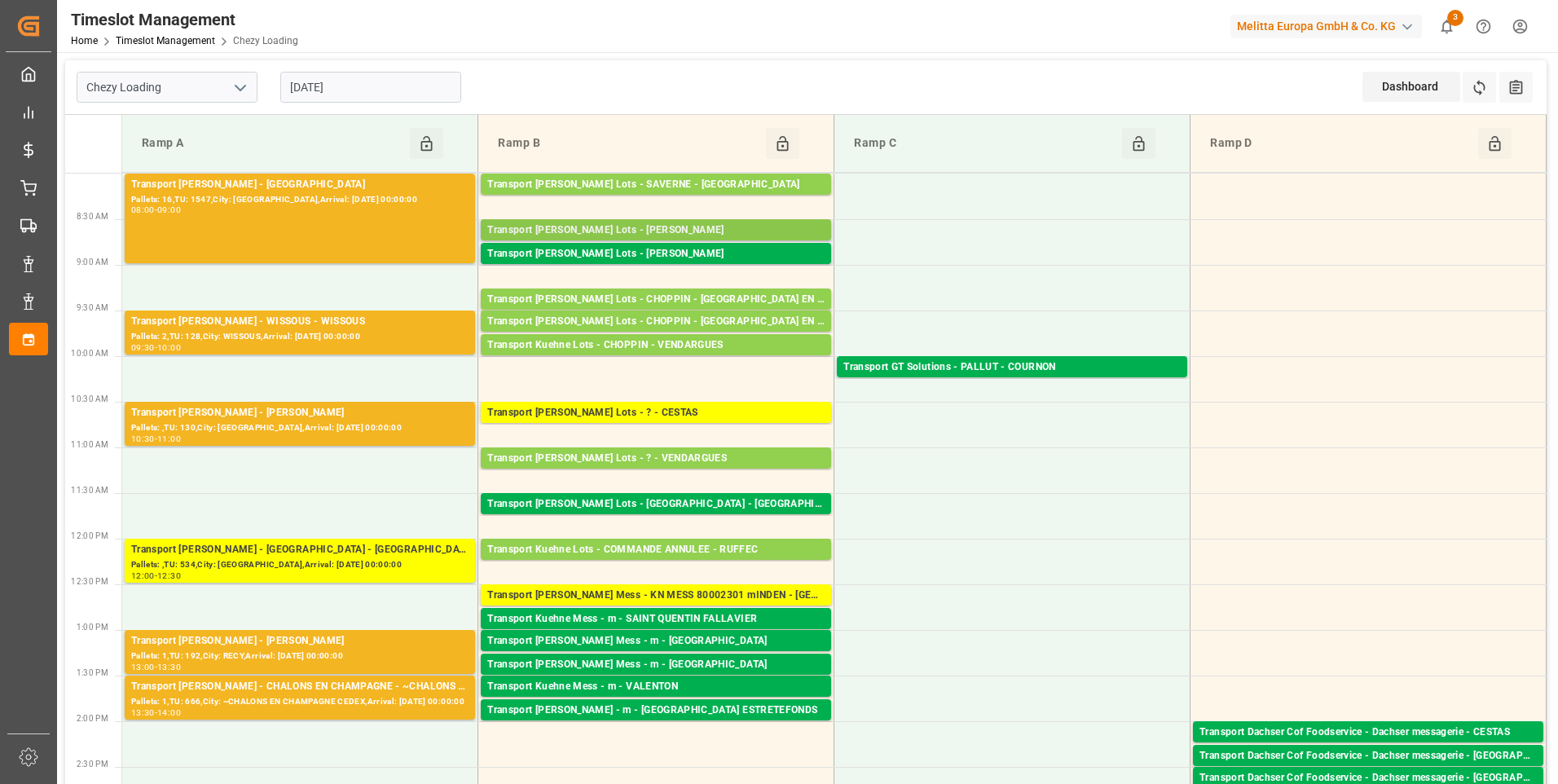
click at [707, 226] on div "Transport [PERSON_NAME] Lots - [PERSON_NAME]" at bounding box center [656, 231] width 337 height 16
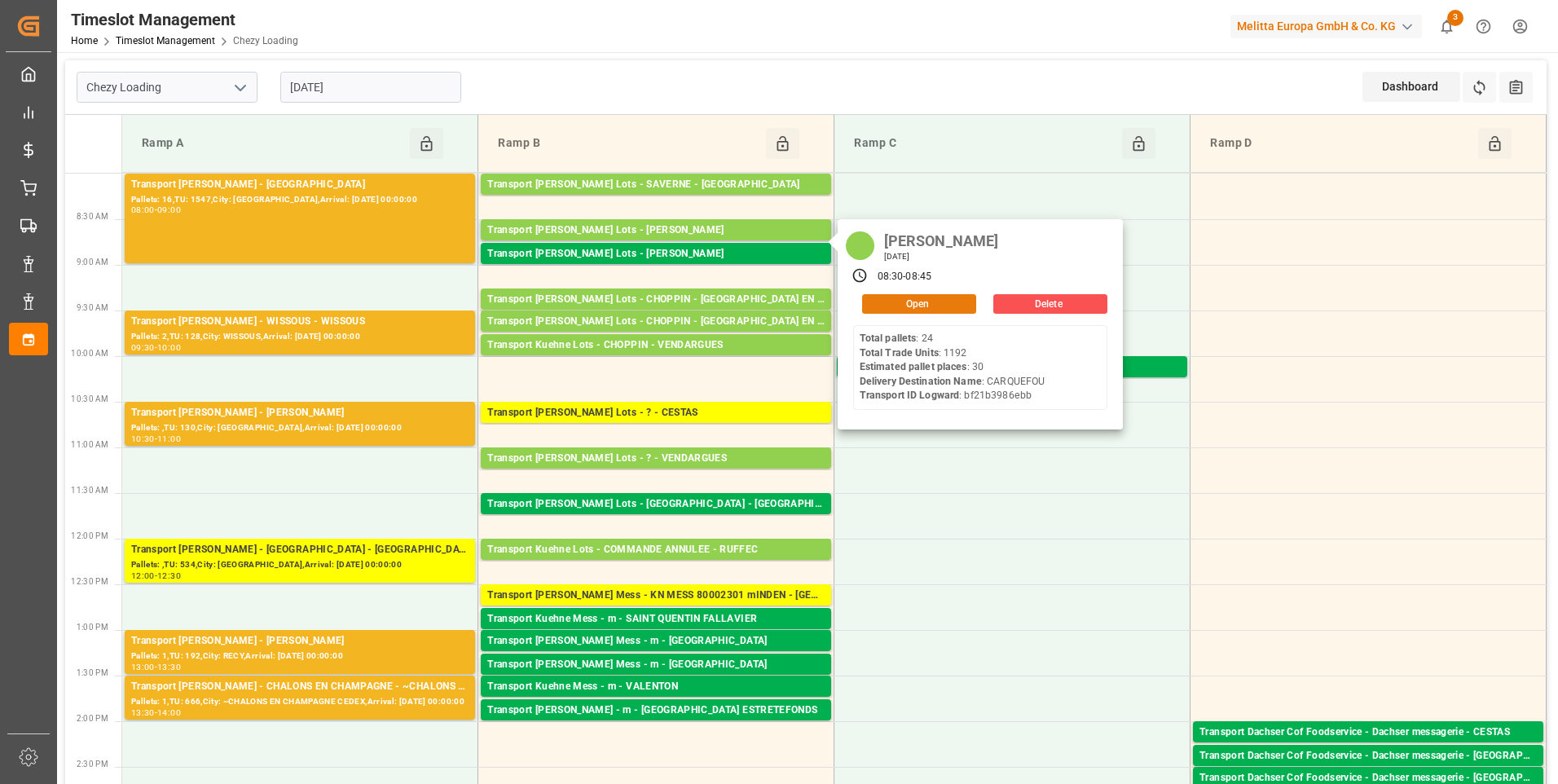
click at [888, 301] on button "Open" at bounding box center [919, 304] width 114 height 20
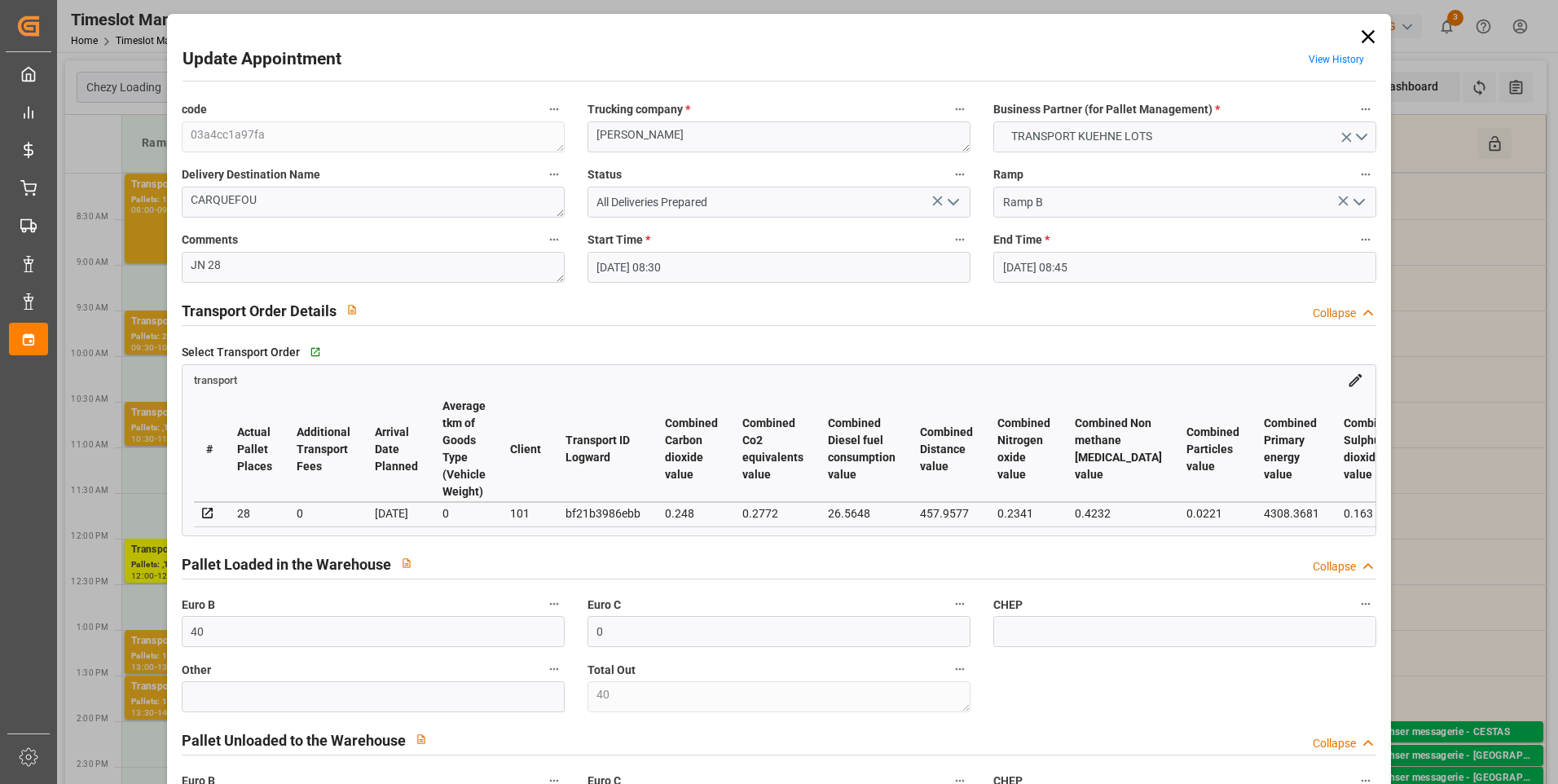
click at [953, 201] on polyline "open menu" at bounding box center [953, 202] width 10 height 5
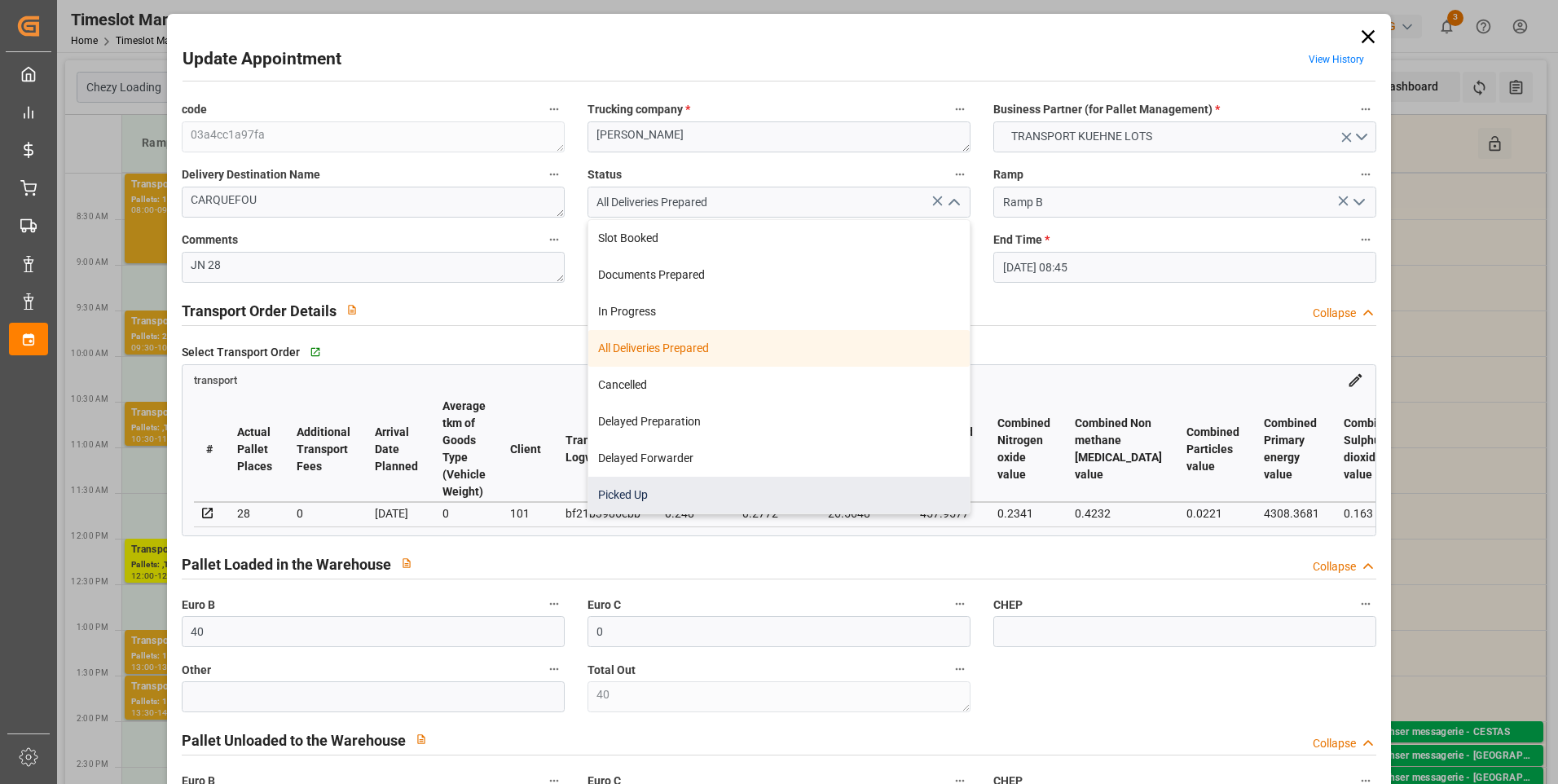
click at [626, 497] on div "Picked Up" at bounding box center [779, 494] width 382 height 36
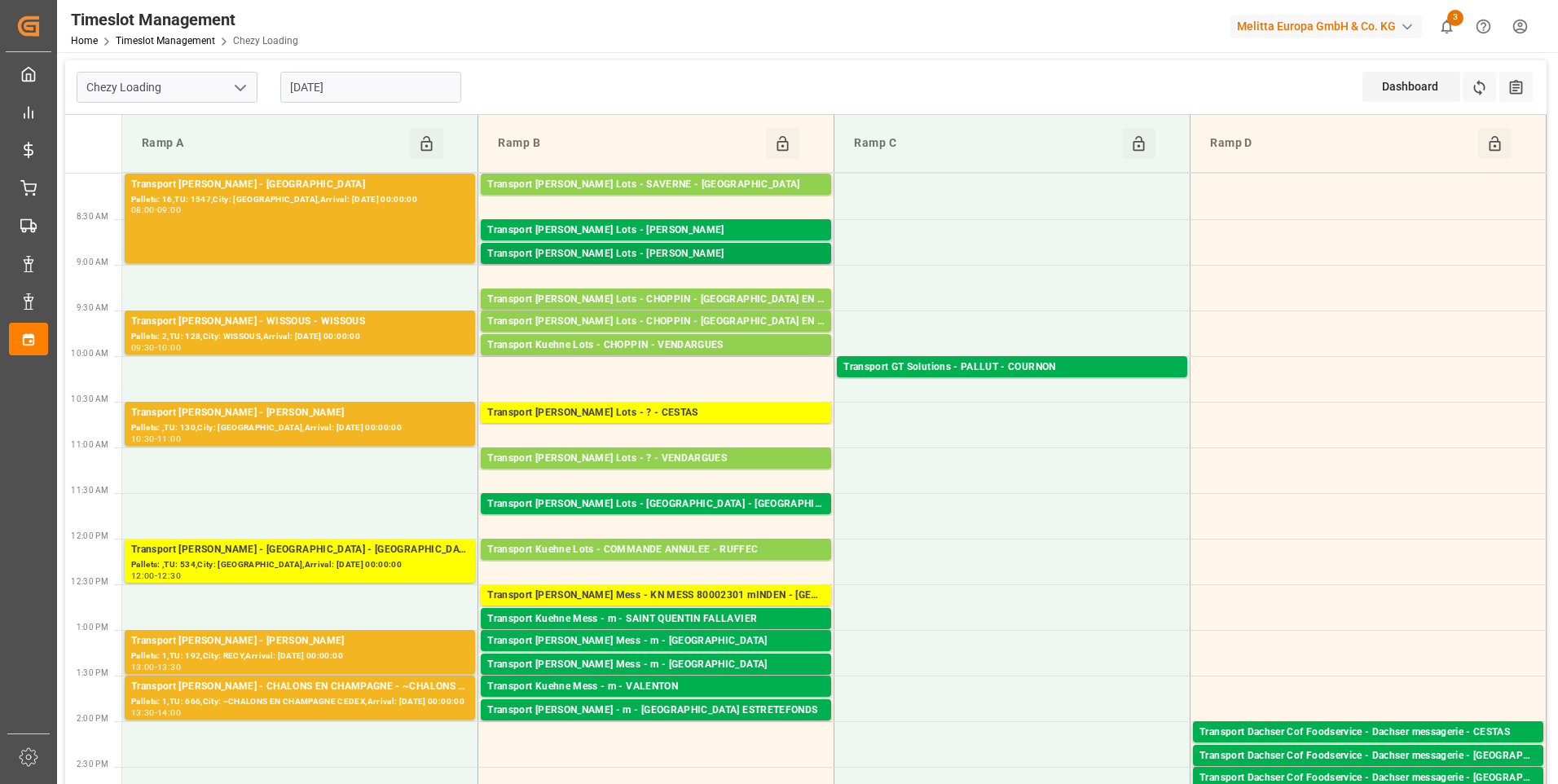
click at [640, 260] on div "Transport [PERSON_NAME] Lots - [PERSON_NAME]" at bounding box center [656, 254] width 337 height 16
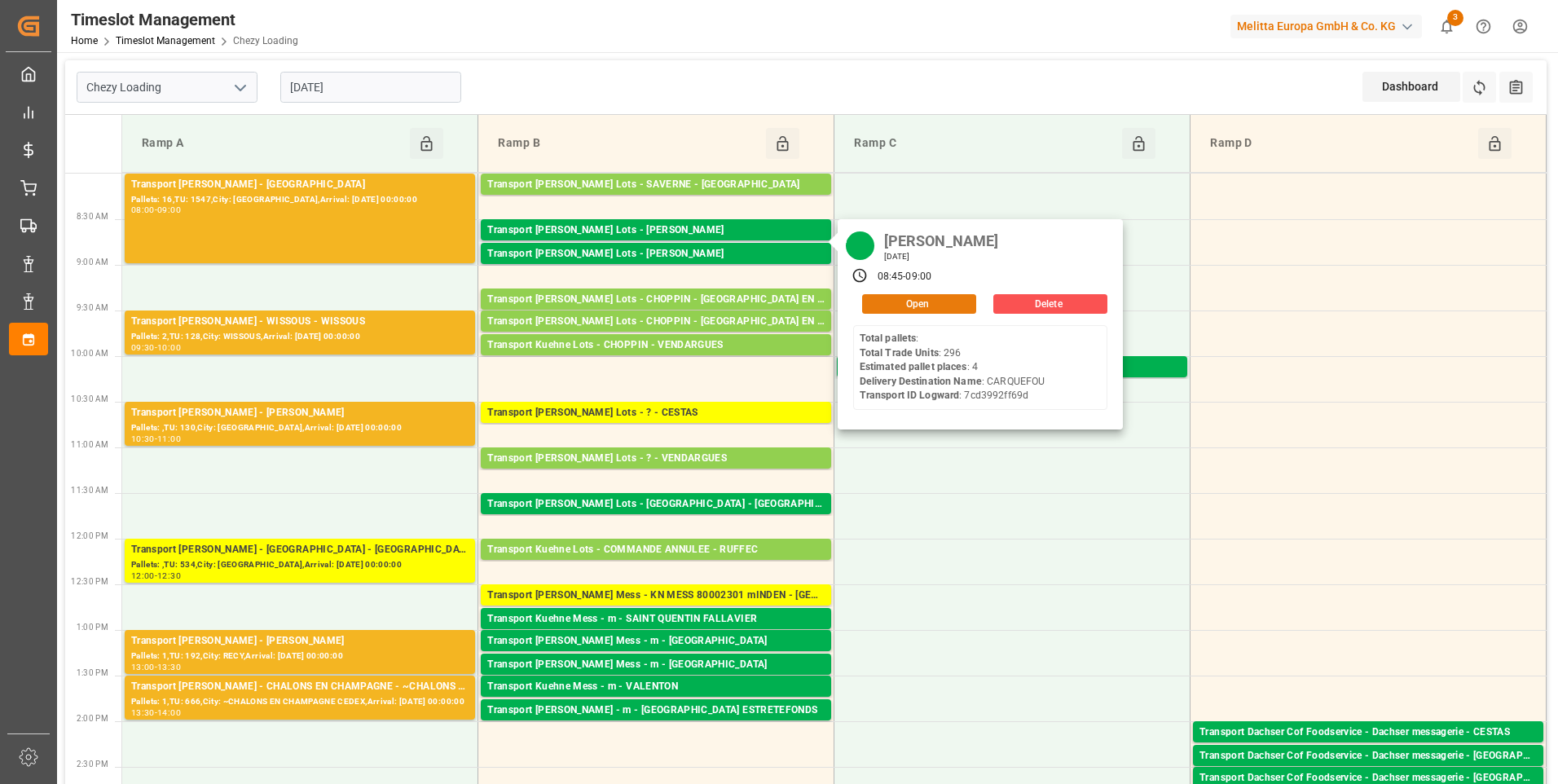
click at [890, 301] on button "Open" at bounding box center [919, 304] width 114 height 20
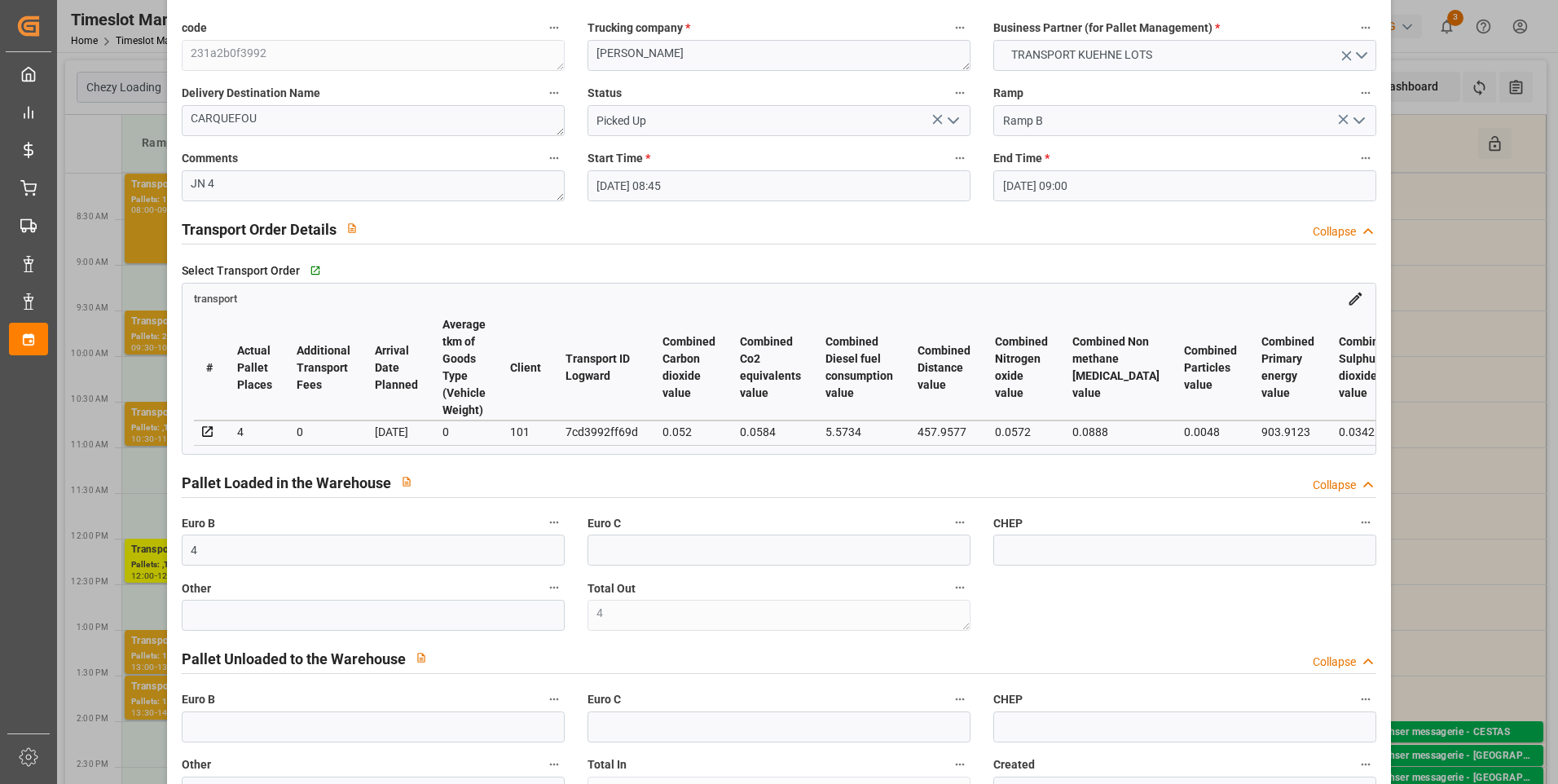
scroll to position [325, 0]
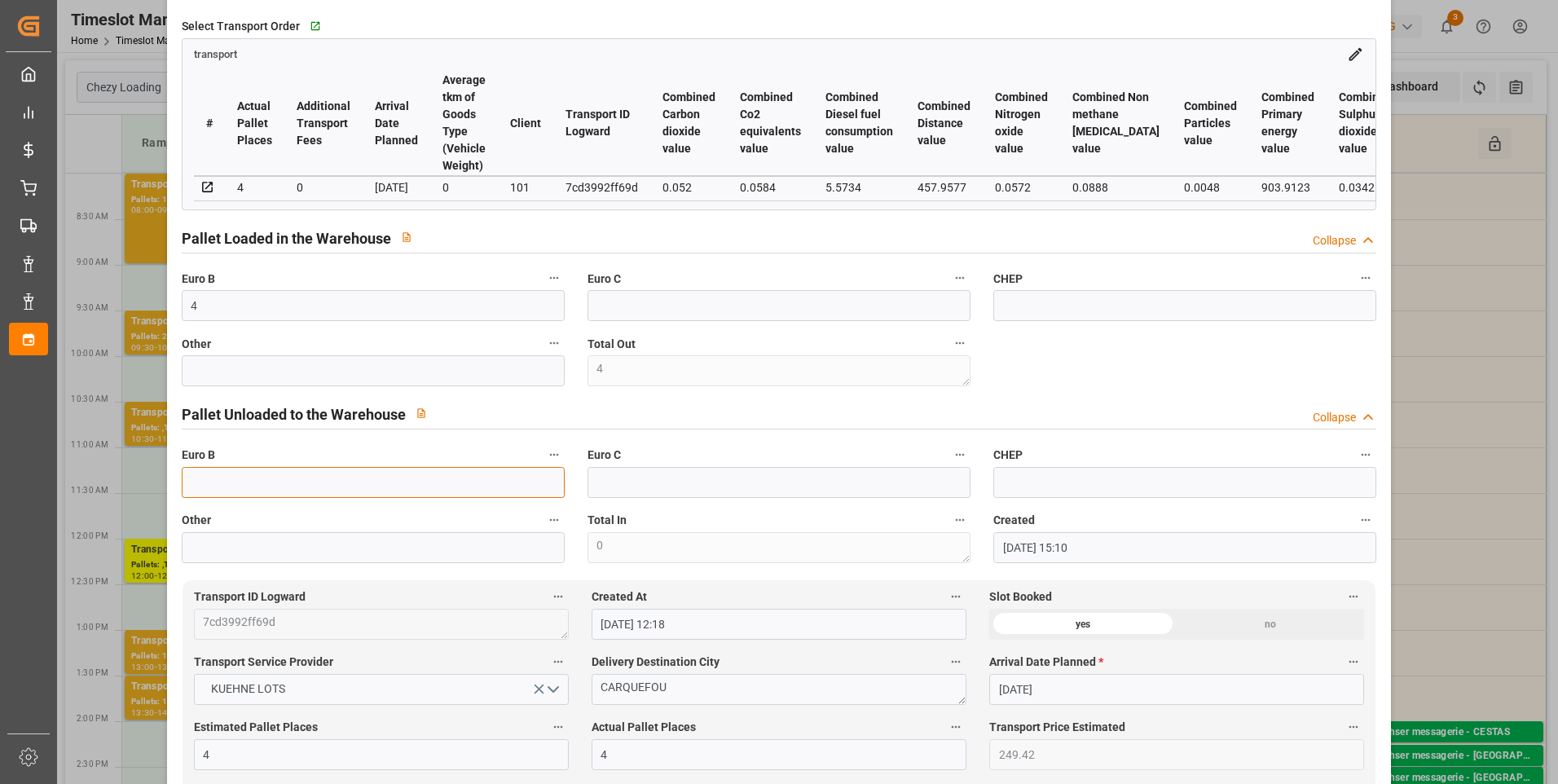
click at [215, 487] on input "text" at bounding box center [374, 482] width 383 height 31
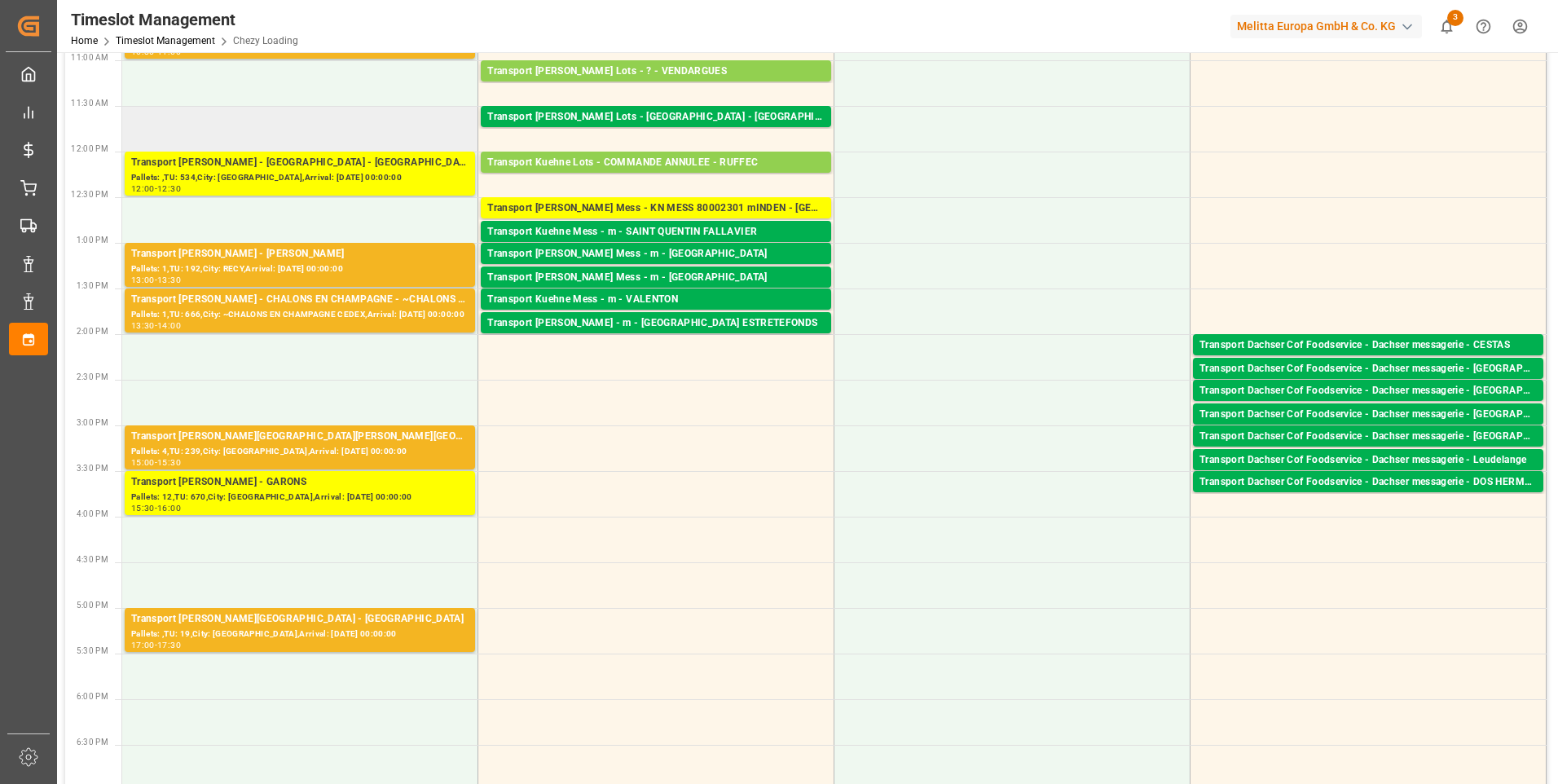
scroll to position [407, 0]
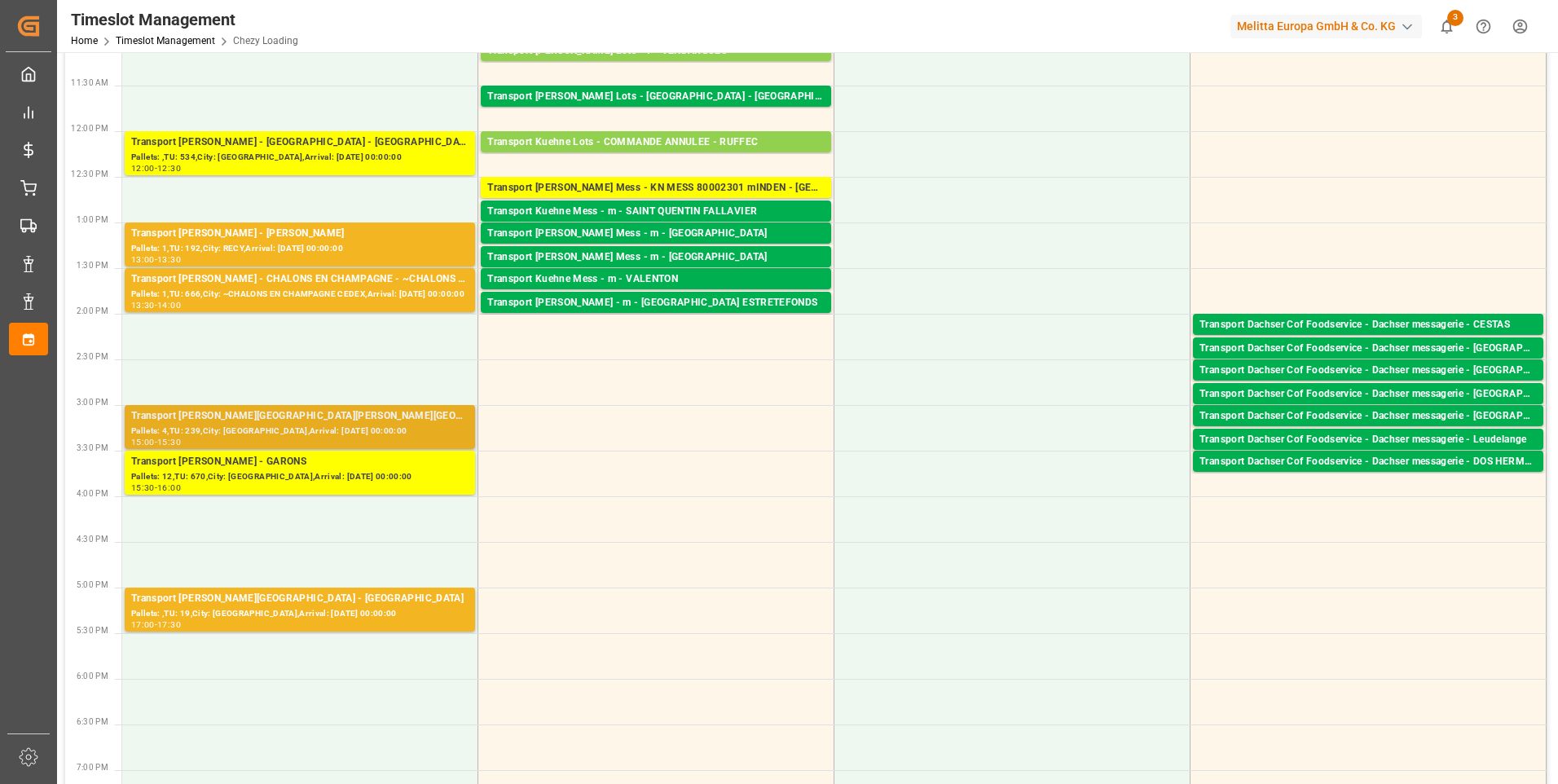
click at [342, 421] on div "Transport [PERSON_NAME][GEOGRAPHIC_DATA][PERSON_NAME][GEOGRAPHIC_DATA][PERSON_N…" at bounding box center [300, 416] width 337 height 16
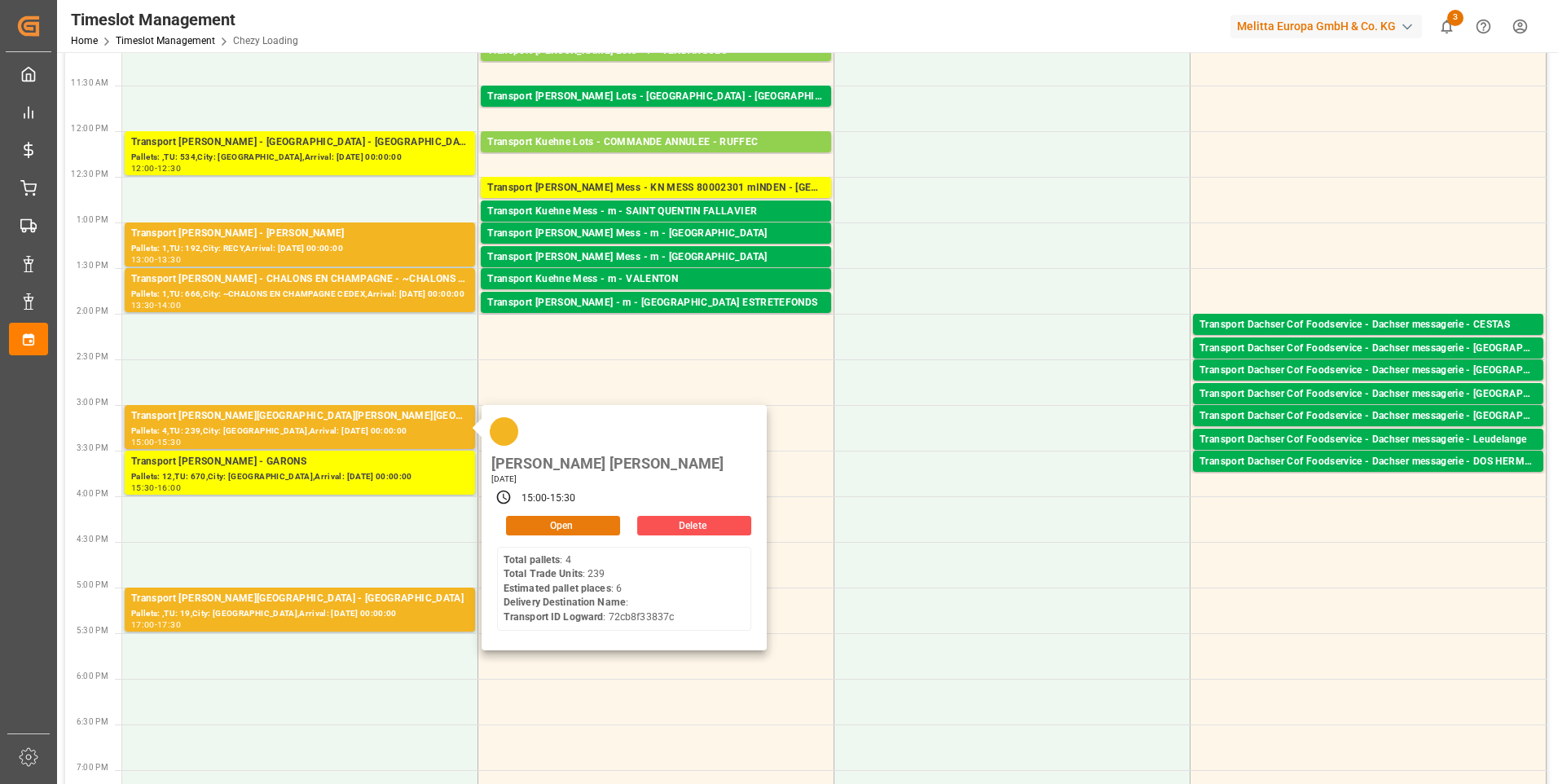
click at [582, 515] on button "Open" at bounding box center [563, 525] width 114 height 20
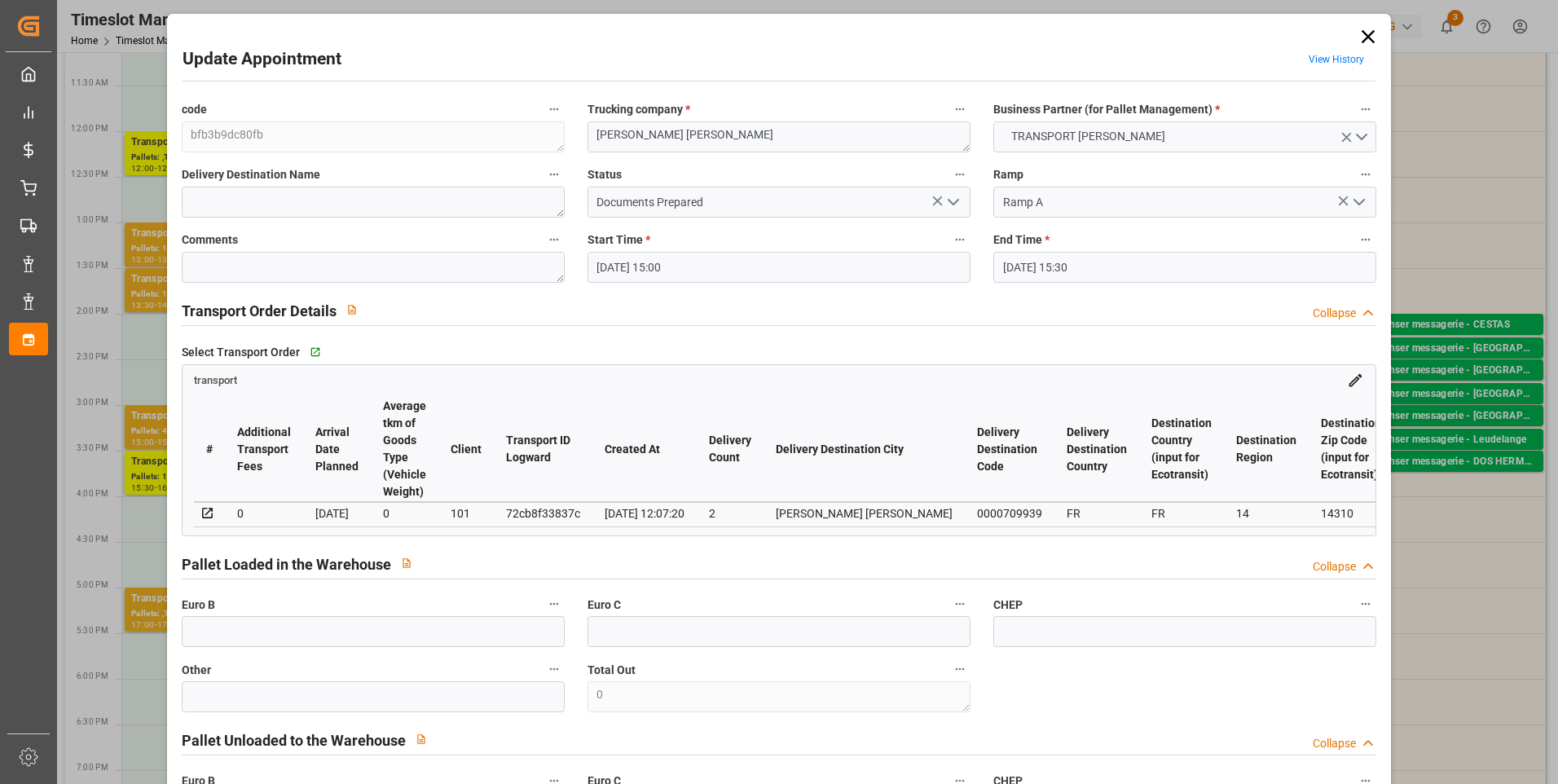
click at [953, 203] on polyline "open menu" at bounding box center [953, 202] width 10 height 5
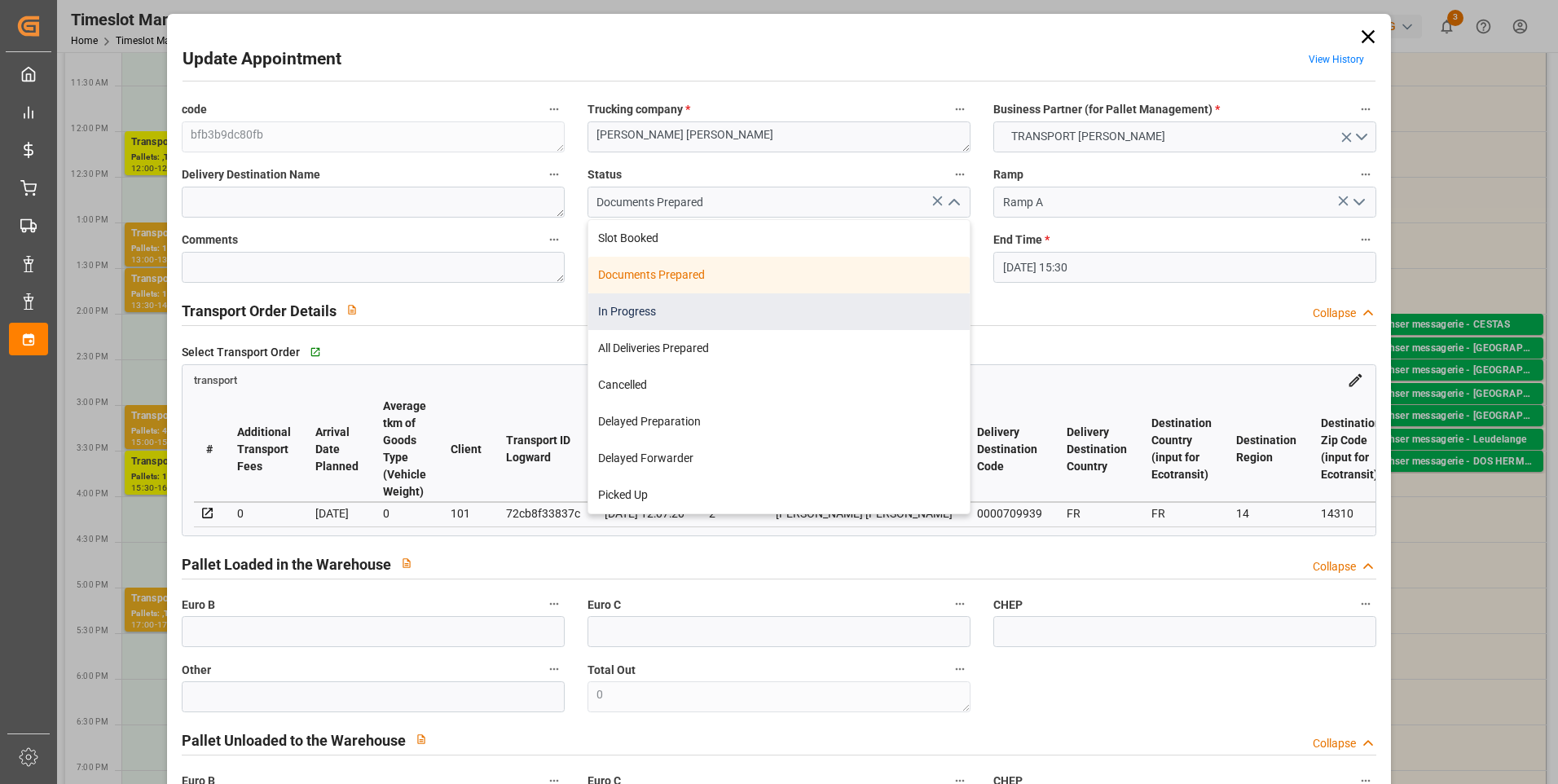
click at [628, 307] on div "In Progress" at bounding box center [779, 311] width 382 height 36
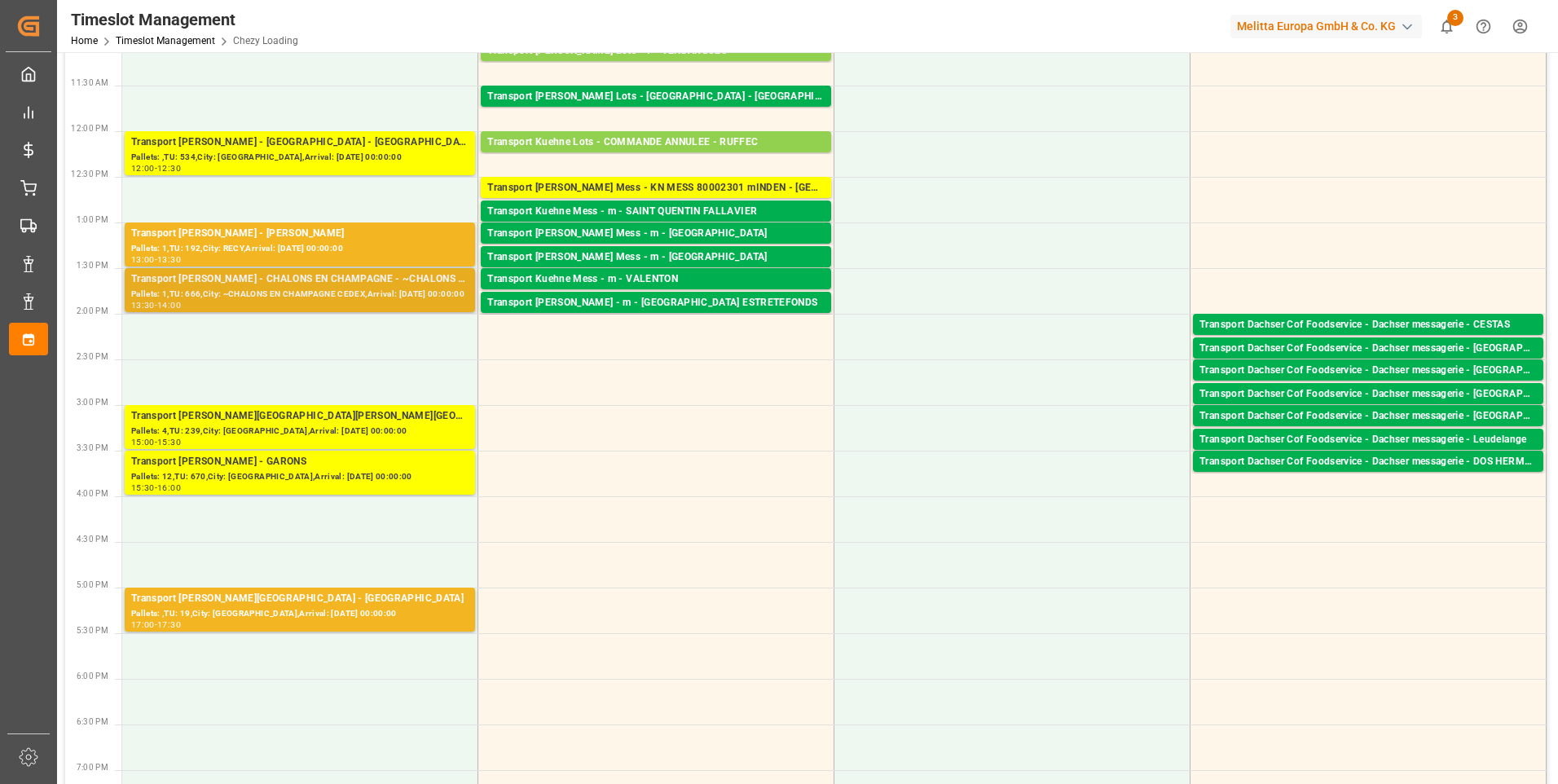
click at [255, 291] on div "Pallets: 1,TU: 666,City: ~CHALONS EN CHAMPAGNE CEDEX,Arrival: [DATE] 00:00:00" at bounding box center [300, 294] width 337 height 14
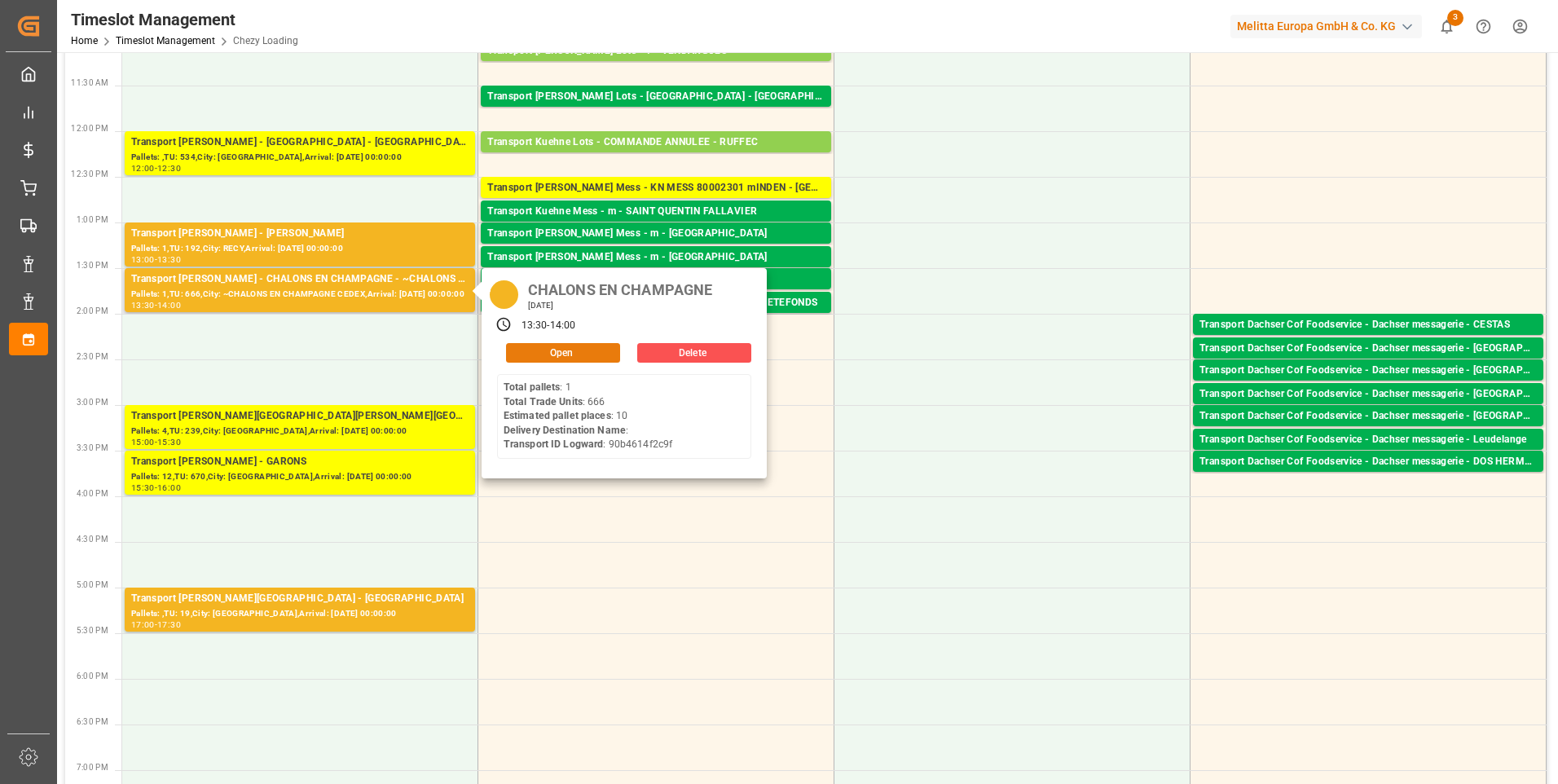
click at [539, 349] on button "Open" at bounding box center [563, 353] width 114 height 20
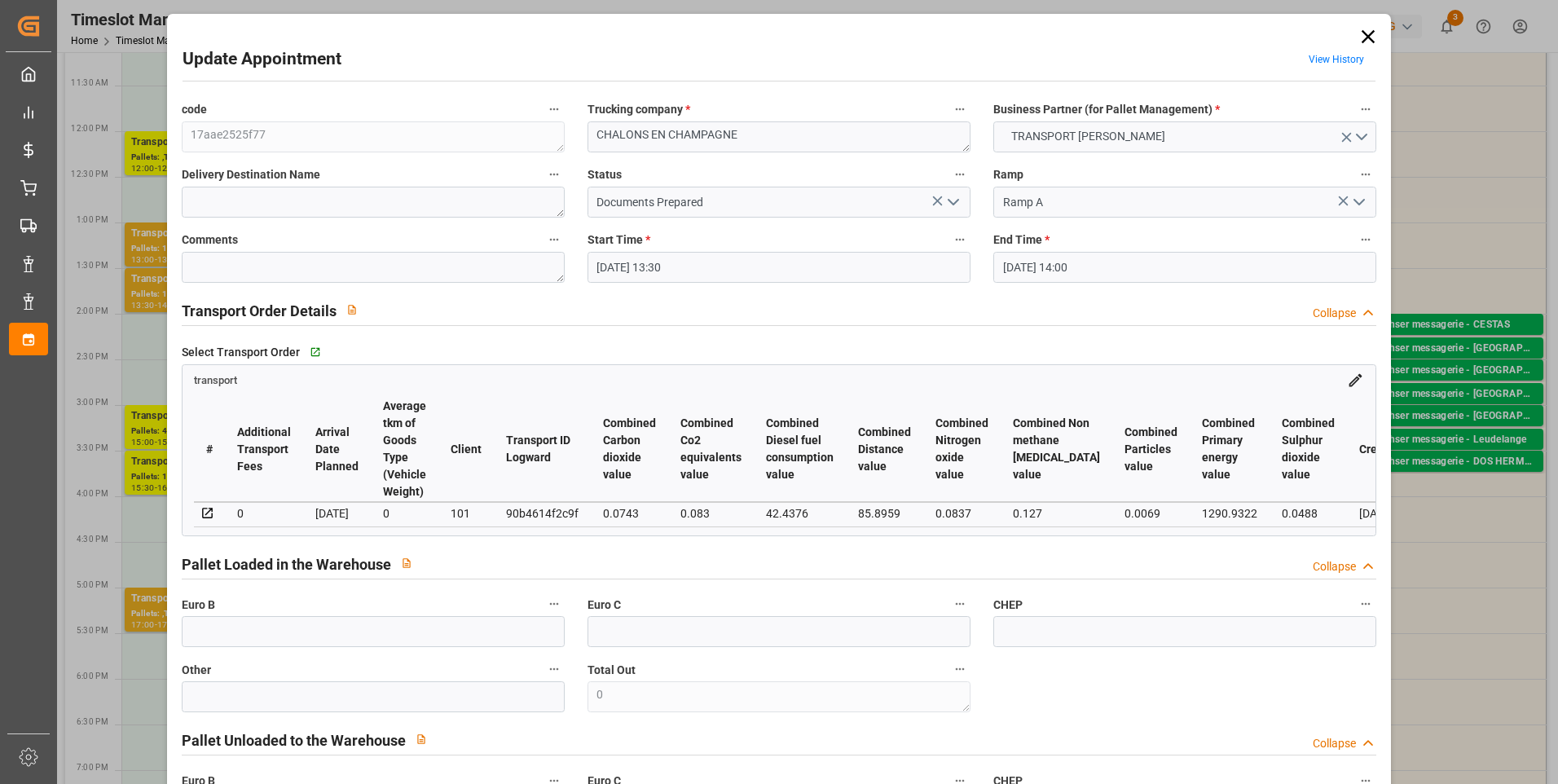
click at [952, 201] on icon "open menu" at bounding box center [954, 202] width 20 height 20
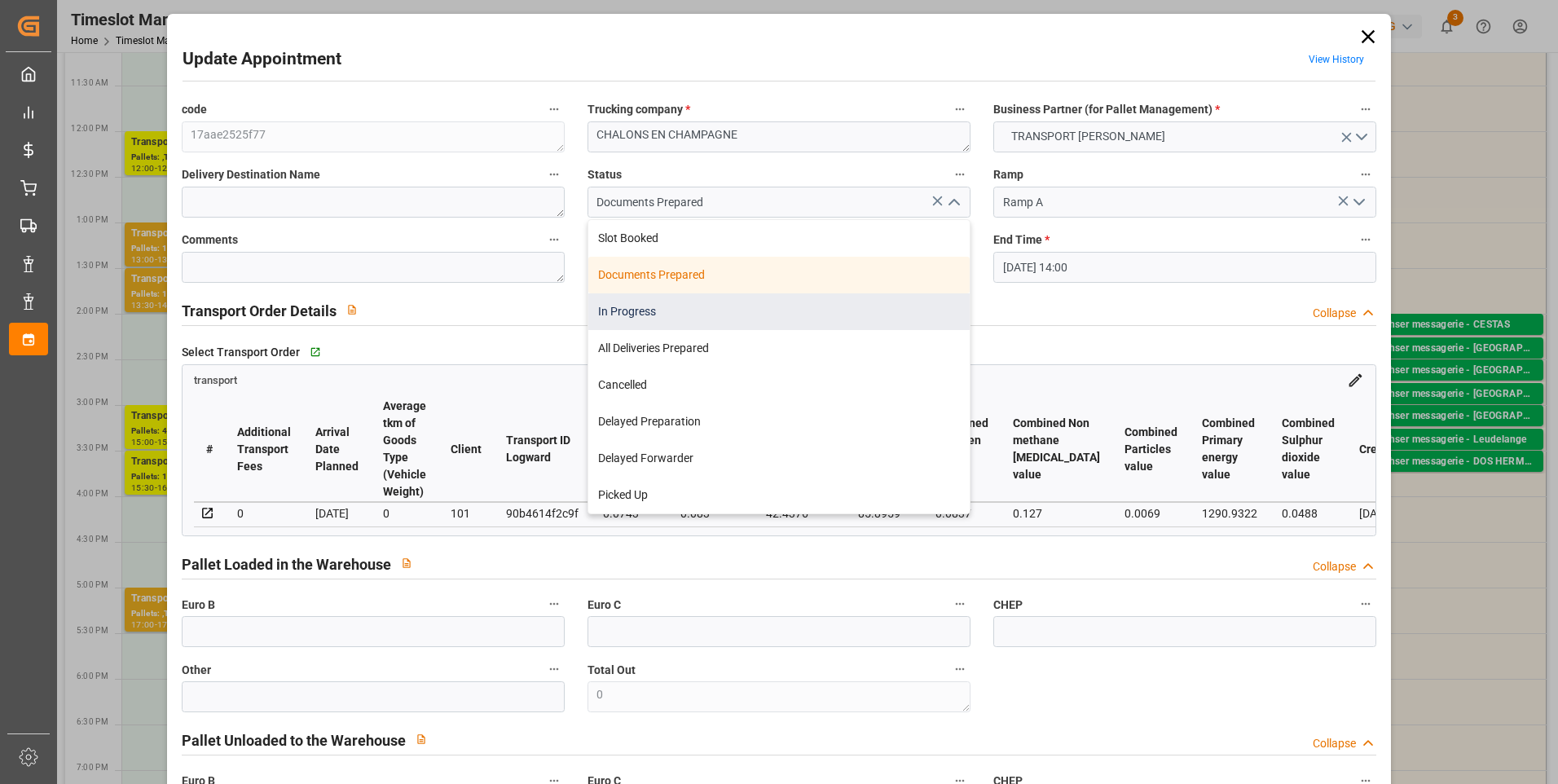
click at [629, 311] on div "In Progress" at bounding box center [779, 311] width 382 height 36
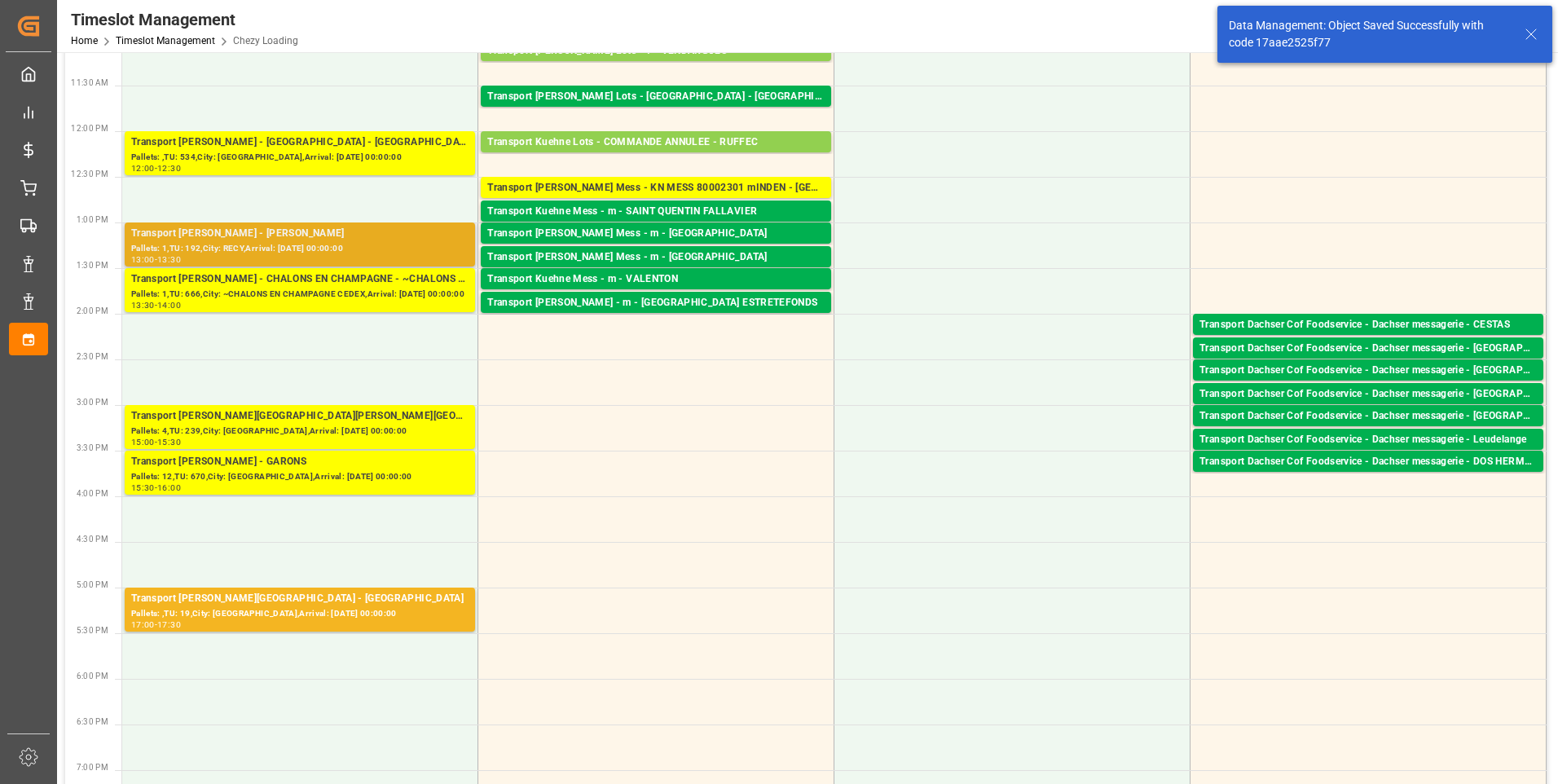
click at [314, 237] on div "Transport [PERSON_NAME] - [PERSON_NAME]" at bounding box center [300, 233] width 337 height 16
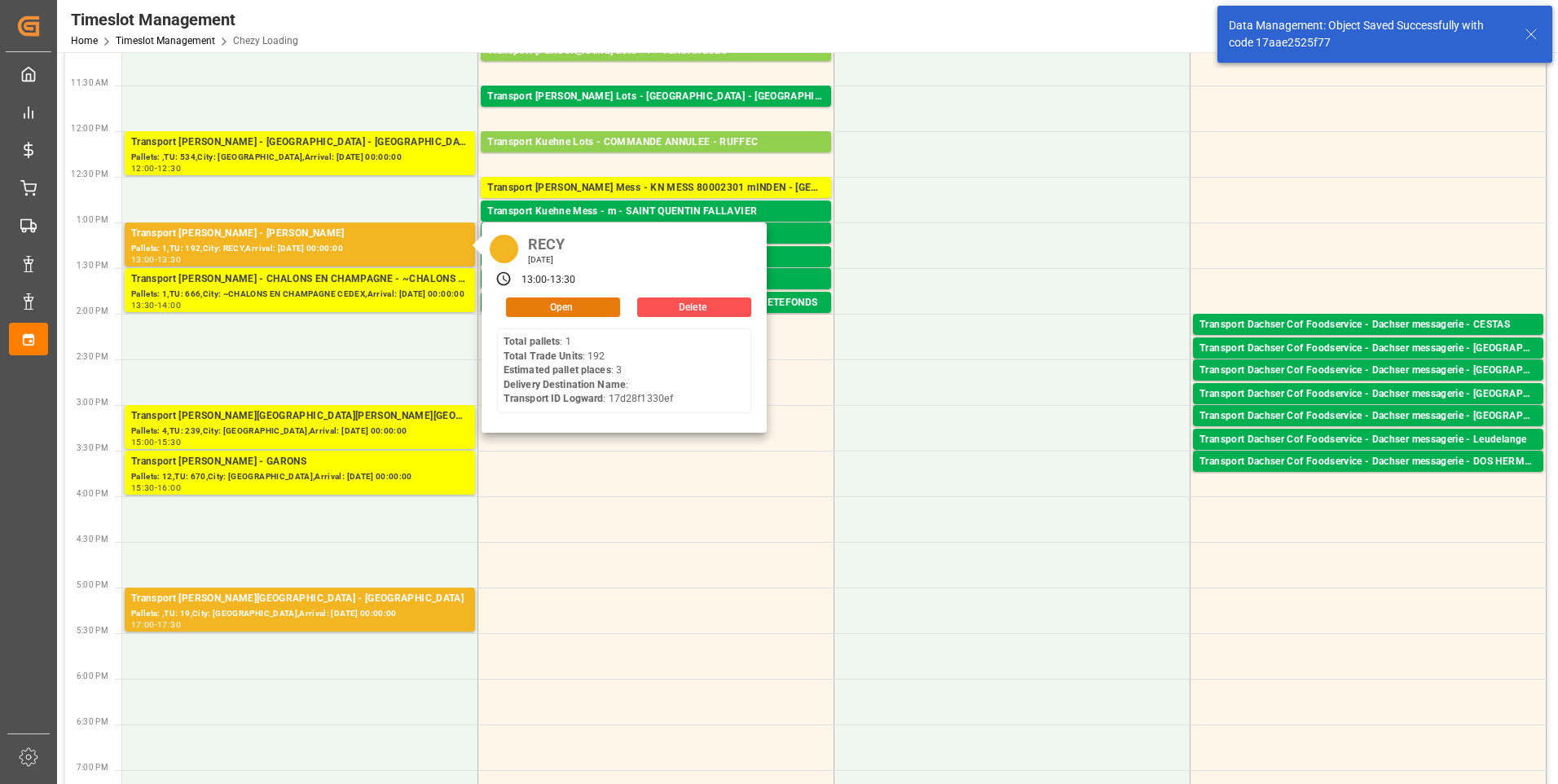
click at [569, 306] on button "Open" at bounding box center [563, 307] width 114 height 20
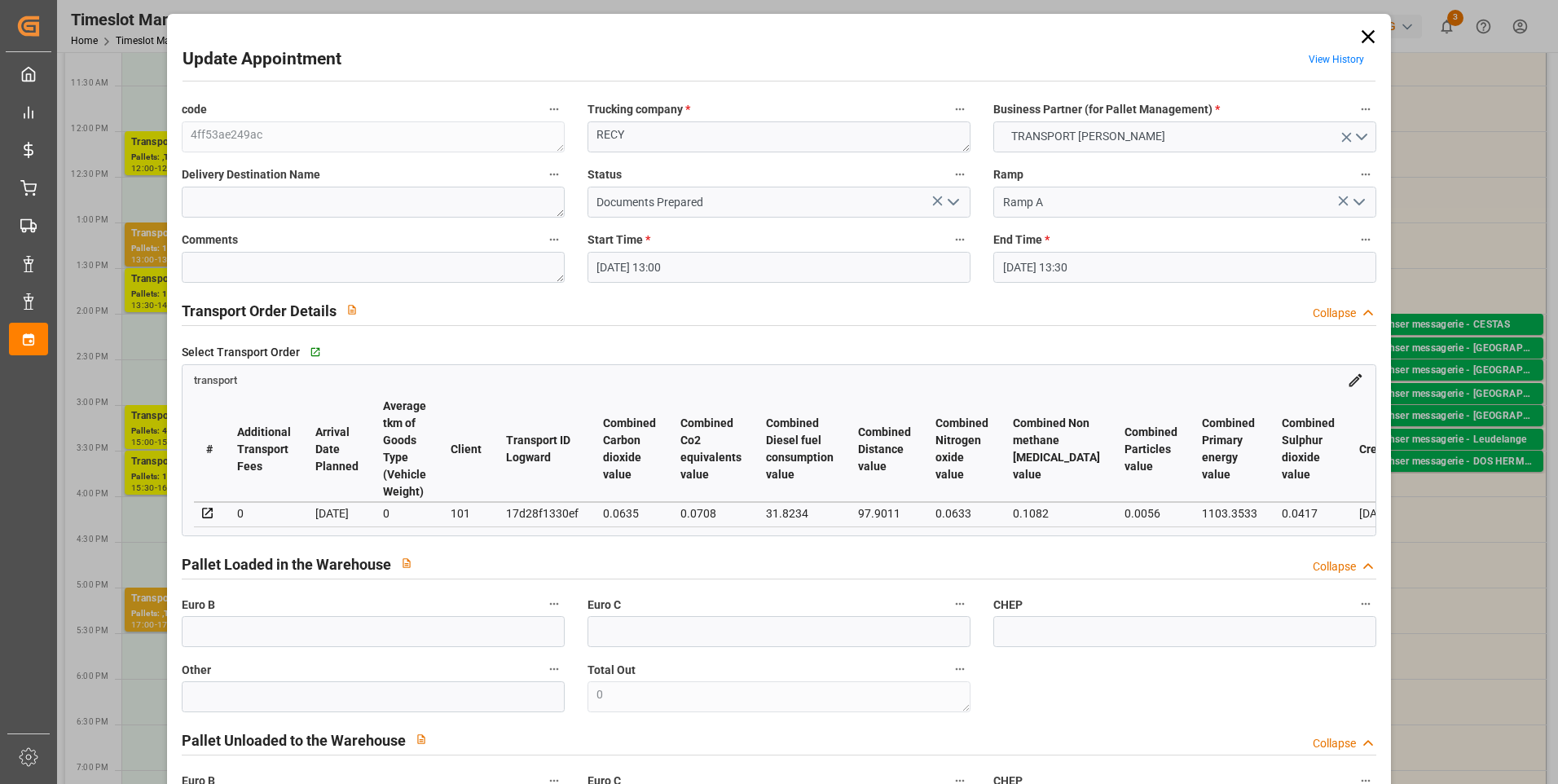
click at [948, 196] on icon "open menu" at bounding box center [954, 202] width 20 height 20
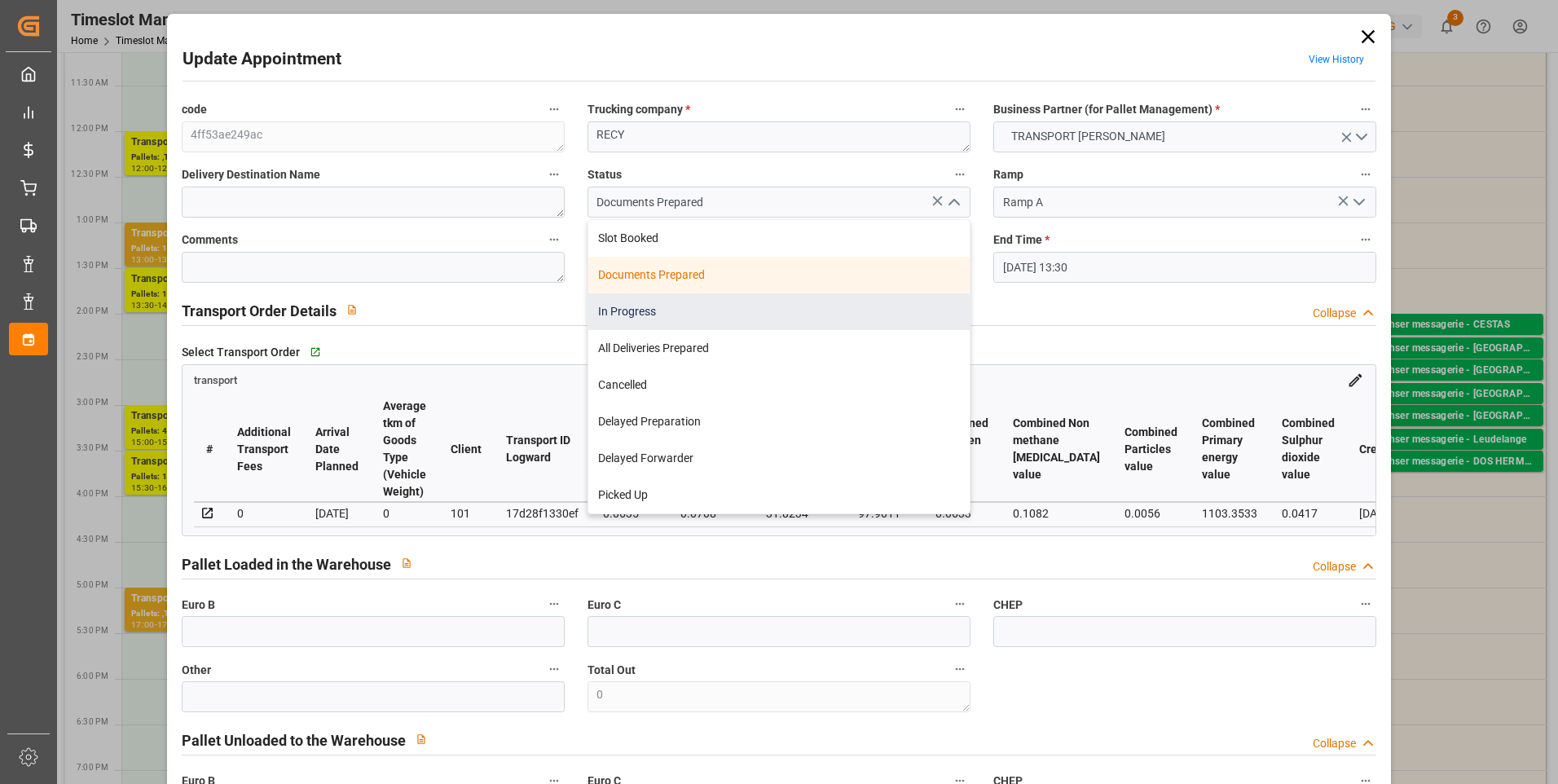
click at [626, 305] on div "In Progress" at bounding box center [779, 311] width 382 height 36
